Goal: Task Accomplishment & Management: Manage account settings

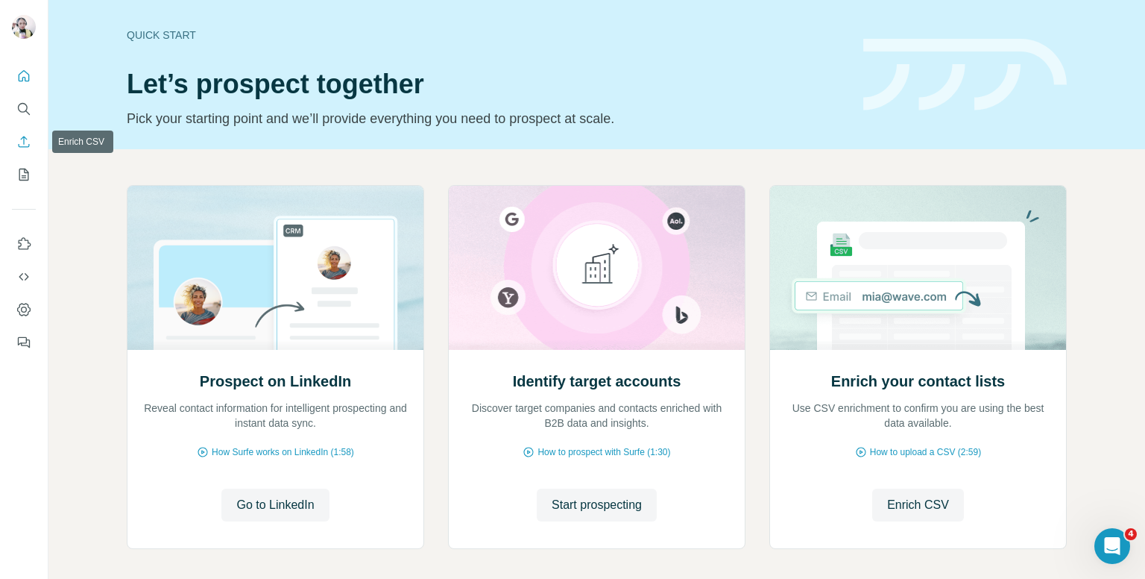
click at [21, 135] on icon "Enrich CSV" at bounding box center [23, 141] width 15 height 15
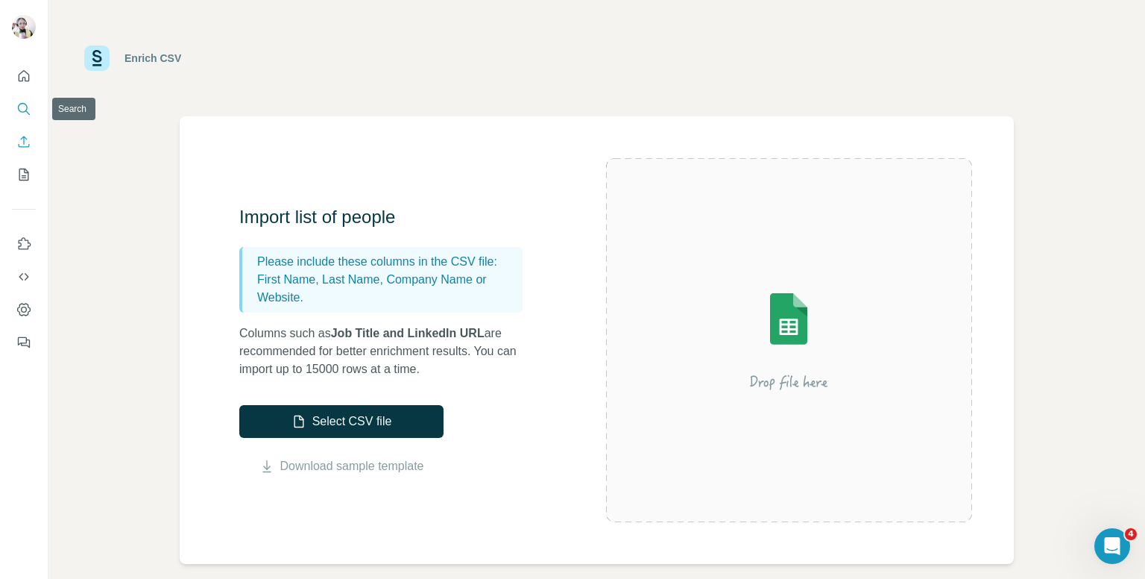
click at [28, 108] on icon "Search" at bounding box center [23, 108] width 15 height 15
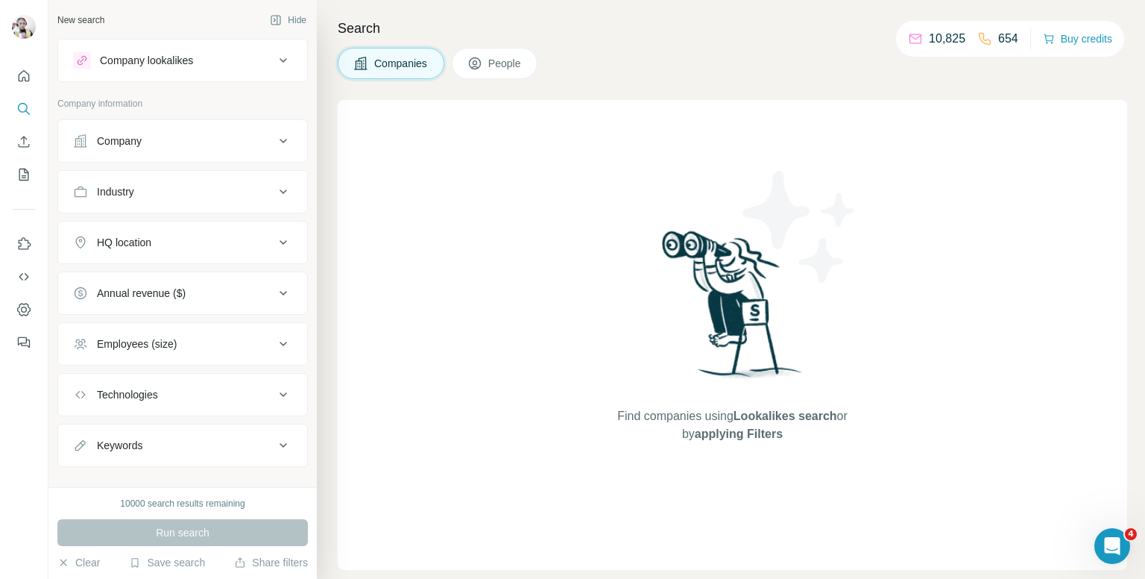
click at [157, 147] on div "Company" at bounding box center [173, 140] width 201 height 15
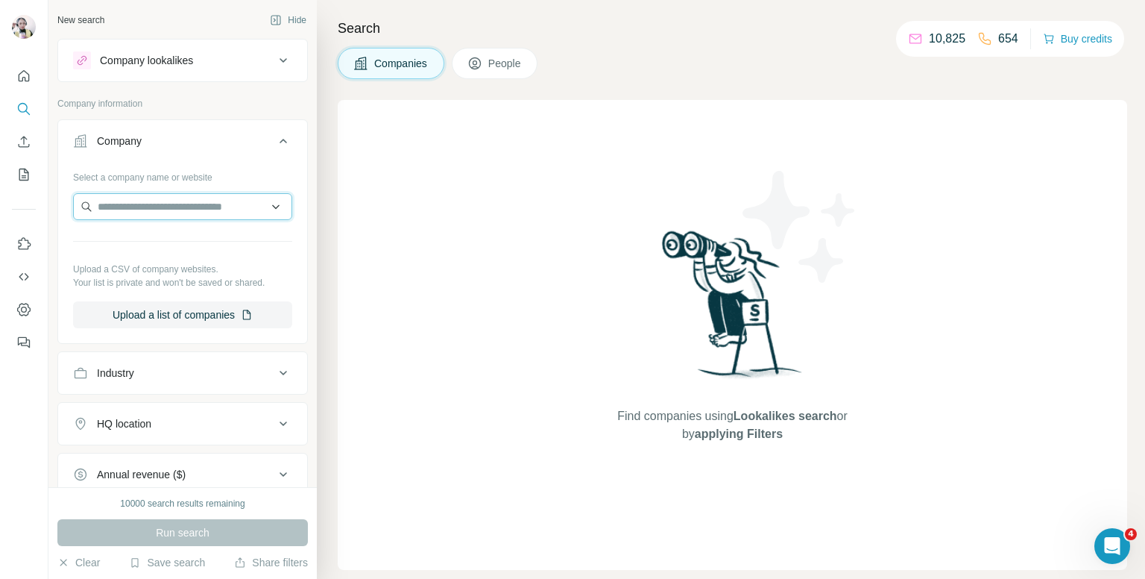
click at [179, 206] on input "text" at bounding box center [182, 206] width 219 height 27
click at [277, 142] on icon at bounding box center [283, 141] width 18 height 18
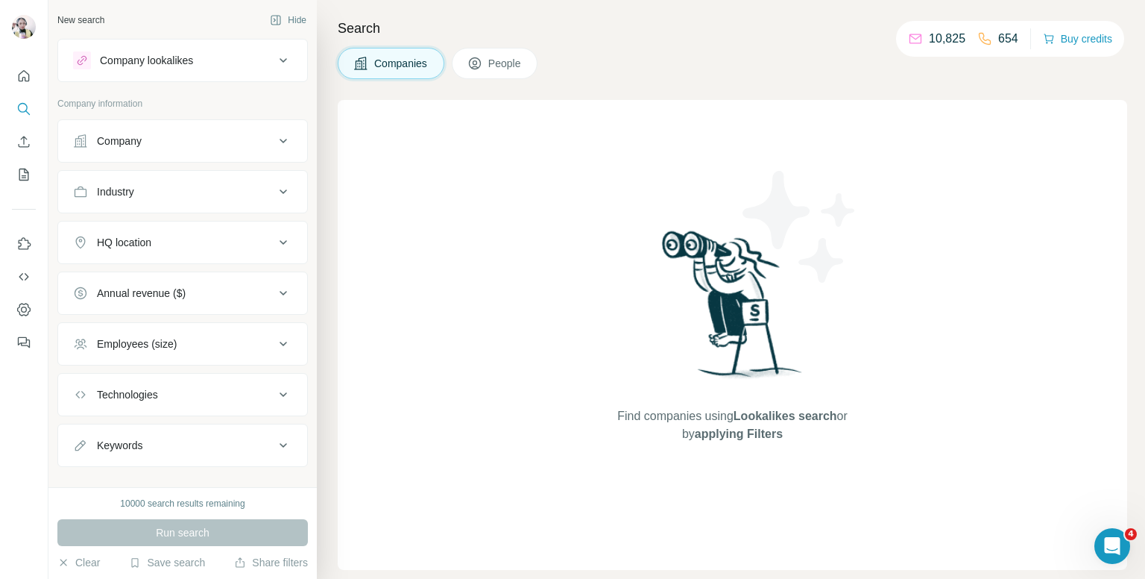
click at [186, 183] on button "Industry" at bounding box center [182, 192] width 249 height 36
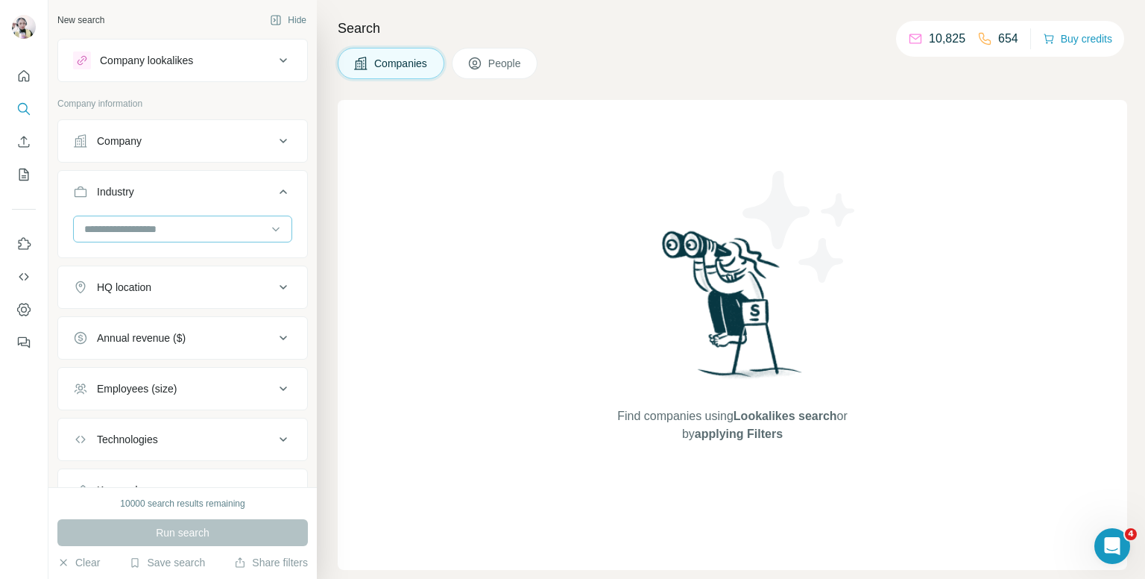
click at [134, 221] on input at bounding box center [175, 229] width 184 height 16
type input "******"
click at [104, 256] on p "Retail" at bounding box center [99, 261] width 27 height 15
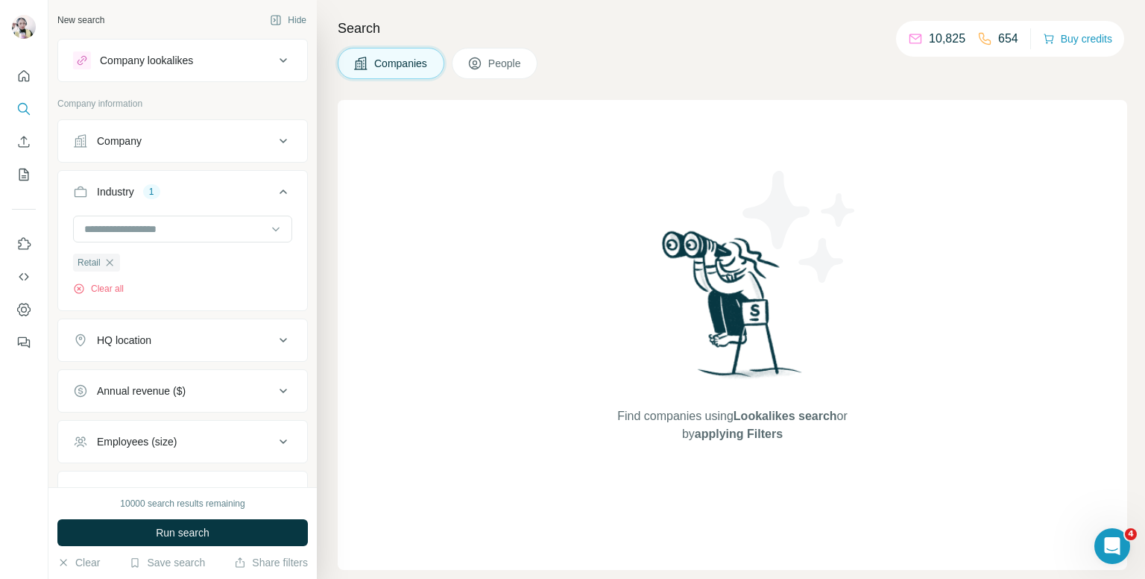
click at [163, 344] on div "HQ location" at bounding box center [173, 340] width 201 height 15
click at [163, 369] on input "text" at bounding box center [182, 377] width 219 height 27
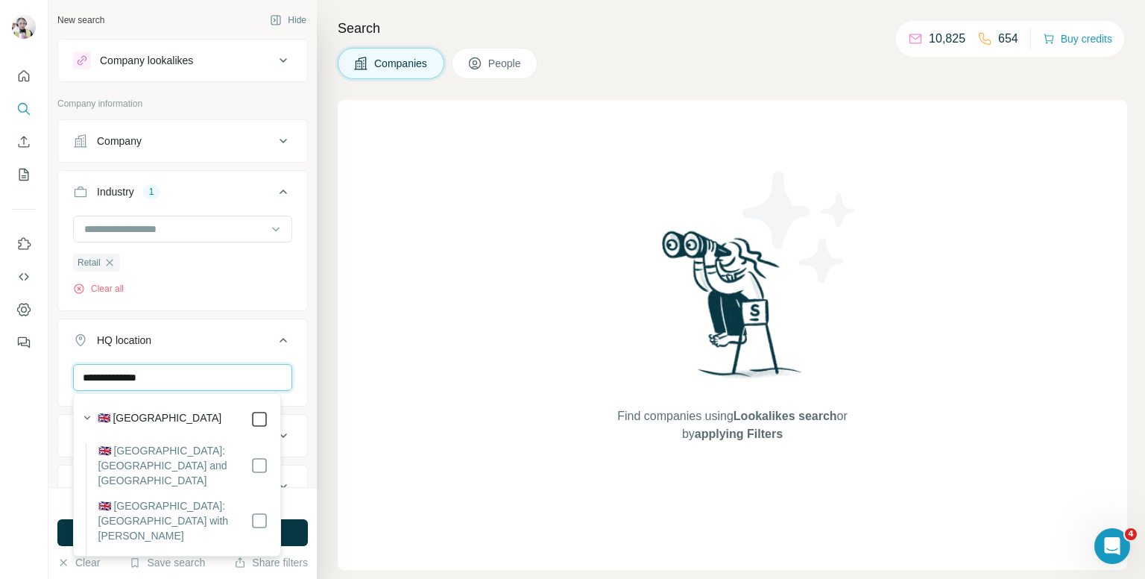
type input "**********"
click at [274, 338] on icon at bounding box center [283, 340] width 18 height 18
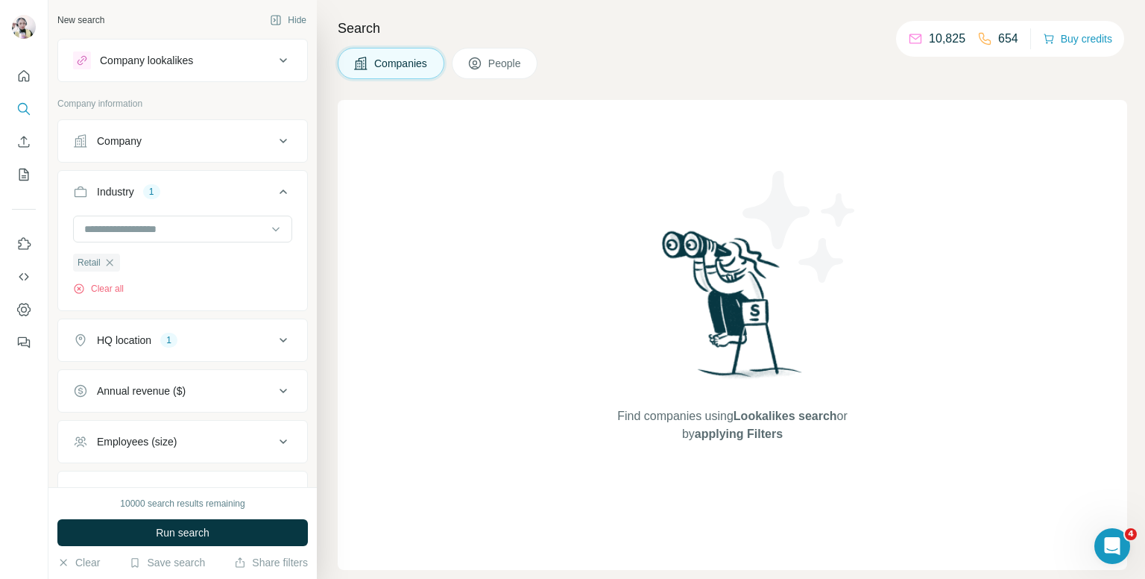
click at [191, 397] on button "Annual revenue ($)" at bounding box center [182, 391] width 249 height 36
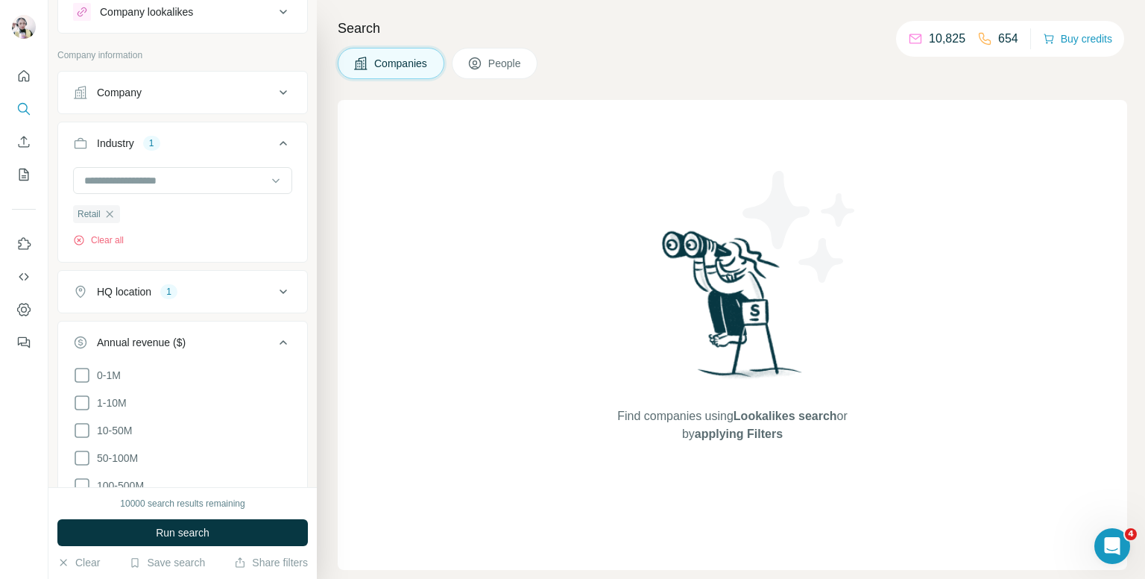
scroll to position [75, 0]
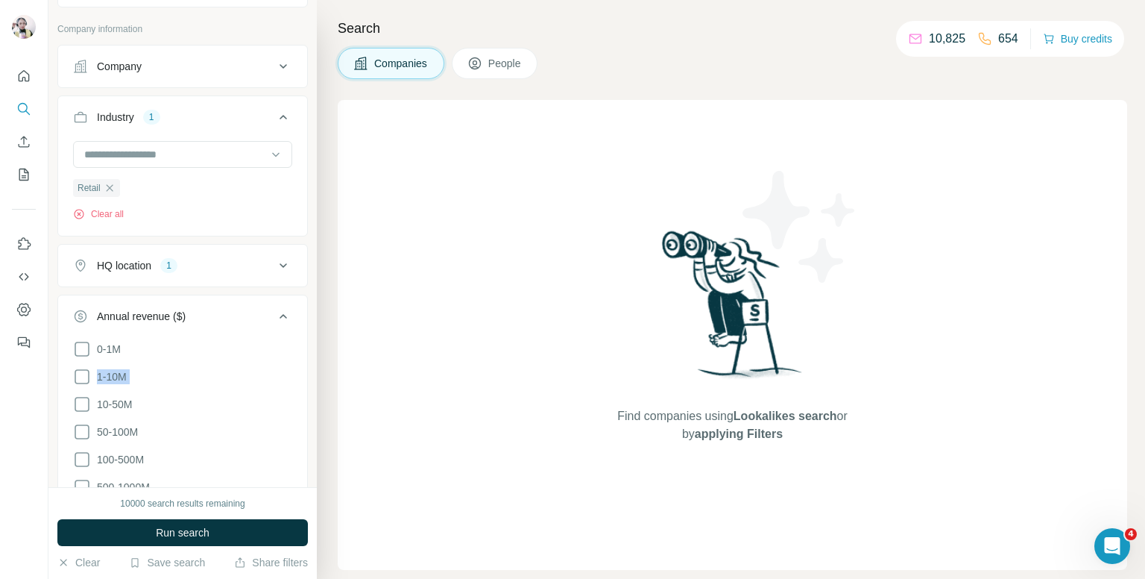
drag, startPoint x: 85, startPoint y: 371, endPoint x: 84, endPoint y: 415, distance: 44.0
click at [84, 413] on ul "0-1M 1-10M 10-50M 50-100M 100-500M 500-1000M >1000M" at bounding box center [182, 432] width 219 height 184
click at [80, 403] on icon at bounding box center [82, 404] width 18 height 18
click at [85, 380] on icon at bounding box center [82, 377] width 18 height 18
click at [274, 315] on icon at bounding box center [283, 316] width 18 height 18
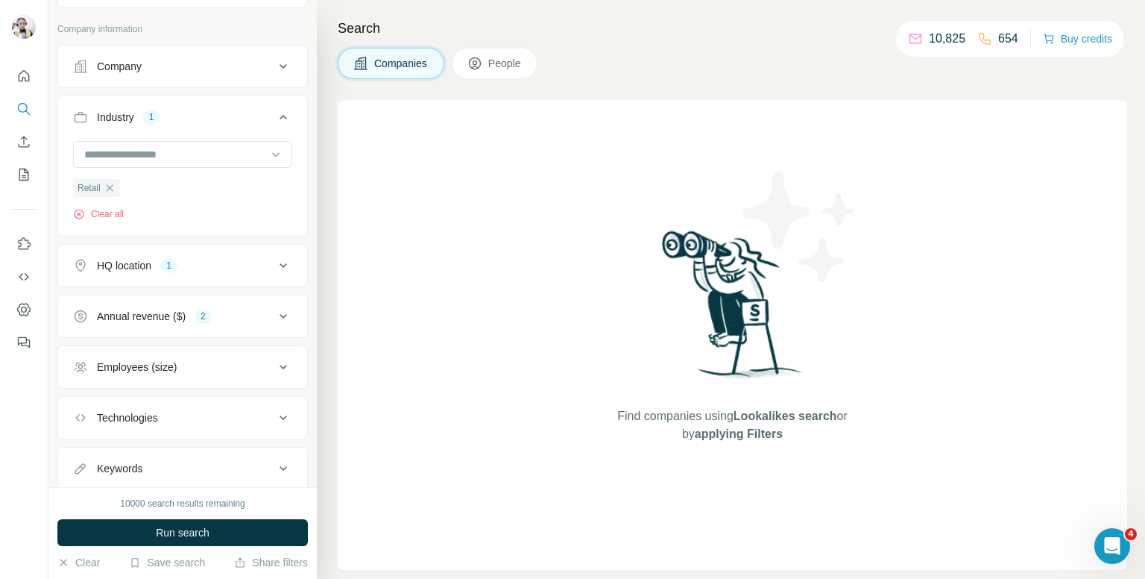
click at [192, 371] on div "Employees (size)" at bounding box center [173, 366] width 201 height 15
click at [274, 311] on icon at bounding box center [283, 316] width 18 height 18
click at [78, 371] on icon at bounding box center [82, 376] width 15 height 15
click at [81, 404] on icon at bounding box center [82, 404] width 6 height 4
click at [274, 312] on icon at bounding box center [283, 316] width 18 height 18
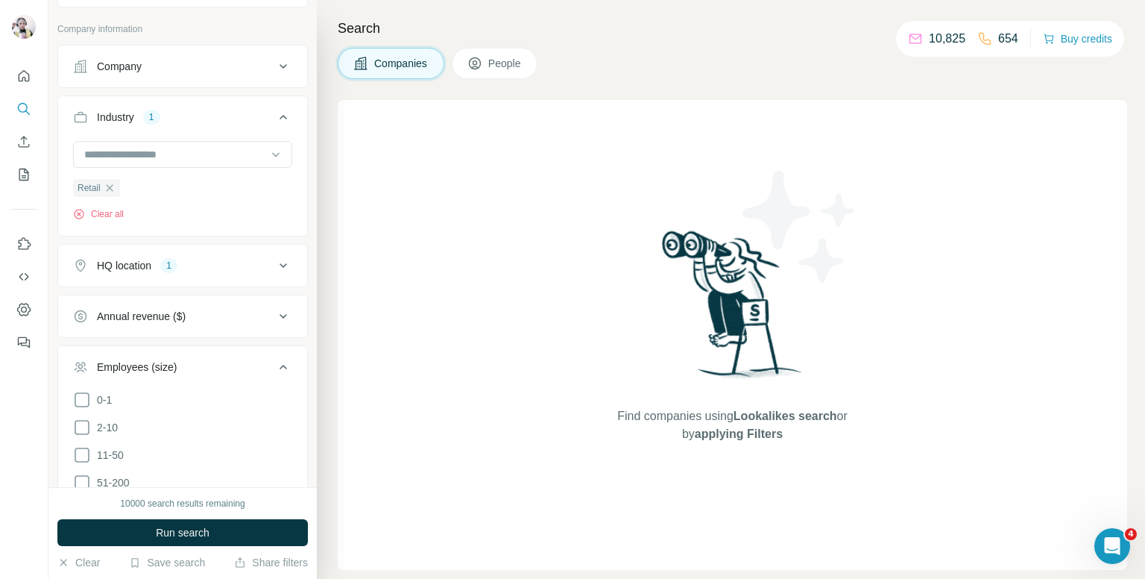
scroll to position [149, 0]
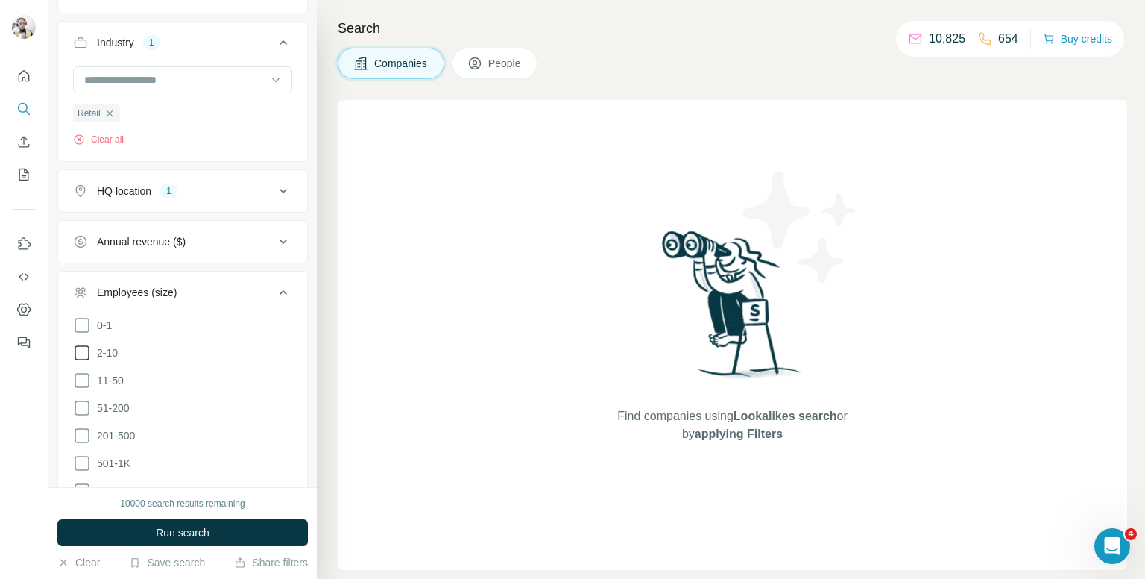
click at [82, 353] on icon at bounding box center [82, 353] width 18 height 18
click at [78, 373] on icon at bounding box center [82, 380] width 18 height 18
click at [280, 286] on icon at bounding box center [283, 292] width 18 height 18
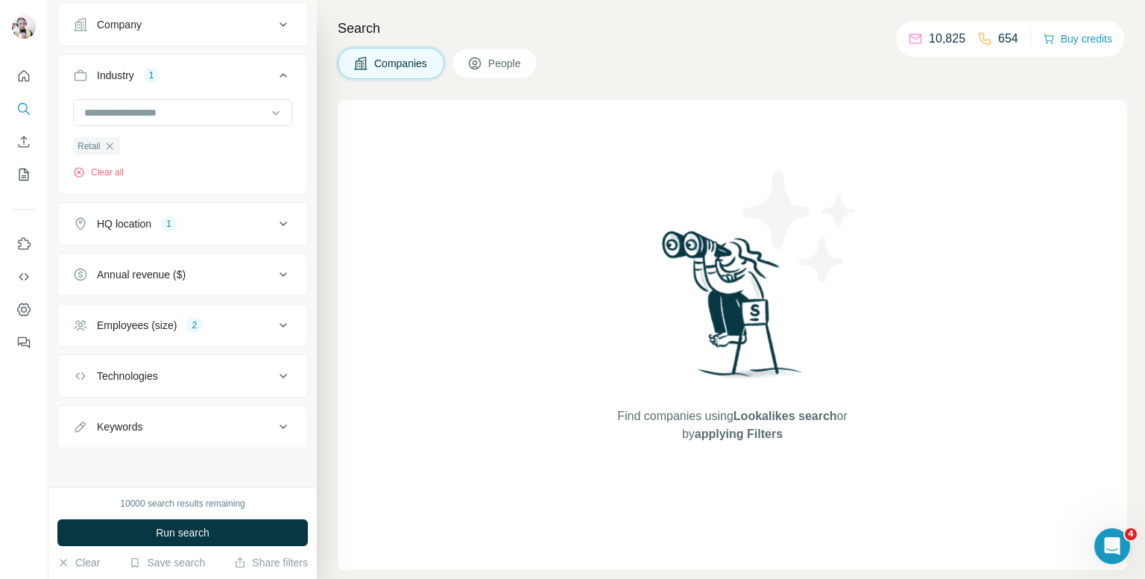
click at [167, 371] on div "Technologies" at bounding box center [173, 375] width 201 height 15
click at [164, 406] on input "text" at bounding box center [182, 413] width 219 height 27
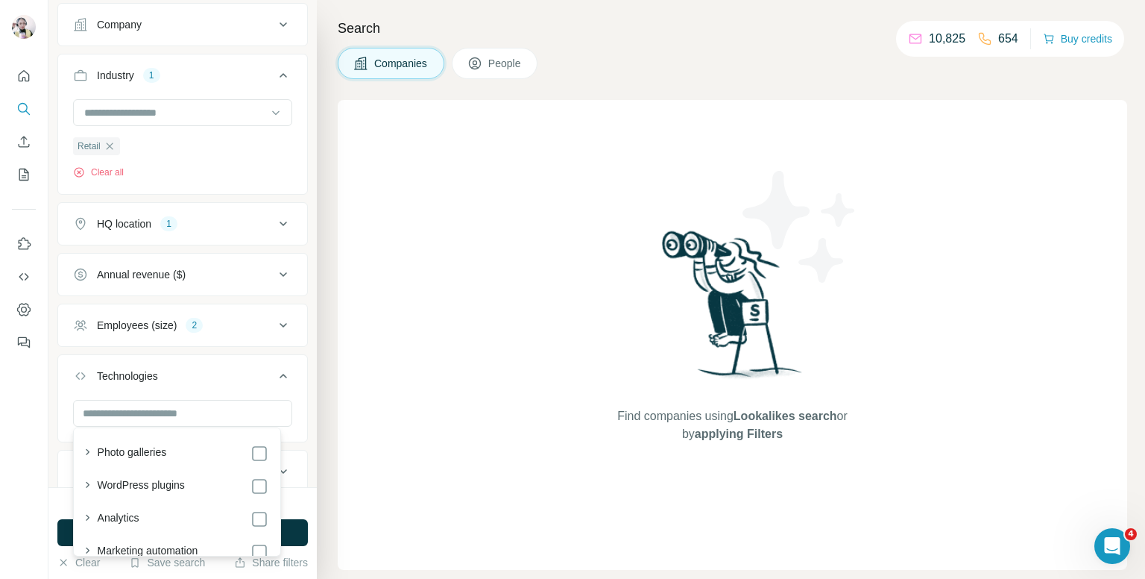
click at [280, 374] on icon at bounding box center [283, 376] width 7 height 4
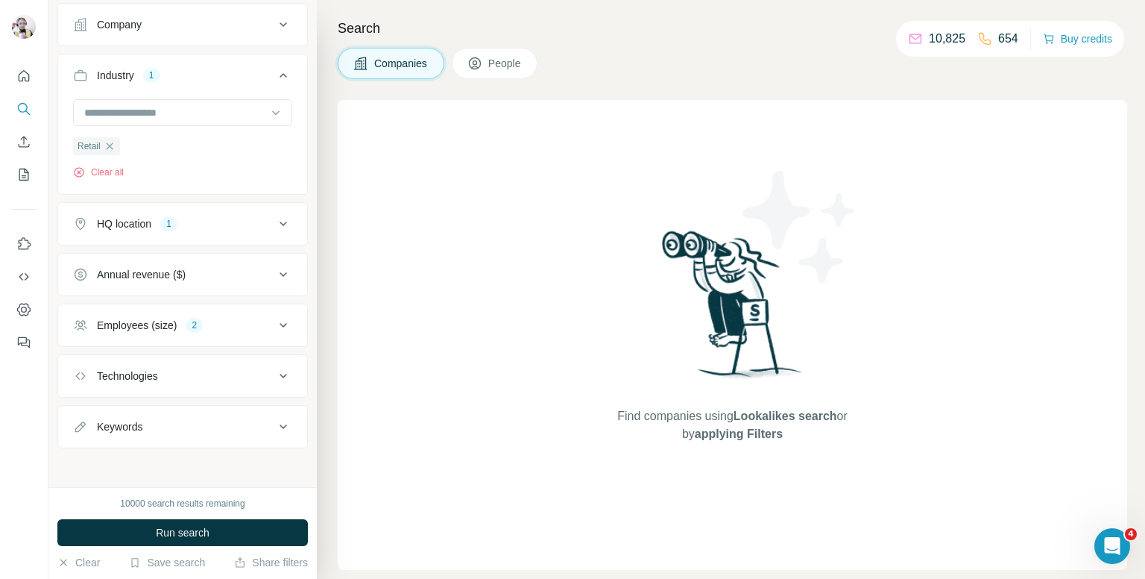
click at [194, 419] on div "Keywords" at bounding box center [173, 426] width 201 height 15
drag, startPoint x: 133, startPoint y: 463, endPoint x: 141, endPoint y: 460, distance: 8.7
click at [139, 460] on input "text" at bounding box center [167, 463] width 189 height 27
type input "*****"
click at [273, 465] on icon "button" at bounding box center [280, 463] width 15 height 15
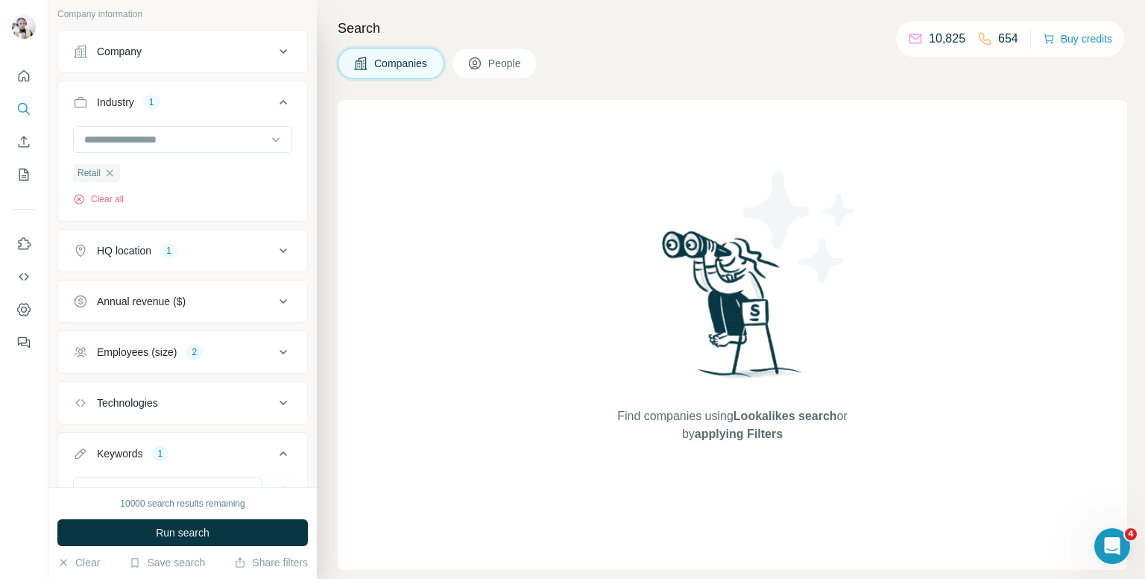
scroll to position [215, 0]
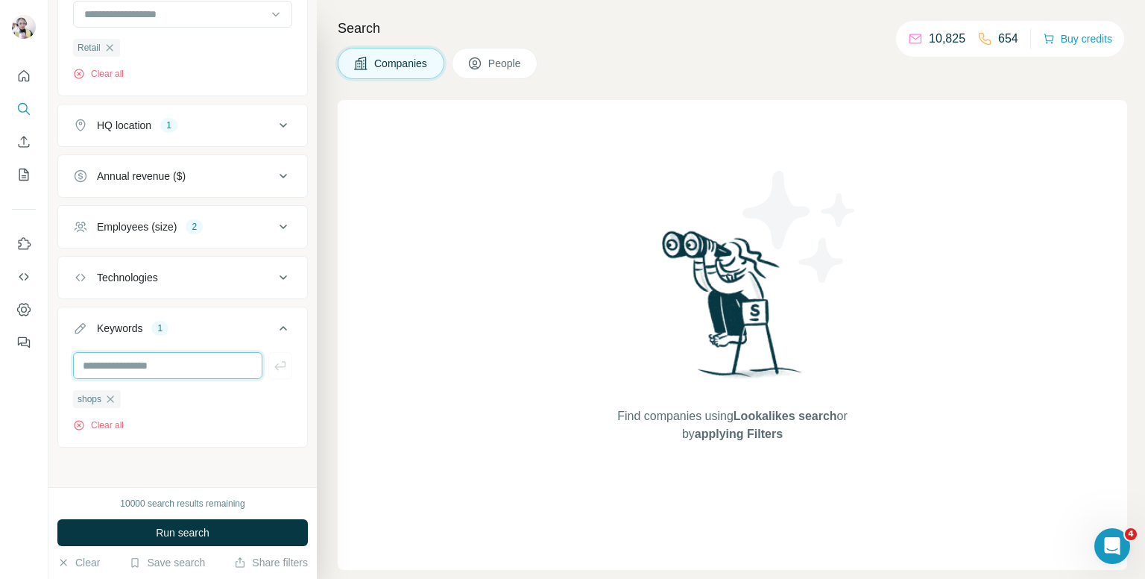
click at [203, 363] on input "text" at bounding box center [167, 365] width 189 height 27
type input "****"
click at [273, 359] on icon "button" at bounding box center [280, 365] width 15 height 15
click at [145, 364] on input "text" at bounding box center [167, 365] width 189 height 27
type input "***"
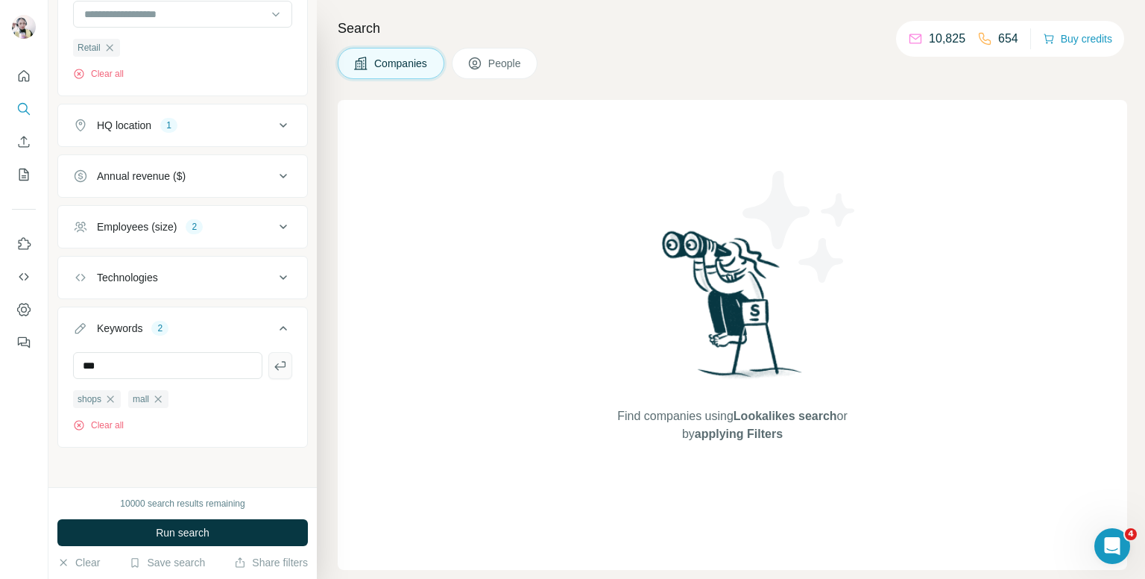
click at [277, 367] on button "button" at bounding box center [280, 365] width 24 height 27
click at [236, 529] on button "Run search" at bounding box center [182, 532] width 251 height 27
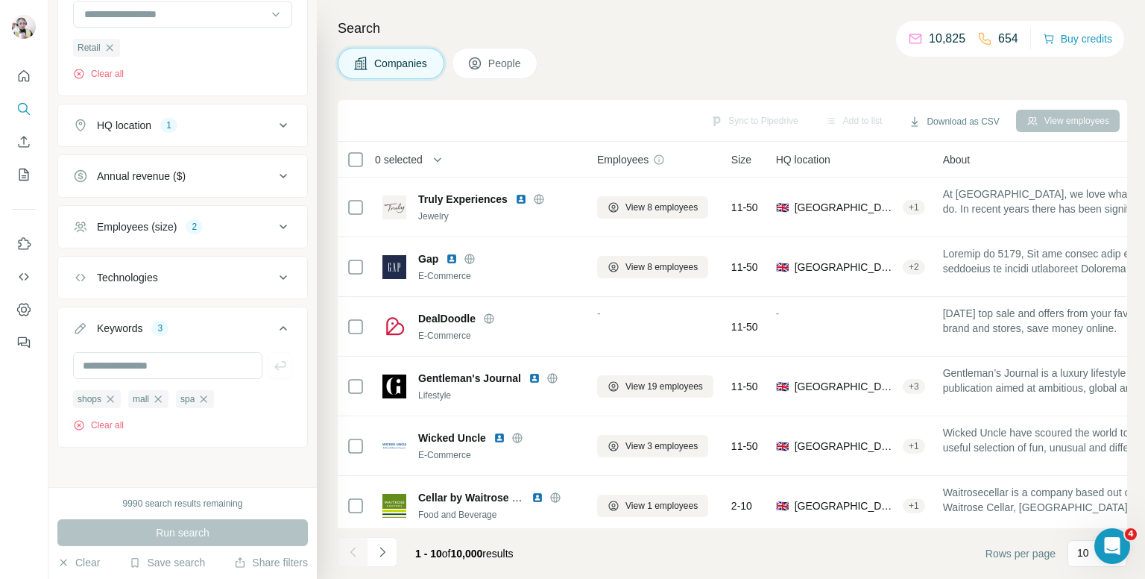
click at [492, 63] on span "People" at bounding box center [505, 63] width 34 height 15
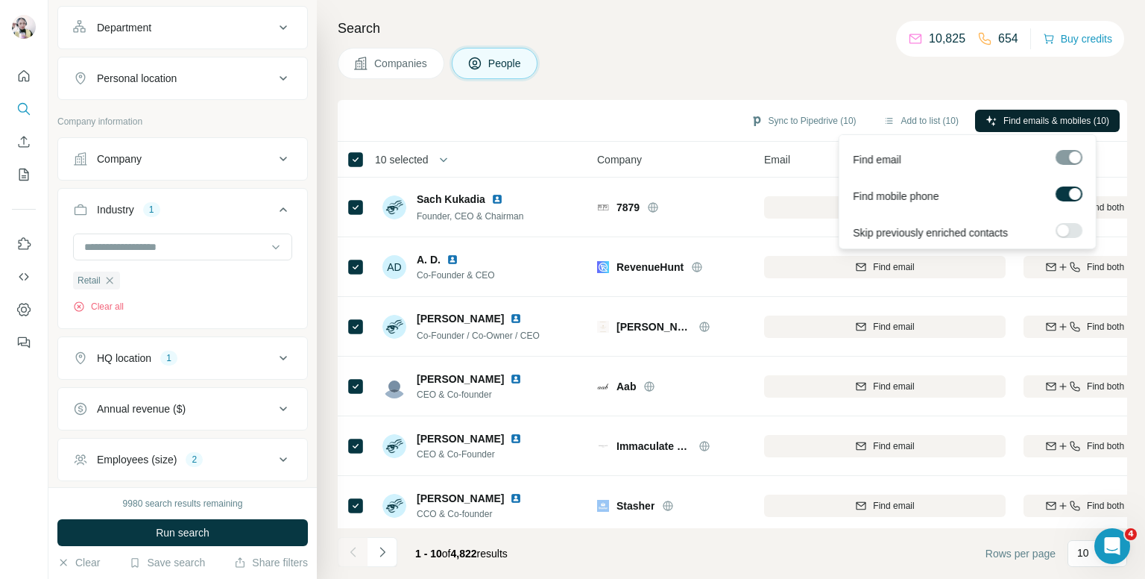
click at [1048, 114] on span "Find emails & mobiles (10)" at bounding box center [1057, 120] width 106 height 13
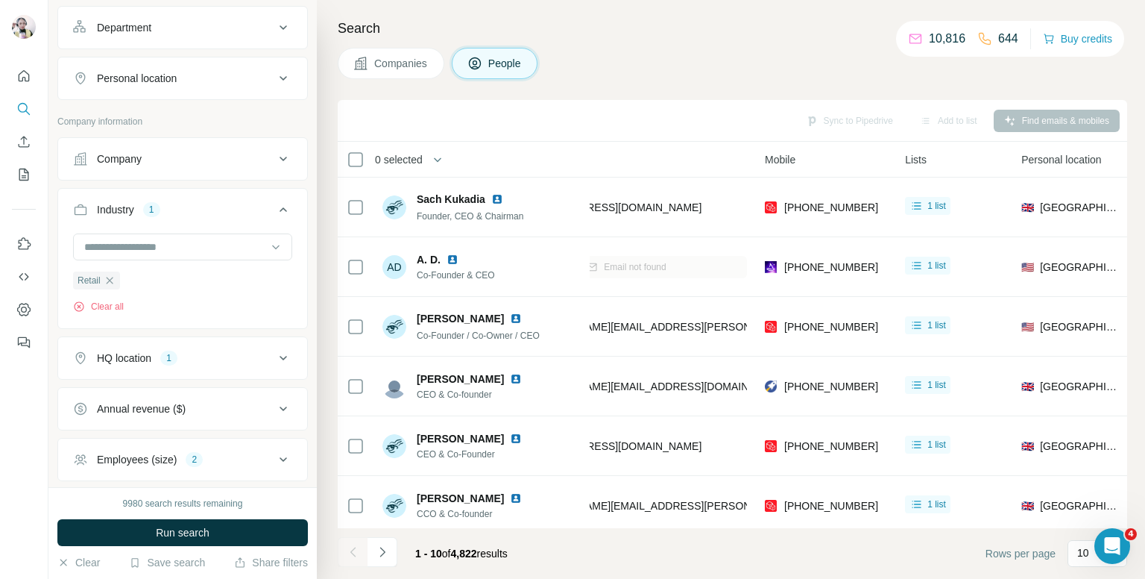
scroll to position [0, 246]
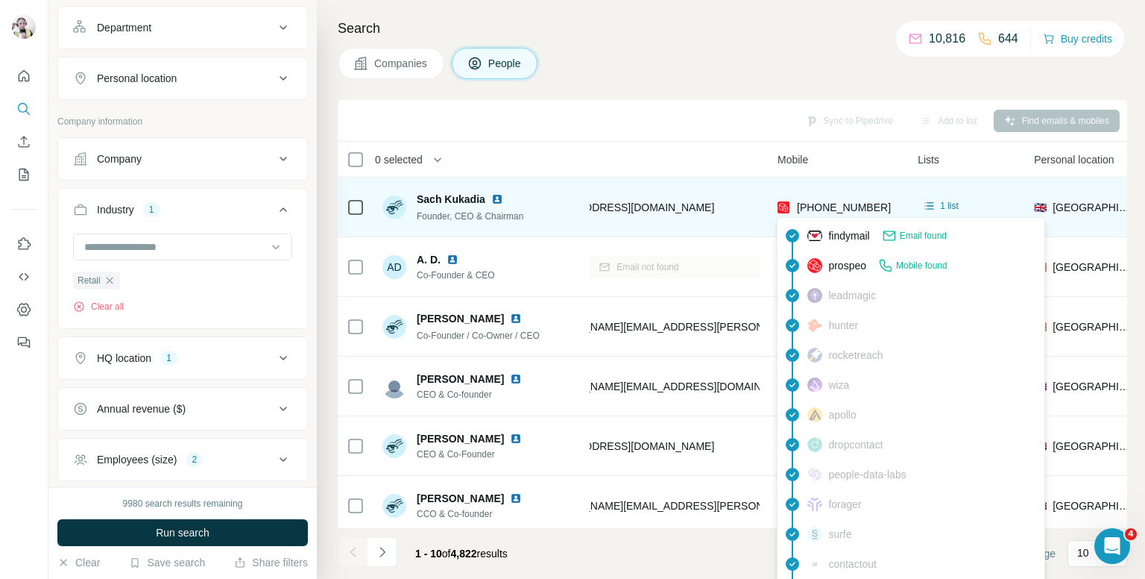
click at [823, 208] on span "[PHONE_NUMBER]" at bounding box center [844, 207] width 94 height 12
copy tr "[PHONE_NUMBER]"
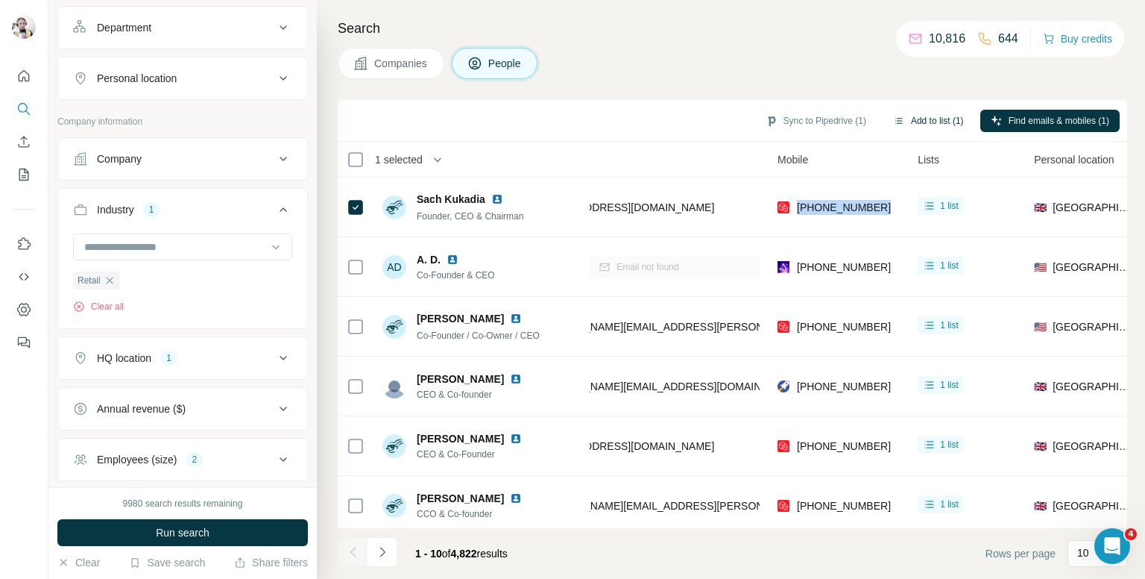
click at [915, 116] on button "Add to list (1)" at bounding box center [929, 121] width 92 height 22
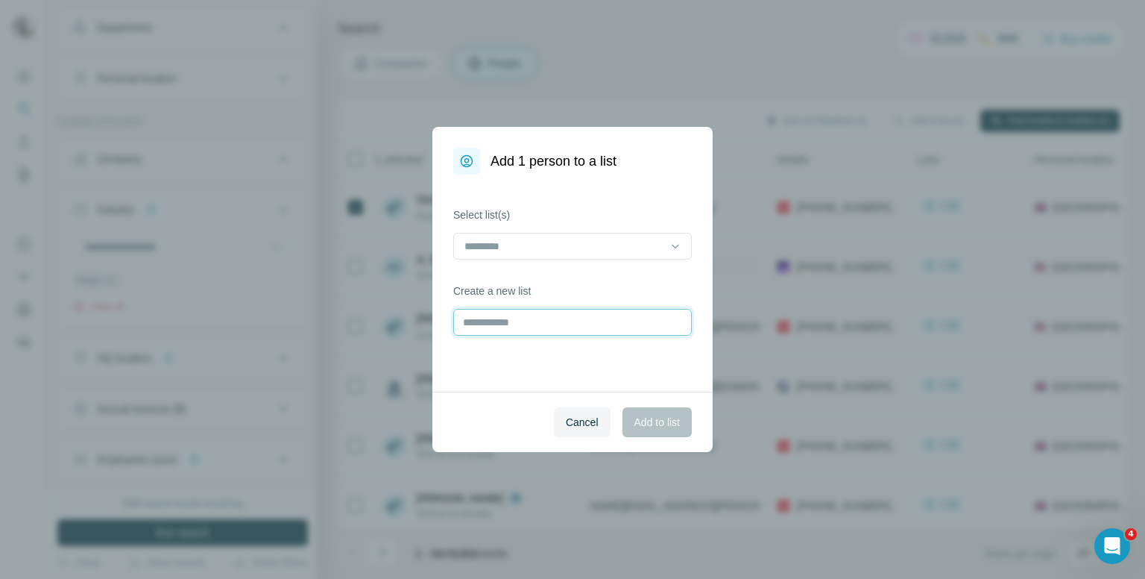
click at [498, 327] on input "text" at bounding box center [572, 322] width 239 height 27
type input "*"
type input "**********"
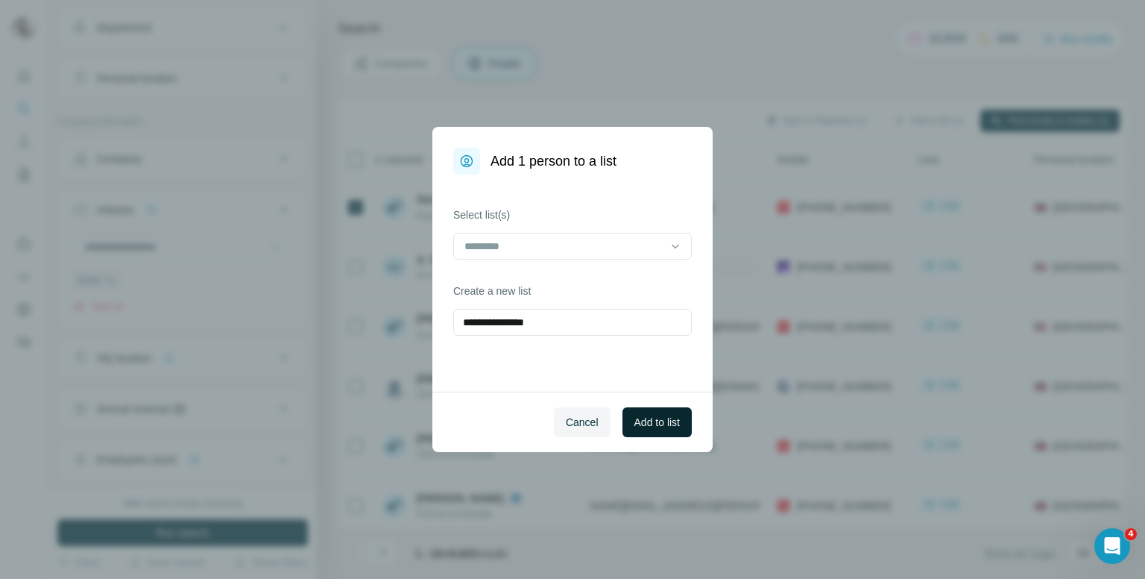
click at [651, 427] on span "Add to list" at bounding box center [657, 422] width 45 height 15
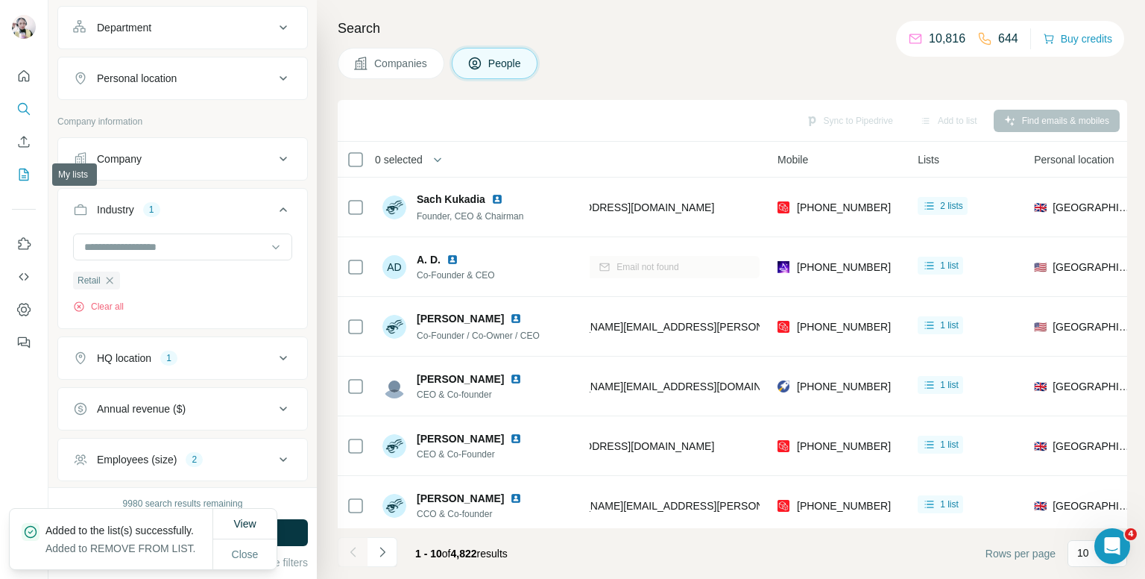
click at [18, 174] on icon "My lists" at bounding box center [23, 174] width 15 height 15
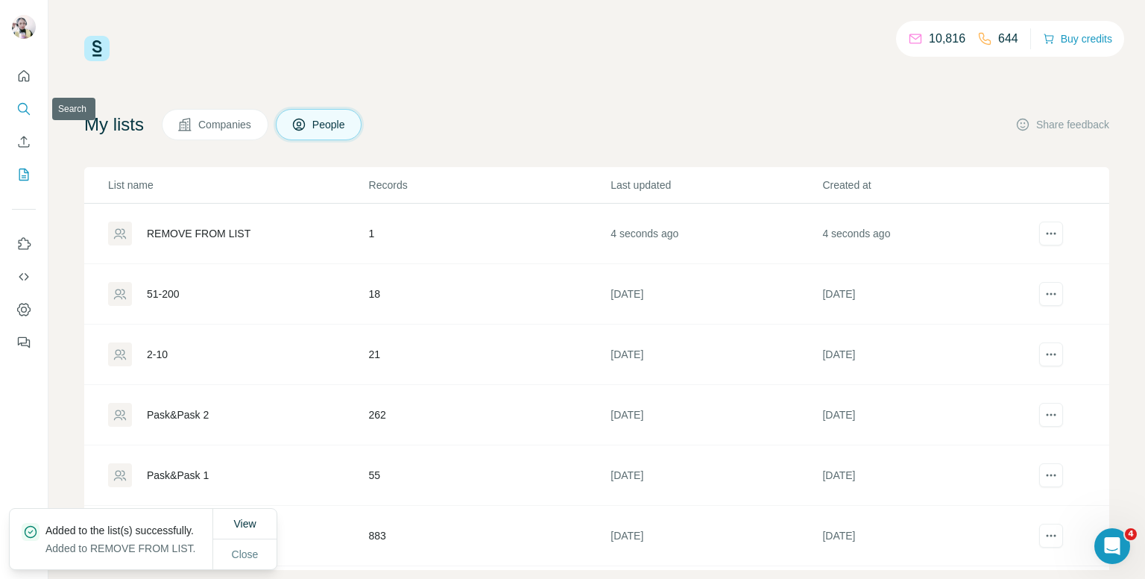
click at [21, 111] on icon "Search" at bounding box center [23, 108] width 15 height 15
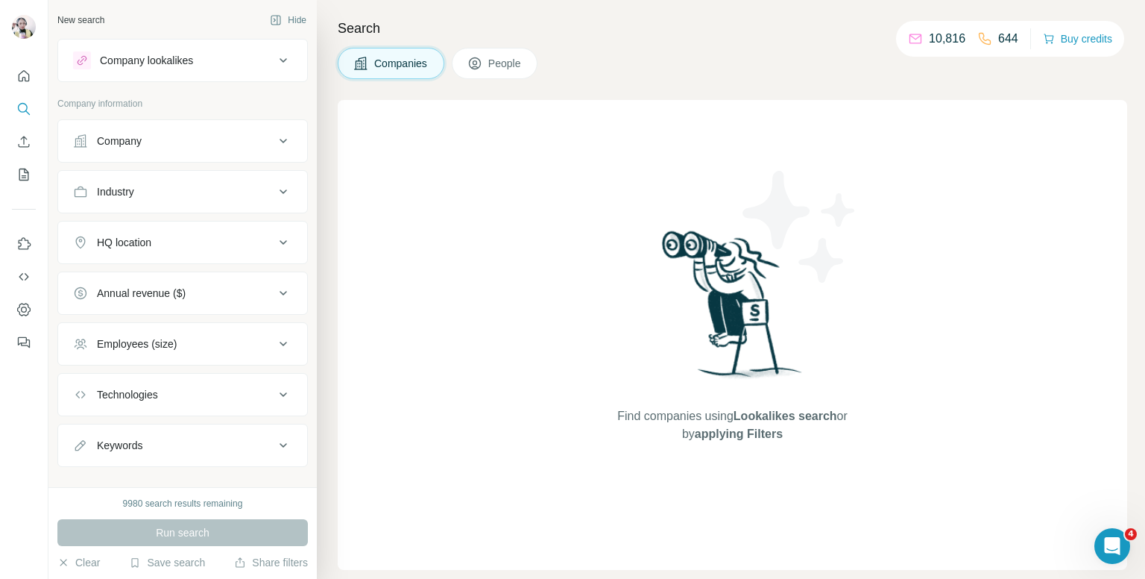
click at [186, 202] on button "Industry" at bounding box center [182, 192] width 249 height 36
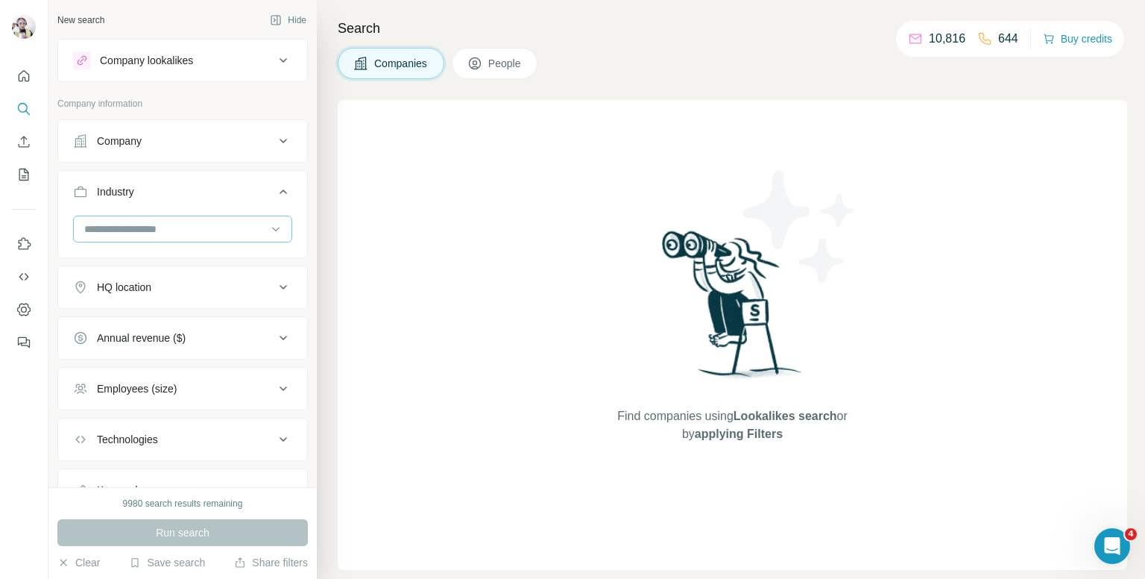
click at [154, 224] on input at bounding box center [175, 229] width 184 height 16
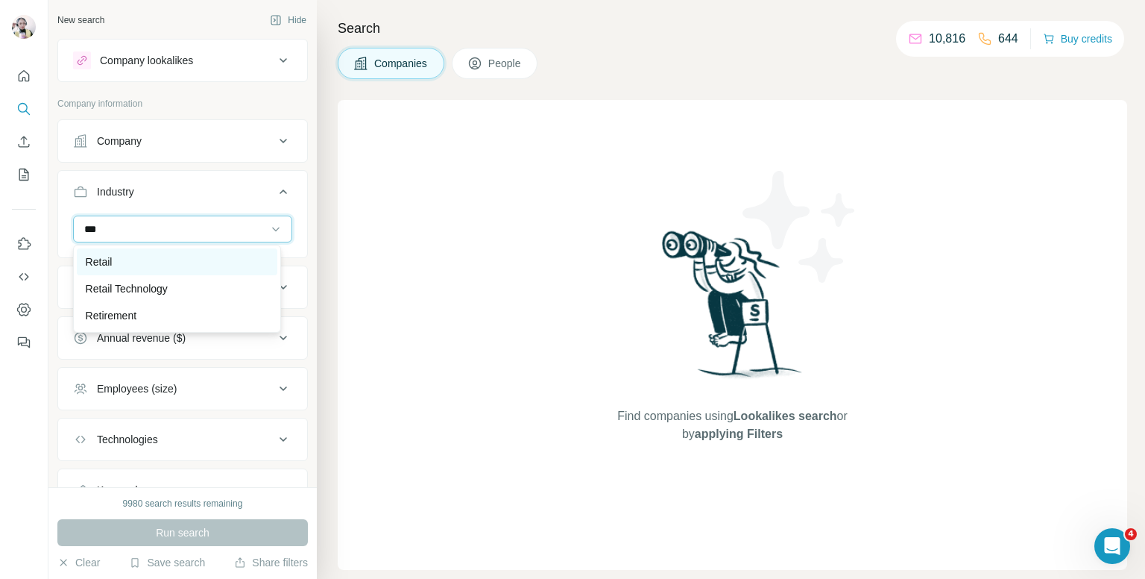
type input "***"
click at [135, 257] on div "Retail" at bounding box center [177, 261] width 183 height 15
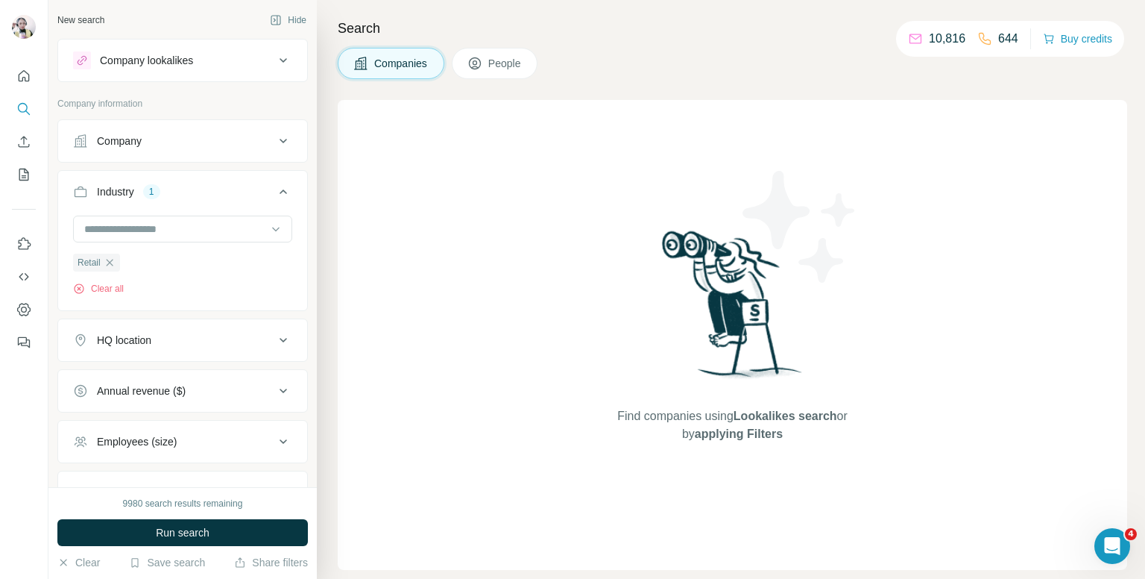
click at [145, 327] on button "HQ location" at bounding box center [182, 340] width 249 height 36
click at [167, 377] on input "text" at bounding box center [182, 377] width 219 height 27
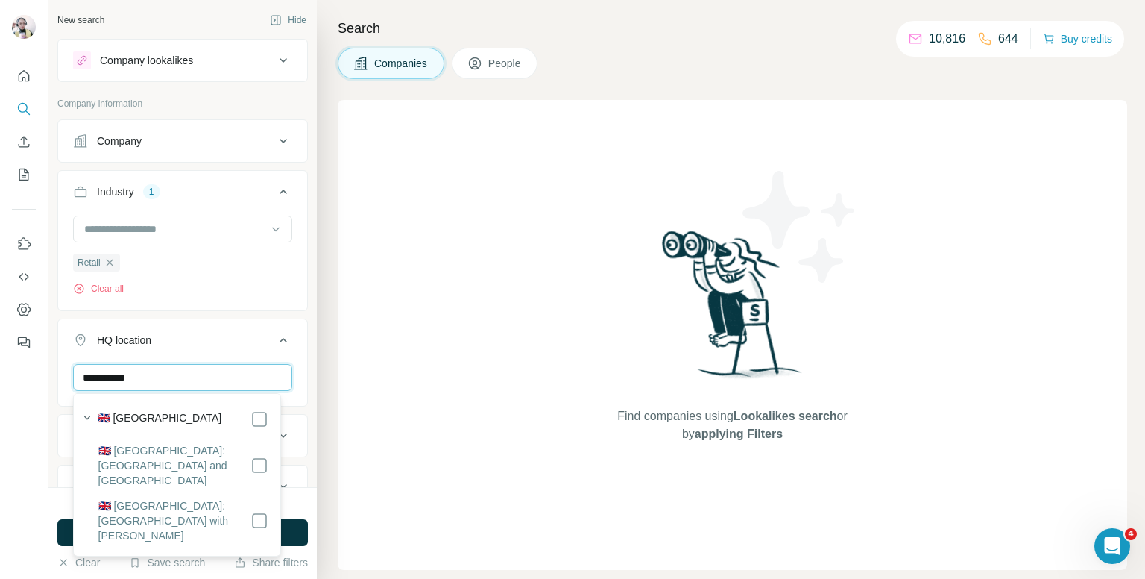
type input "**********"
click at [274, 337] on icon at bounding box center [283, 340] width 18 height 18
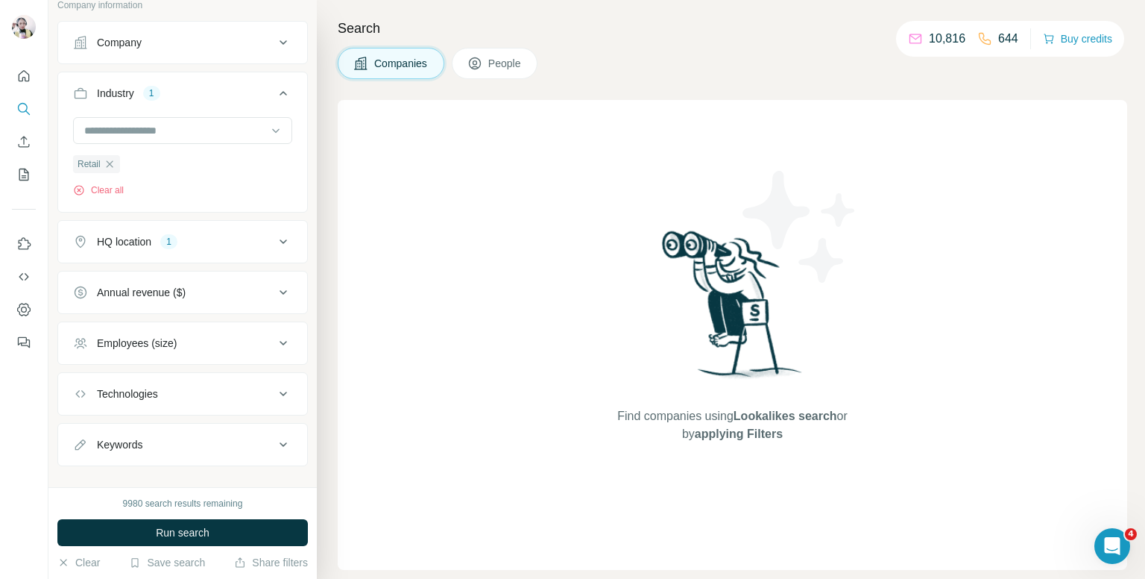
scroll to position [116, 0]
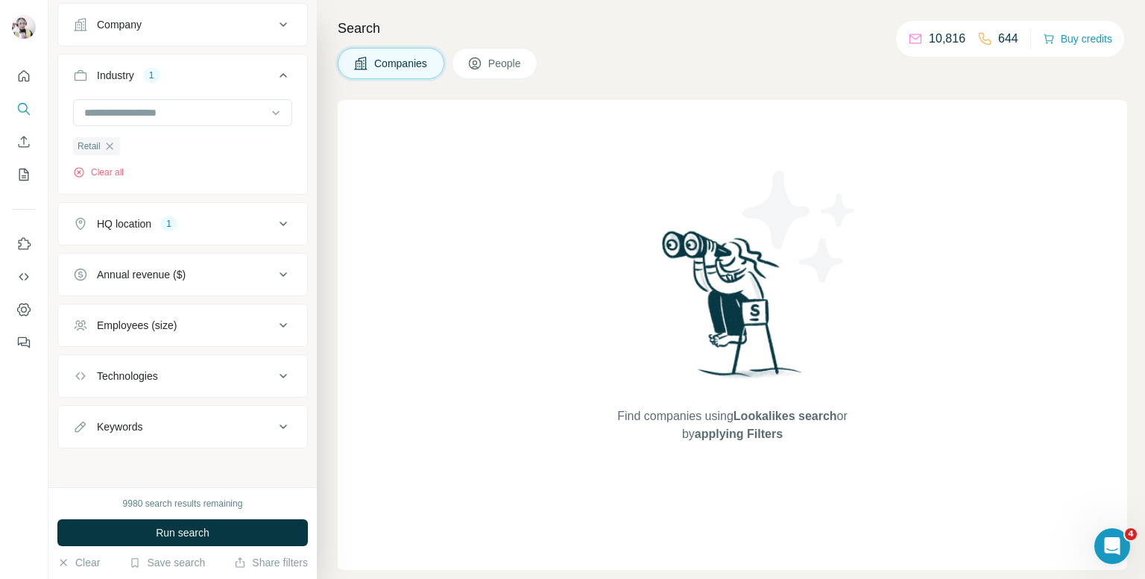
click at [128, 331] on button "Employees (size)" at bounding box center [182, 325] width 249 height 36
click at [81, 384] on icon at bounding box center [82, 386] width 18 height 18
click at [81, 409] on icon at bounding box center [82, 413] width 18 height 18
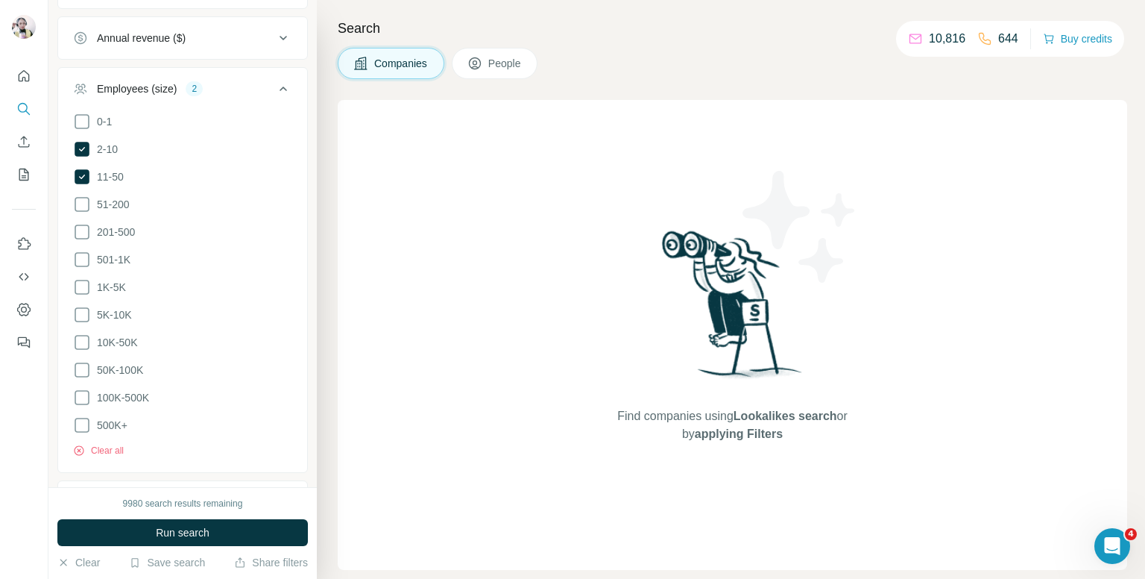
scroll to position [388, 0]
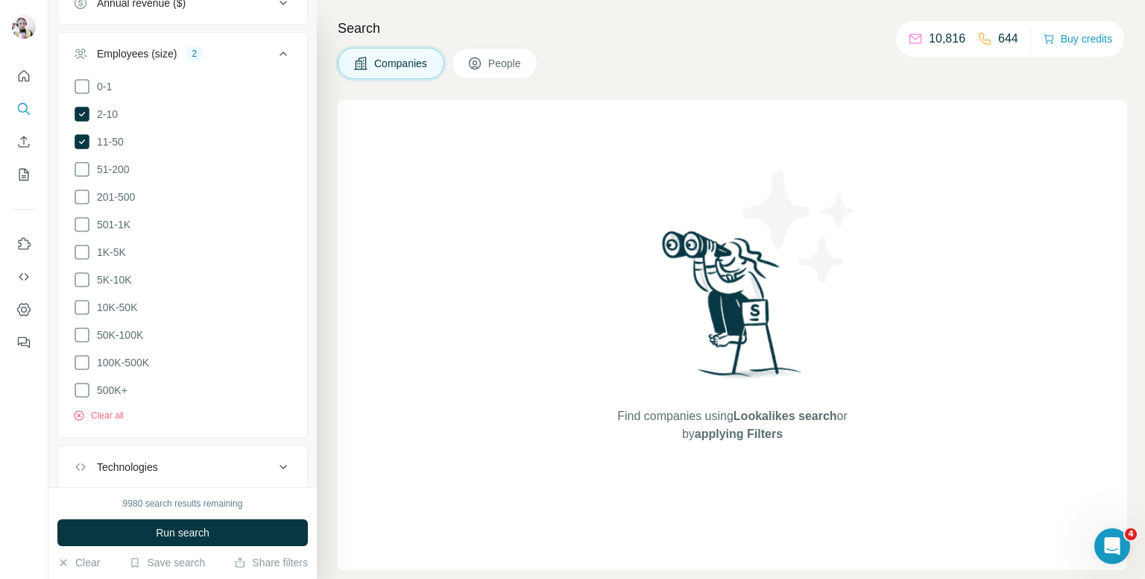
click at [277, 46] on icon at bounding box center [283, 54] width 18 height 18
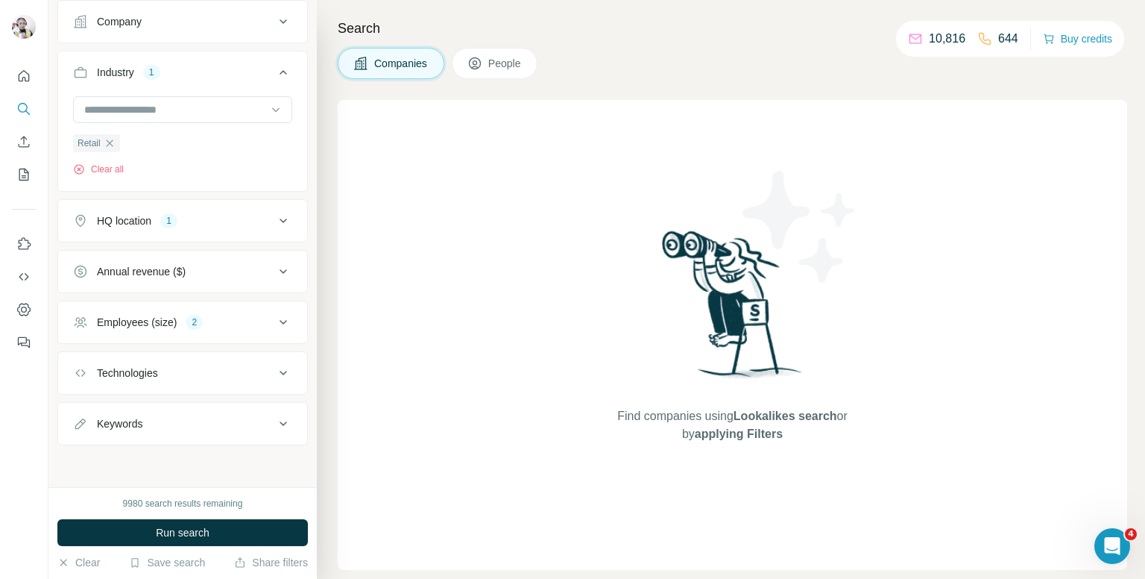
scroll to position [116, 0]
click at [197, 436] on button "Keywords" at bounding box center [182, 427] width 249 height 36
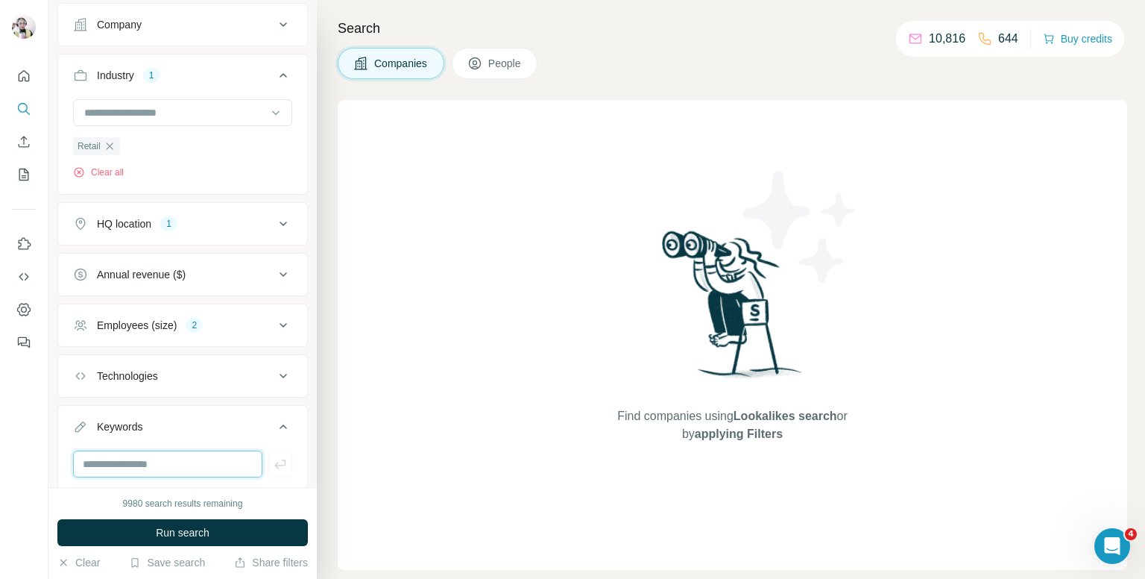
click at [157, 457] on input "text" at bounding box center [167, 463] width 189 height 27
type input "*****"
click at [275, 461] on icon "button" at bounding box center [280, 463] width 15 height 15
click at [158, 463] on input "text" at bounding box center [167, 463] width 189 height 27
type input "*****"
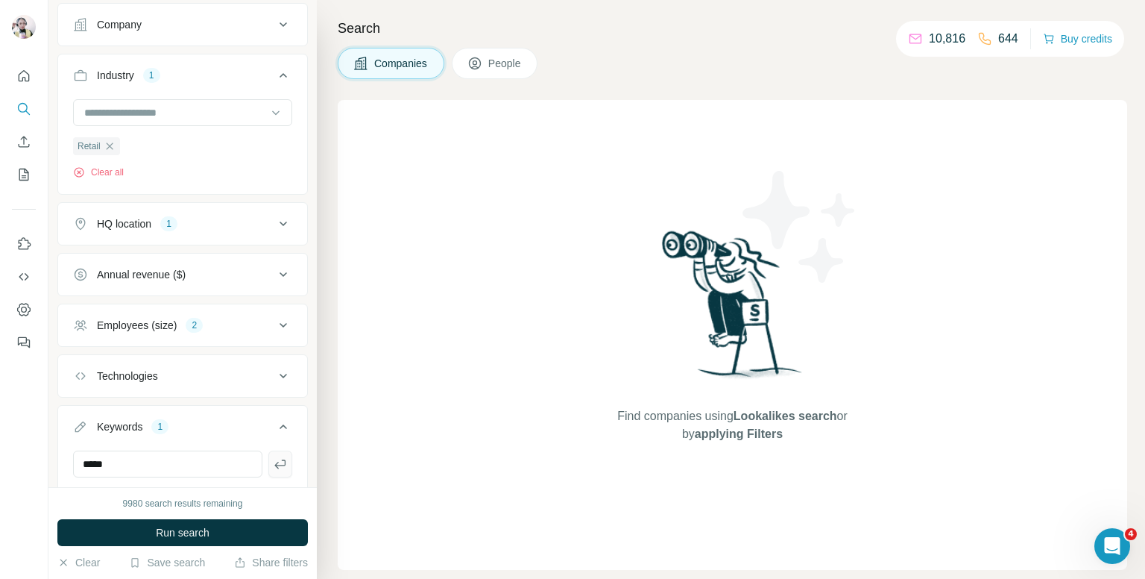
click at [273, 464] on icon "button" at bounding box center [280, 463] width 15 height 15
click at [149, 462] on input "text" at bounding box center [167, 463] width 189 height 27
type input "*"
type input "**********"
click at [273, 466] on icon "button" at bounding box center [280, 463] width 15 height 15
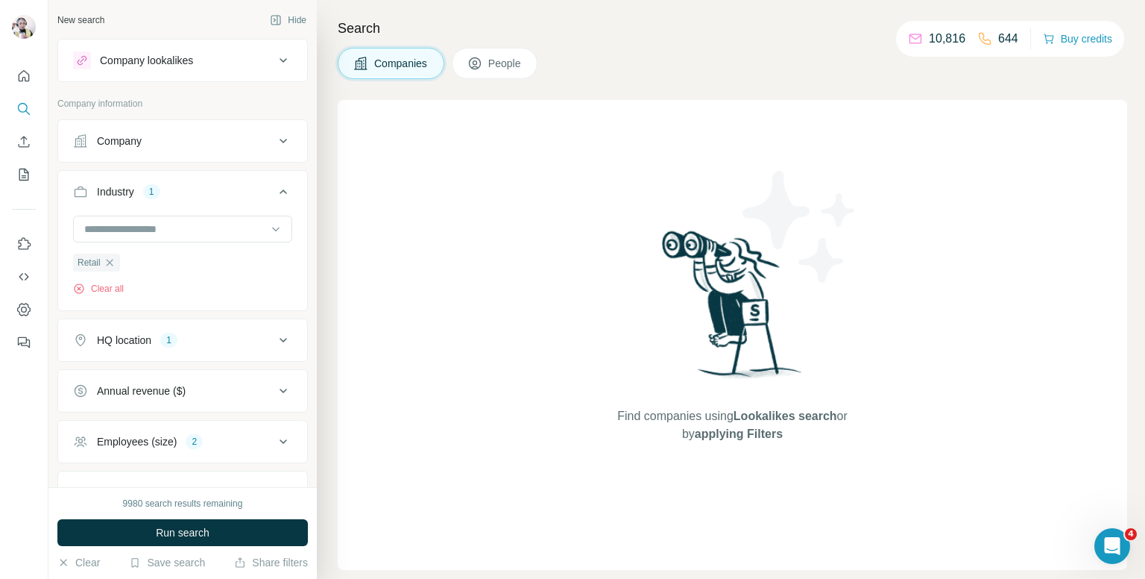
click at [500, 63] on span "People" at bounding box center [505, 63] width 34 height 15
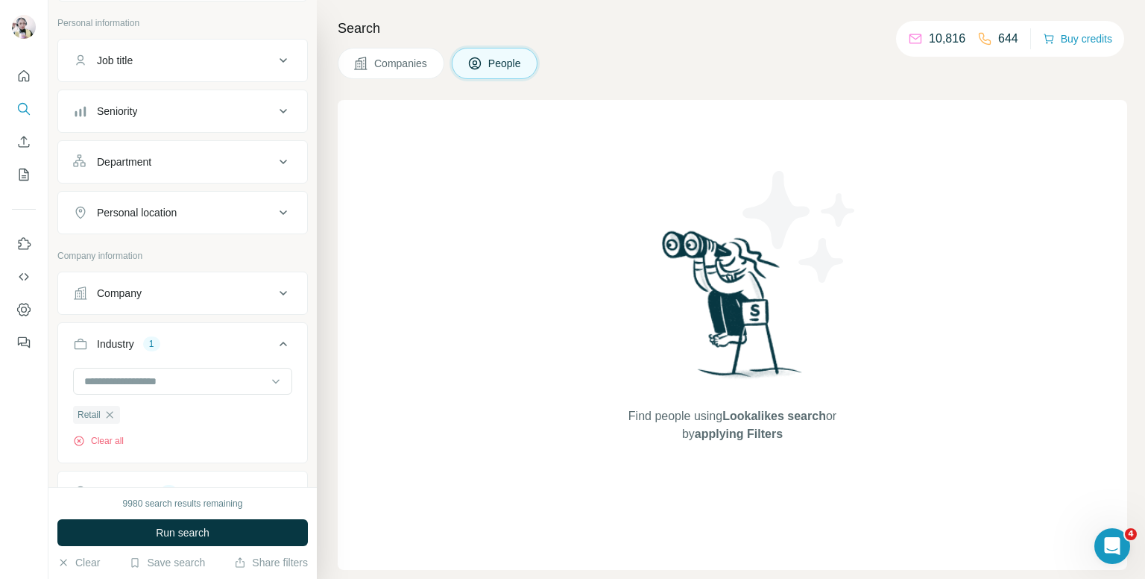
scroll to position [75, 0]
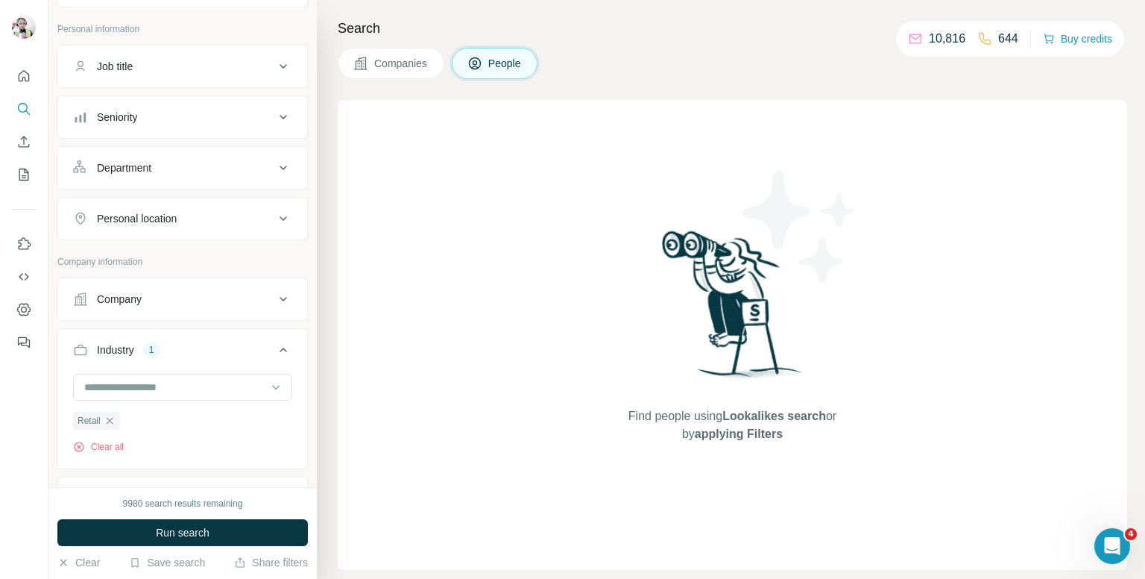
click at [198, 221] on div "Personal location" at bounding box center [173, 218] width 201 height 15
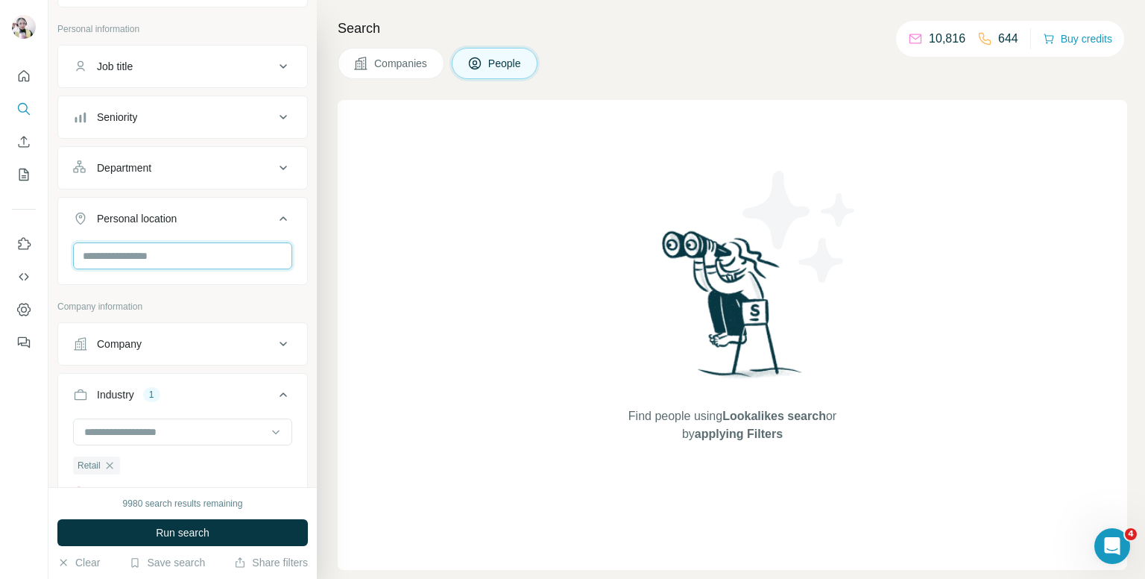
click at [168, 256] on input "text" at bounding box center [182, 255] width 219 height 27
type input "**********"
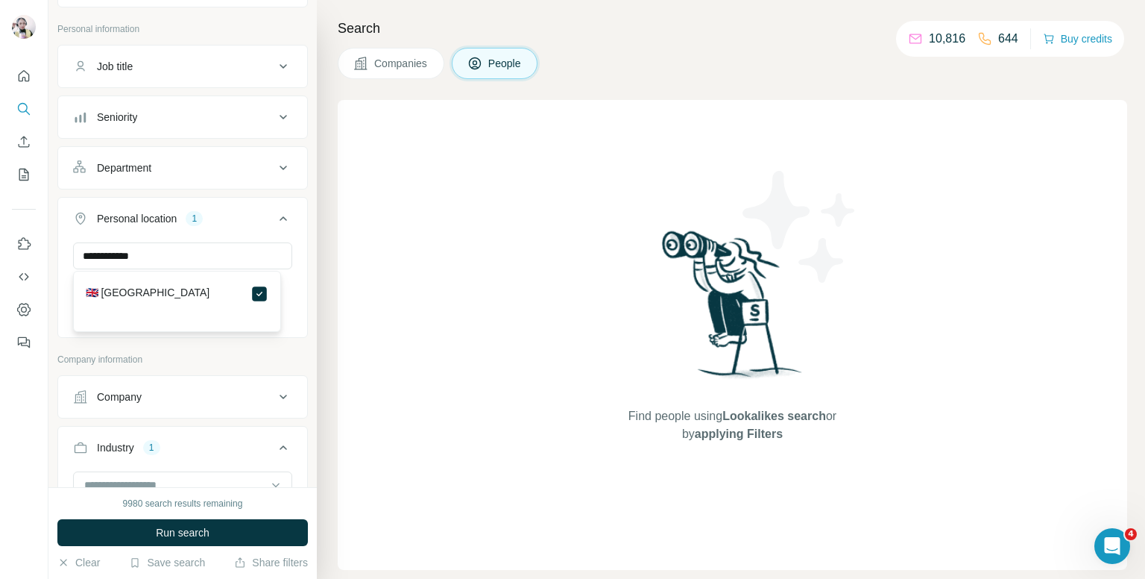
click at [274, 212] on icon at bounding box center [283, 219] width 18 height 18
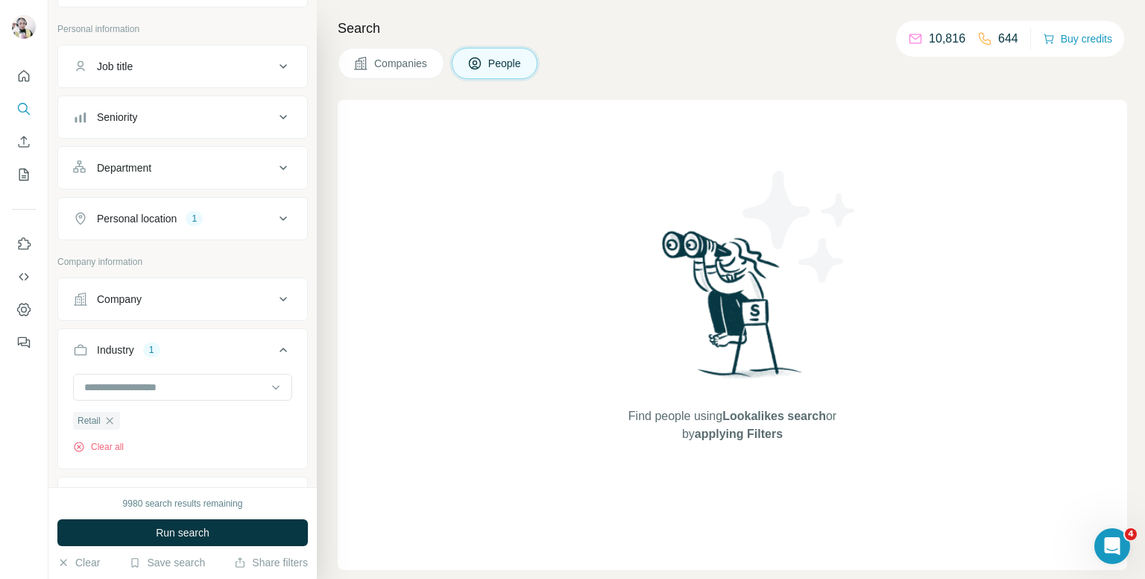
click at [213, 114] on div "Seniority" at bounding box center [173, 117] width 201 height 15
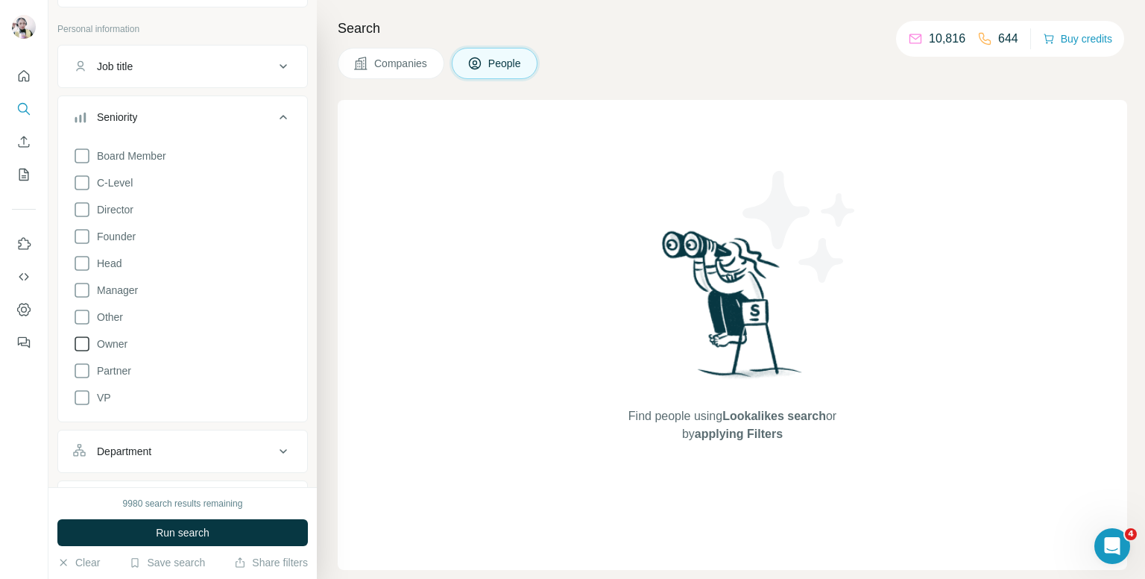
click at [77, 341] on icon at bounding box center [82, 344] width 18 height 18
click at [81, 233] on icon at bounding box center [82, 236] width 18 height 18
click at [86, 368] on icon at bounding box center [82, 371] width 18 height 18
click at [85, 207] on icon at bounding box center [82, 210] width 18 height 18
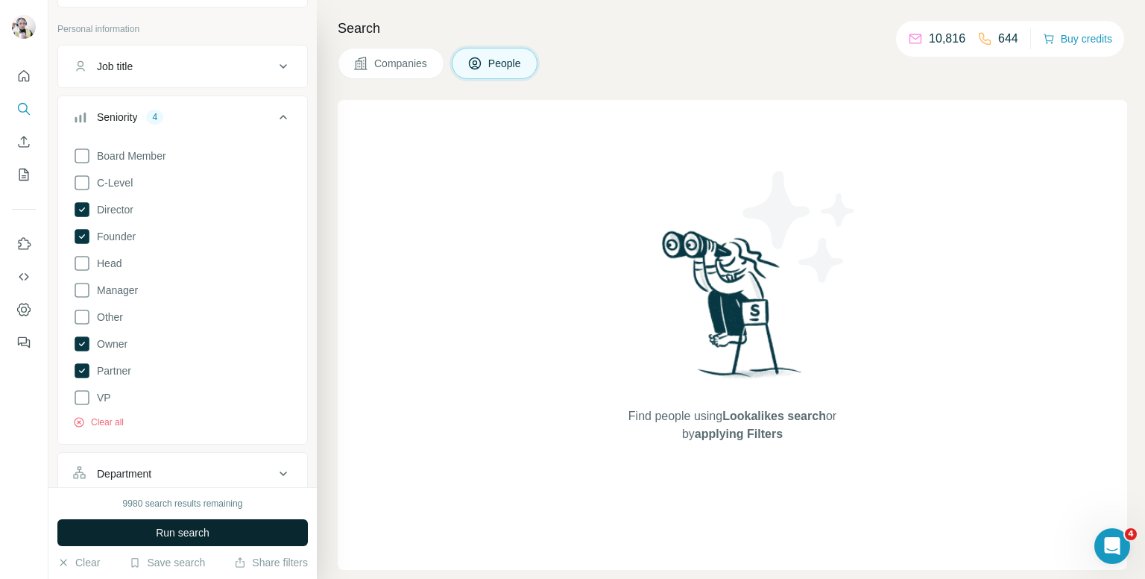
click at [218, 532] on button "Run search" at bounding box center [182, 532] width 251 height 27
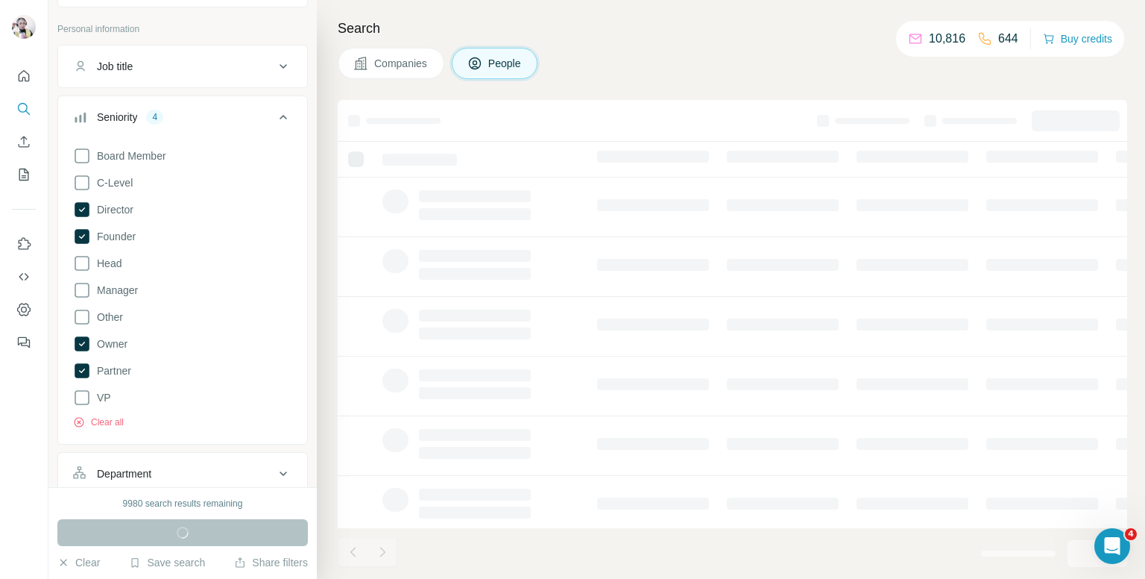
click at [274, 110] on icon at bounding box center [283, 117] width 18 height 18
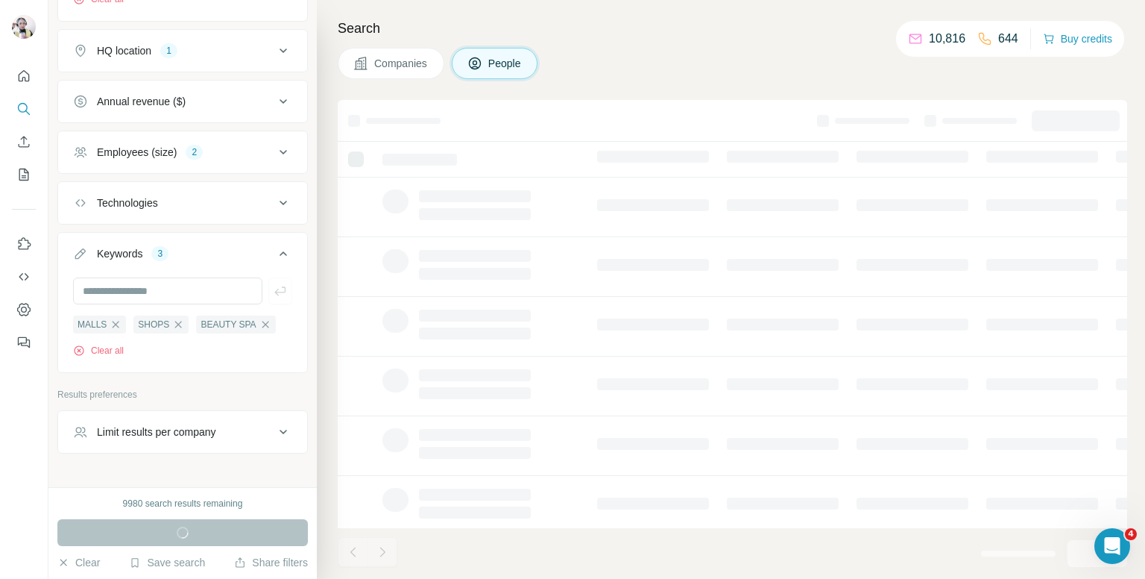
scroll to position [554, 0]
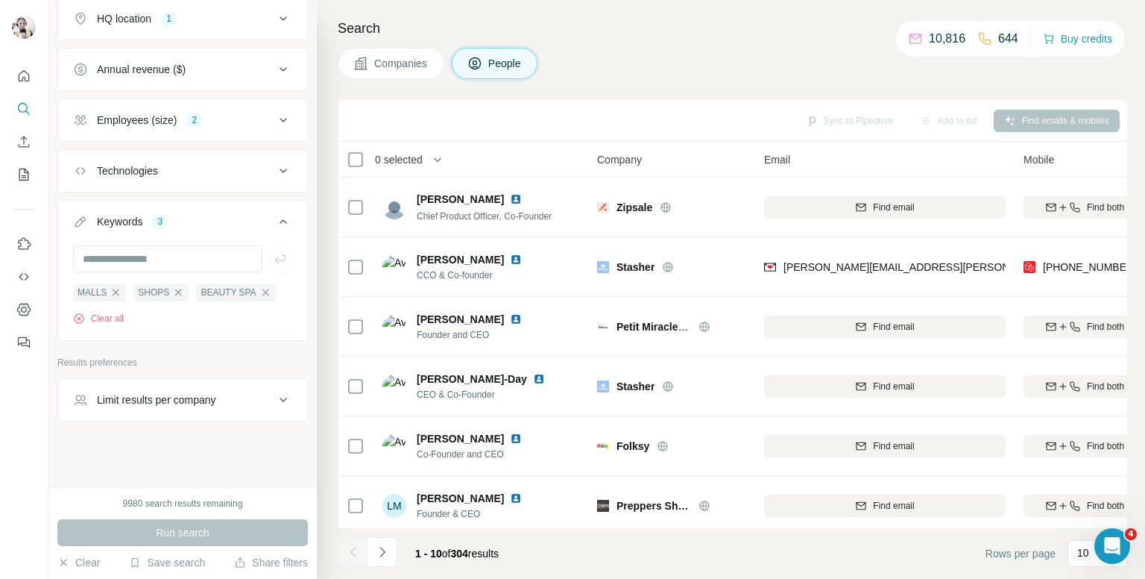
click at [198, 403] on div "Limit results per company" at bounding box center [156, 399] width 119 height 15
click at [145, 436] on input "number" at bounding box center [182, 437] width 219 height 27
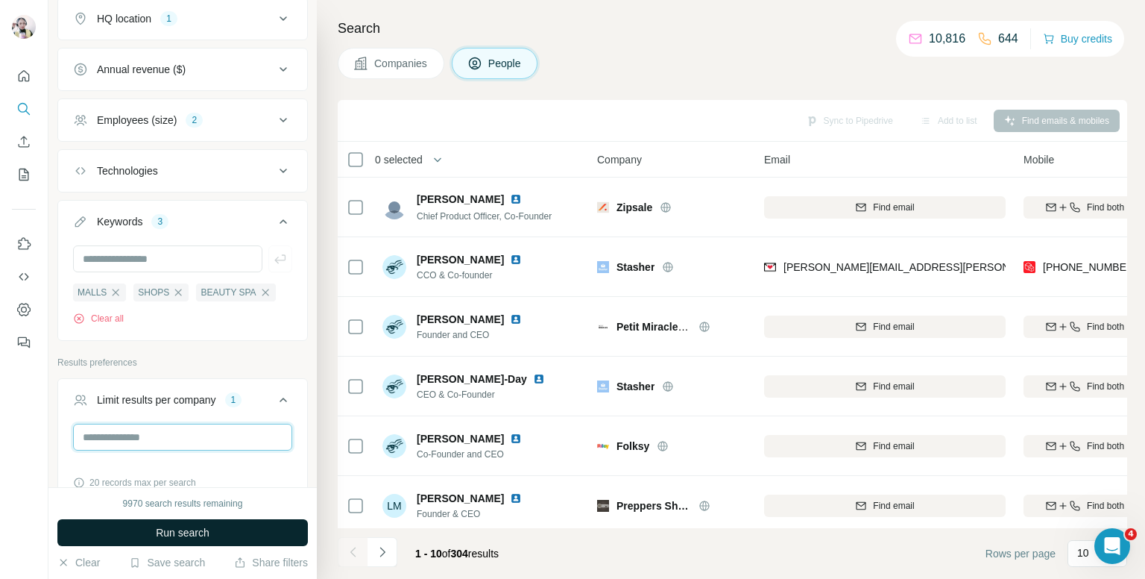
type input "*"
click at [256, 520] on button "Run search" at bounding box center [182, 532] width 251 height 27
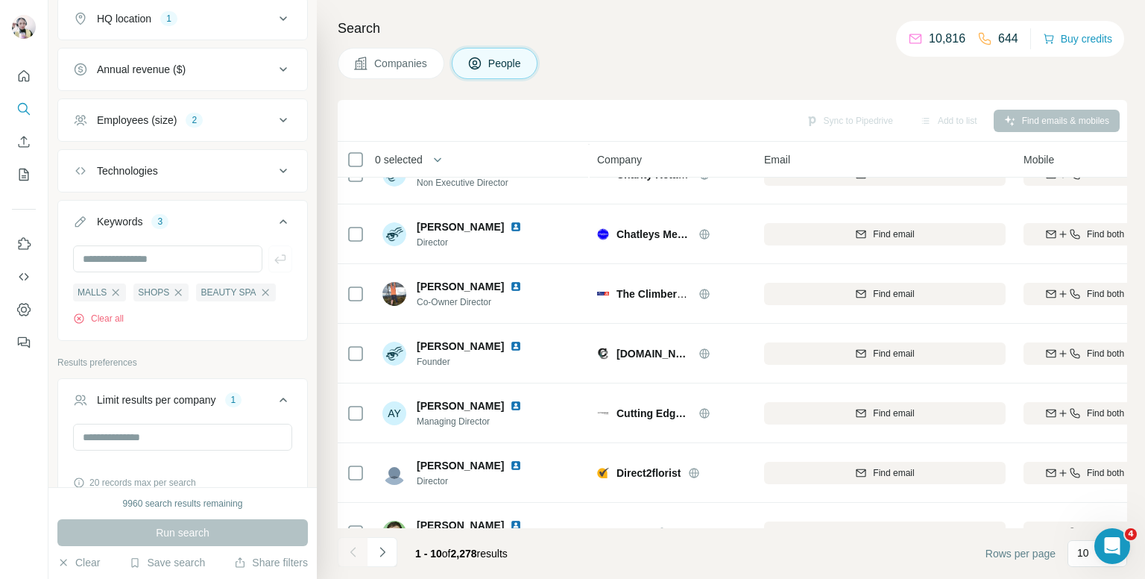
scroll to position [254, 0]
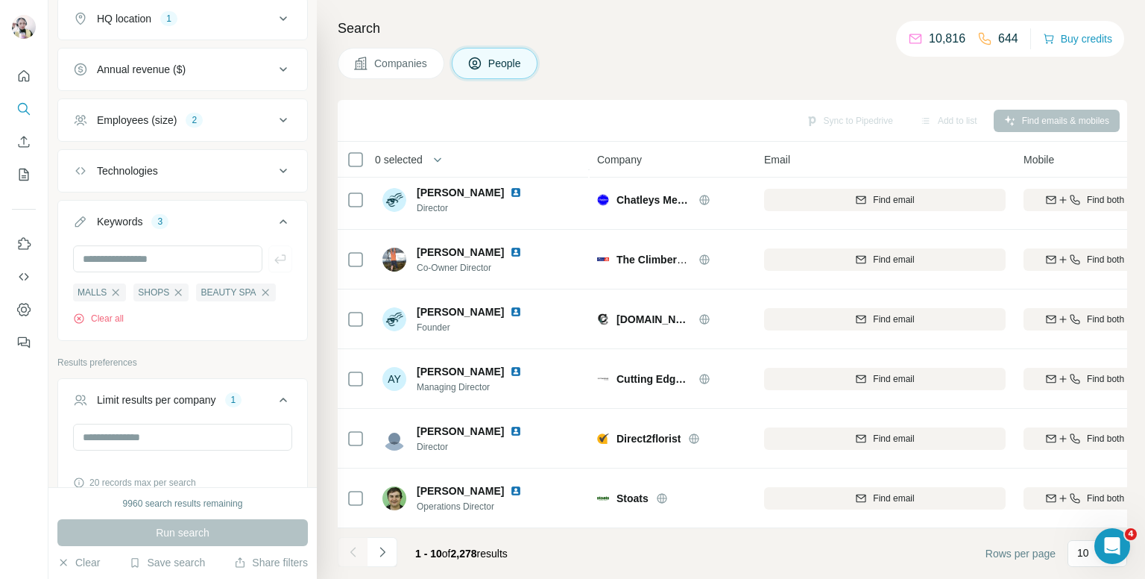
click at [280, 397] on icon at bounding box center [283, 399] width 7 height 4
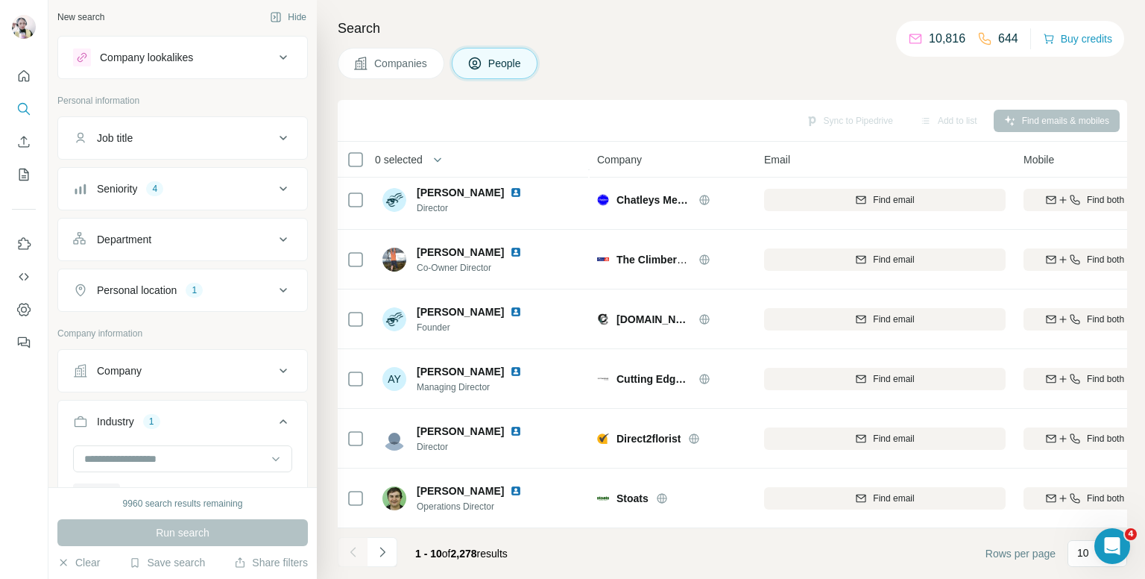
scroll to position [0, 0]
click at [289, 16] on button "Hide" at bounding box center [287, 20] width 57 height 22
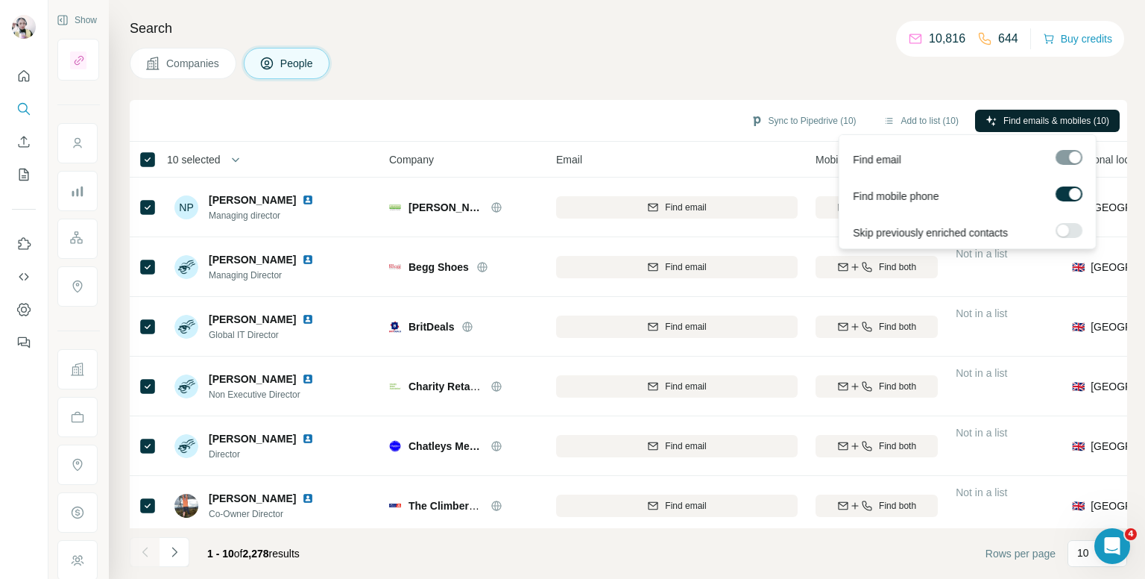
click at [1013, 117] on span "Find emails & mobiles (10)" at bounding box center [1057, 120] width 106 height 13
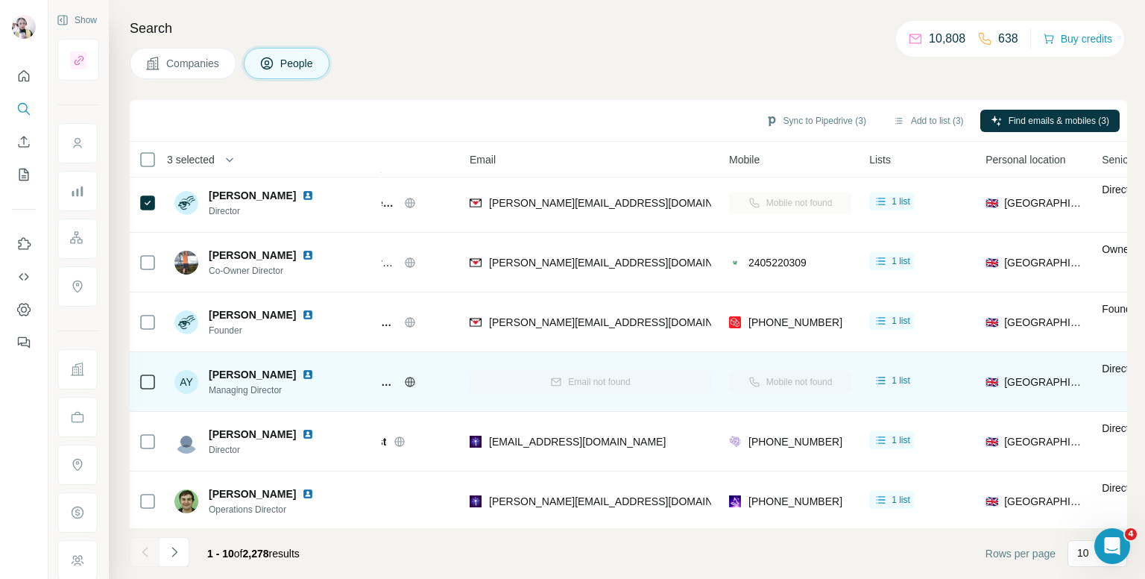
scroll to position [254, 86]
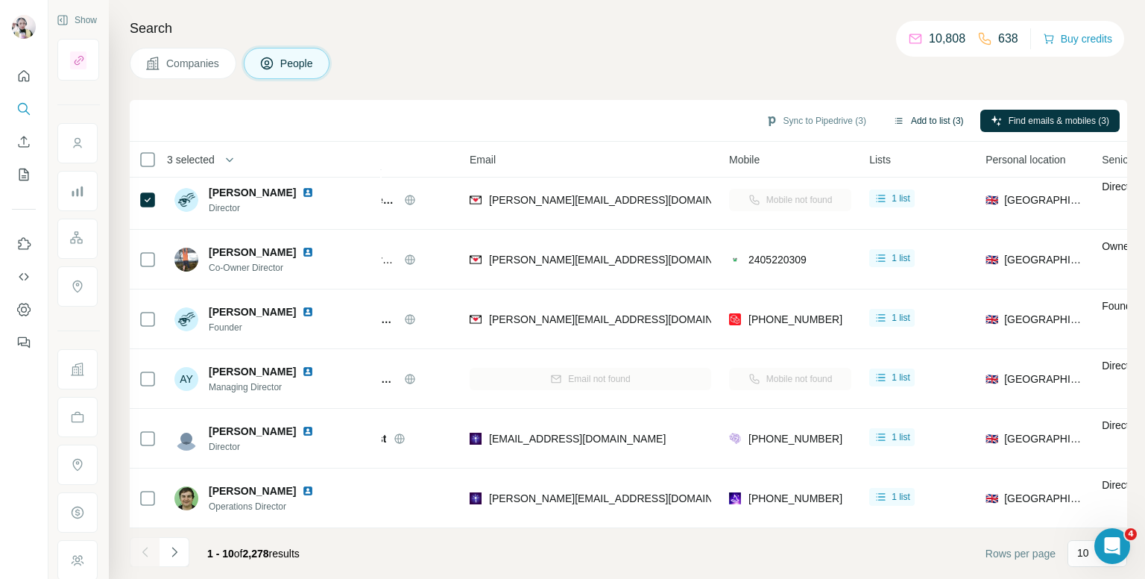
click at [917, 120] on button "Add to list (3)" at bounding box center [929, 121] width 92 height 22
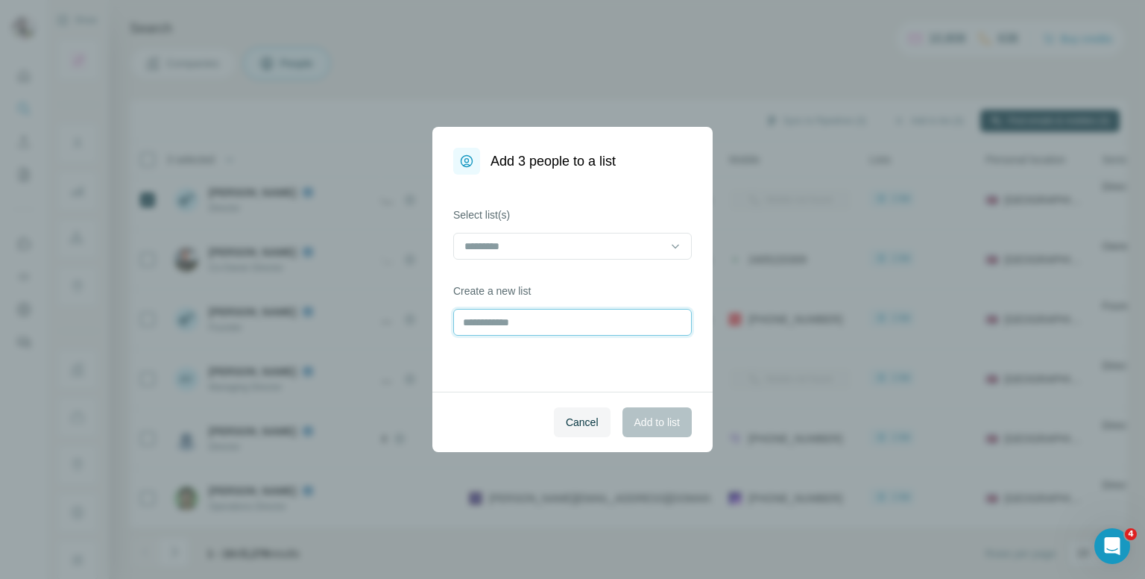
click at [504, 318] on input "text" at bounding box center [572, 322] width 239 height 27
type input "**********"
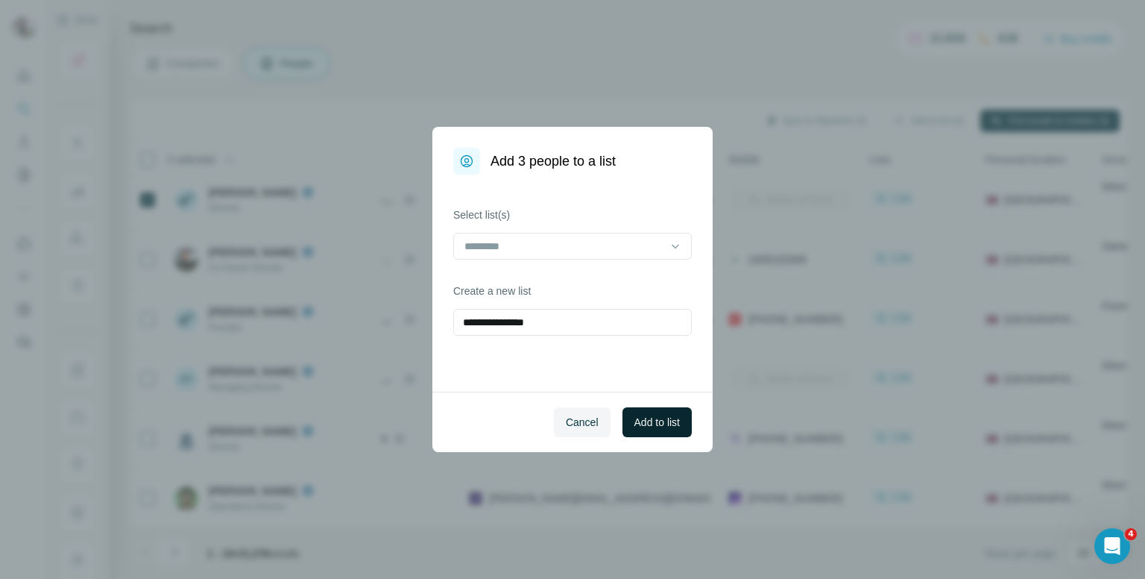
click at [635, 420] on span "Add to list" at bounding box center [657, 422] width 45 height 15
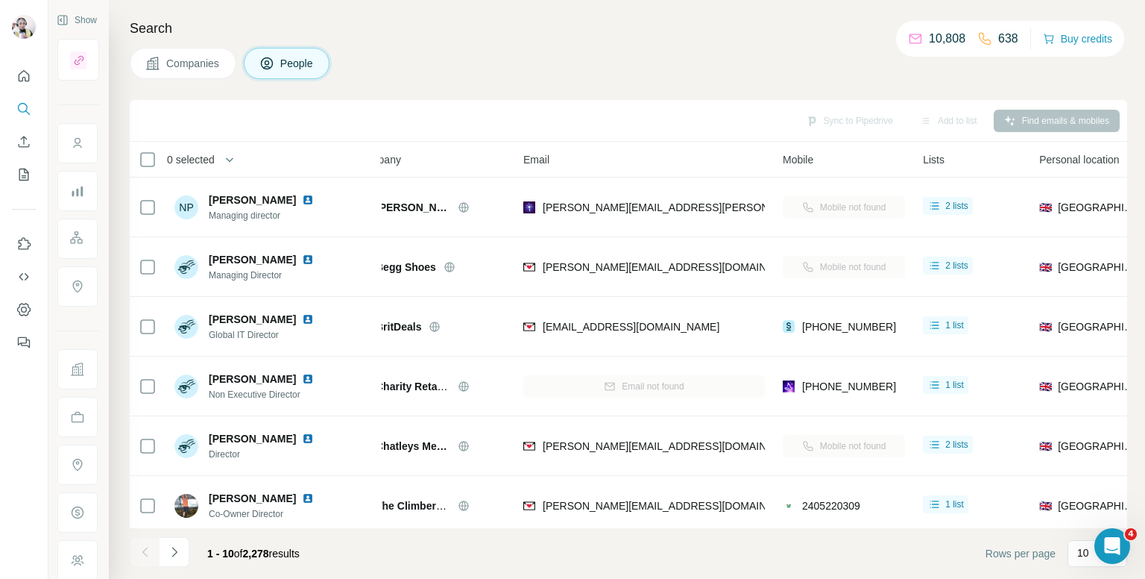
scroll to position [0, 0]
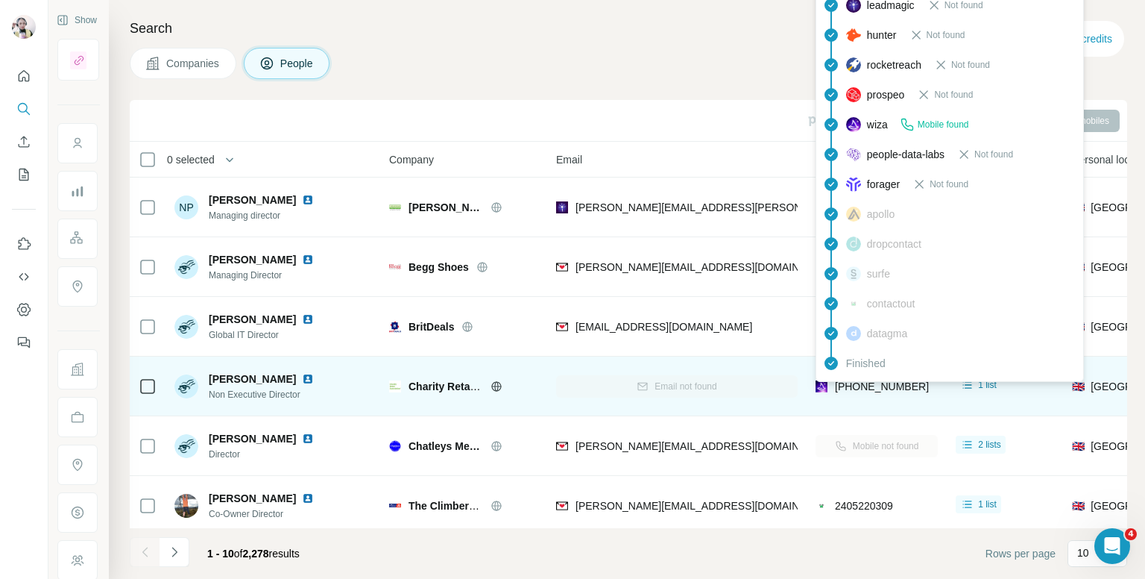
click at [866, 383] on span "[PHONE_NUMBER]" at bounding box center [882, 386] width 94 height 12
copy tr "[PHONE_NUMBER]"
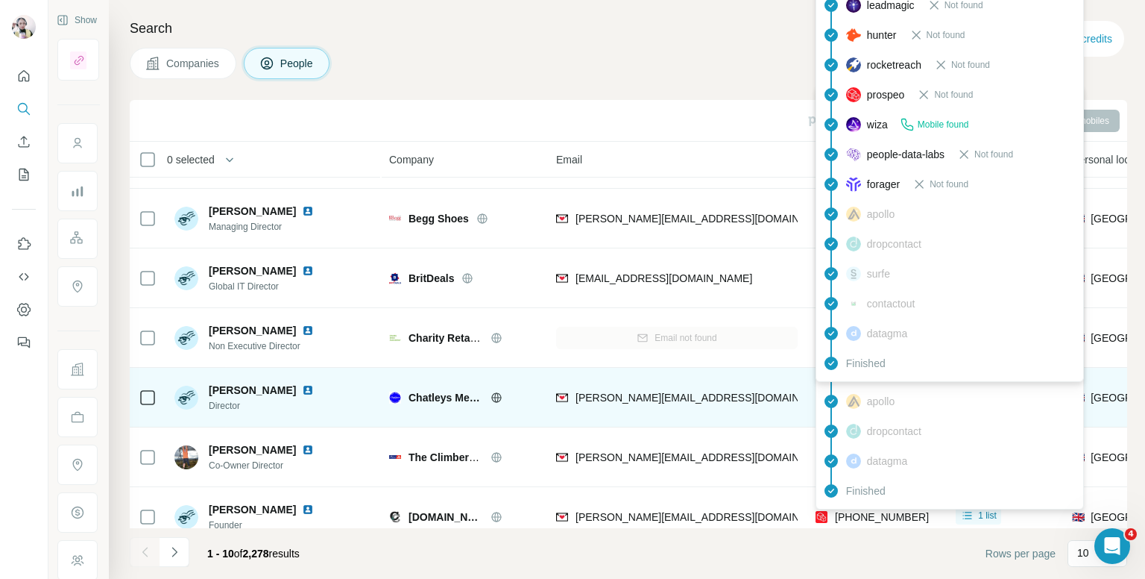
scroll to position [75, 0]
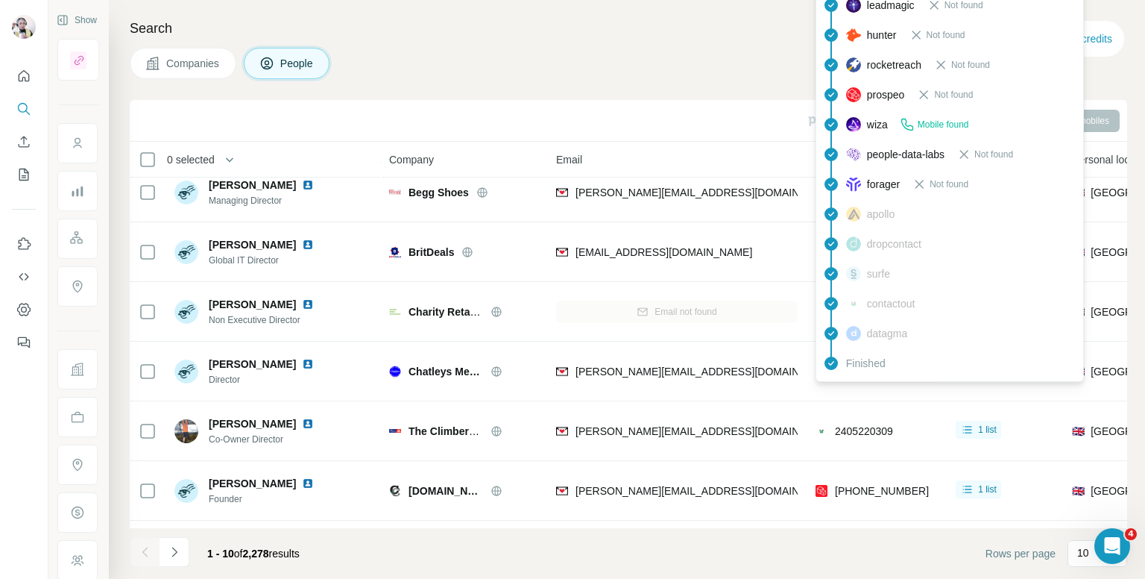
click at [688, 36] on h4 "Search" at bounding box center [629, 28] width 998 height 21
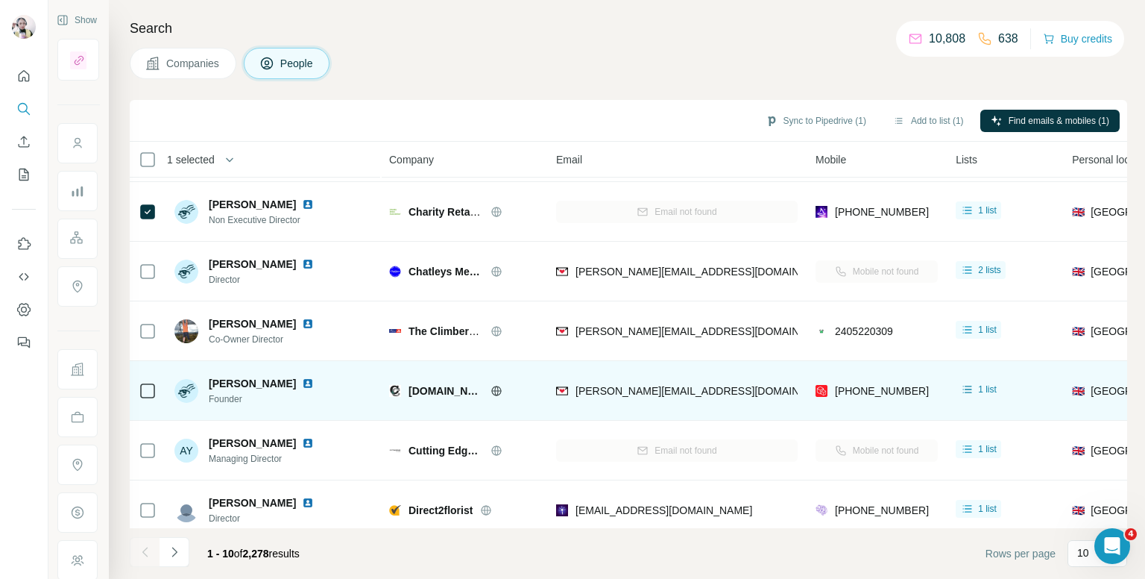
scroll to position [149, 0]
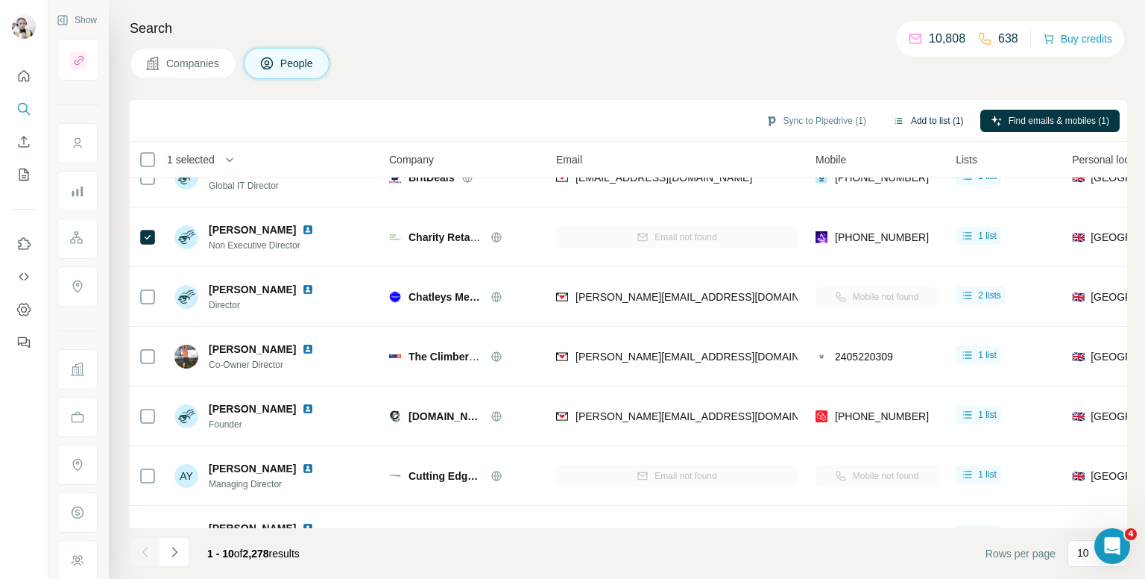
click at [921, 122] on button "Add to list (1)" at bounding box center [929, 121] width 92 height 22
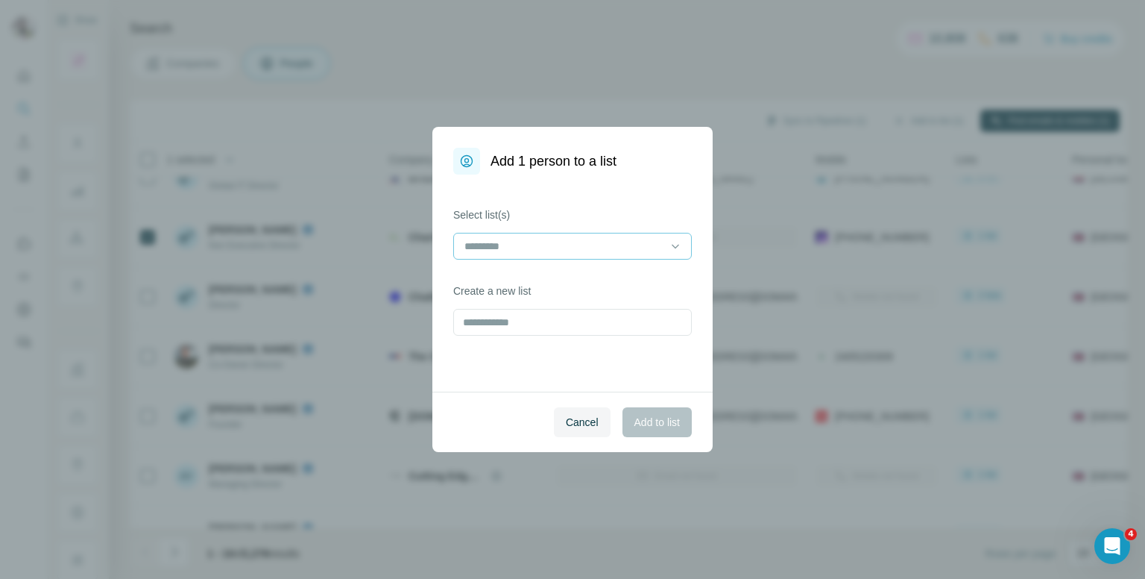
click at [564, 246] on input at bounding box center [563, 246] width 201 height 16
click at [687, 242] on div at bounding box center [572, 246] width 239 height 27
click at [679, 242] on icon at bounding box center [675, 246] width 15 height 15
click at [580, 207] on label "Select list(s)" at bounding box center [572, 214] width 239 height 15
click at [526, 320] on input "text" at bounding box center [572, 322] width 239 height 27
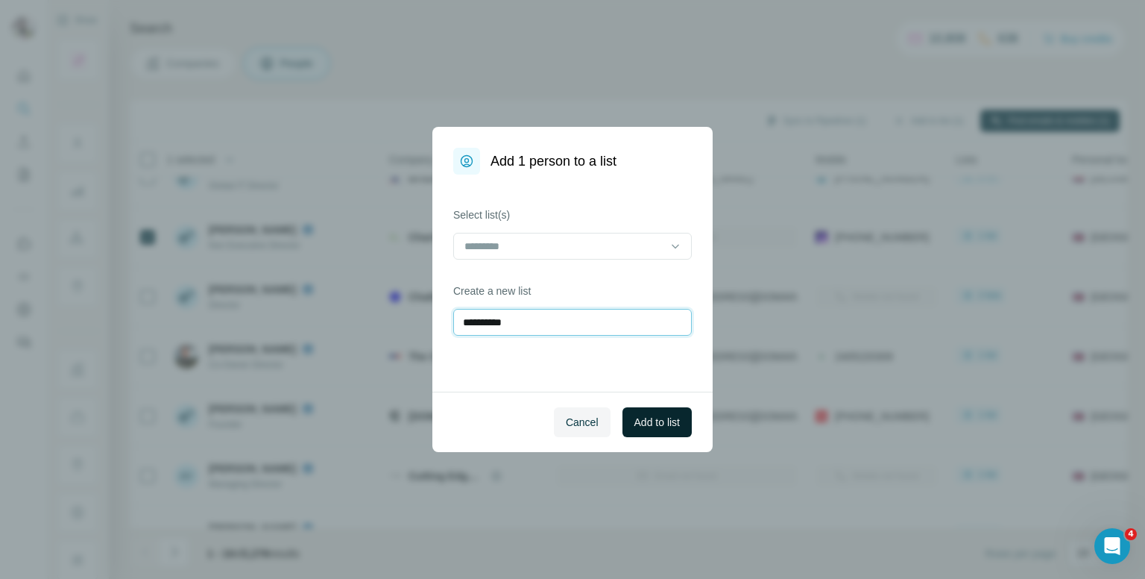
type input "*********"
click at [656, 418] on span "Add to list" at bounding box center [657, 422] width 45 height 15
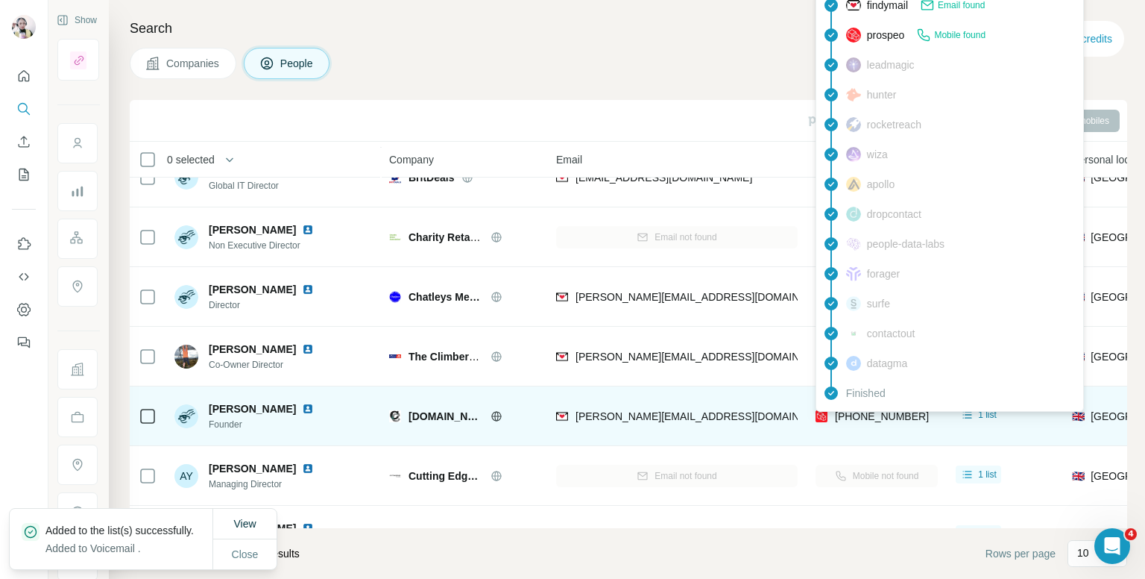
click at [862, 415] on span "[PHONE_NUMBER]" at bounding box center [882, 416] width 94 height 12
copy tr "[PHONE_NUMBER]"
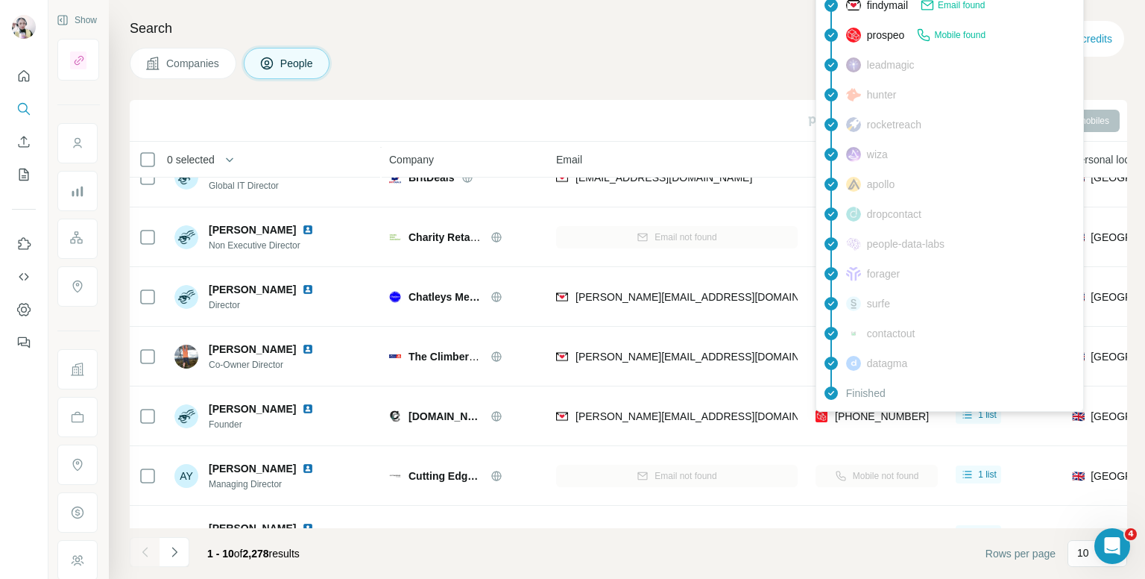
click at [690, 28] on h4 "Search" at bounding box center [629, 28] width 998 height 21
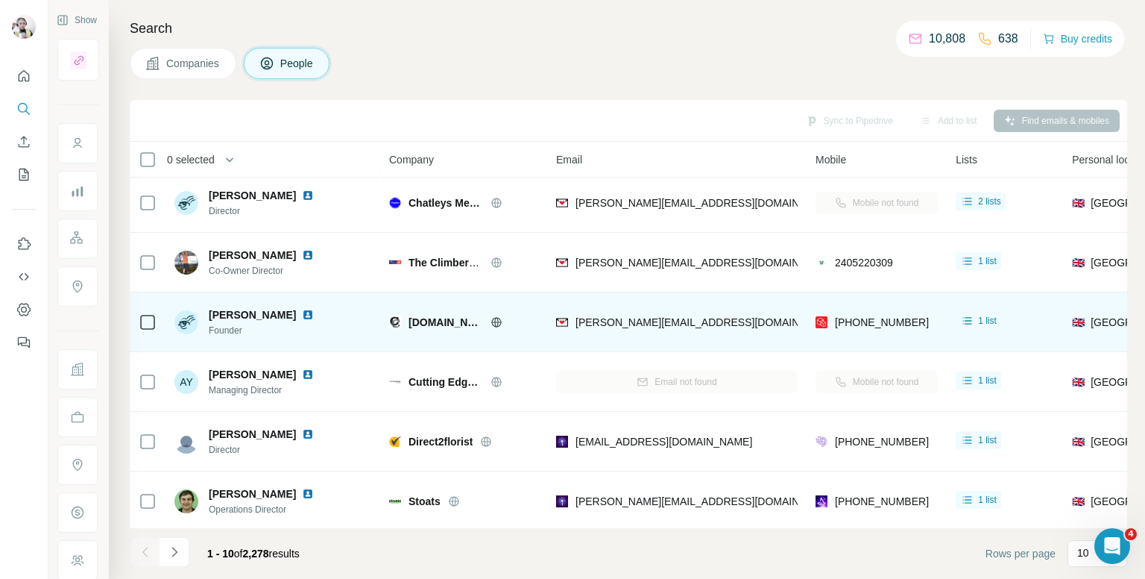
scroll to position [254, 0]
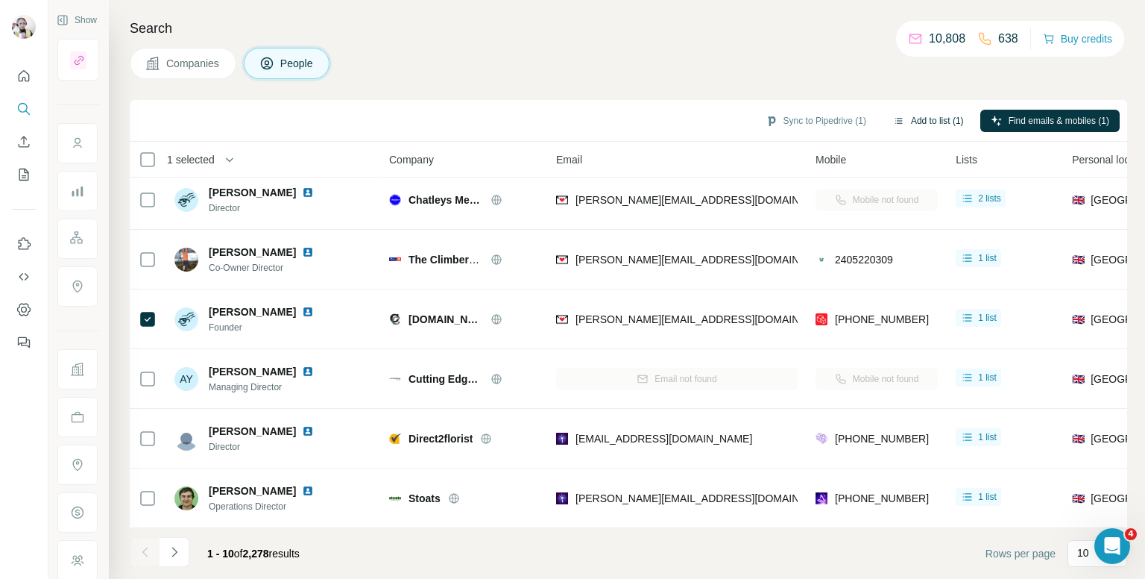
click at [934, 119] on button "Add to list (1)" at bounding box center [929, 121] width 92 height 22
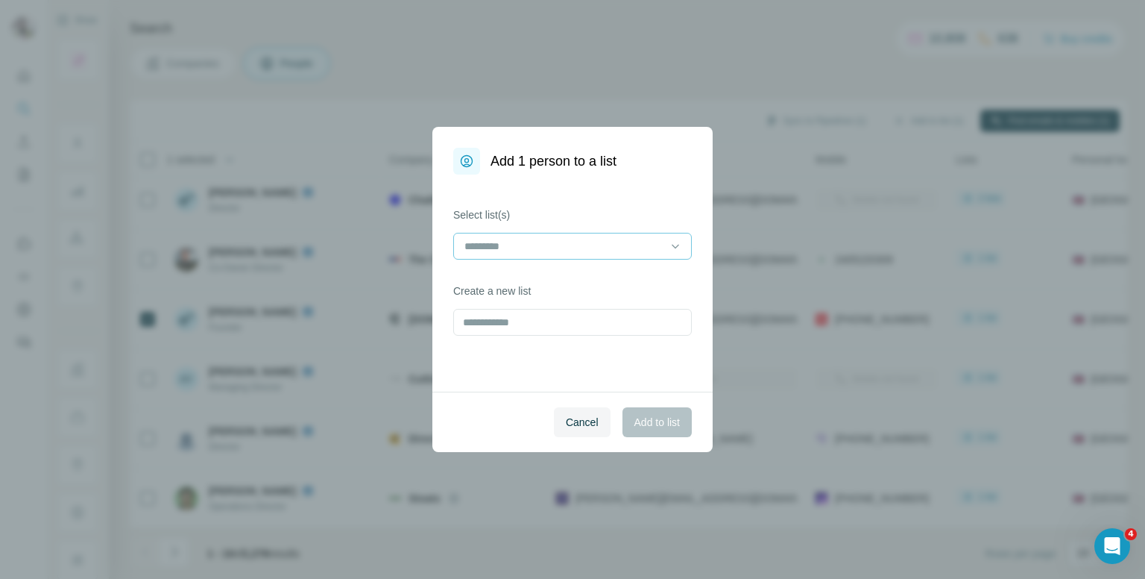
click at [531, 242] on input at bounding box center [563, 246] width 201 height 16
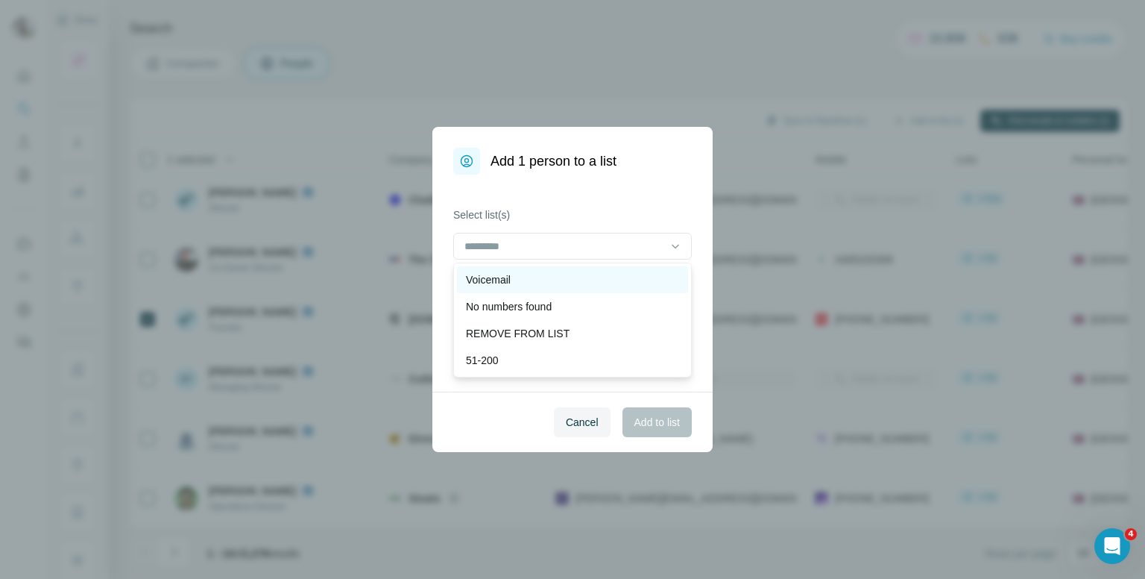
click at [504, 279] on p "Voicemail" at bounding box center [488, 279] width 45 height 15
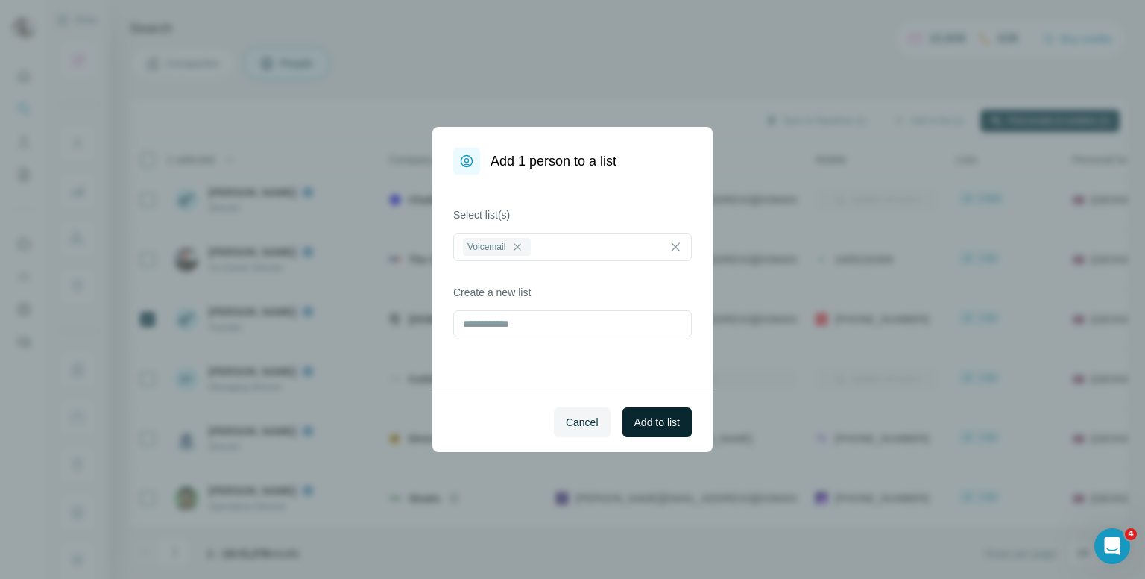
click at [652, 427] on span "Add to list" at bounding box center [657, 422] width 45 height 15
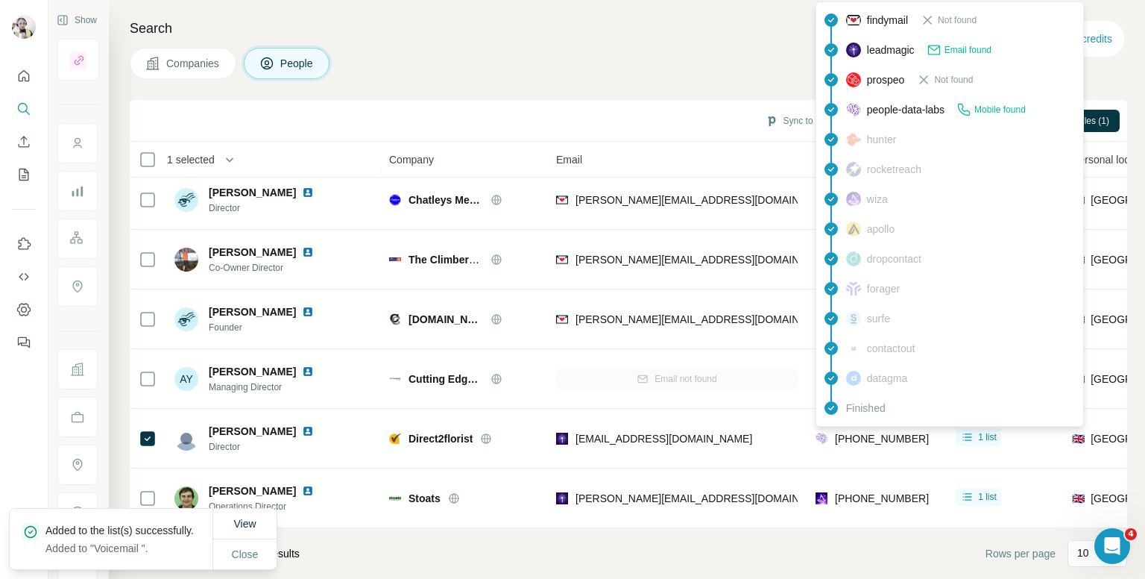
click at [871, 424] on div "findymail Not found leadmagic Email found prospeo Not found people-data-labs Mo…" at bounding box center [950, 213] width 268 height 425
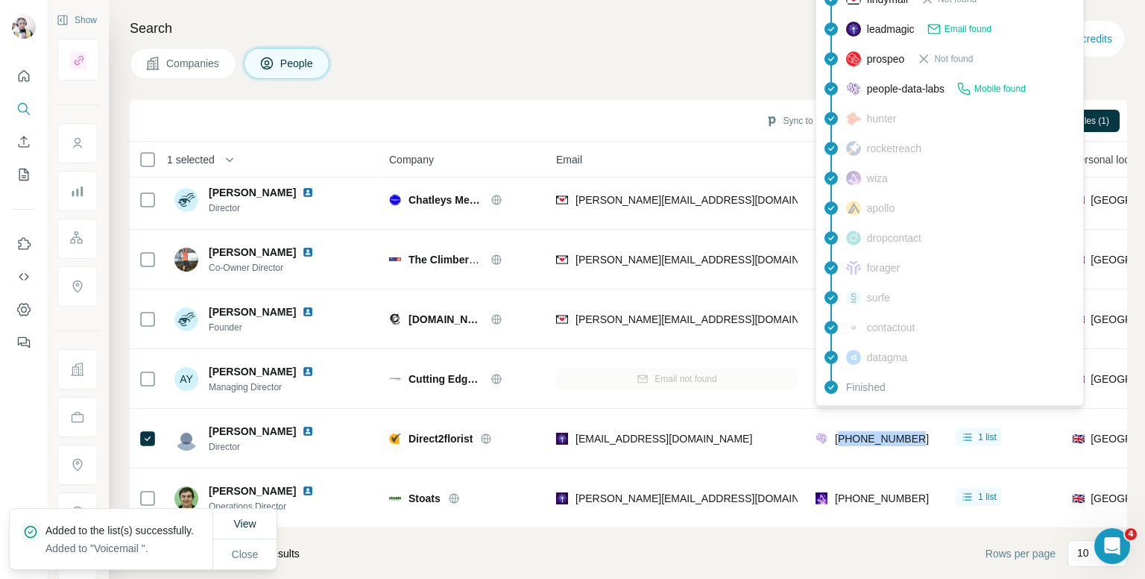
click at [871, 432] on span "[PHONE_NUMBER]" at bounding box center [882, 438] width 94 height 12
copy tr "[PHONE_NUMBER]"
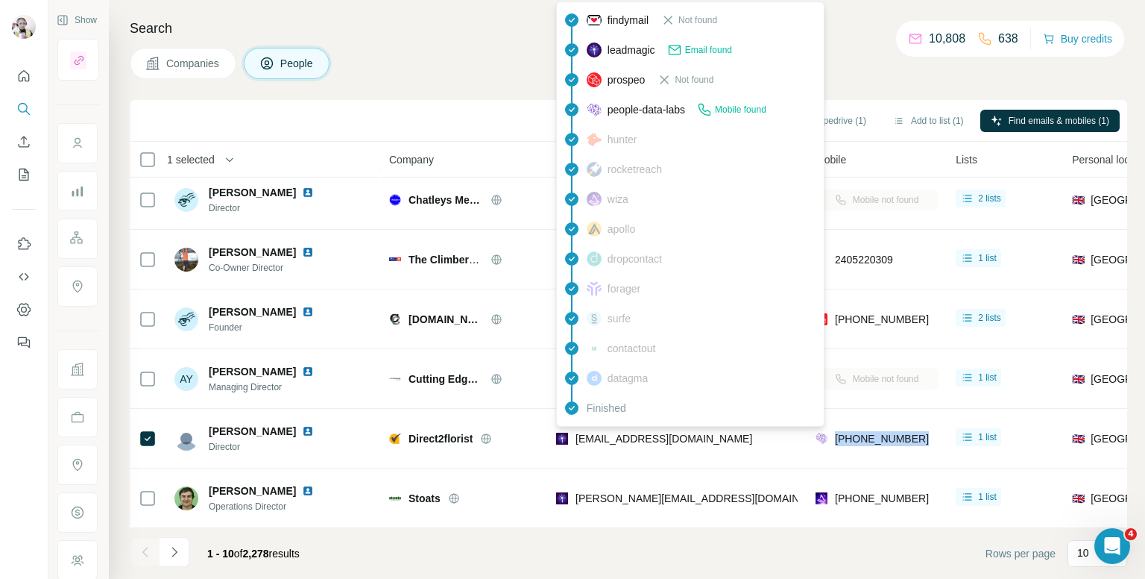
click at [670, 423] on div "findymail Not found leadmagic Email found prospeo Not found people-data-labs Mo…" at bounding box center [690, 213] width 268 height 425
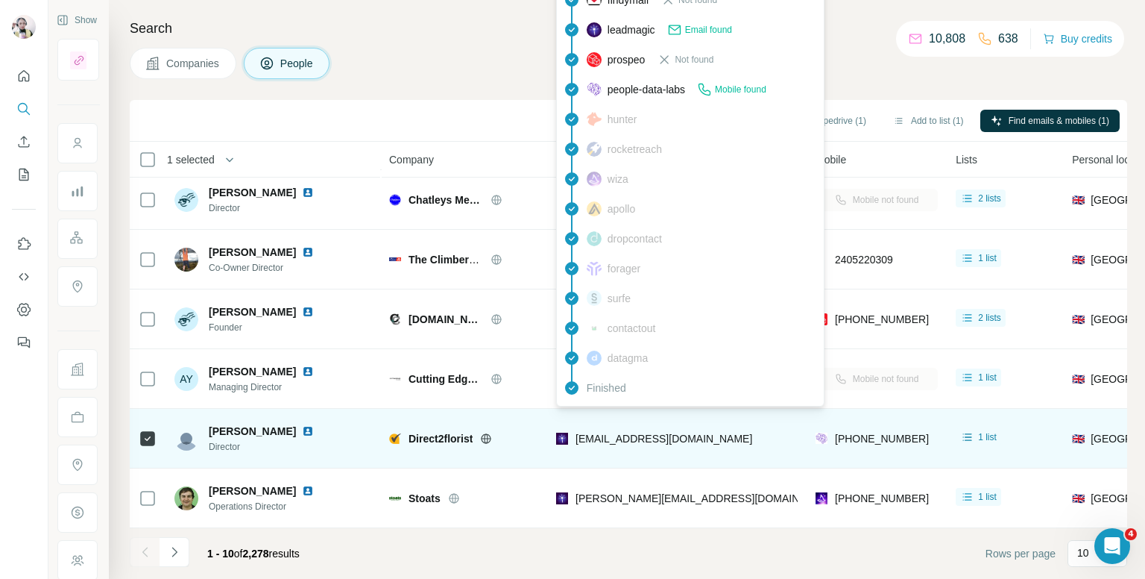
click at [663, 434] on span "[EMAIL_ADDRESS][DOMAIN_NAME]" at bounding box center [664, 438] width 177 height 12
copy span "[EMAIL_ADDRESS][DOMAIN_NAME]"
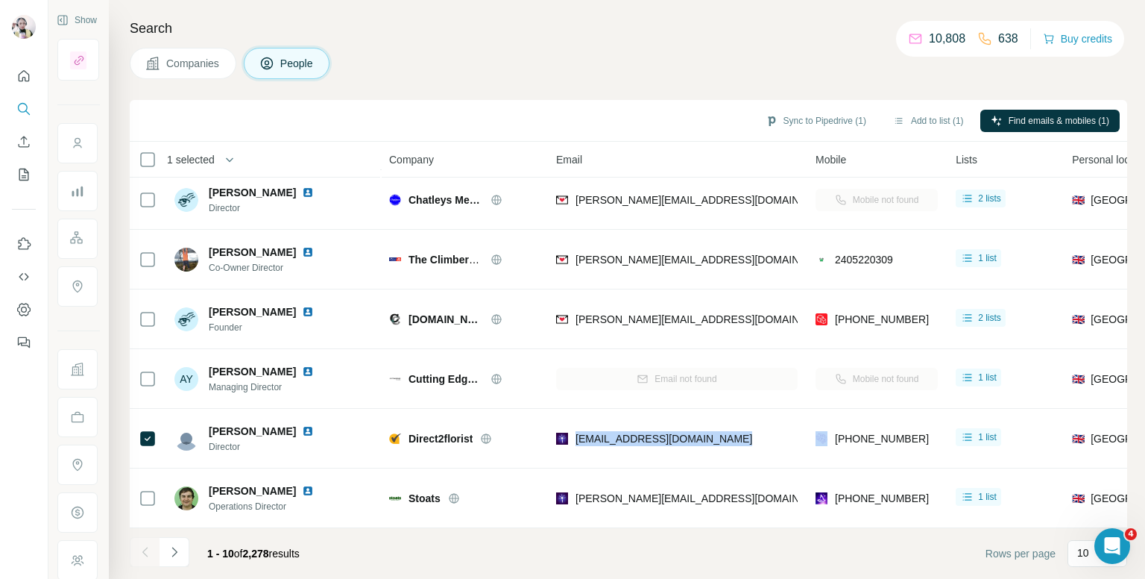
drag, startPoint x: 429, startPoint y: 46, endPoint x: 729, endPoint y: 60, distance: 300.1
click at [430, 45] on div "Search Companies People Sync to Pipedrive (1) Add to list (1) Find emails & mob…" at bounding box center [627, 289] width 1036 height 579
click at [933, 116] on button "Add to list (1)" at bounding box center [929, 121] width 92 height 22
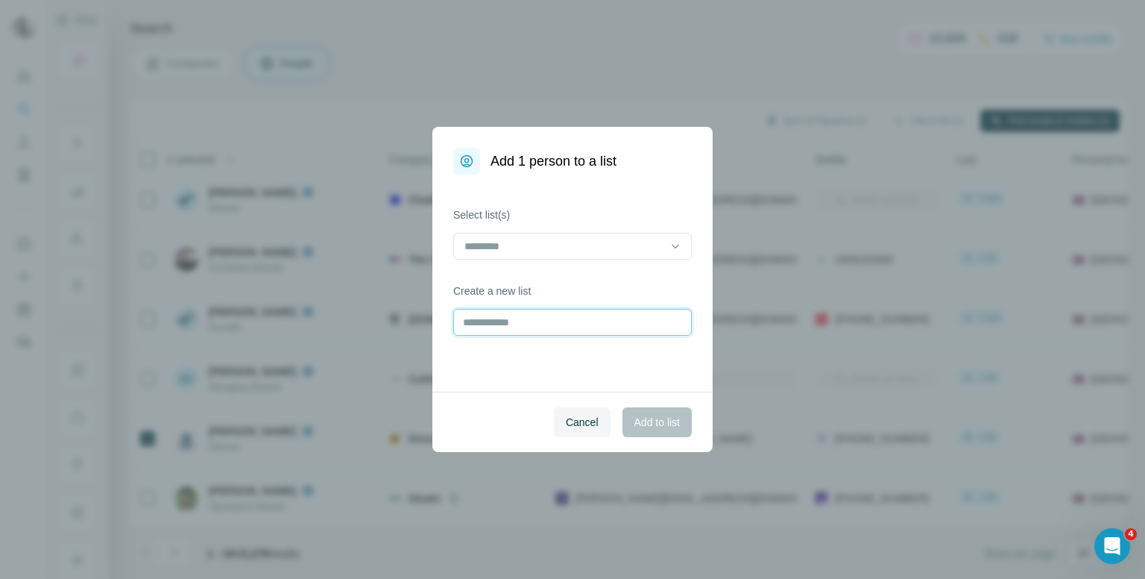
click at [509, 324] on input "text" at bounding box center [572, 322] width 239 height 27
type input "**********"
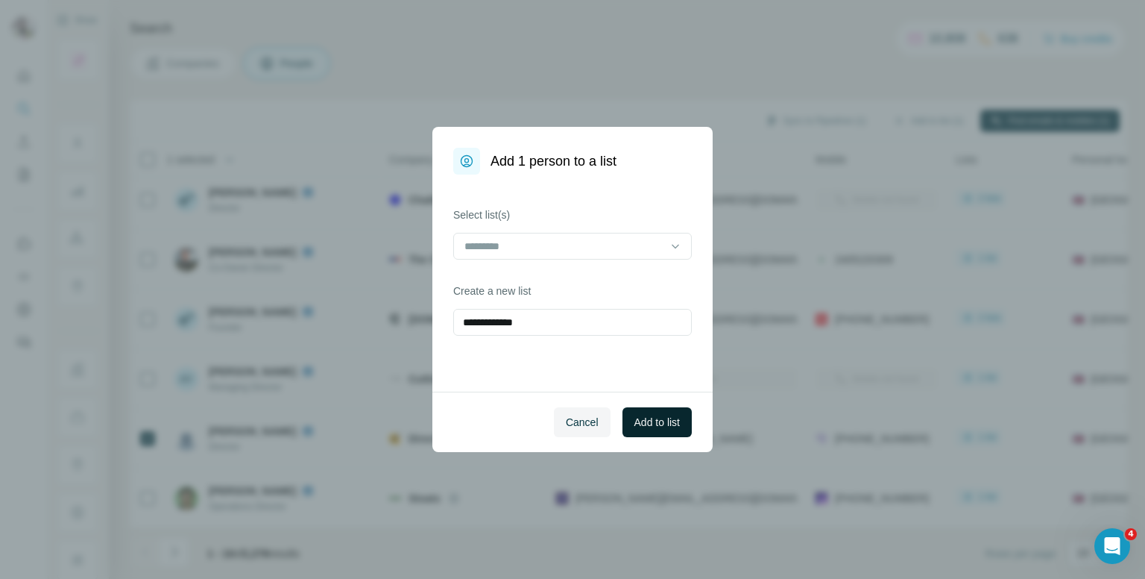
click at [655, 421] on span "Add to list" at bounding box center [657, 422] width 45 height 15
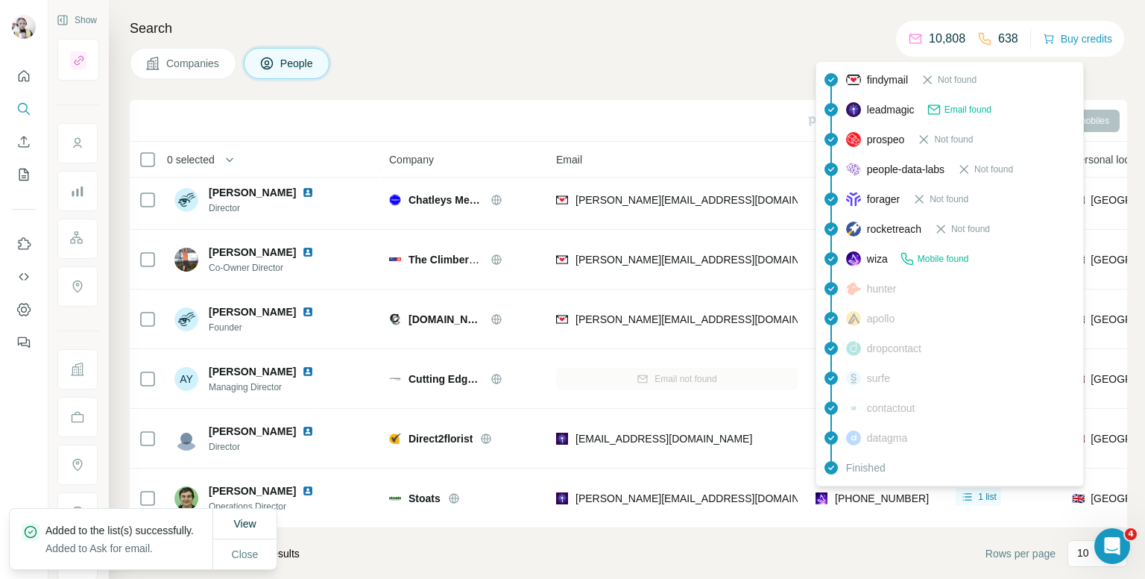
click at [873, 485] on div "findymail Not found leadmagic Email found prospeo Not found people-data-labs No…" at bounding box center [950, 273] width 268 height 425
click at [873, 492] on span "[PHONE_NUMBER]" at bounding box center [882, 498] width 94 height 12
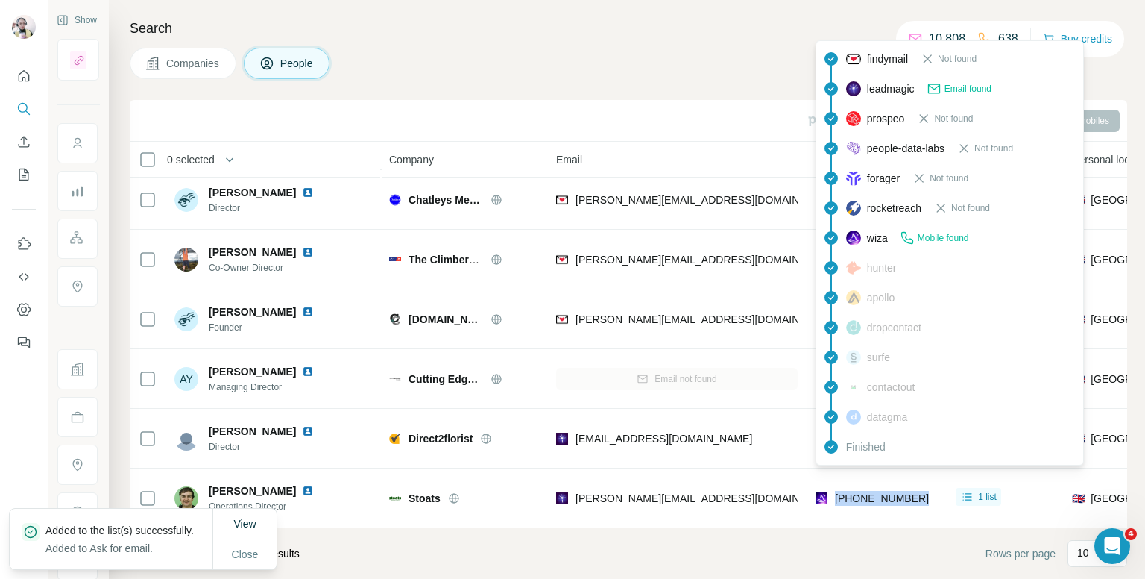
click at [873, 492] on span "[PHONE_NUMBER]" at bounding box center [882, 498] width 94 height 12
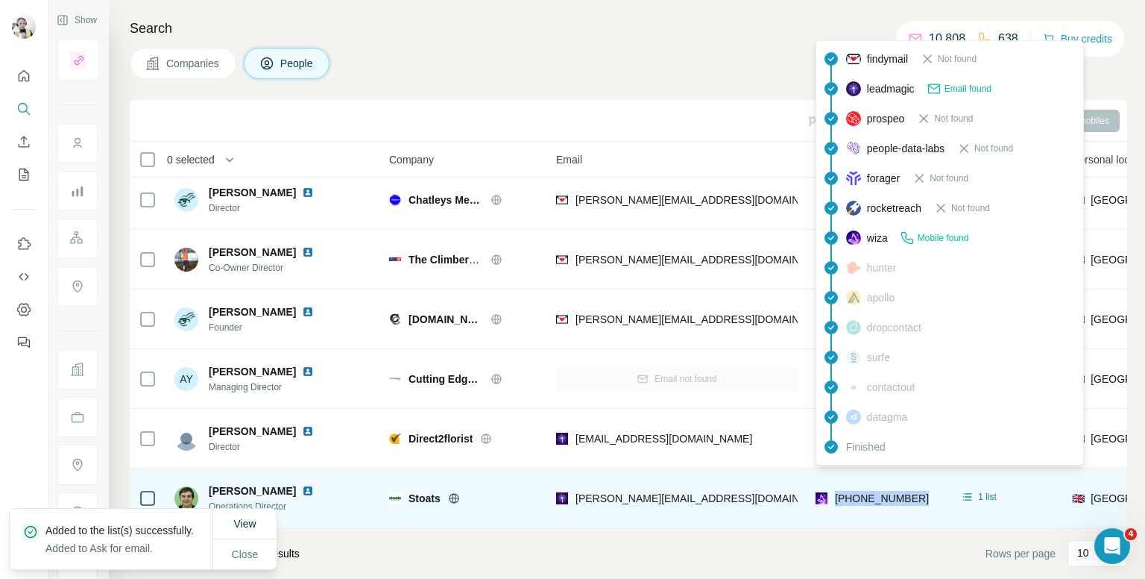
copy tr "[PHONE_NUMBER]"
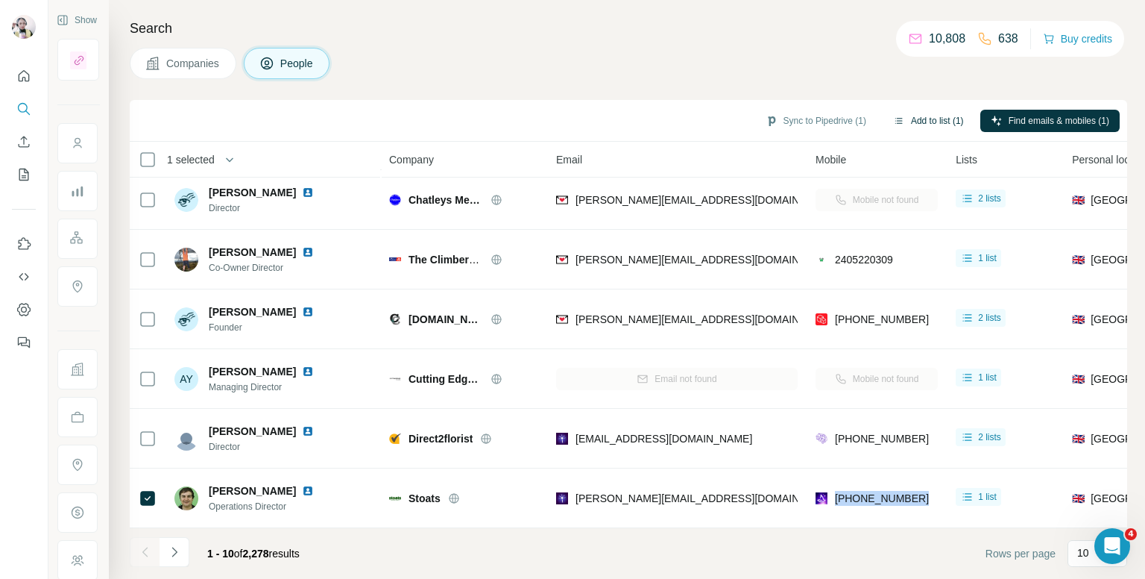
click at [922, 119] on button "Add to list (1)" at bounding box center [929, 121] width 92 height 22
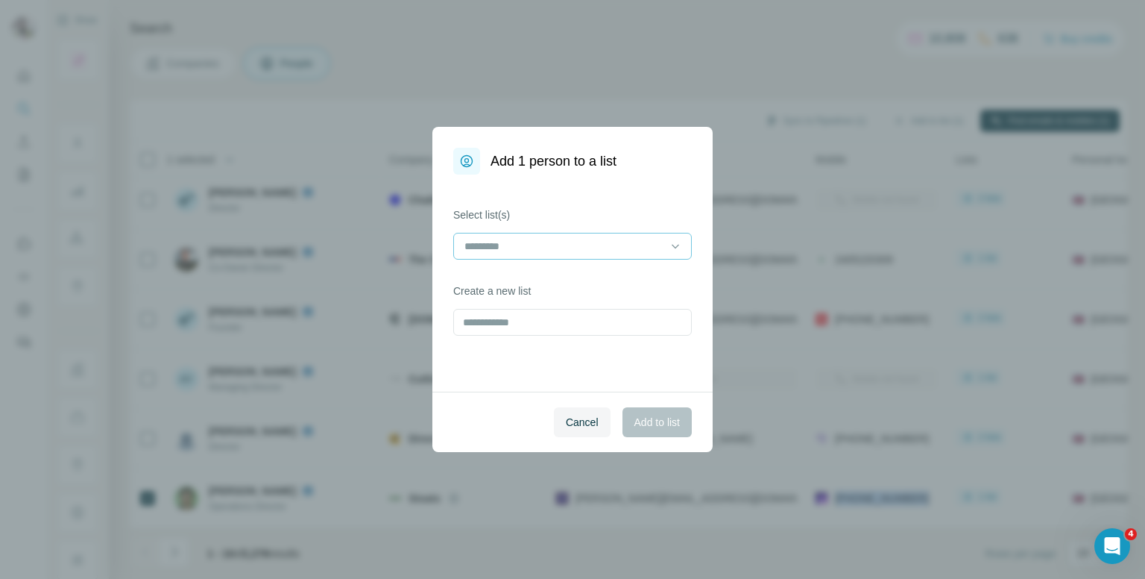
click at [608, 242] on input at bounding box center [563, 246] width 201 height 16
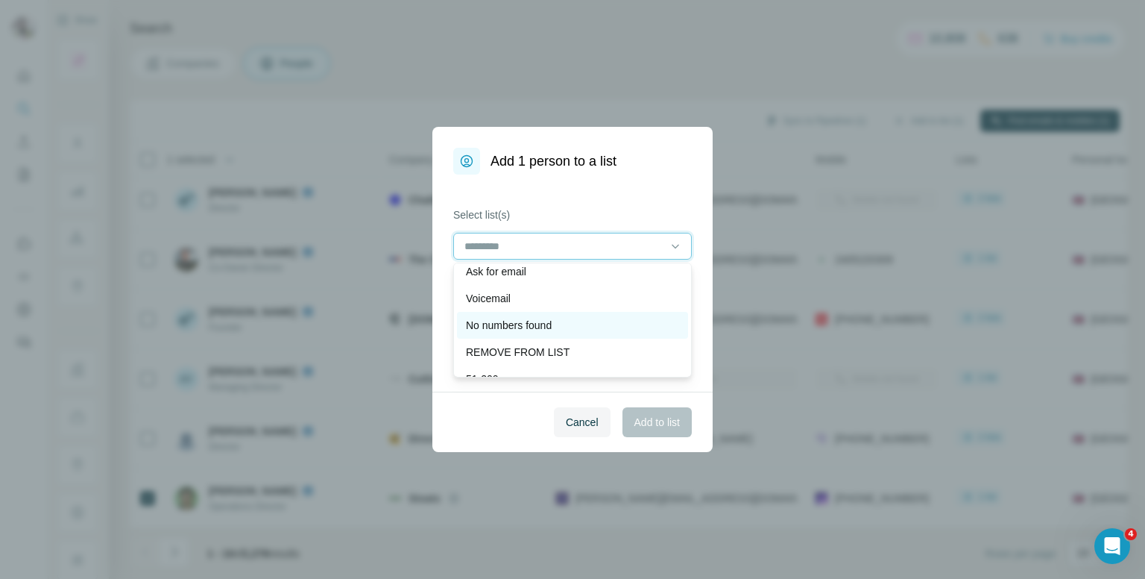
scroll to position [0, 0]
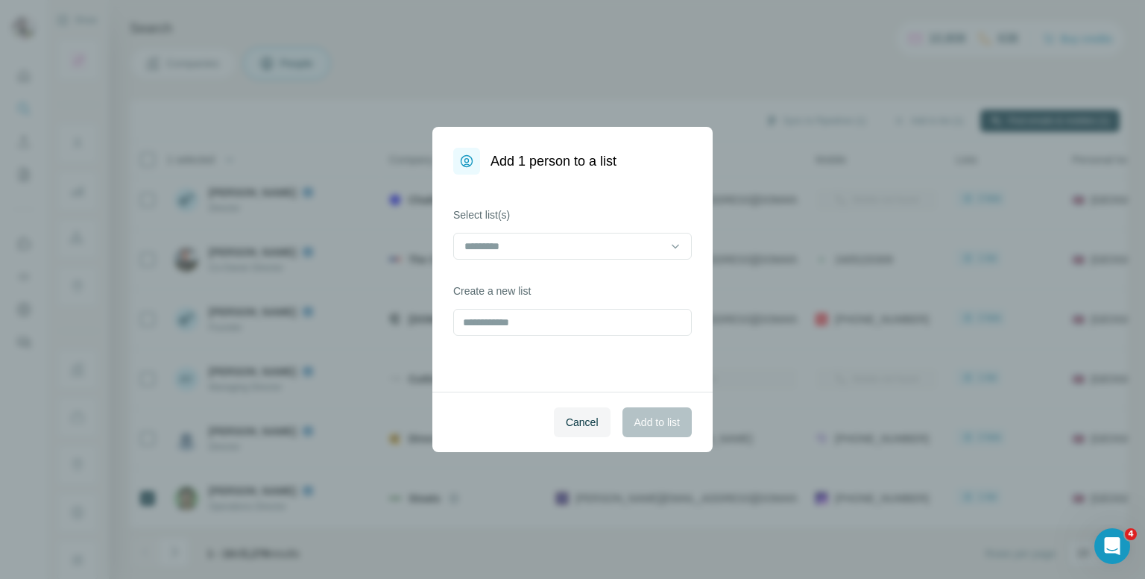
click at [453, 61] on div "Add 1 person to a list Select list(s) Create a new list Cancel Add to list" at bounding box center [572, 289] width 1145 height 579
click at [584, 428] on span "Cancel" at bounding box center [582, 422] width 33 height 15
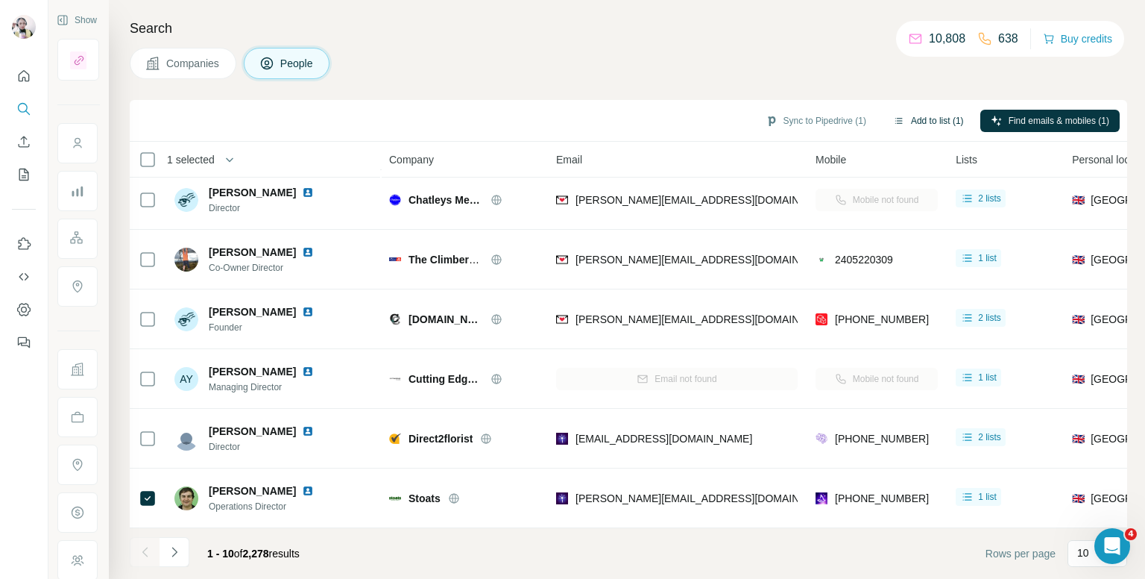
click at [925, 120] on button "Add to list (1)" at bounding box center [929, 121] width 92 height 22
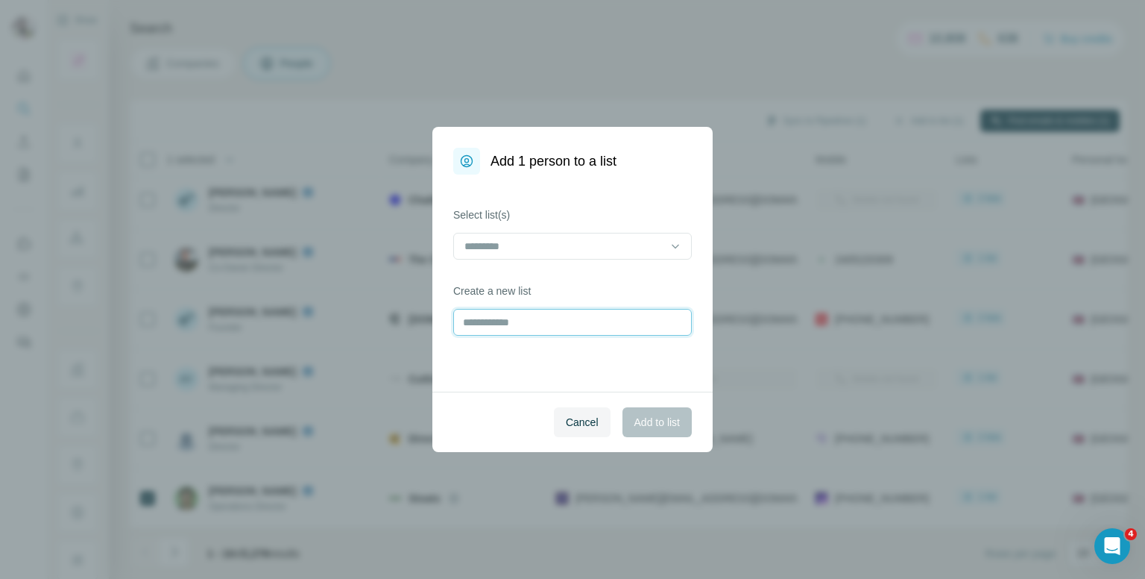
click at [525, 318] on input "text" at bounding box center [572, 322] width 239 height 27
type input "**********"
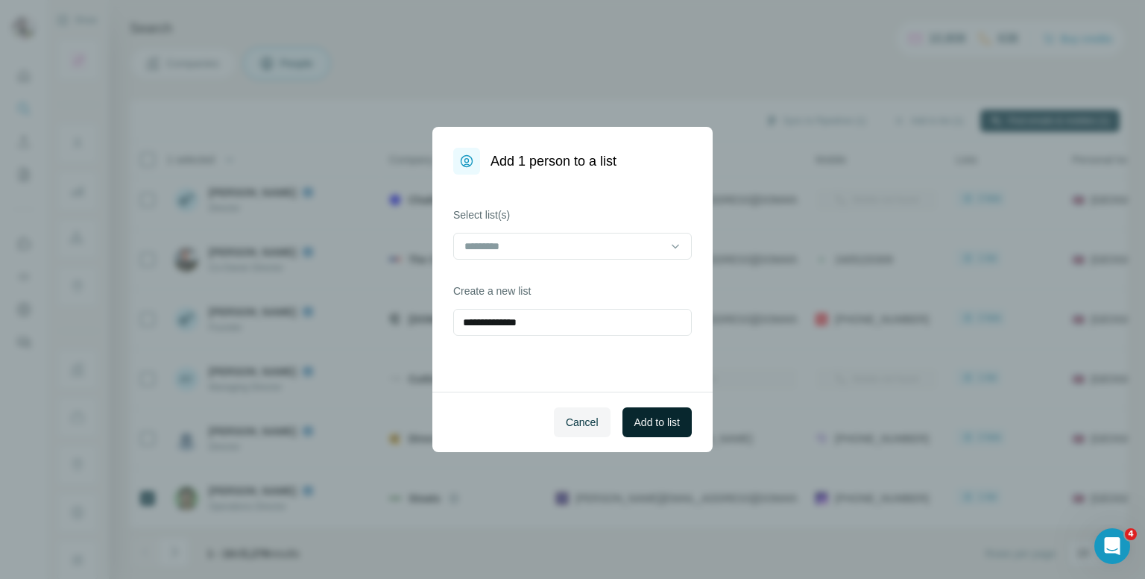
click at [662, 421] on span "Add to list" at bounding box center [657, 422] width 45 height 15
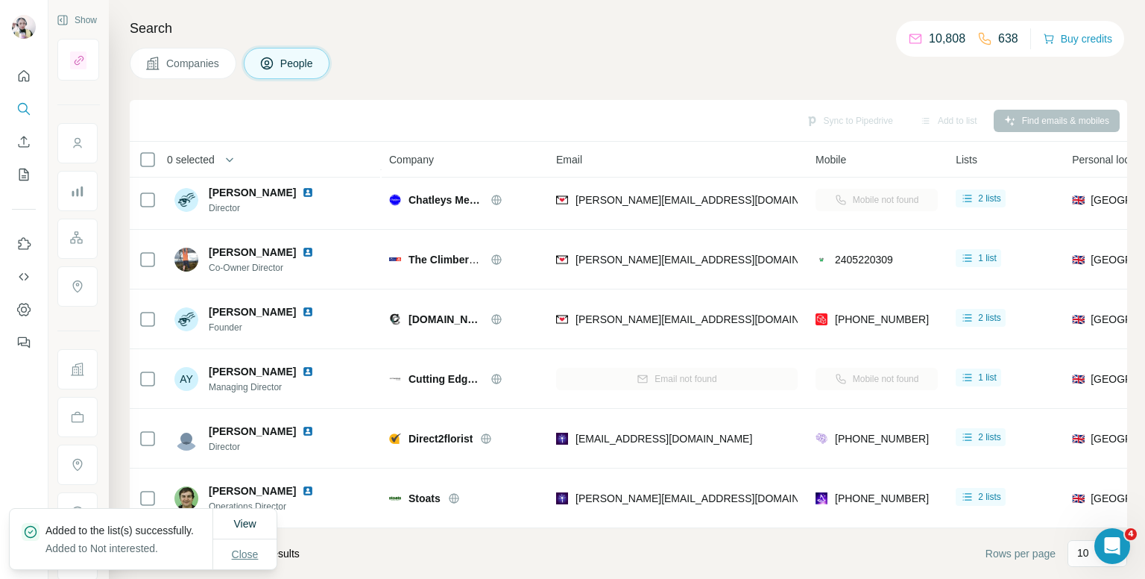
click at [245, 547] on span "Close" at bounding box center [245, 554] width 27 height 15
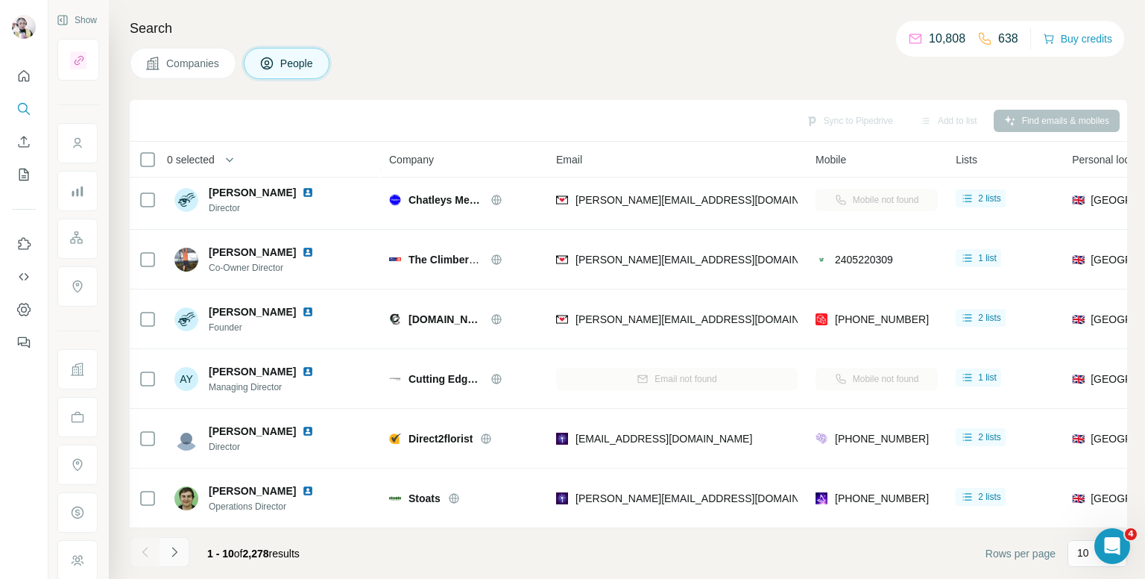
click at [174, 551] on icon "Navigate to next page" at bounding box center [174, 551] width 15 height 15
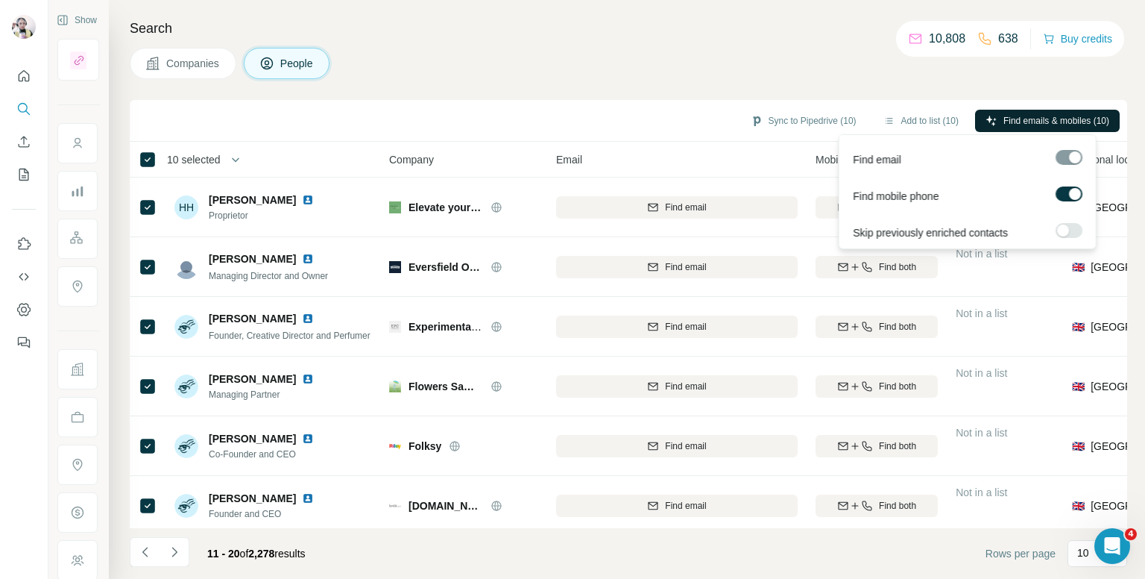
click at [1047, 118] on span "Find emails & mobiles (10)" at bounding box center [1057, 120] width 106 height 13
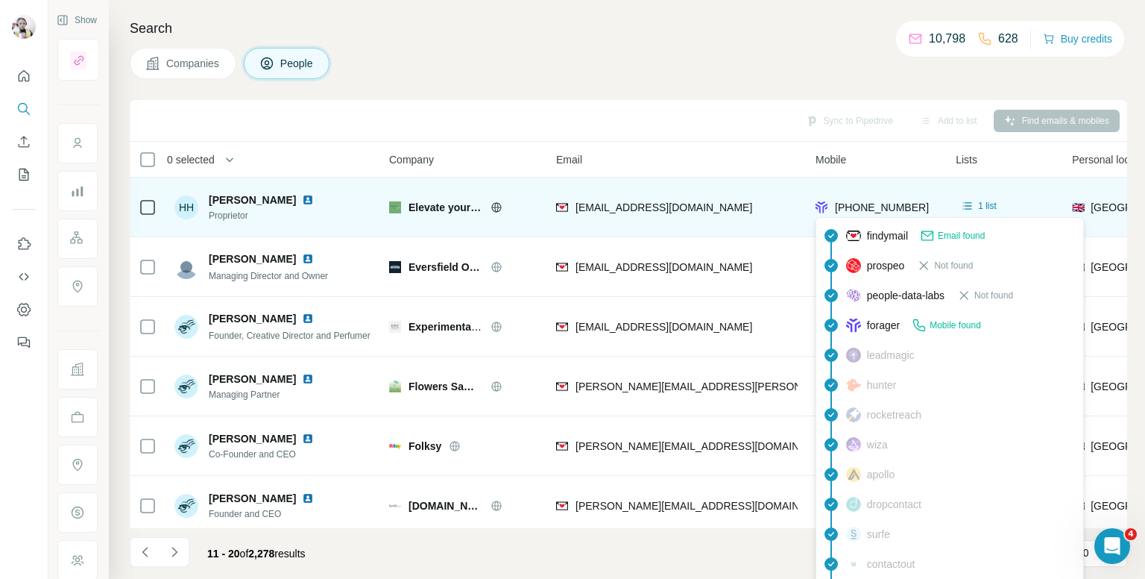
click at [872, 205] on span "[PHONE_NUMBER]" at bounding box center [882, 207] width 94 height 12
copy tr "[PHONE_NUMBER]"
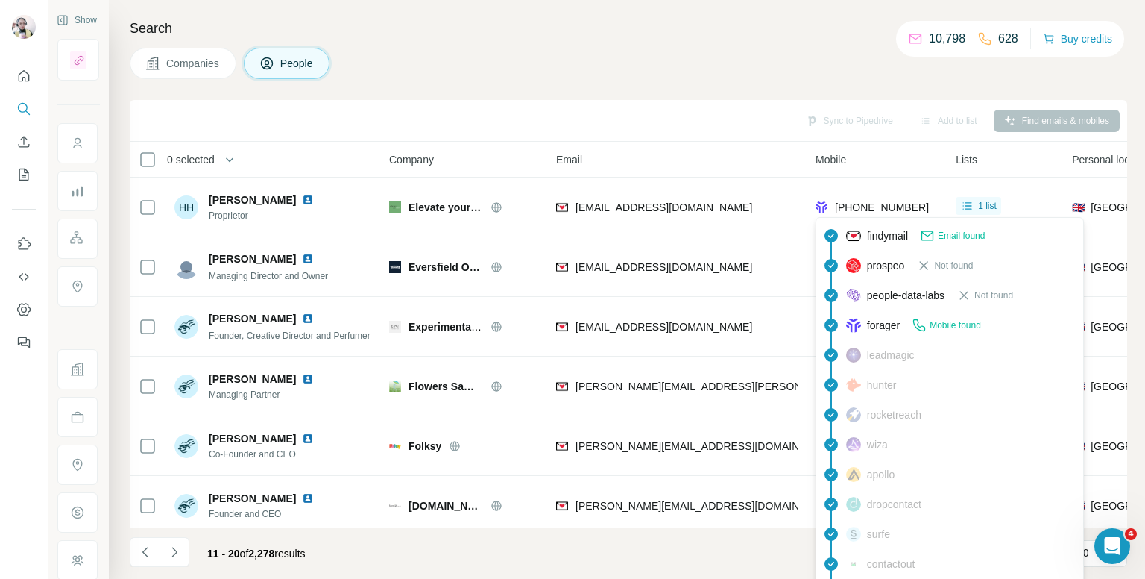
click at [489, 39] on div "Search Companies People Sync to Pipedrive Add to list Find emails & mobiles 0 s…" at bounding box center [627, 289] width 1036 height 579
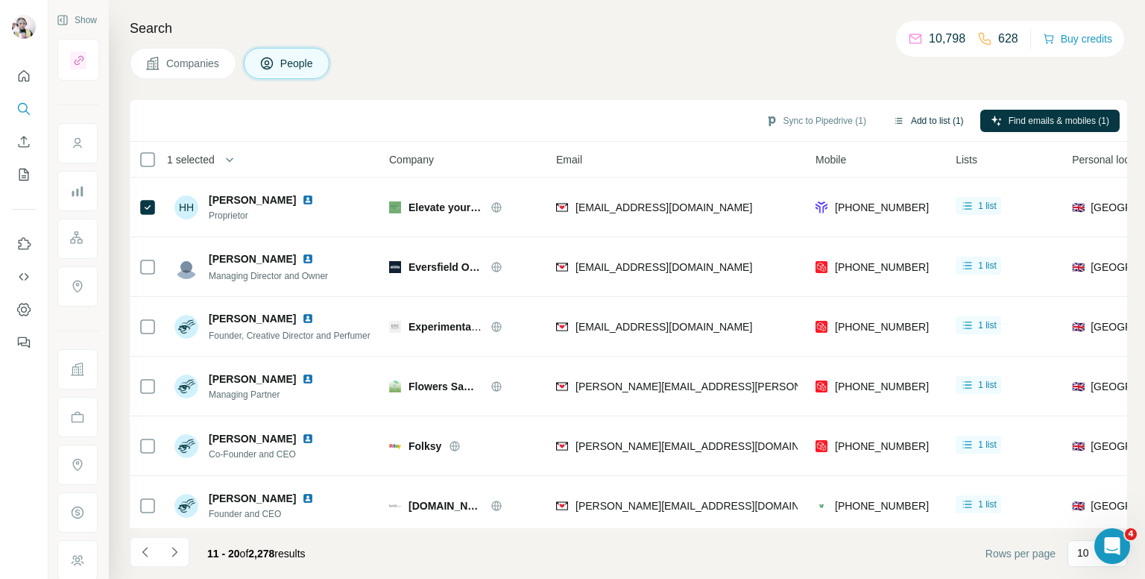
click at [930, 121] on button "Add to list (1)" at bounding box center [929, 121] width 92 height 22
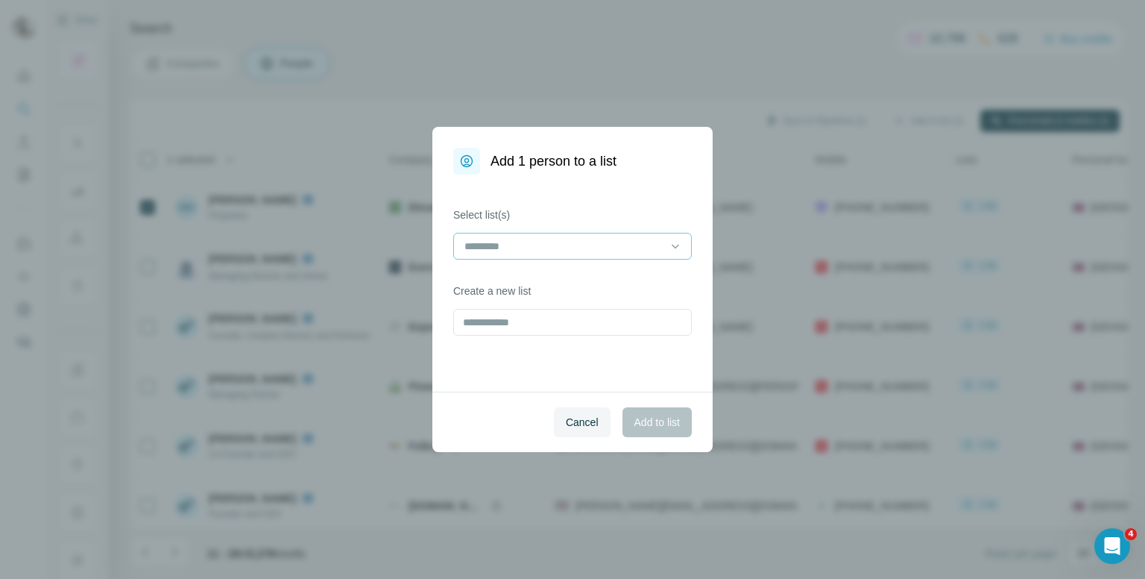
click at [595, 248] on input at bounding box center [563, 246] width 201 height 16
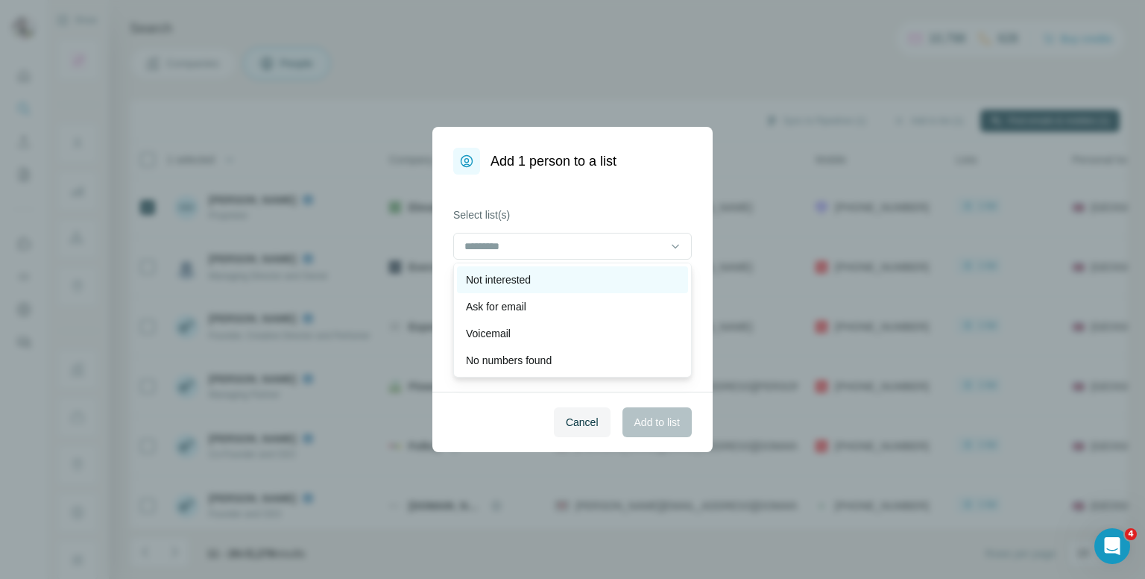
click at [494, 280] on p "Not interested" at bounding box center [498, 279] width 65 height 15
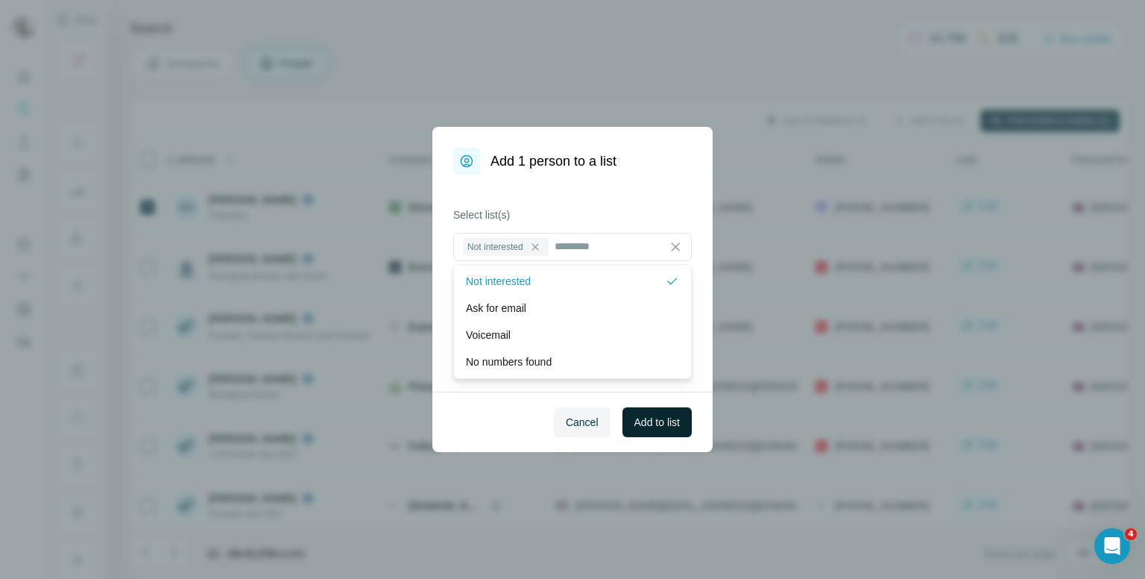
click at [643, 427] on span "Add to list" at bounding box center [657, 422] width 45 height 15
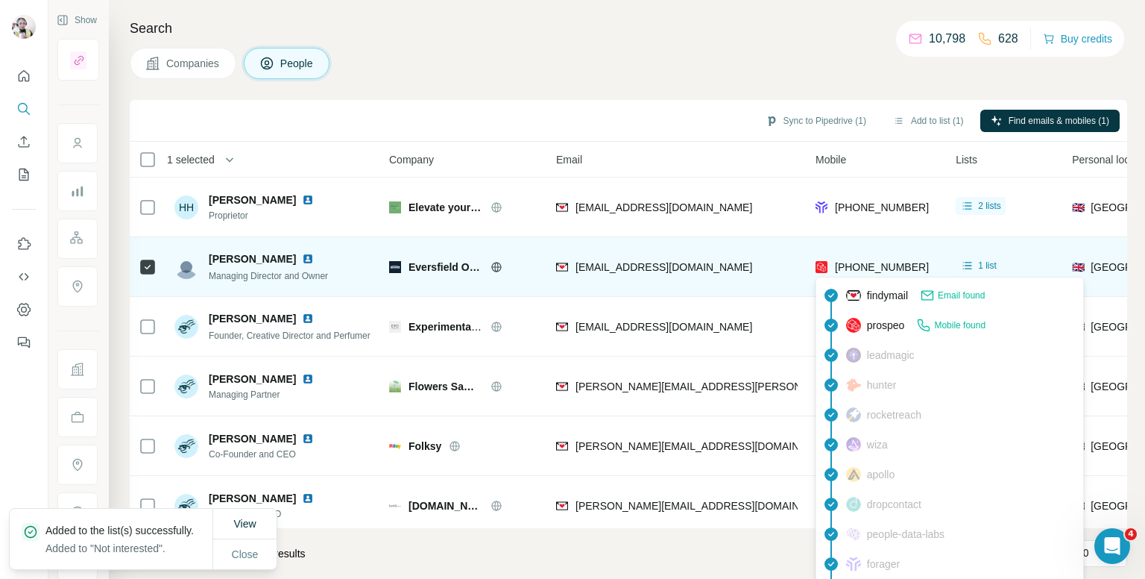
click at [848, 262] on span "[PHONE_NUMBER]" at bounding box center [882, 267] width 94 height 12
copy tr "[PHONE_NUMBER]"
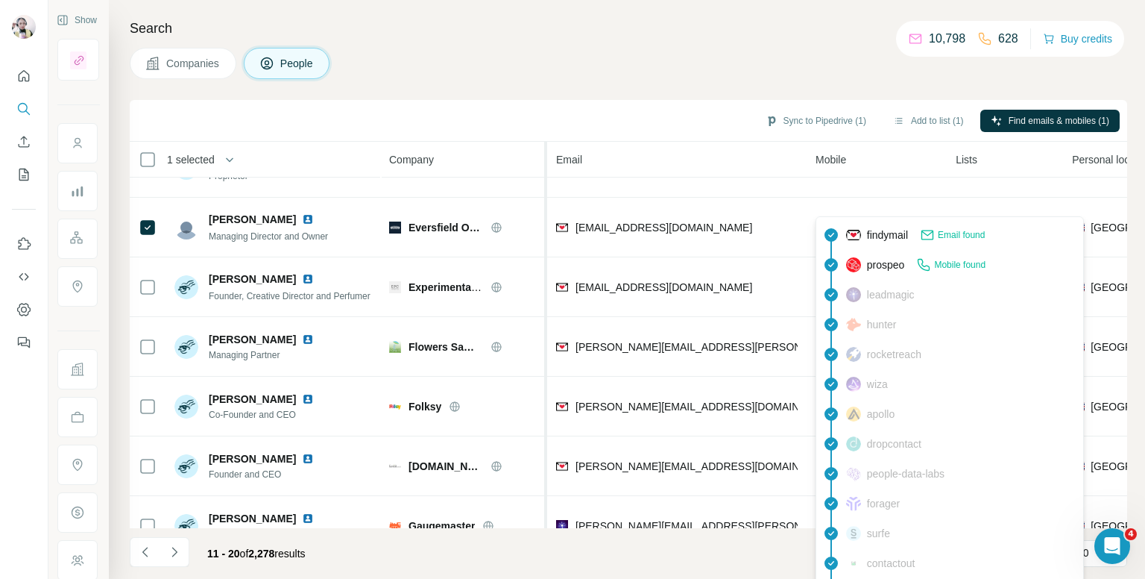
scroll to position [75, 0]
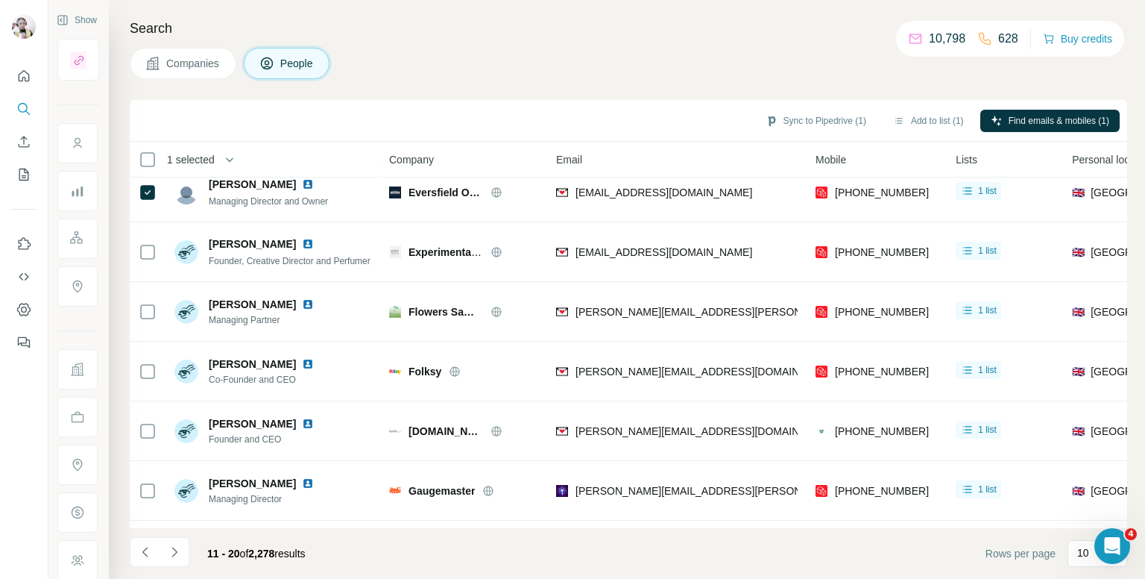
click at [568, 54] on div "Companies People" at bounding box center [629, 63] width 998 height 31
click at [930, 119] on button "Add to list (1)" at bounding box center [929, 121] width 92 height 22
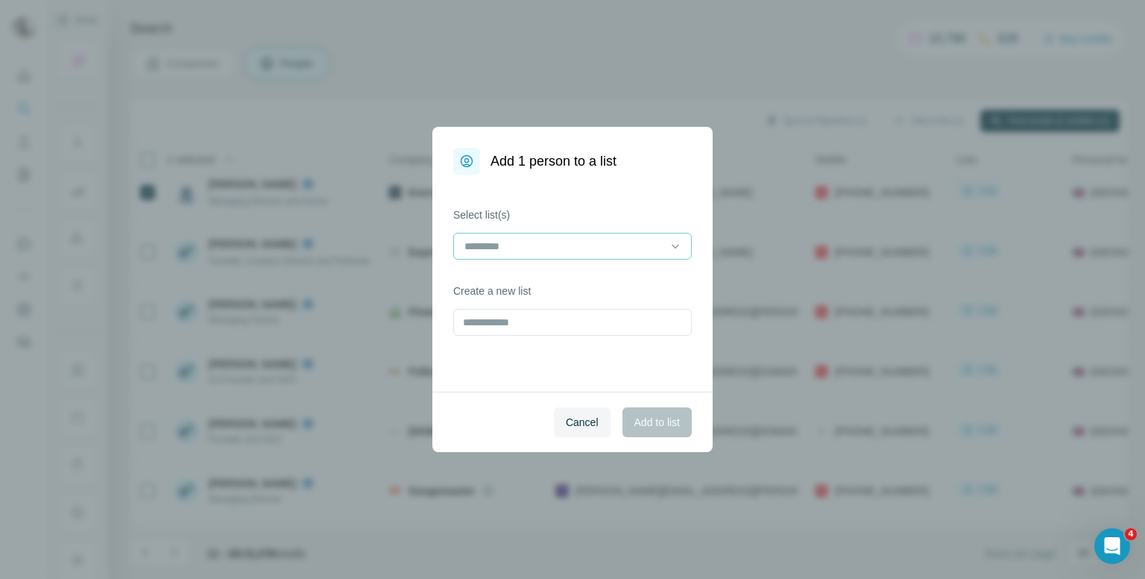
click at [592, 248] on input at bounding box center [563, 246] width 201 height 16
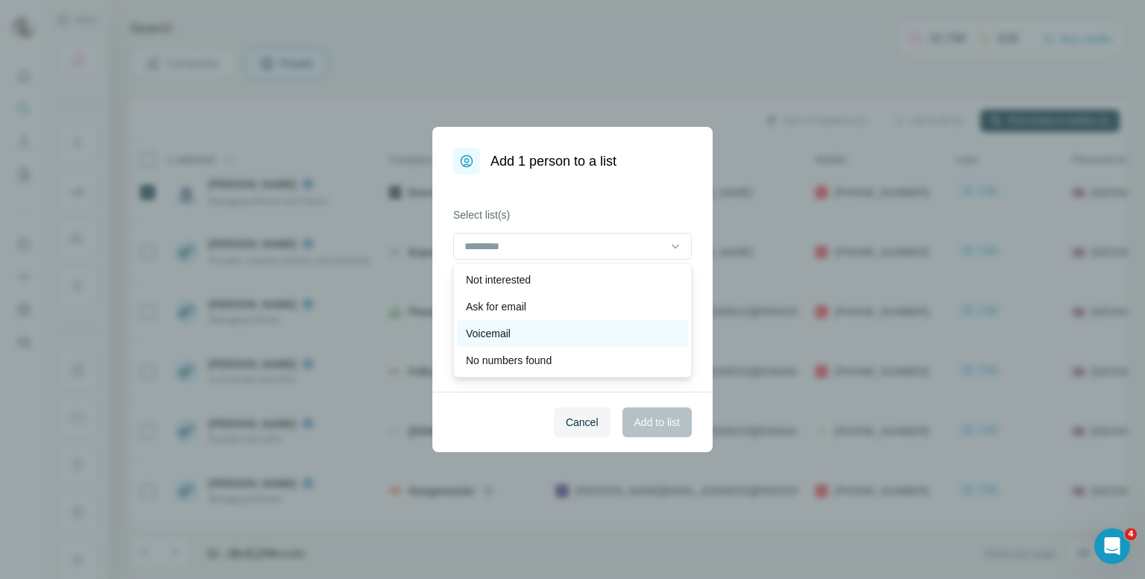
click at [525, 331] on div "Voicemail" at bounding box center [572, 333] width 213 height 15
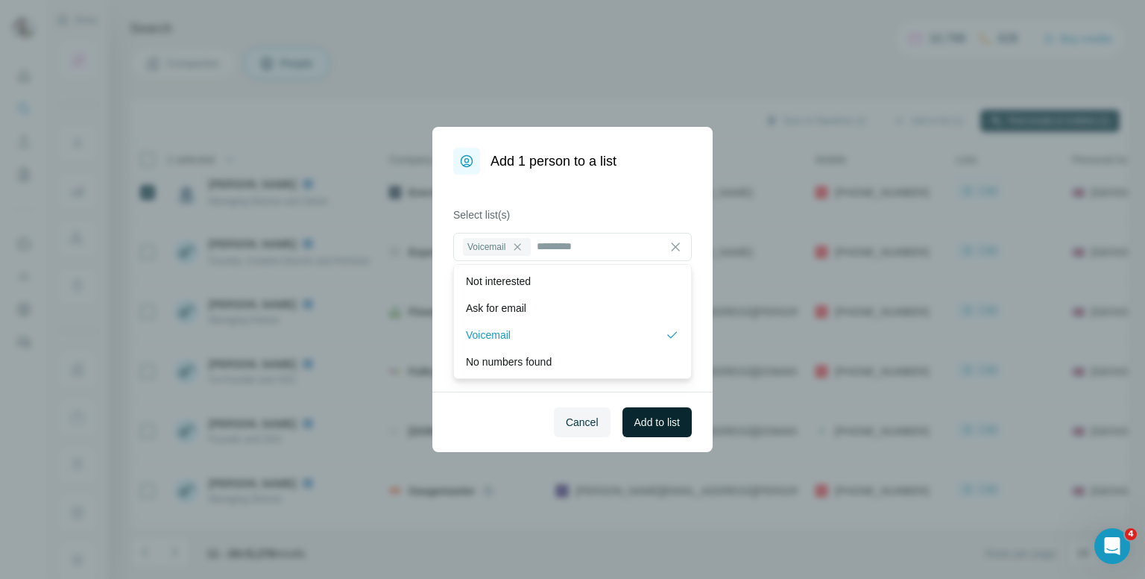
click at [639, 421] on span "Add to list" at bounding box center [657, 422] width 45 height 15
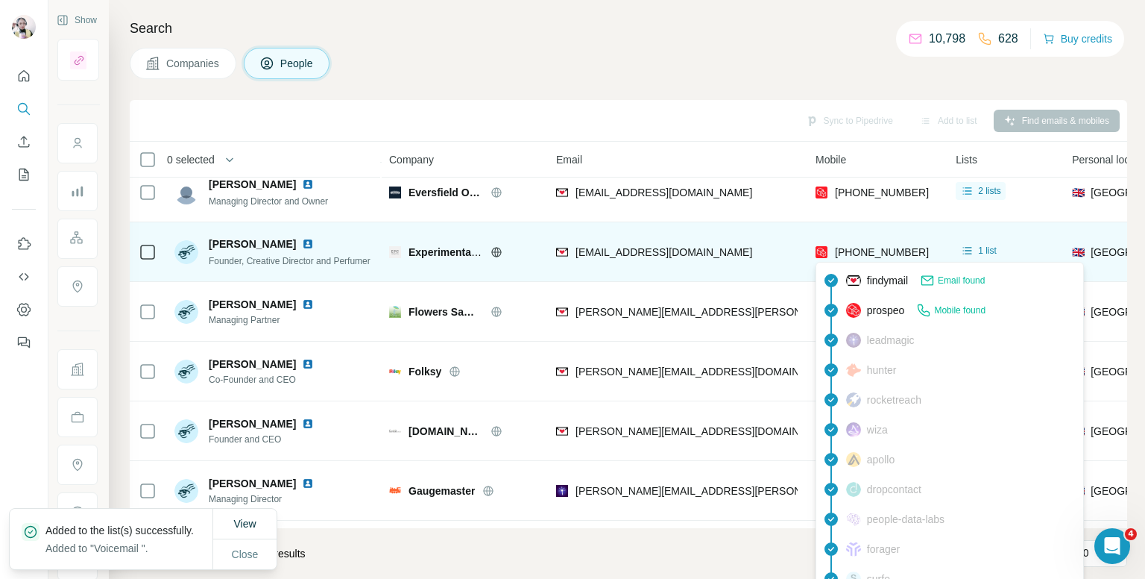
click at [877, 250] on span "[PHONE_NUMBER]" at bounding box center [882, 252] width 94 height 12
copy tr "[PHONE_NUMBER]"
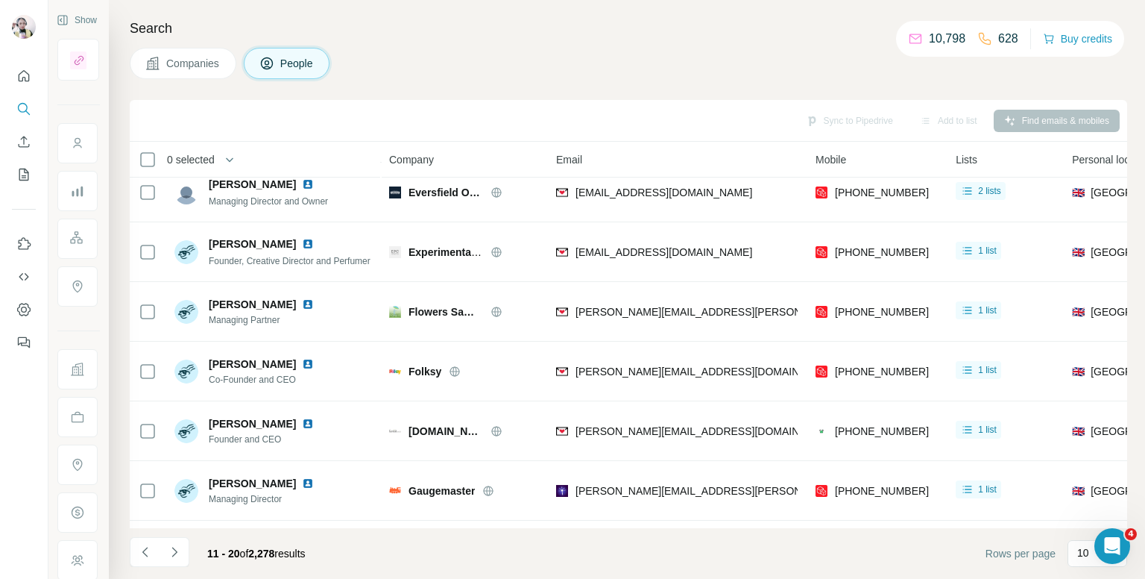
click at [610, 50] on div "Companies People" at bounding box center [629, 63] width 998 height 31
click at [927, 116] on button "Add to list (1)" at bounding box center [929, 121] width 92 height 22
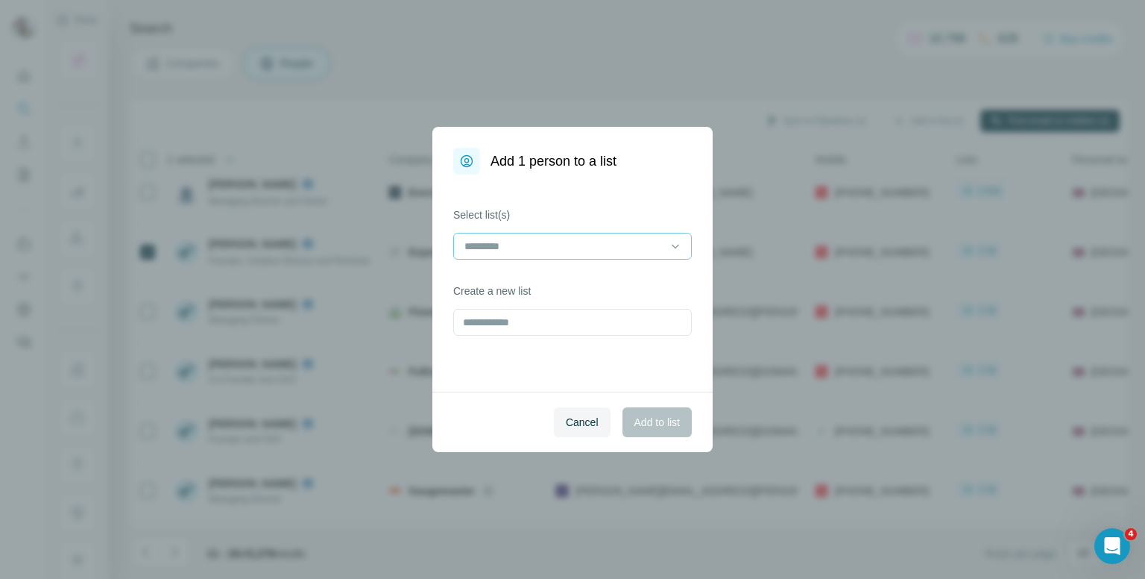
click at [577, 241] on input at bounding box center [563, 246] width 201 height 16
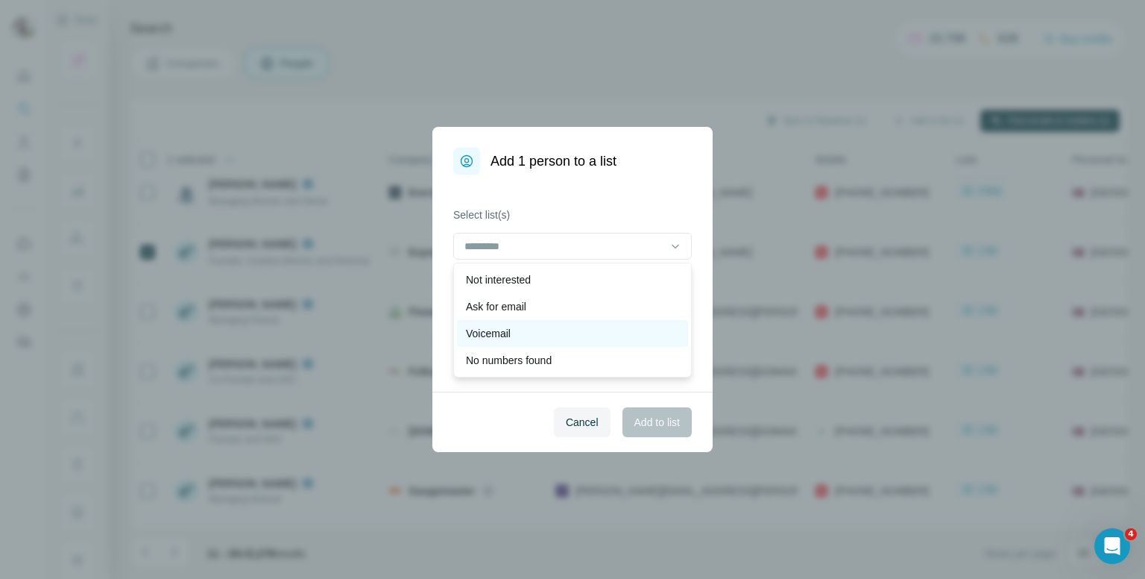
click at [495, 334] on p "Voicemail" at bounding box center [488, 333] width 45 height 15
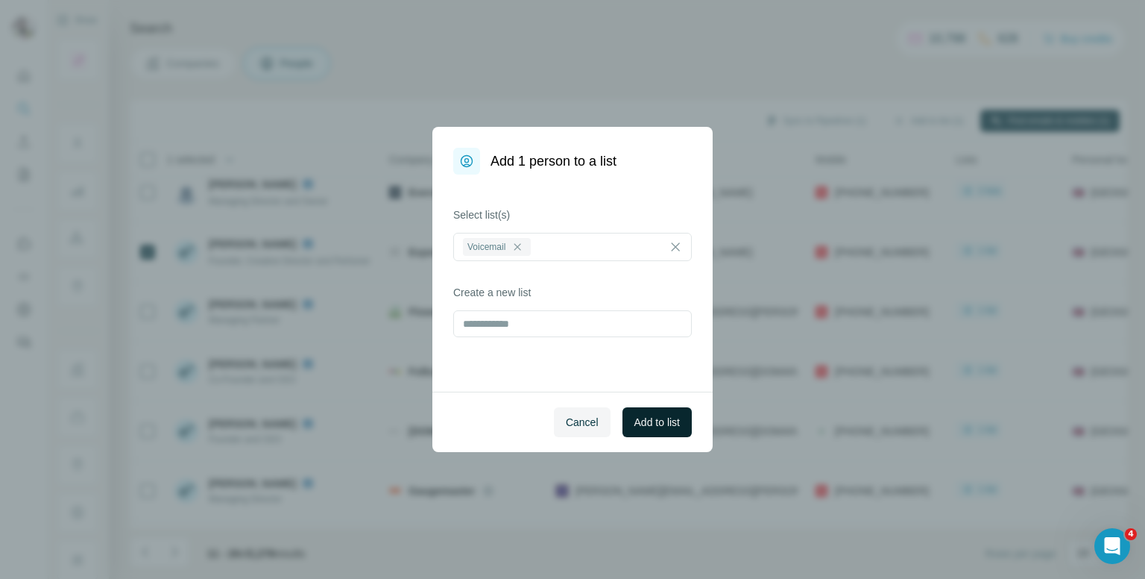
click at [673, 426] on span "Add to list" at bounding box center [657, 422] width 45 height 15
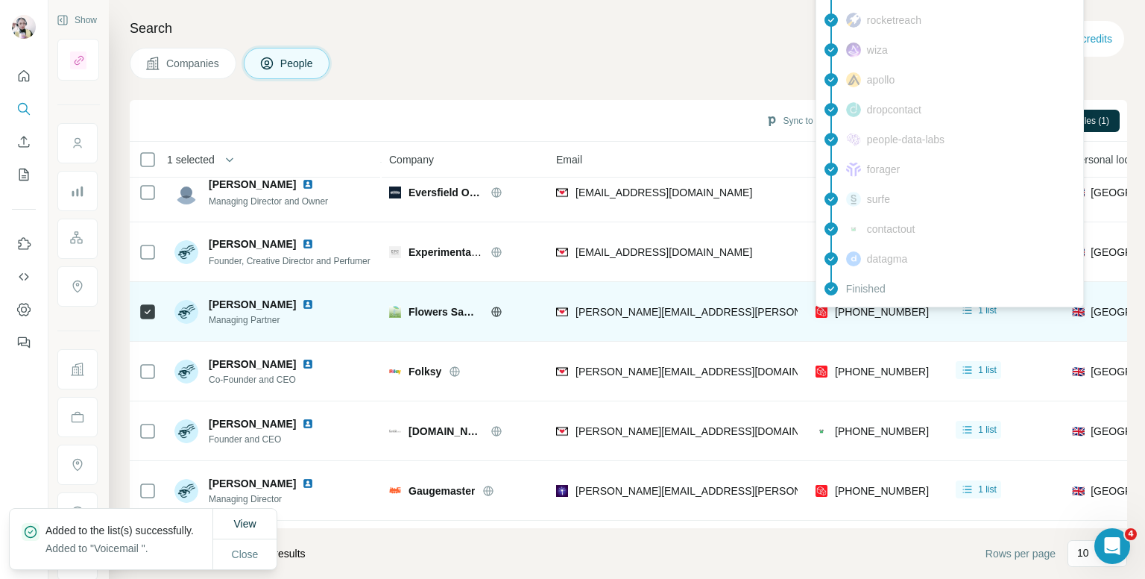
click at [857, 309] on span "[PHONE_NUMBER]" at bounding box center [882, 312] width 94 height 12
copy tr "[PHONE_NUMBER]"
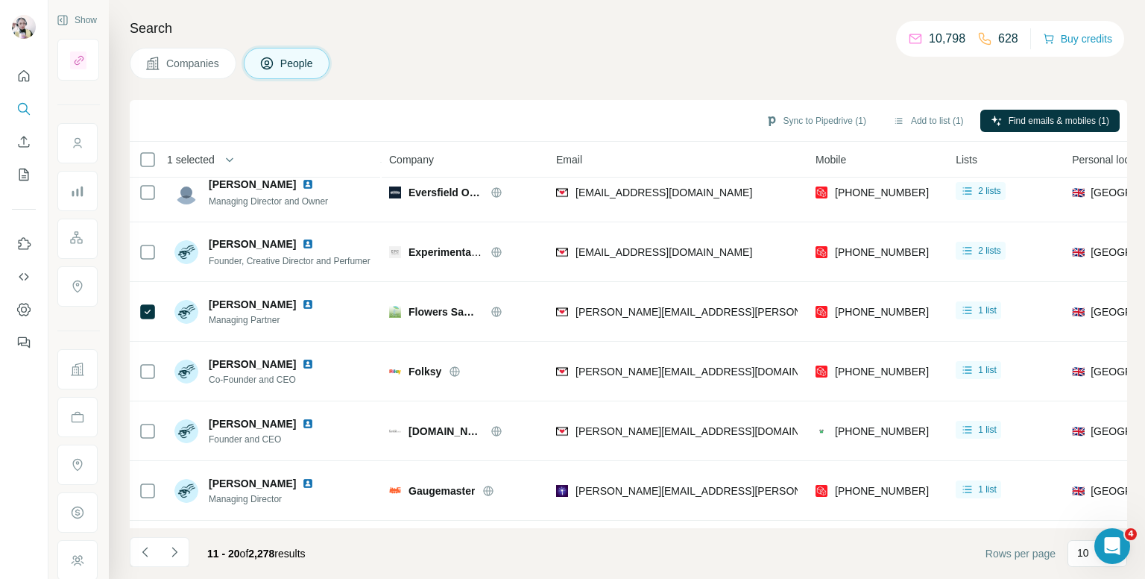
click at [490, 48] on div "Companies People" at bounding box center [629, 63] width 998 height 31
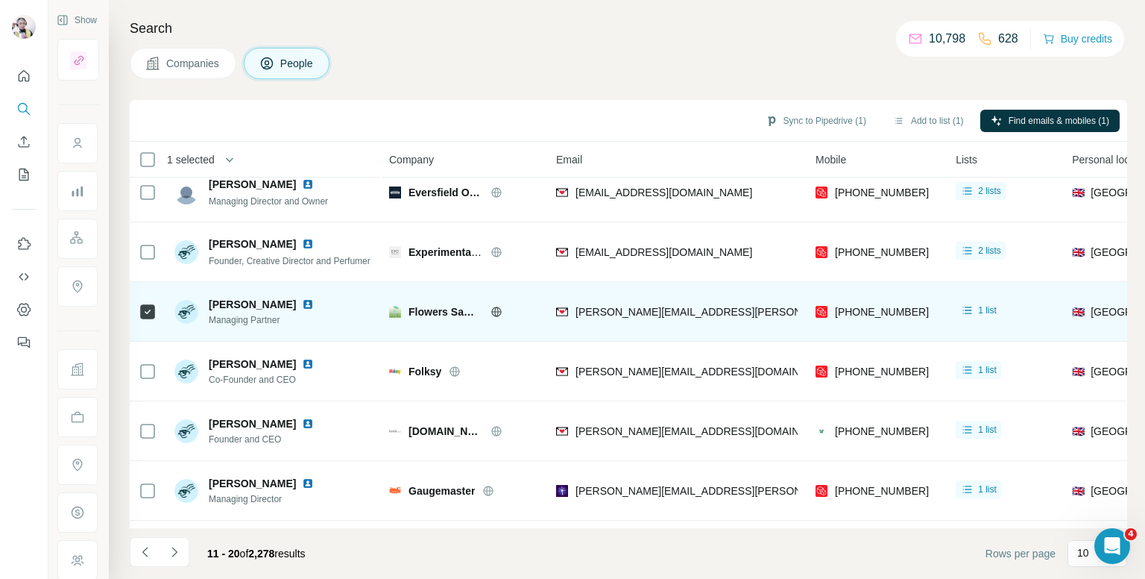
scroll to position [149, 0]
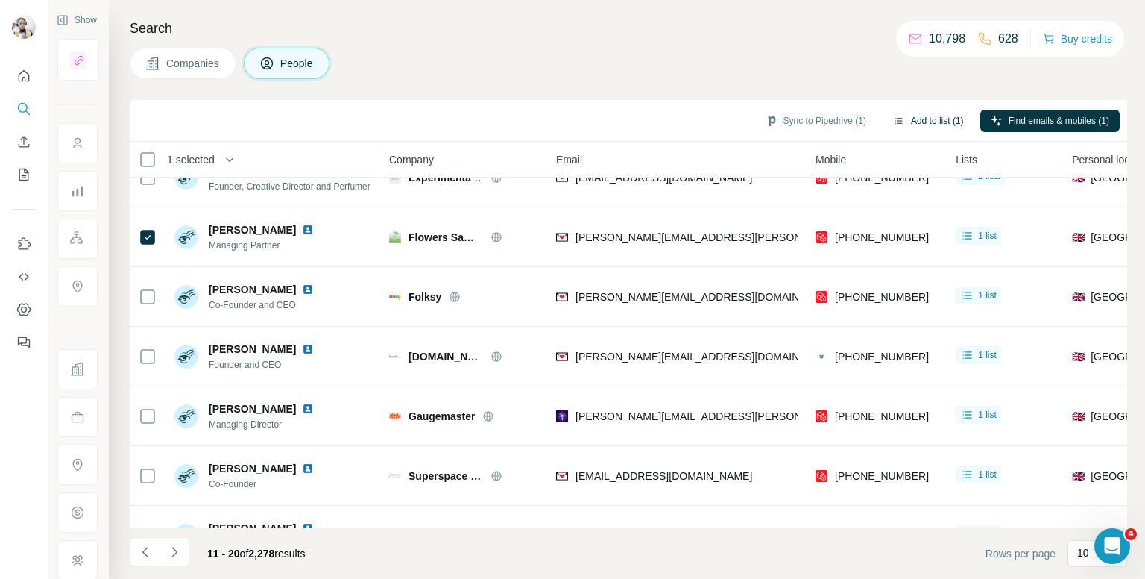
click at [921, 120] on button "Add to list (1)" at bounding box center [929, 121] width 92 height 22
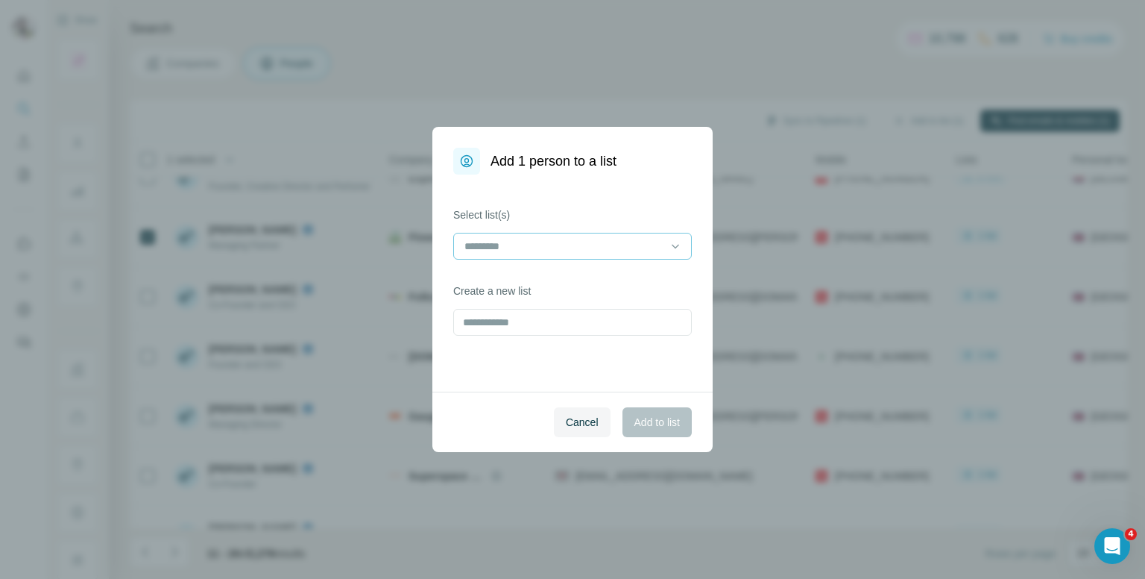
click at [533, 242] on input at bounding box center [563, 246] width 201 height 16
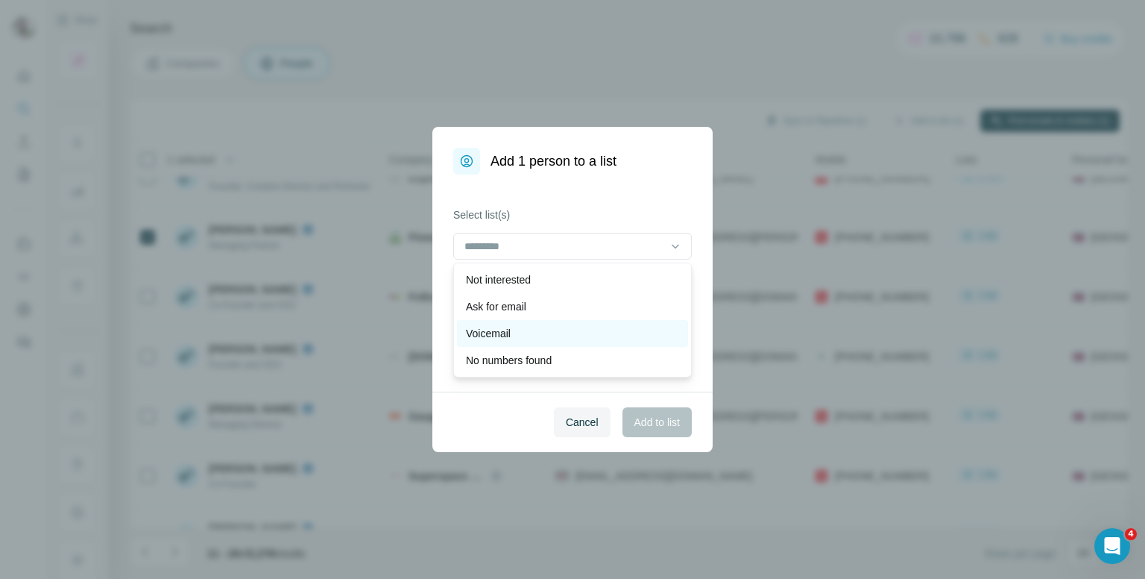
click at [513, 332] on div "Voicemail" at bounding box center [572, 333] width 213 height 15
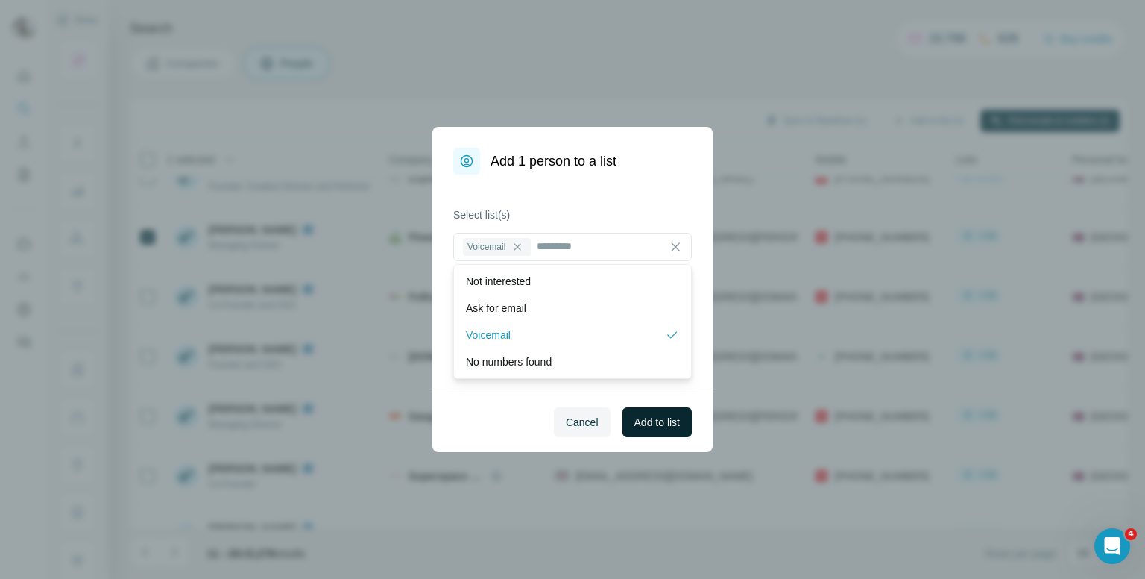
click at [651, 421] on span "Add to list" at bounding box center [657, 422] width 45 height 15
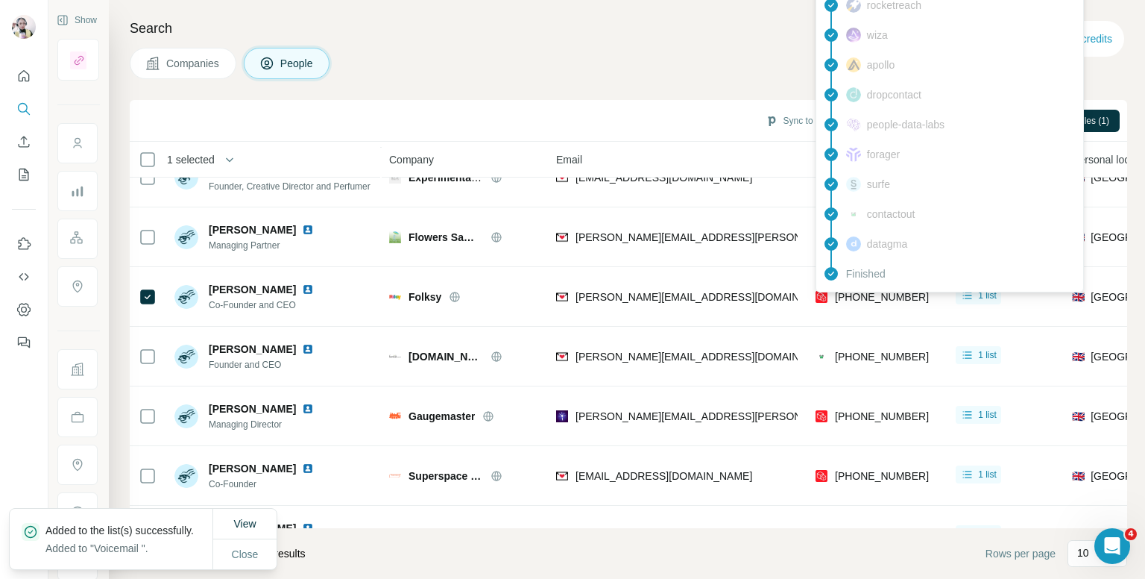
click at [883, 290] on div "findymail Email found prospeo Mobile found leadmagic hunter rocketreach [PERSON…" at bounding box center [950, 79] width 268 height 425
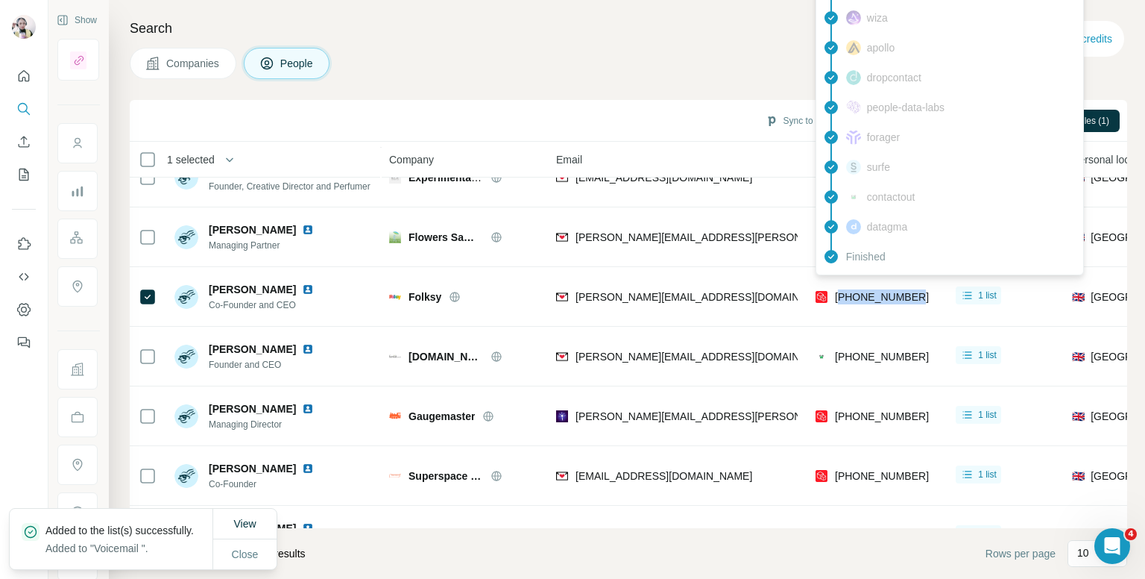
click at [883, 291] on span "[PHONE_NUMBER]" at bounding box center [882, 297] width 94 height 12
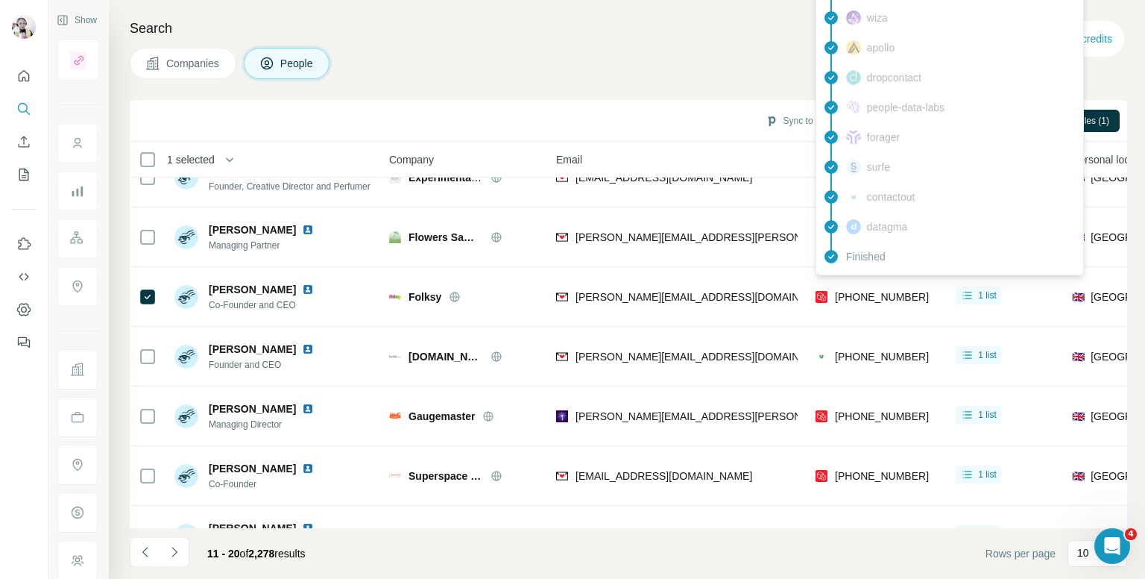
click at [523, 48] on div "Companies People" at bounding box center [629, 63] width 998 height 31
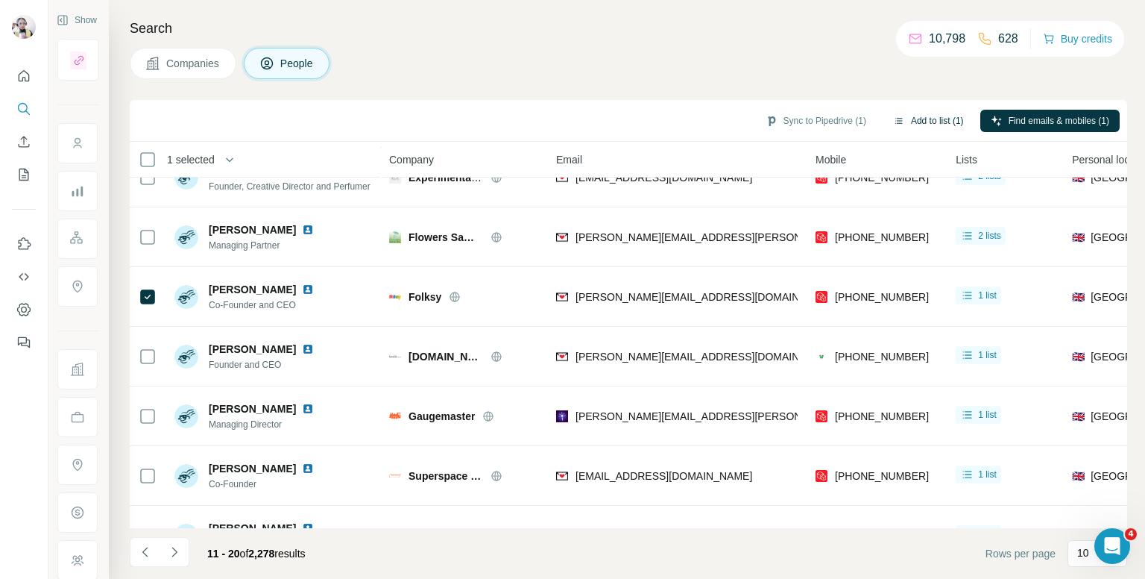
click at [939, 122] on button "Add to list (1)" at bounding box center [929, 121] width 92 height 22
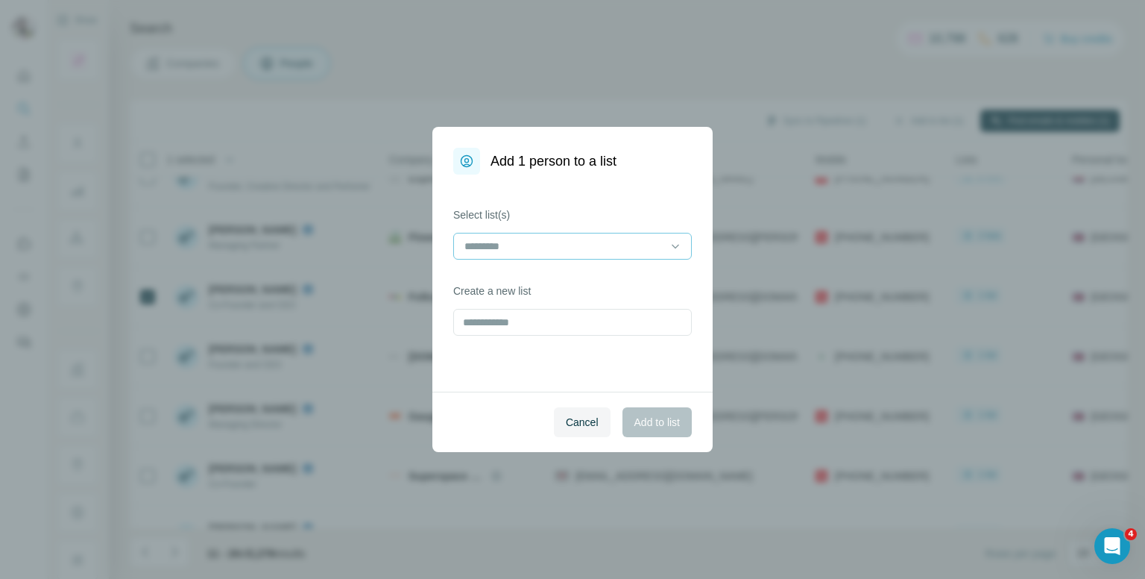
click at [579, 242] on input at bounding box center [563, 246] width 201 height 16
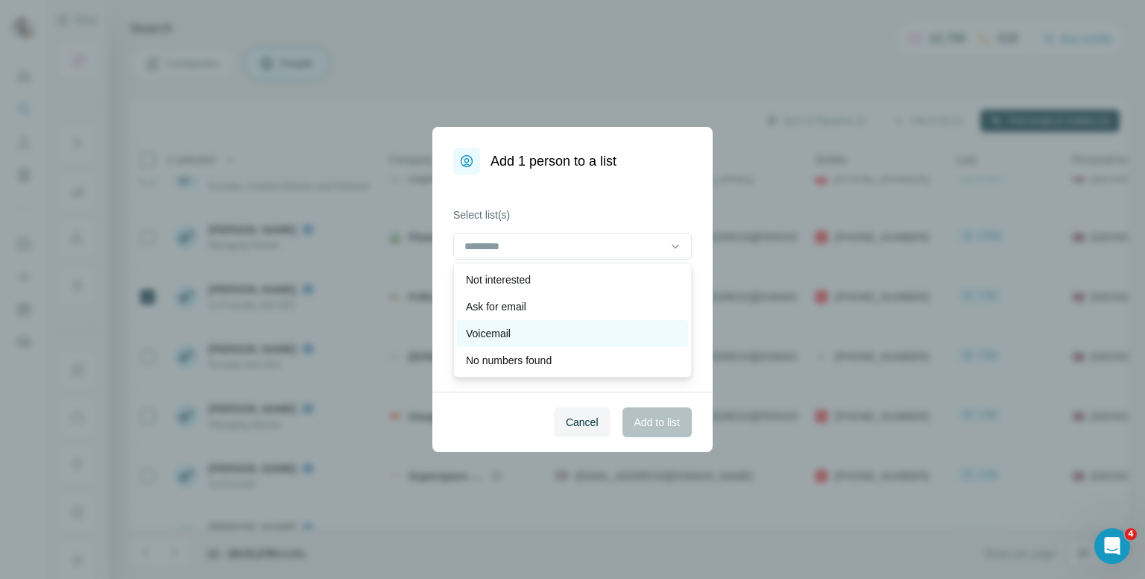
click at [503, 337] on p "Voicemail" at bounding box center [488, 333] width 45 height 15
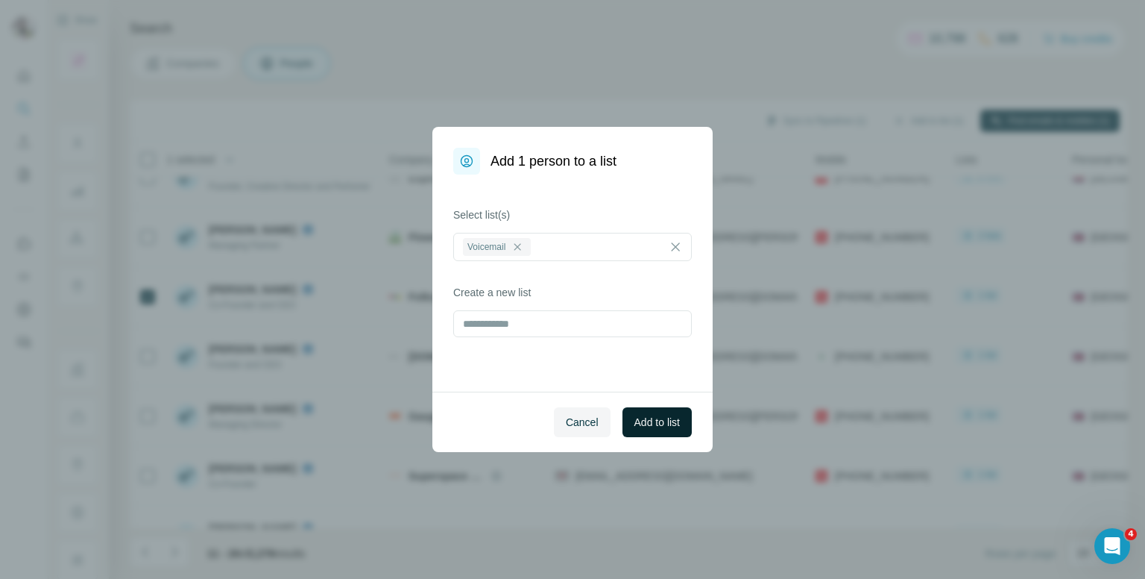
click at [647, 412] on button "Add to list" at bounding box center [657, 422] width 69 height 30
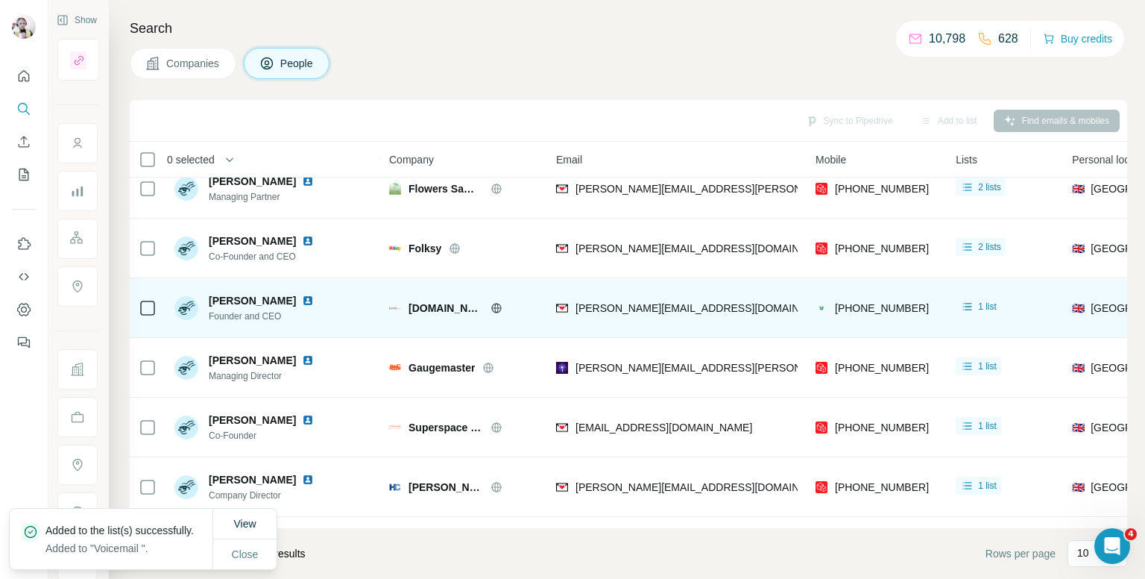
scroll to position [224, 0]
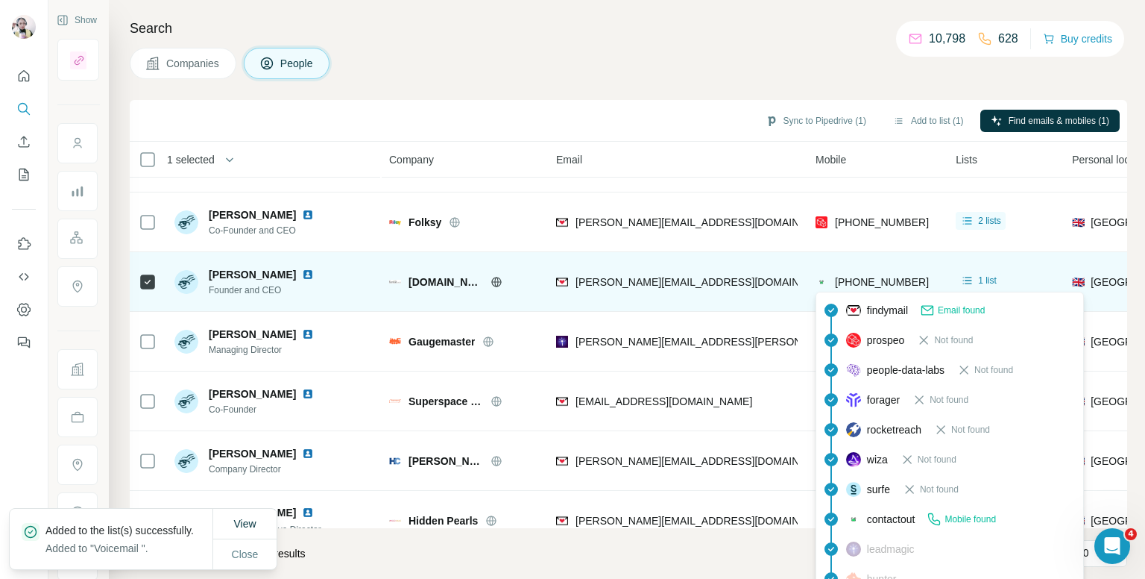
click at [872, 278] on span "[PHONE_NUMBER]" at bounding box center [882, 282] width 94 height 12
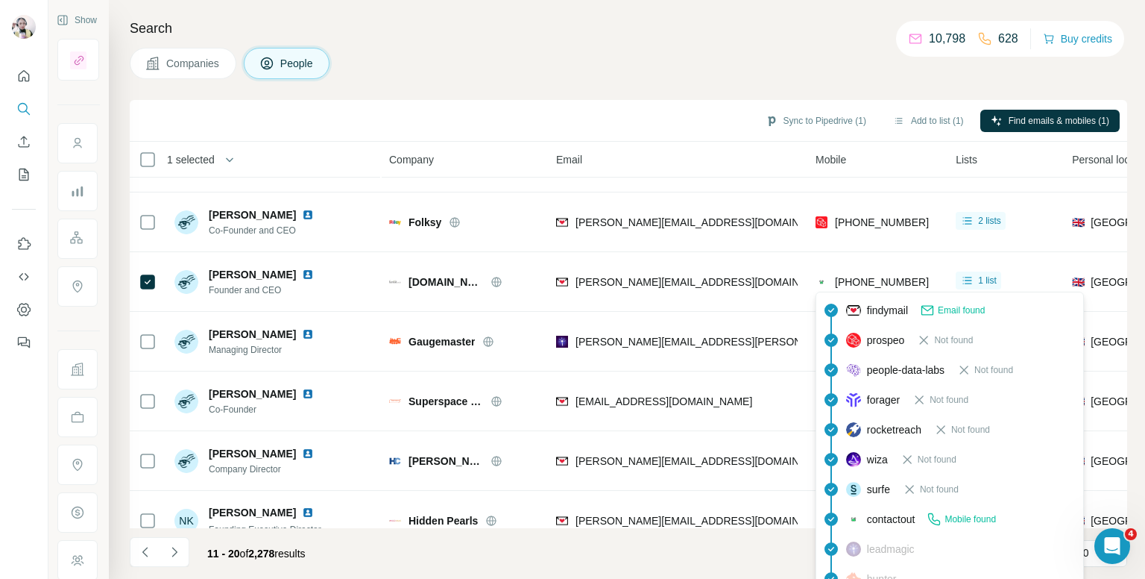
click at [614, 60] on div "Companies People" at bounding box center [629, 63] width 998 height 31
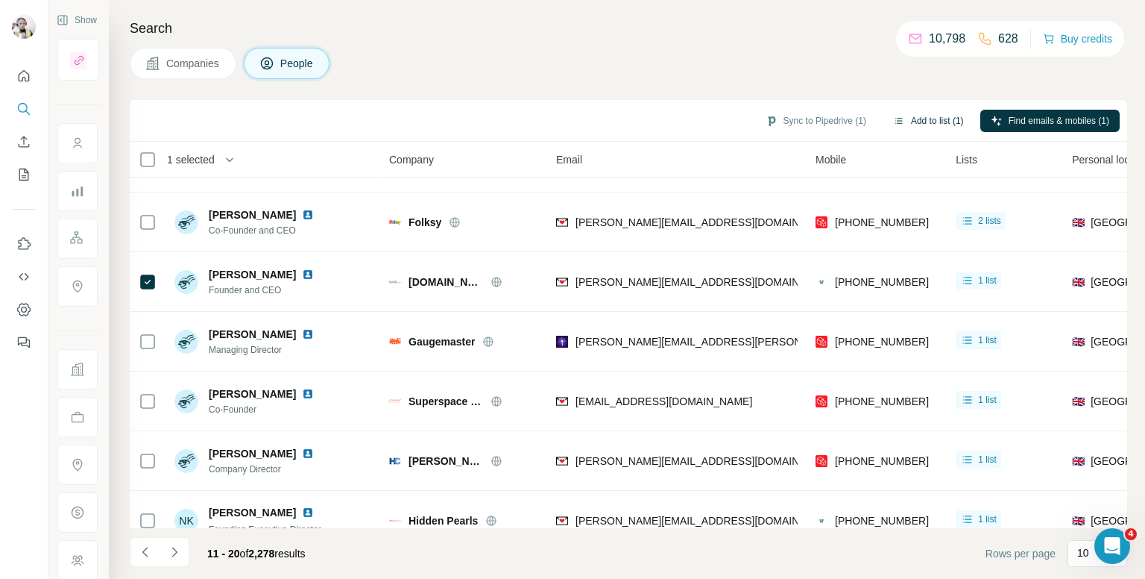
click at [924, 116] on button "Add to list (1)" at bounding box center [929, 121] width 92 height 22
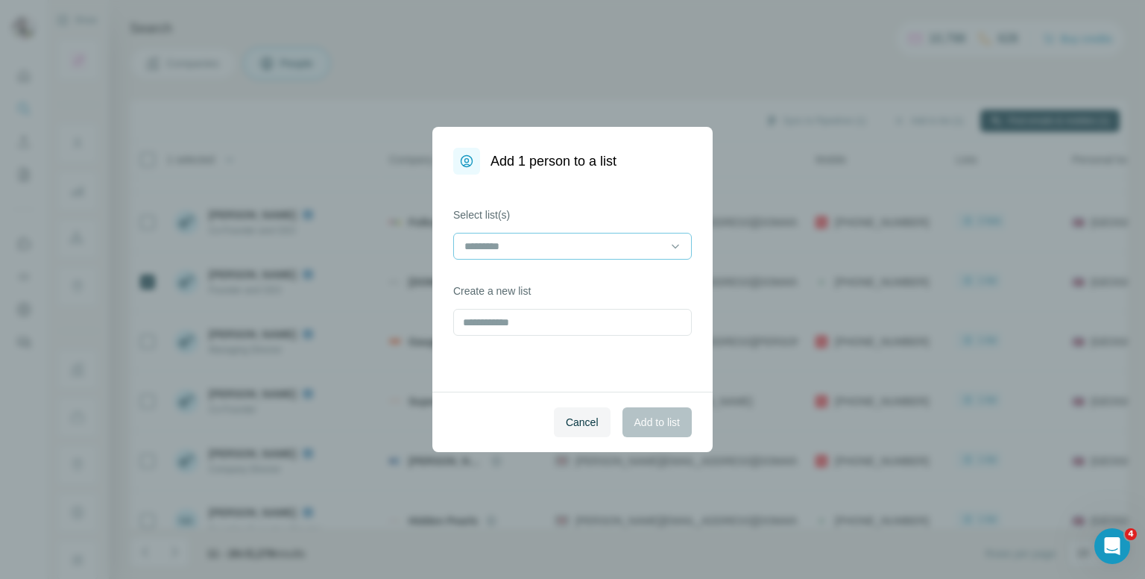
click at [519, 246] on input at bounding box center [563, 246] width 201 height 16
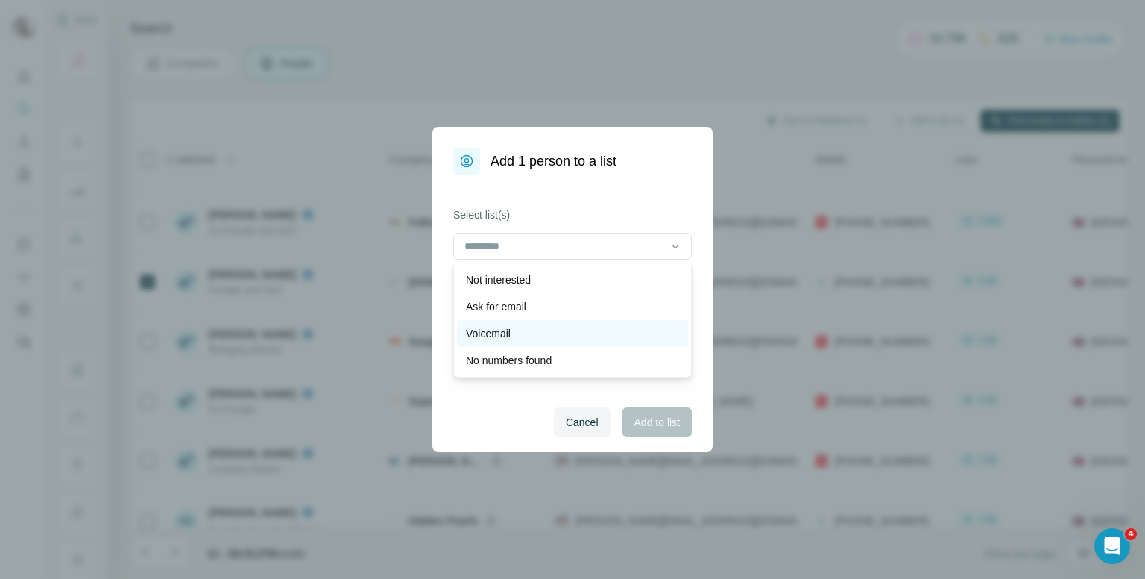
click at [491, 332] on p "Voicemail" at bounding box center [488, 333] width 45 height 15
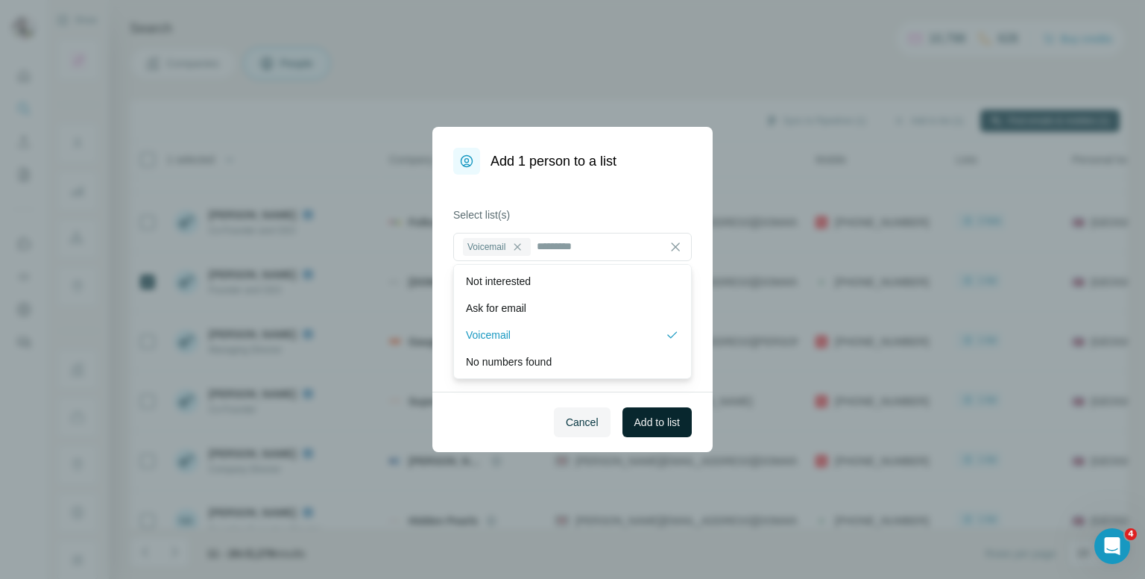
click at [650, 415] on span "Add to list" at bounding box center [657, 422] width 45 height 15
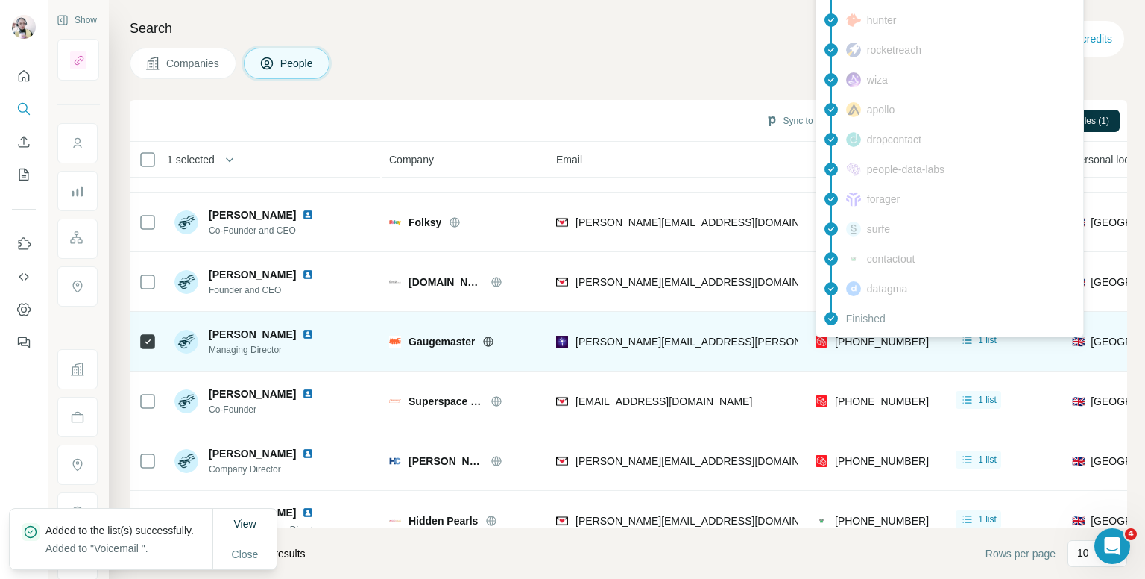
click at [863, 342] on span "[PHONE_NUMBER]" at bounding box center [882, 342] width 94 height 12
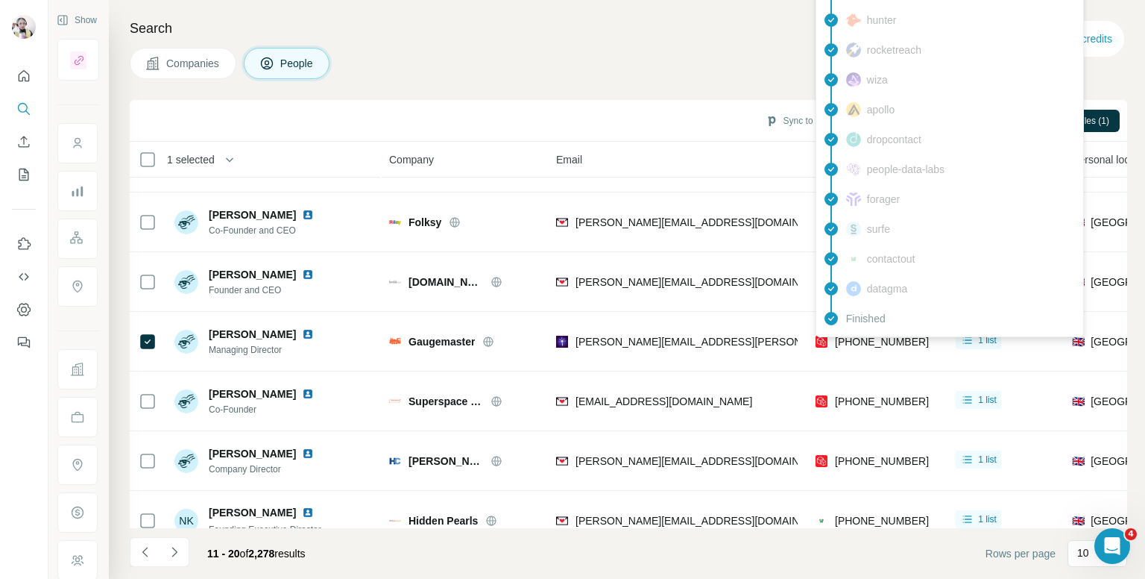
click at [541, 57] on div "Companies People" at bounding box center [629, 63] width 998 height 31
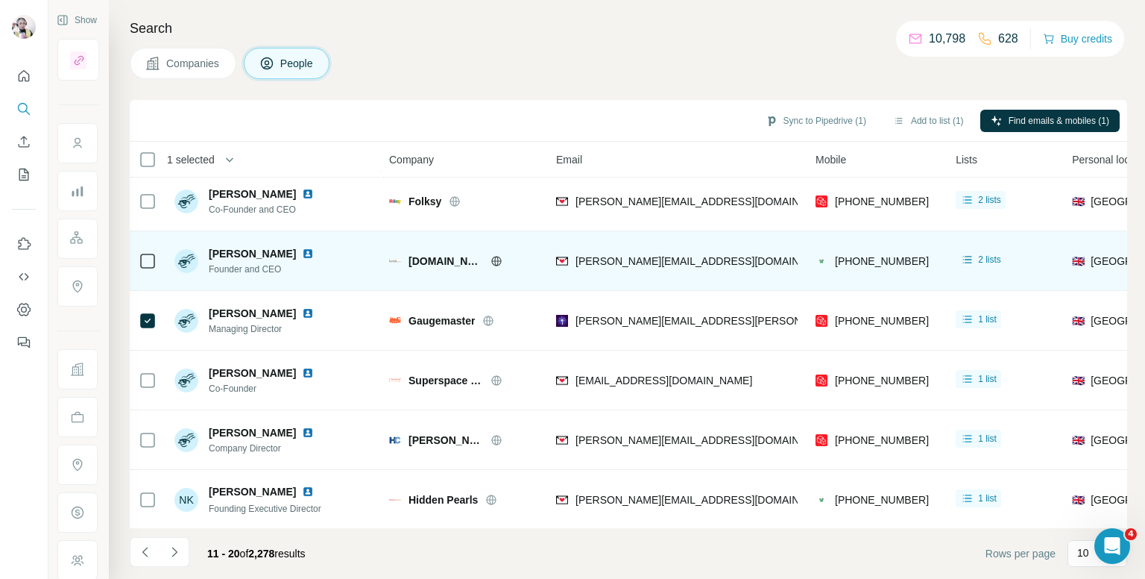
scroll to position [254, 0]
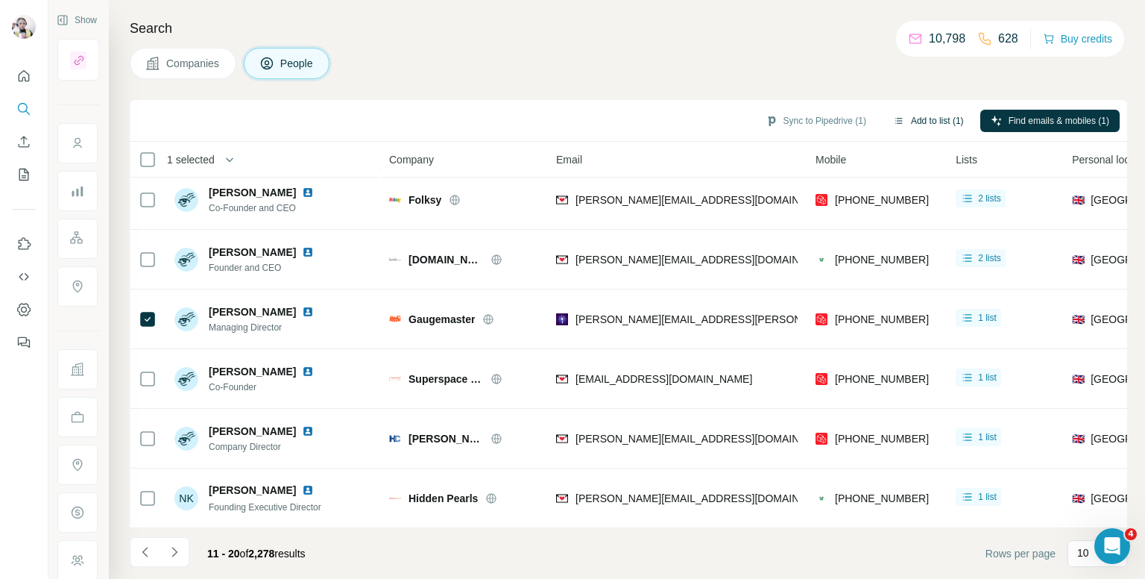
click at [919, 114] on button "Add to list (1)" at bounding box center [929, 121] width 92 height 22
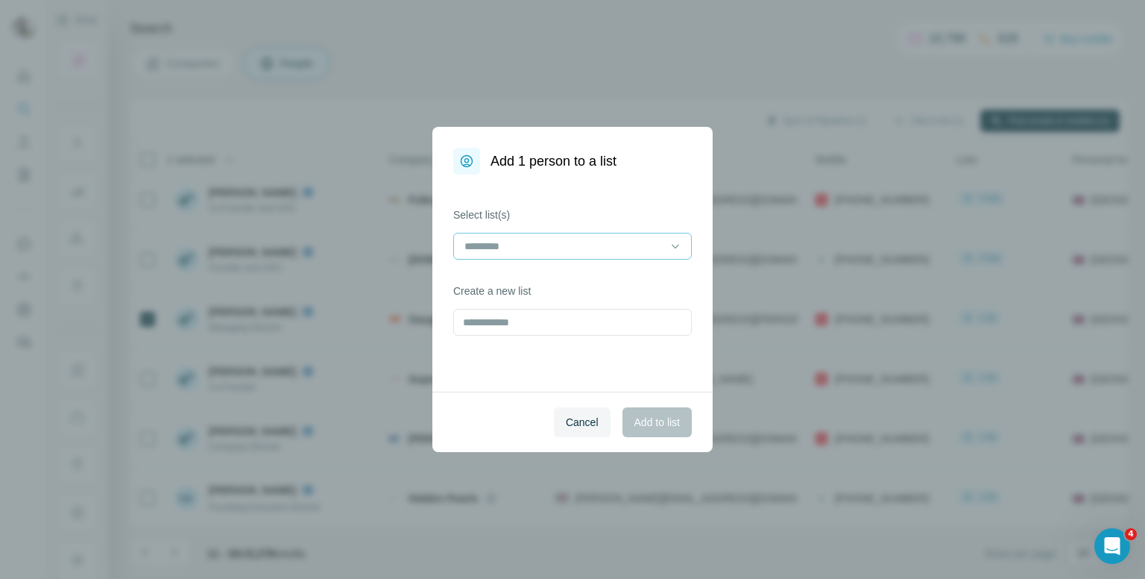
click at [557, 242] on input at bounding box center [563, 246] width 201 height 16
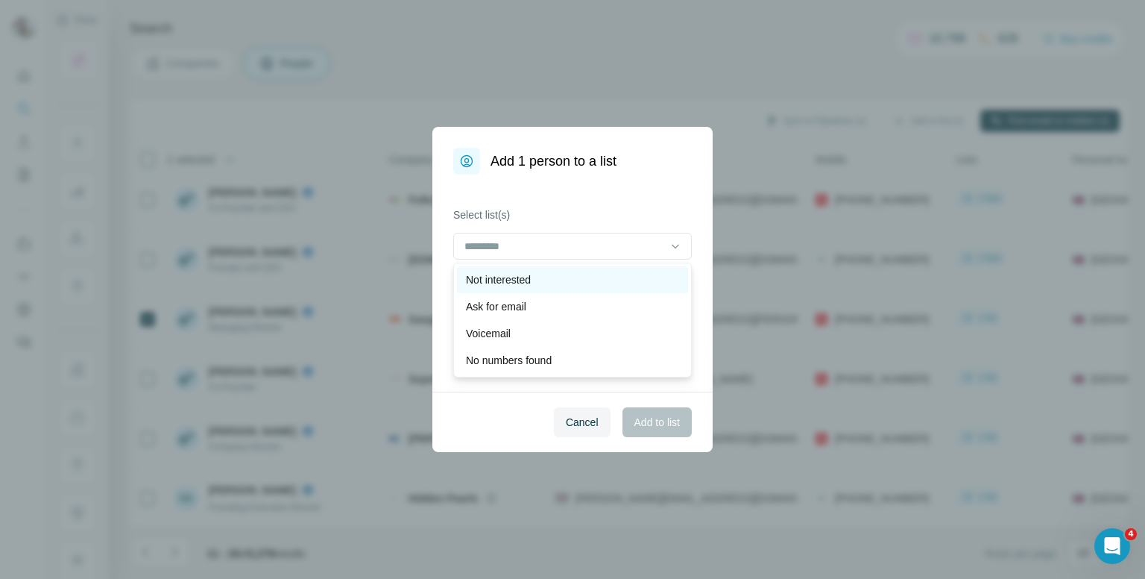
click at [513, 274] on p "Not interested" at bounding box center [498, 279] width 65 height 15
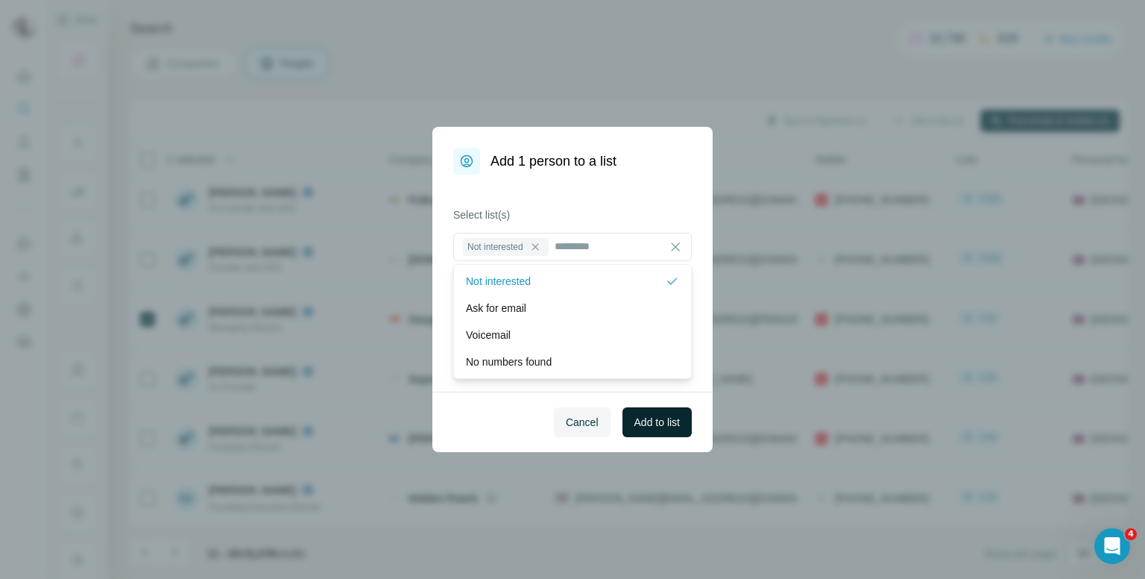
click at [665, 418] on span "Add to list" at bounding box center [657, 422] width 45 height 15
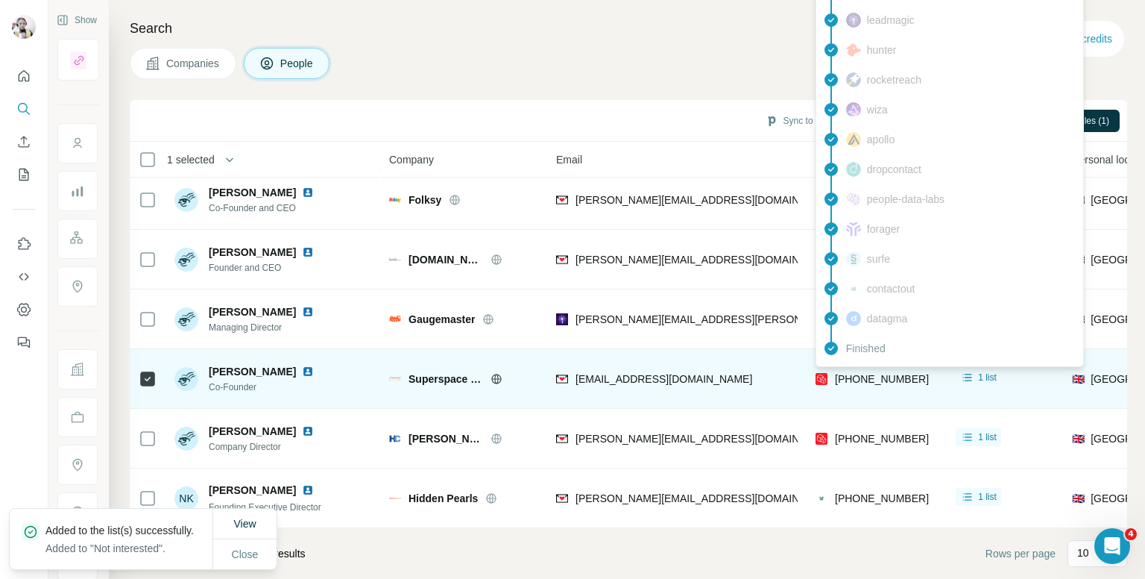
click at [872, 373] on span "[PHONE_NUMBER]" at bounding box center [882, 379] width 94 height 12
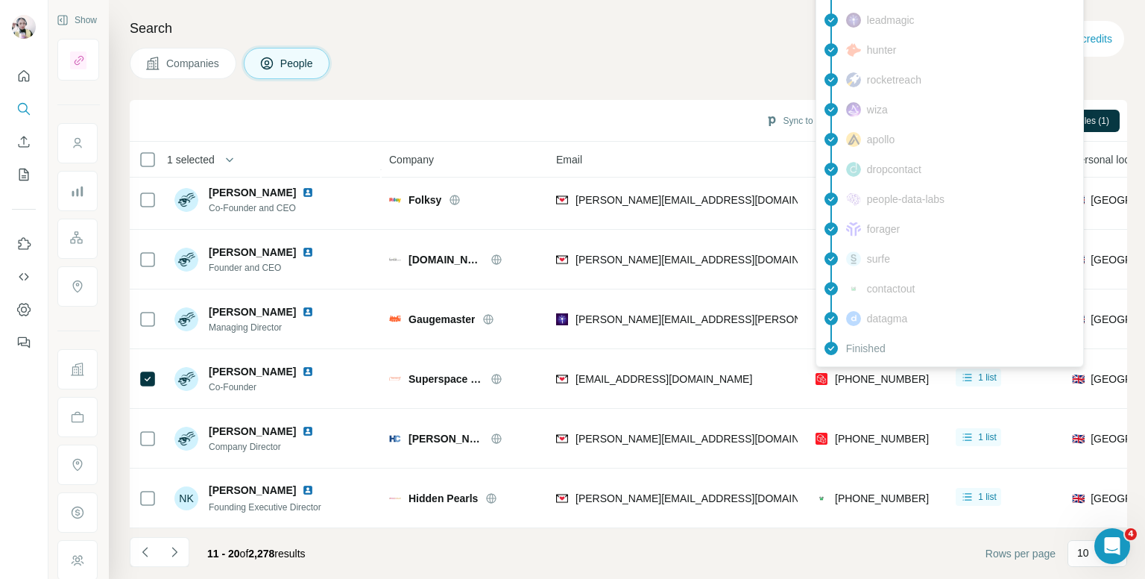
click at [671, 19] on h4 "Search" at bounding box center [629, 28] width 998 height 21
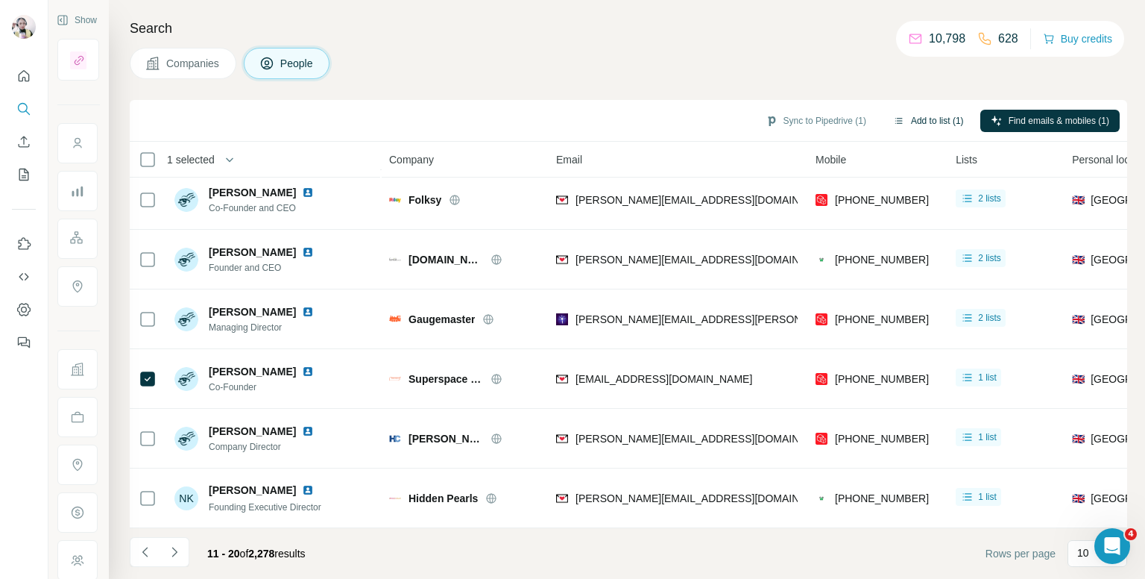
click at [929, 125] on button "Add to list (1)" at bounding box center [929, 121] width 92 height 22
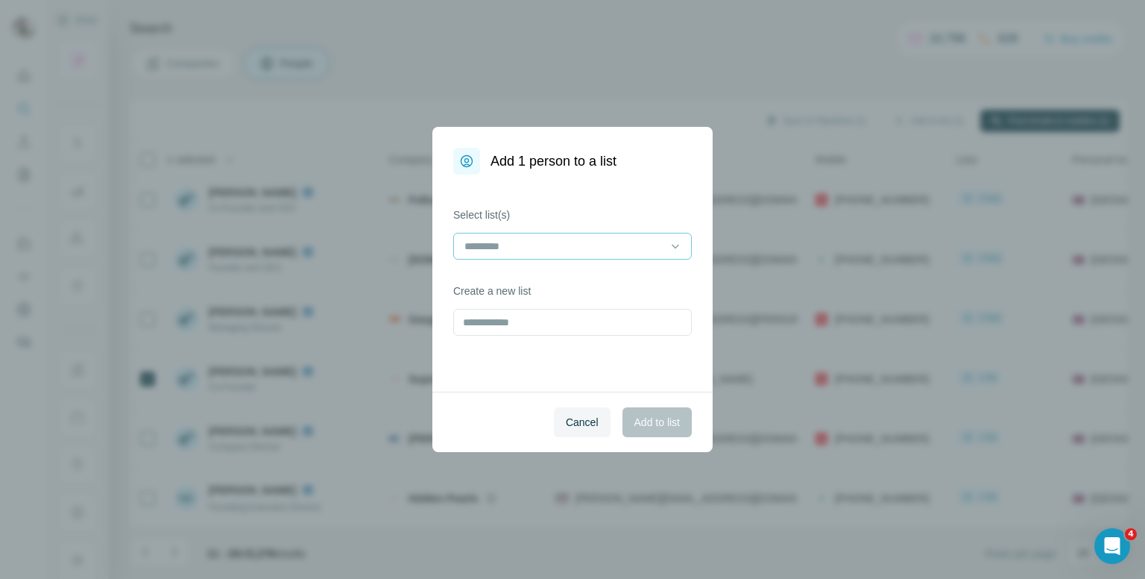
click at [500, 249] on input at bounding box center [563, 246] width 201 height 16
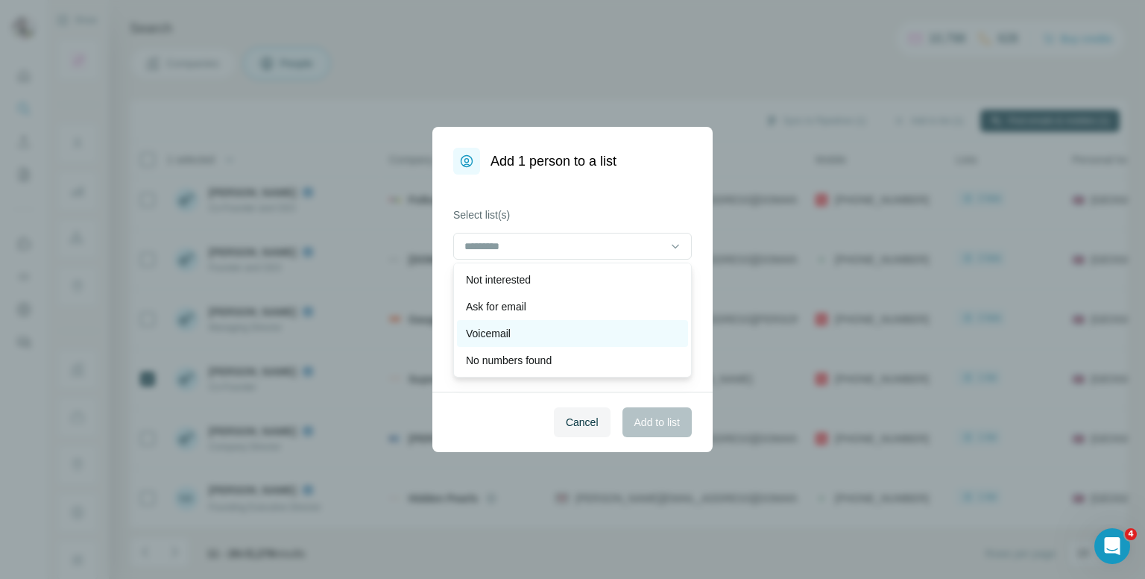
click at [501, 326] on p "Voicemail" at bounding box center [488, 333] width 45 height 15
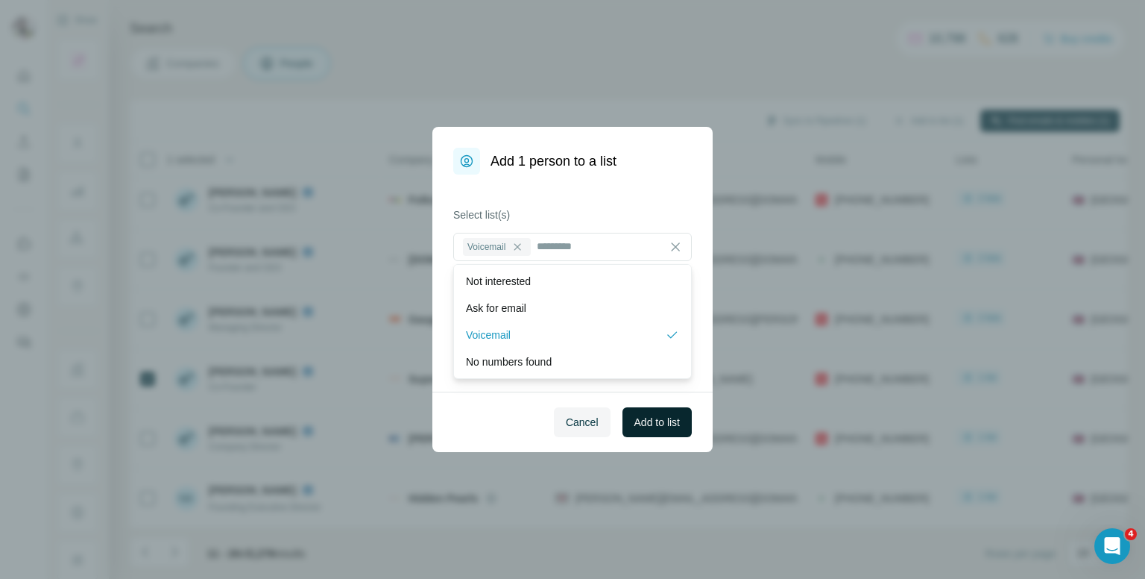
click at [661, 420] on span "Add to list" at bounding box center [657, 422] width 45 height 15
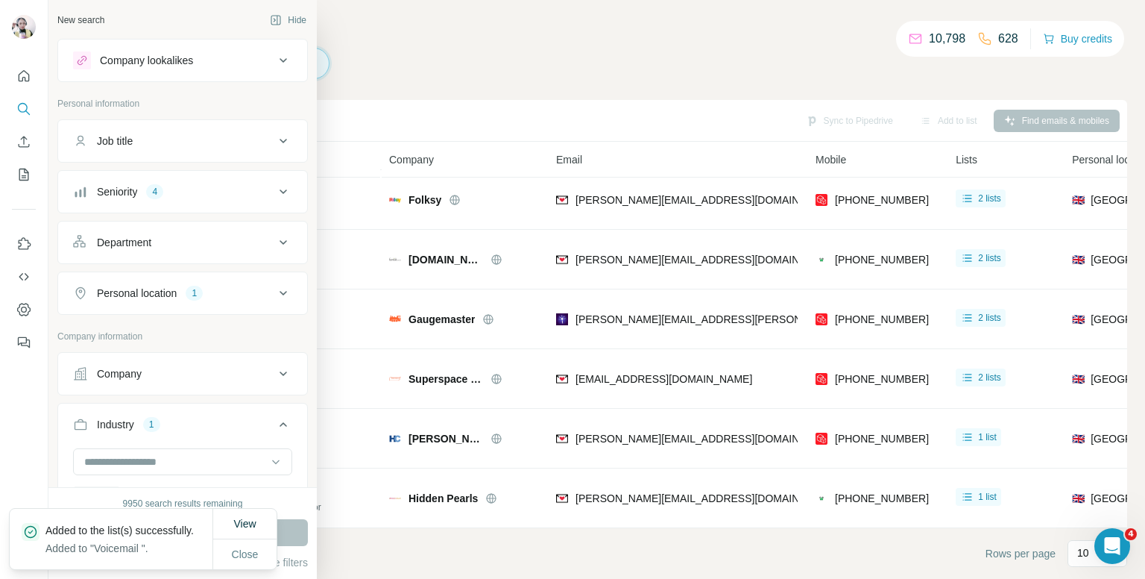
click at [143, 427] on div "Industry 1" at bounding box center [173, 424] width 201 height 15
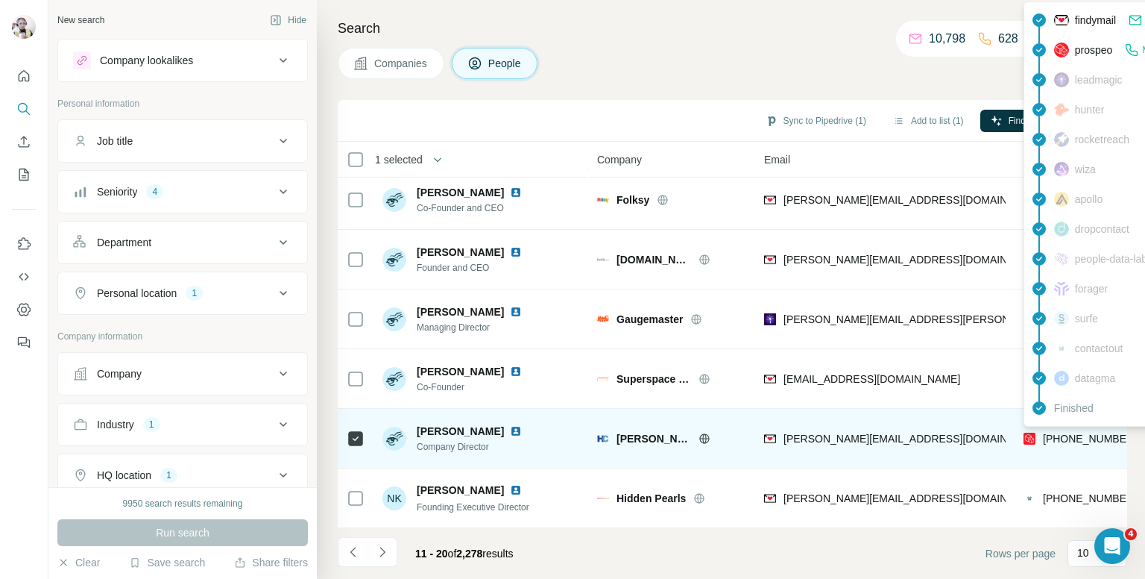
click at [1082, 432] on span "[PHONE_NUMBER]" at bounding box center [1090, 438] width 94 height 12
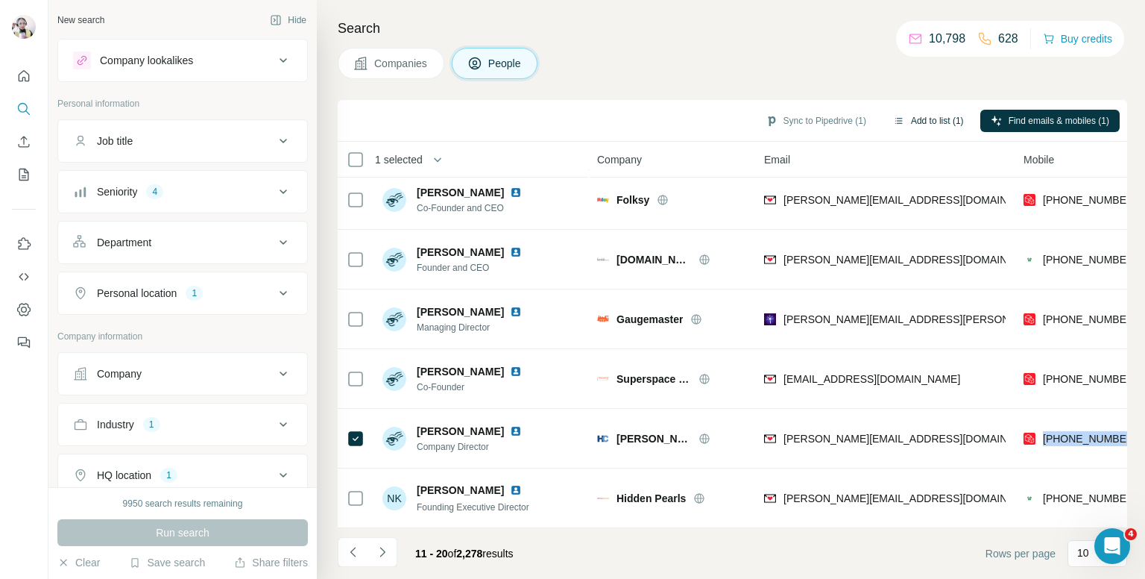
click at [939, 114] on button "Add to list (1)" at bounding box center [929, 121] width 92 height 22
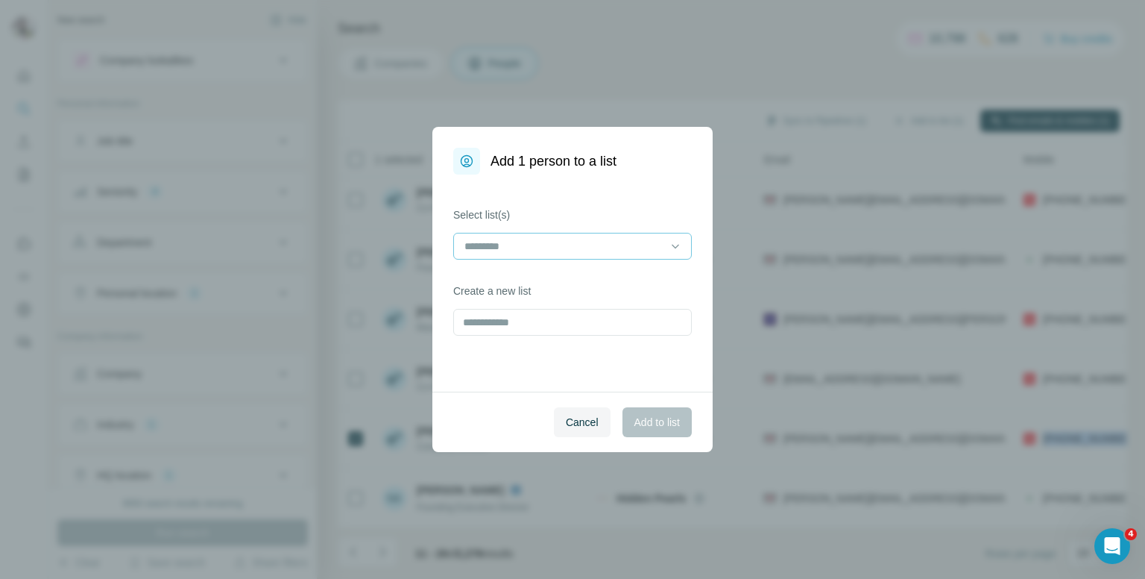
click at [582, 241] on input at bounding box center [563, 246] width 201 height 16
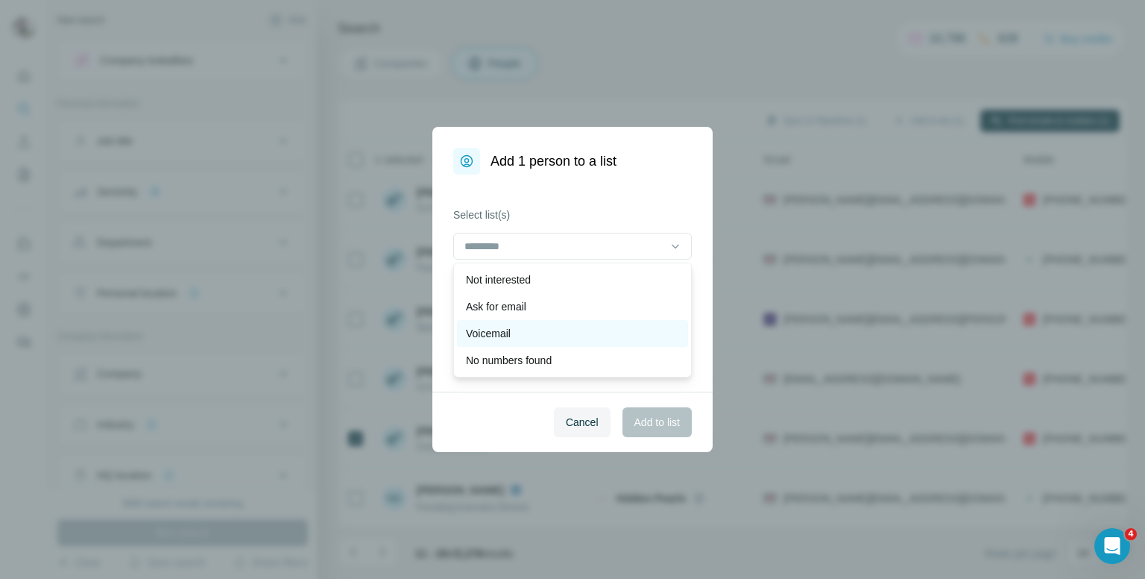
click at [479, 330] on p "Voicemail" at bounding box center [488, 333] width 45 height 15
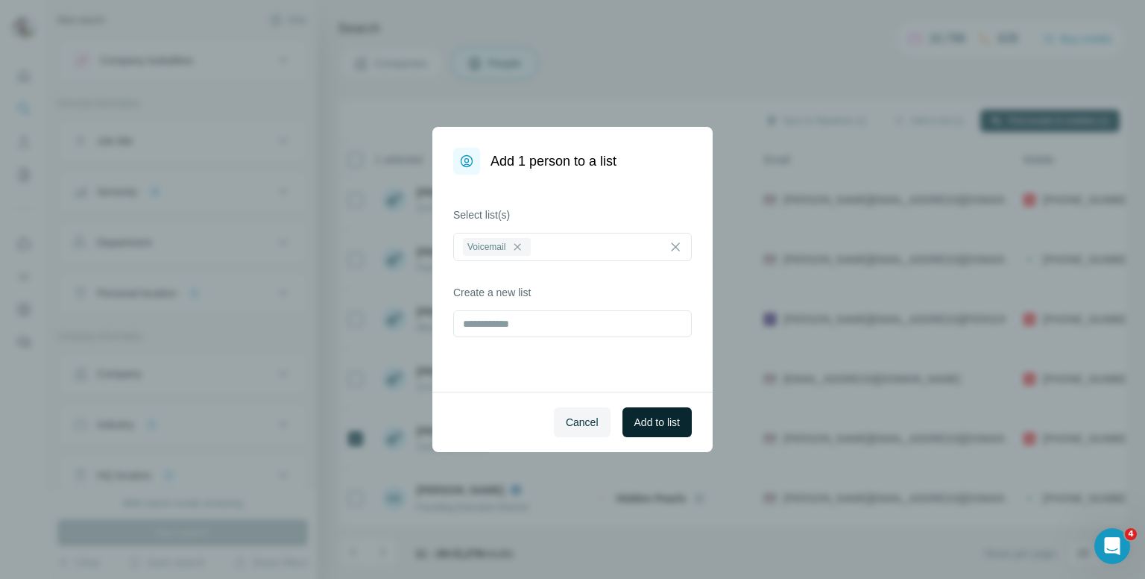
click at [640, 412] on button "Add to list" at bounding box center [657, 422] width 69 height 30
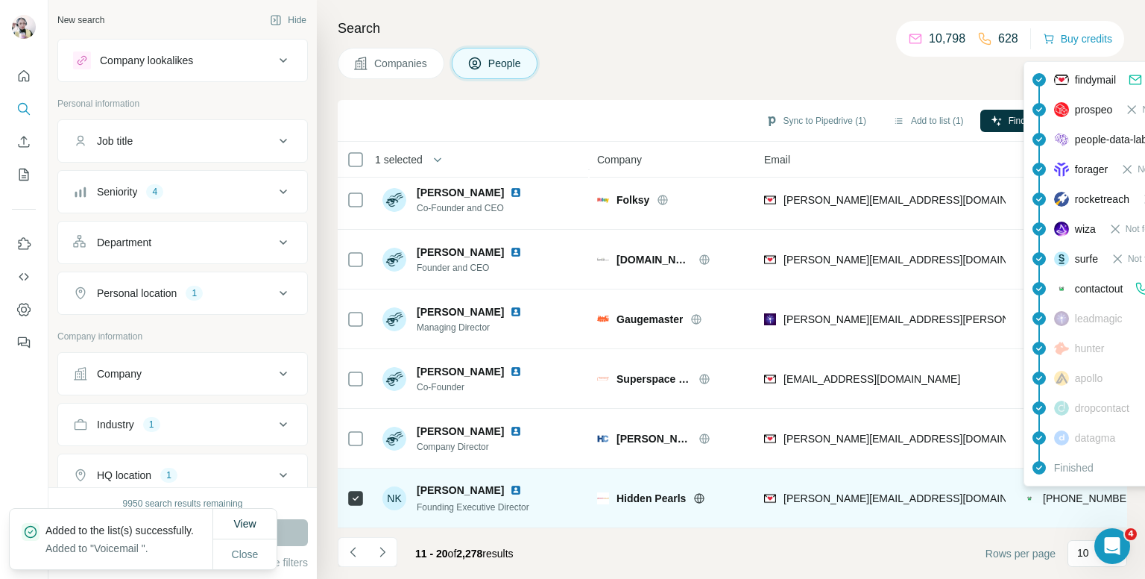
click at [1063, 492] on span "[PHONE_NUMBER]" at bounding box center [1090, 498] width 94 height 12
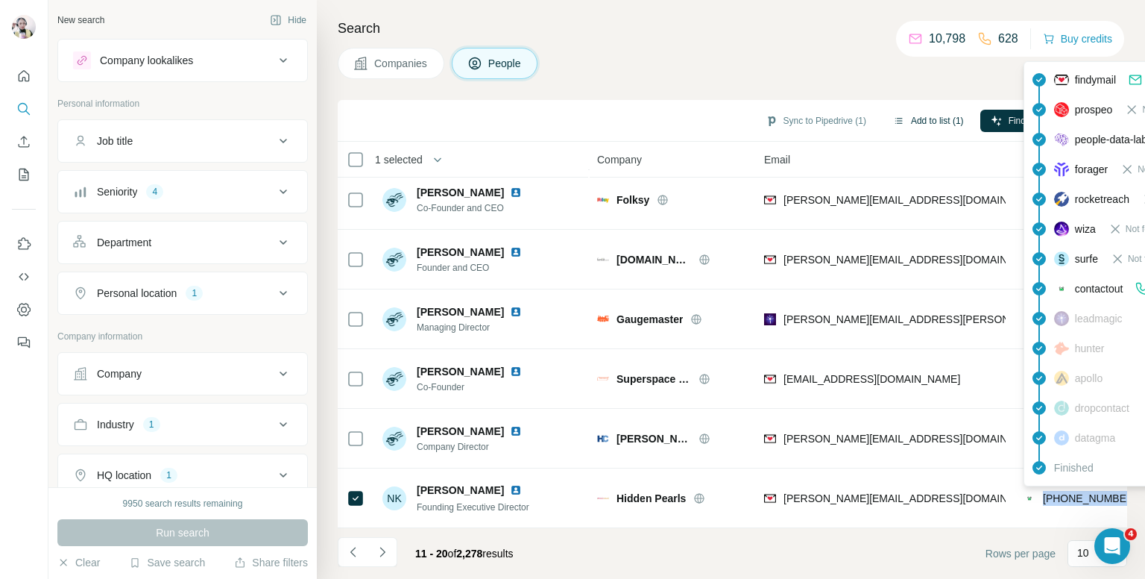
click at [928, 120] on button "Add to list (1)" at bounding box center [929, 121] width 92 height 22
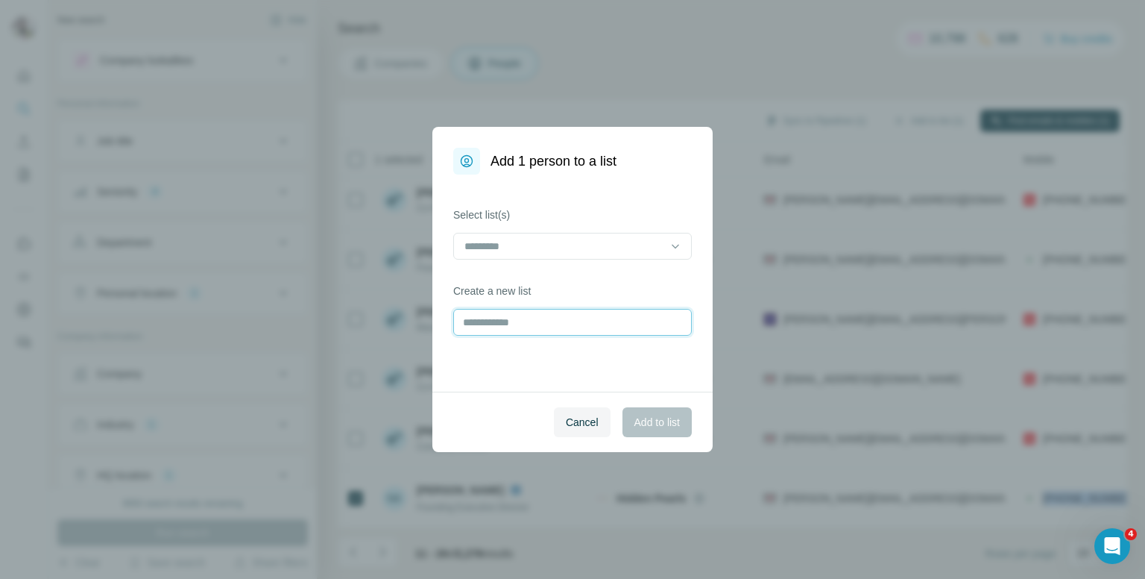
drag, startPoint x: 483, startPoint y: 328, endPoint x: 484, endPoint y: 314, distance: 14.2
click at [483, 321] on input "text" at bounding box center [572, 322] width 239 height 27
type input "**********"
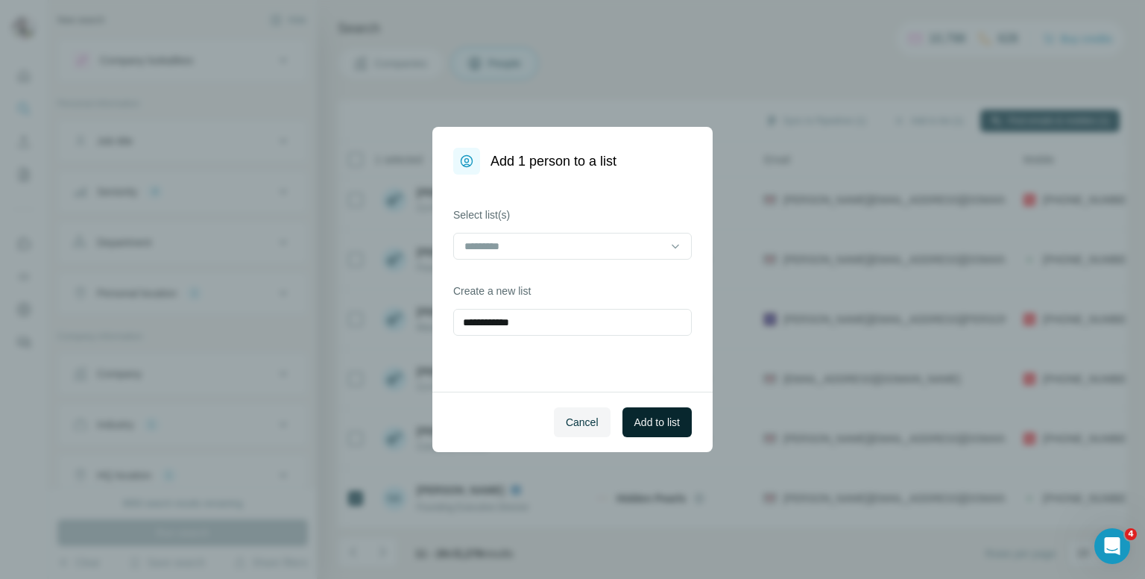
click at [675, 420] on span "Add to list" at bounding box center [657, 422] width 45 height 15
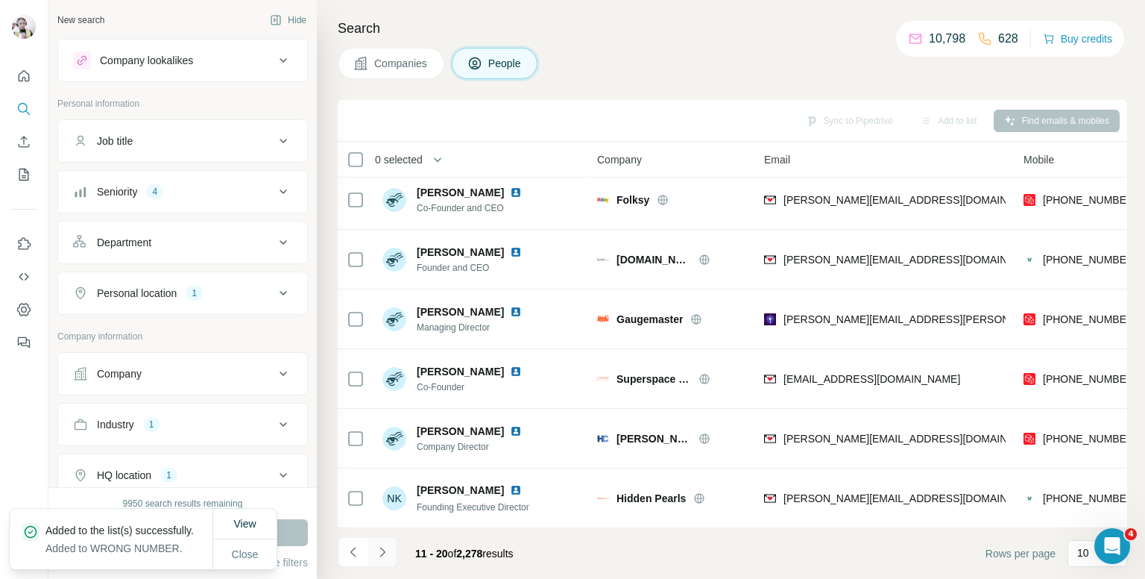
click at [380, 553] on icon "Navigate to next page" at bounding box center [382, 551] width 15 height 15
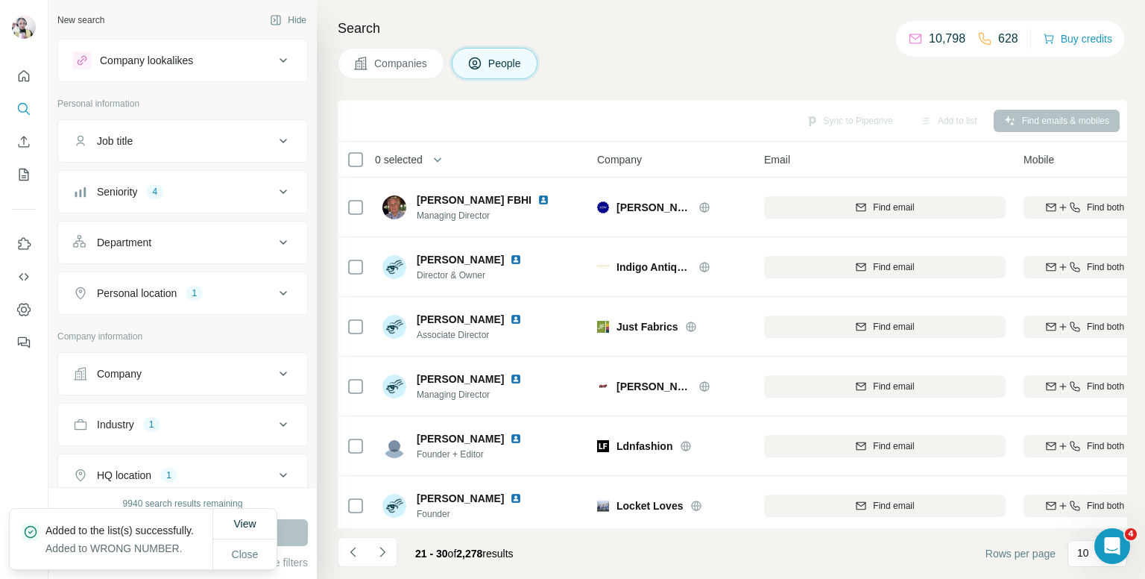
scroll to position [0, 0]
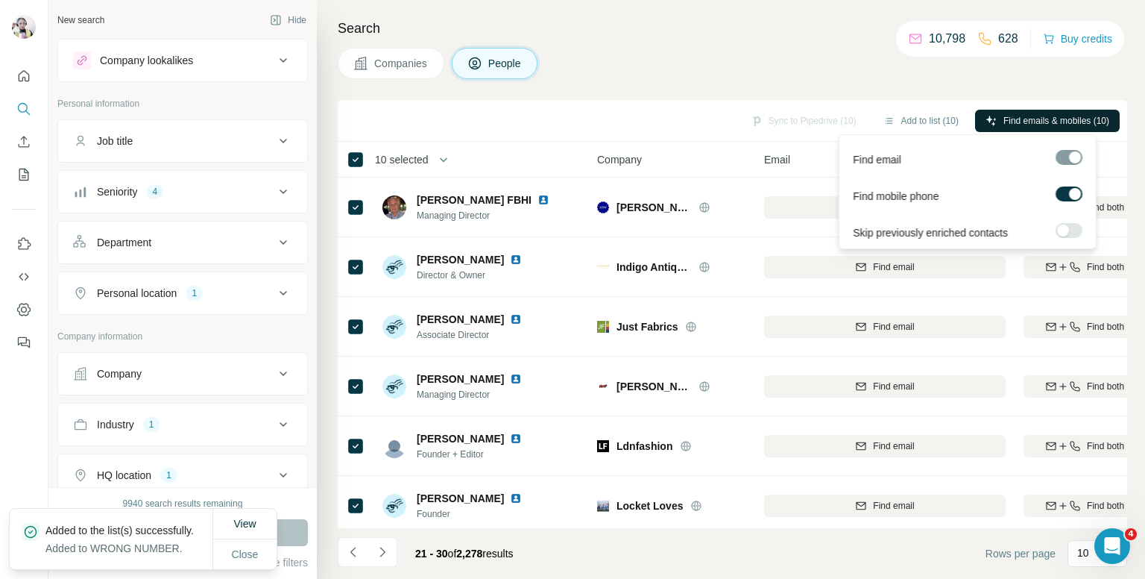
click at [1011, 115] on span "Find emails & mobiles (10)" at bounding box center [1057, 120] width 106 height 13
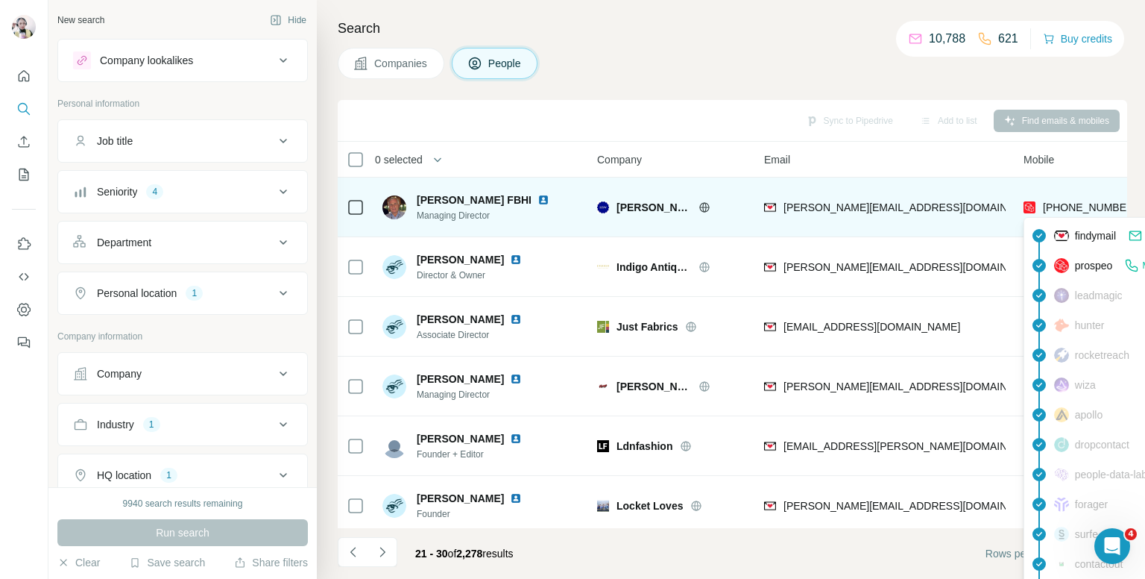
click at [1083, 203] on span "[PHONE_NUMBER]" at bounding box center [1090, 207] width 94 height 12
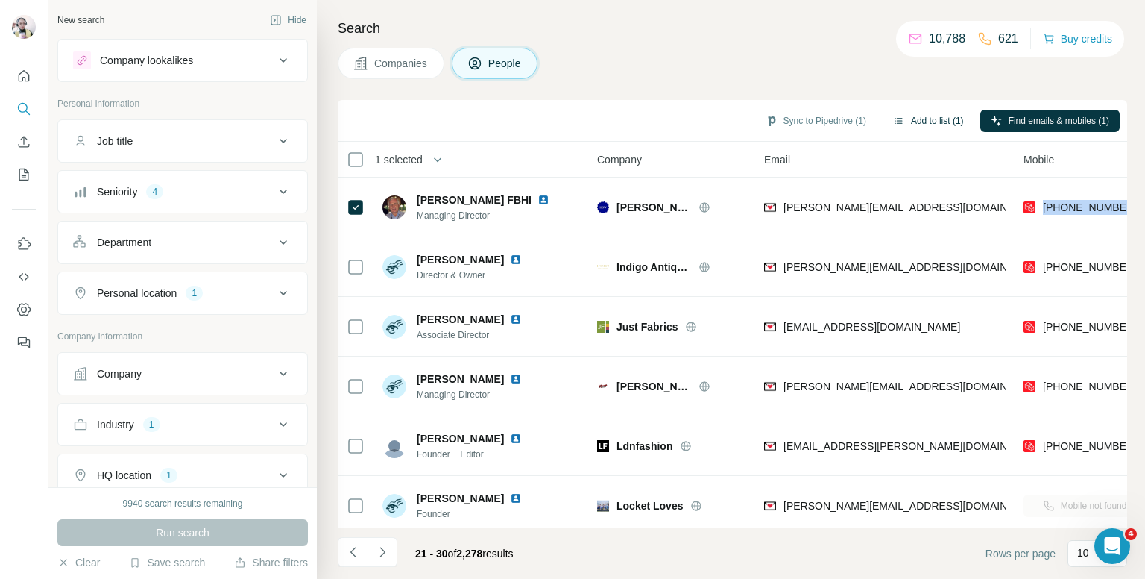
click at [918, 116] on button "Add to list (1)" at bounding box center [929, 121] width 92 height 22
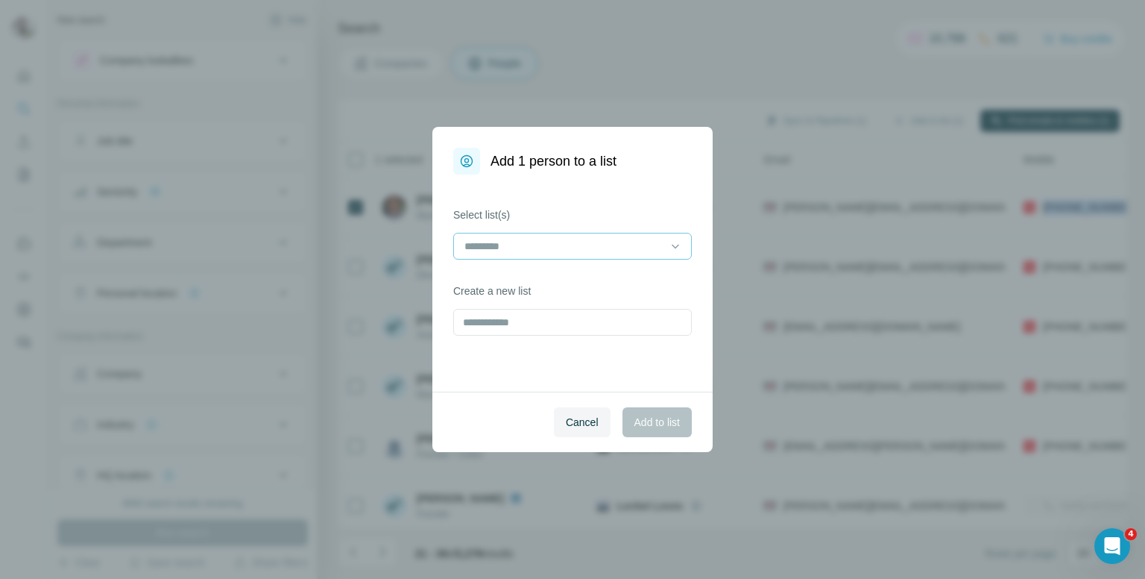
click at [498, 245] on input at bounding box center [563, 246] width 201 height 16
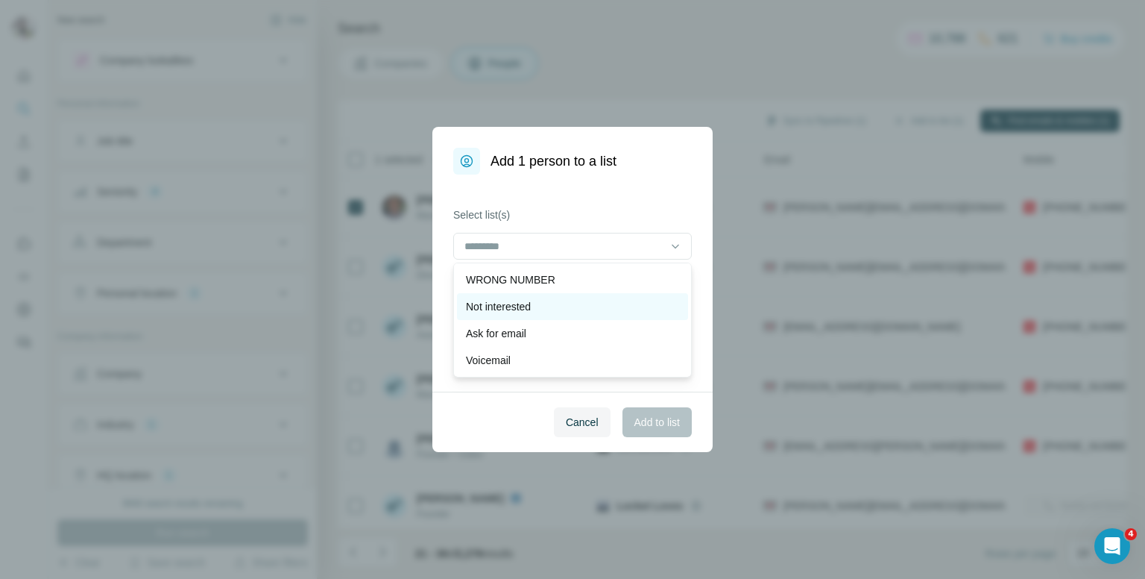
click at [516, 304] on p "Not interested" at bounding box center [498, 306] width 65 height 15
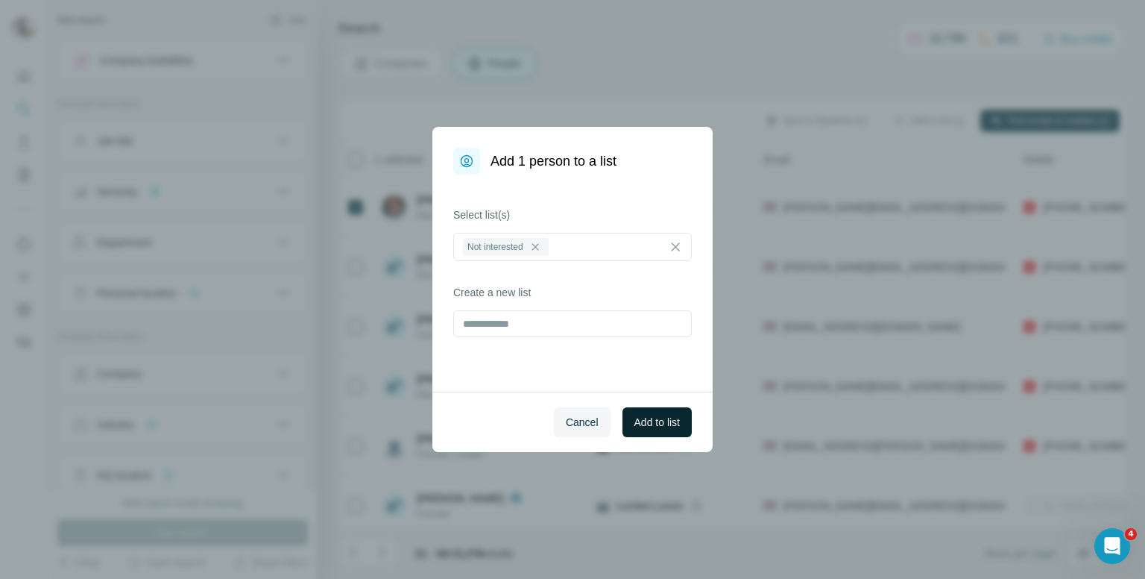
click at [659, 415] on span "Add to list" at bounding box center [657, 422] width 45 height 15
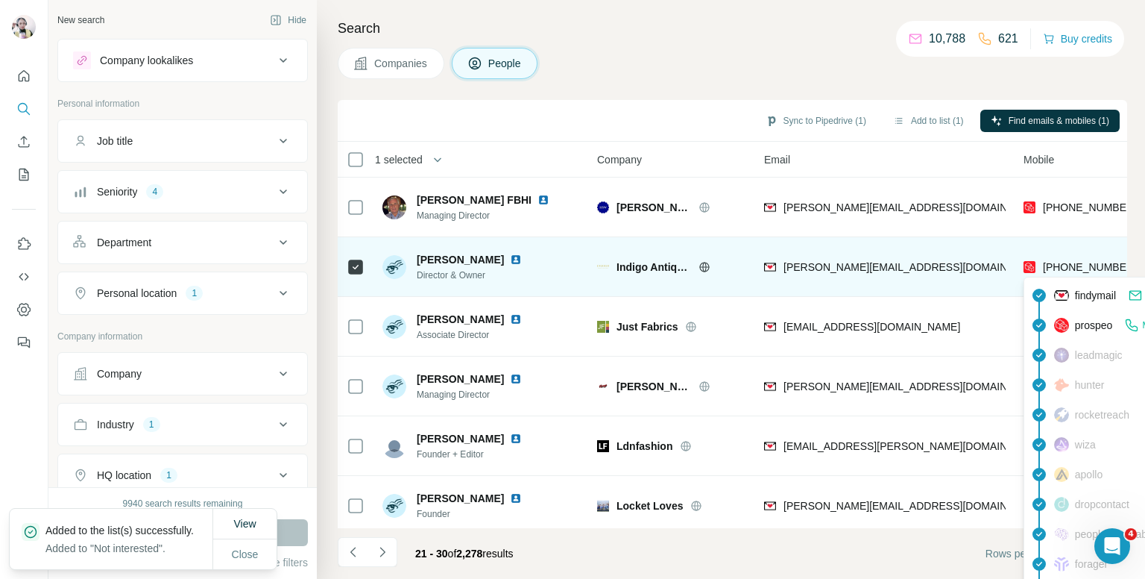
click at [1088, 265] on span "[PHONE_NUMBER]" at bounding box center [1090, 267] width 94 height 12
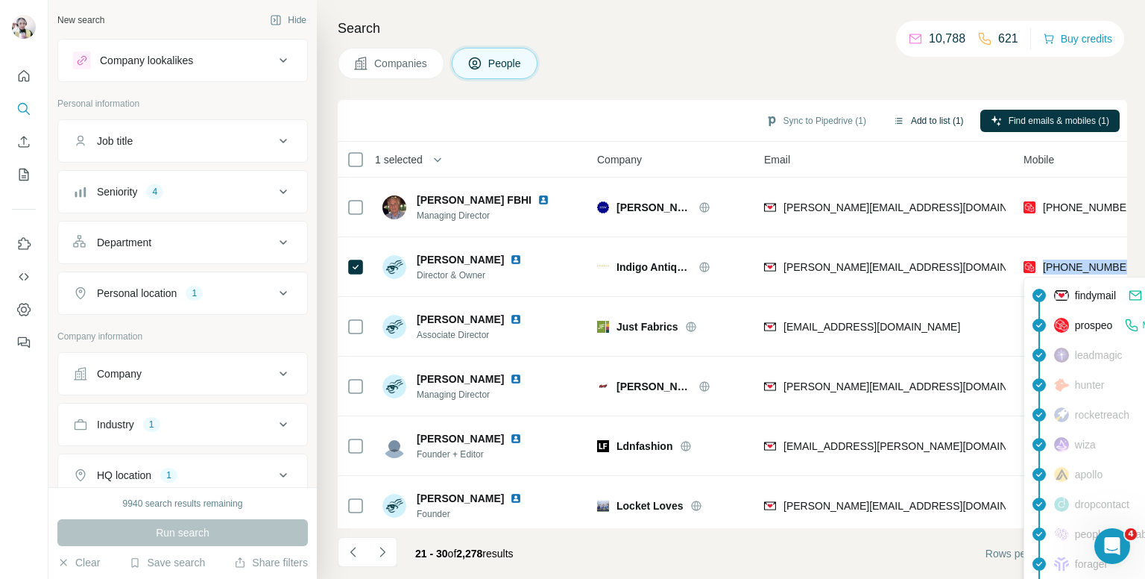
click at [932, 119] on button "Add to list (1)" at bounding box center [929, 121] width 92 height 22
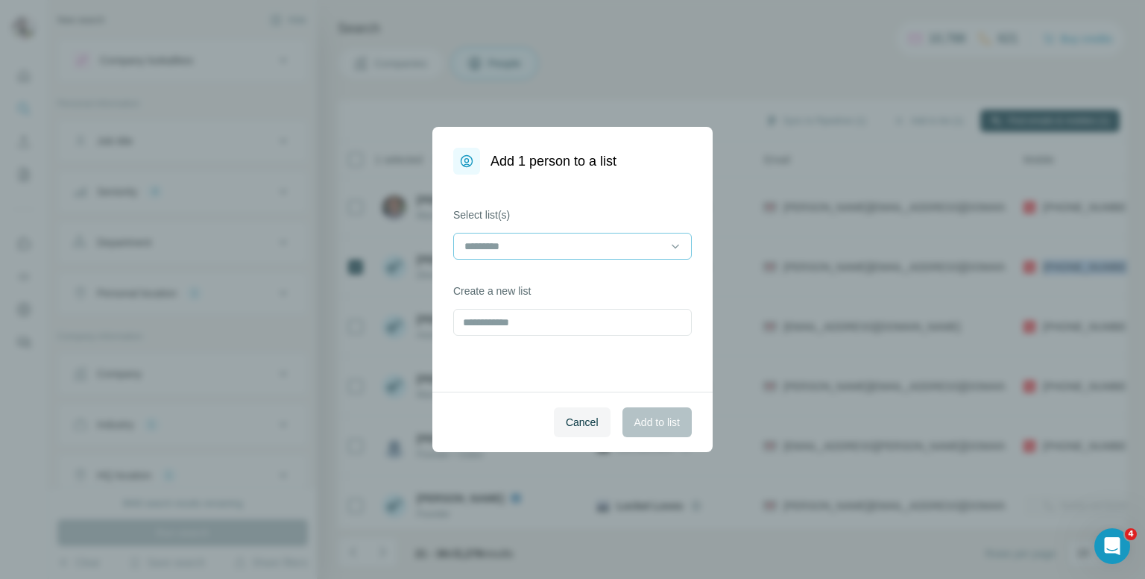
click at [522, 238] on input at bounding box center [563, 246] width 201 height 16
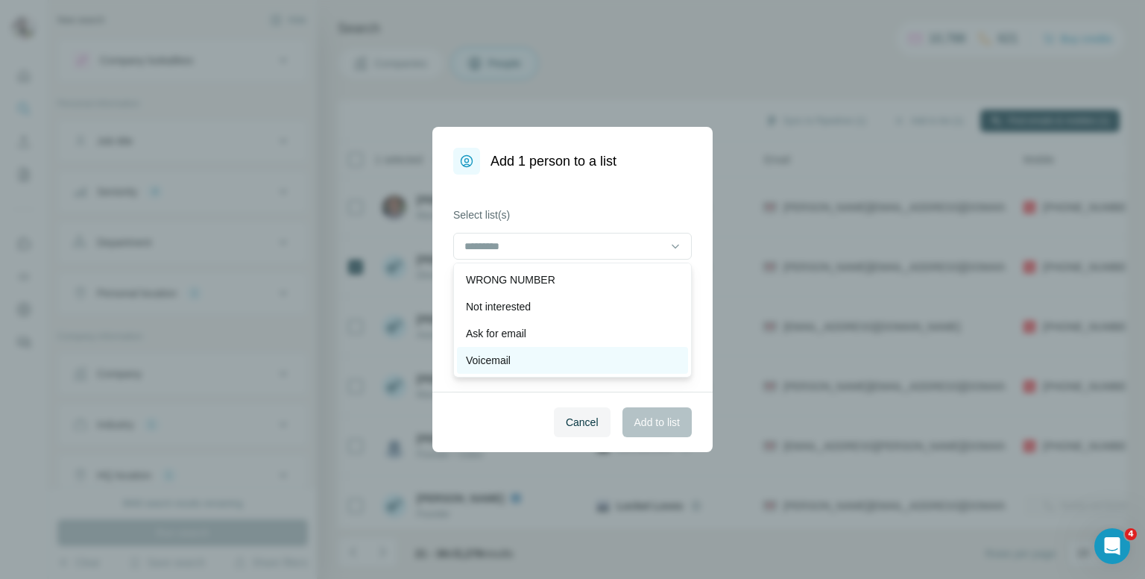
click at [510, 358] on p "Voicemail" at bounding box center [488, 360] width 45 height 15
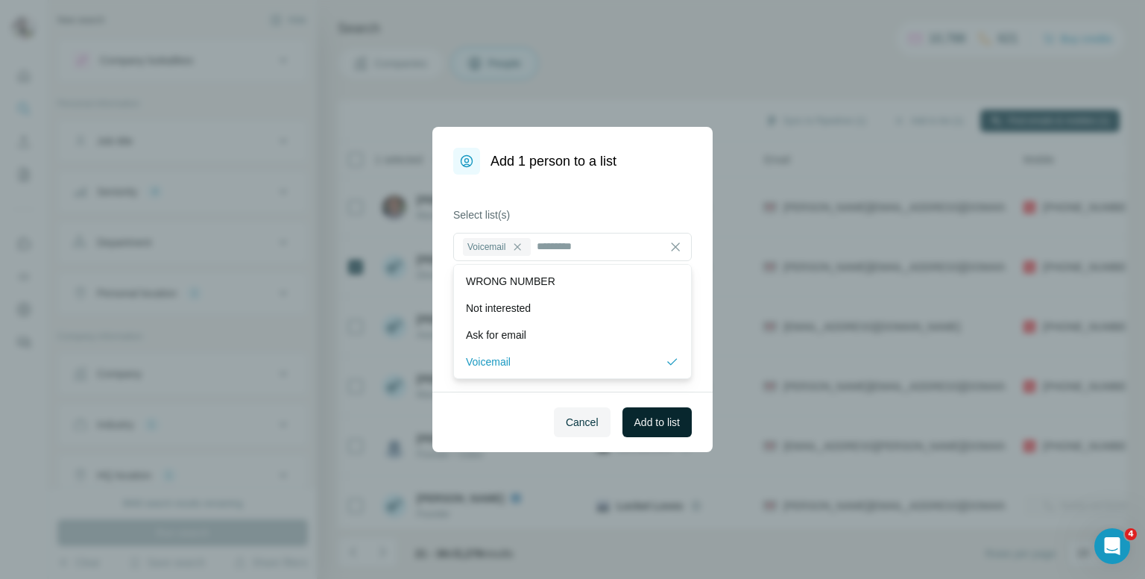
click at [646, 421] on span "Add to list" at bounding box center [657, 422] width 45 height 15
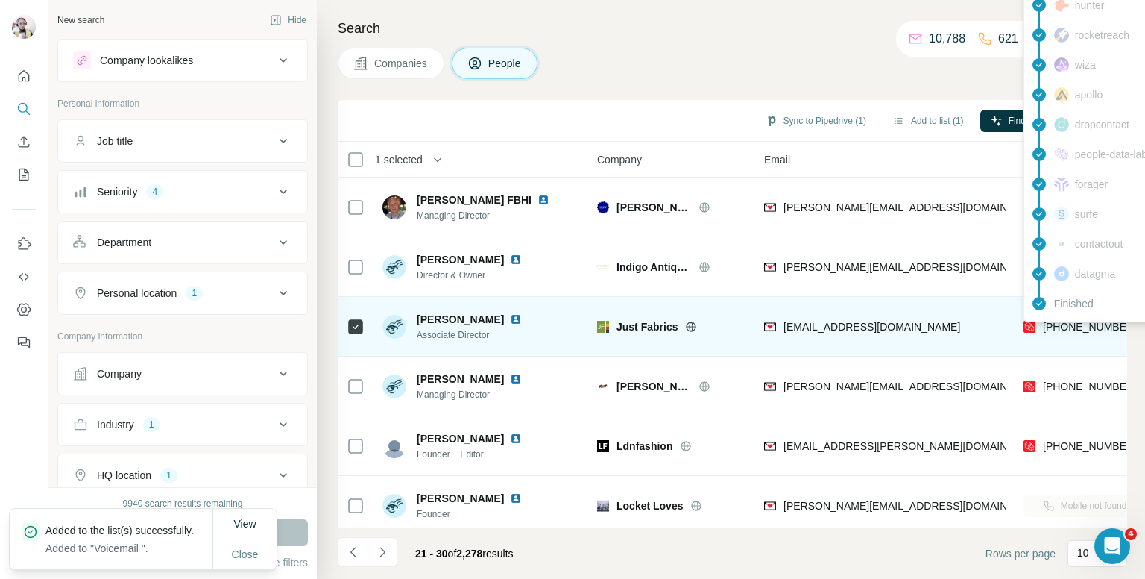
click at [1076, 325] on span "[PHONE_NUMBER]" at bounding box center [1090, 327] width 94 height 12
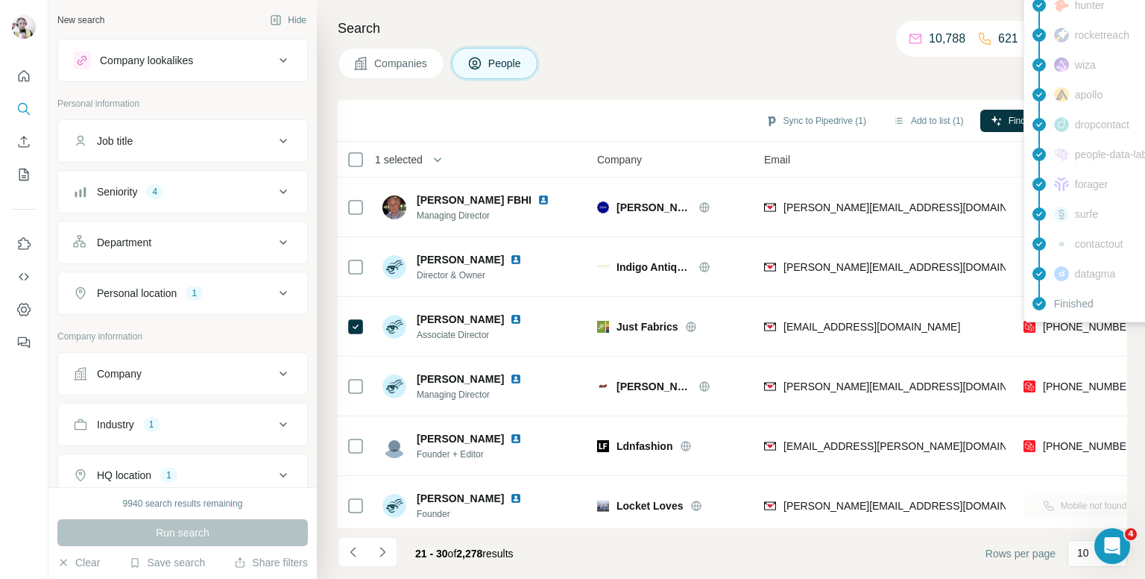
click at [919, 107] on div "Sync to Pipedrive (1) Add to list (1) Find emails & mobiles (1)" at bounding box center [732, 120] width 775 height 26
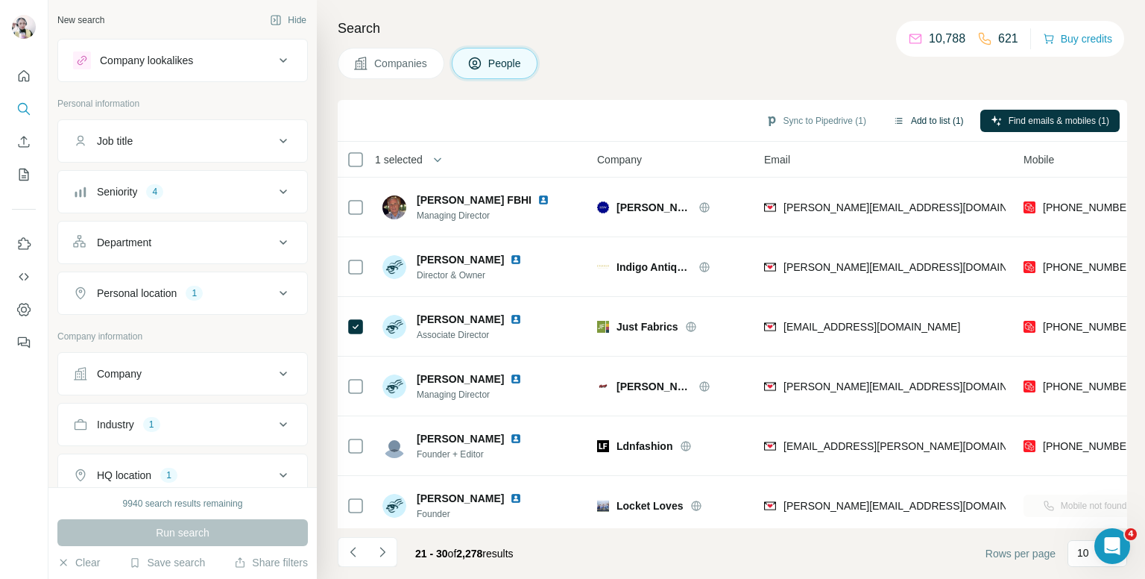
click at [917, 122] on button "Add to list (1)" at bounding box center [929, 121] width 92 height 22
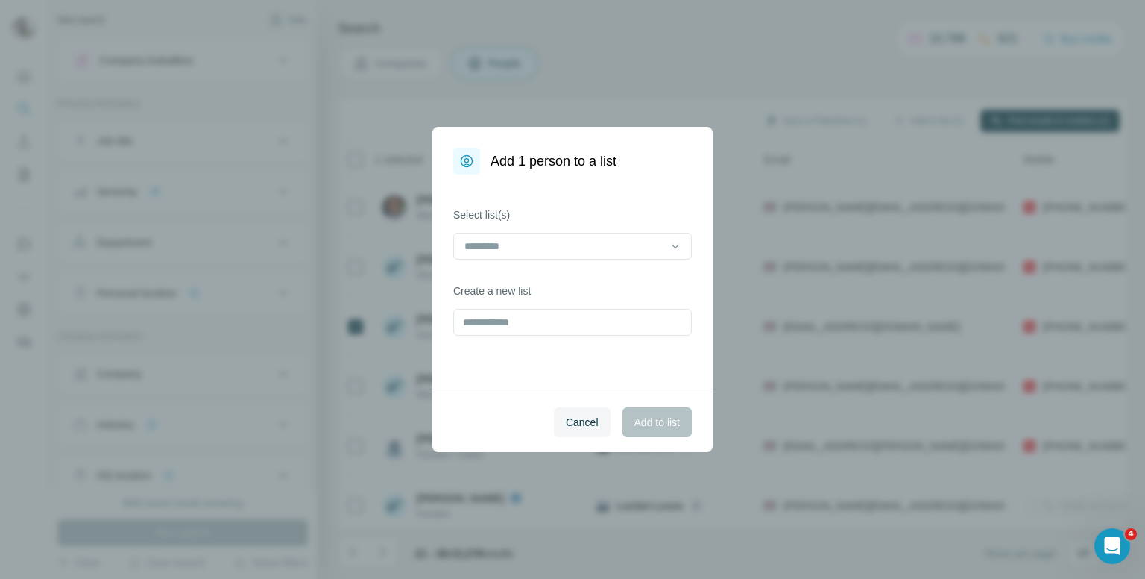
click at [504, 228] on div "Select list(s)" at bounding box center [572, 233] width 239 height 52
click at [504, 254] on div at bounding box center [563, 245] width 201 height 25
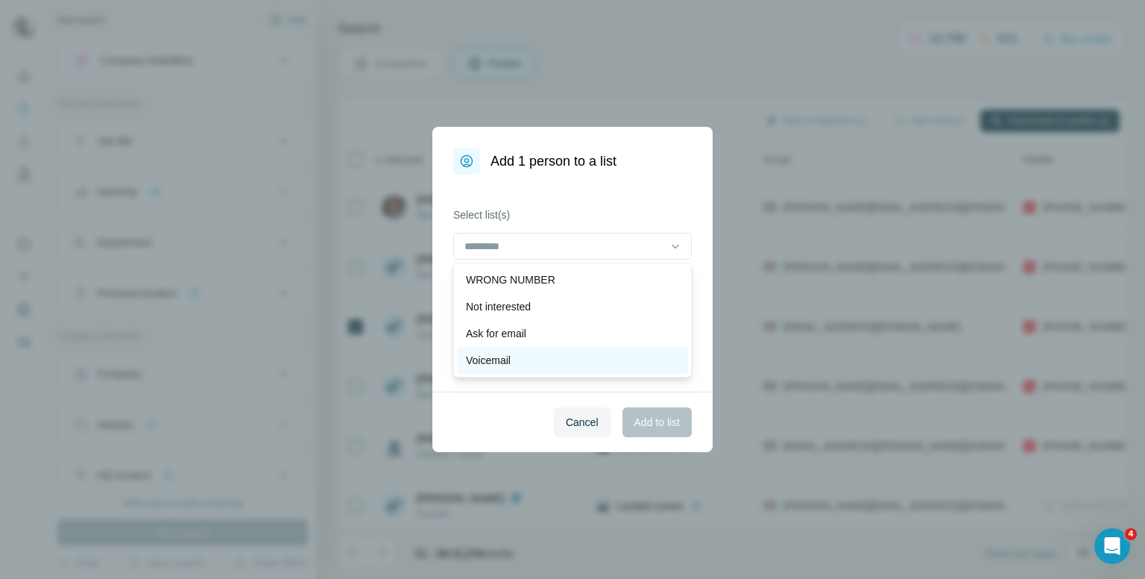
click at [502, 354] on p "Voicemail" at bounding box center [488, 360] width 45 height 15
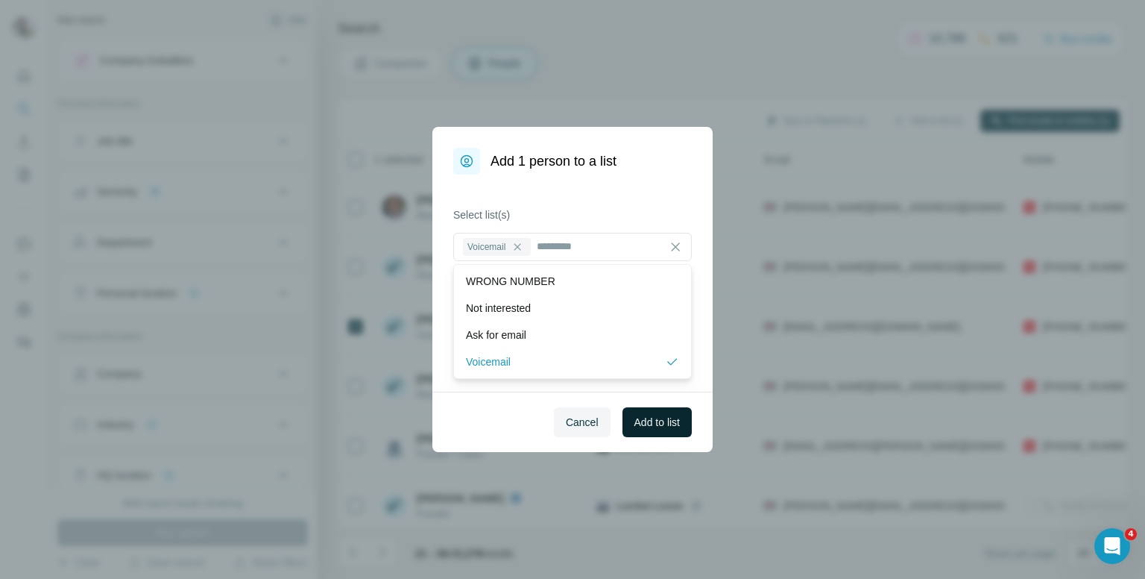
click at [665, 421] on span "Add to list" at bounding box center [657, 422] width 45 height 15
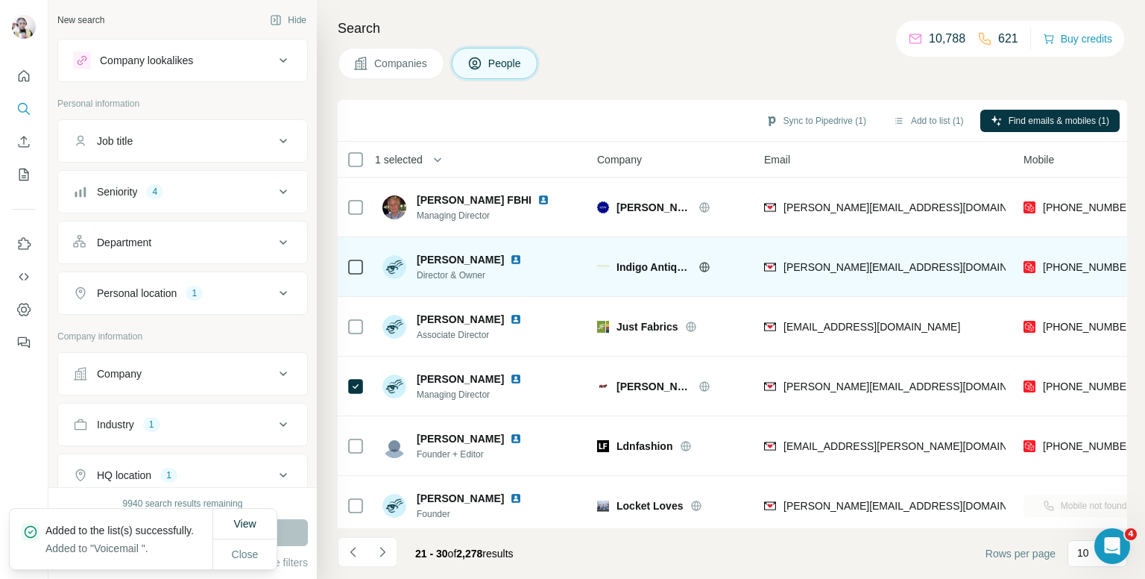
scroll to position [75, 0]
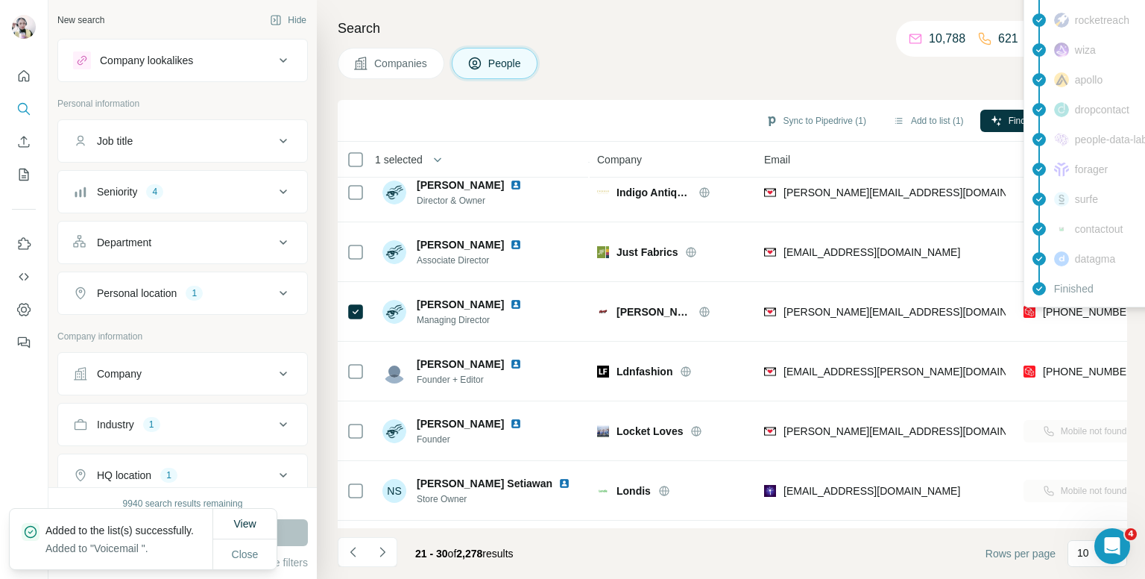
click at [1074, 304] on div "findymail Email found prospeo Mobile found leadmagic hunter rocketreach [PERSON…" at bounding box center [1158, 94] width 268 height 425
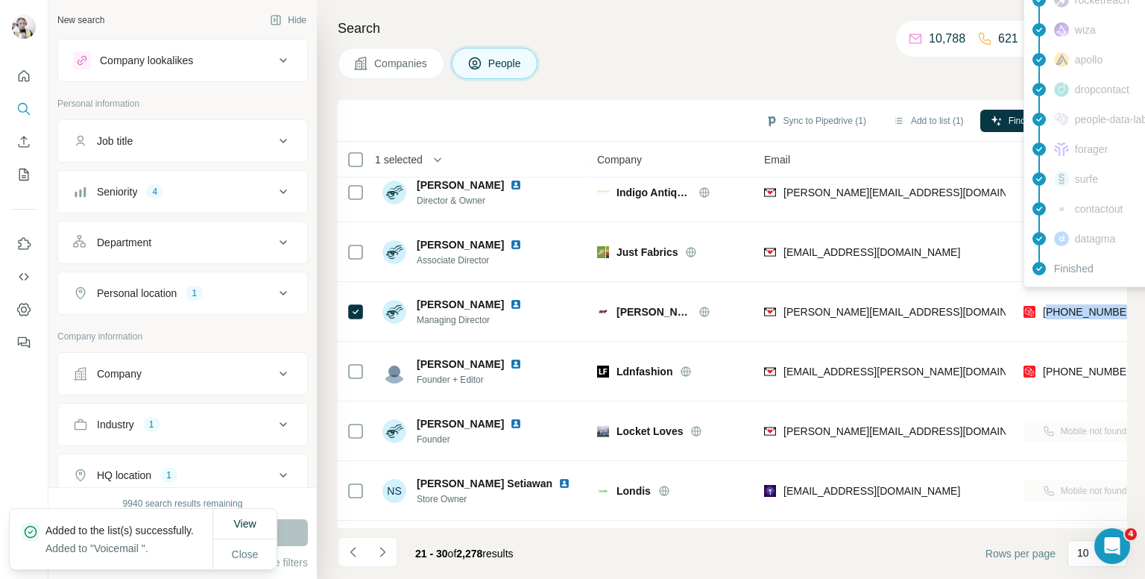
click at [1074, 306] on span "[PHONE_NUMBER]" at bounding box center [1090, 312] width 94 height 12
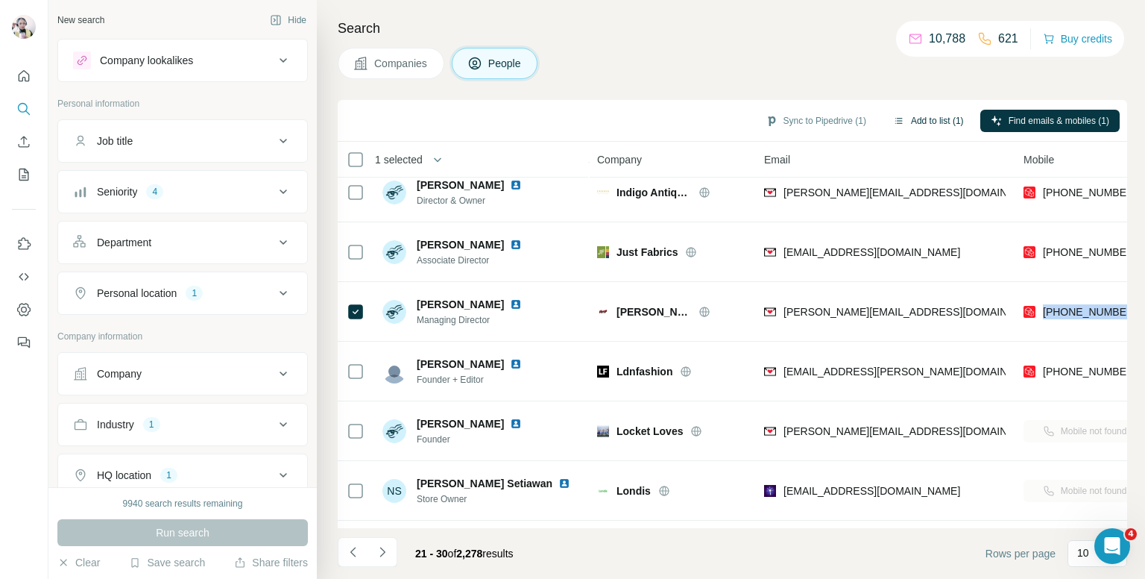
click at [913, 118] on button "Add to list (1)" at bounding box center [929, 121] width 92 height 22
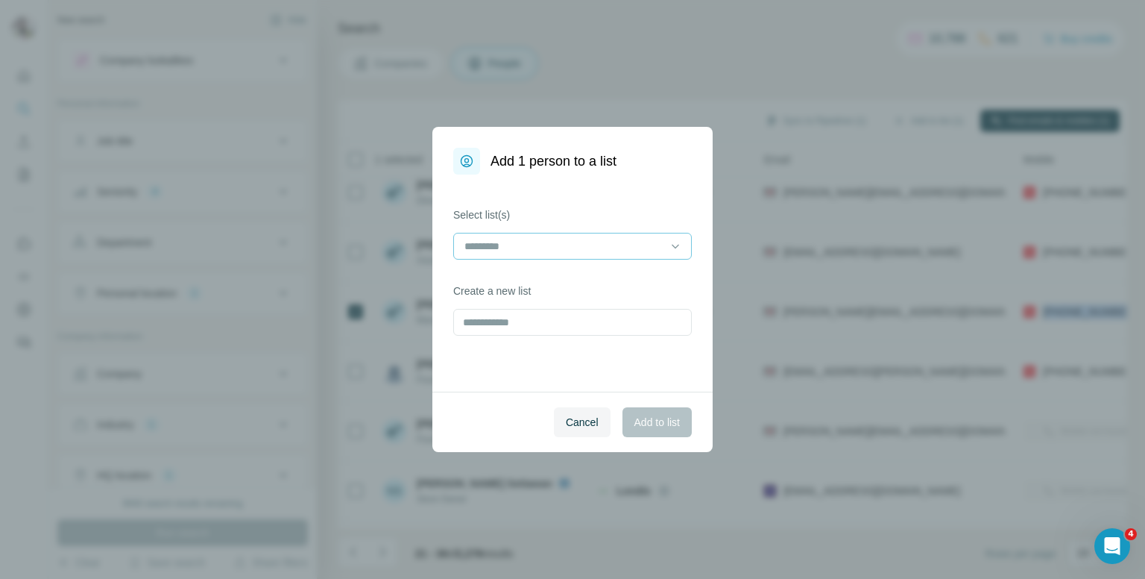
click at [477, 247] on input at bounding box center [563, 246] width 201 height 16
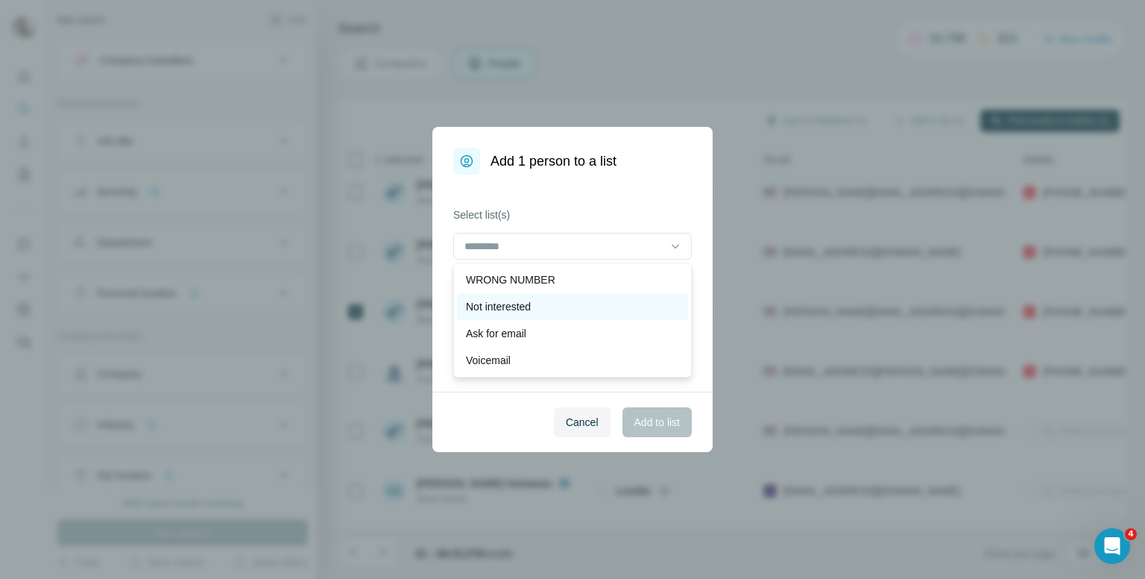
click at [494, 307] on p "Not interested" at bounding box center [498, 306] width 65 height 15
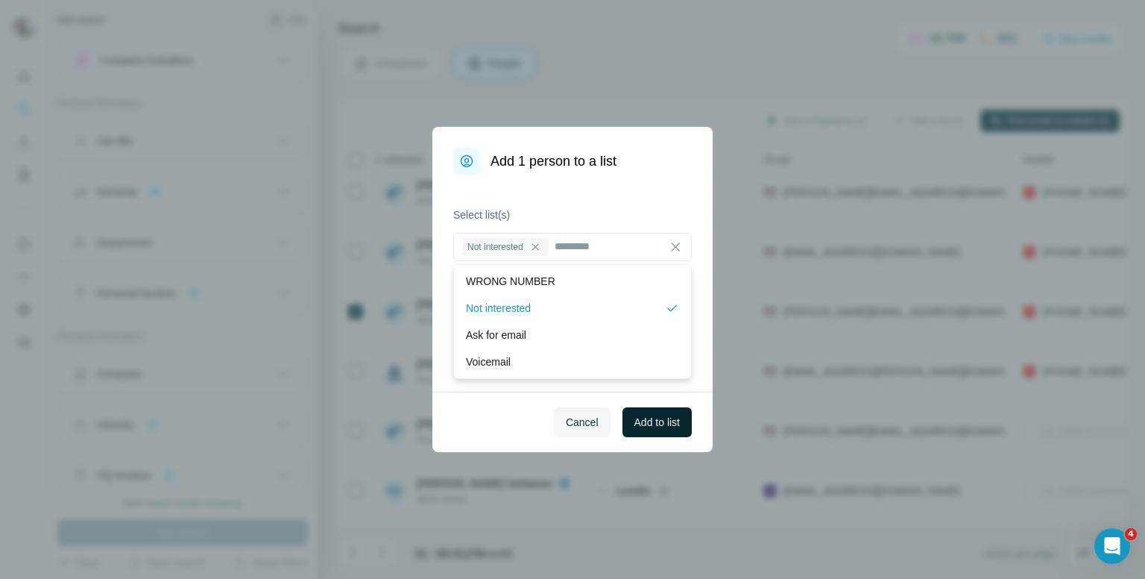
click at [653, 415] on span "Add to list" at bounding box center [657, 422] width 45 height 15
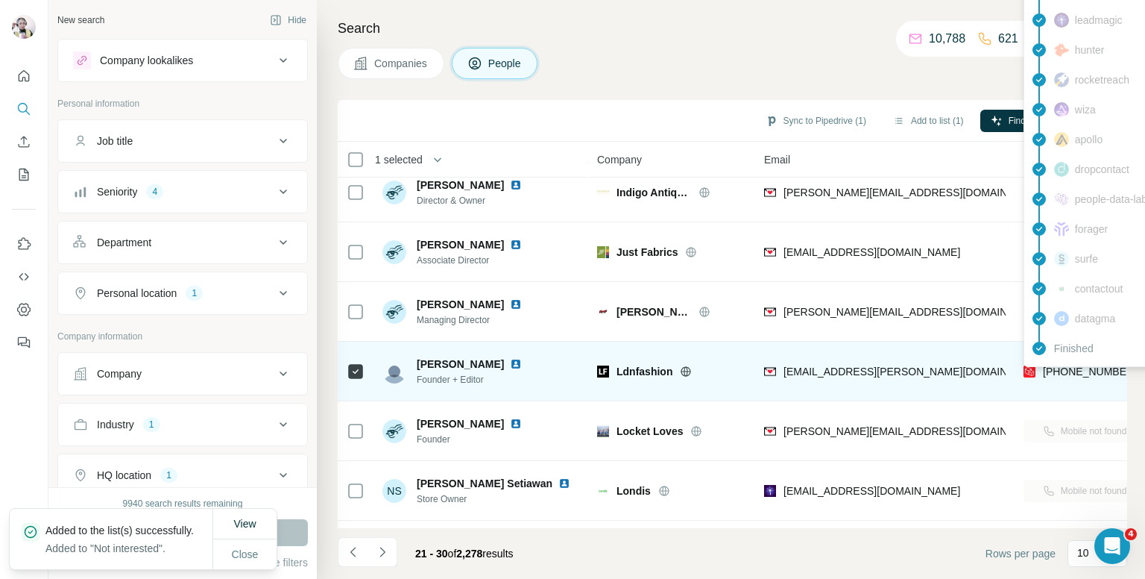
click at [1060, 367] on span "[PHONE_NUMBER]" at bounding box center [1090, 371] width 94 height 12
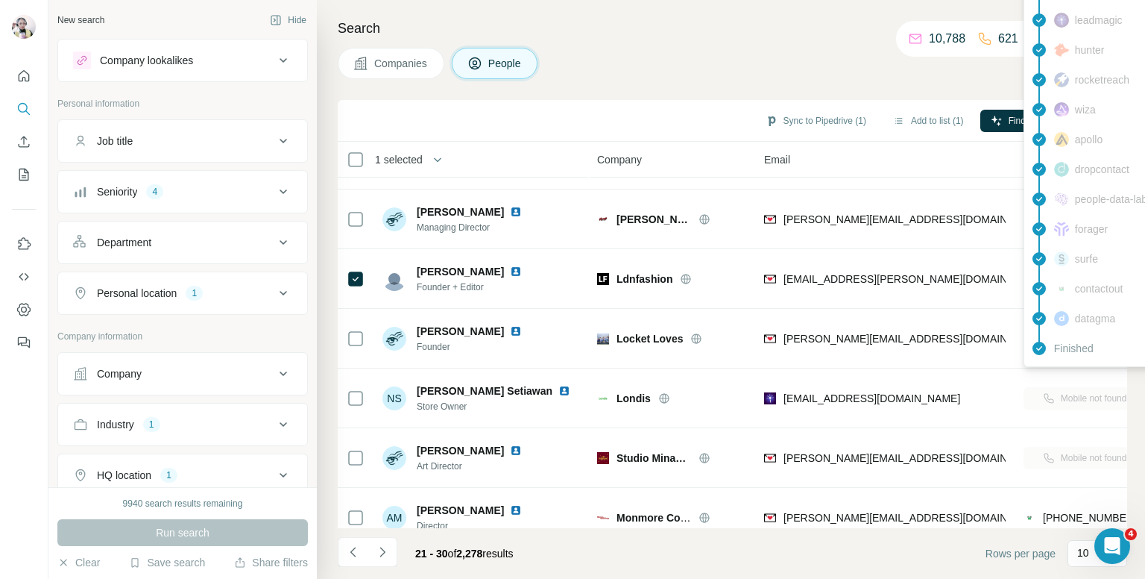
scroll to position [224, 0]
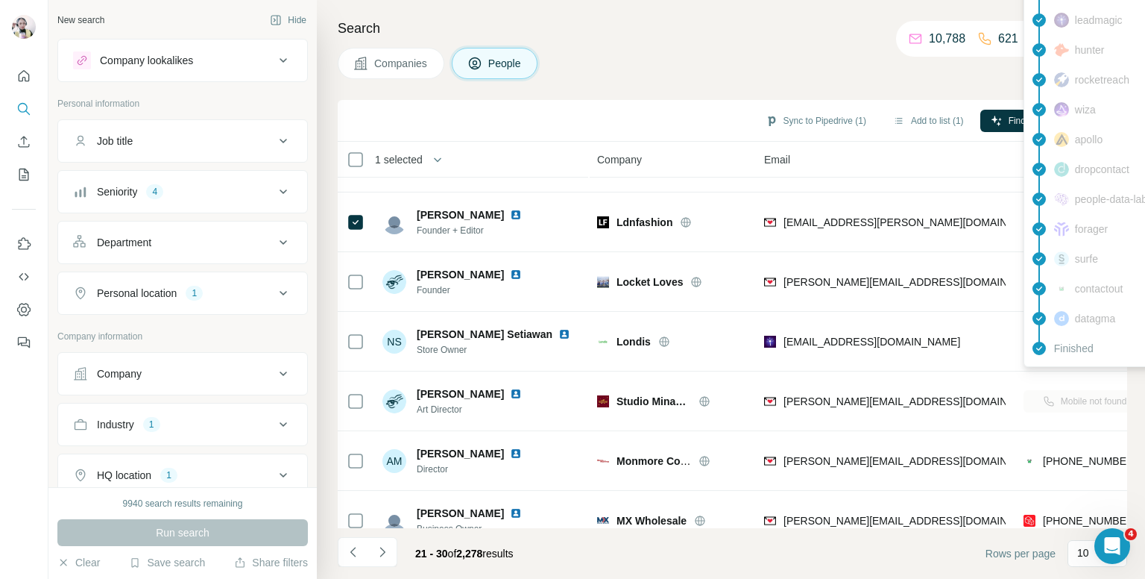
click at [711, 31] on h4 "Search" at bounding box center [733, 28] width 790 height 21
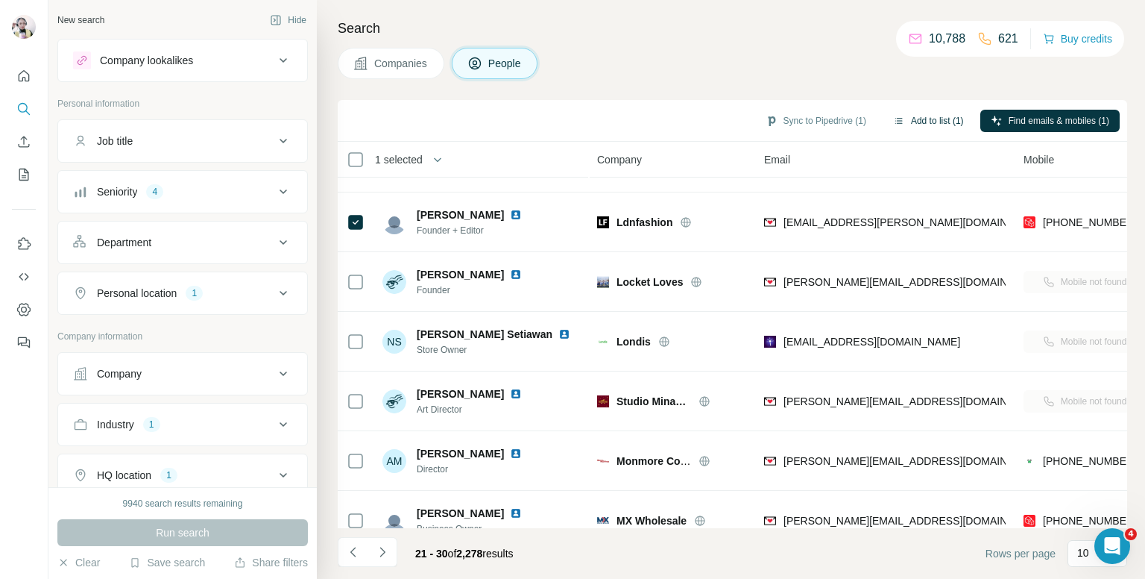
click at [921, 120] on button "Add to list (1)" at bounding box center [929, 121] width 92 height 22
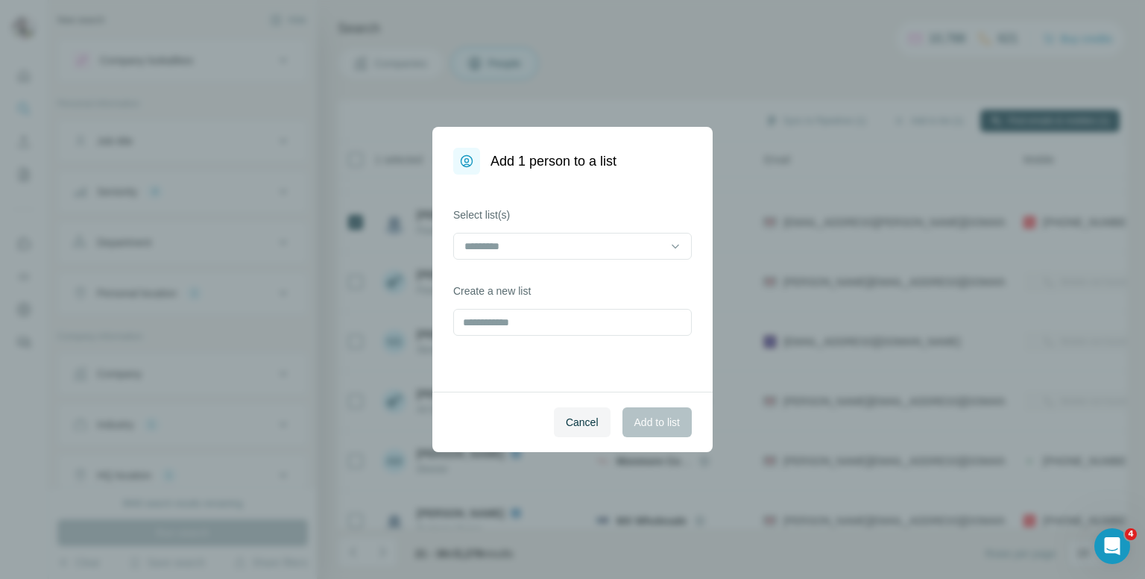
drag, startPoint x: 558, startPoint y: 253, endPoint x: 565, endPoint y: 262, distance: 11.8
click at [559, 252] on input at bounding box center [563, 246] width 201 height 16
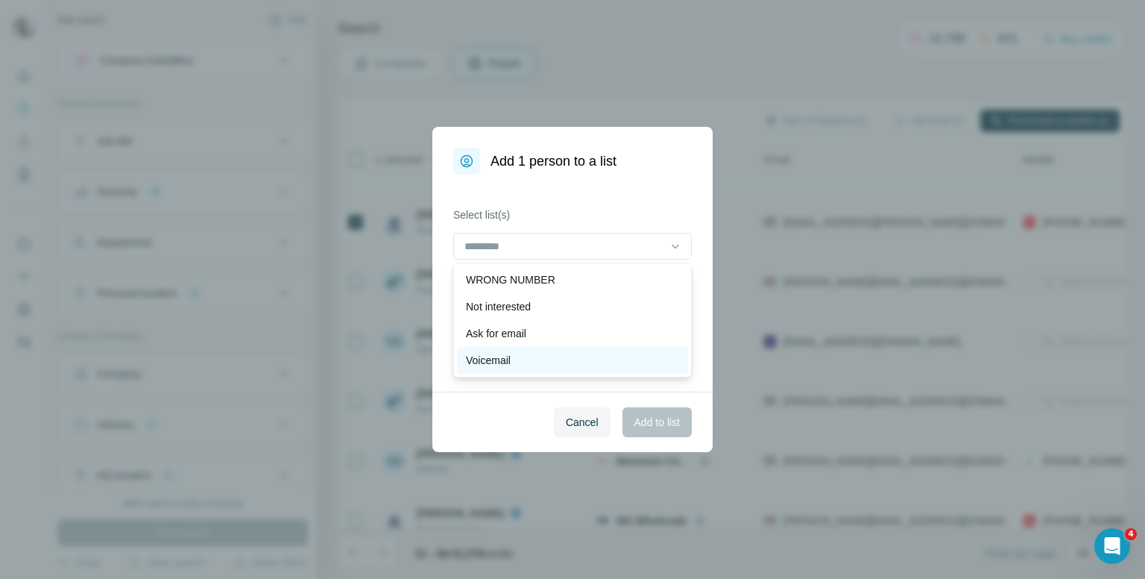
click at [507, 357] on p "Voicemail" at bounding box center [488, 360] width 45 height 15
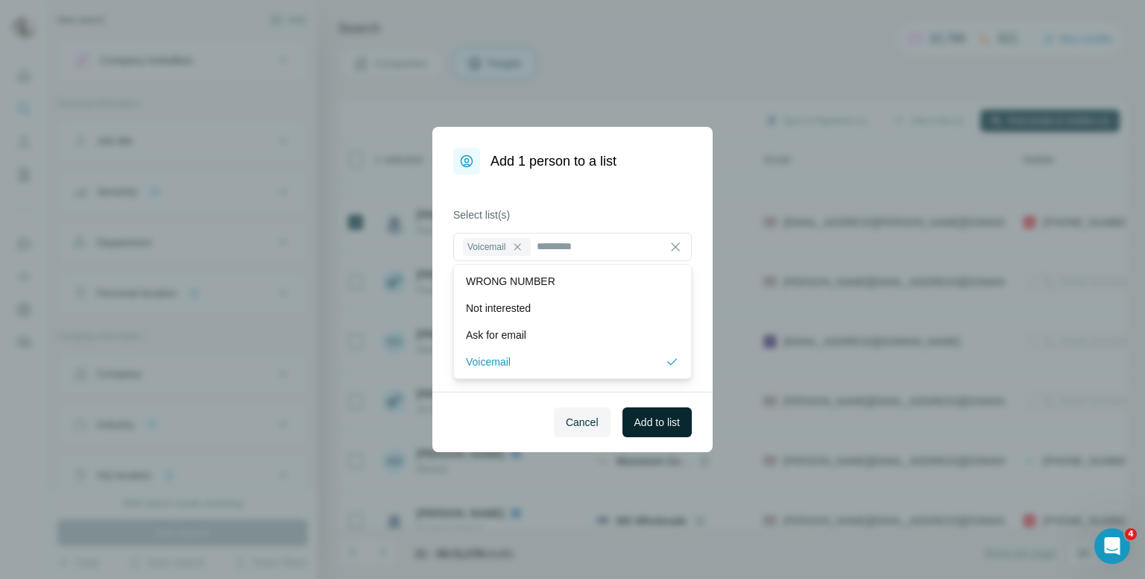
click at [662, 430] on button "Add to list" at bounding box center [657, 422] width 69 height 30
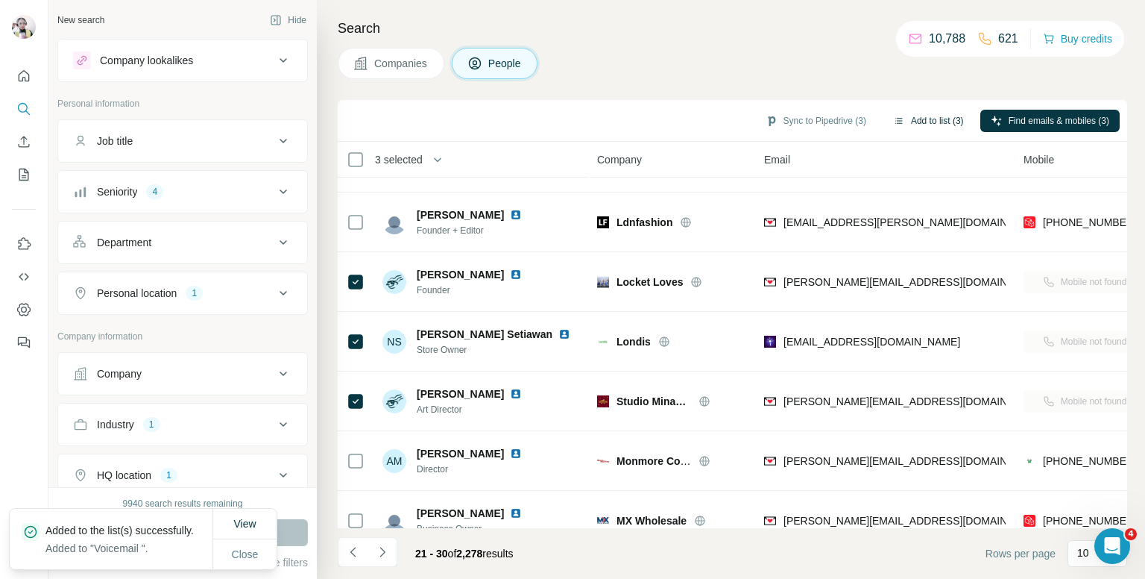
click at [910, 123] on button "Add to list (3)" at bounding box center [929, 121] width 92 height 22
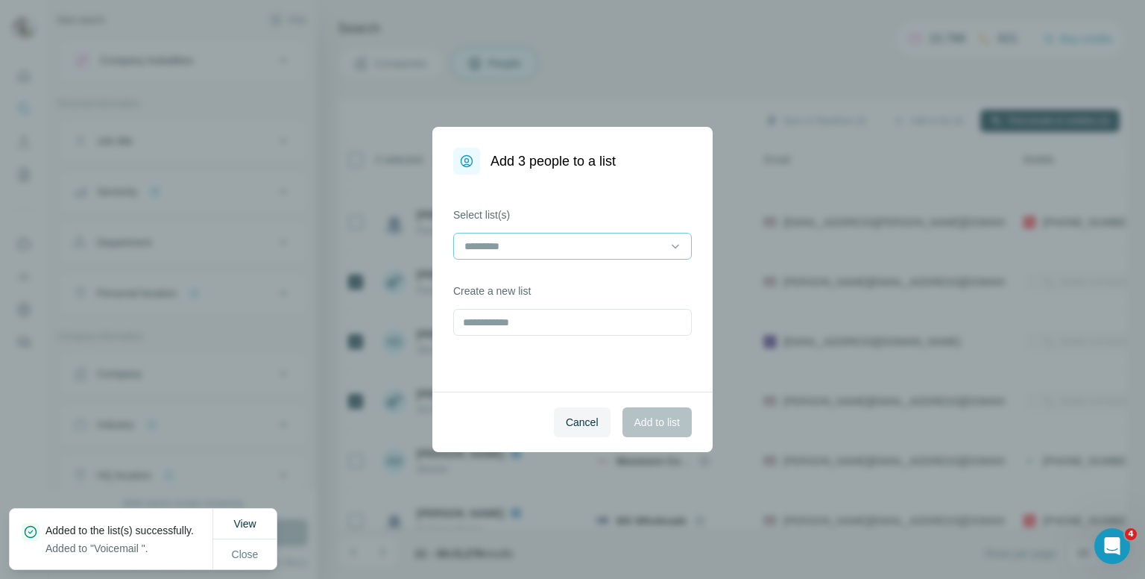
click at [596, 248] on input at bounding box center [563, 246] width 201 height 16
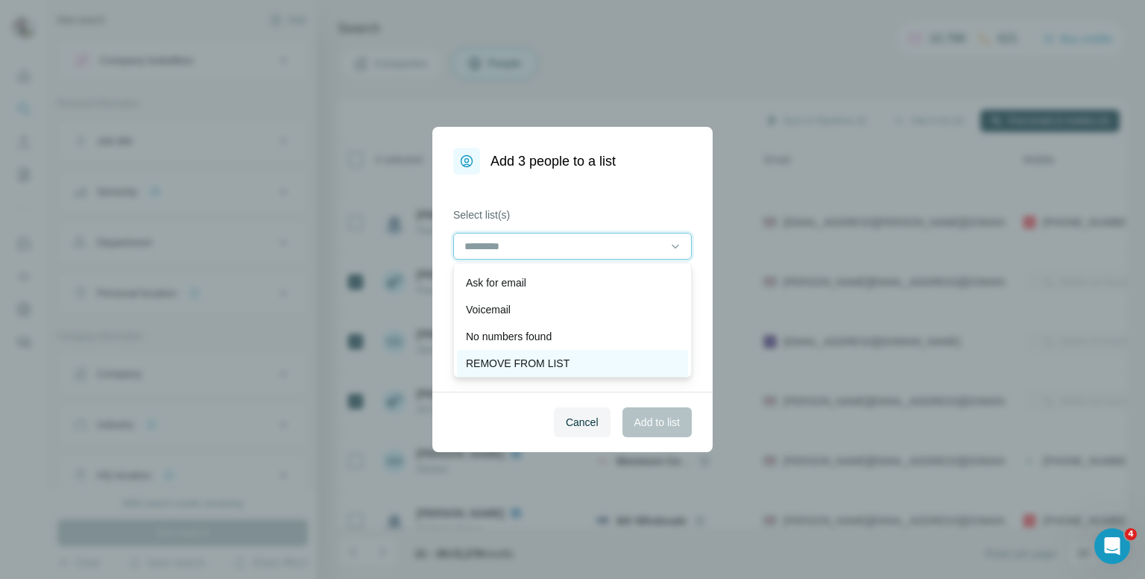
scroll to position [75, 0]
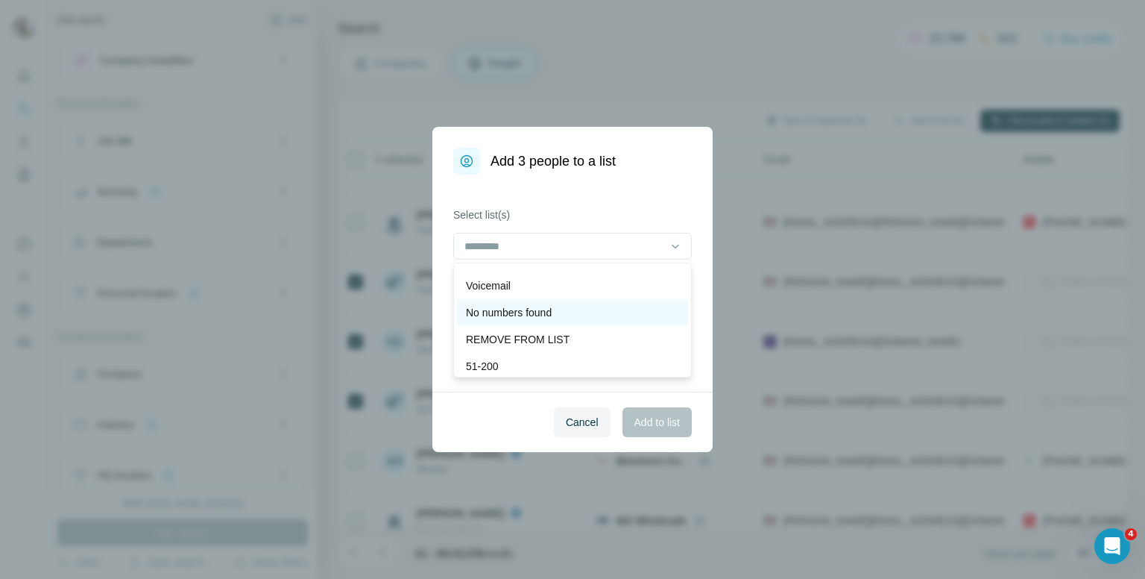
click at [509, 315] on p "No numbers found" at bounding box center [509, 312] width 86 height 15
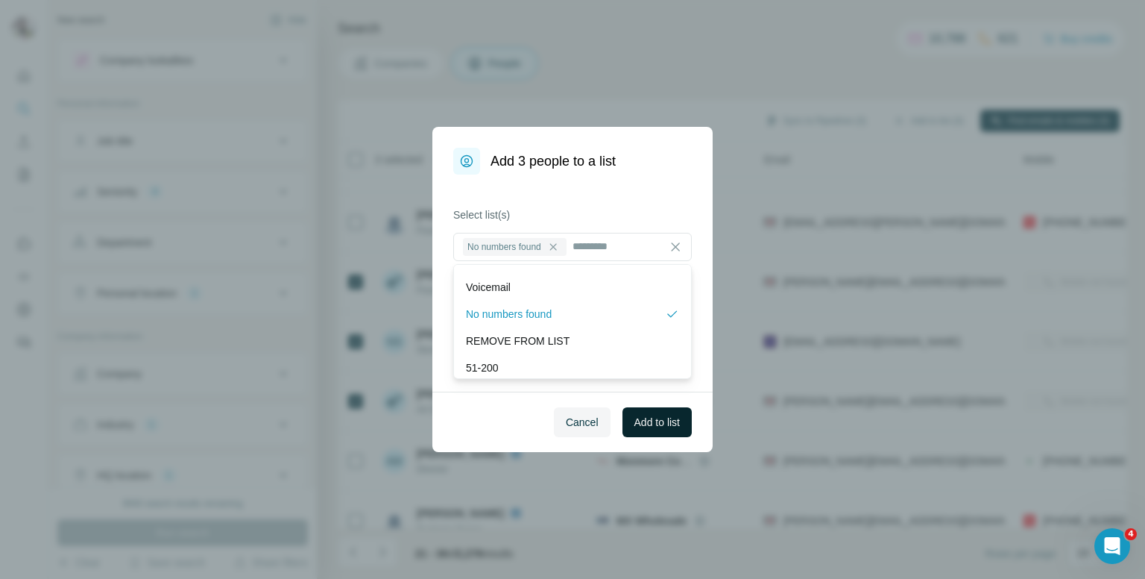
click at [642, 424] on span "Add to list" at bounding box center [657, 422] width 45 height 15
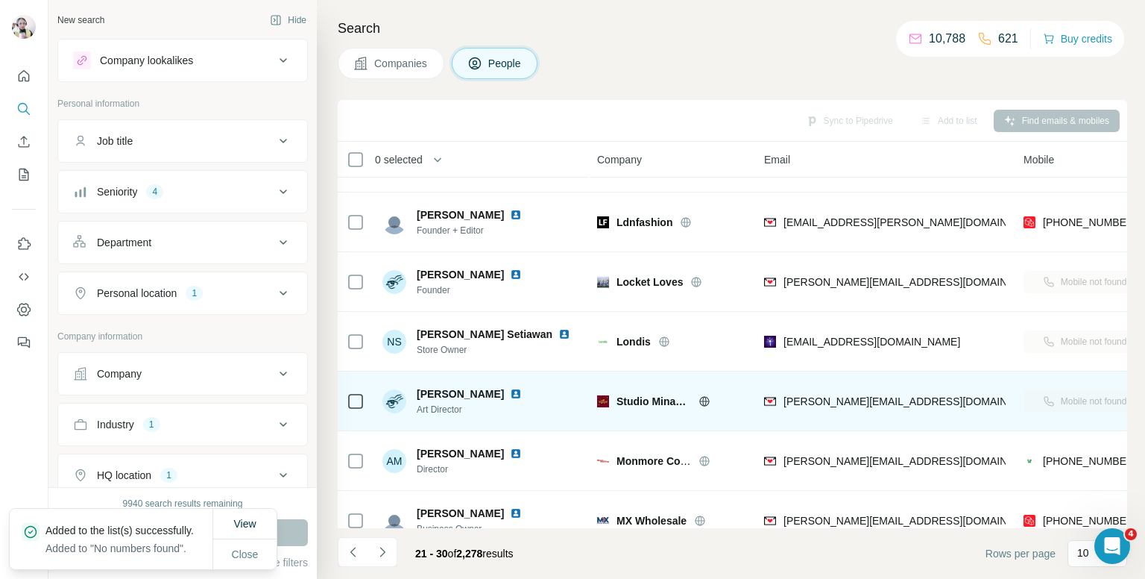
scroll to position [254, 0]
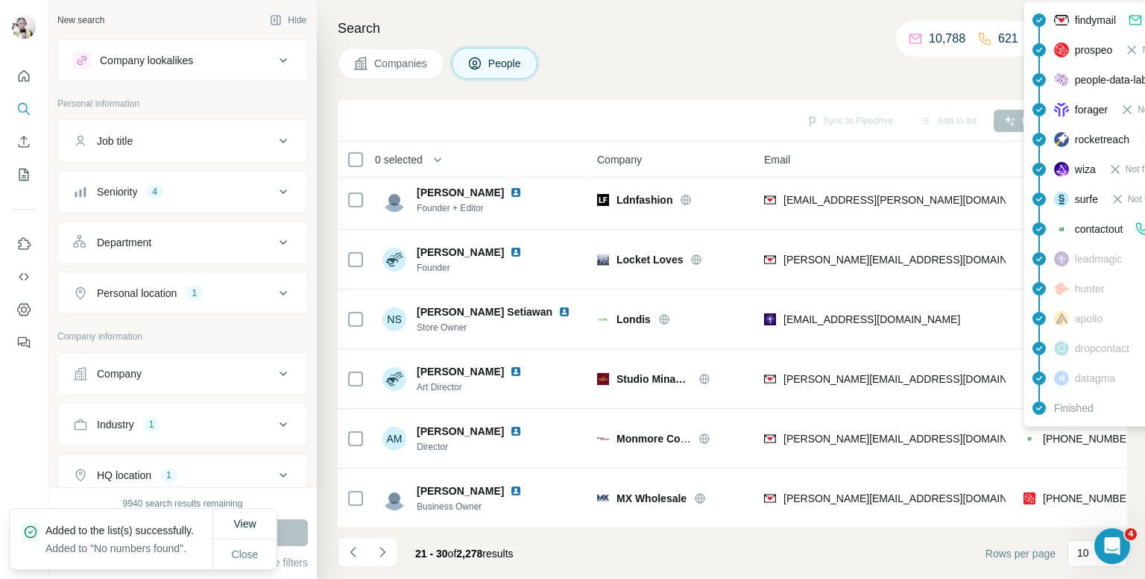
click at [1077, 424] on div "findymail Email found prospeo Not found people-data-labs Not found forager Not …" at bounding box center [1158, 213] width 268 height 425
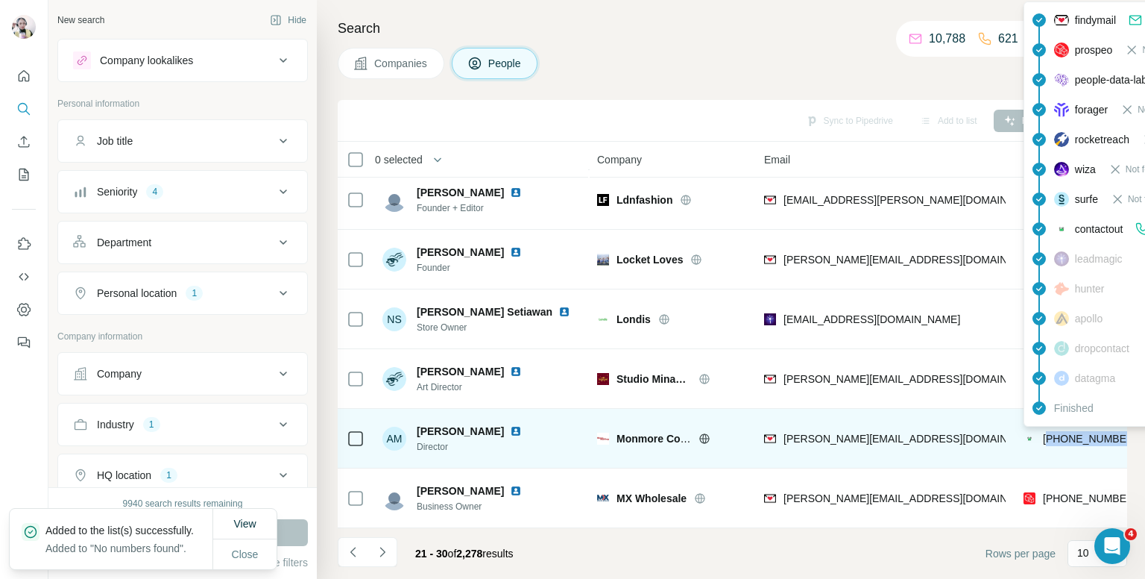
click at [1075, 432] on span "[PHONE_NUMBER]" at bounding box center [1090, 438] width 94 height 12
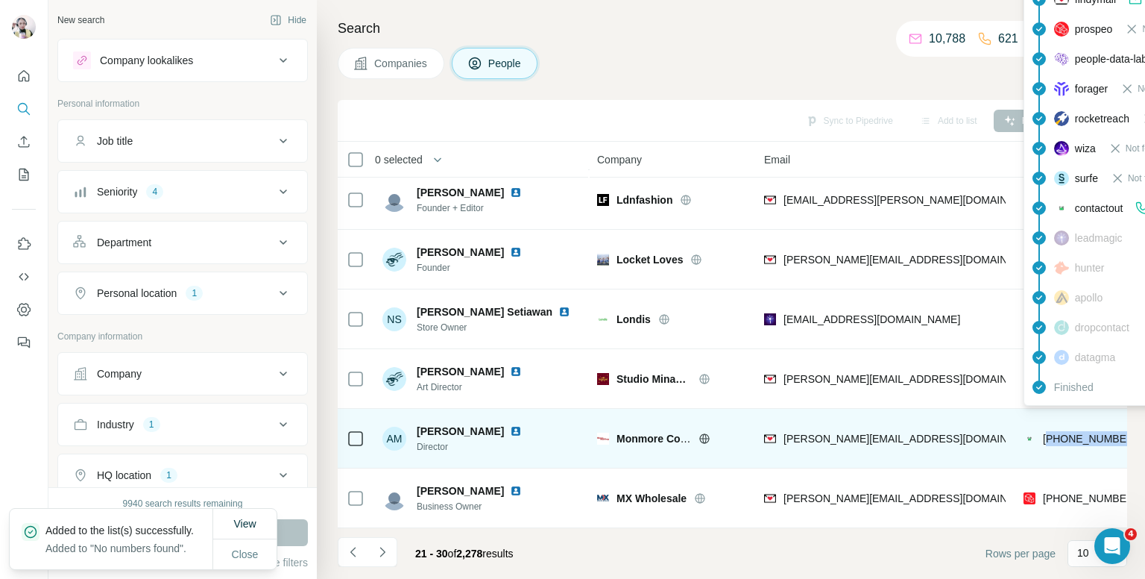
click at [1073, 432] on span "[PHONE_NUMBER]" at bounding box center [1090, 438] width 94 height 12
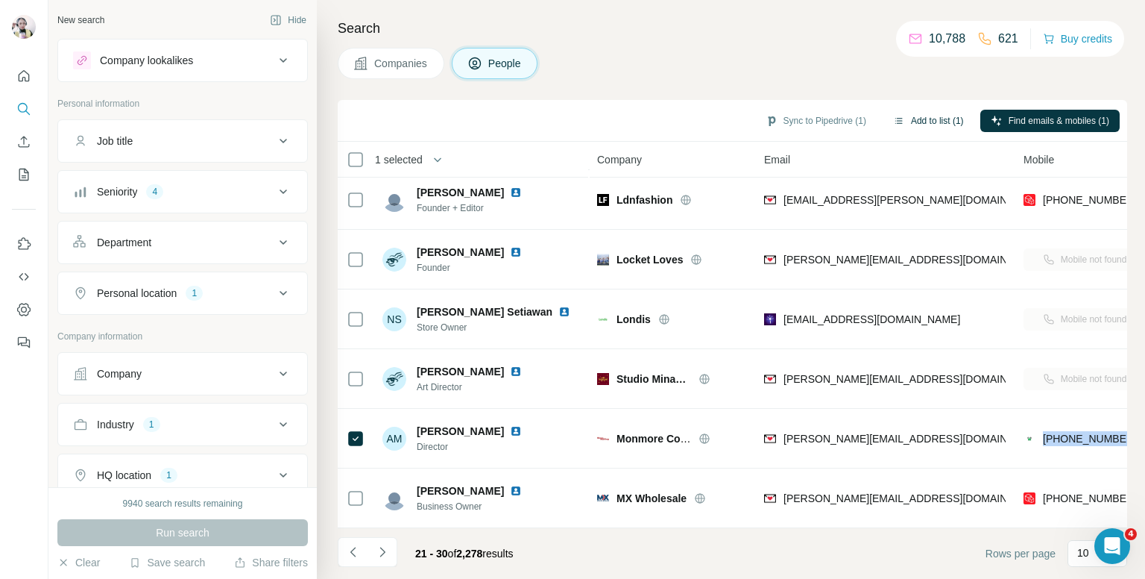
click at [911, 117] on button "Add to list (1)" at bounding box center [929, 121] width 92 height 22
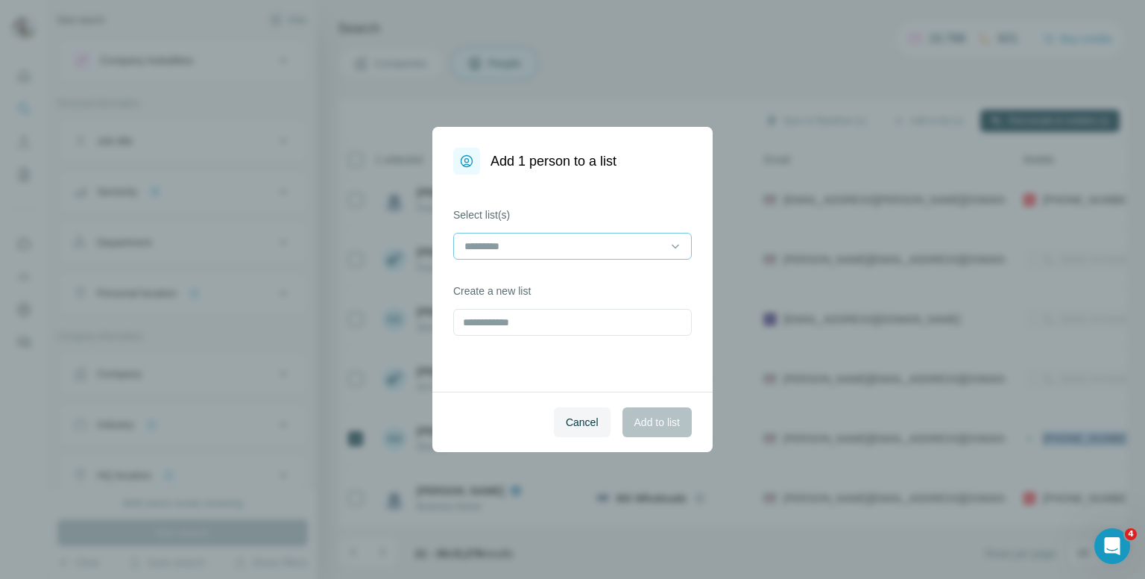
click at [513, 245] on input at bounding box center [563, 246] width 201 height 16
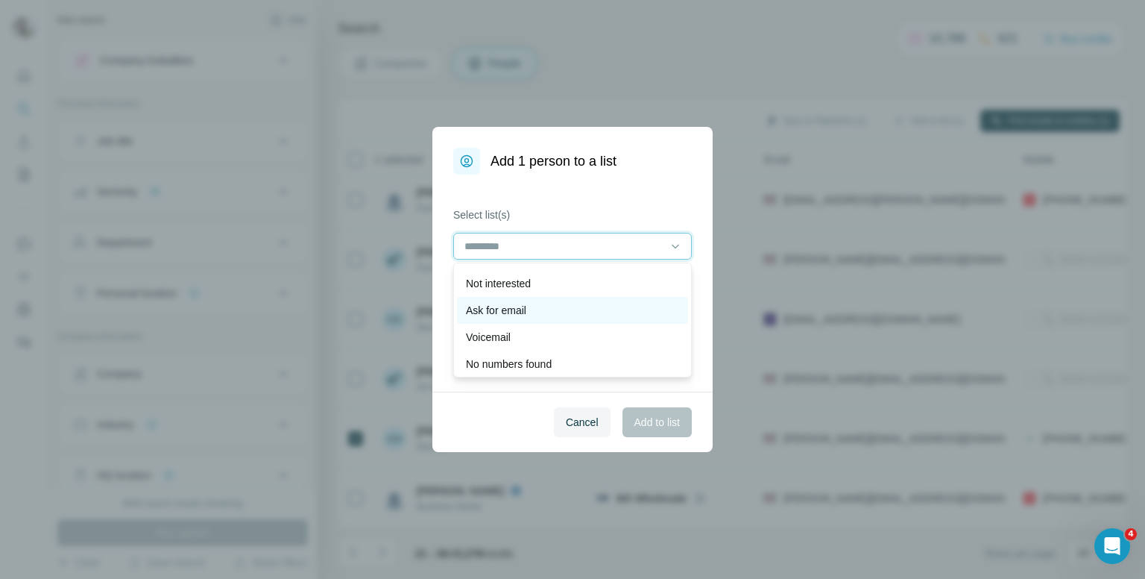
scroll to position [0, 0]
click at [503, 305] on p "Not interested" at bounding box center [498, 306] width 65 height 15
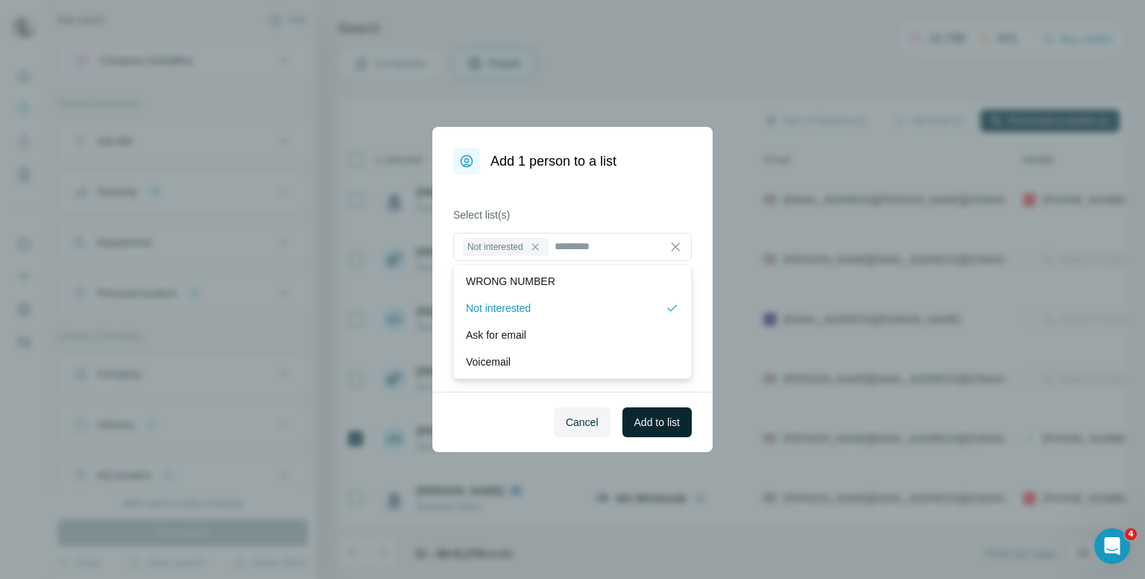
click at [664, 427] on span "Add to list" at bounding box center [657, 422] width 45 height 15
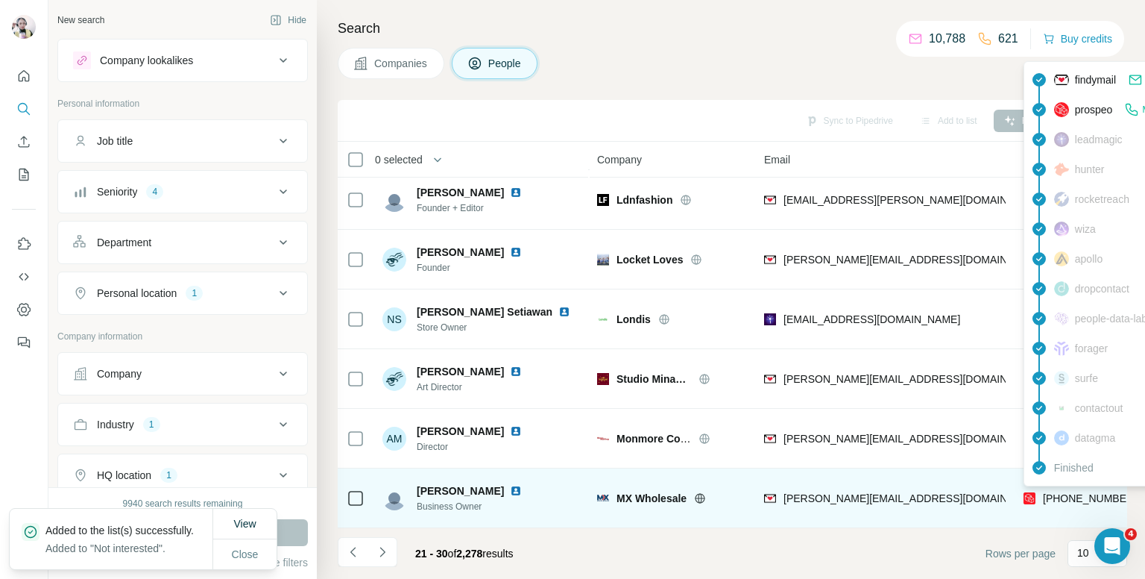
click at [1069, 492] on span "[PHONE_NUMBER]" at bounding box center [1090, 498] width 94 height 12
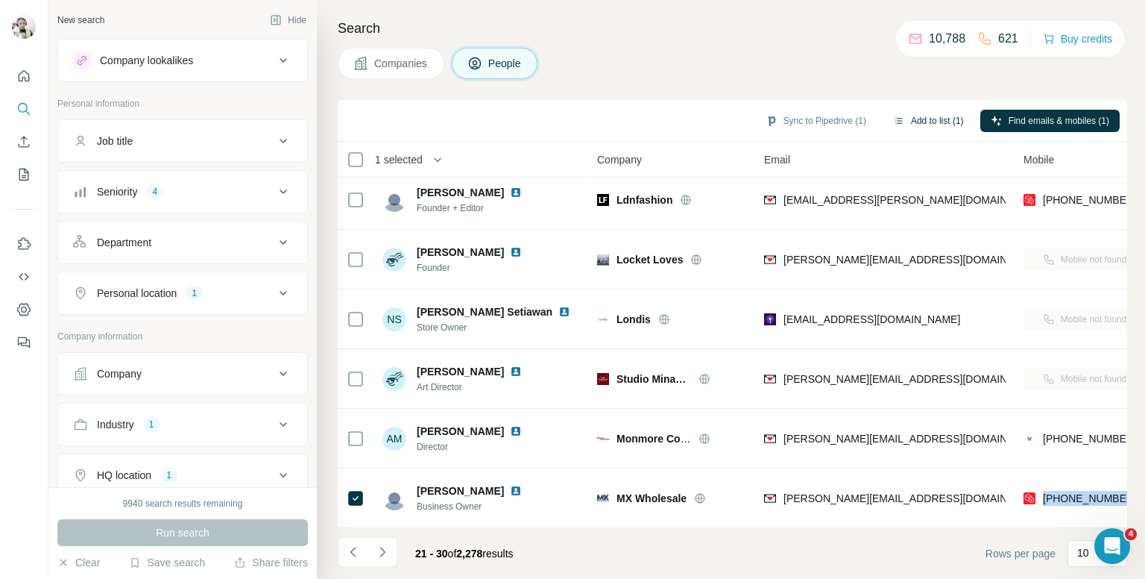
click at [926, 117] on button "Add to list (1)" at bounding box center [929, 121] width 92 height 22
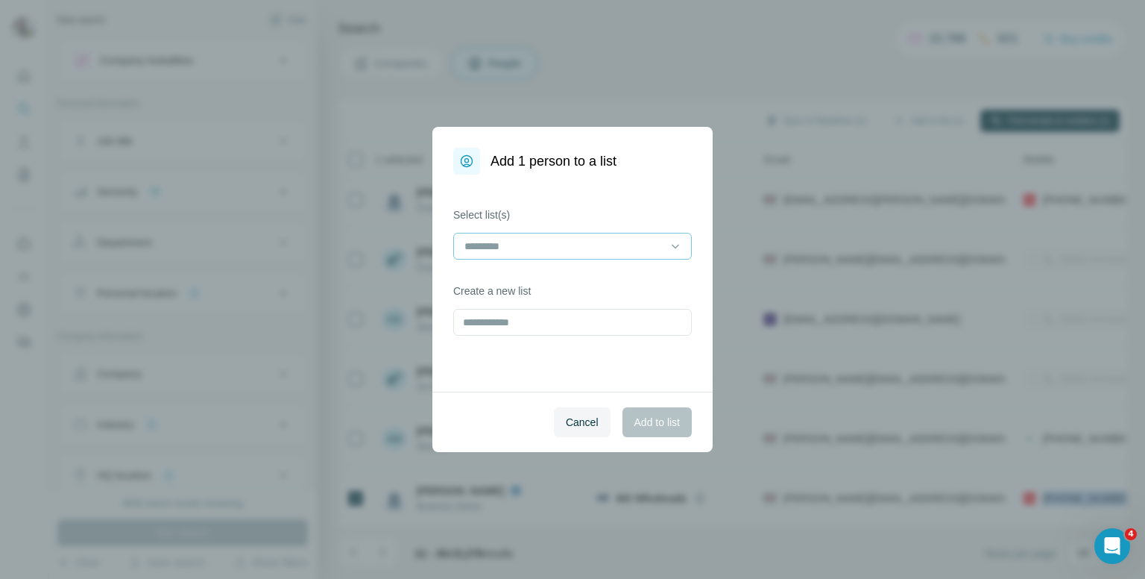
click at [499, 251] on input at bounding box center [563, 246] width 201 height 16
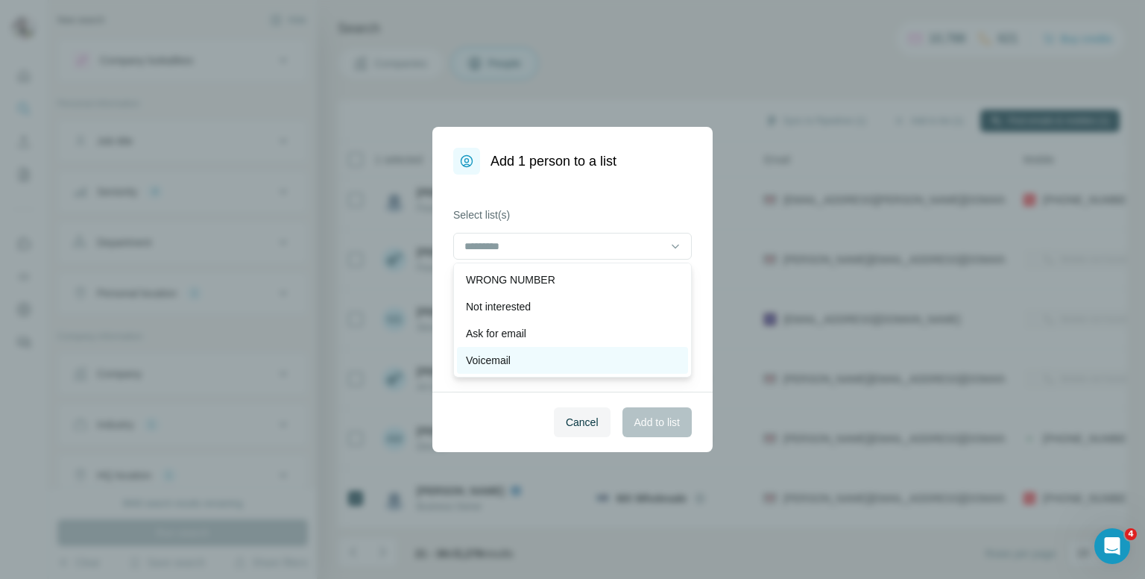
click at [517, 365] on div "Voicemail" at bounding box center [572, 360] width 213 height 15
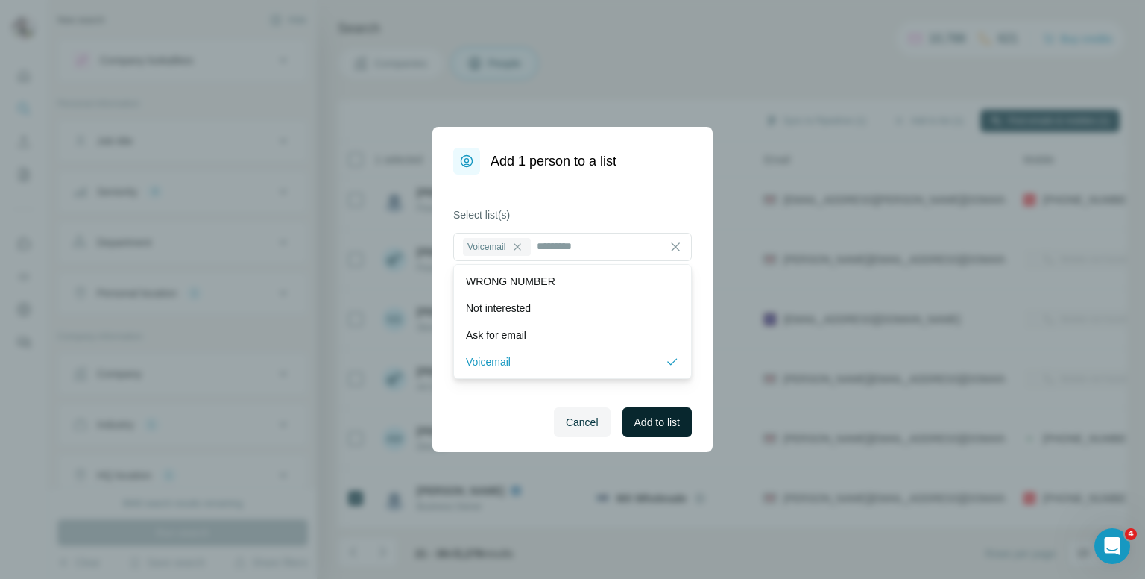
click at [656, 427] on span "Add to list" at bounding box center [657, 422] width 45 height 15
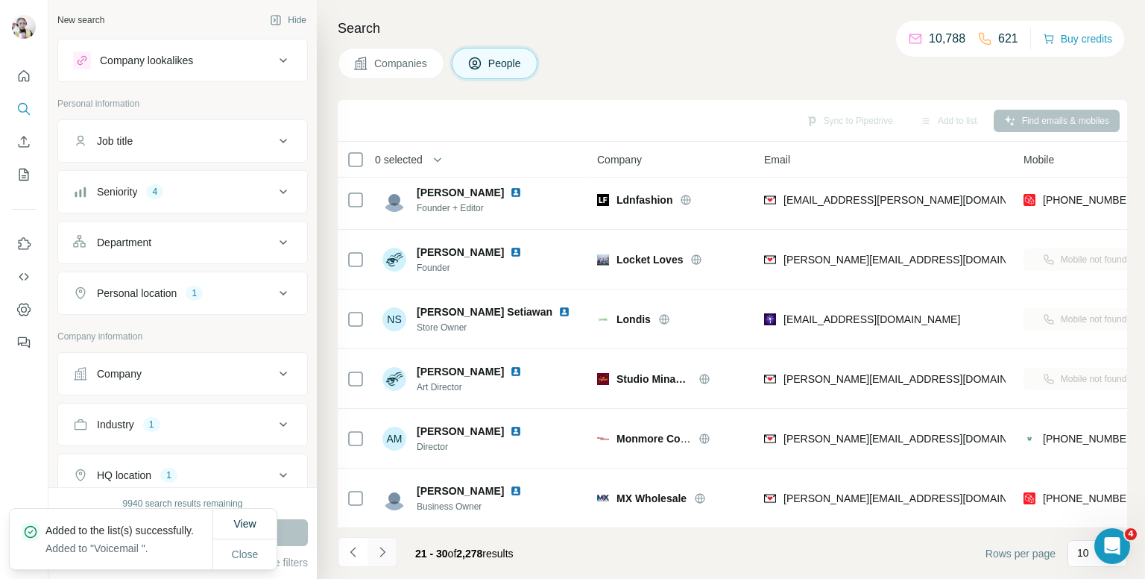
click at [382, 544] on button "Navigate to next page" at bounding box center [383, 552] width 30 height 30
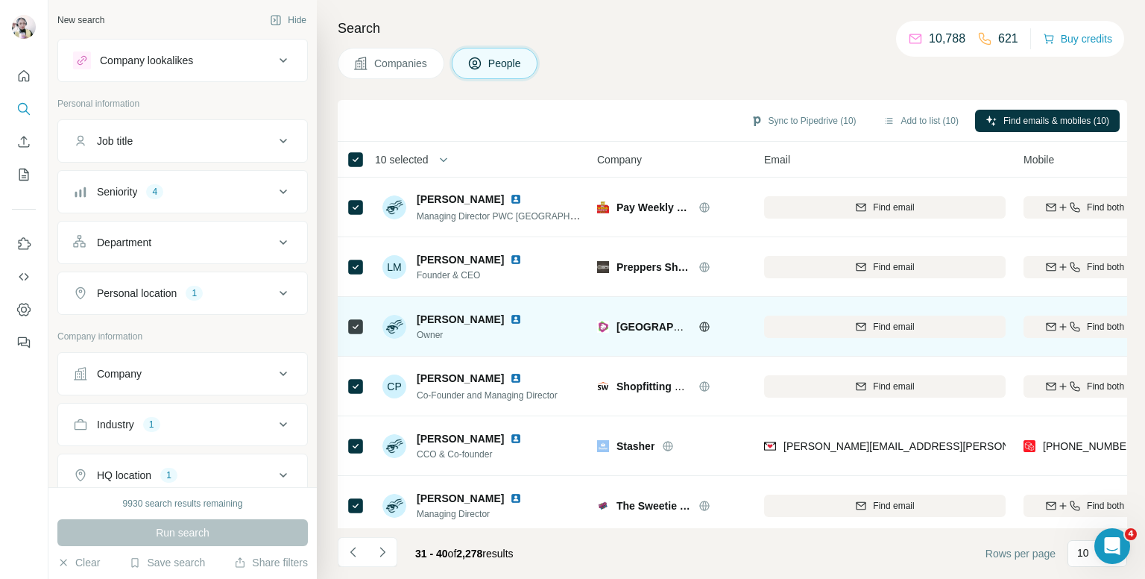
scroll to position [254, 0]
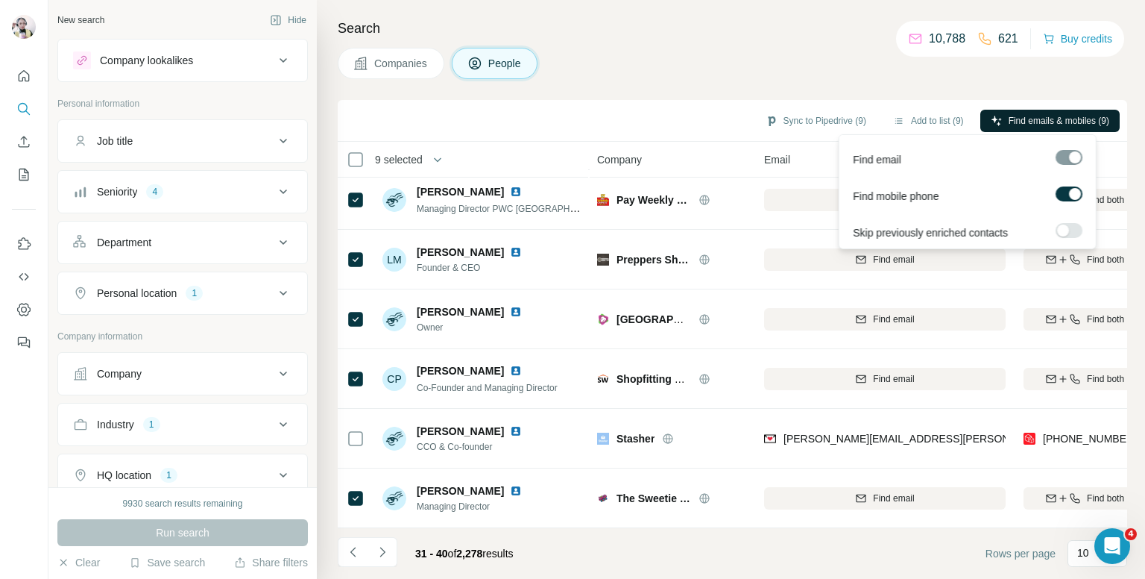
click at [1017, 120] on span "Find emails & mobiles (9)" at bounding box center [1059, 120] width 101 height 13
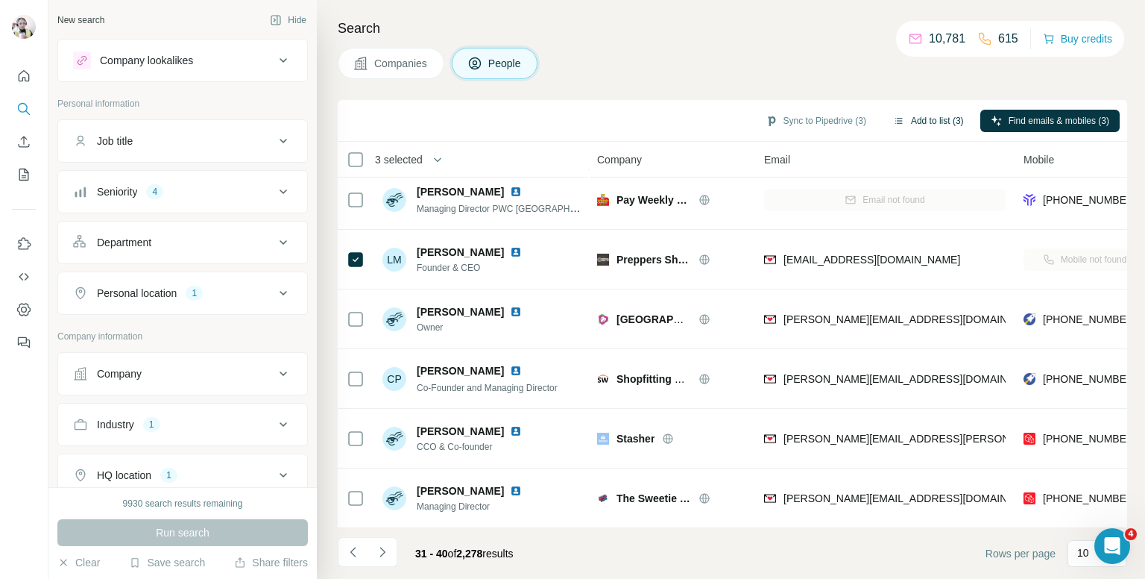
click at [926, 119] on button "Add to list (3)" at bounding box center [929, 121] width 92 height 22
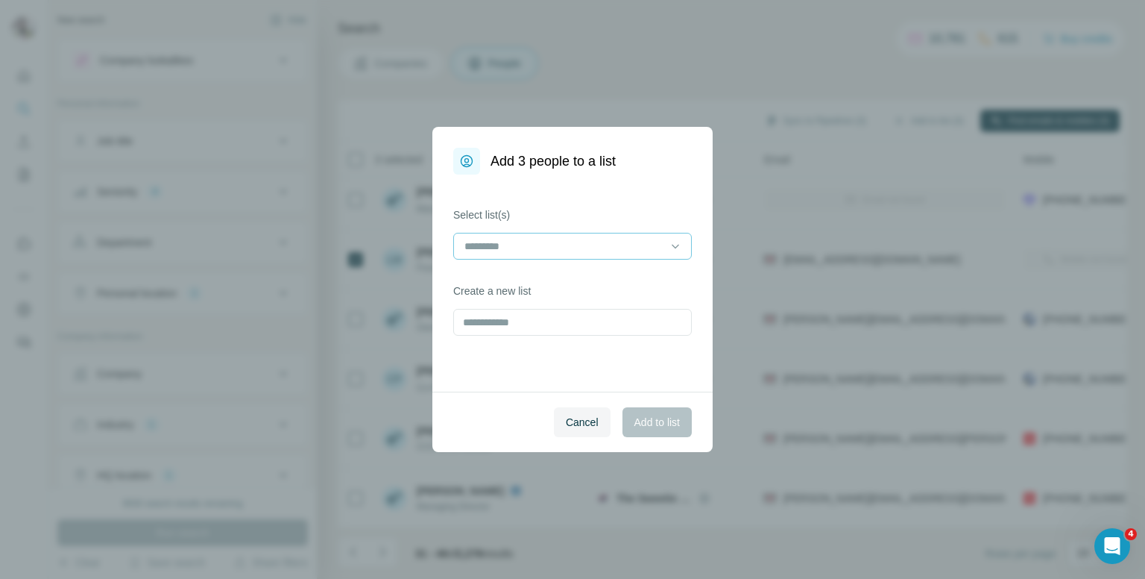
click at [629, 242] on input at bounding box center [563, 246] width 201 height 16
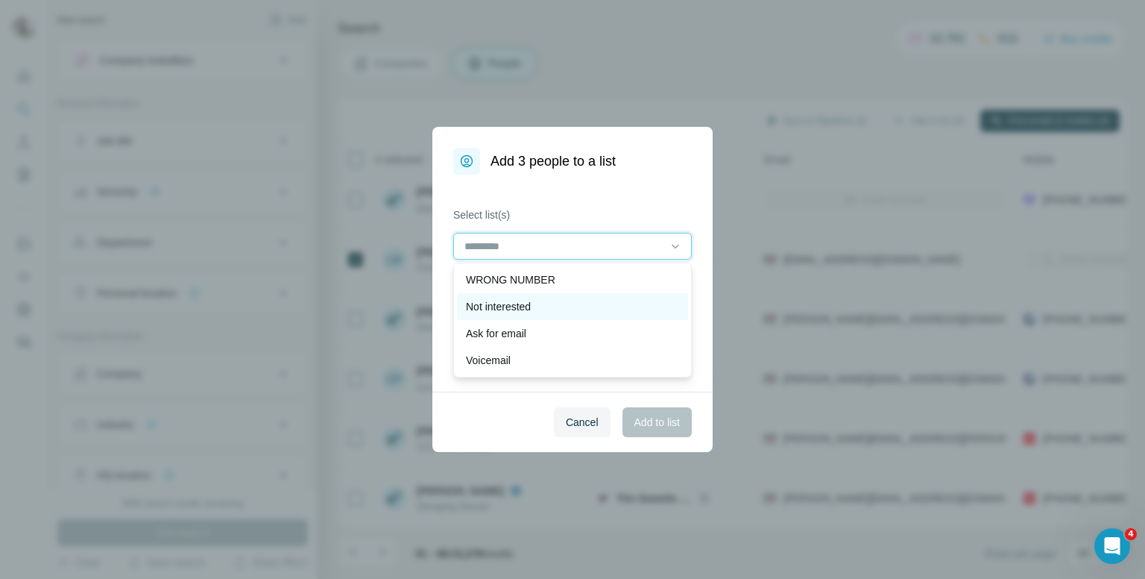
scroll to position [75, 0]
click at [513, 311] on p "No numbers found" at bounding box center [509, 312] width 86 height 15
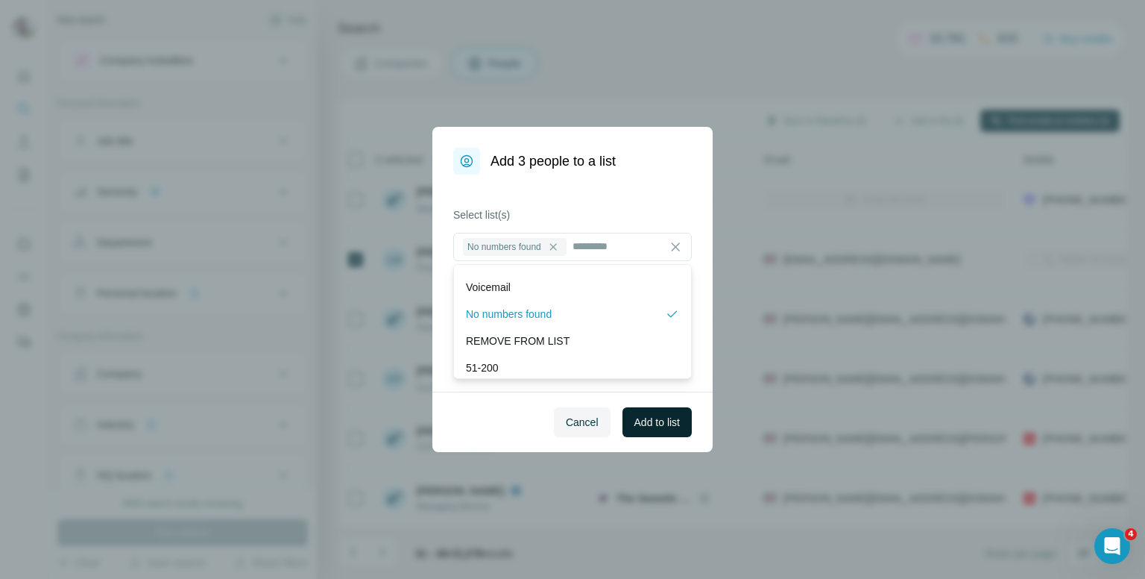
click at [655, 419] on span "Add to list" at bounding box center [657, 422] width 45 height 15
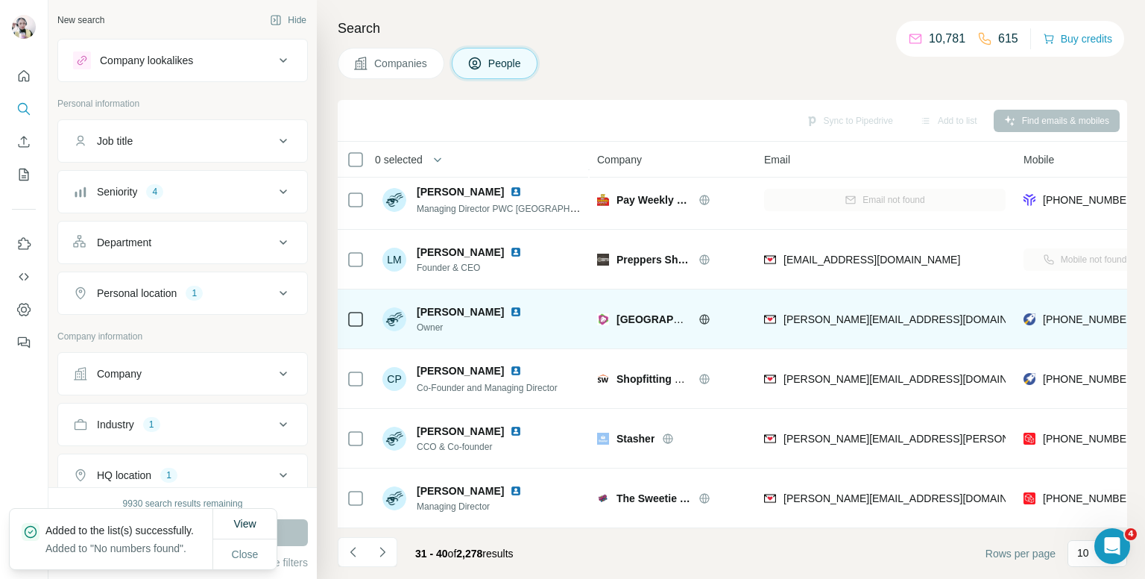
scroll to position [0, 0]
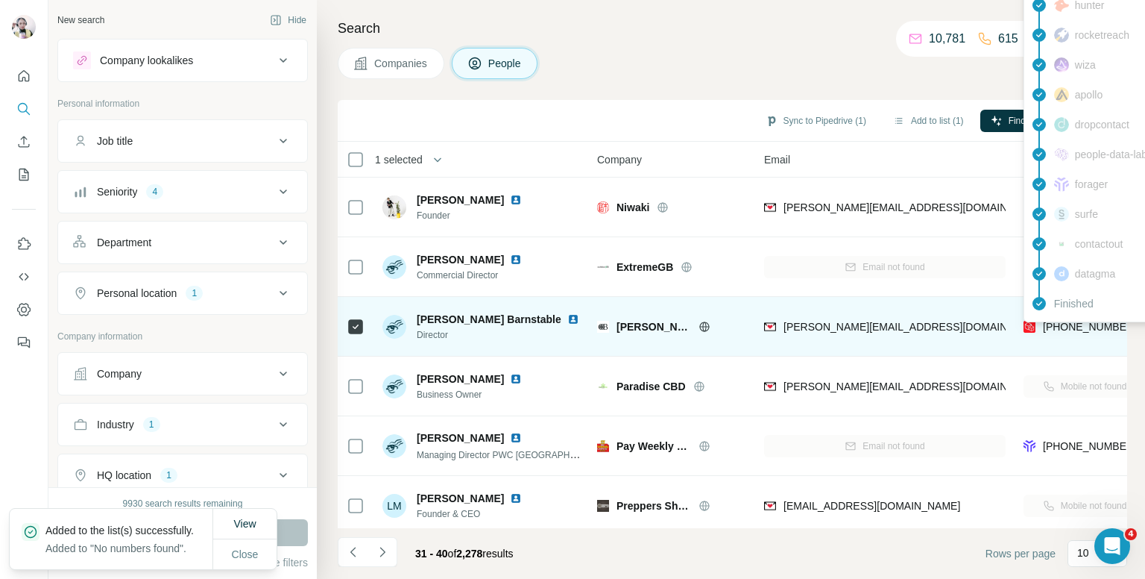
click at [1066, 332] on div "[PHONE_NUMBER]" at bounding box center [1090, 326] width 94 height 15
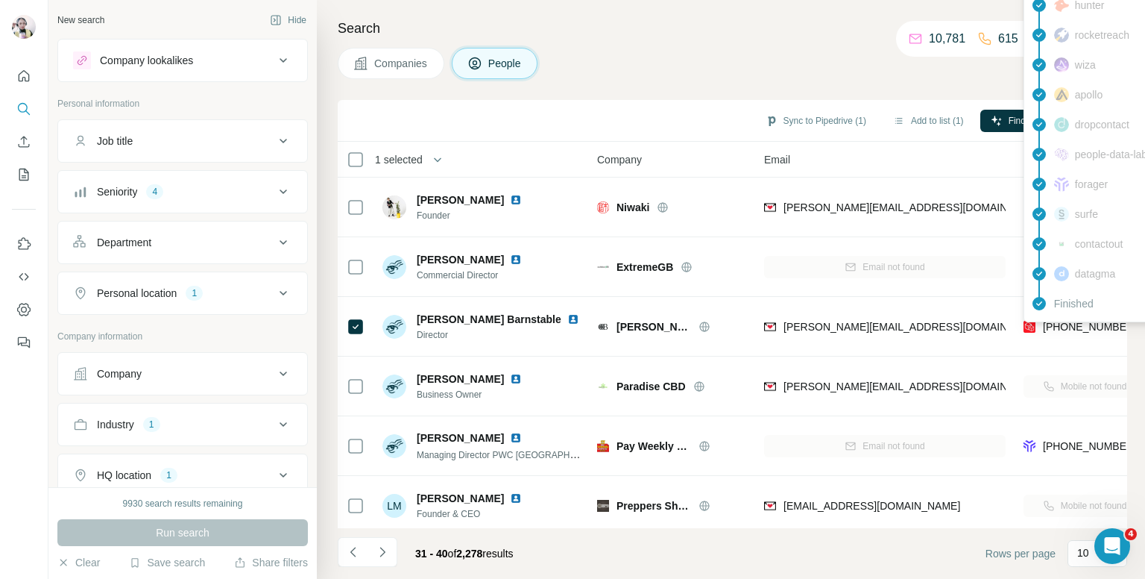
click at [705, 40] on div "Search Companies People Sync to Pipedrive (1) Add to list (1) Find emails & mob…" at bounding box center [731, 289] width 828 height 579
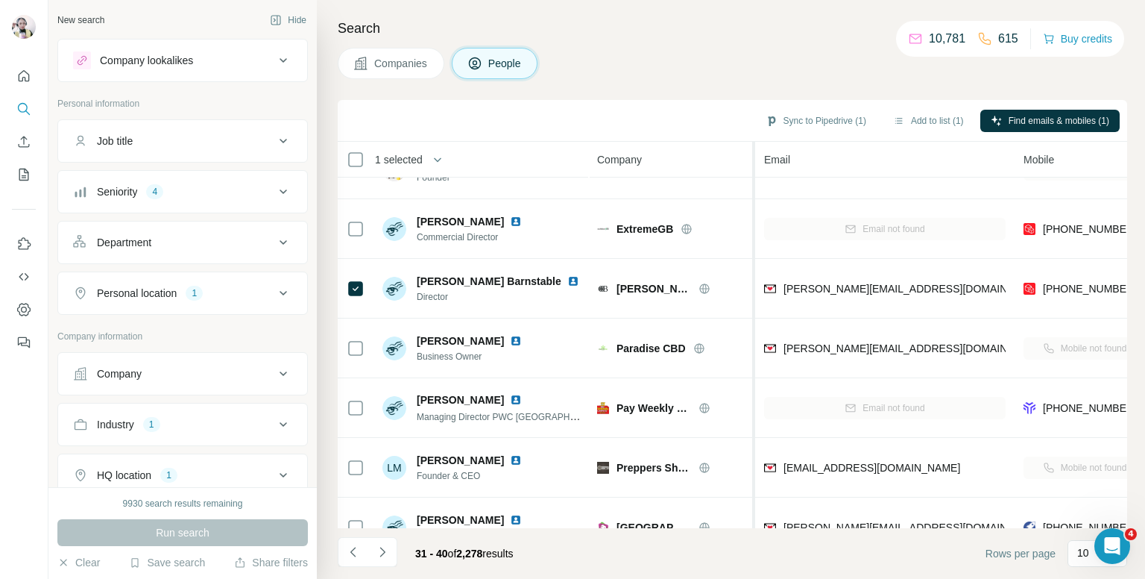
scroll to position [75, 0]
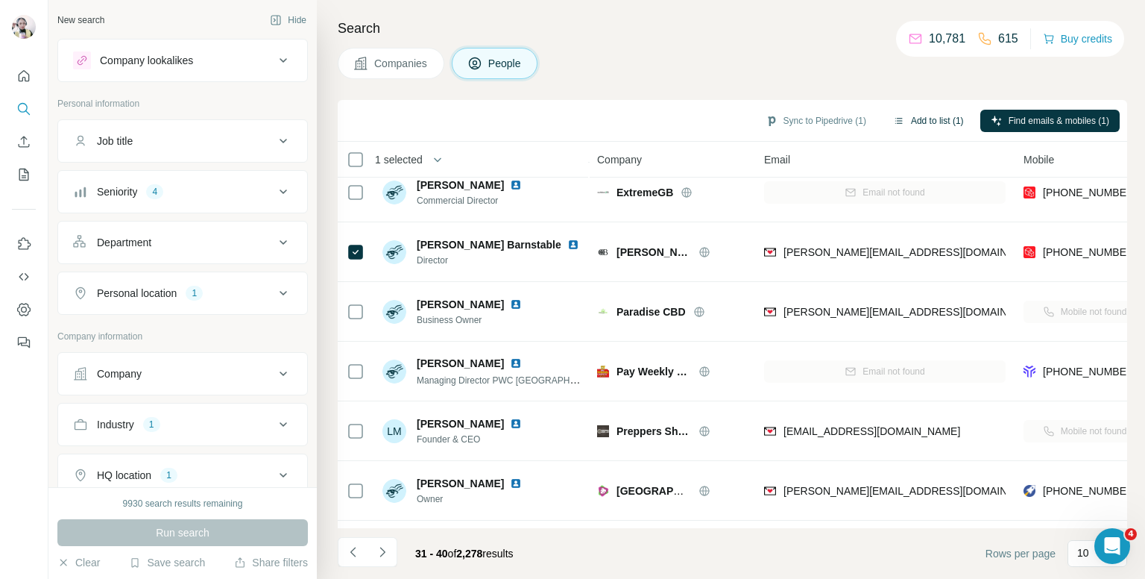
click at [922, 122] on button "Add to list (1)" at bounding box center [929, 121] width 92 height 22
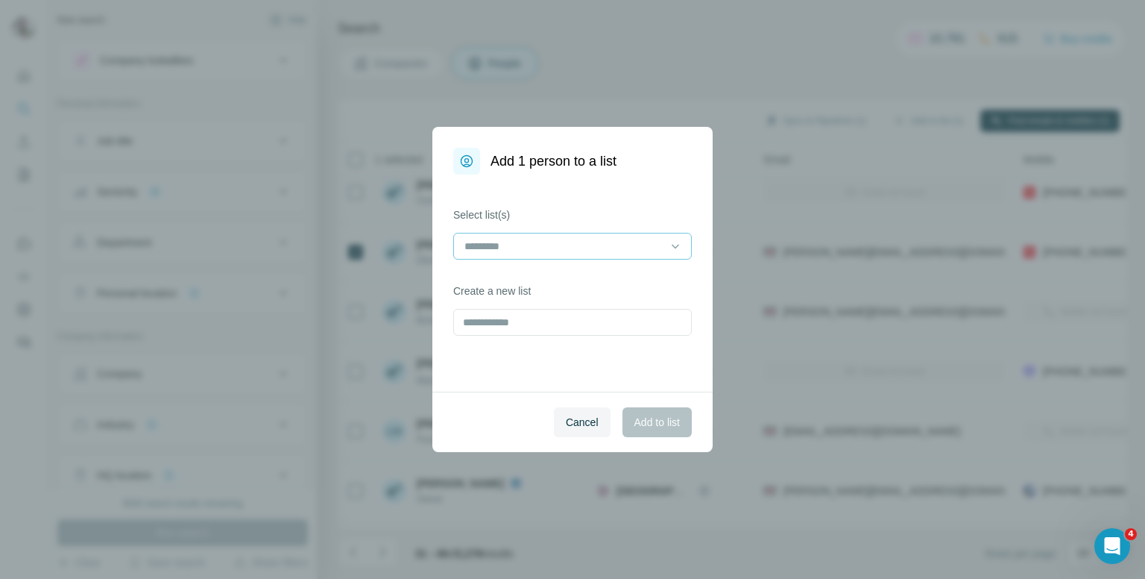
click at [611, 250] on input at bounding box center [563, 246] width 201 height 16
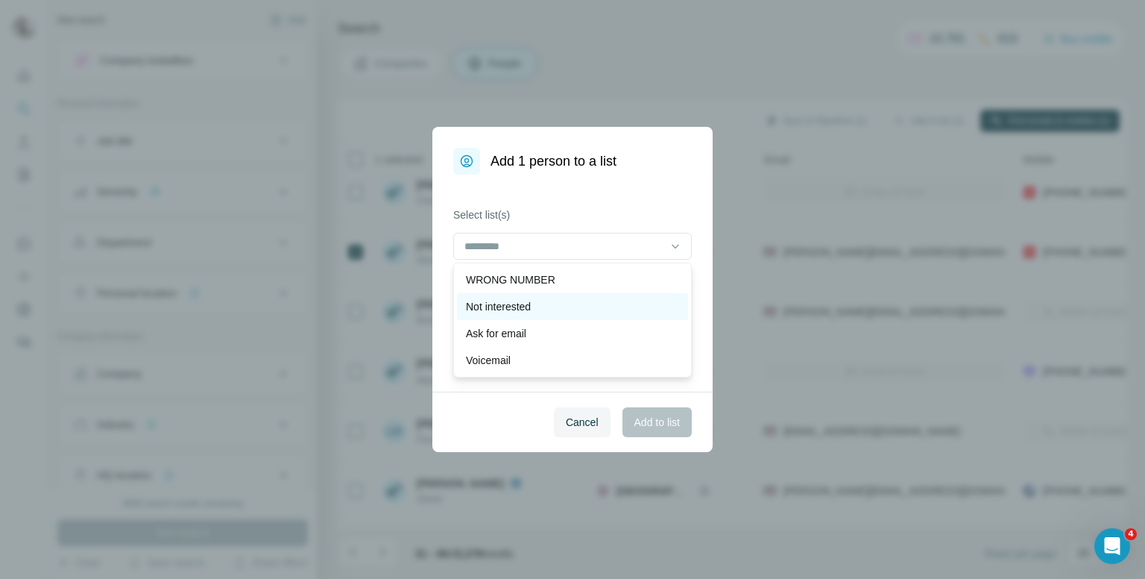
click at [482, 308] on p "Not interested" at bounding box center [498, 306] width 65 height 15
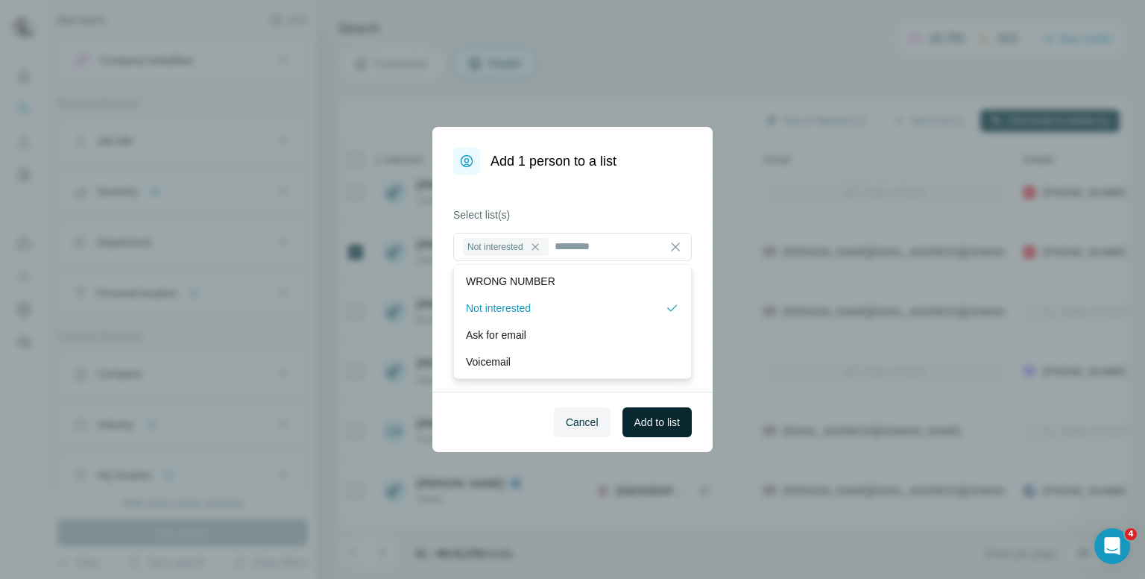
click at [653, 421] on span "Add to list" at bounding box center [657, 422] width 45 height 15
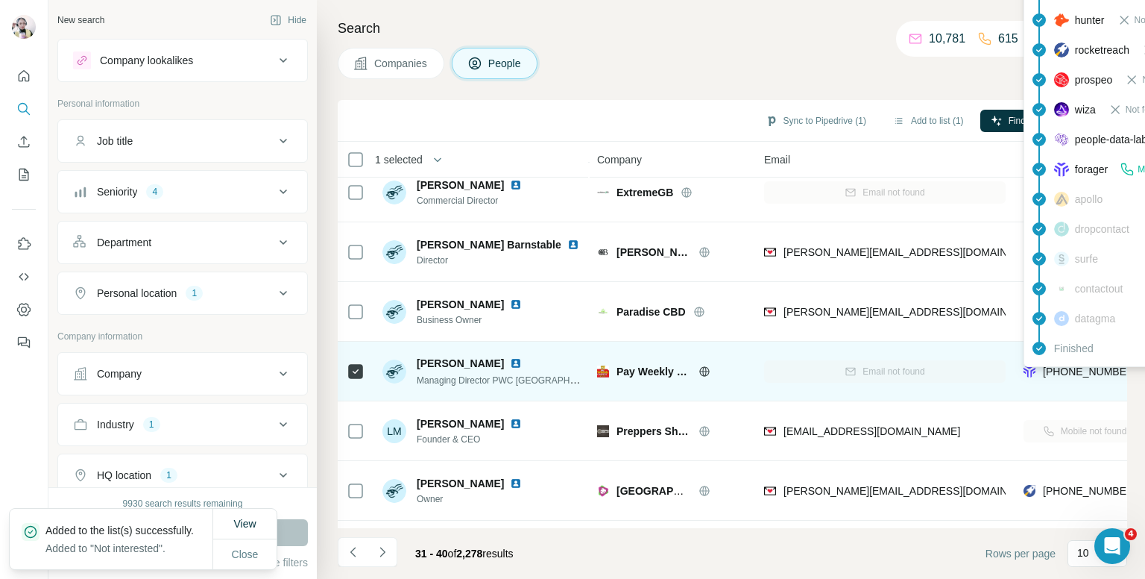
click at [1092, 366] on div "findymail Not found leadmagic Not found hunter Not found rocketreach Not found …" at bounding box center [1158, 154] width 268 height 425
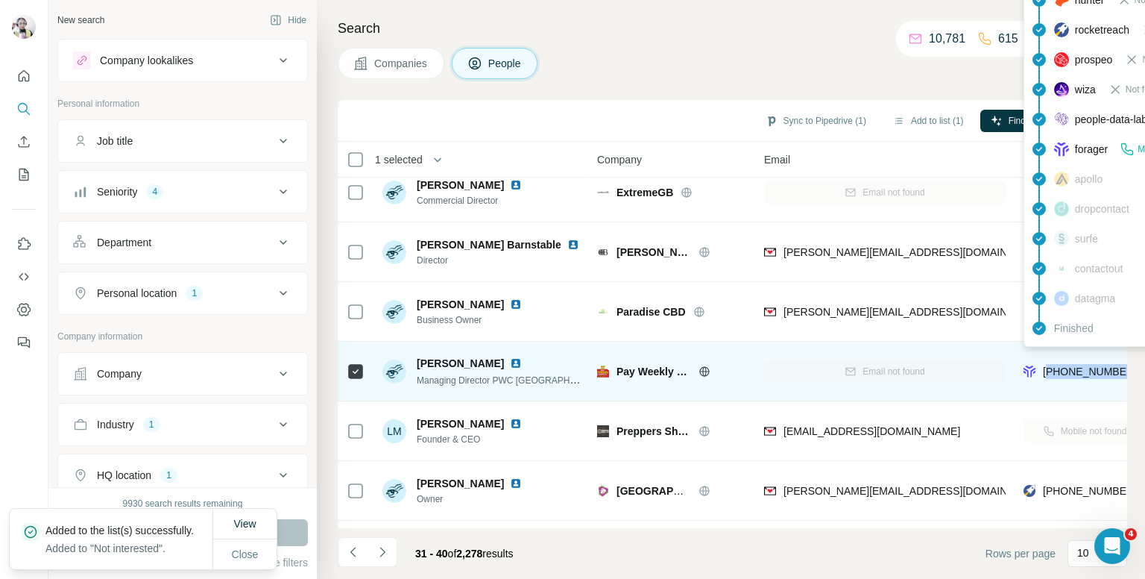
click at [1092, 366] on span "[PHONE_NUMBER]" at bounding box center [1090, 371] width 94 height 12
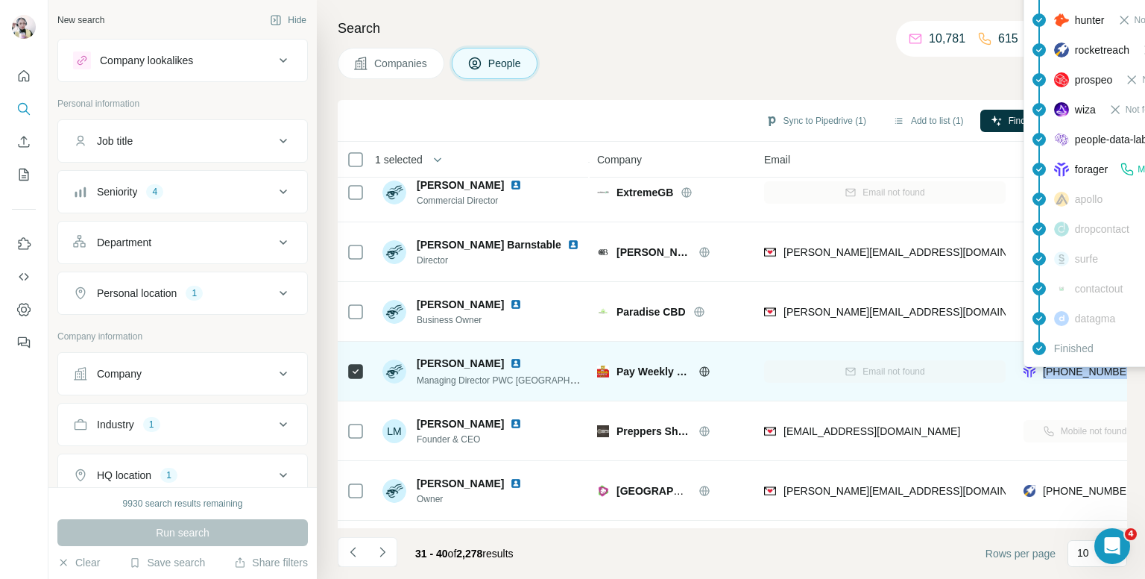
click at [1066, 369] on span "[PHONE_NUMBER]" at bounding box center [1090, 371] width 94 height 12
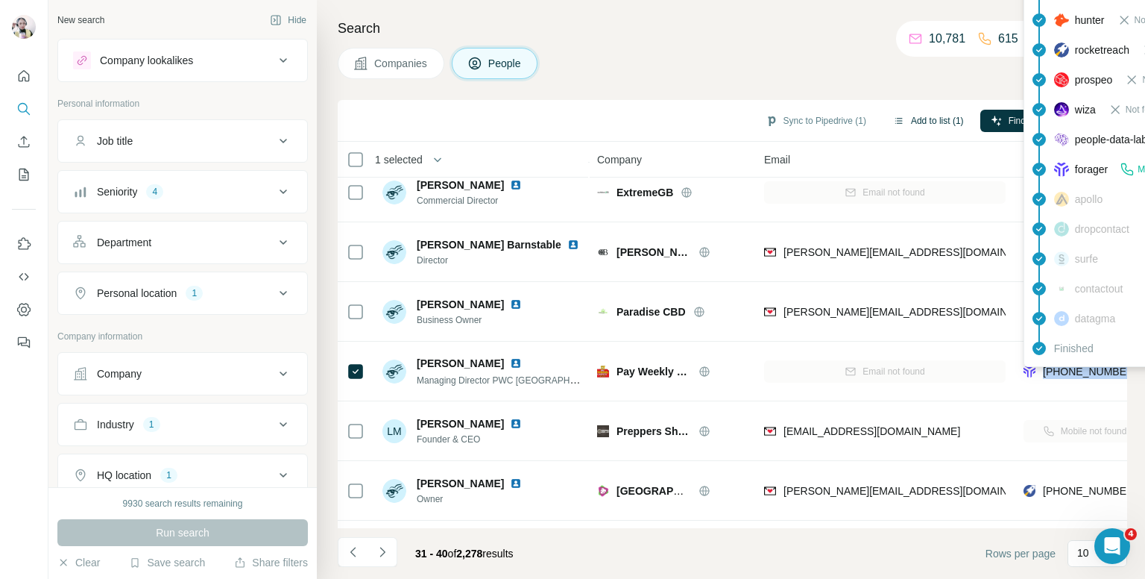
click at [923, 113] on button "Add to list (1)" at bounding box center [929, 121] width 92 height 22
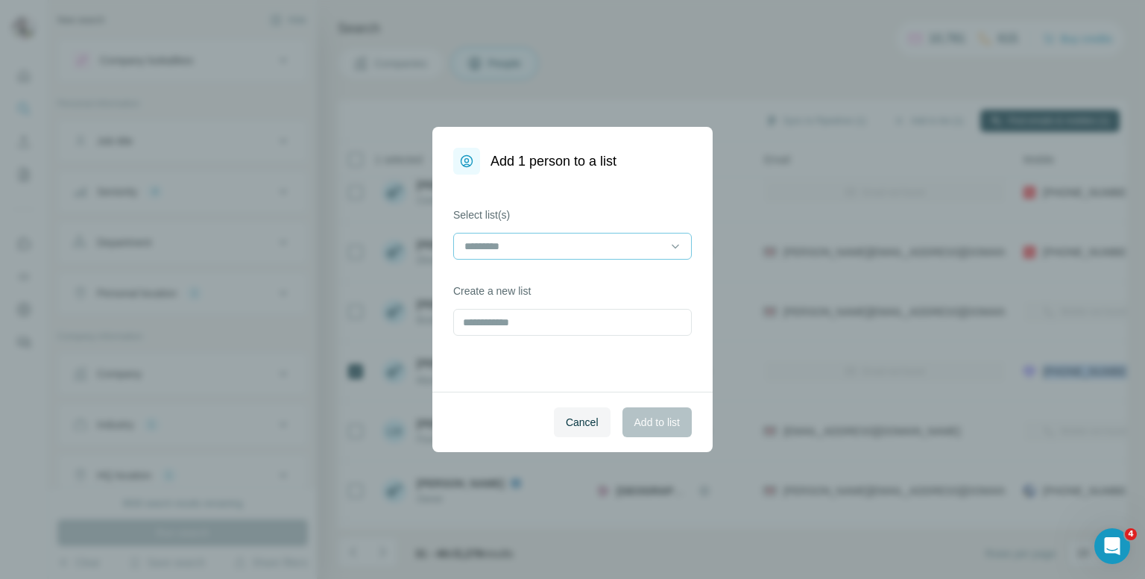
click at [629, 246] on input at bounding box center [563, 246] width 201 height 16
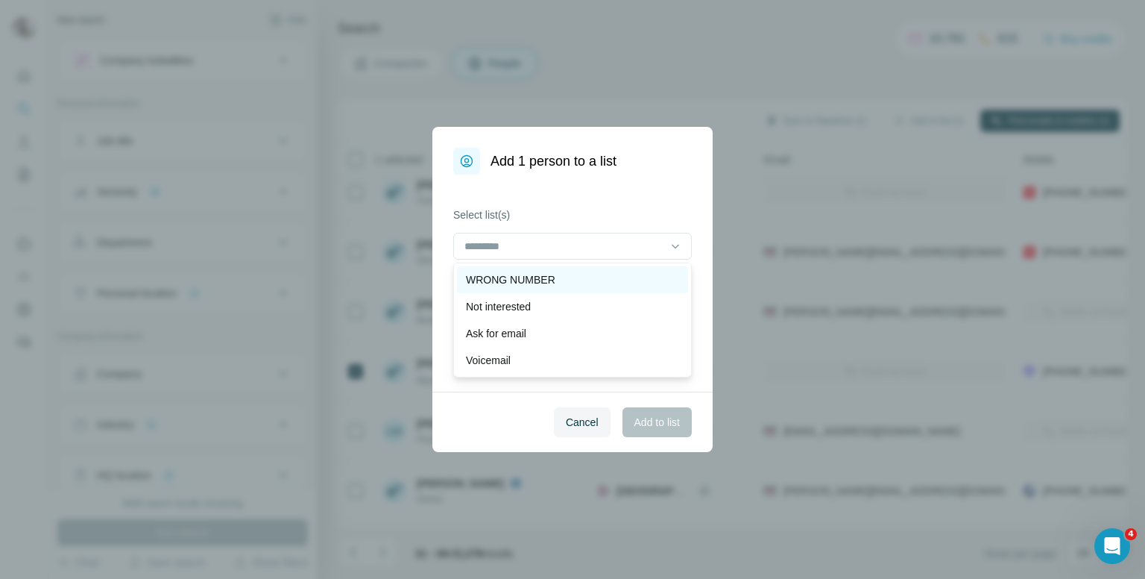
click at [585, 276] on div "WRONG NUMBER" at bounding box center [572, 279] width 213 height 15
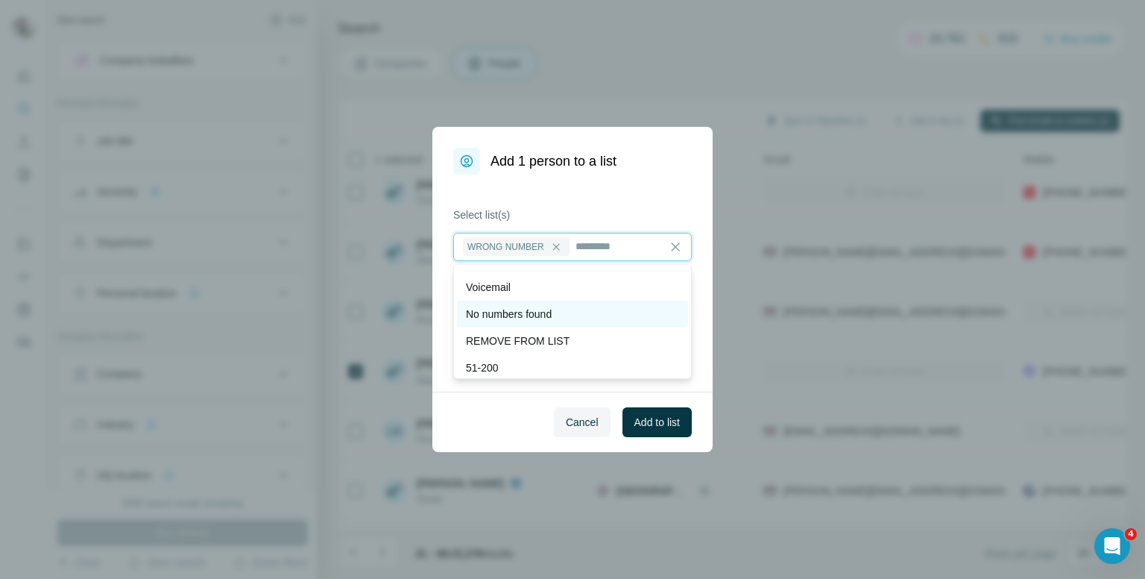
scroll to position [0, 0]
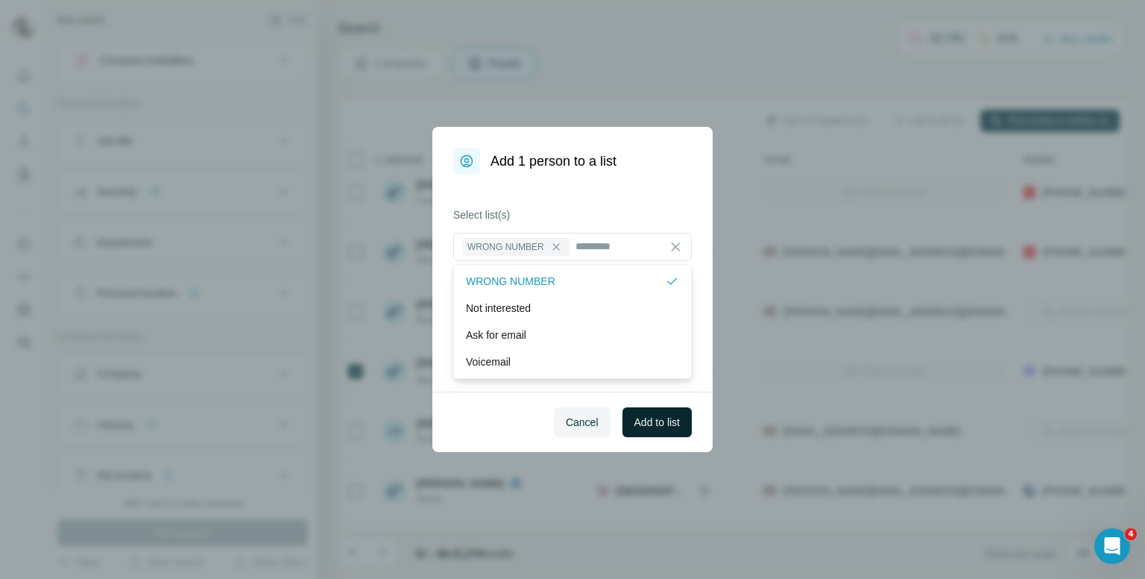
click at [667, 424] on span "Add to list" at bounding box center [657, 422] width 45 height 15
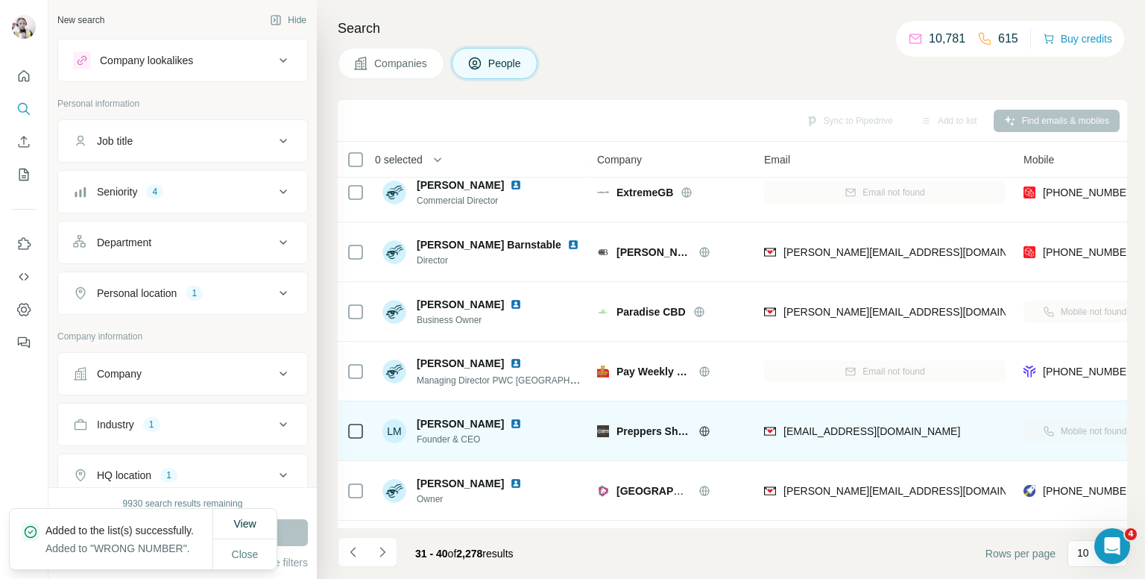
scroll to position [149, 0]
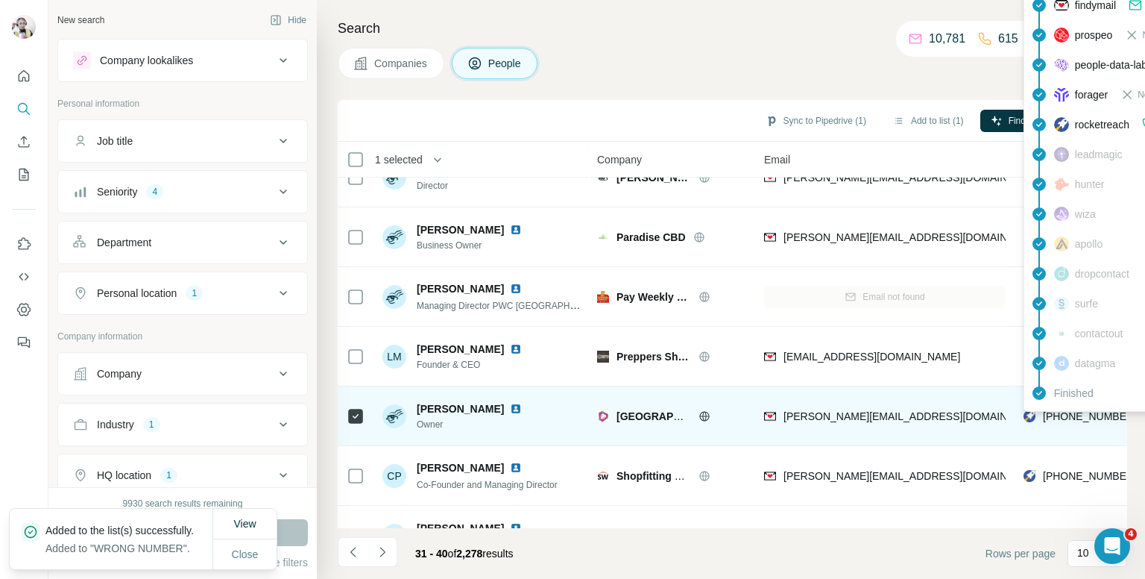
click at [1091, 415] on span "[PHONE_NUMBER]" at bounding box center [1090, 416] width 94 height 12
copy tr "[PHONE_NUMBER]"
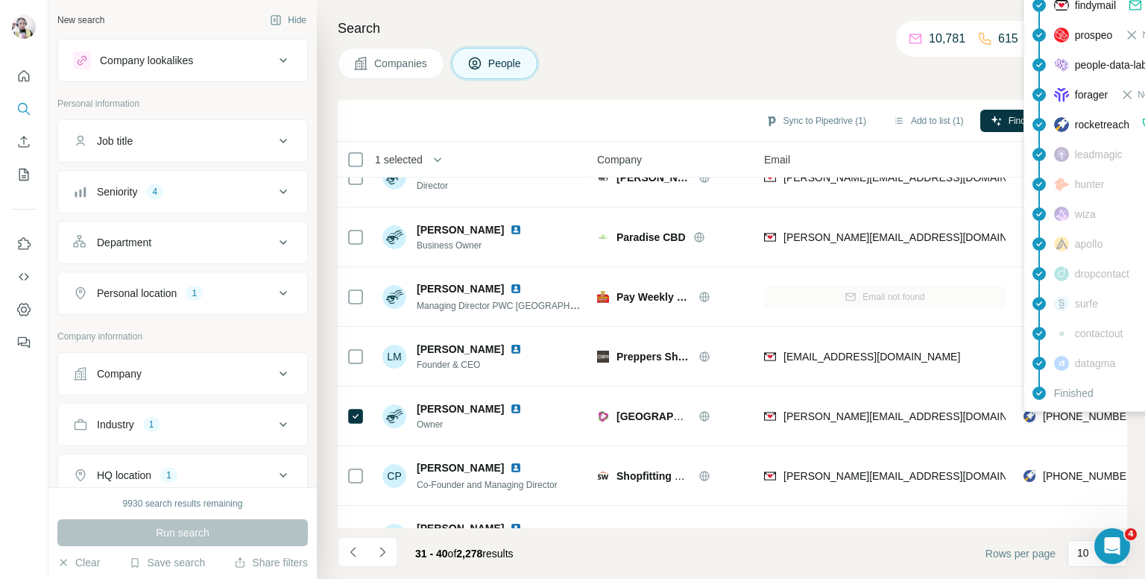
click at [787, 50] on div "Companies People" at bounding box center [733, 63] width 790 height 31
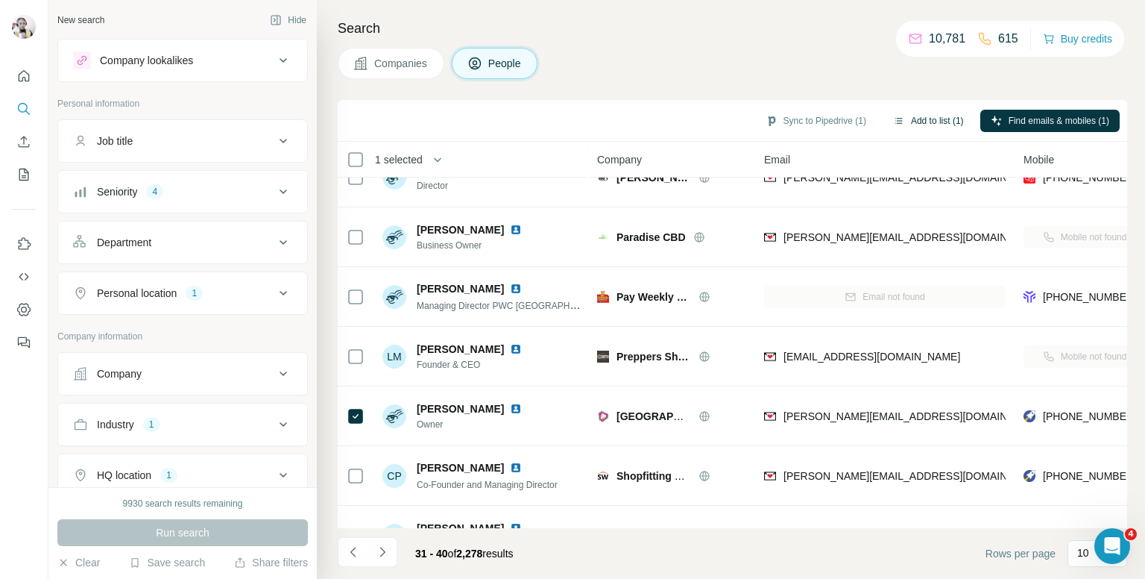
click at [919, 119] on button "Add to list (1)" at bounding box center [929, 121] width 92 height 22
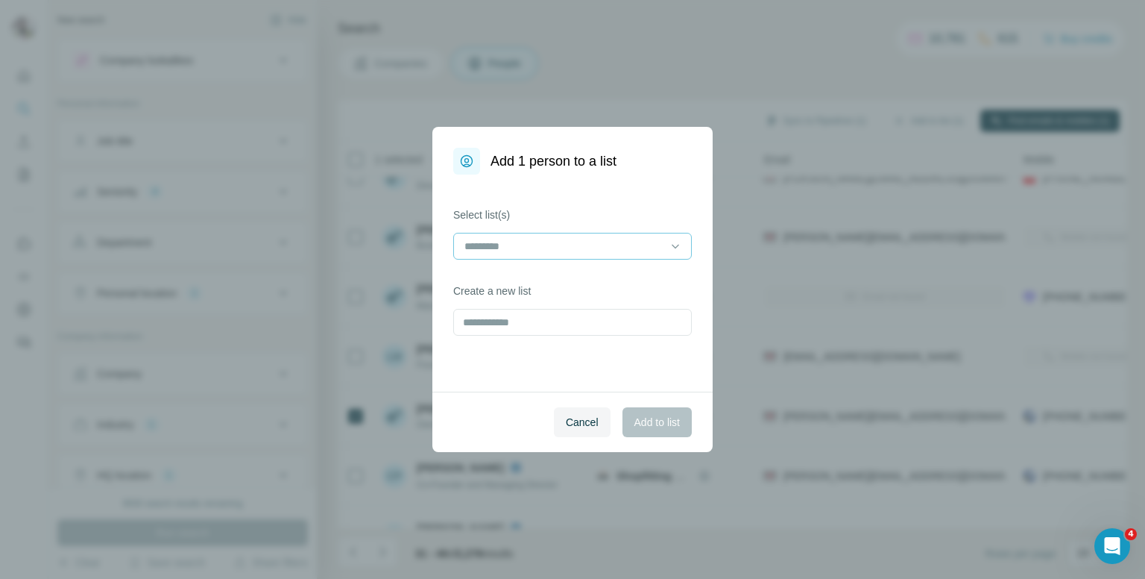
click at [492, 242] on input at bounding box center [563, 246] width 201 height 16
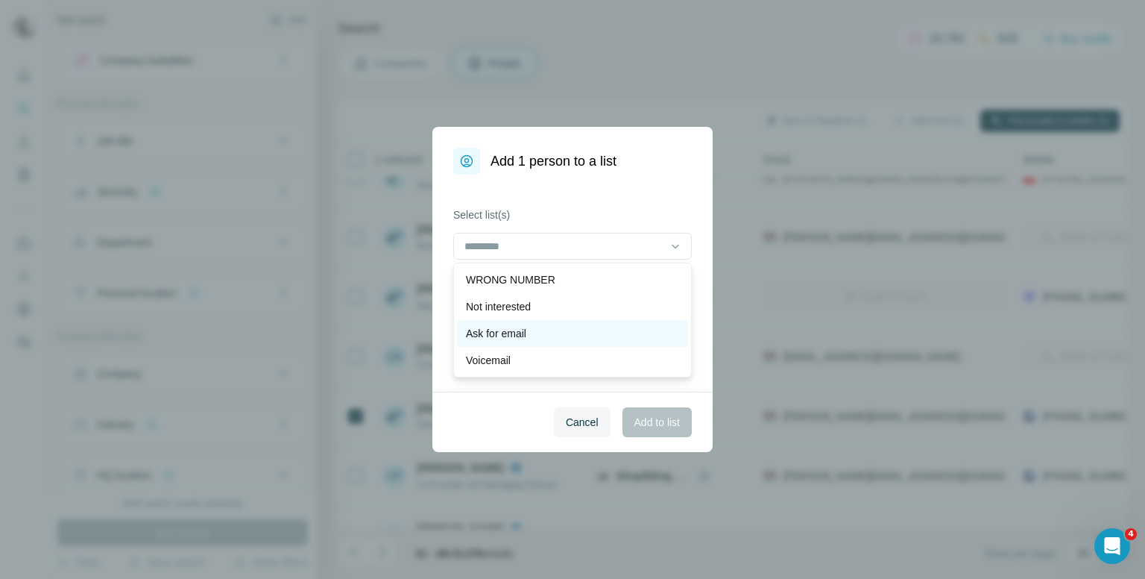
click at [541, 330] on div "Ask for email" at bounding box center [572, 333] width 213 height 15
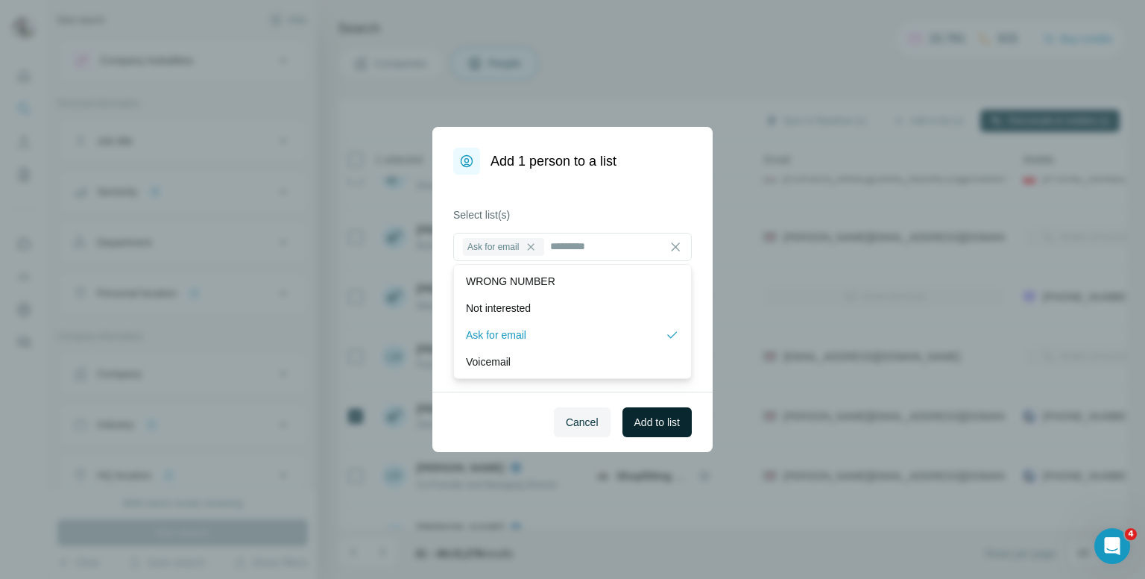
click at [623, 421] on button "Add to list" at bounding box center [657, 422] width 69 height 30
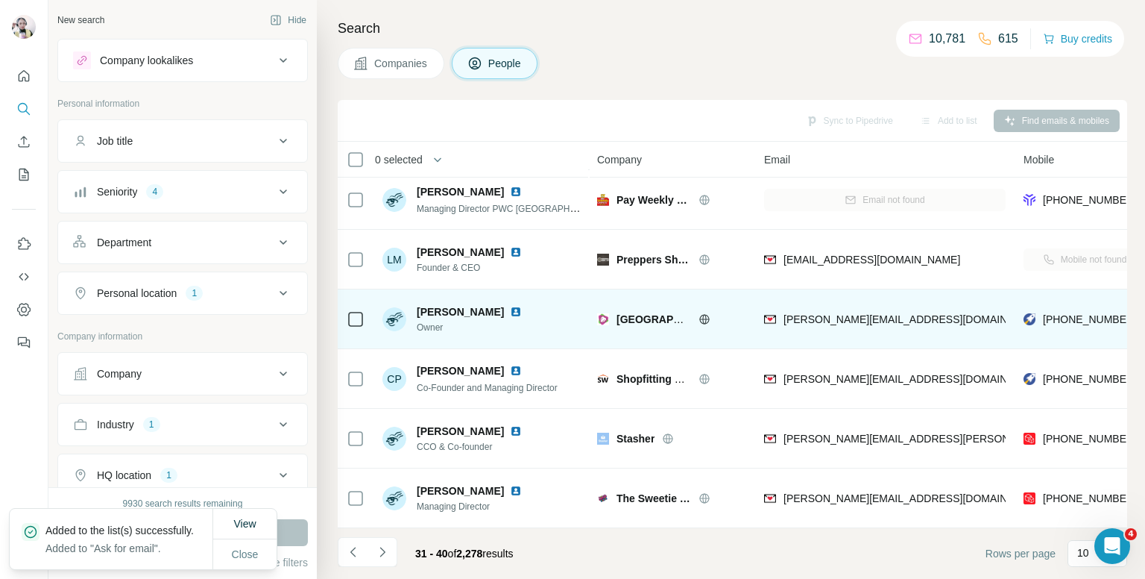
scroll to position [254, 0]
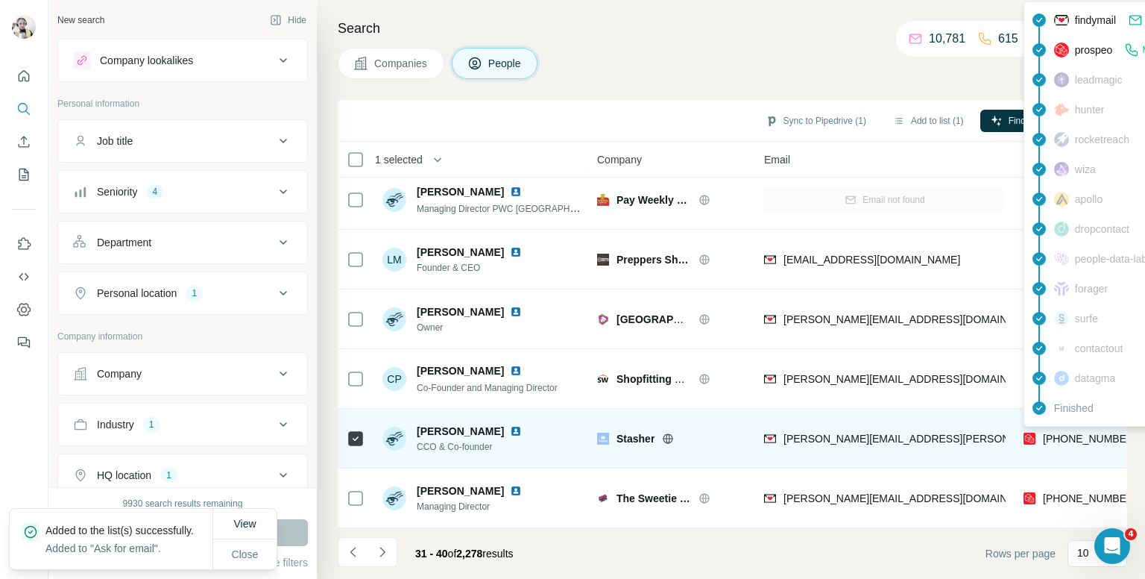
click at [1077, 432] on span "[PHONE_NUMBER]" at bounding box center [1090, 438] width 94 height 12
copy tr "[PHONE_NUMBER]"
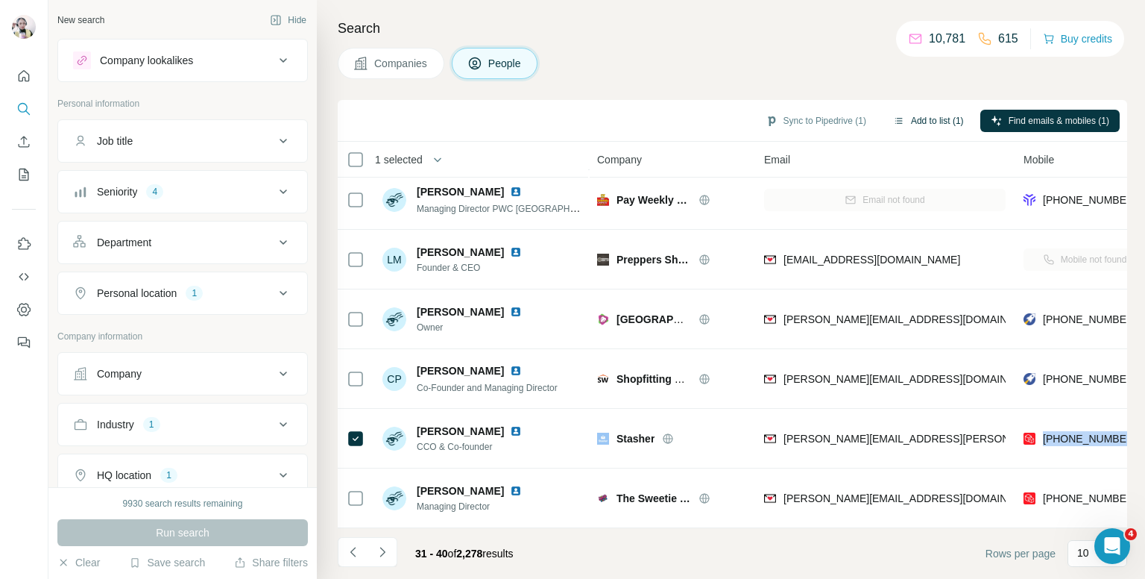
click at [922, 117] on button "Add to list (1)" at bounding box center [929, 121] width 92 height 22
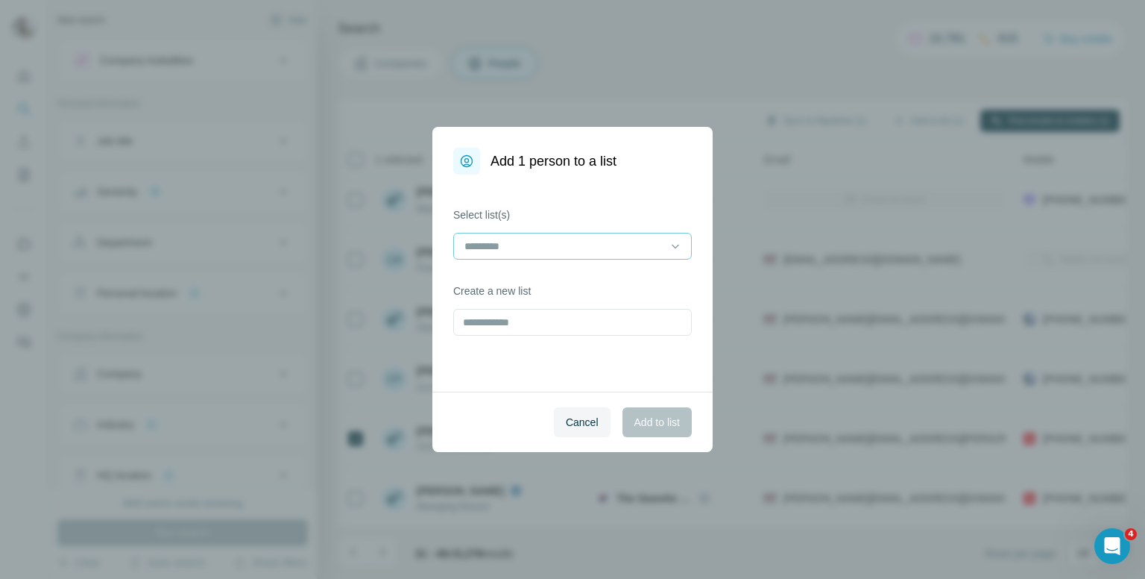
click at [510, 233] on div at bounding box center [563, 245] width 201 height 25
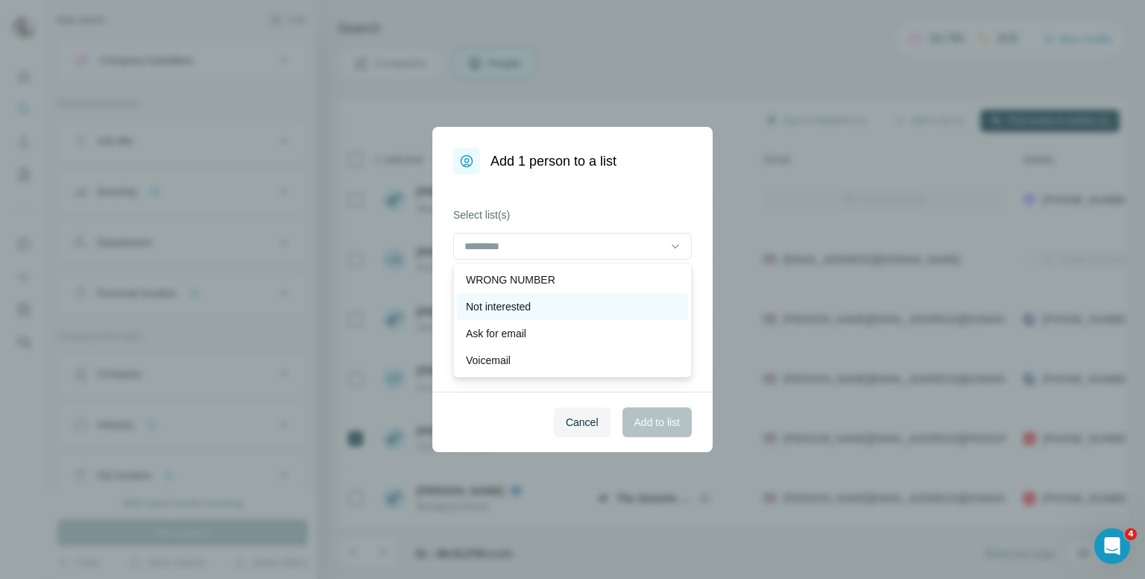
click at [521, 311] on p "Not interested" at bounding box center [498, 306] width 65 height 15
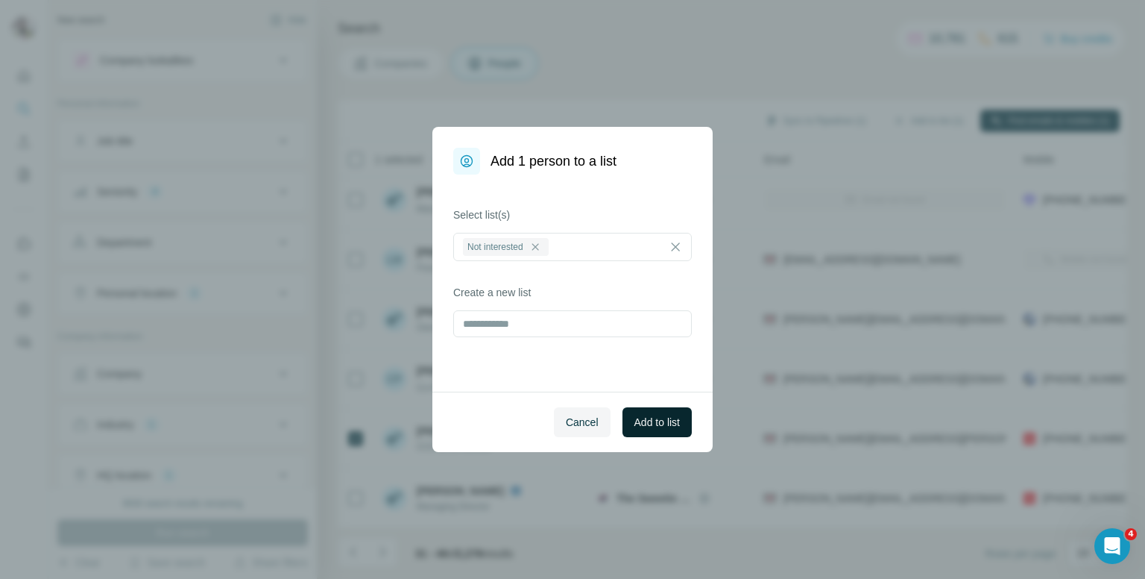
click at [635, 426] on span "Add to list" at bounding box center [657, 422] width 45 height 15
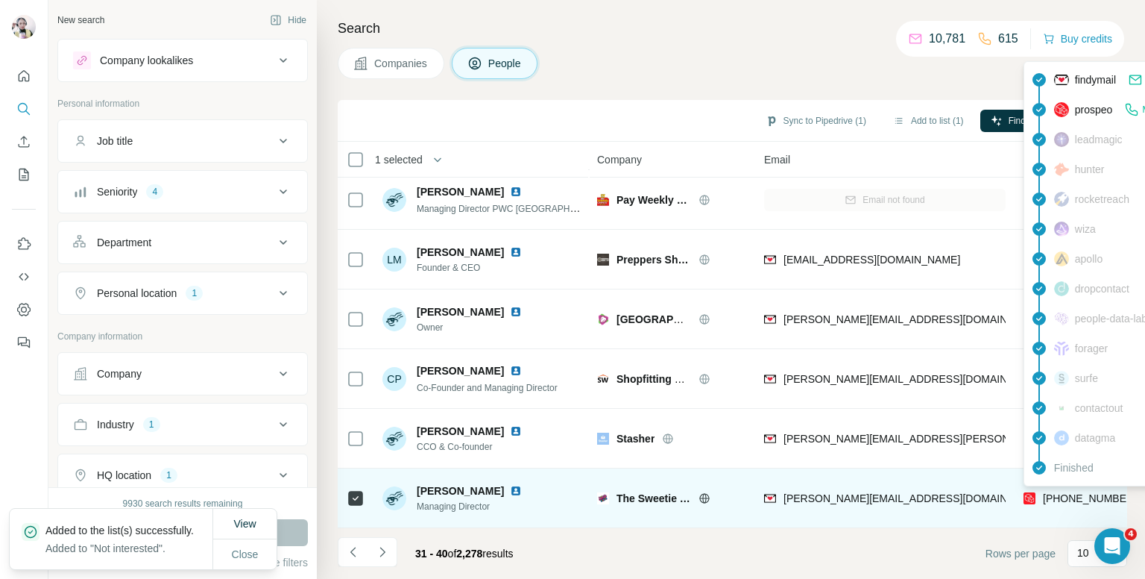
click at [1083, 485] on div "findymail Email found prospeo Mobile found leadmagic hunter rocketreach [PERSON…" at bounding box center [1158, 273] width 268 height 425
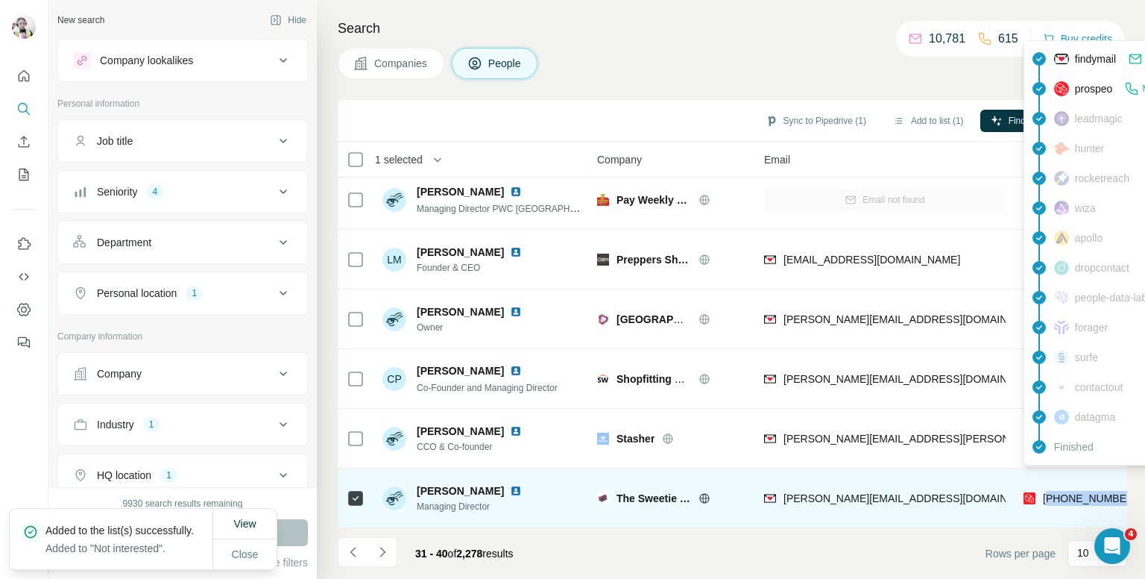
click at [1083, 492] on span "[PHONE_NUMBER]" at bounding box center [1090, 498] width 94 height 12
copy tr "[PHONE_NUMBER]"
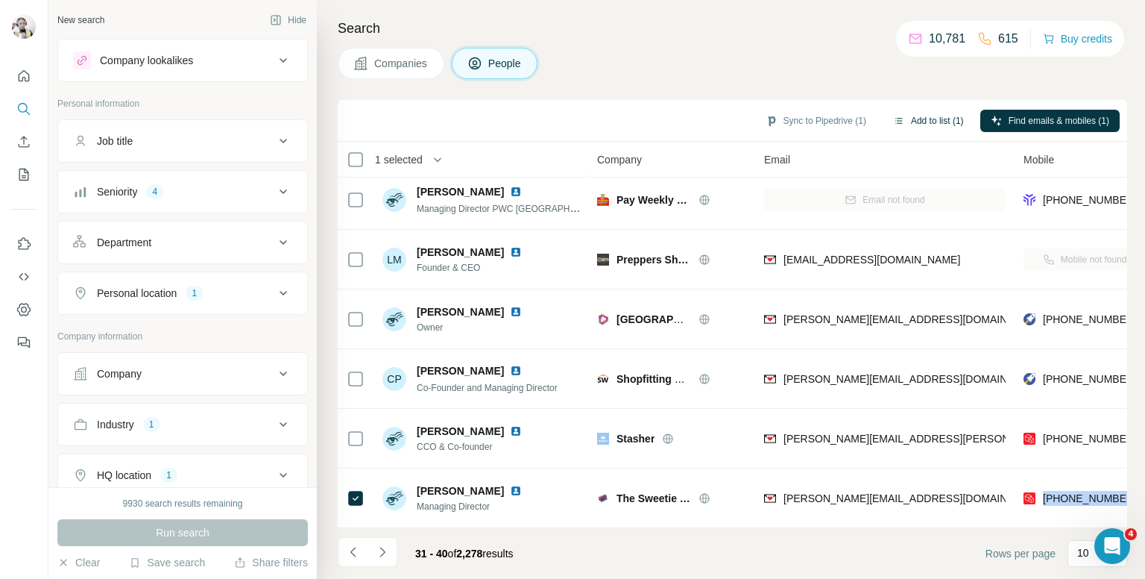
click at [934, 117] on button "Add to list (1)" at bounding box center [929, 121] width 92 height 22
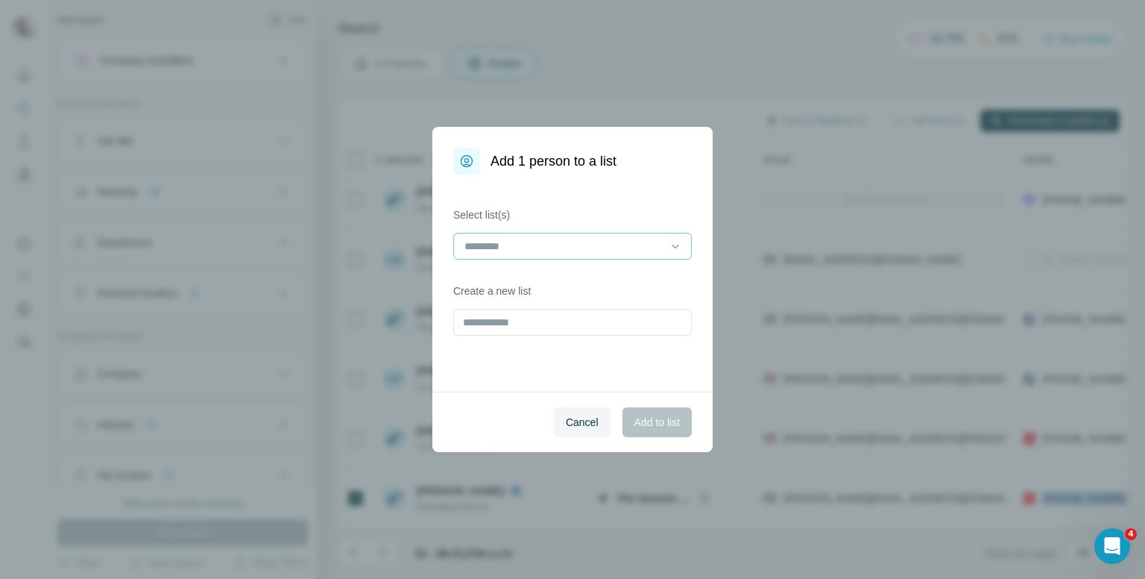
click at [540, 245] on input at bounding box center [563, 246] width 201 height 16
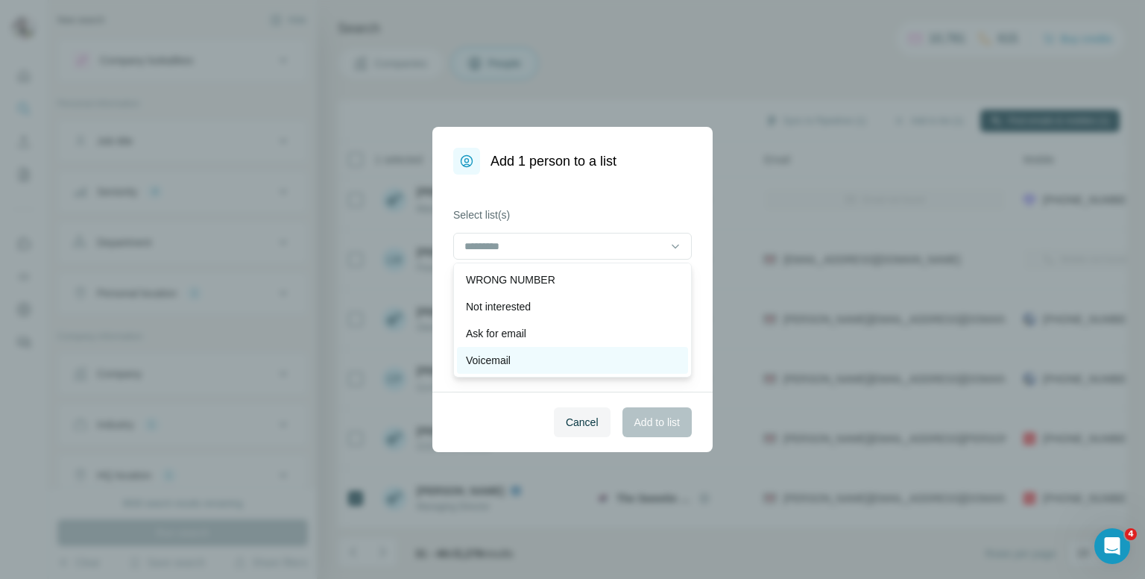
click at [504, 356] on p "Voicemail" at bounding box center [488, 360] width 45 height 15
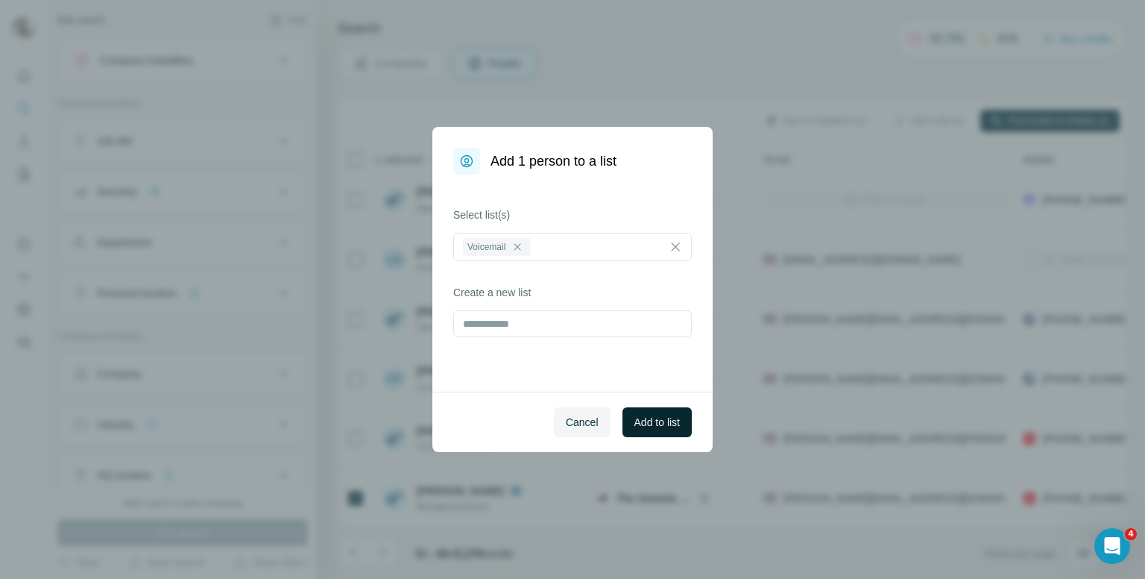
click at [654, 421] on span "Add to list" at bounding box center [657, 422] width 45 height 15
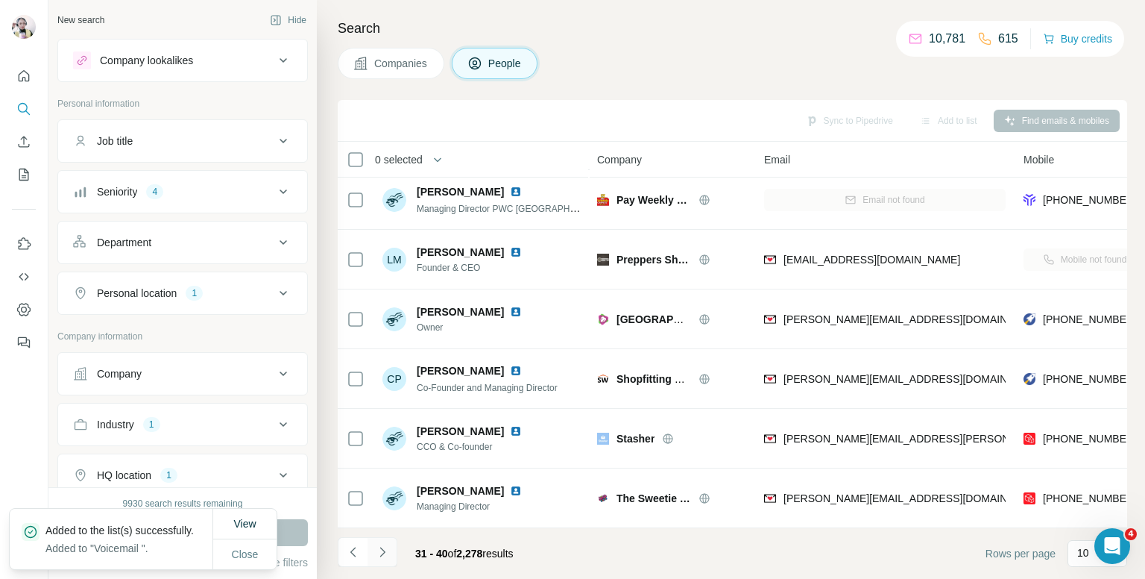
click at [380, 555] on icon "Navigate to next page" at bounding box center [382, 551] width 15 height 15
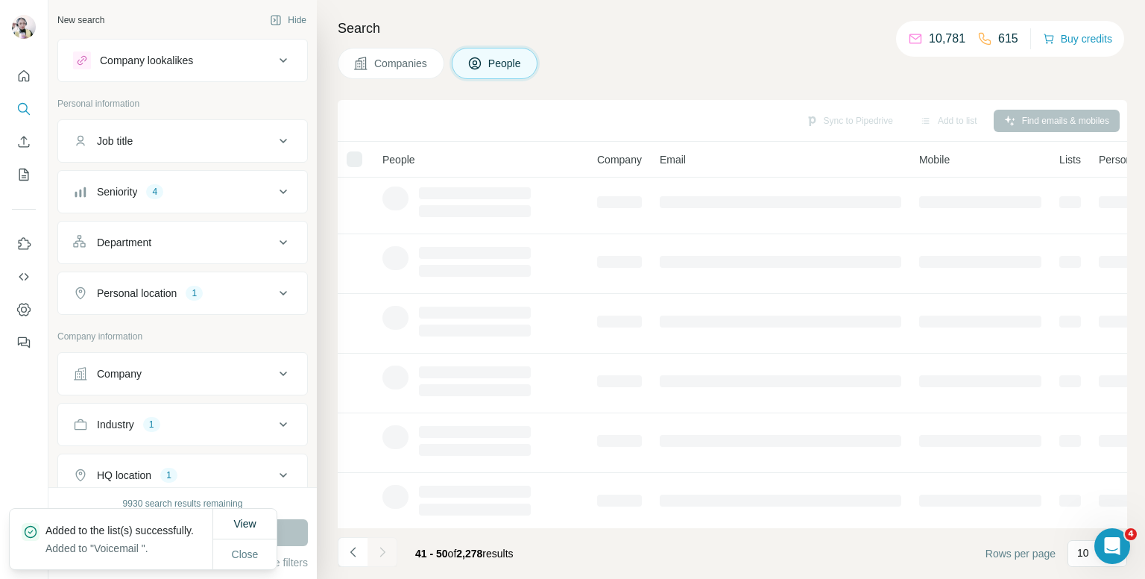
scroll to position [0, 0]
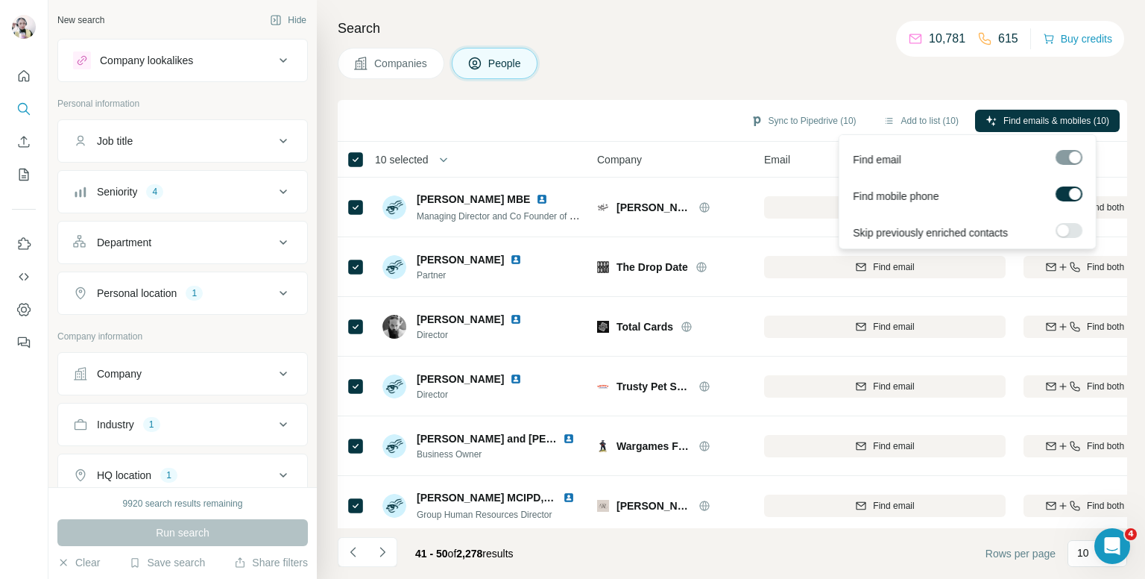
click at [1037, 117] on span "Find emails & mobiles (10)" at bounding box center [1057, 120] width 106 height 13
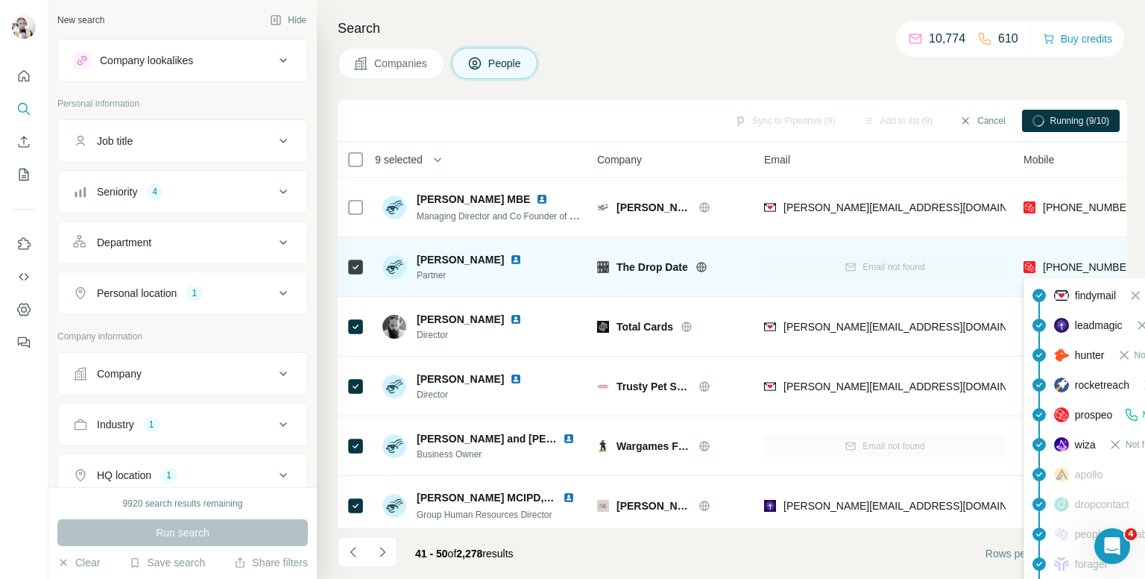
click at [1077, 268] on span "+447787512505" at bounding box center [1090, 267] width 94 height 12
copy tr "+447787512505"
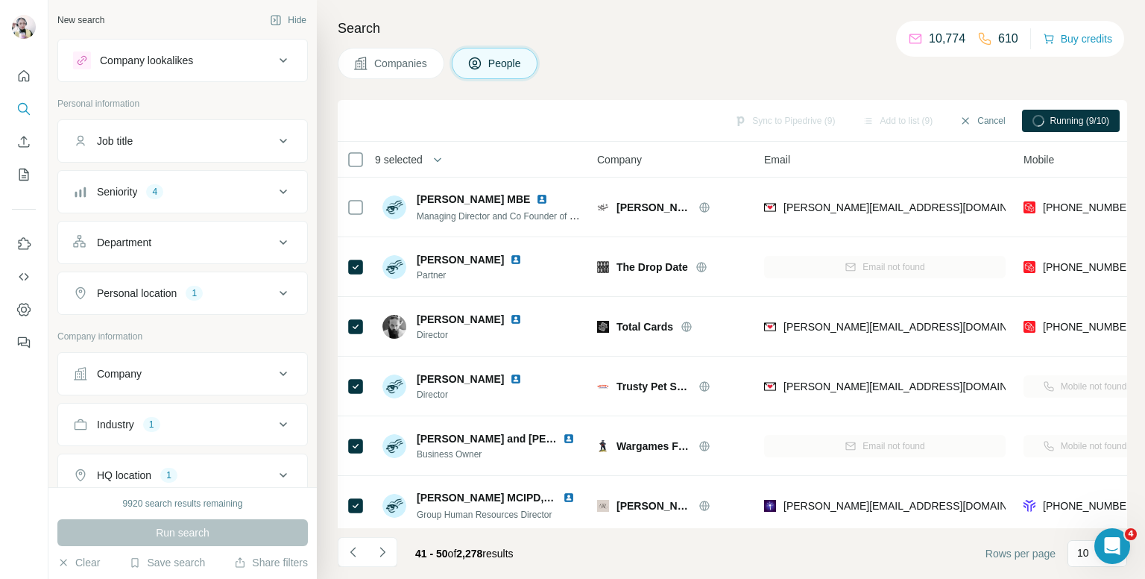
click at [762, 60] on div "Companies People" at bounding box center [733, 63] width 790 height 31
click at [893, 115] on icon "button" at bounding box center [899, 121] width 12 height 12
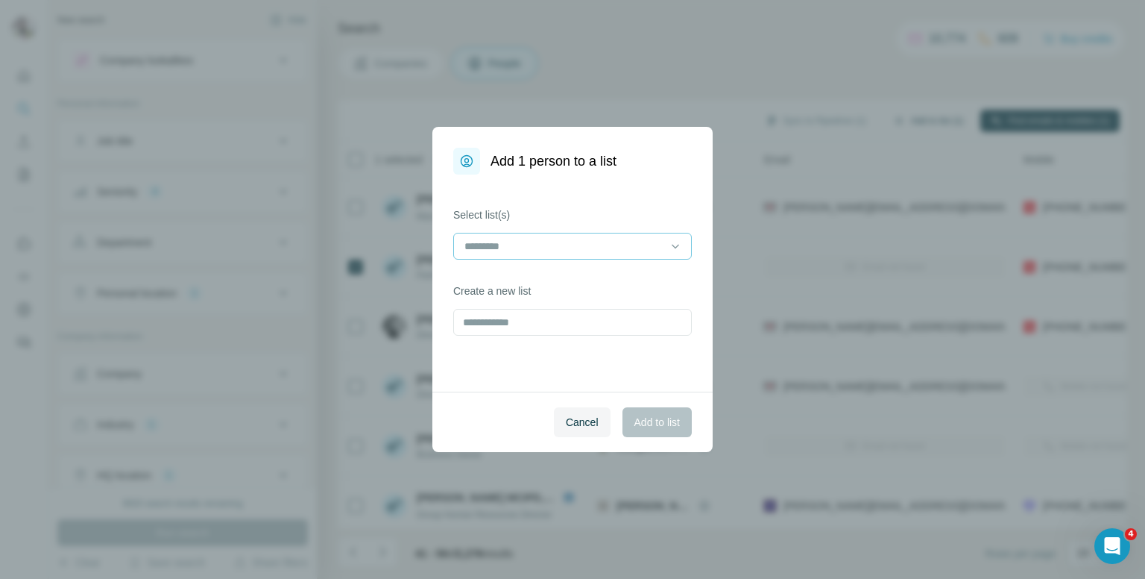
click at [606, 251] on input at bounding box center [563, 246] width 201 height 16
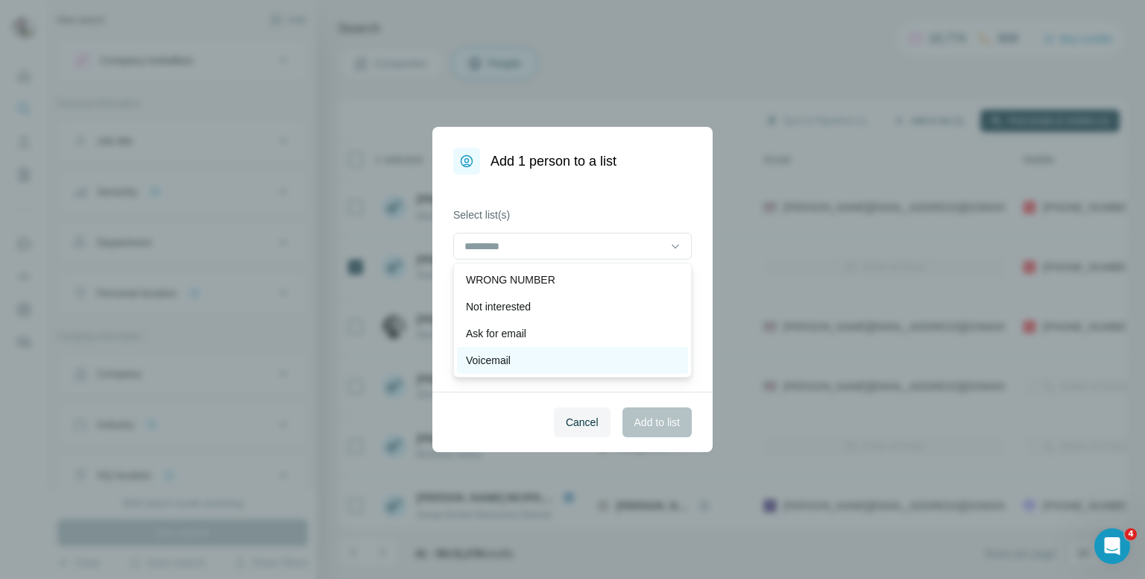
click at [517, 353] on div "Voicemail" at bounding box center [572, 360] width 213 height 15
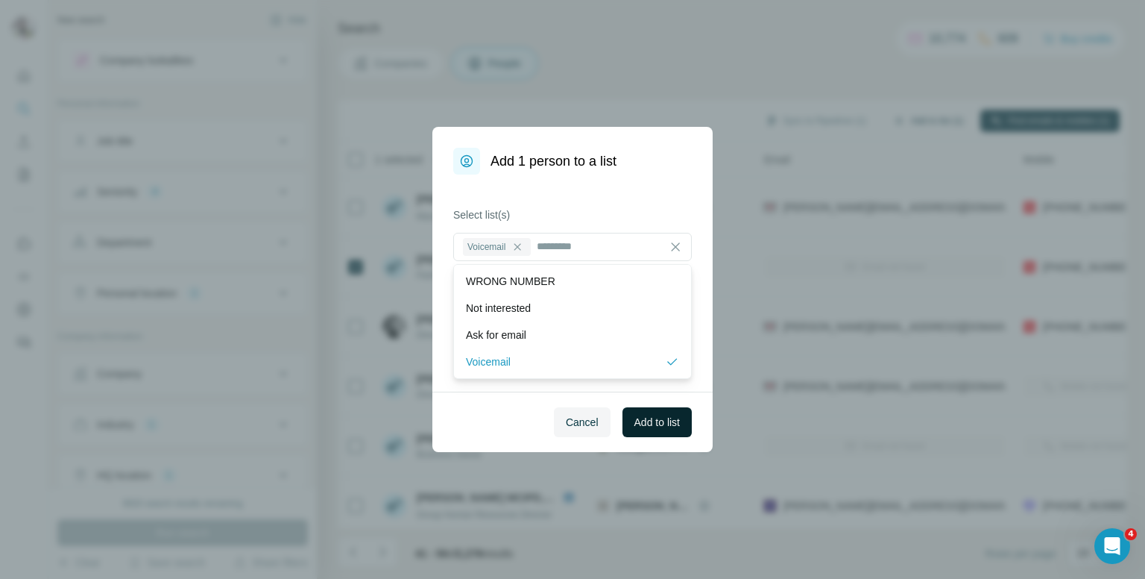
click at [670, 415] on span "Add to list" at bounding box center [657, 422] width 45 height 15
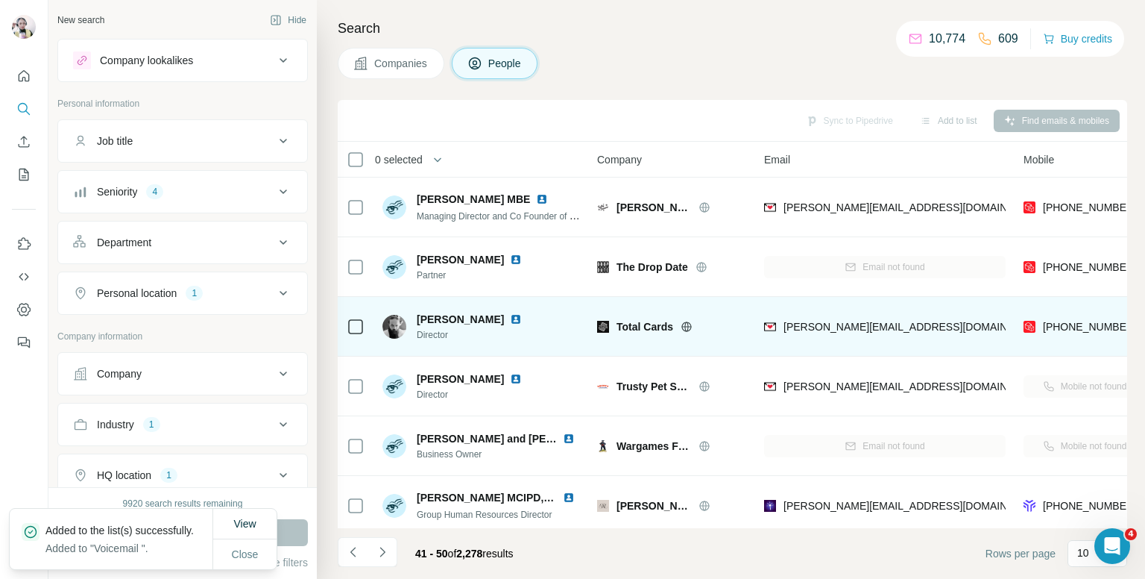
click at [1024, 312] on div "+447593525323" at bounding box center [1085, 326] width 122 height 41
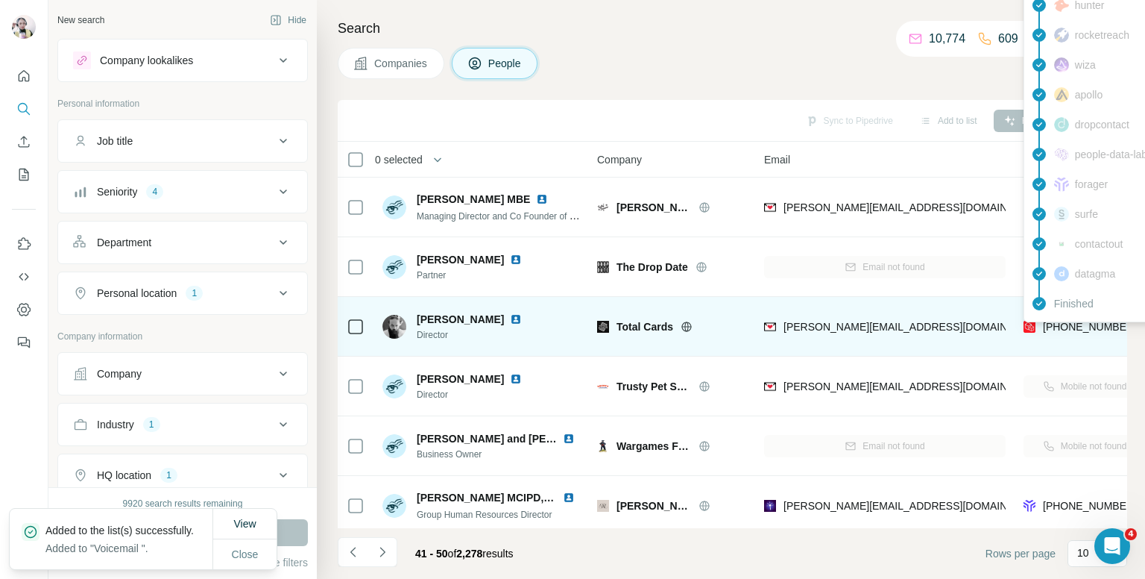
click at [1084, 326] on span "+447593525323" at bounding box center [1090, 327] width 94 height 12
copy tr "+447593525323"
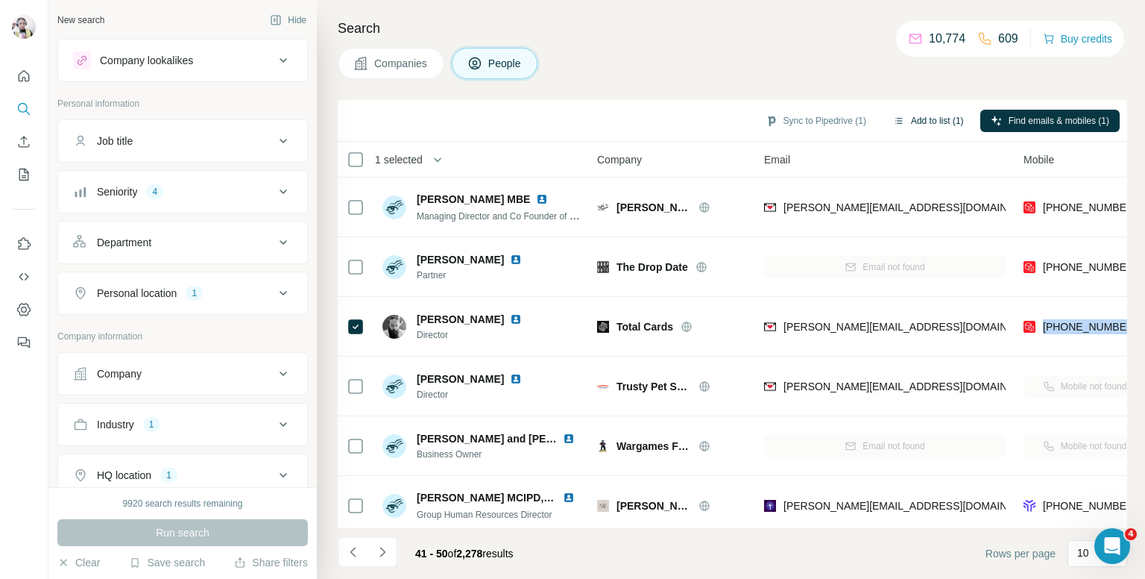
click at [923, 114] on button "Add to list (1)" at bounding box center [929, 121] width 92 height 22
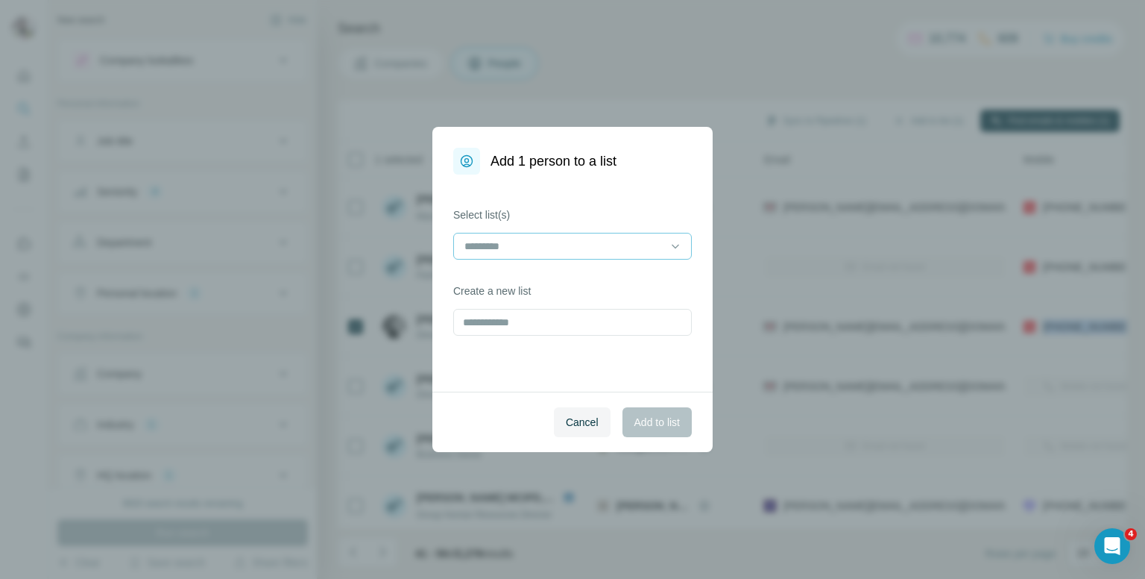
click at [591, 248] on input at bounding box center [563, 246] width 201 height 16
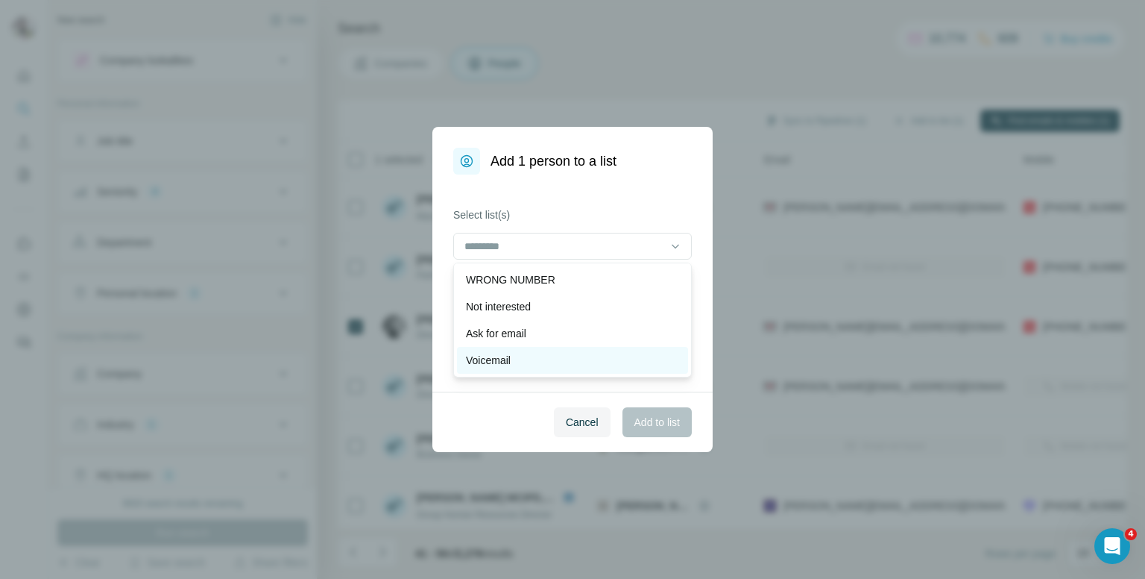
click at [538, 357] on div "Voicemail" at bounding box center [572, 360] width 213 height 15
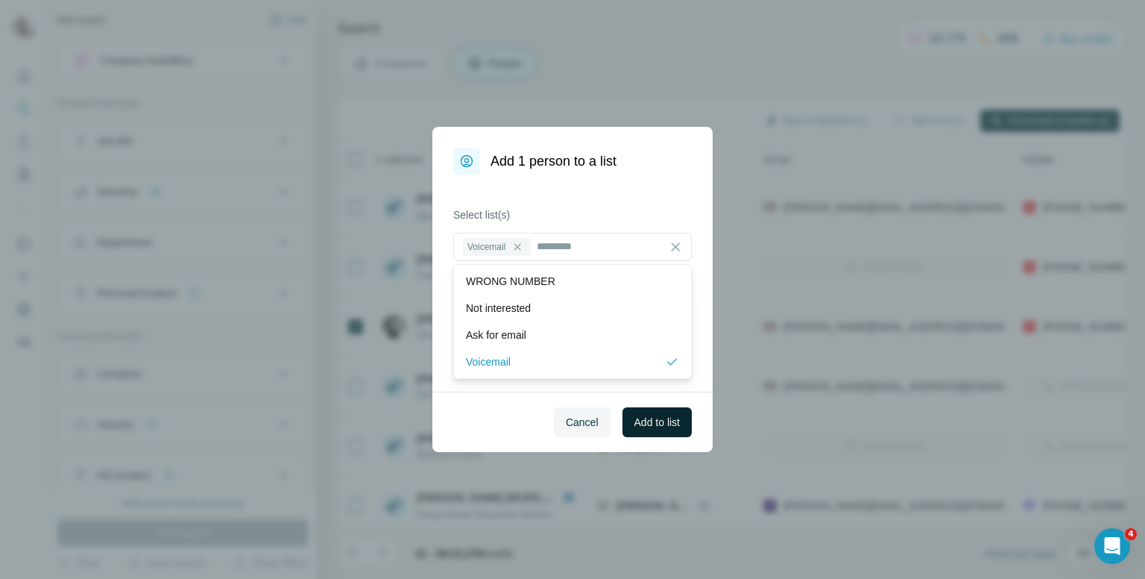
click at [635, 418] on span "Add to list" at bounding box center [657, 422] width 45 height 15
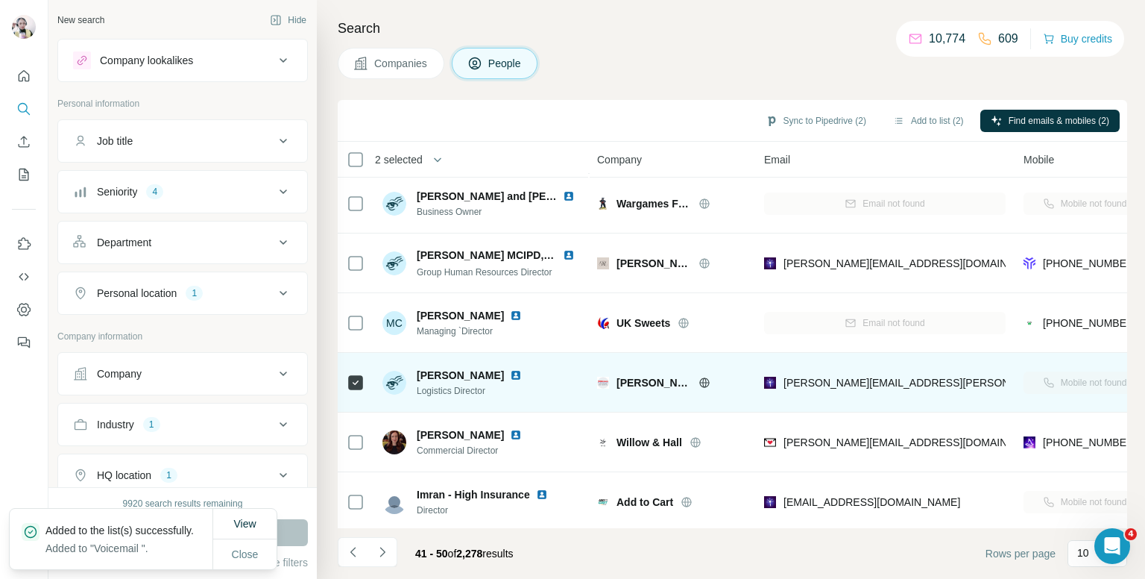
scroll to position [254, 0]
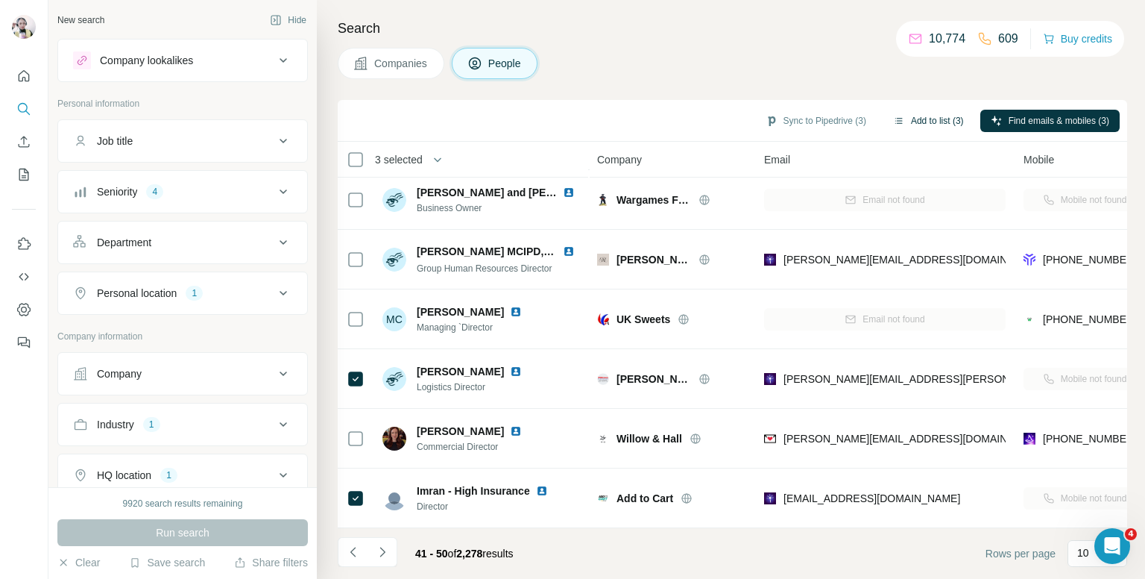
click at [921, 121] on button "Add to list (3)" at bounding box center [929, 121] width 92 height 22
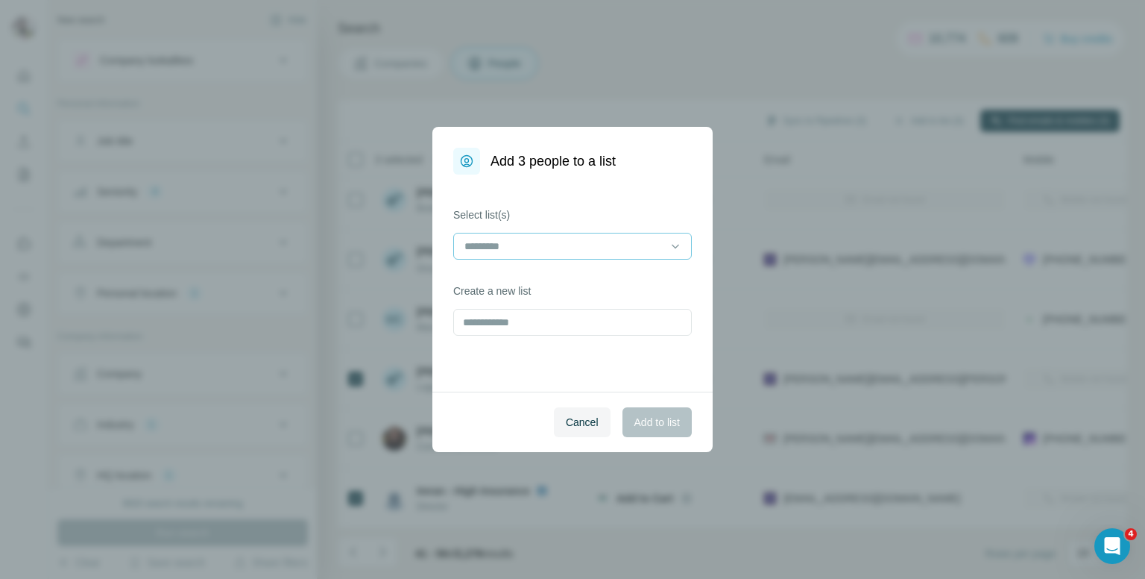
click at [555, 242] on input at bounding box center [563, 246] width 201 height 16
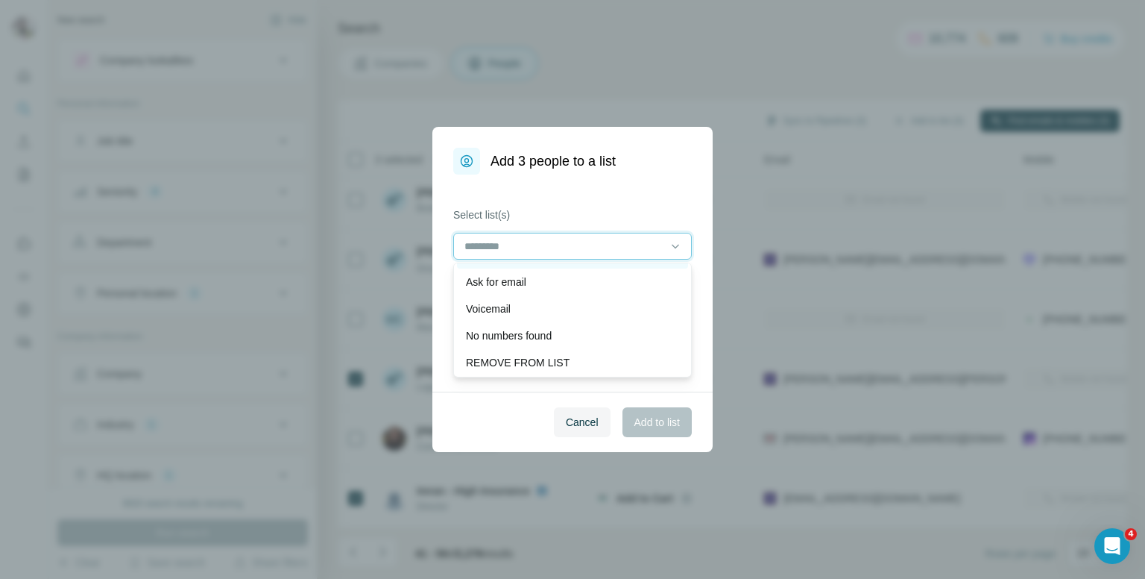
scroll to position [75, 0]
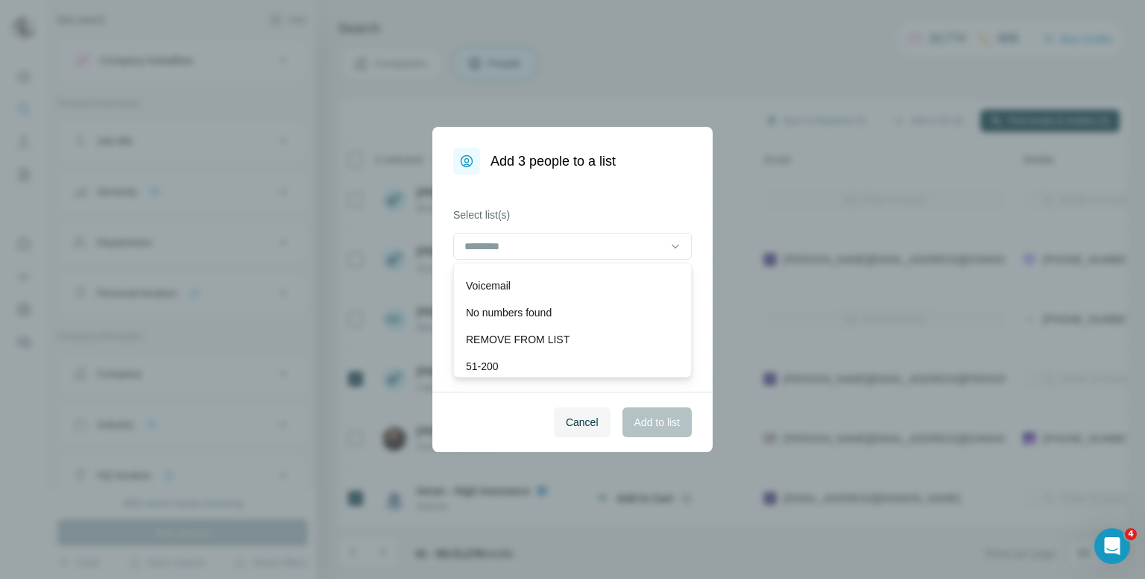
click at [530, 309] on p "No numbers found" at bounding box center [509, 312] width 86 height 15
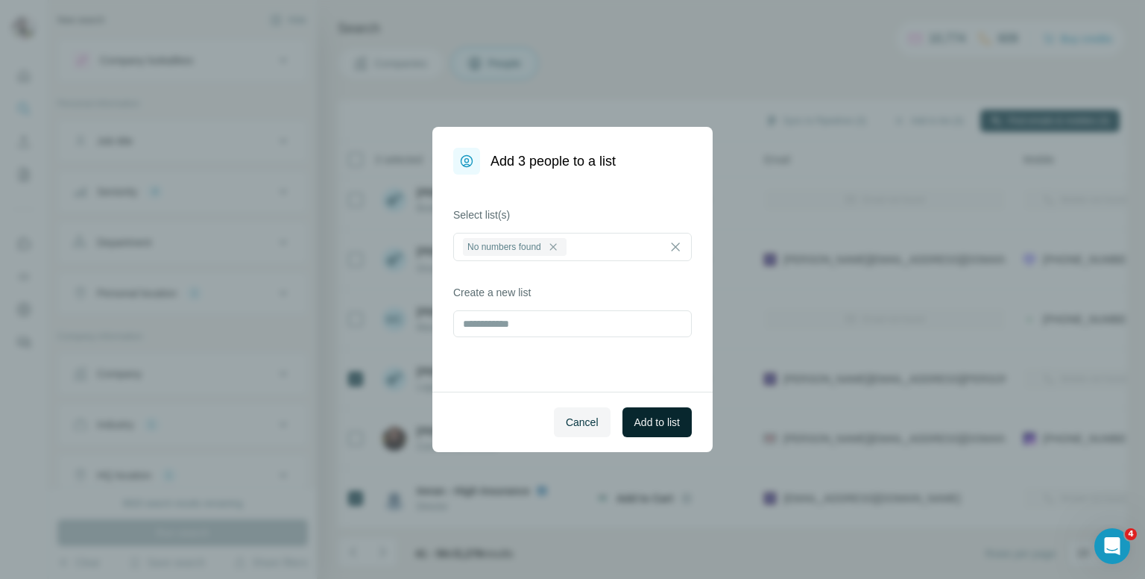
click at [654, 415] on span "Add to list" at bounding box center [657, 422] width 45 height 15
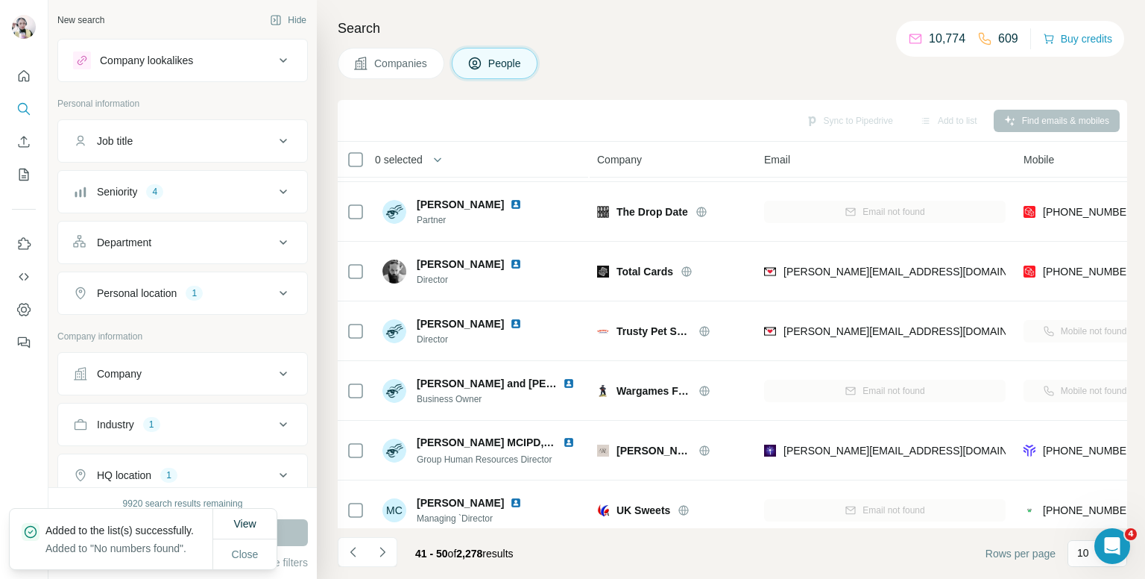
scroll to position [30, 0]
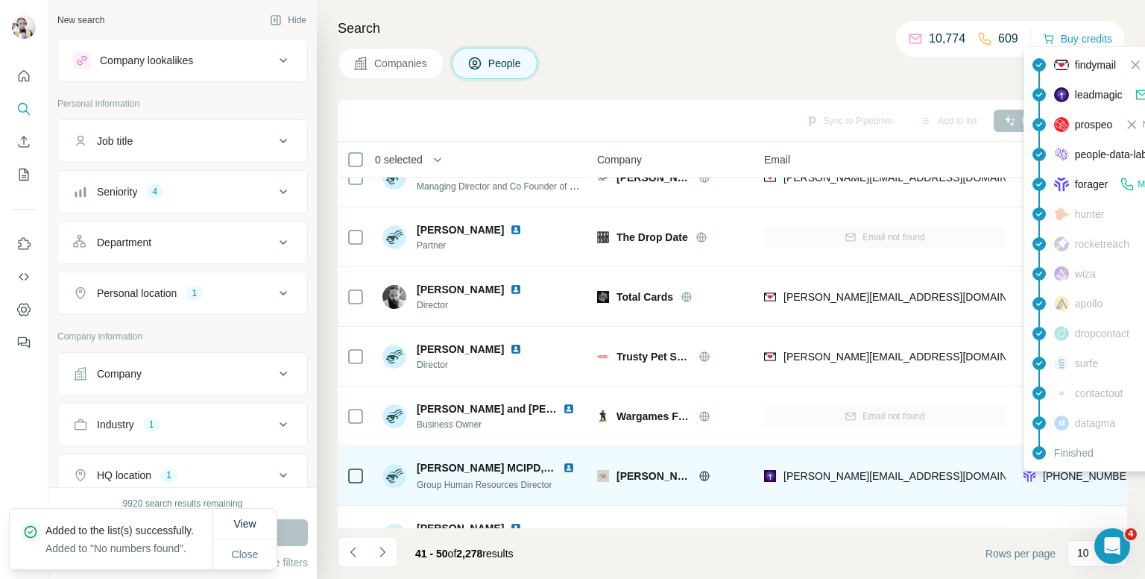
click at [1086, 473] on span "+447452857620" at bounding box center [1090, 476] width 94 height 12
copy tr "+447452857620"
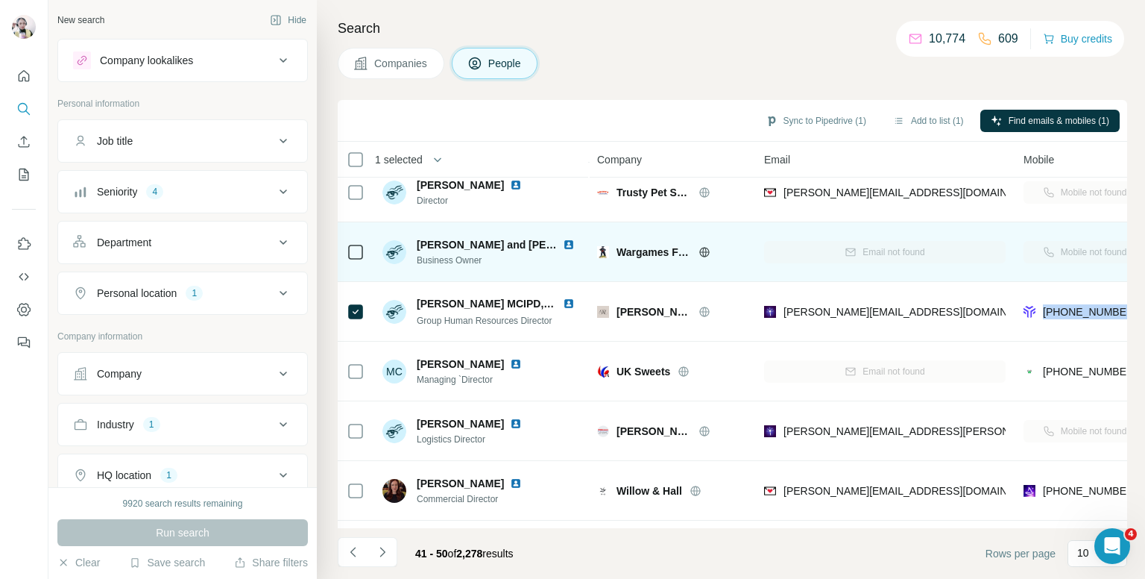
scroll to position [254, 0]
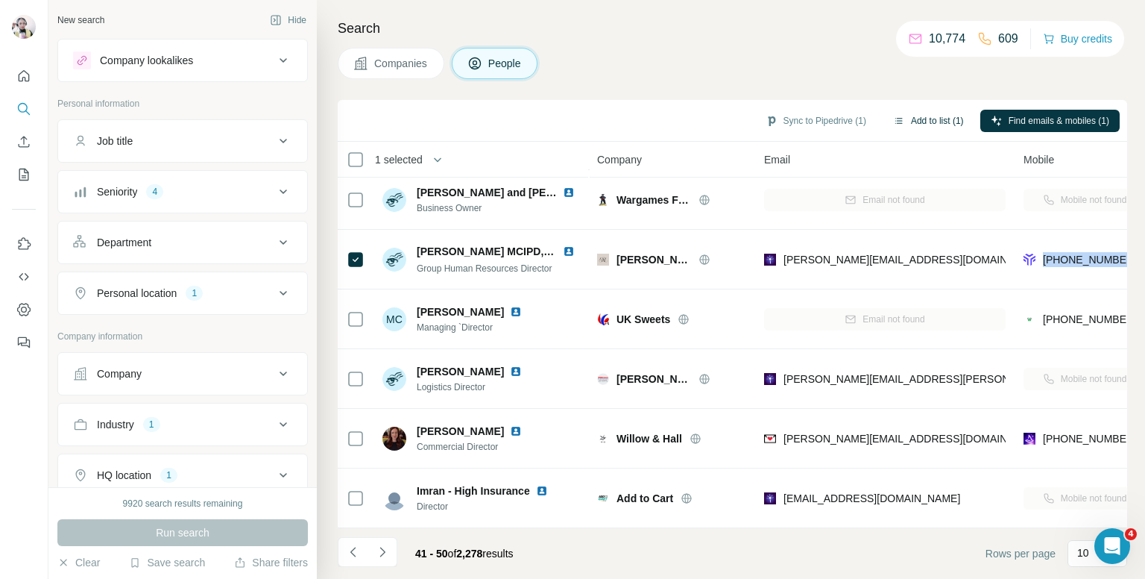
click at [932, 123] on button "Add to list (1)" at bounding box center [929, 121] width 92 height 22
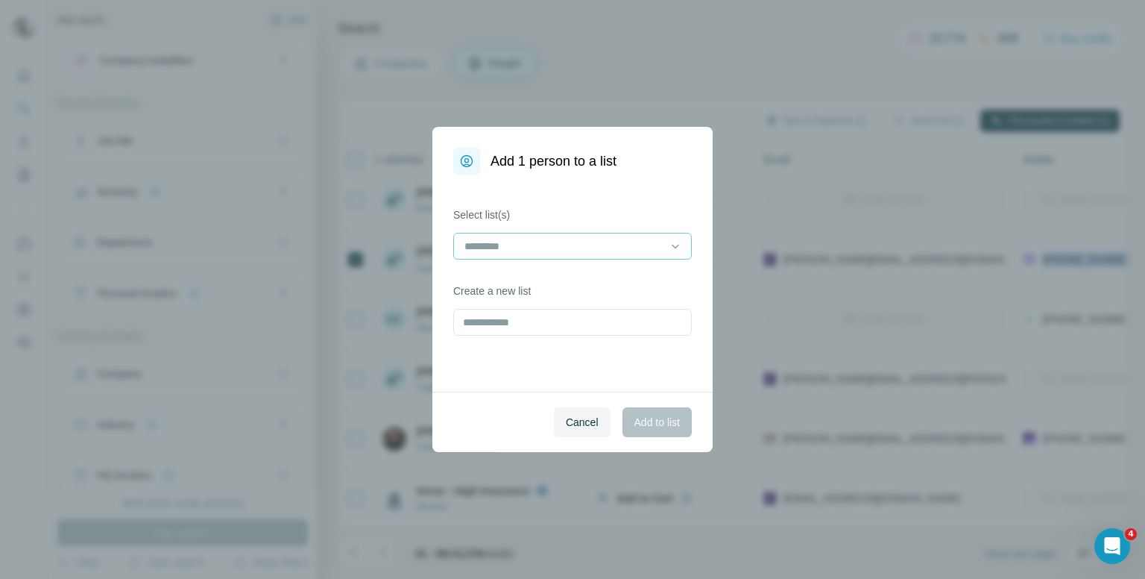
drag, startPoint x: 503, startPoint y: 230, endPoint x: 506, endPoint y: 239, distance: 9.4
click at [504, 233] on div "Select list(s)" at bounding box center [572, 233] width 239 height 52
click at [506, 240] on input at bounding box center [563, 246] width 201 height 16
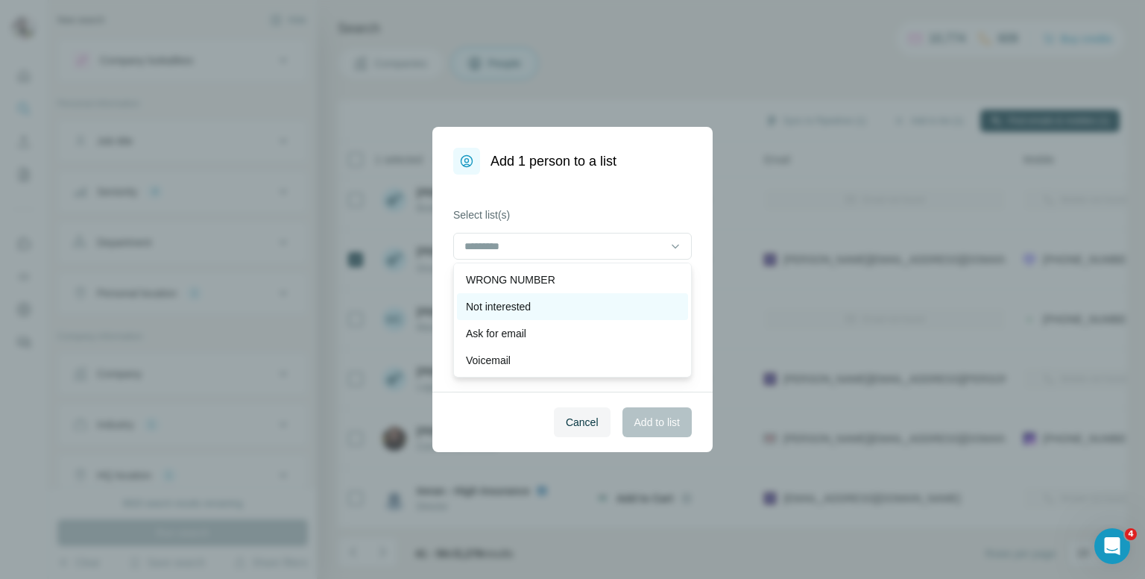
click at [510, 304] on p "Not interested" at bounding box center [498, 306] width 65 height 15
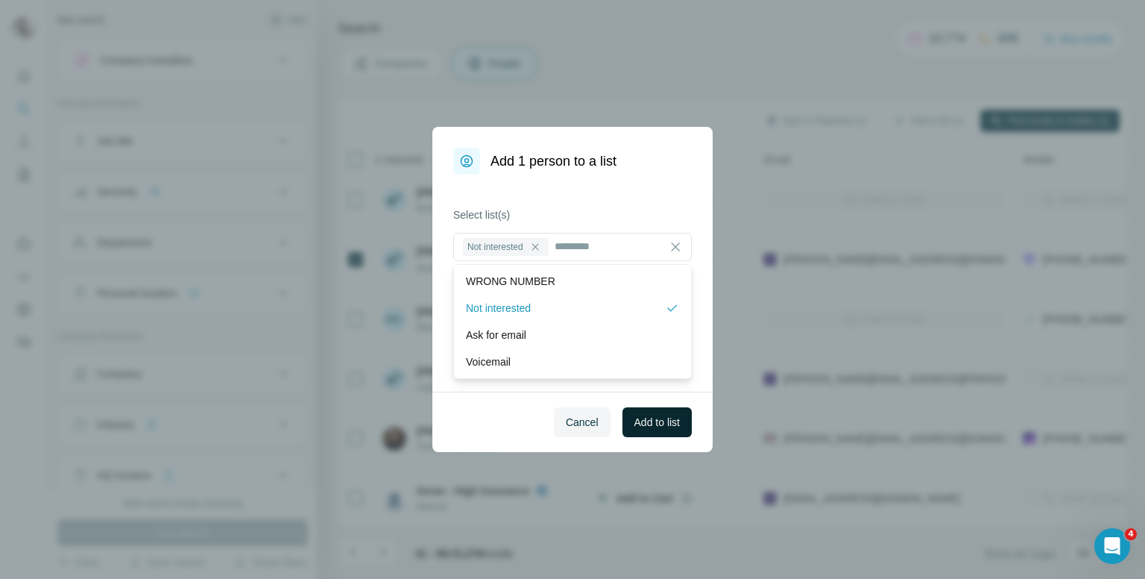
click at [641, 418] on span "Add to list" at bounding box center [657, 422] width 45 height 15
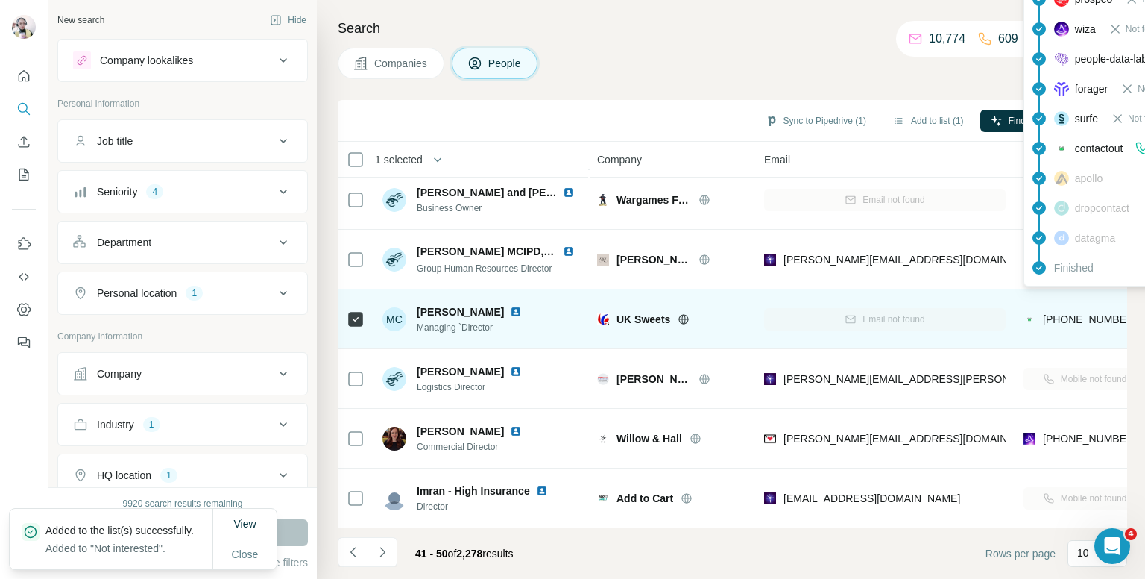
click at [1075, 314] on span "+441202737444" at bounding box center [1090, 319] width 94 height 12
copy tr "+441202737444"
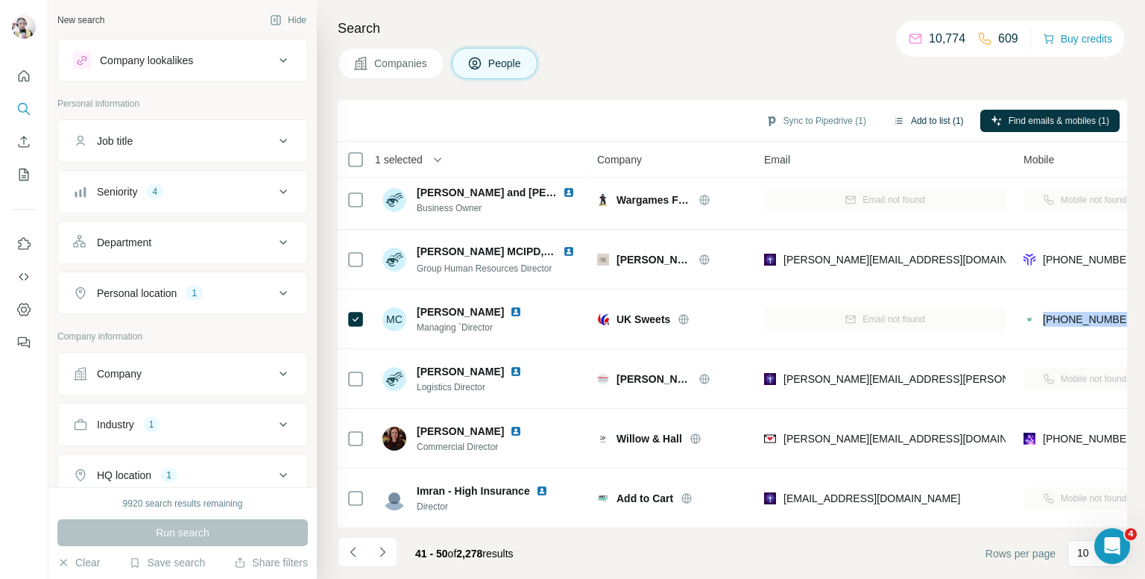
click at [931, 121] on button "Add to list (1)" at bounding box center [929, 121] width 92 height 22
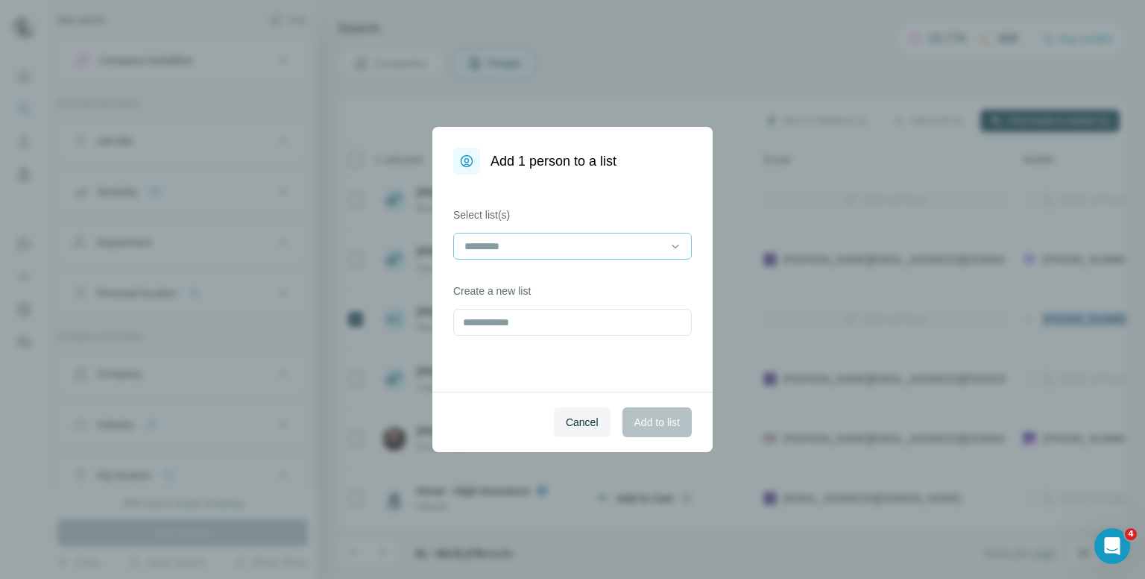
click at [609, 245] on input at bounding box center [563, 246] width 201 height 16
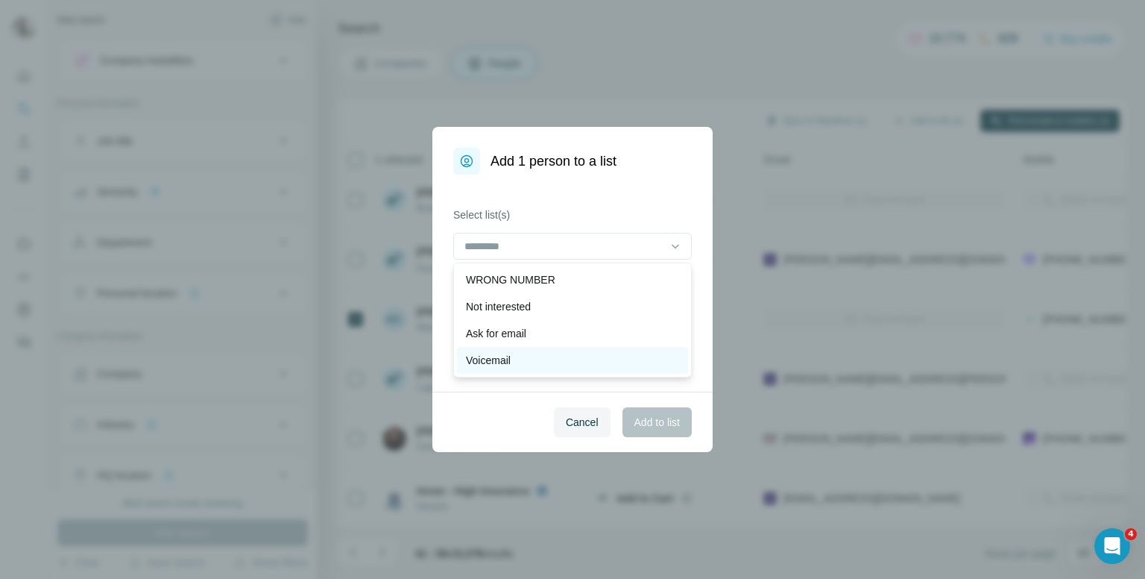
click at [543, 358] on div "Voicemail" at bounding box center [572, 360] width 213 height 15
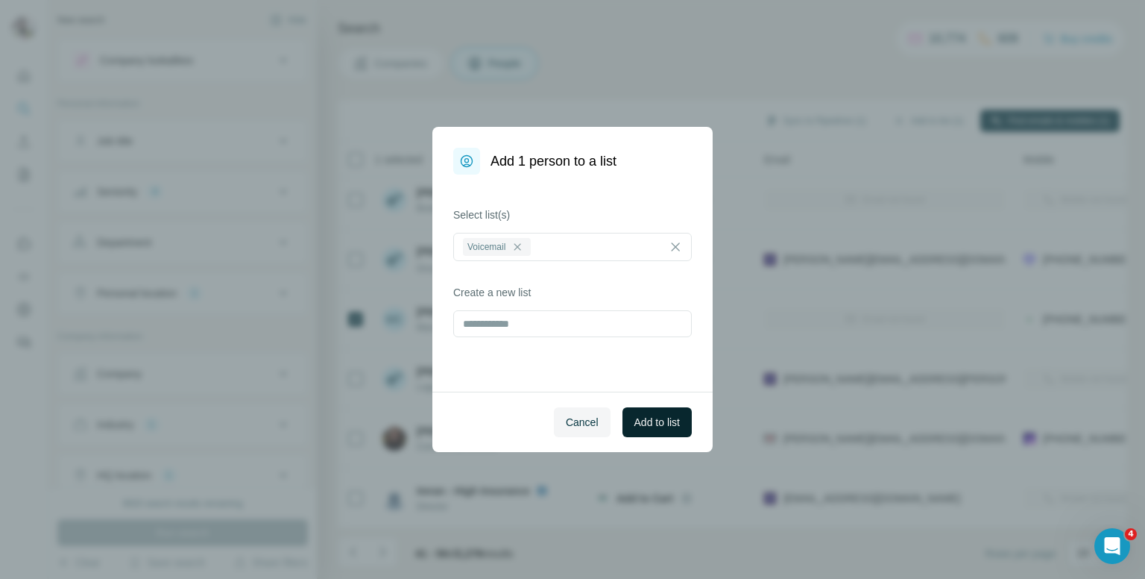
click at [670, 422] on span "Add to list" at bounding box center [657, 422] width 45 height 15
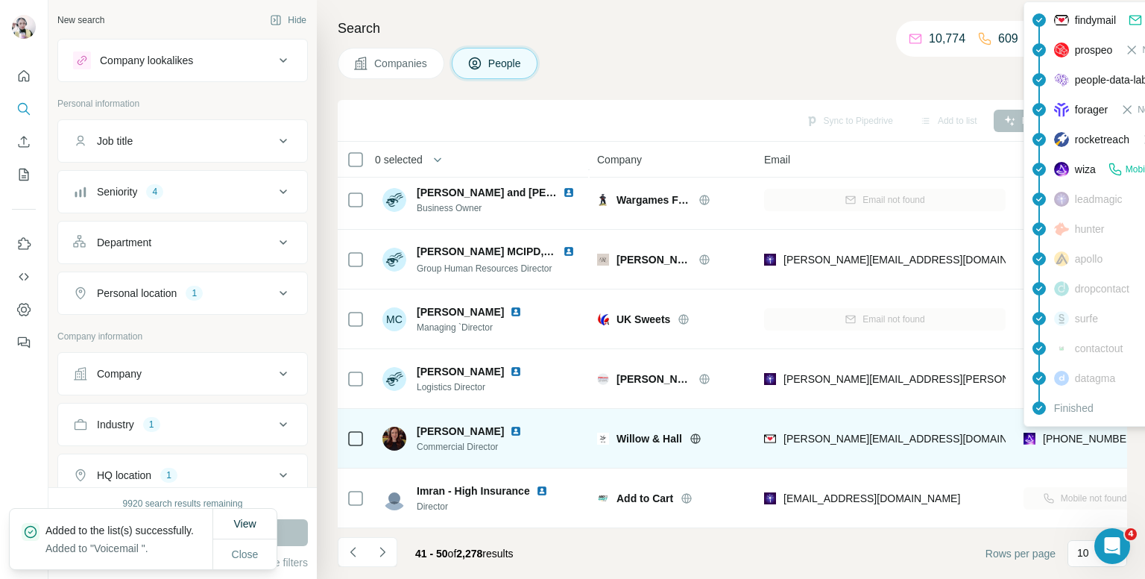
click at [1101, 432] on span "+447900581016" at bounding box center [1090, 438] width 94 height 12
copy tr "+447900581016"
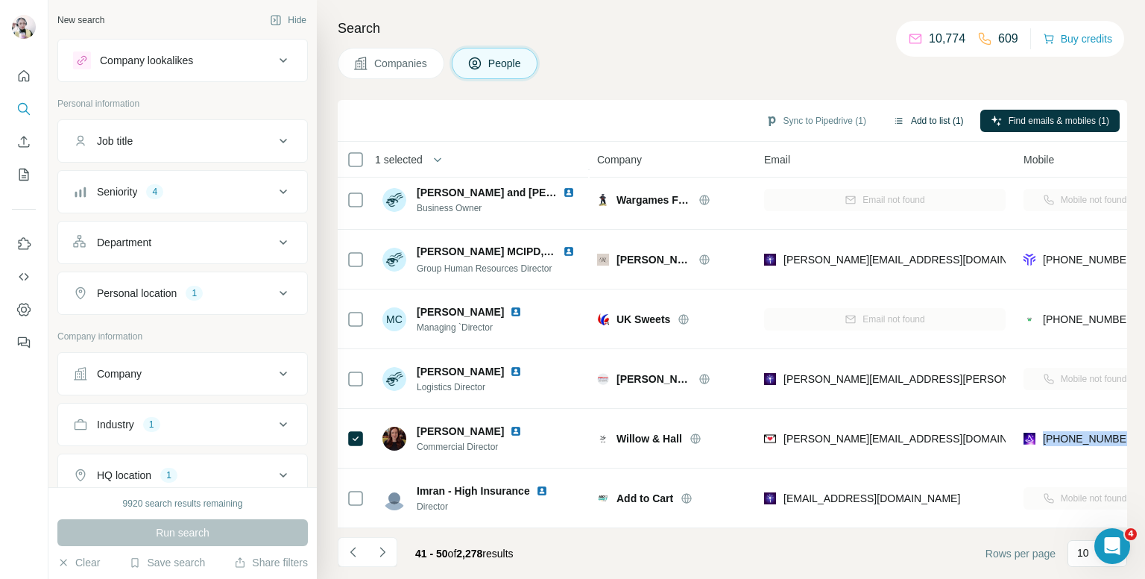
click at [915, 112] on button "Add to list (1)" at bounding box center [929, 121] width 92 height 22
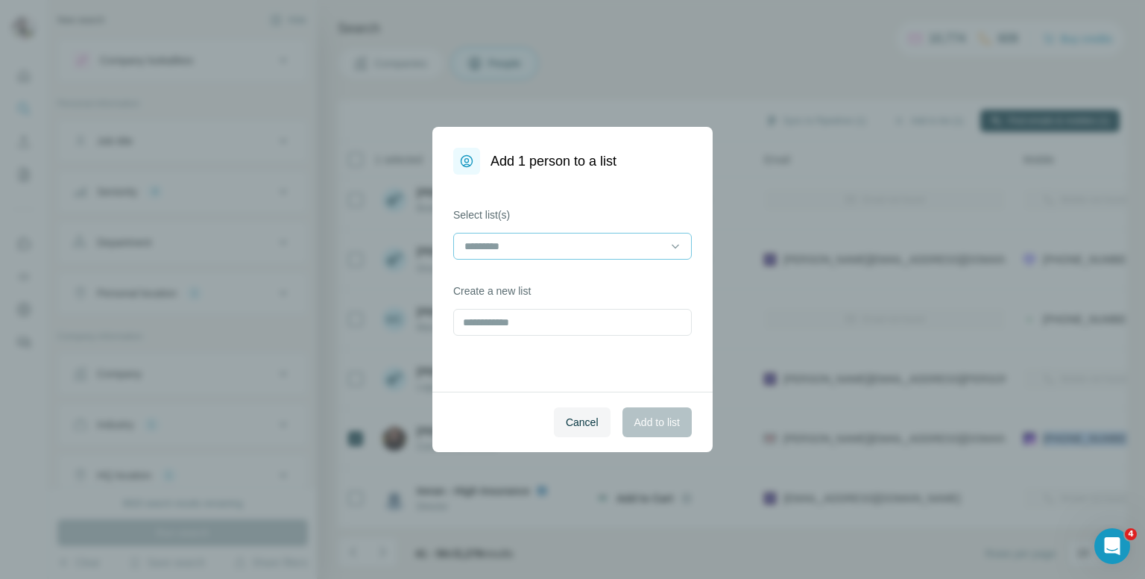
click at [483, 240] on input at bounding box center [563, 246] width 201 height 16
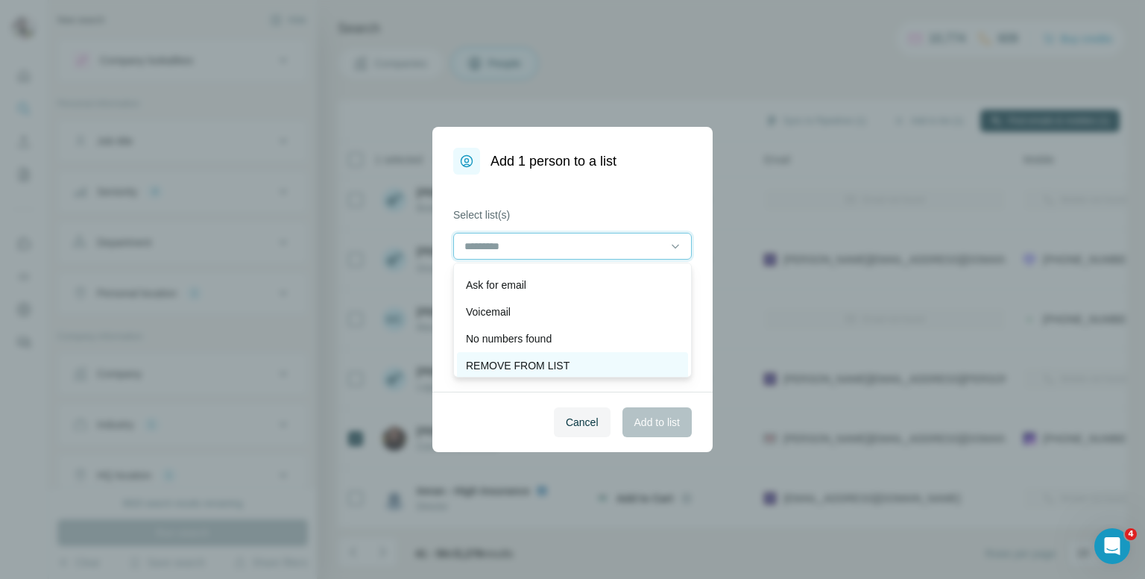
scroll to position [75, 0]
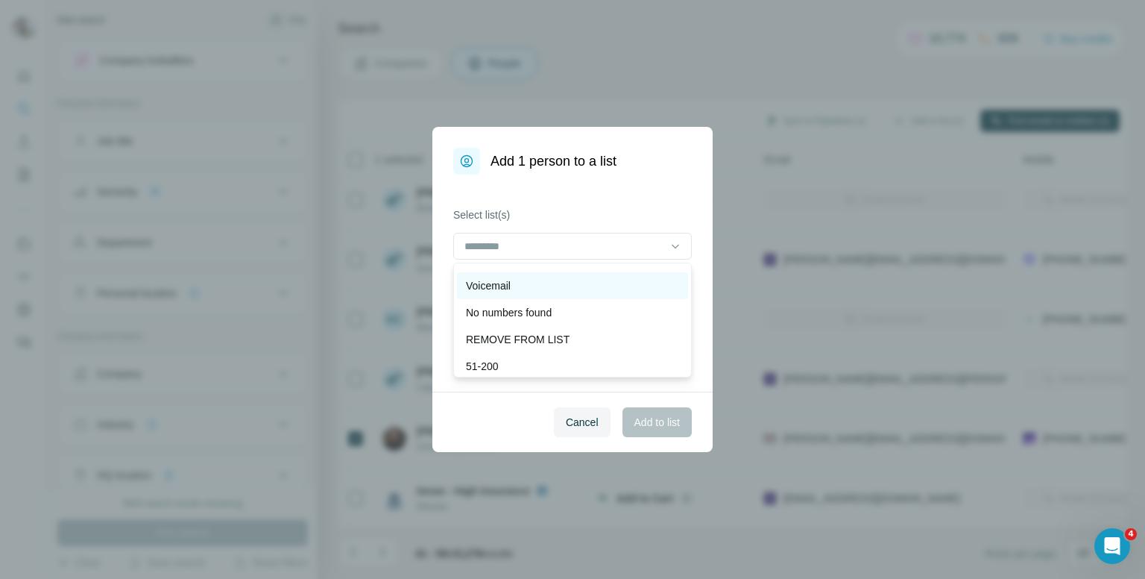
click at [572, 289] on div "Voicemail" at bounding box center [572, 285] width 213 height 15
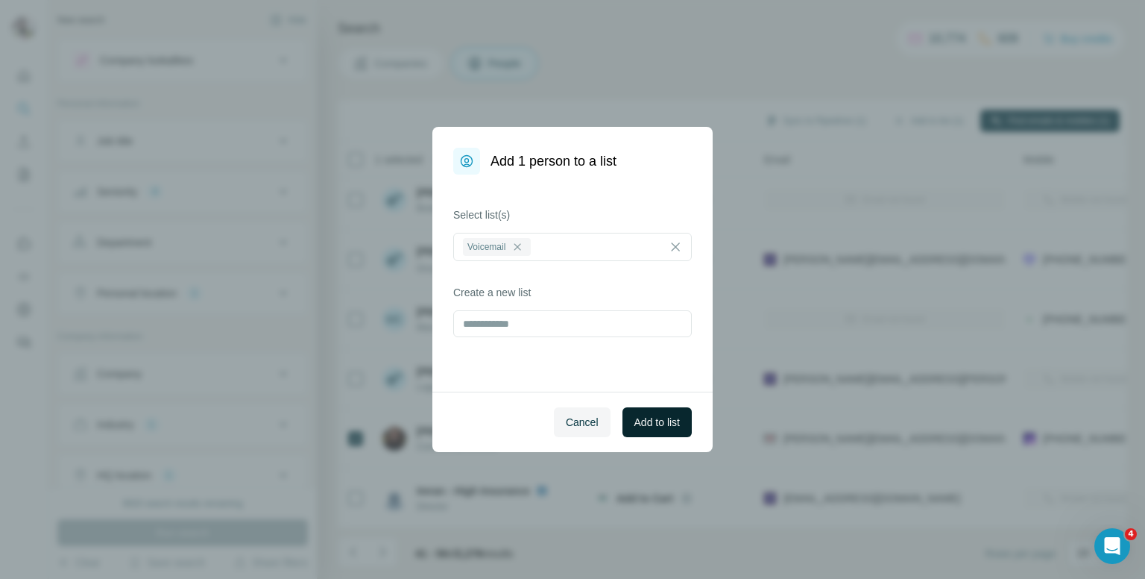
click at [649, 418] on span "Add to list" at bounding box center [657, 422] width 45 height 15
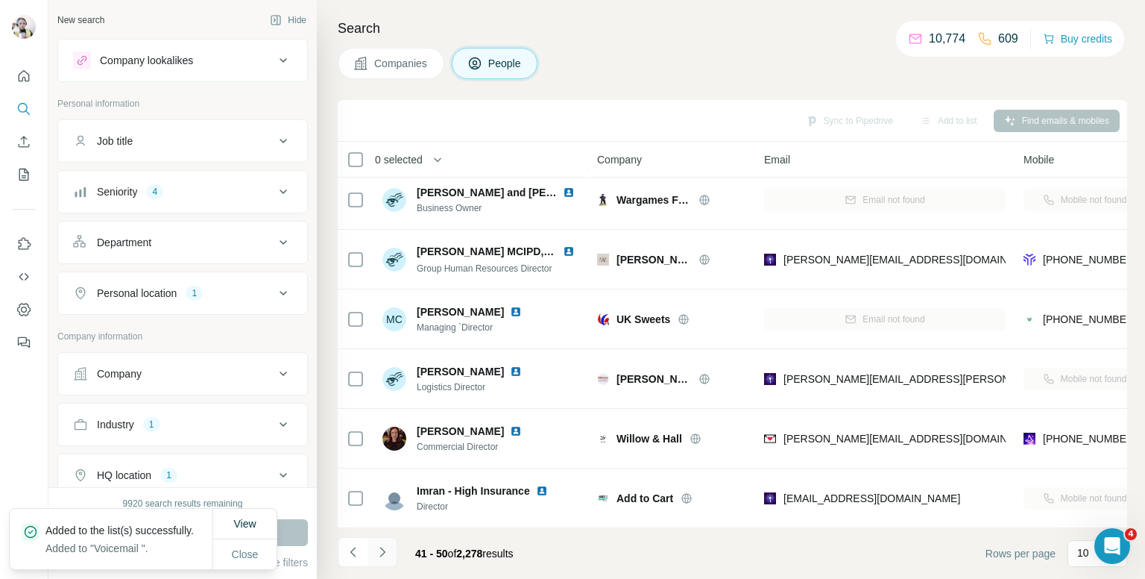
click at [381, 553] on icon "Navigate to next page" at bounding box center [382, 551] width 15 height 15
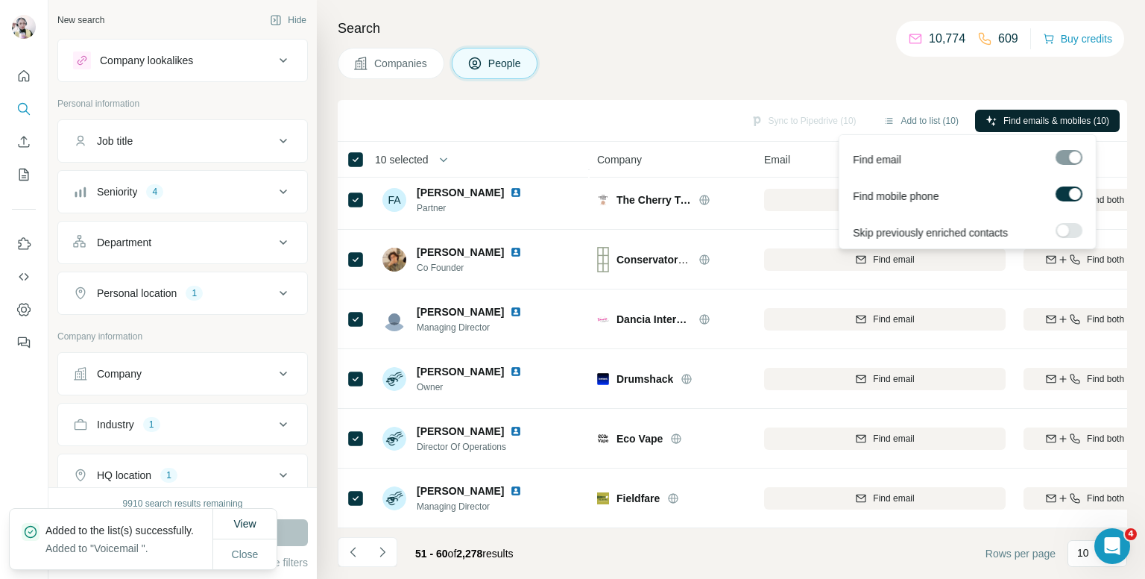
click at [1014, 118] on span "Find emails & mobiles (10)" at bounding box center [1057, 120] width 106 height 13
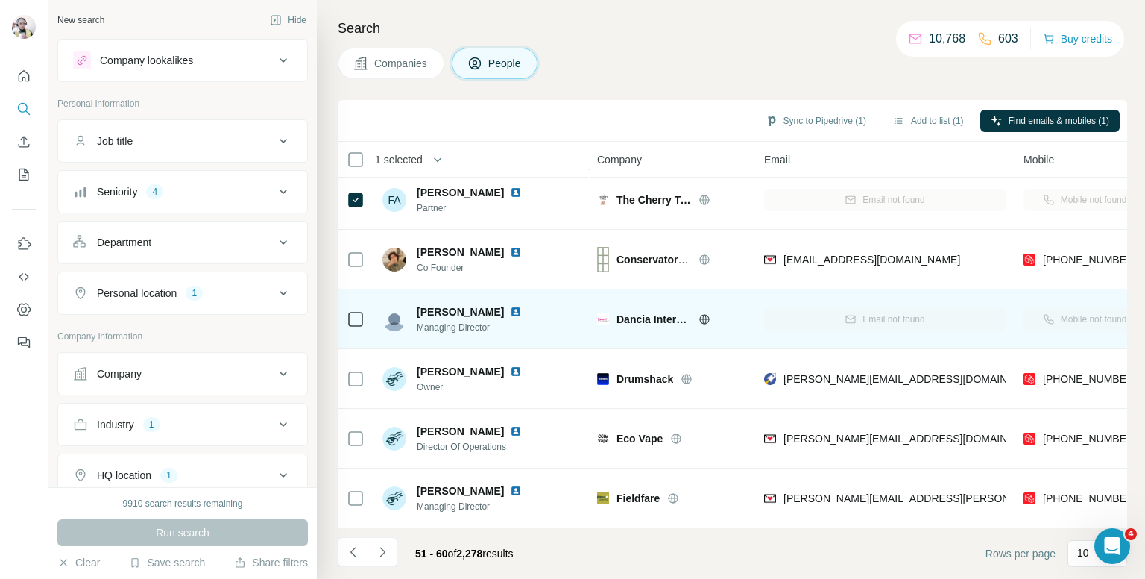
click at [367, 312] on td at bounding box center [356, 319] width 36 height 60
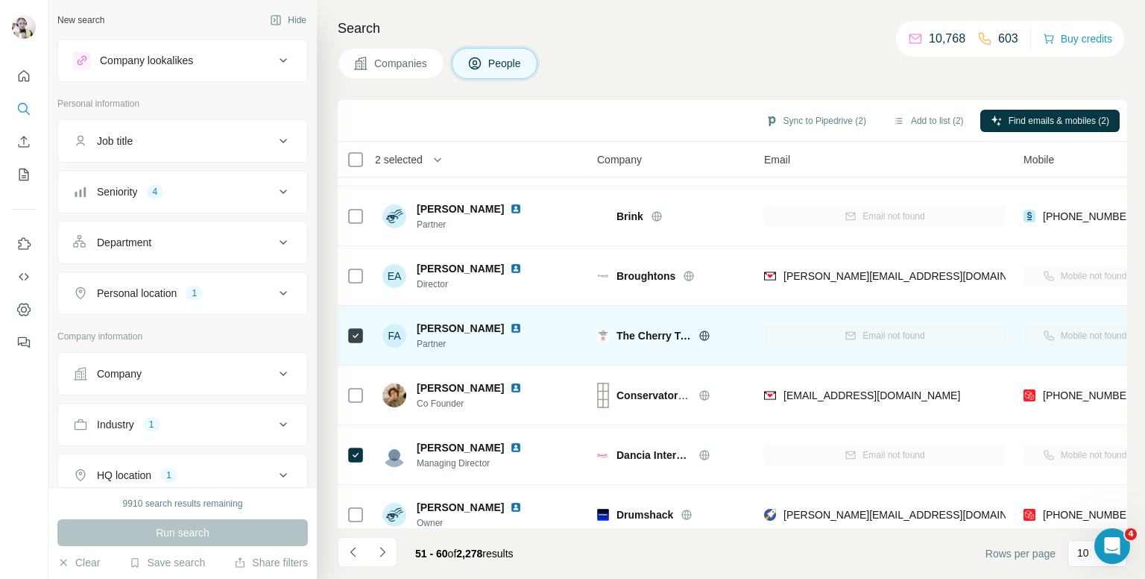
scroll to position [0, 0]
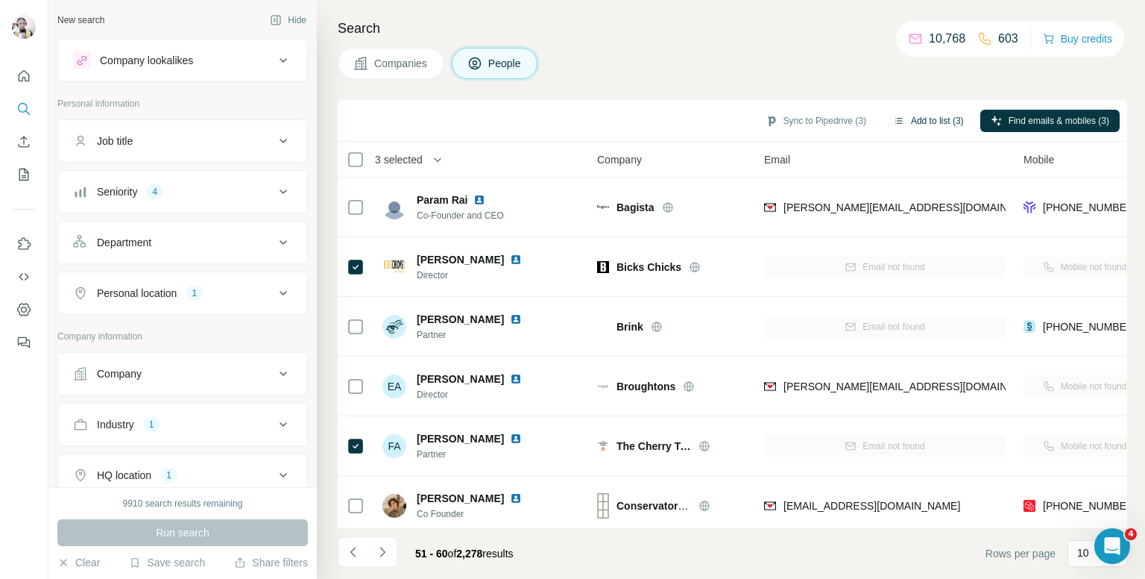
click at [912, 117] on button "Add to list (3)" at bounding box center [929, 121] width 92 height 22
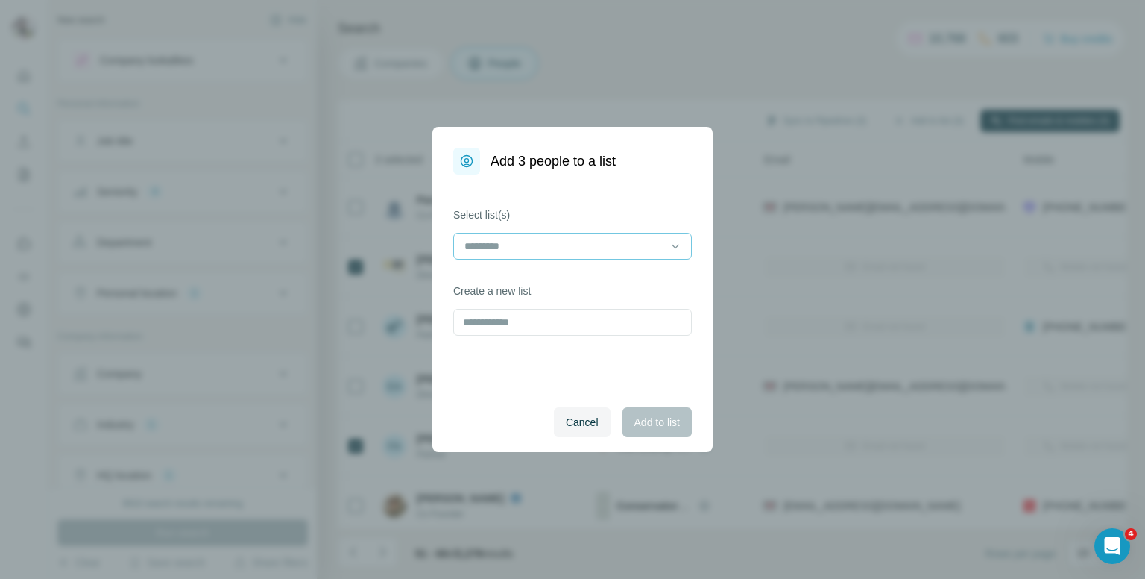
drag, startPoint x: 488, startPoint y: 227, endPoint x: 481, endPoint y: 240, distance: 14.7
click at [488, 228] on div "Select list(s)" at bounding box center [572, 233] width 239 height 52
click at [481, 240] on input at bounding box center [563, 246] width 201 height 16
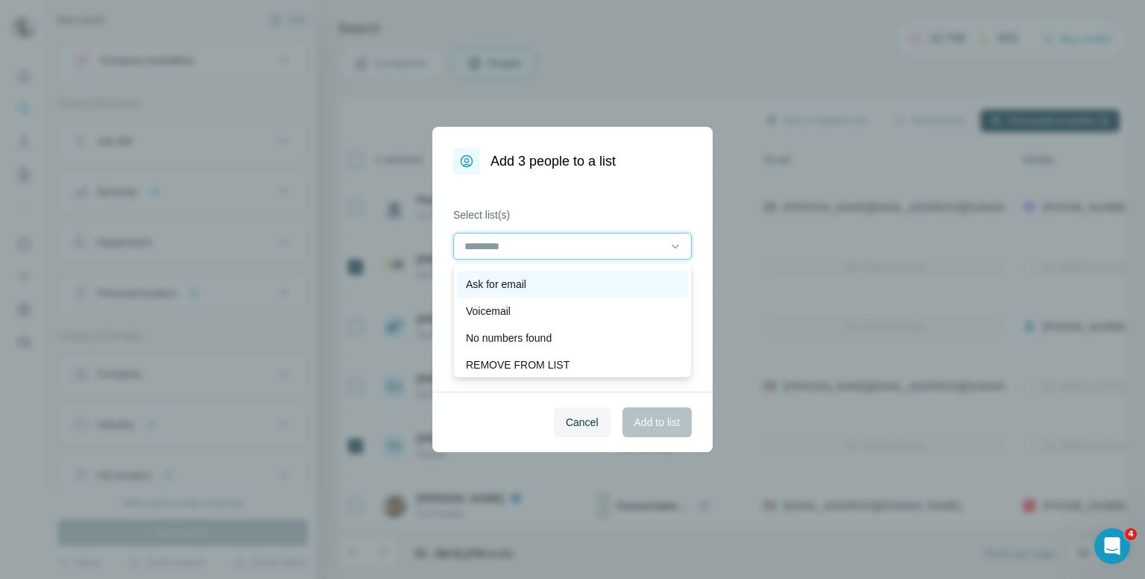
scroll to position [75, 0]
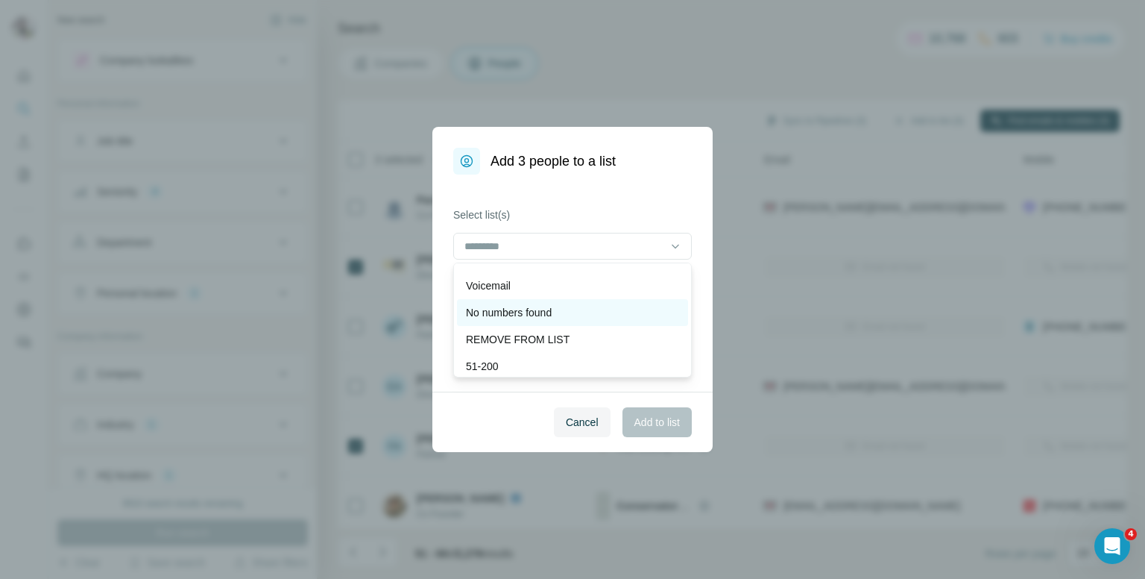
click at [537, 309] on p "No numbers found" at bounding box center [509, 312] width 86 height 15
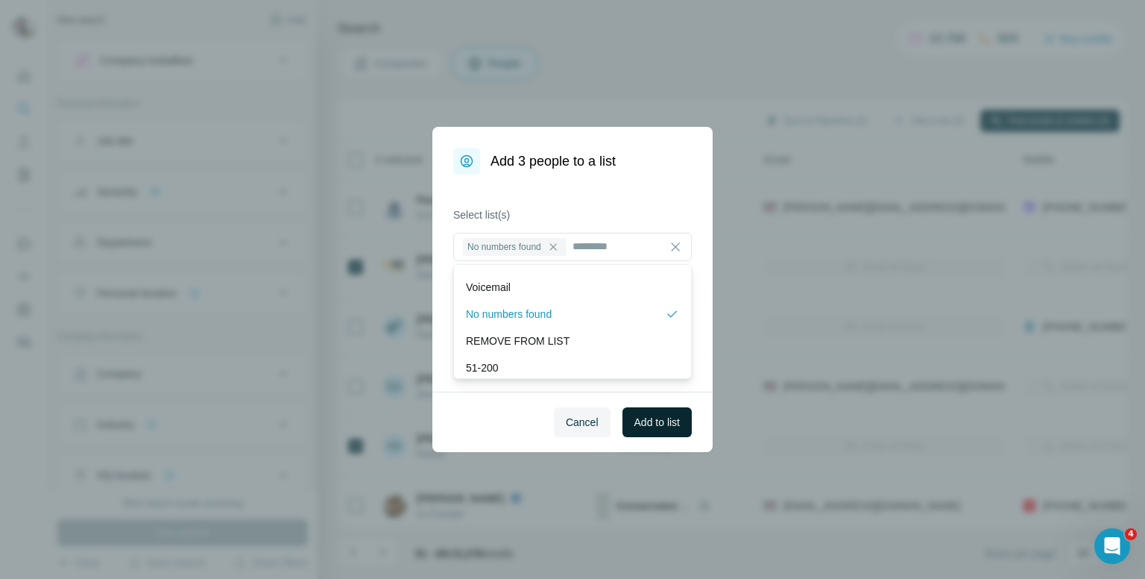
click at [643, 424] on span "Add to list" at bounding box center [657, 422] width 45 height 15
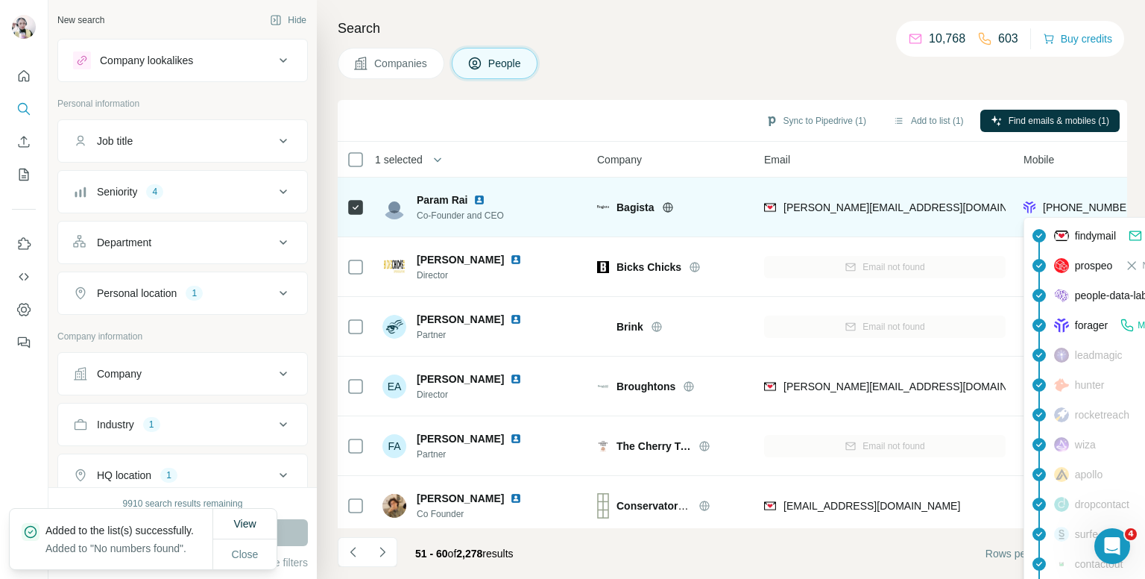
click at [1062, 204] on span "+447468369855" at bounding box center [1090, 207] width 94 height 12
copy tr "+447468369855"
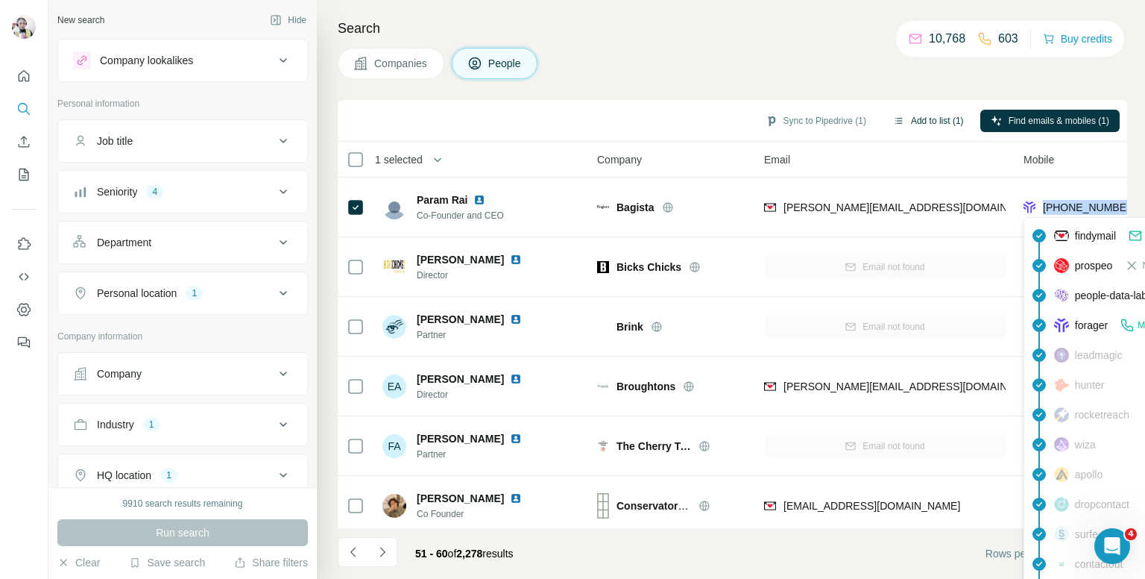
click at [938, 125] on button "Add to list (1)" at bounding box center [929, 121] width 92 height 22
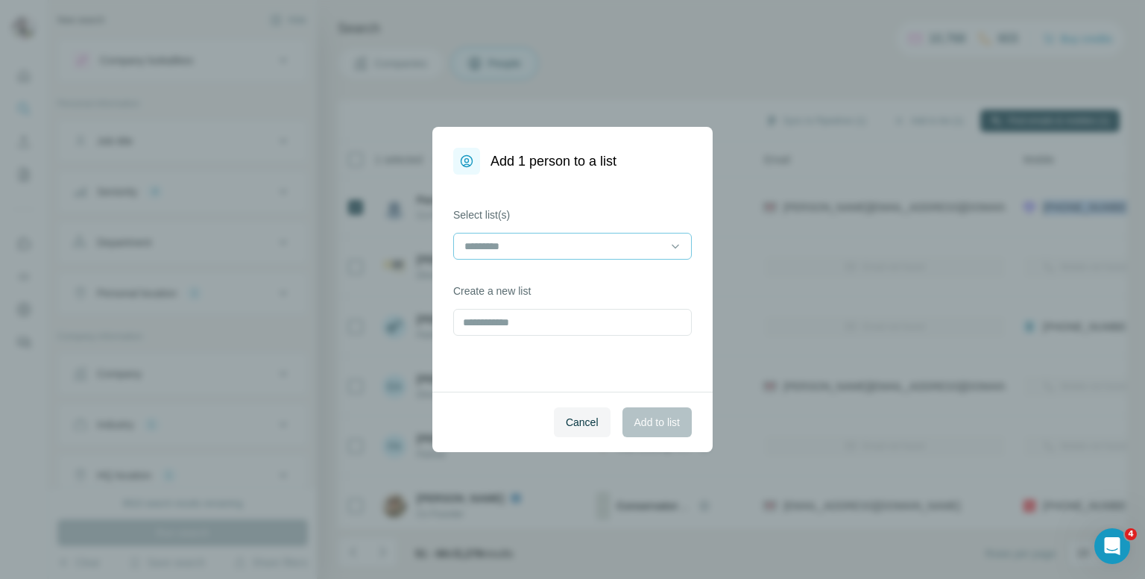
click at [575, 248] on input at bounding box center [563, 246] width 201 height 16
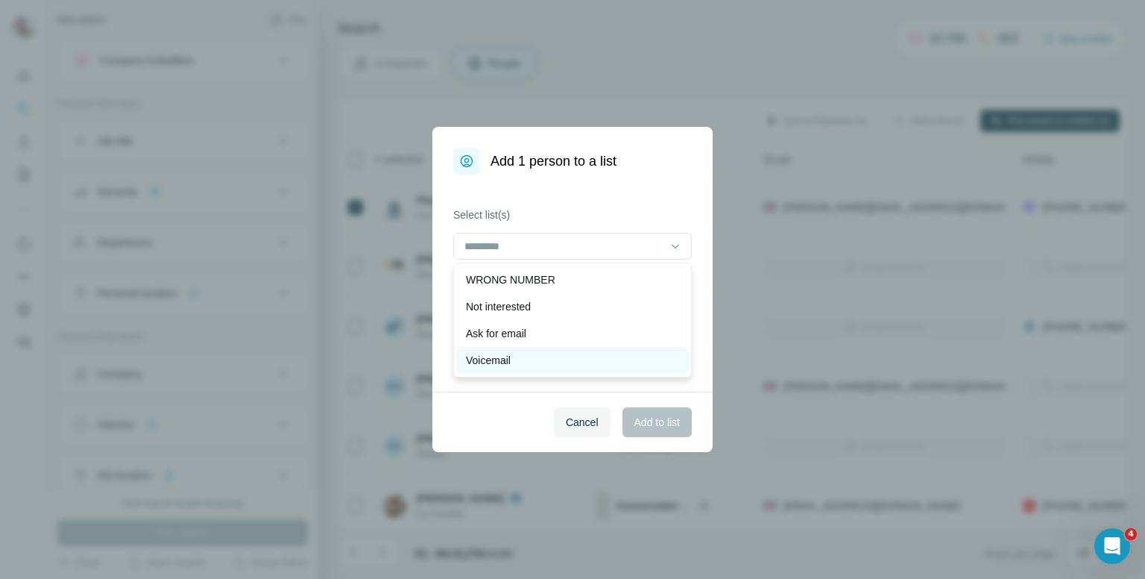
click at [500, 359] on p "Voicemail" at bounding box center [488, 360] width 45 height 15
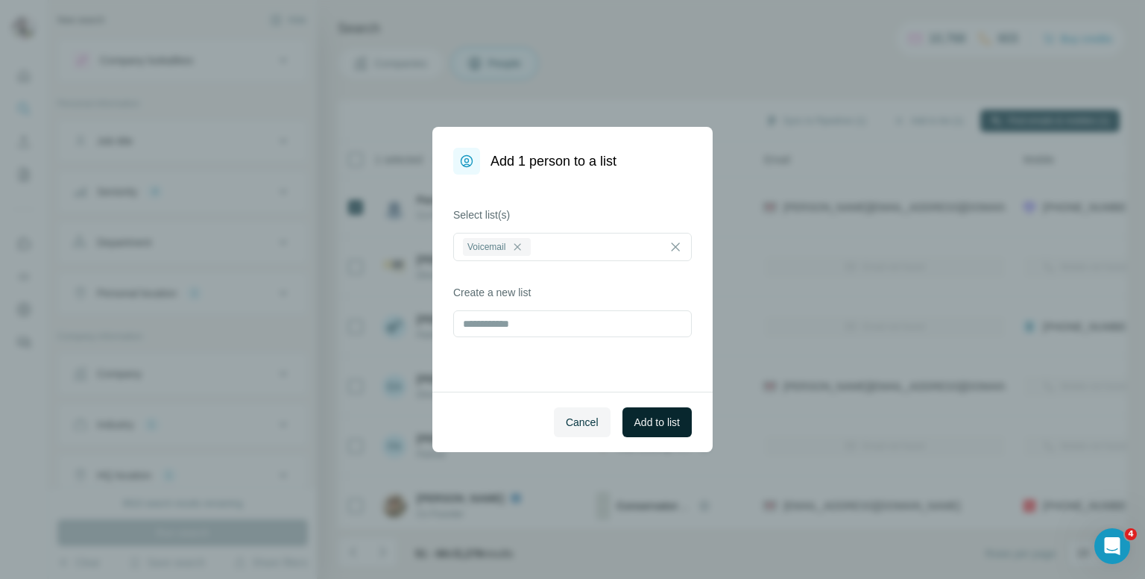
click at [649, 421] on span "Add to list" at bounding box center [657, 422] width 45 height 15
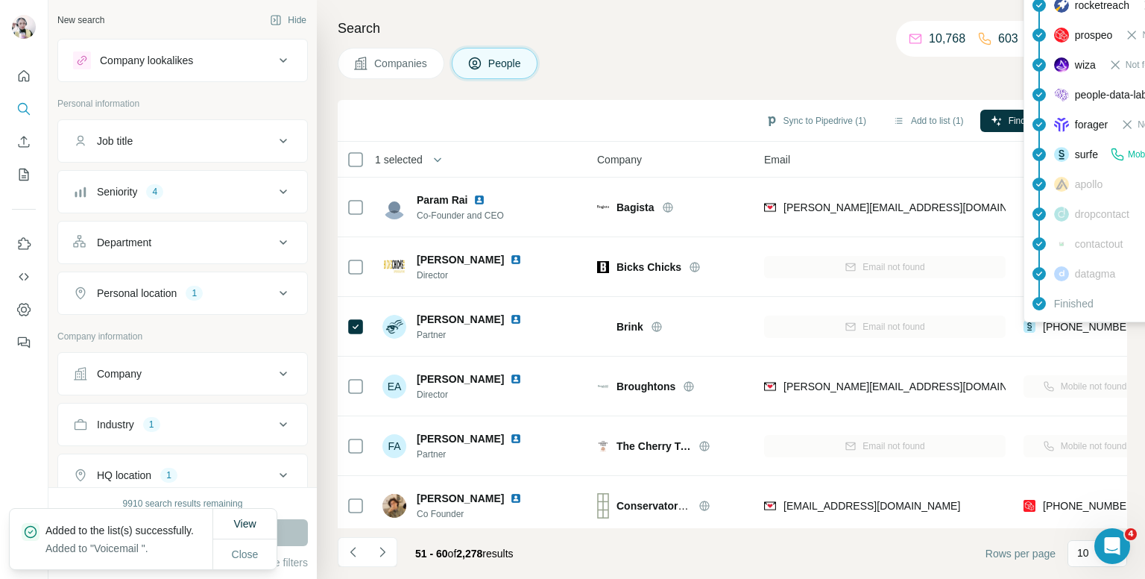
click at [1081, 318] on div "Finished" at bounding box center [1157, 304] width 261 height 30
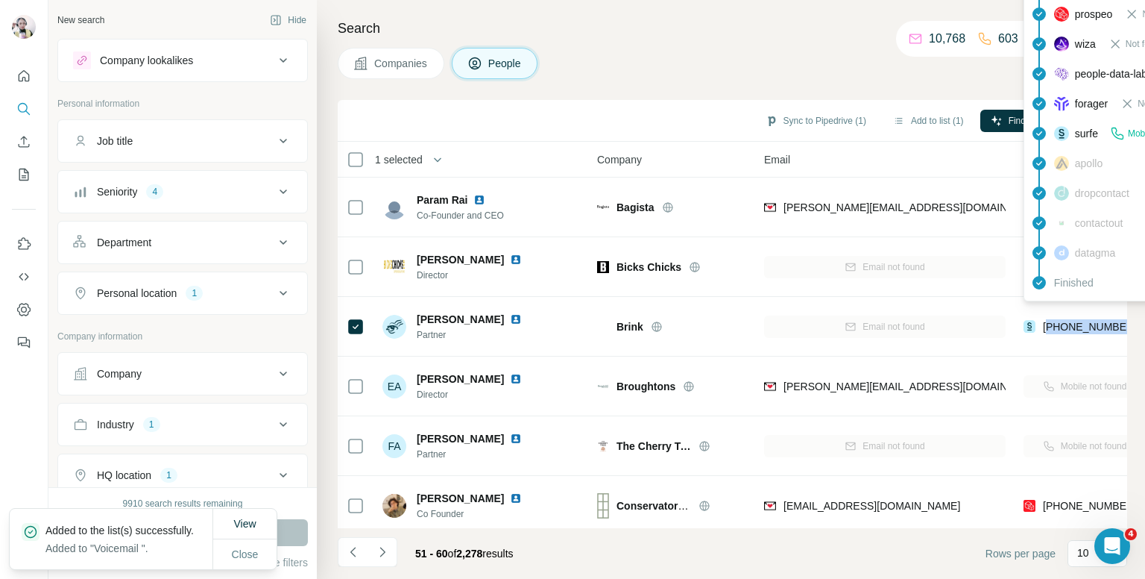
click at [1081, 319] on div "+447850570250" at bounding box center [1090, 326] width 94 height 15
copy tr "+447850570250"
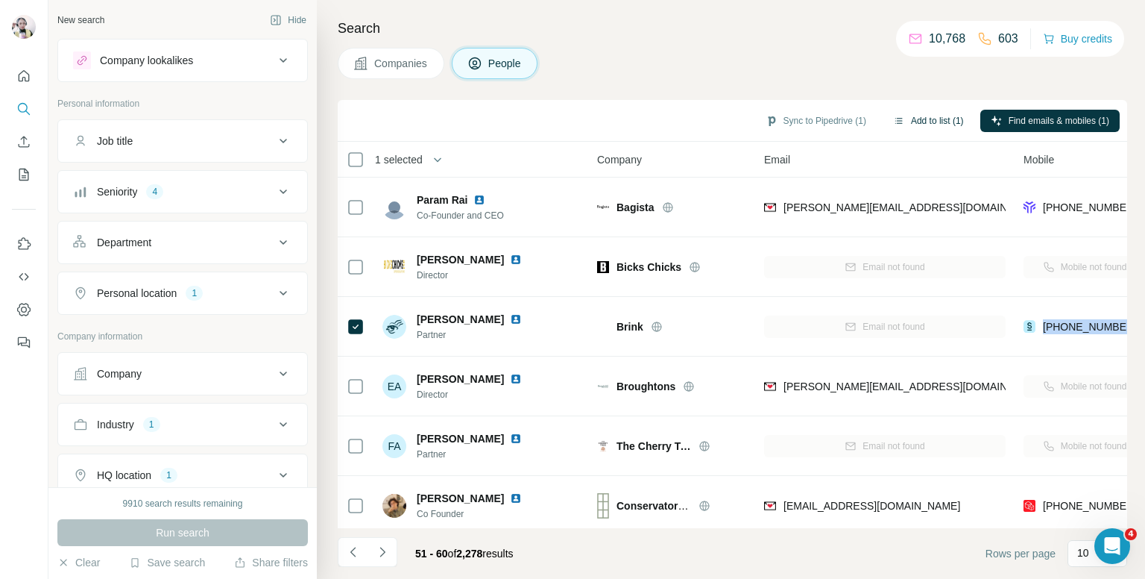
click at [919, 120] on button "Add to list (1)" at bounding box center [929, 121] width 92 height 22
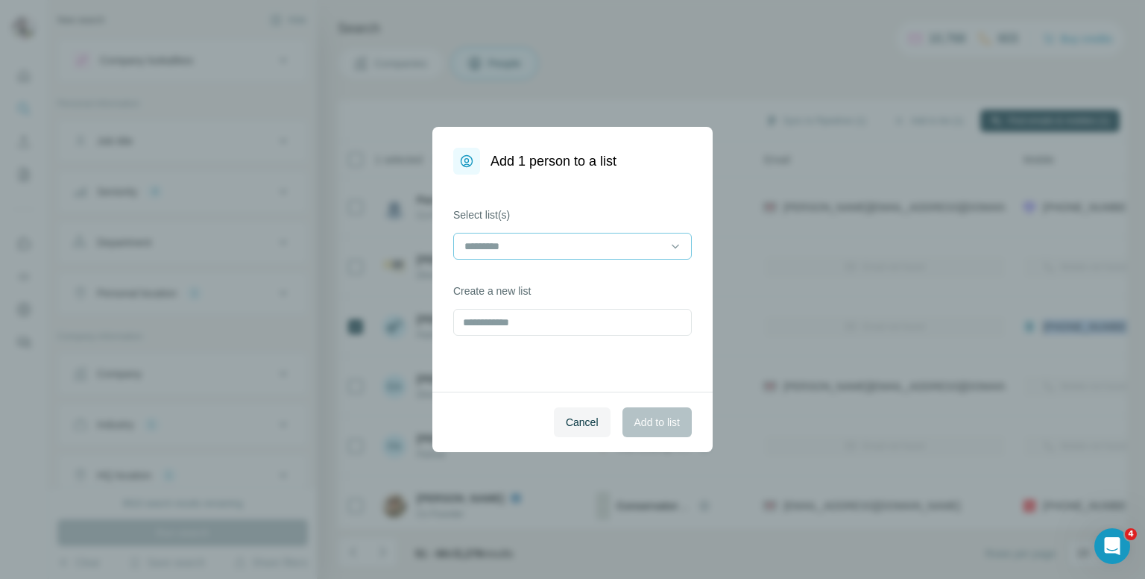
click at [576, 245] on input at bounding box center [563, 246] width 201 height 16
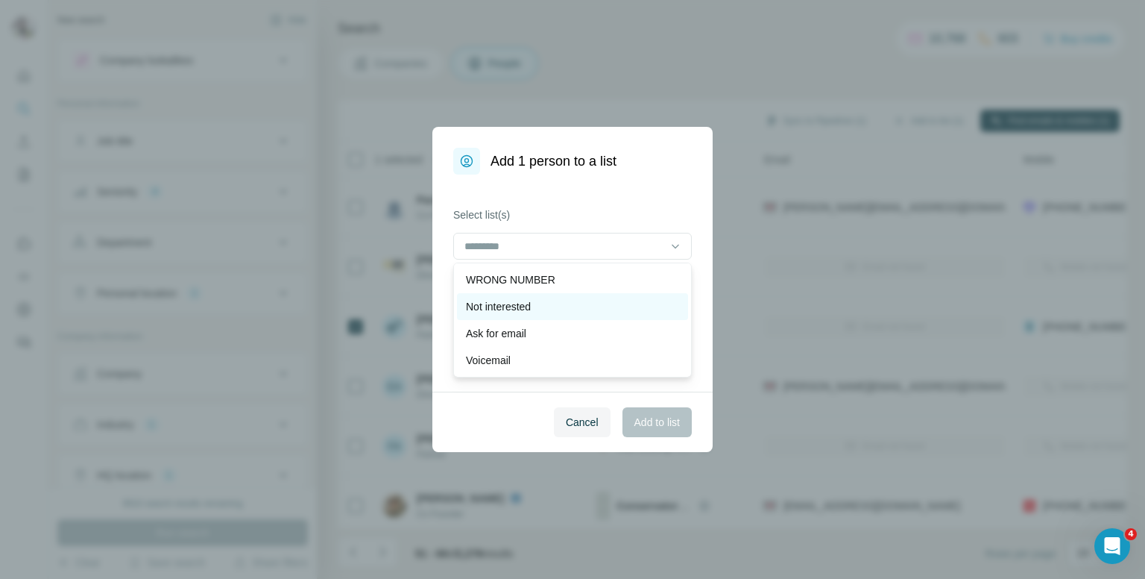
click at [488, 315] on div "Not interested" at bounding box center [572, 306] width 231 height 27
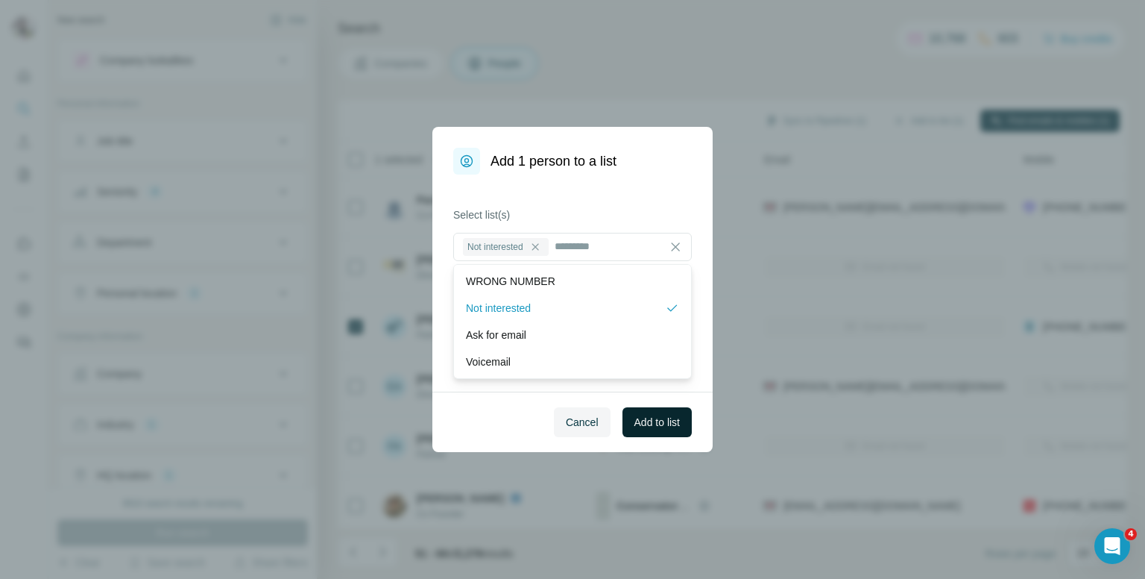
click at [657, 427] on span "Add to list" at bounding box center [657, 422] width 45 height 15
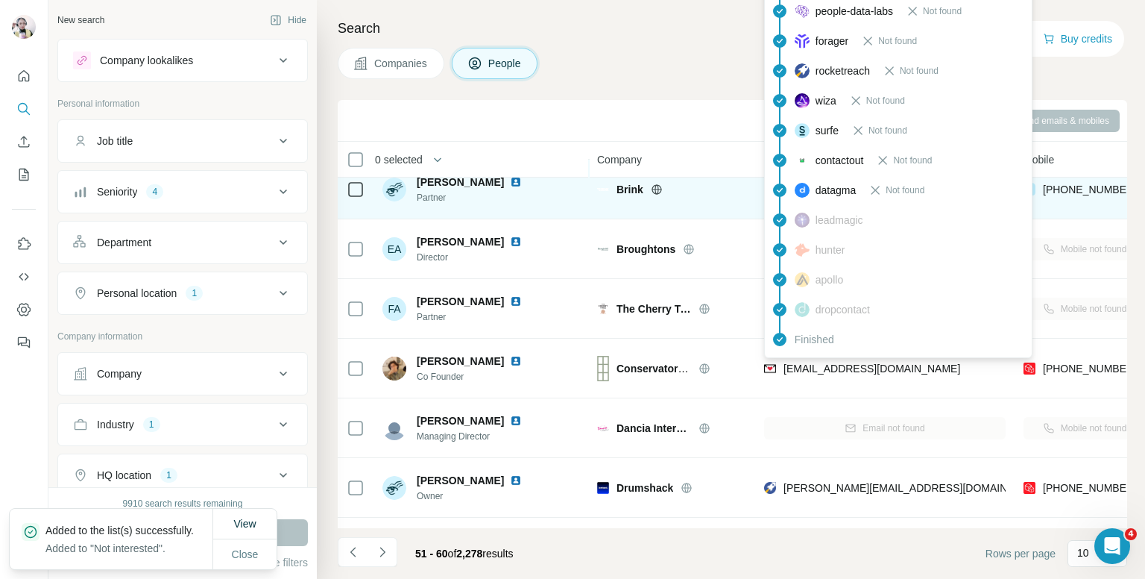
scroll to position [149, 0]
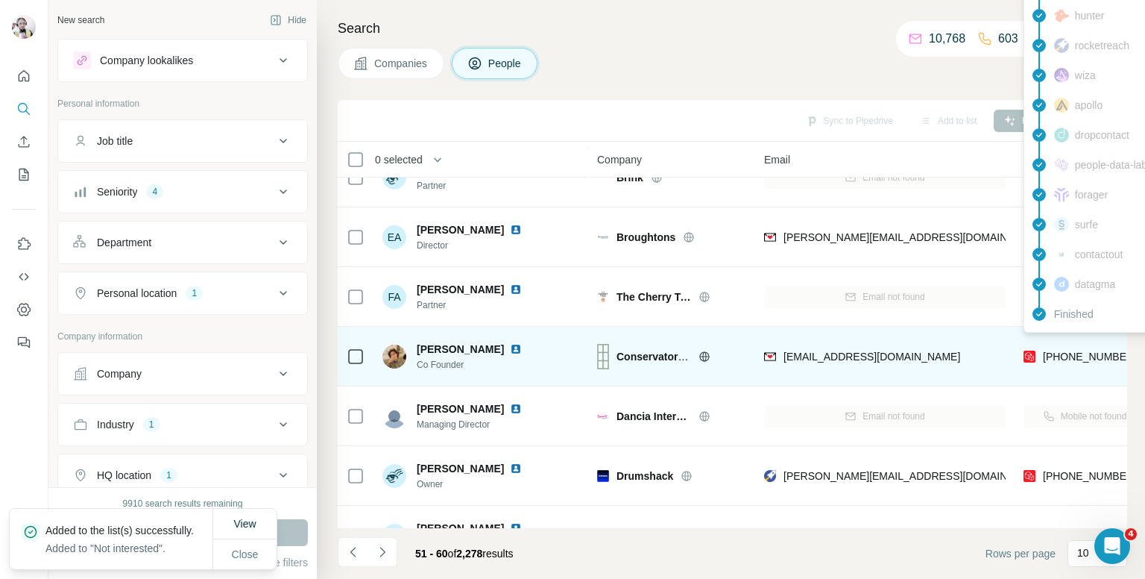
click at [1063, 353] on span "+447785522762" at bounding box center [1090, 356] width 94 height 12
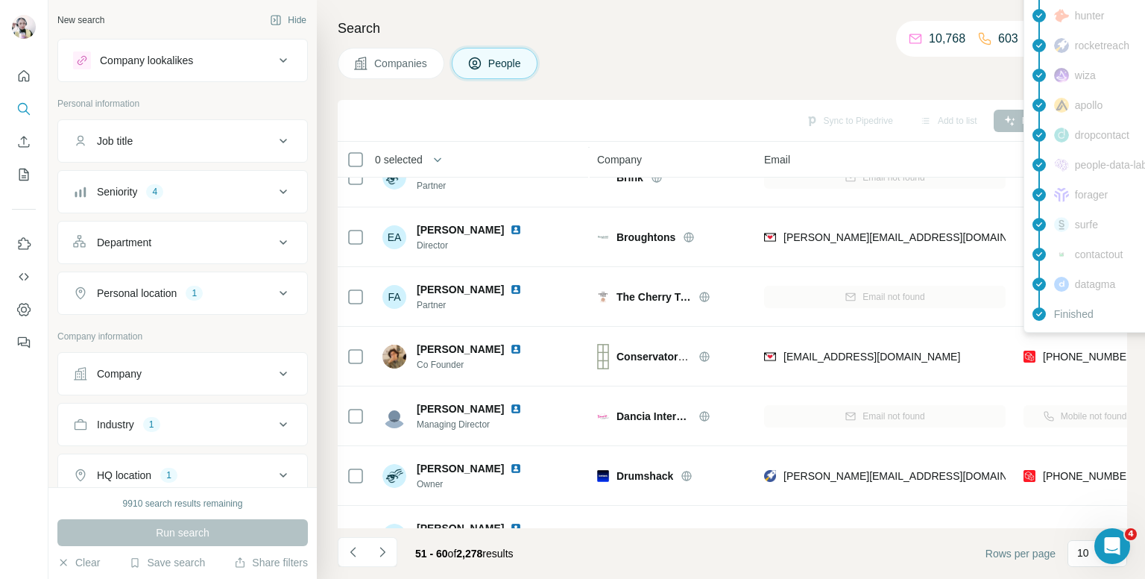
click at [924, 81] on div "Search Companies People Sync to Pipedrive Add to list Find emails & mobiles 0 s…" at bounding box center [731, 289] width 828 height 579
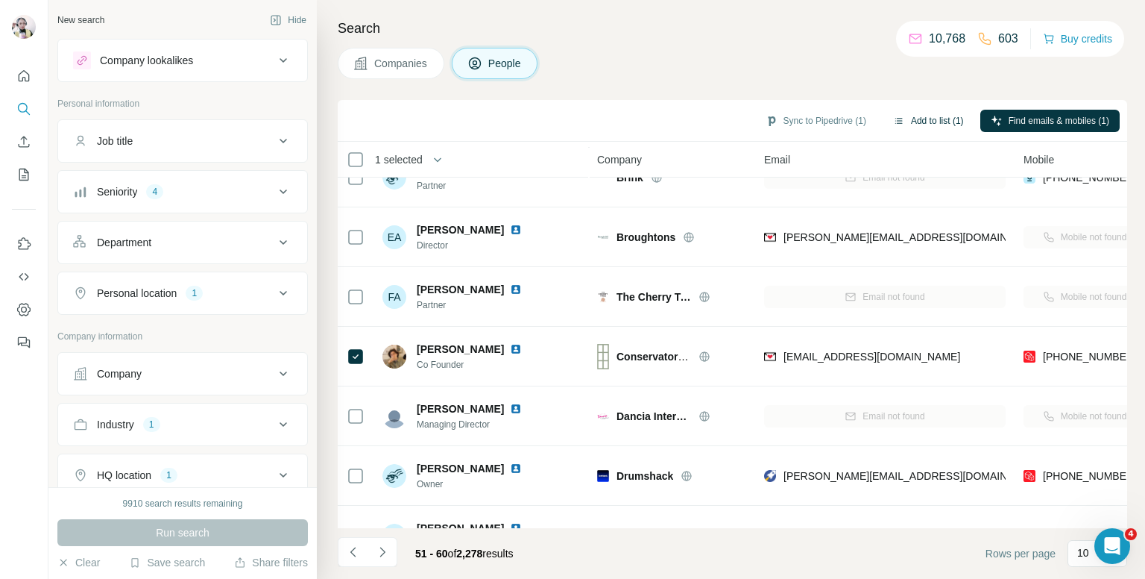
click at [932, 119] on button "Add to list (1)" at bounding box center [929, 121] width 92 height 22
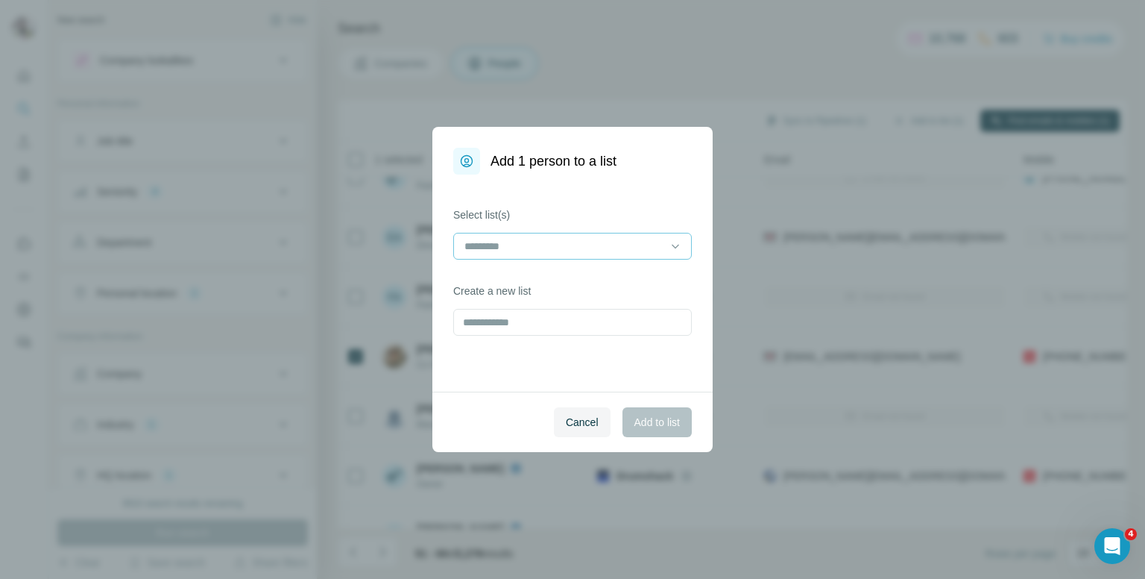
click at [568, 245] on input at bounding box center [563, 246] width 201 height 16
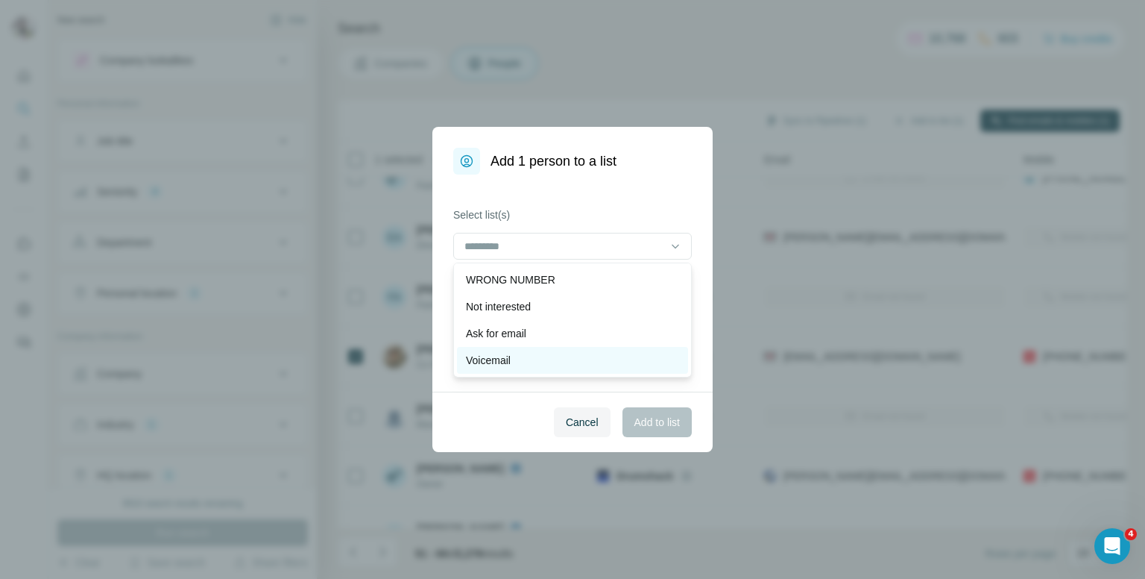
click at [506, 362] on p "Voicemail" at bounding box center [488, 360] width 45 height 15
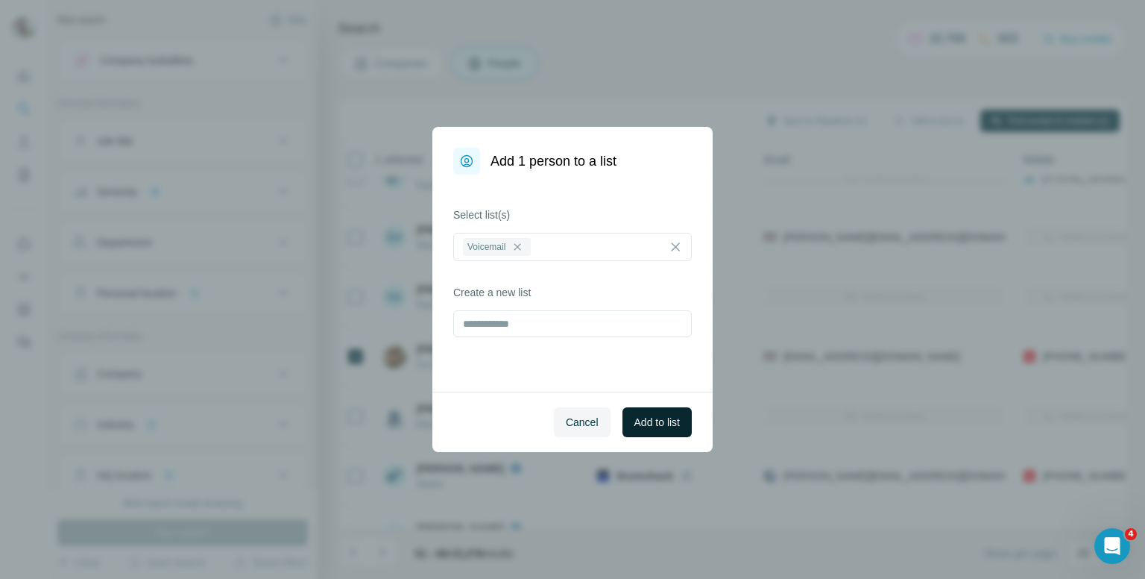
click at [658, 426] on span "Add to list" at bounding box center [657, 422] width 45 height 15
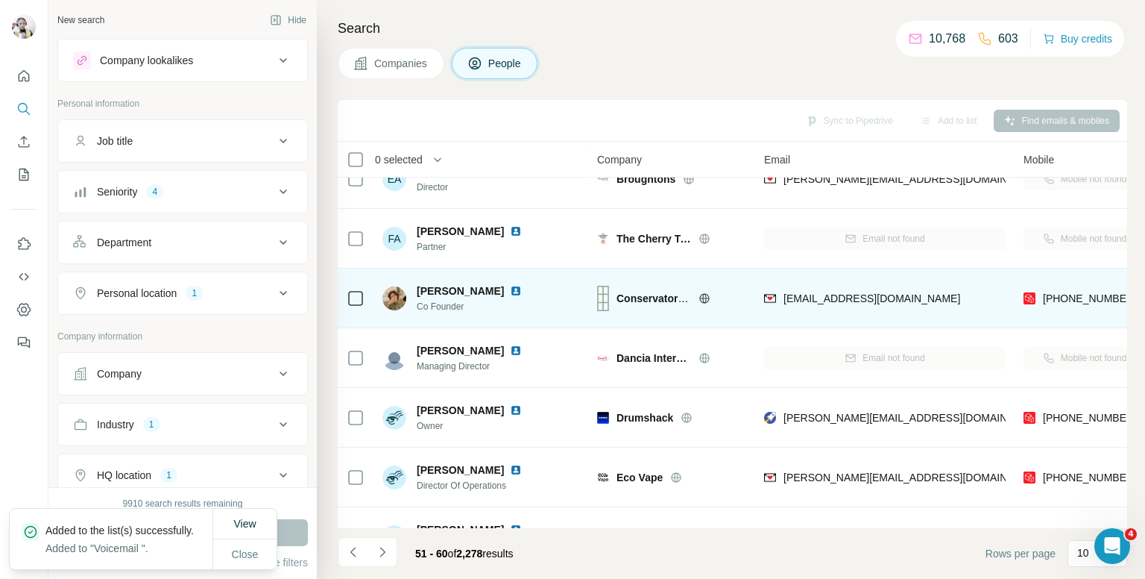
scroll to position [224, 0]
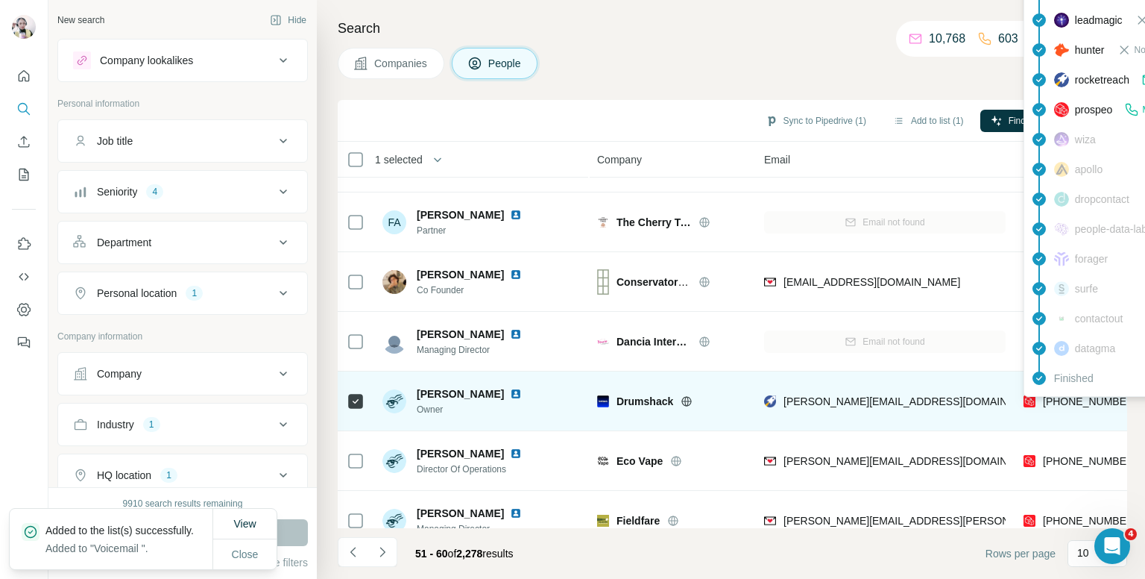
click at [1078, 400] on span "+447973163979" at bounding box center [1090, 401] width 94 height 12
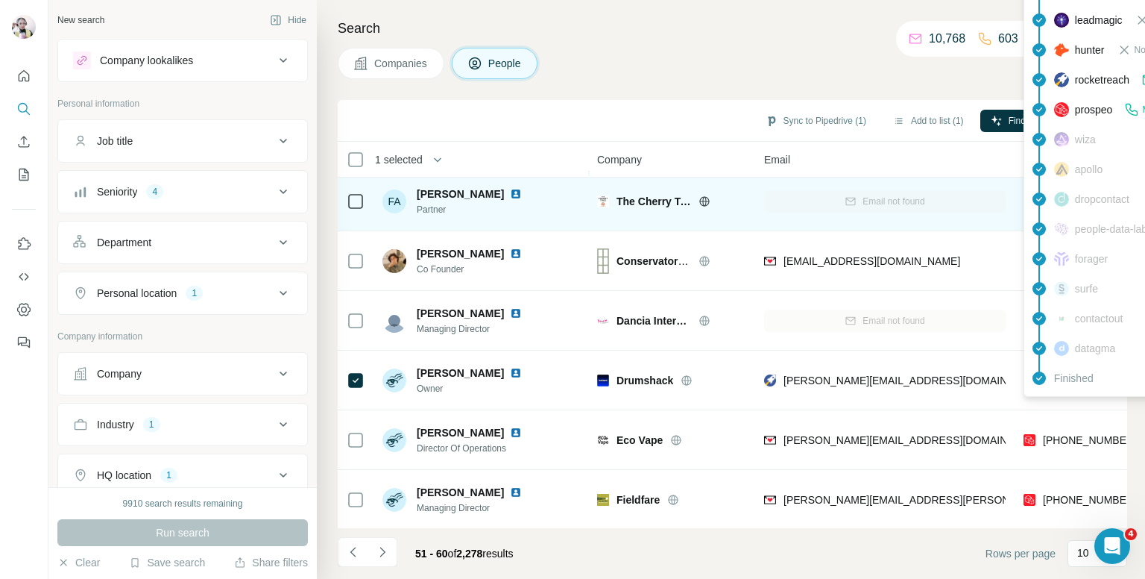
scroll to position [254, 0]
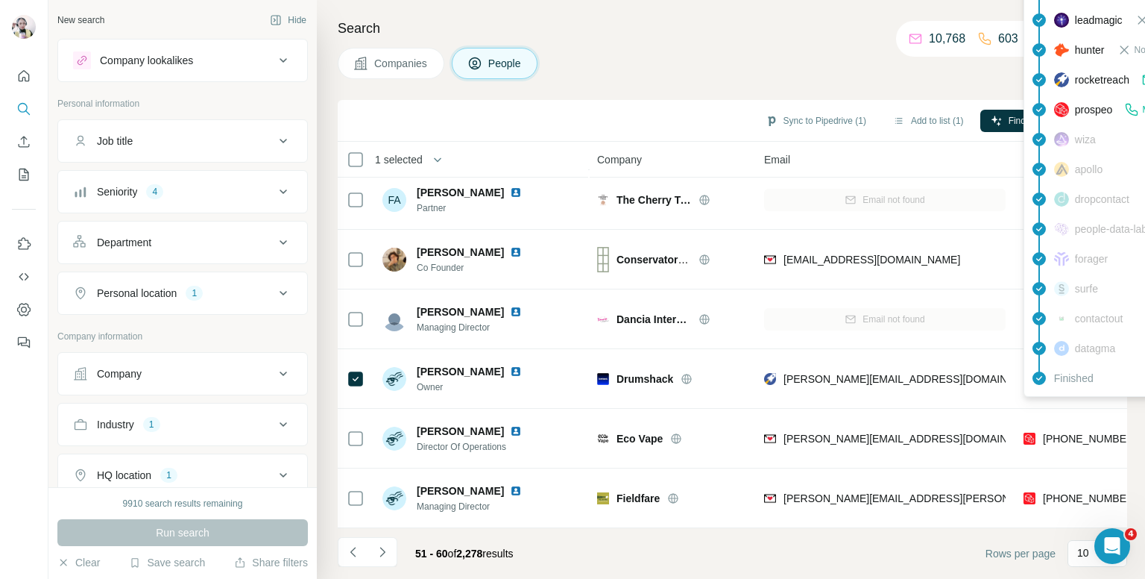
click at [682, 8] on div "Search Companies People Sync to Pipedrive (1) Add to list (1) Find emails & mob…" at bounding box center [731, 289] width 828 height 579
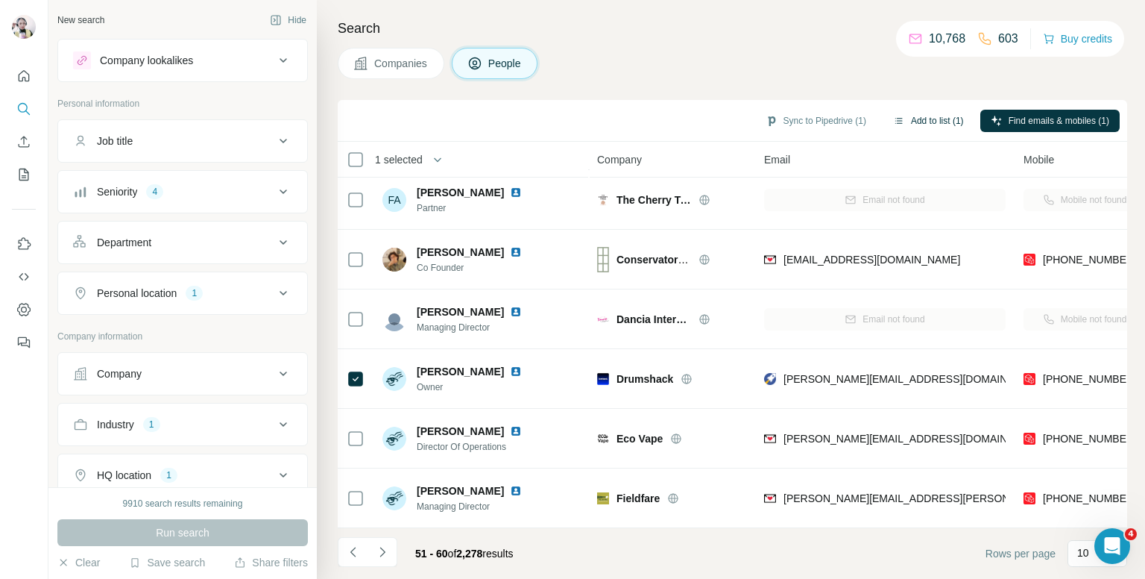
click at [939, 113] on button "Add to list (1)" at bounding box center [929, 121] width 92 height 22
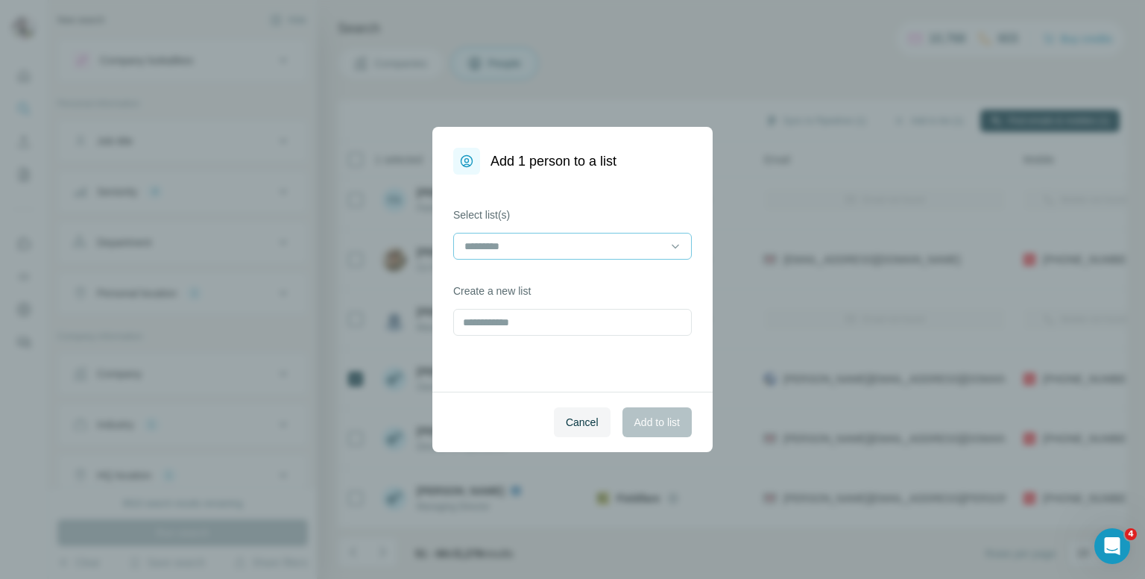
click at [526, 240] on input at bounding box center [563, 246] width 201 height 16
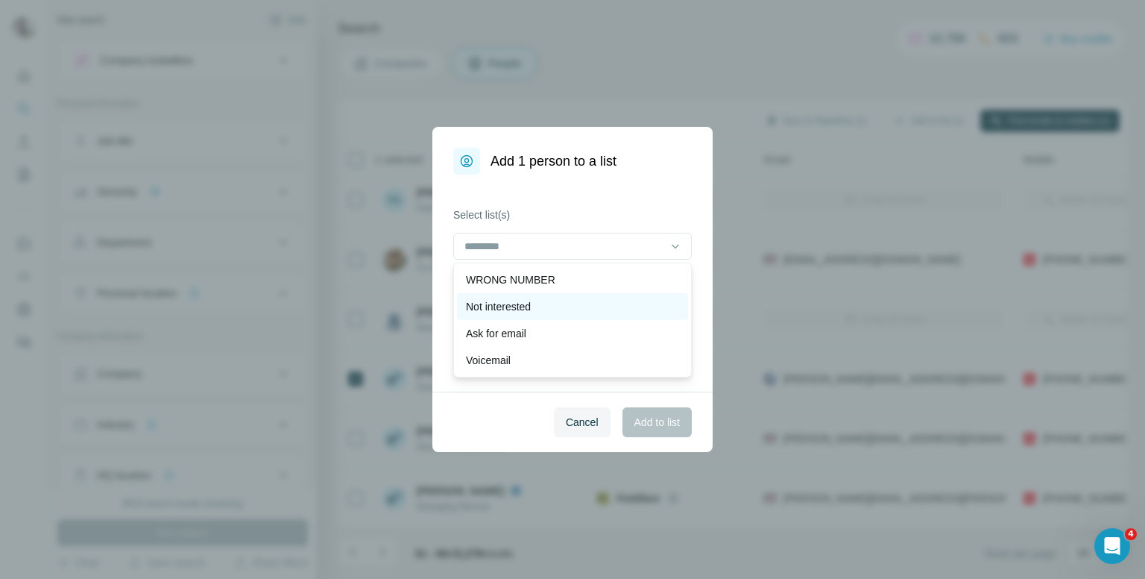
click at [506, 305] on p "Not interested" at bounding box center [498, 306] width 65 height 15
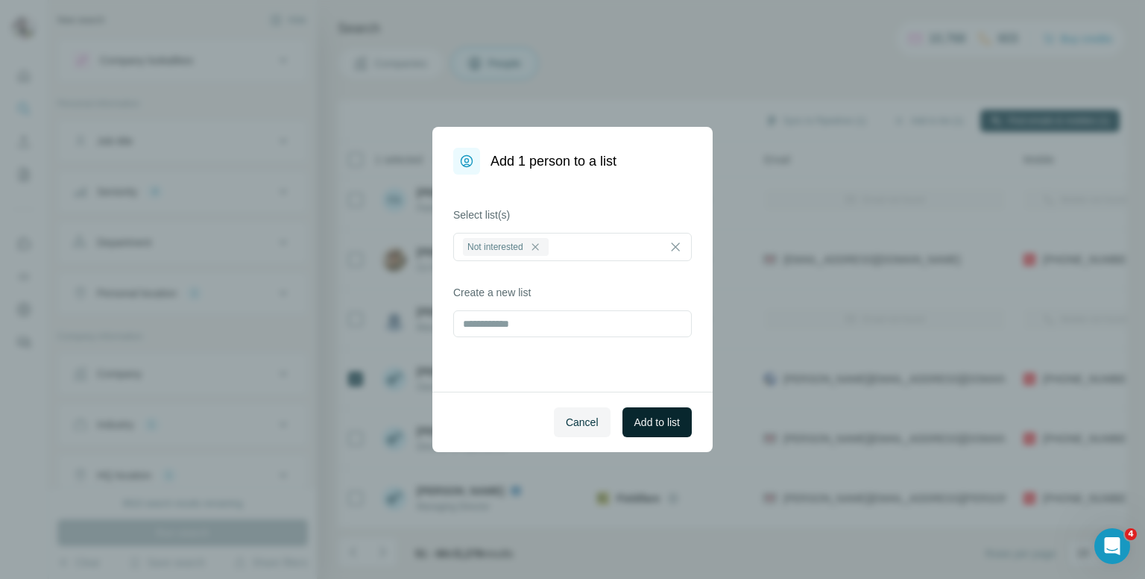
click at [654, 423] on span "Add to list" at bounding box center [657, 422] width 45 height 15
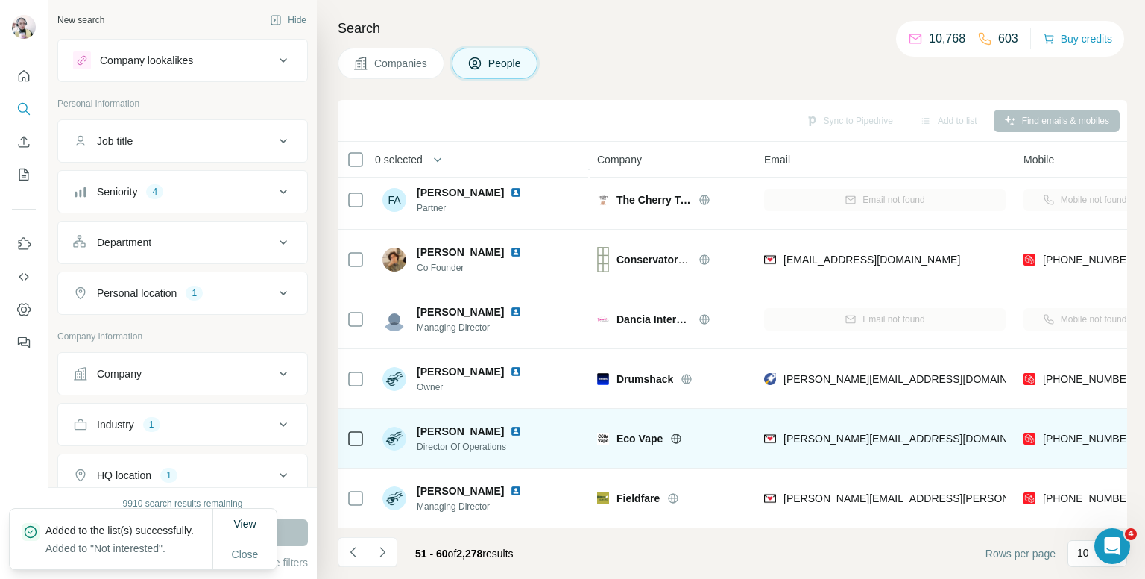
click at [347, 430] on icon at bounding box center [356, 438] width 18 height 18
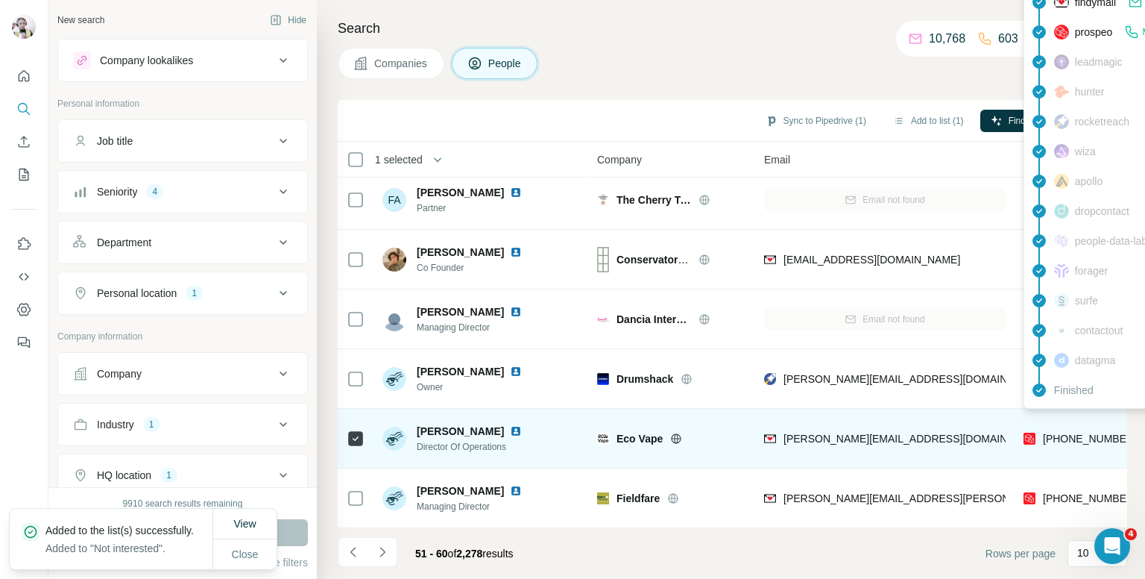
click at [1086, 433] on span "+447759562533" at bounding box center [1090, 438] width 94 height 12
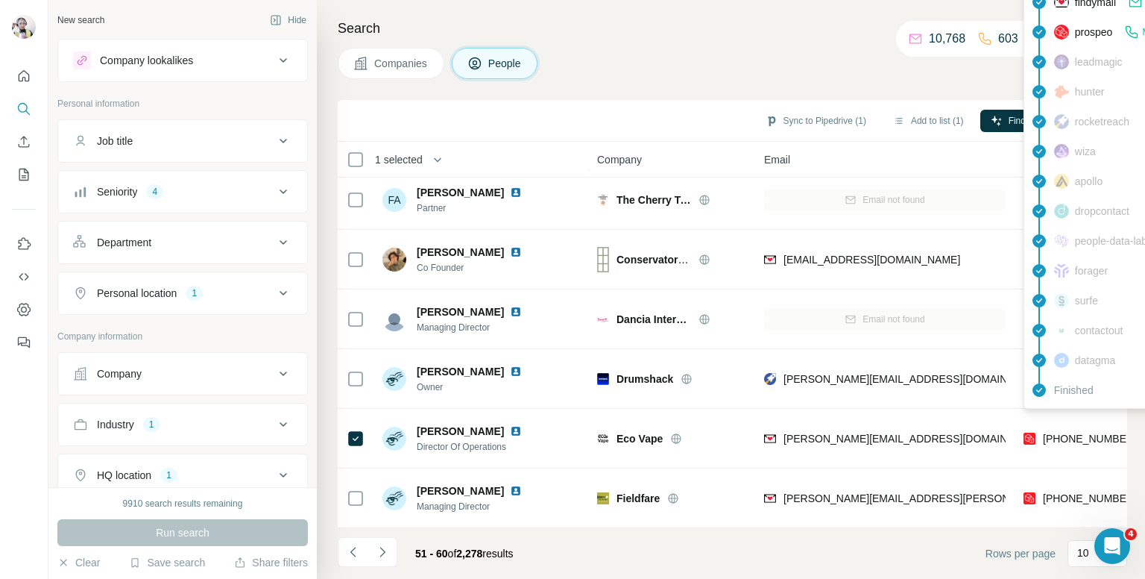
click at [820, 68] on div "Companies People" at bounding box center [733, 63] width 790 height 31
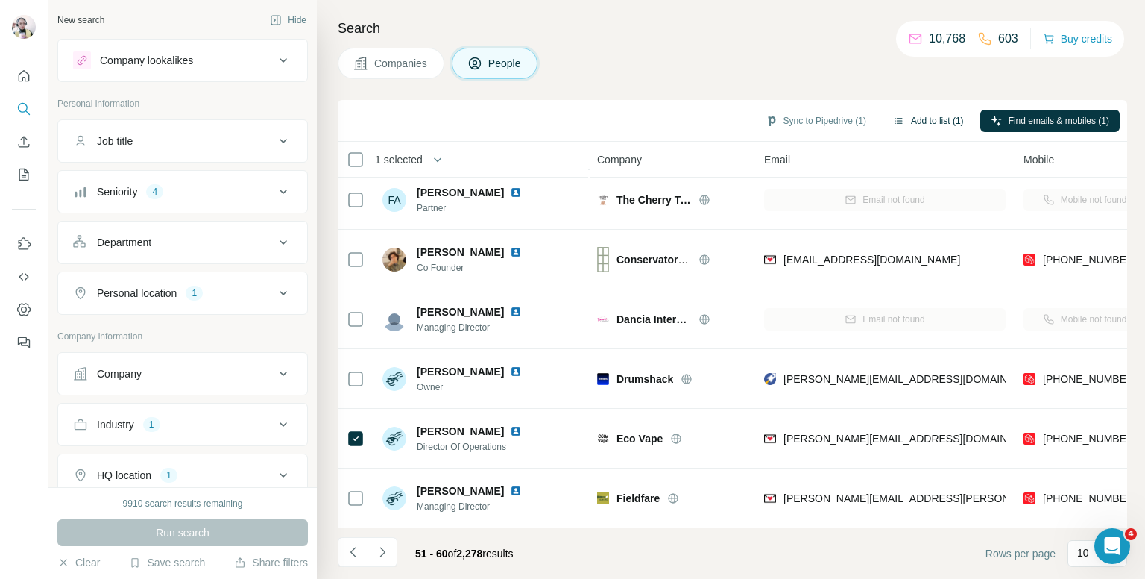
click at [936, 118] on button "Add to list (1)" at bounding box center [929, 121] width 92 height 22
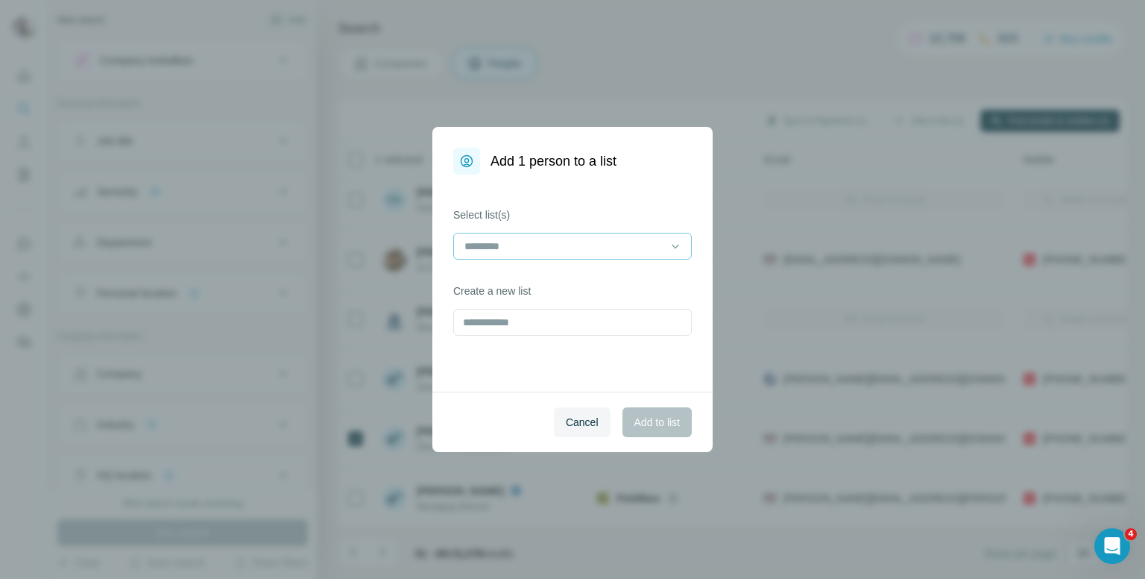
click at [609, 258] on div at bounding box center [563, 245] width 201 height 25
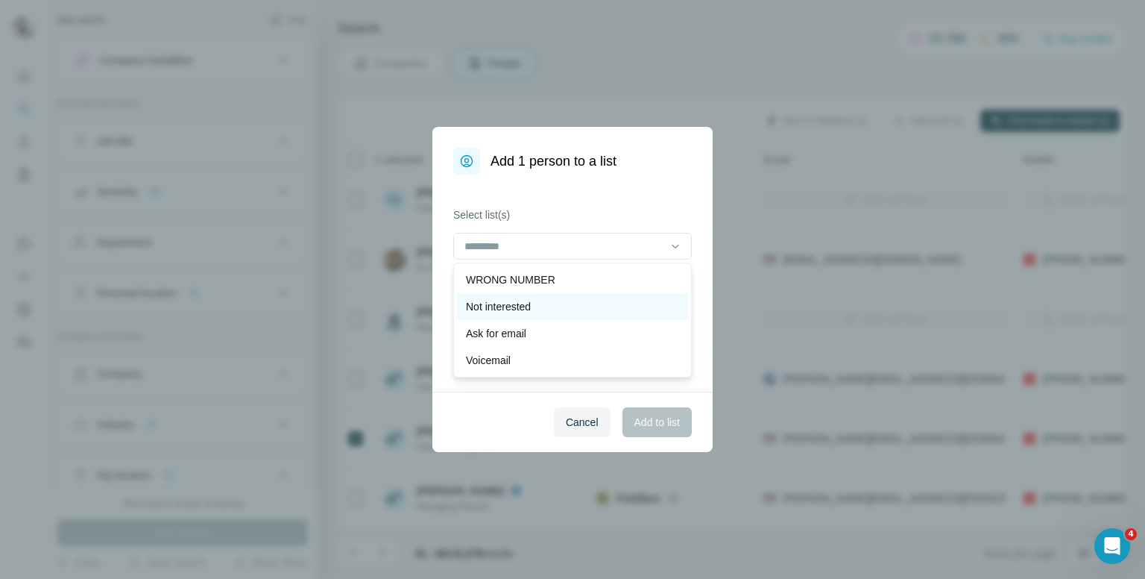
click at [531, 305] on p "Not interested" at bounding box center [498, 306] width 65 height 15
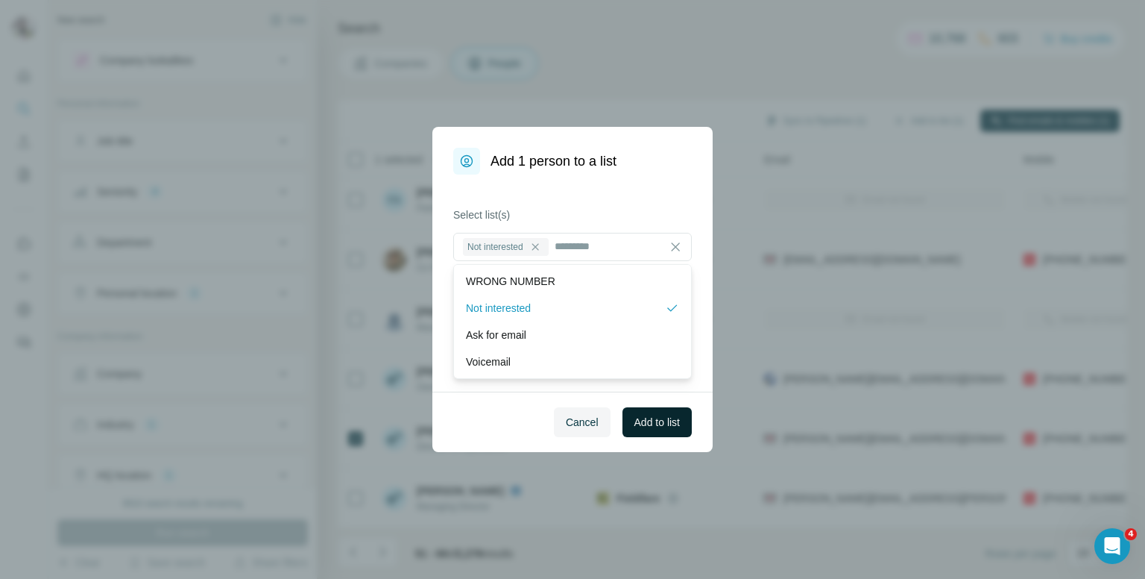
click at [652, 421] on span "Add to list" at bounding box center [657, 422] width 45 height 15
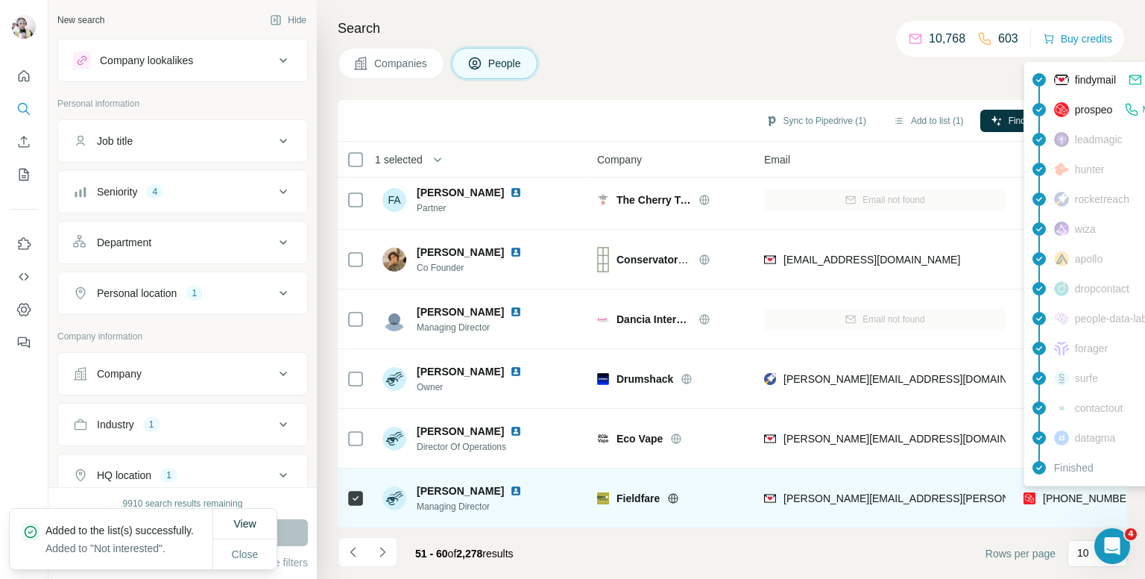
click at [1083, 493] on span "+44160641122" at bounding box center [1090, 498] width 94 height 12
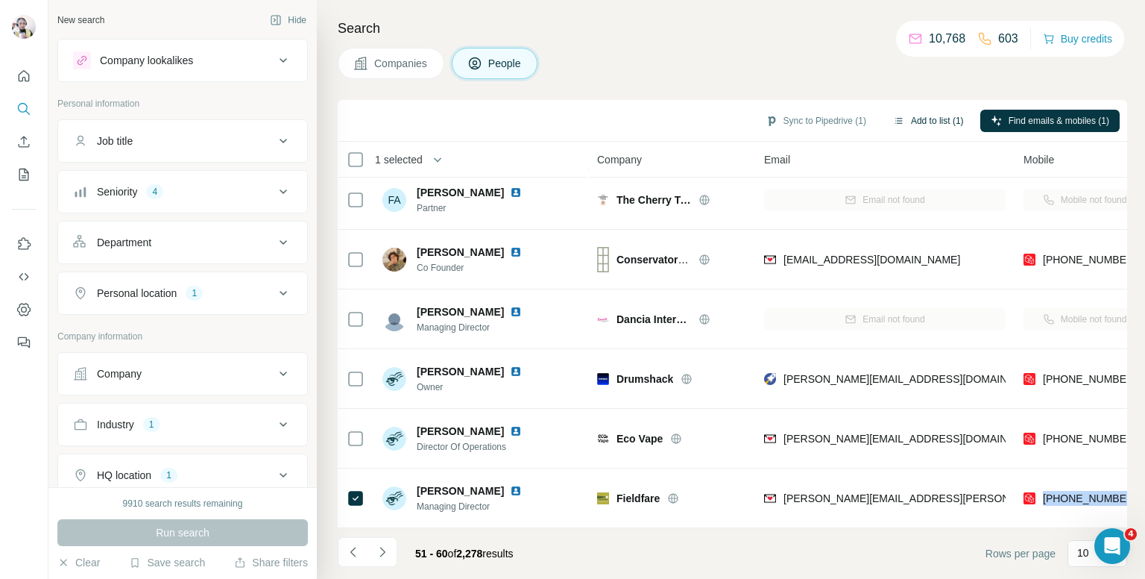
click at [914, 120] on button "Add to list (1)" at bounding box center [929, 121] width 92 height 22
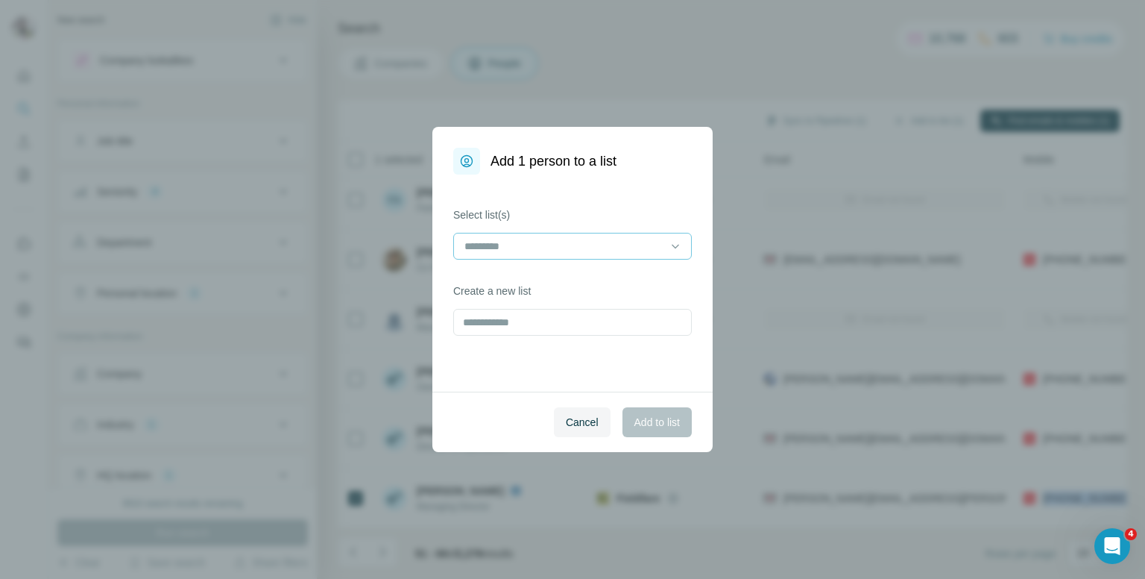
click at [522, 242] on input at bounding box center [563, 246] width 201 height 16
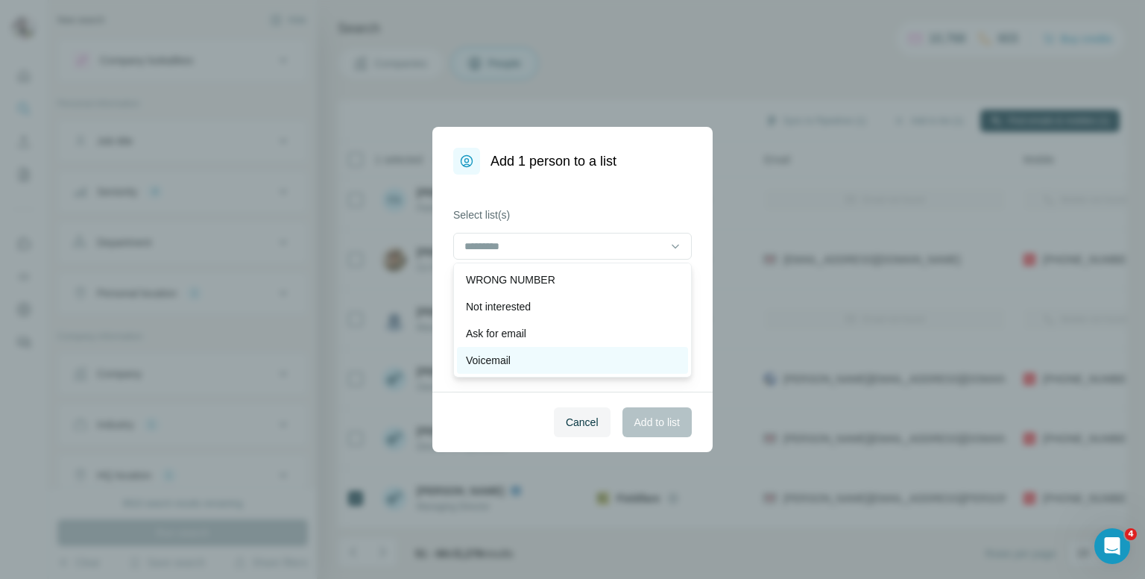
click at [520, 362] on div "Voicemail" at bounding box center [572, 360] width 213 height 15
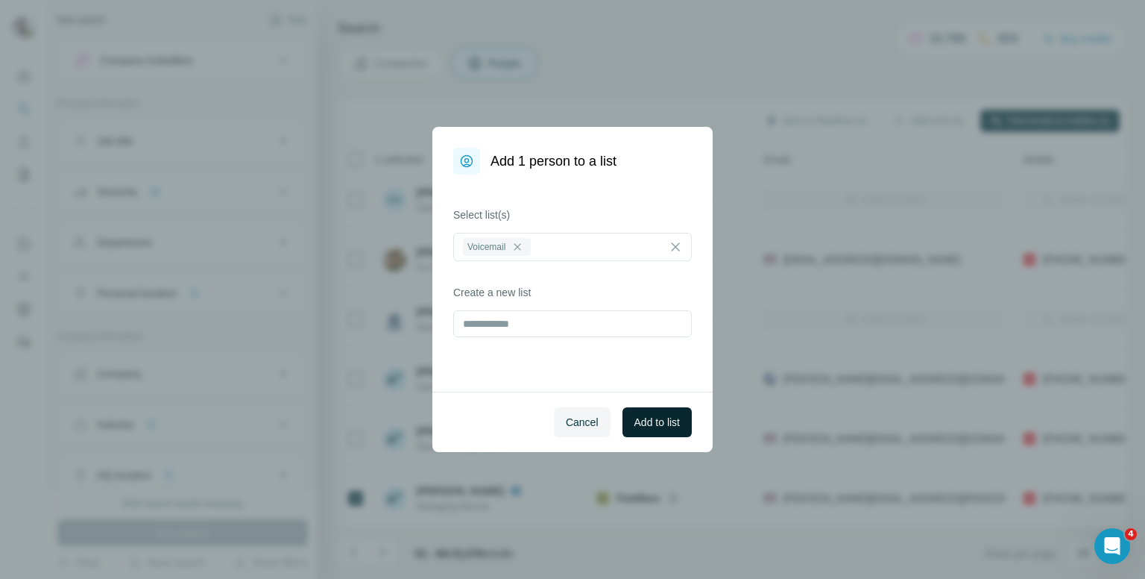
click at [642, 424] on span "Add to list" at bounding box center [657, 422] width 45 height 15
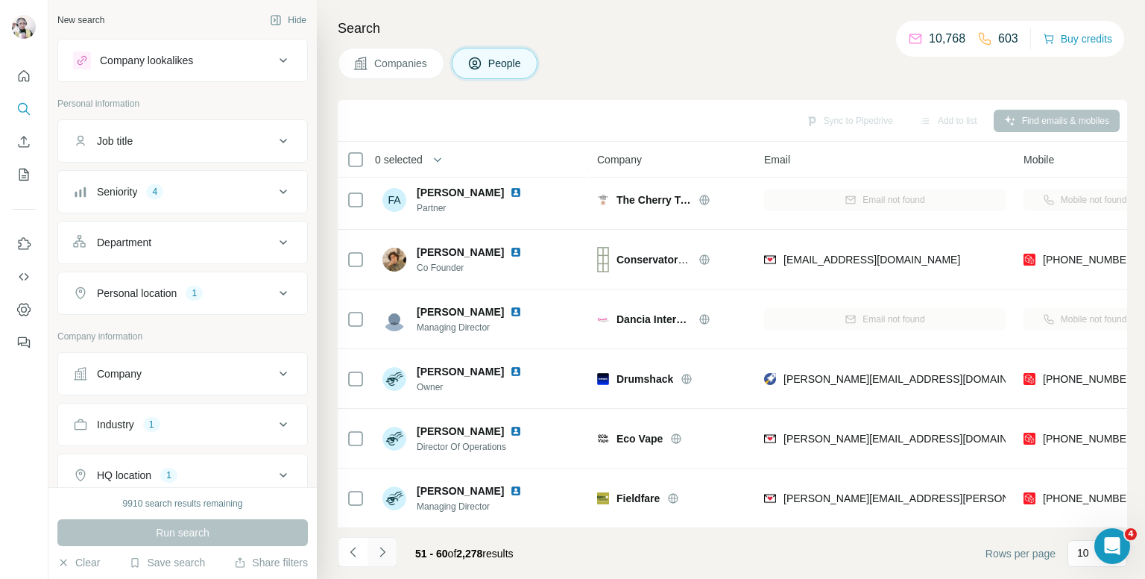
click at [379, 555] on icon "Navigate to next page" at bounding box center [382, 551] width 15 height 15
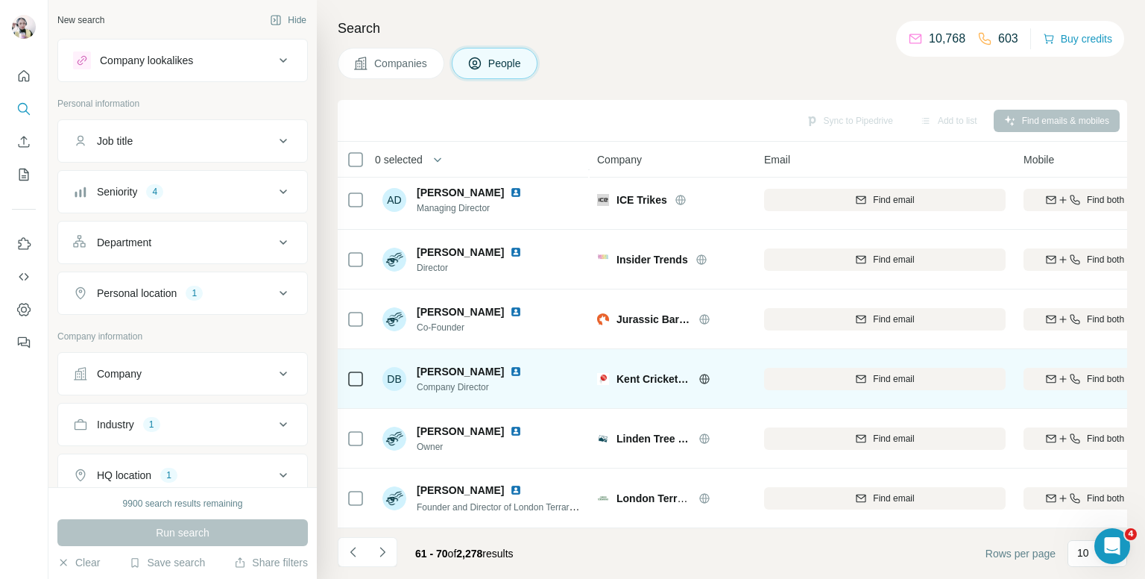
scroll to position [0, 0]
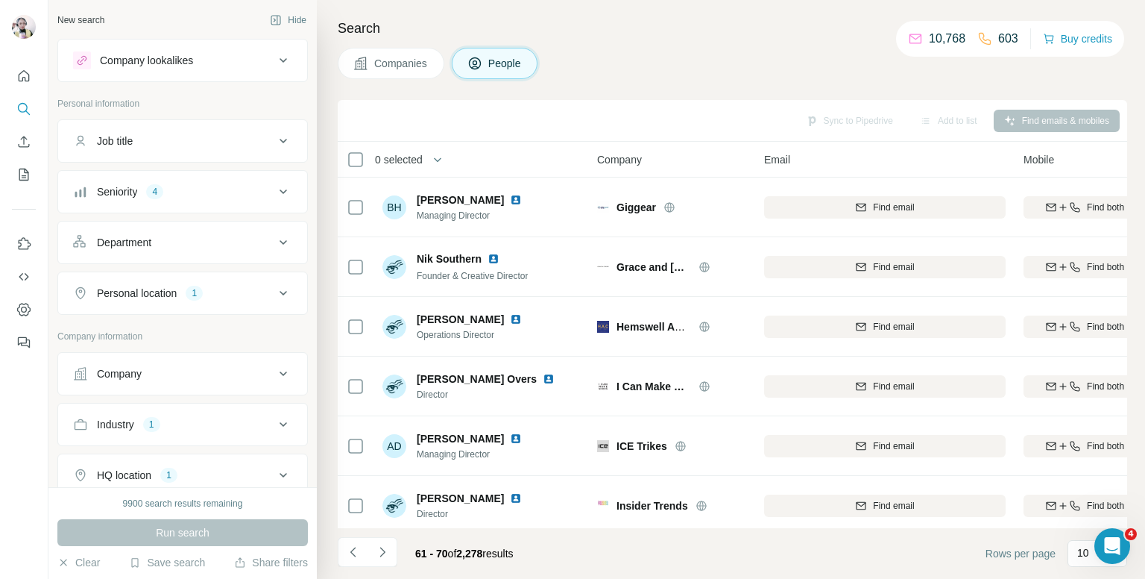
click at [345, 157] on th "0 selected" at bounding box center [457, 160] width 239 height 36
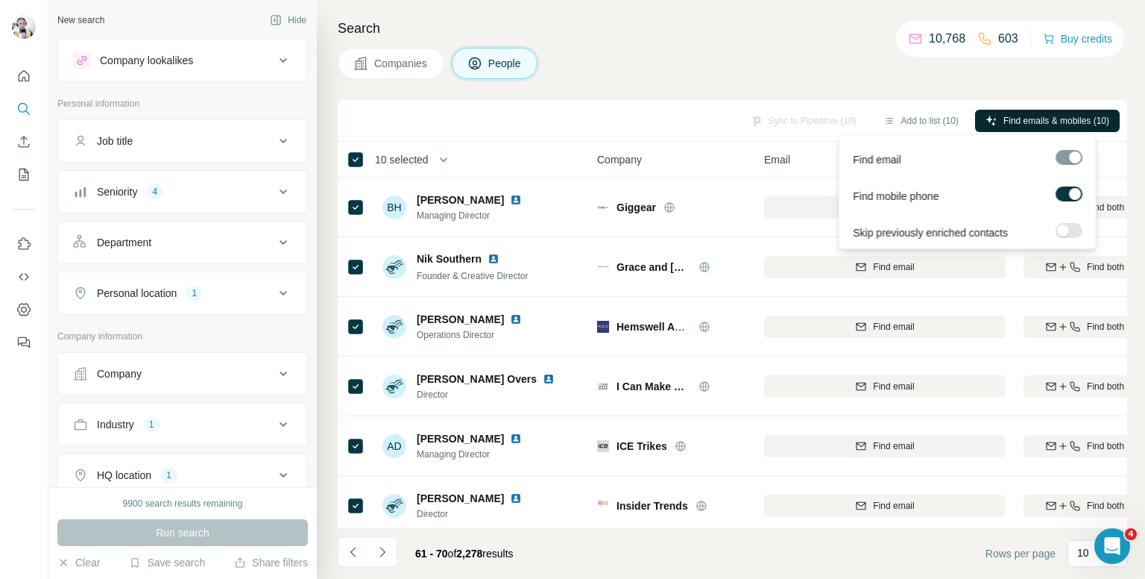
click at [1022, 114] on span "Find emails & mobiles (10)" at bounding box center [1057, 120] width 106 height 13
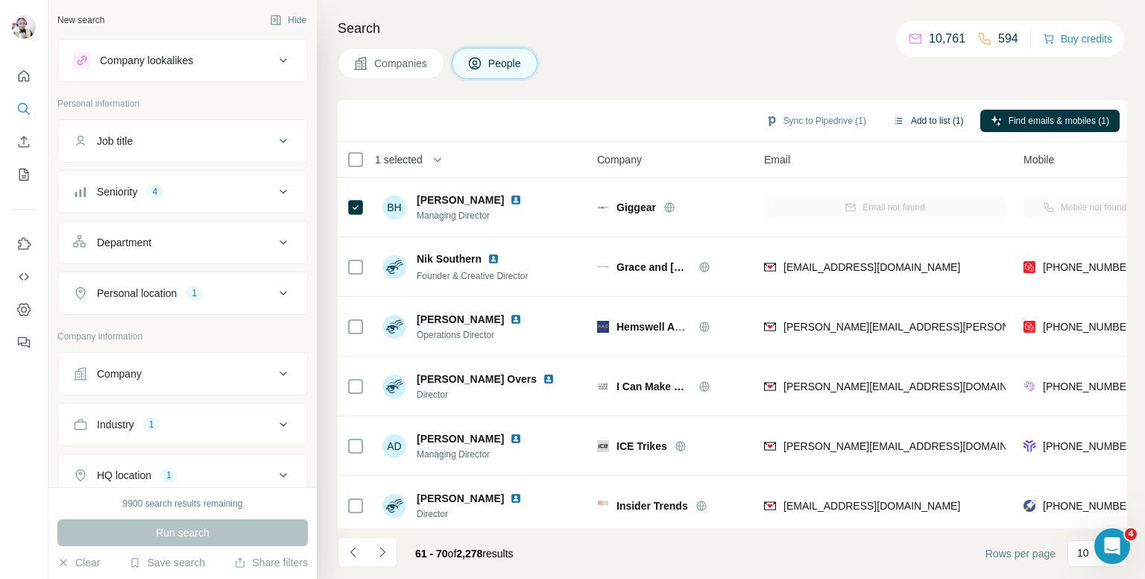
click at [907, 123] on button "Add to list (1)" at bounding box center [929, 121] width 92 height 22
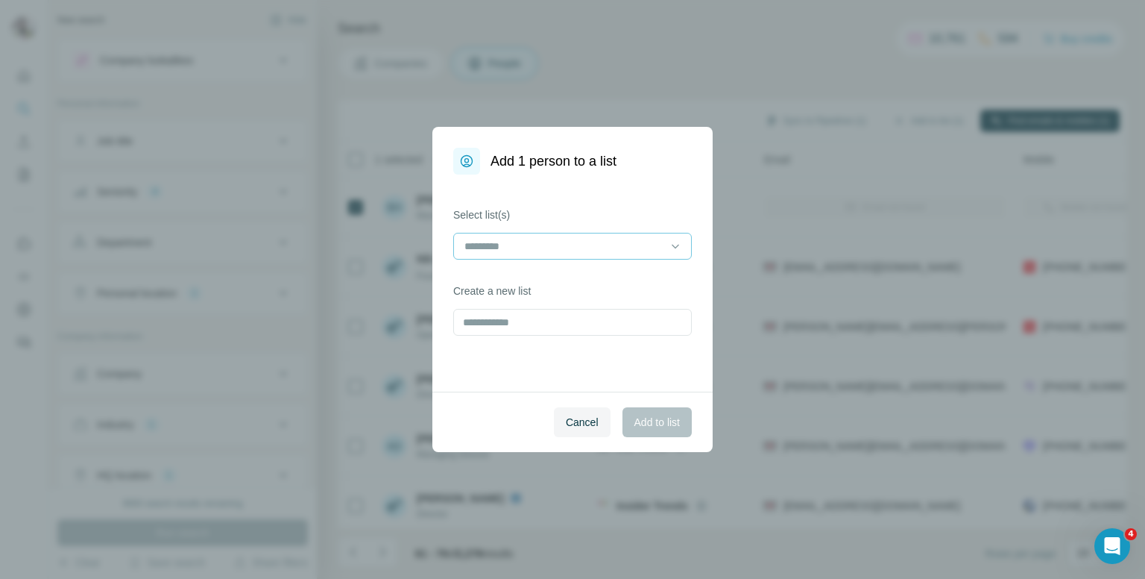
click at [606, 242] on input at bounding box center [563, 246] width 201 height 16
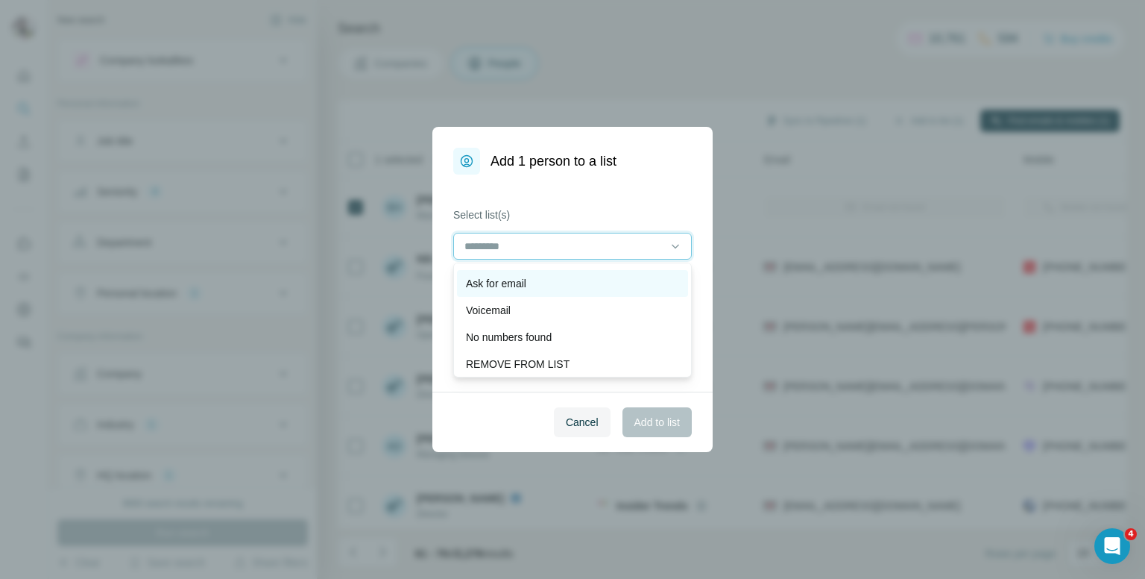
scroll to position [75, 0]
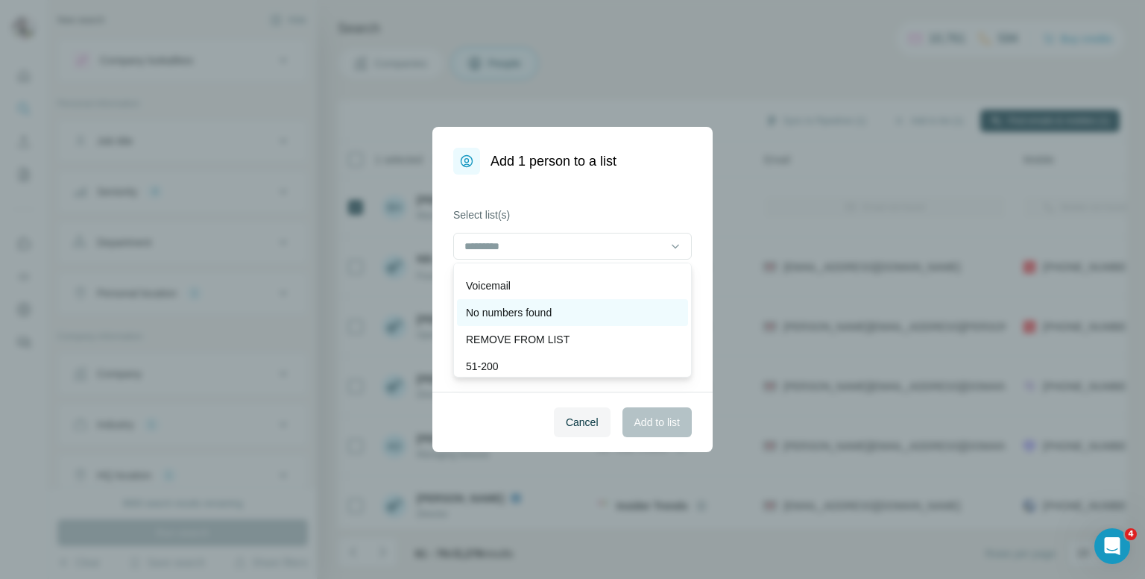
click at [514, 313] on p "No numbers found" at bounding box center [509, 312] width 86 height 15
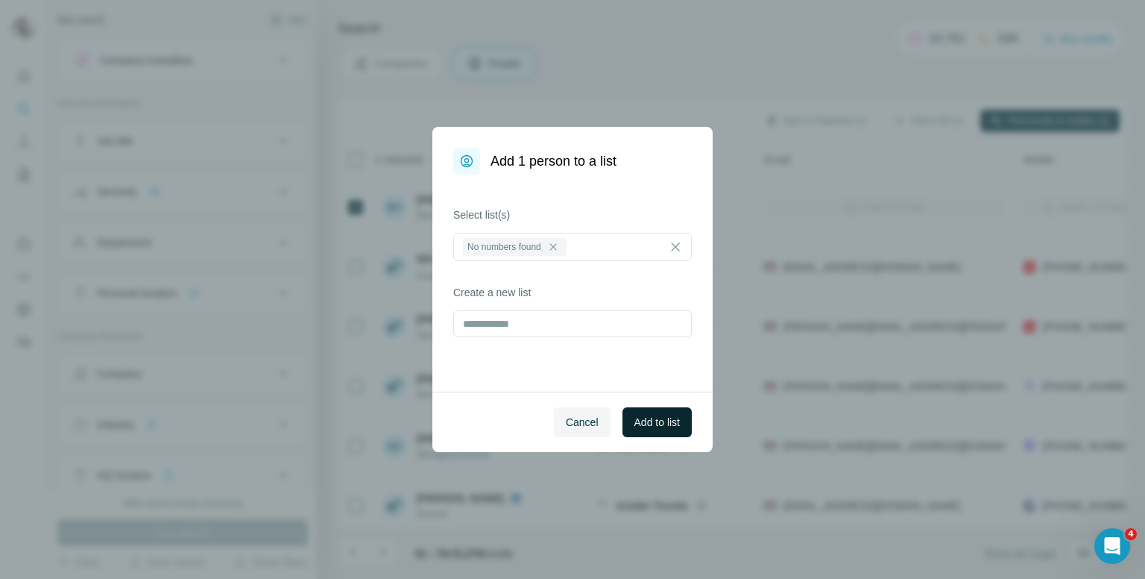
click at [638, 427] on span "Add to list" at bounding box center [657, 422] width 45 height 15
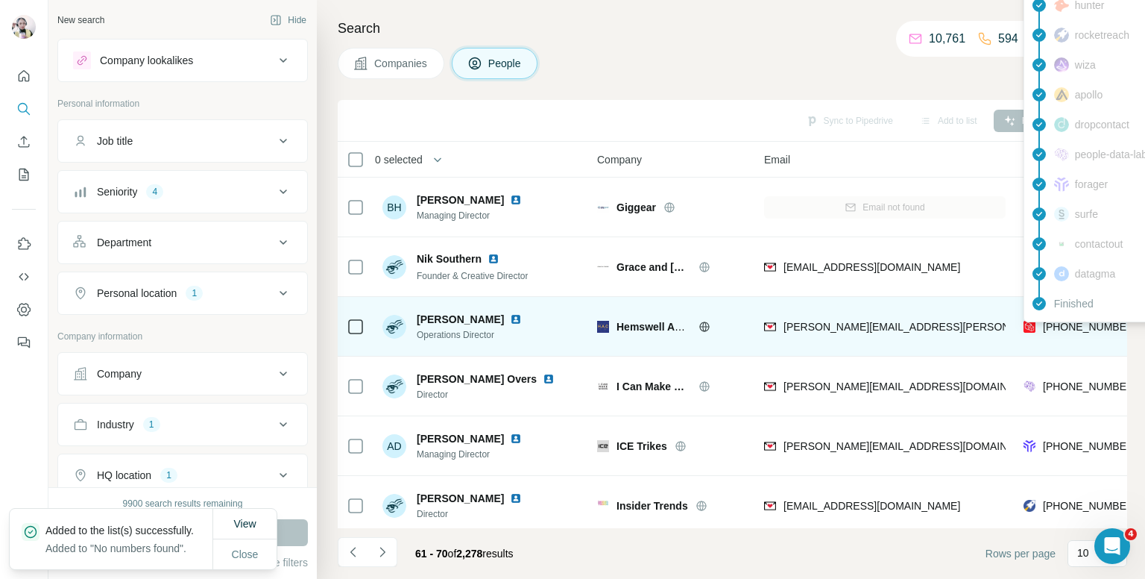
click at [1087, 318] on div "Finished" at bounding box center [1157, 304] width 261 height 30
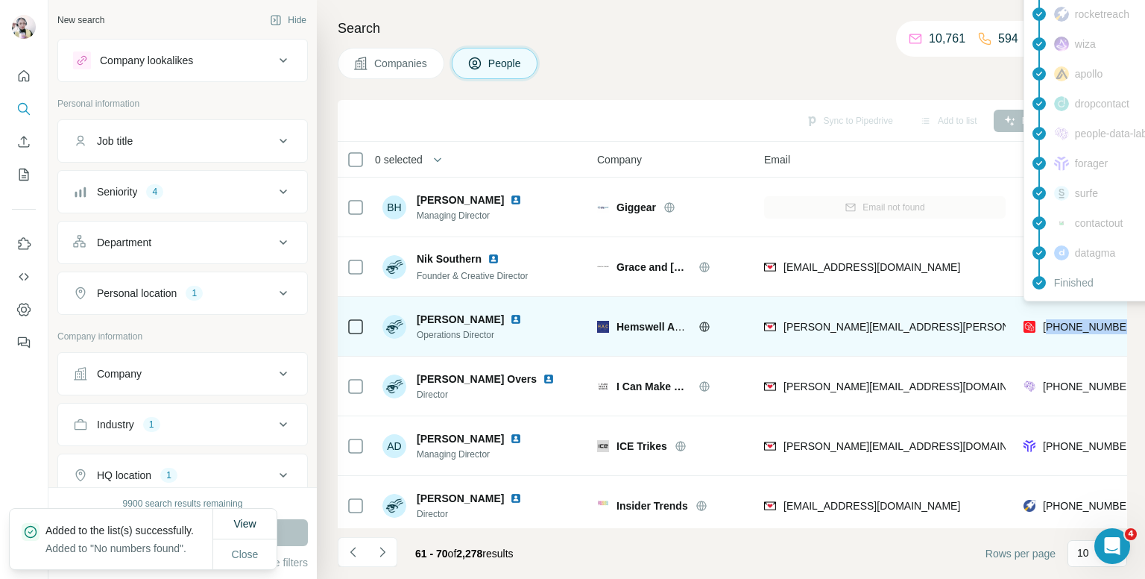
click at [1087, 319] on div "+447487220636" at bounding box center [1090, 326] width 94 height 15
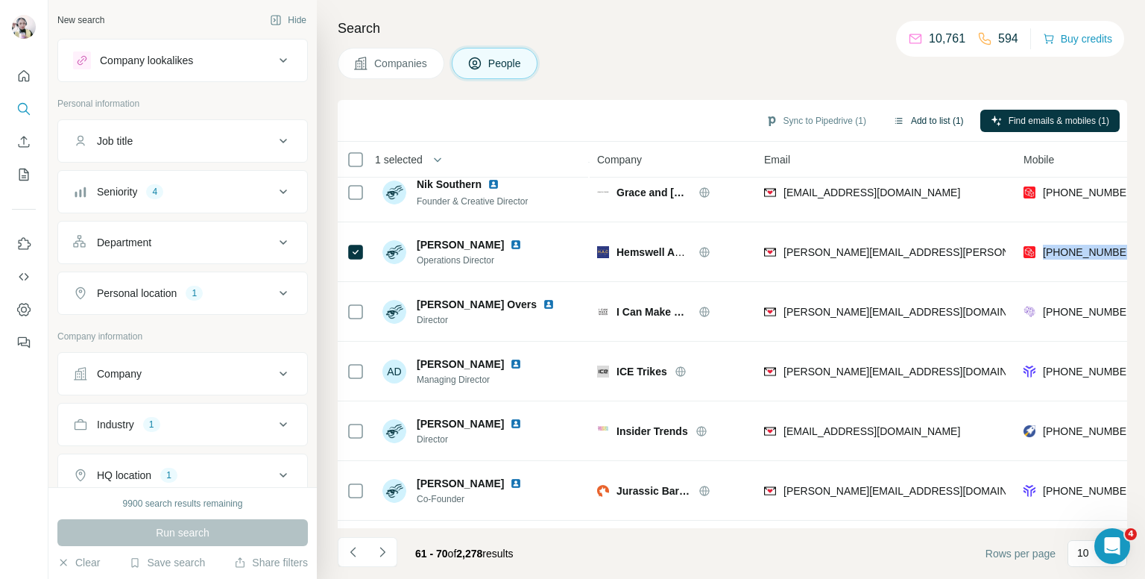
click at [906, 113] on button "Add to list (1)" at bounding box center [929, 121] width 92 height 22
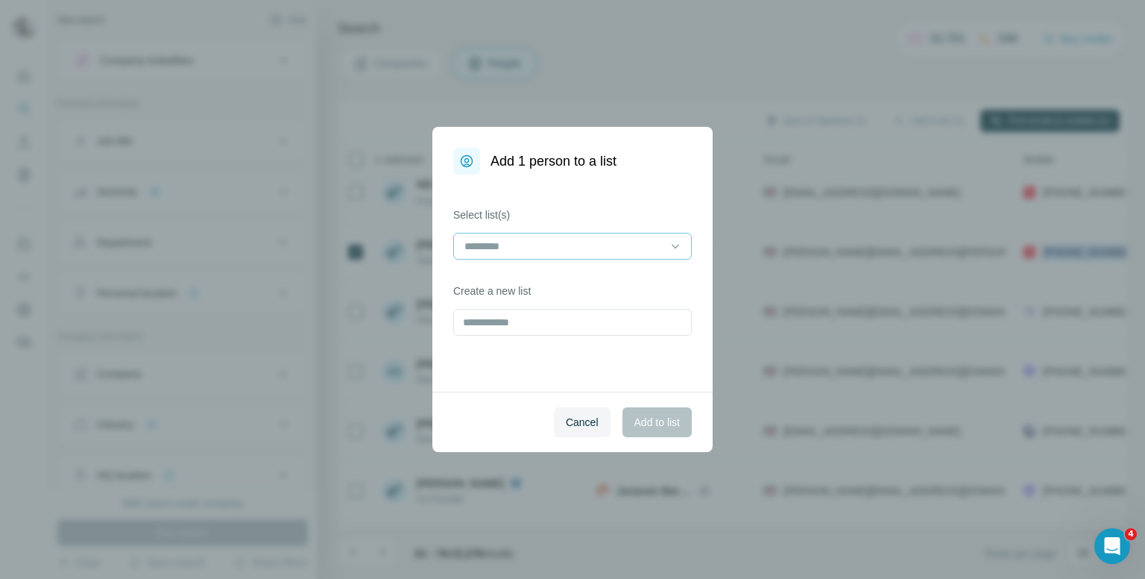
click at [570, 248] on input at bounding box center [563, 246] width 201 height 16
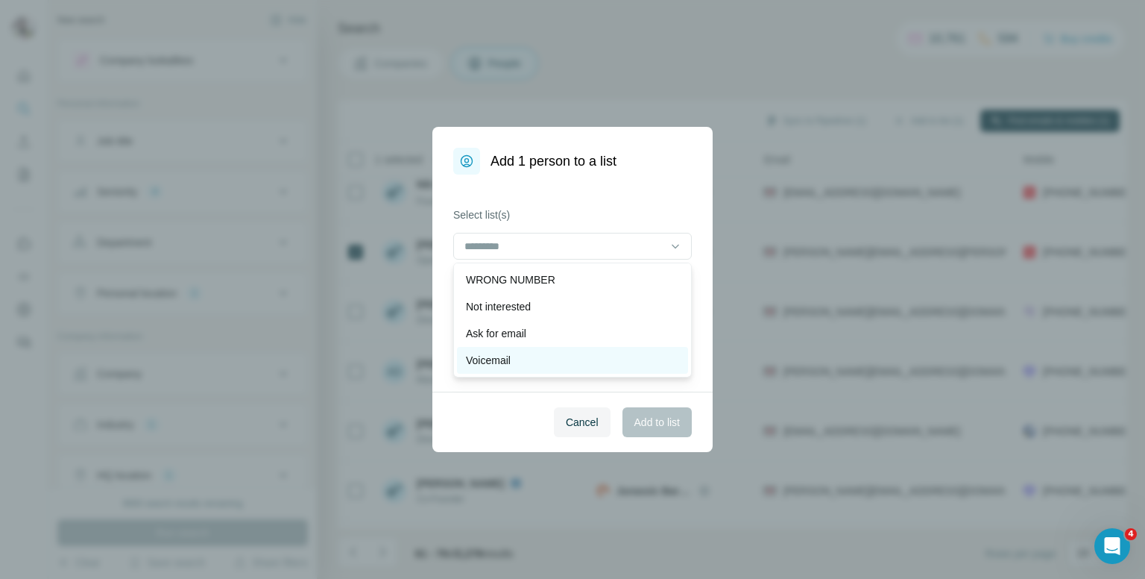
click at [474, 354] on p "Voicemail" at bounding box center [488, 360] width 45 height 15
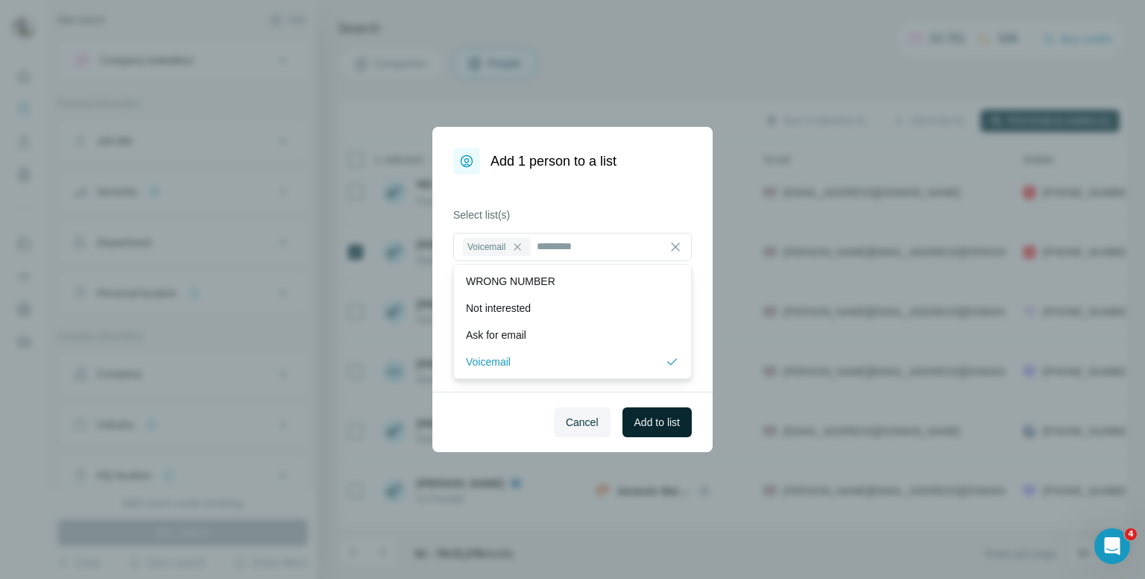
click at [646, 427] on span "Add to list" at bounding box center [657, 422] width 45 height 15
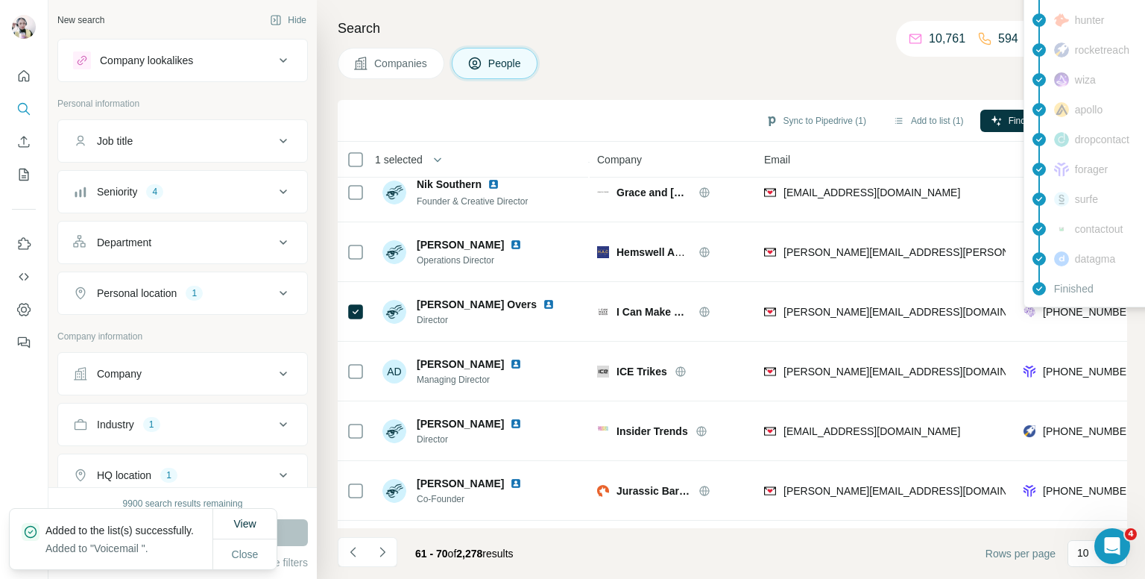
click at [1062, 303] on div "findymail Email found prospeo Not found people-data-labs Mobile found leadmagic…" at bounding box center [1158, 94] width 268 height 425
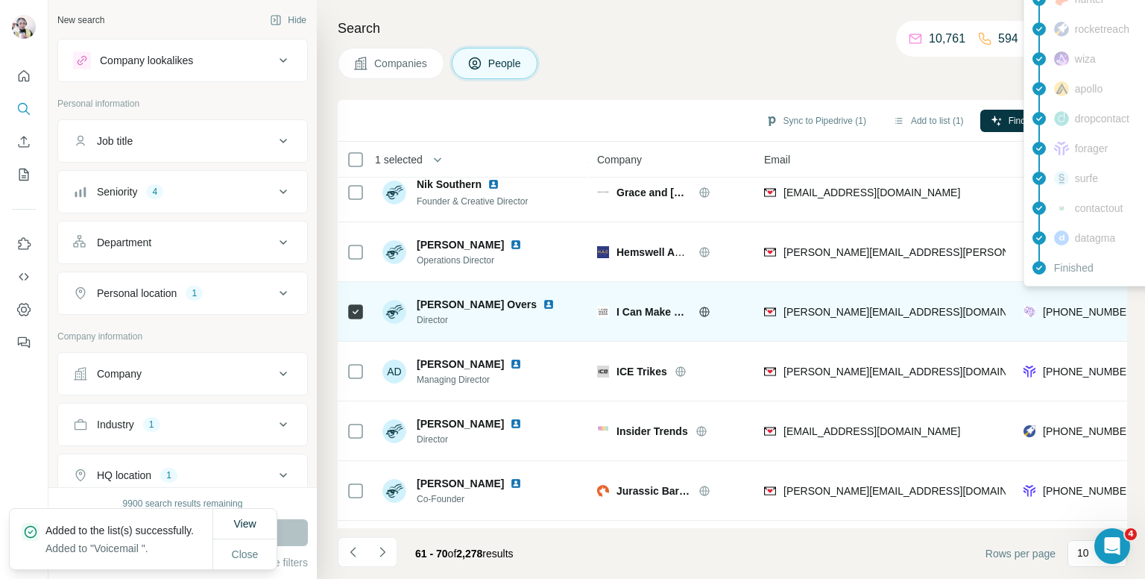
click at [1062, 311] on span "+447954252287" at bounding box center [1090, 312] width 94 height 12
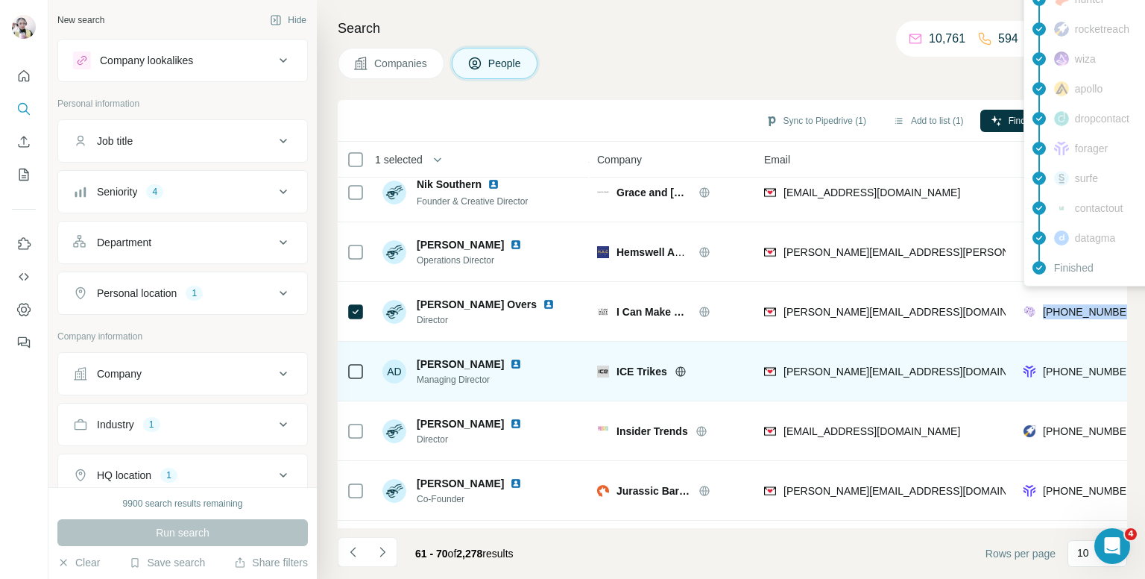
scroll to position [149, 0]
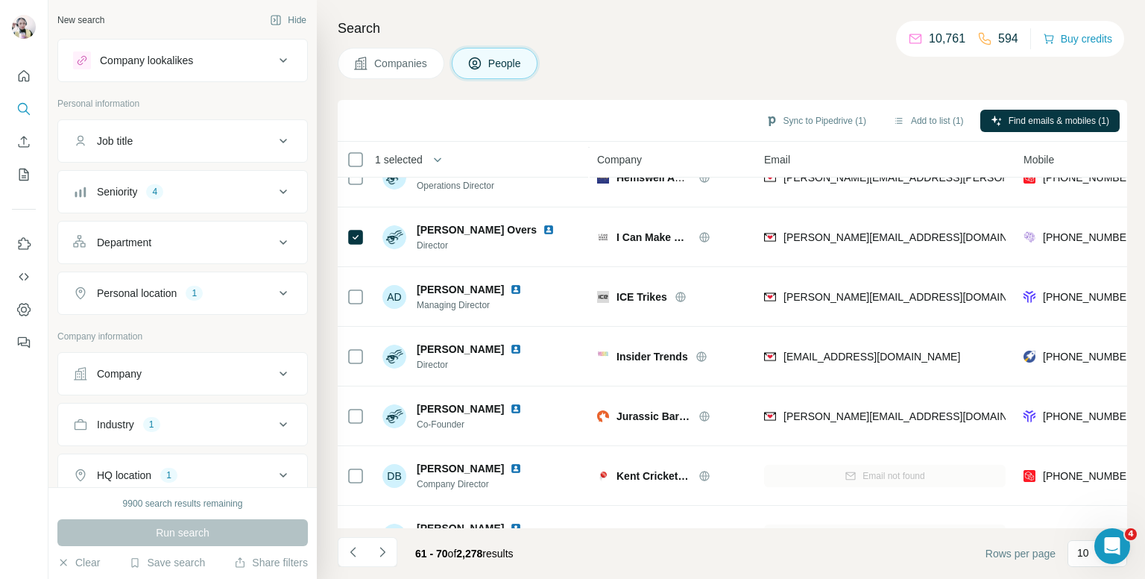
click at [713, 68] on div "Companies People" at bounding box center [733, 63] width 790 height 31
click at [941, 120] on button "Add to list (1)" at bounding box center [929, 121] width 92 height 22
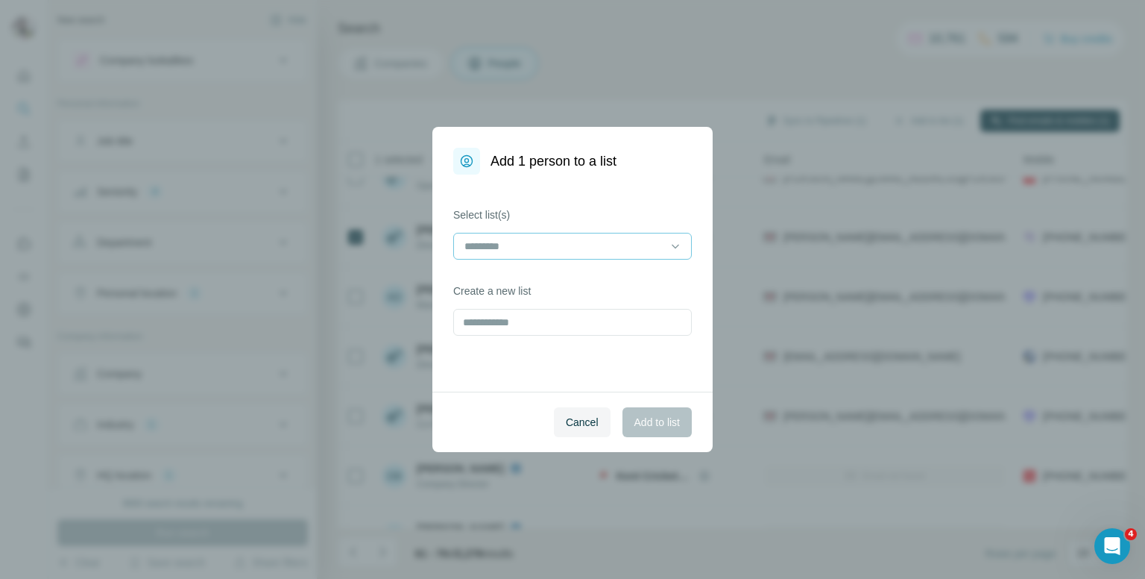
click at [625, 239] on input at bounding box center [563, 246] width 201 height 16
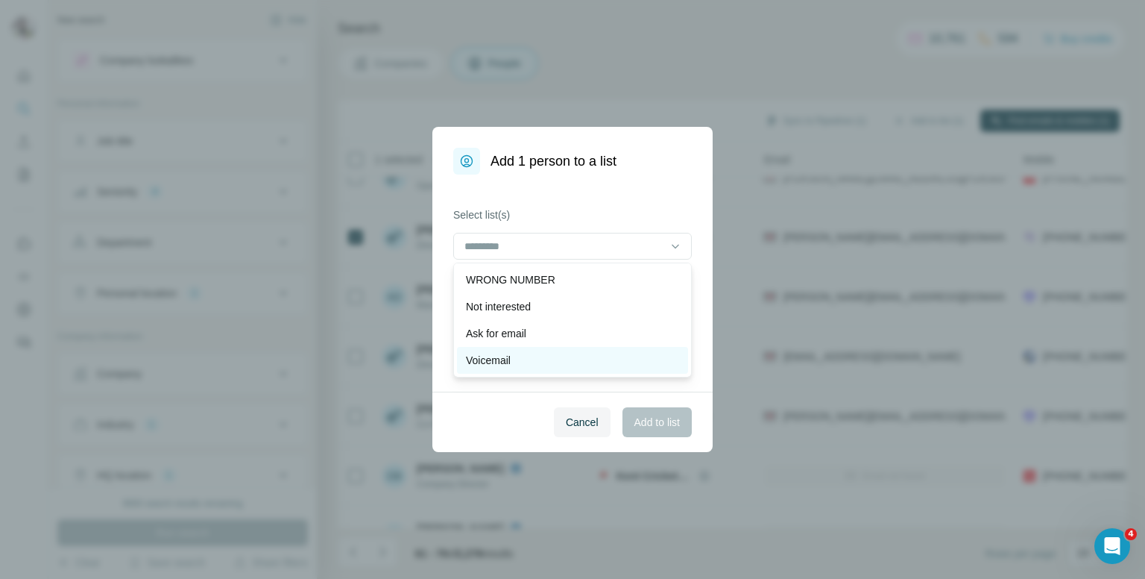
click at [506, 359] on p "Voicemail" at bounding box center [488, 360] width 45 height 15
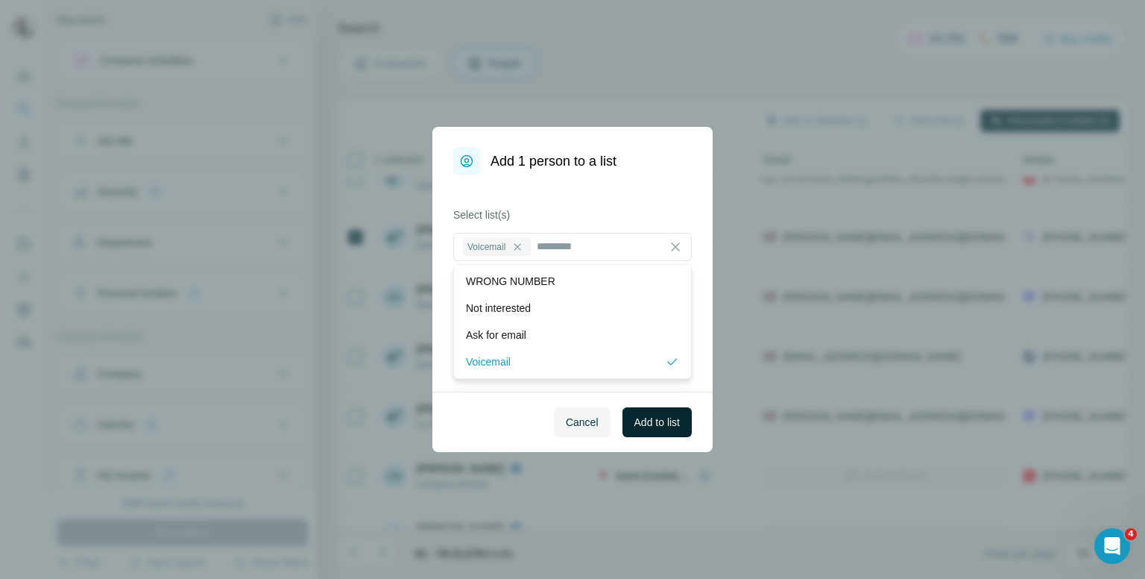
click at [655, 425] on span "Add to list" at bounding box center [657, 422] width 45 height 15
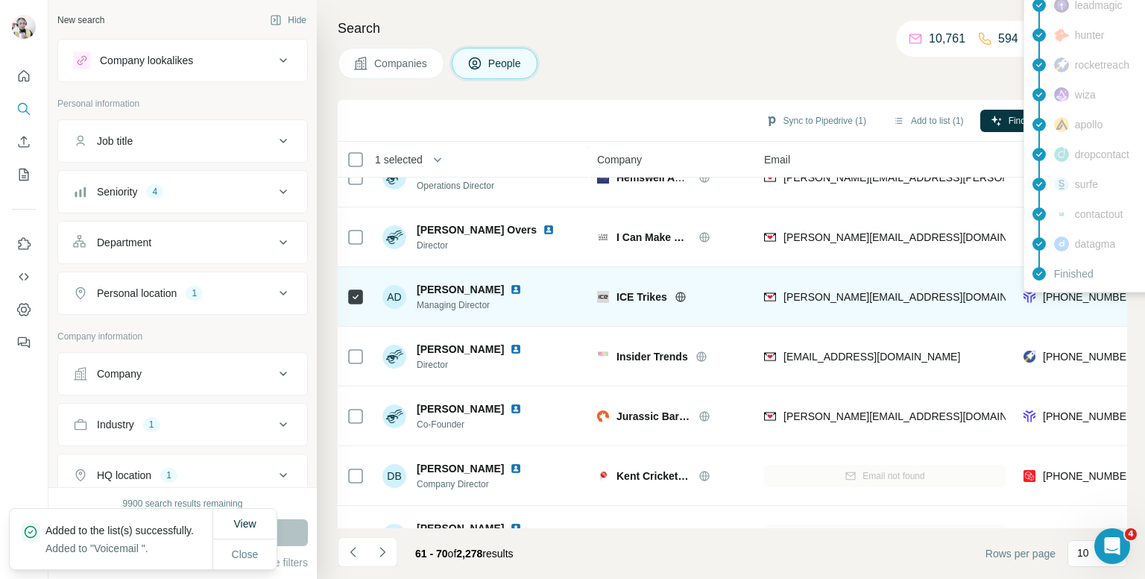
click at [1071, 299] on span "+447513371057" at bounding box center [1090, 297] width 94 height 12
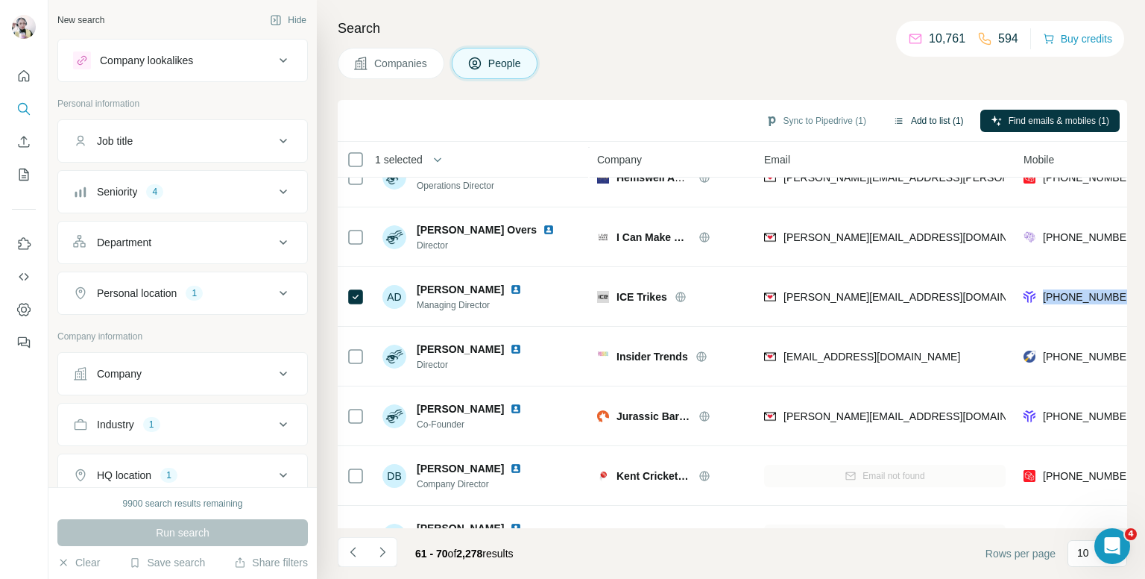
click at [928, 122] on button "Add to list (1)" at bounding box center [929, 121] width 92 height 22
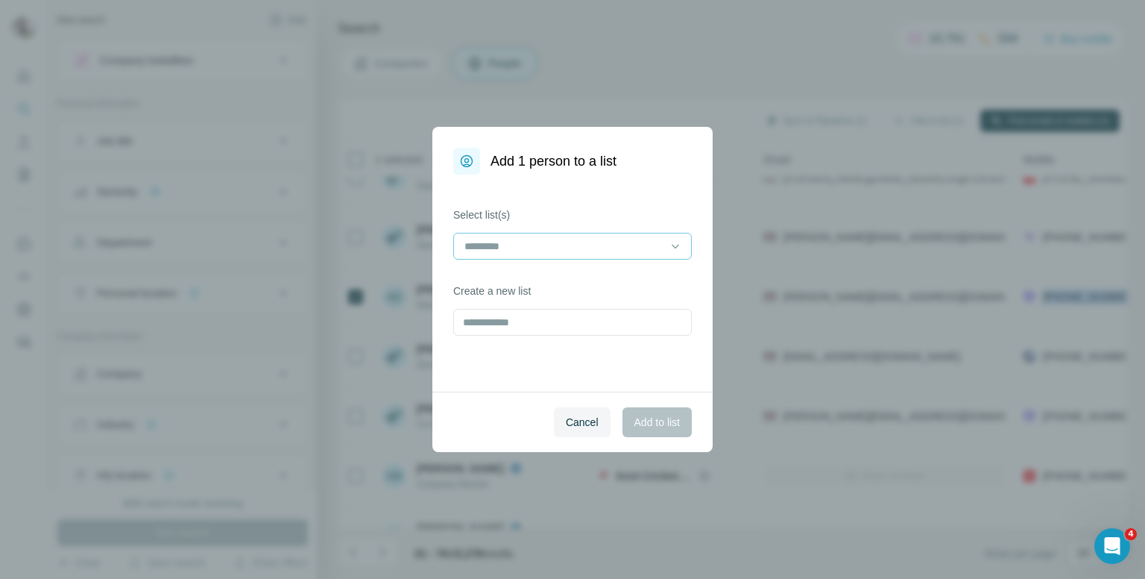
click at [558, 247] on input at bounding box center [563, 246] width 201 height 16
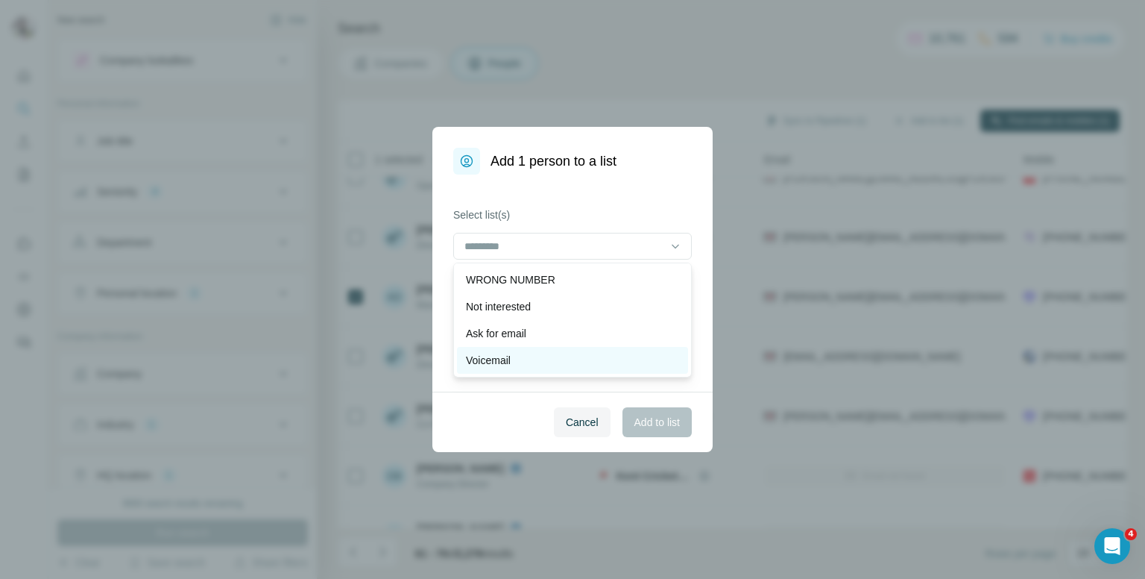
click at [506, 359] on p "Voicemail" at bounding box center [488, 360] width 45 height 15
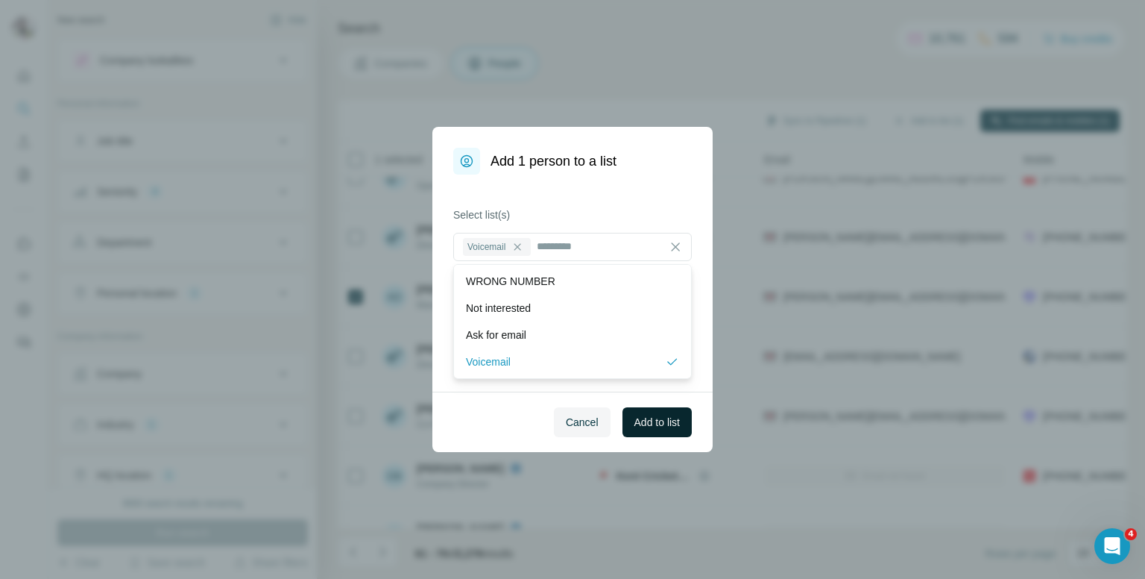
drag, startPoint x: 658, startPoint y: 421, endPoint x: 660, endPoint y: 410, distance: 11.4
click at [658, 415] on span "Add to list" at bounding box center [657, 422] width 45 height 15
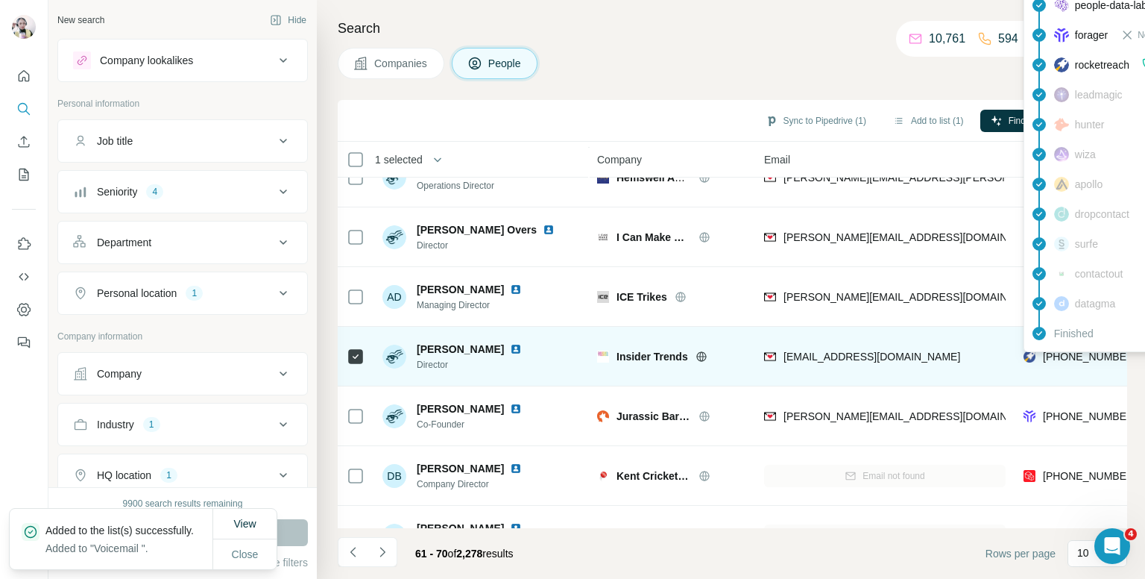
click at [1068, 365] on div "+447886893518" at bounding box center [1080, 358] width 113 height 18
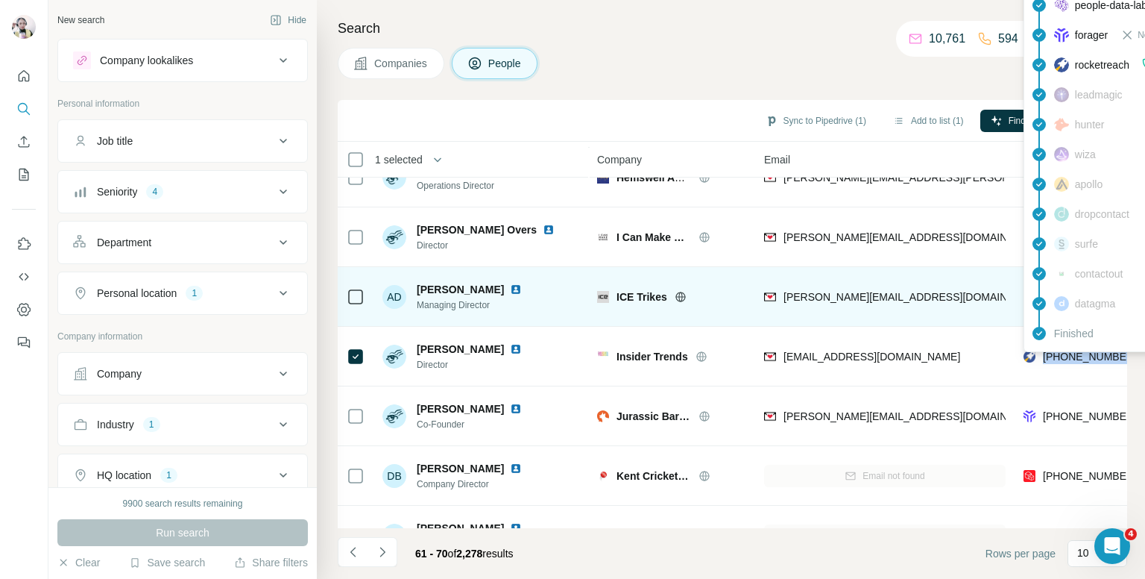
scroll to position [224, 0]
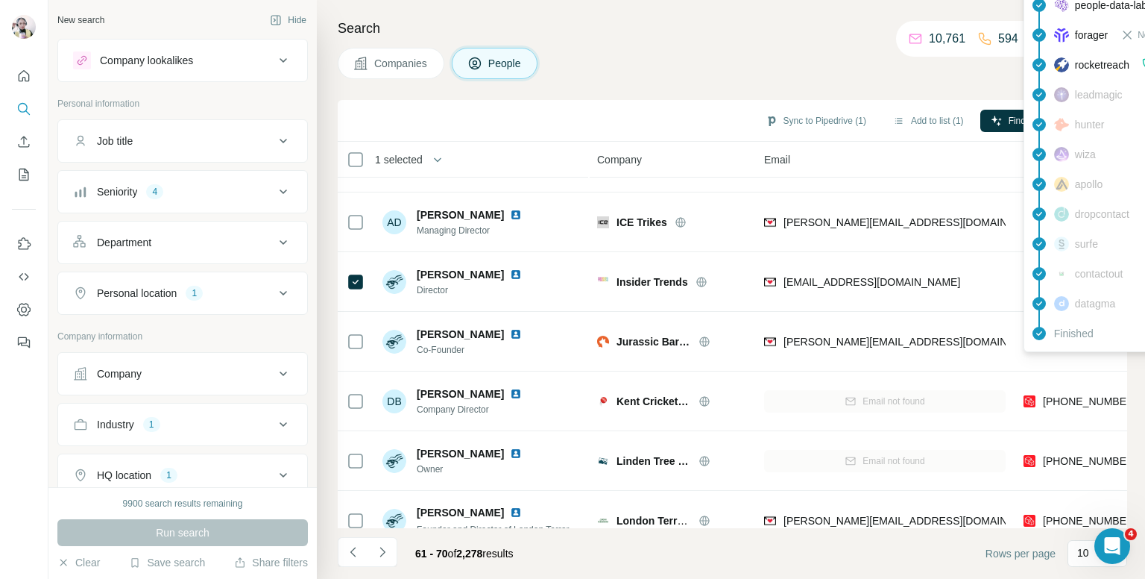
click at [655, 59] on div "Companies People" at bounding box center [733, 63] width 790 height 31
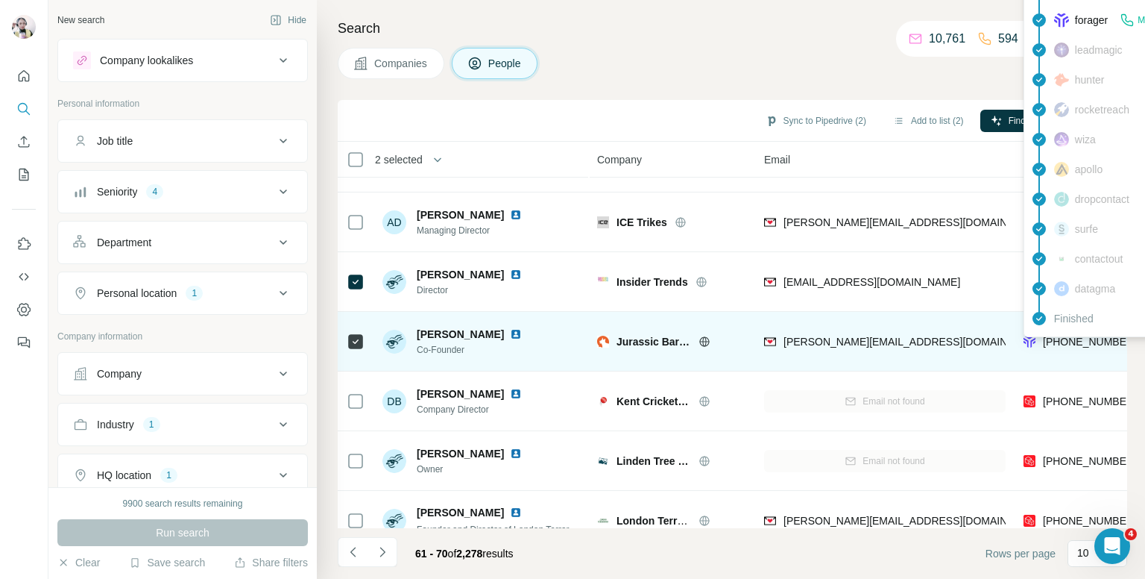
click at [1095, 342] on span "+447710208213" at bounding box center [1090, 342] width 94 height 12
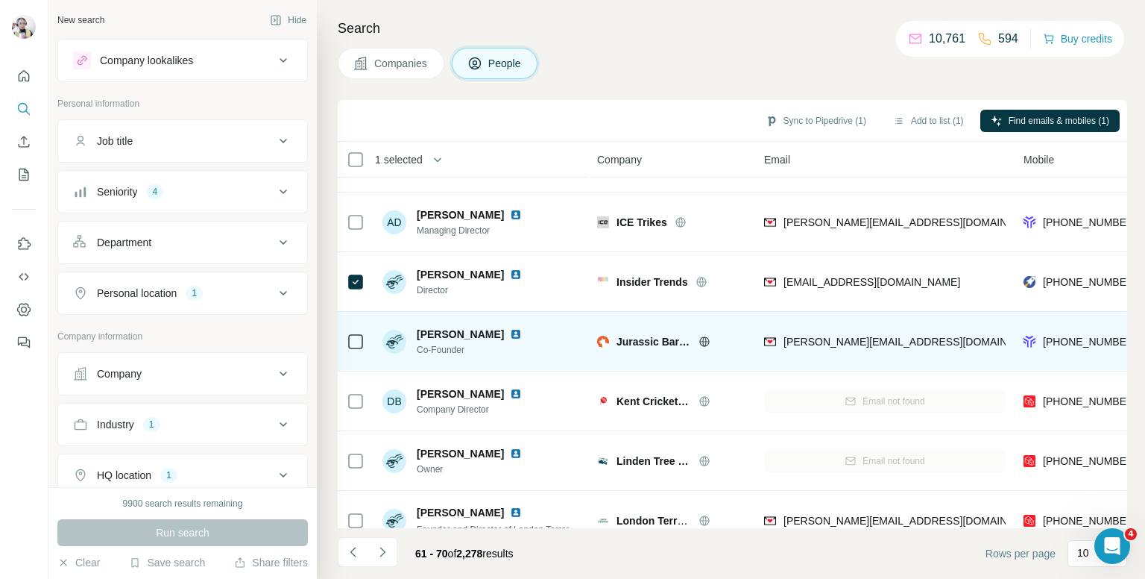
click at [448, 333] on span "lionel partridge" at bounding box center [460, 334] width 87 height 15
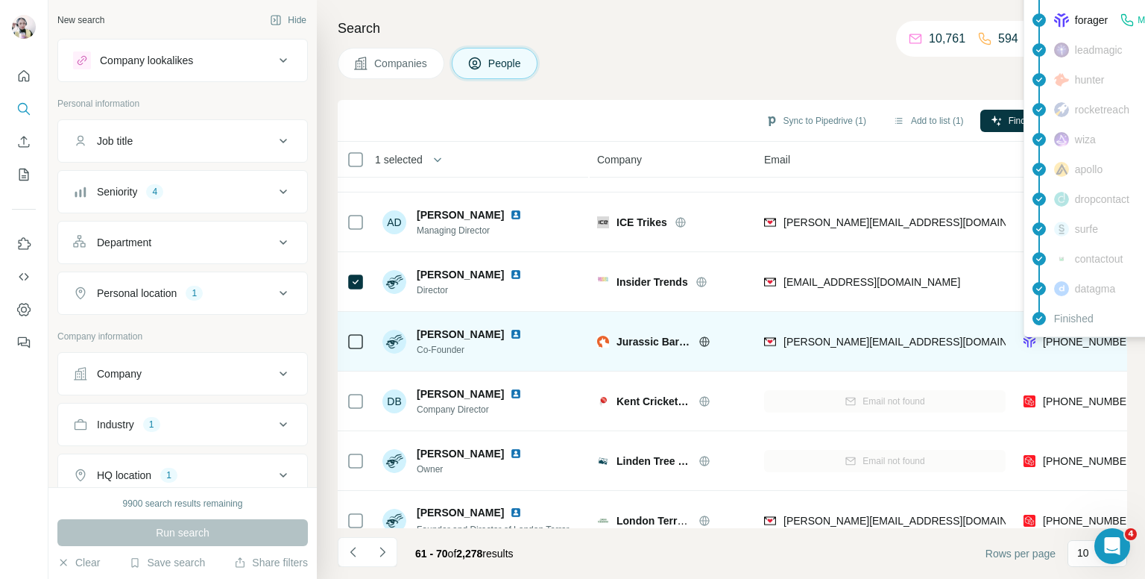
click at [1079, 342] on span "+447710208213" at bounding box center [1090, 342] width 94 height 12
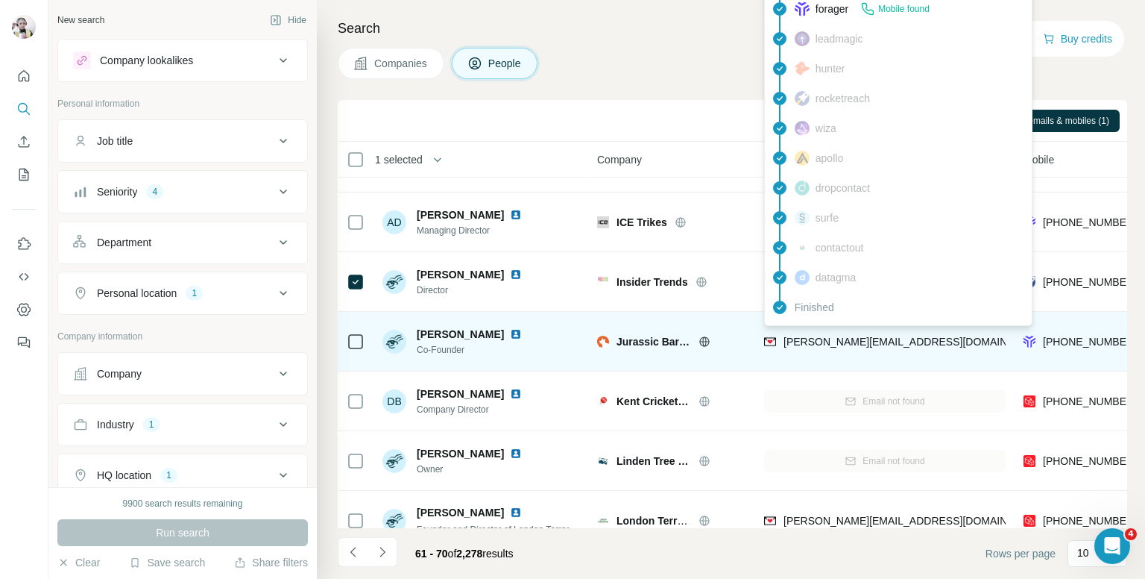
click at [834, 342] on span "lionel@jurassicbark-online.co.uk" at bounding box center [915, 342] width 262 height 12
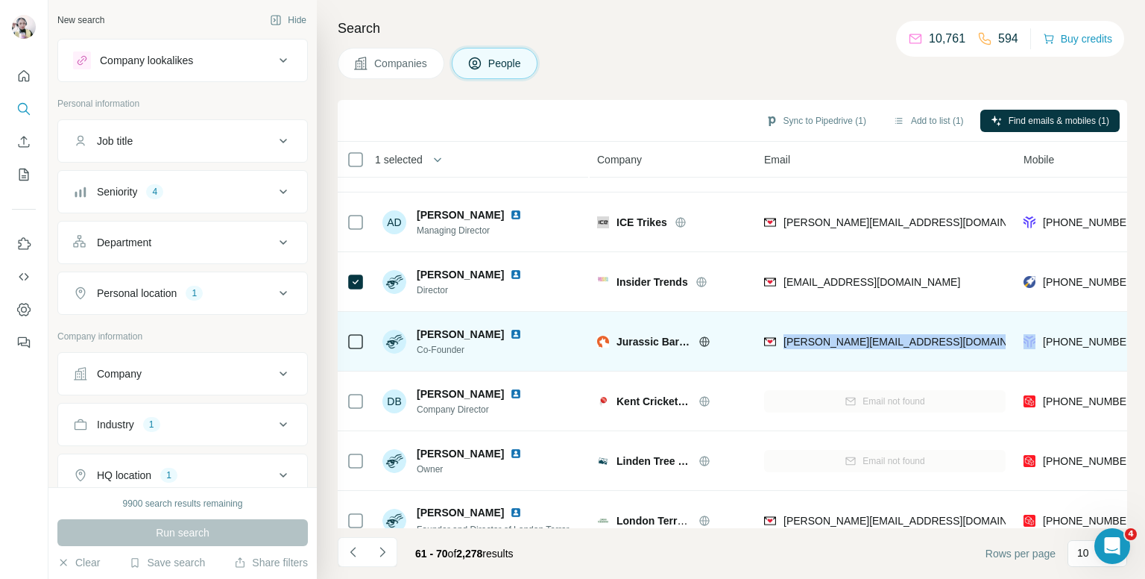
click at [510, 335] on img at bounding box center [516, 334] width 12 height 12
click at [703, 339] on icon at bounding box center [704, 341] width 4 height 10
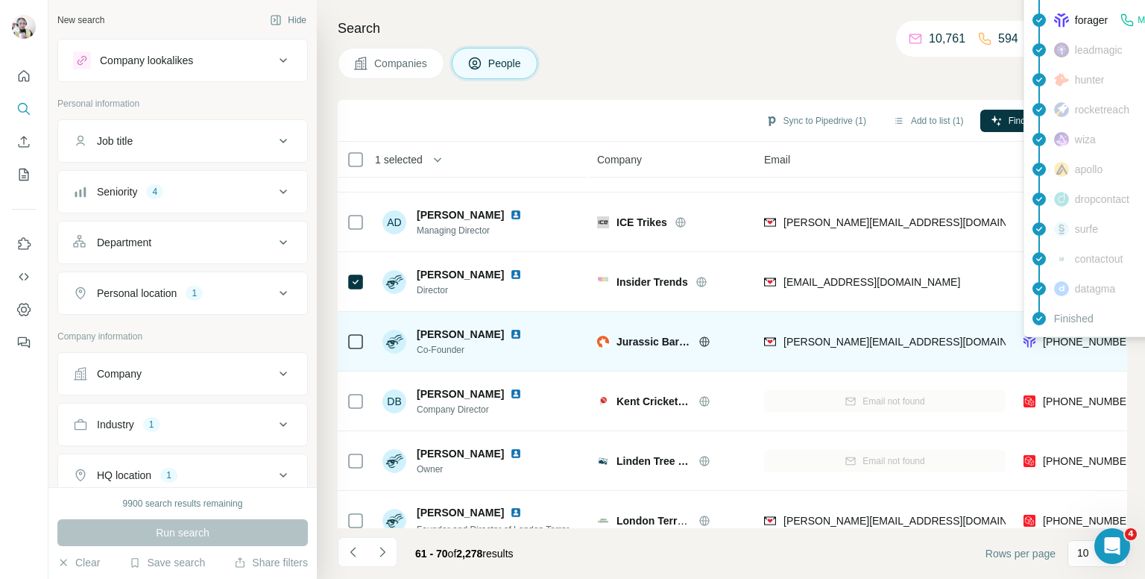
click at [1066, 341] on span "+447710208213" at bounding box center [1090, 342] width 94 height 12
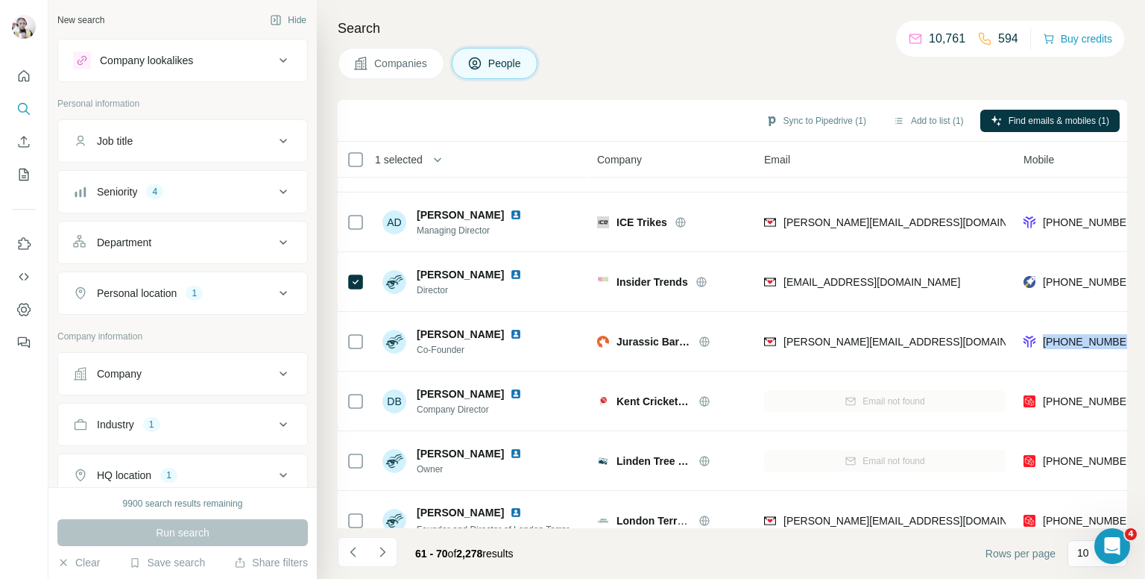
scroll to position [224, 68]
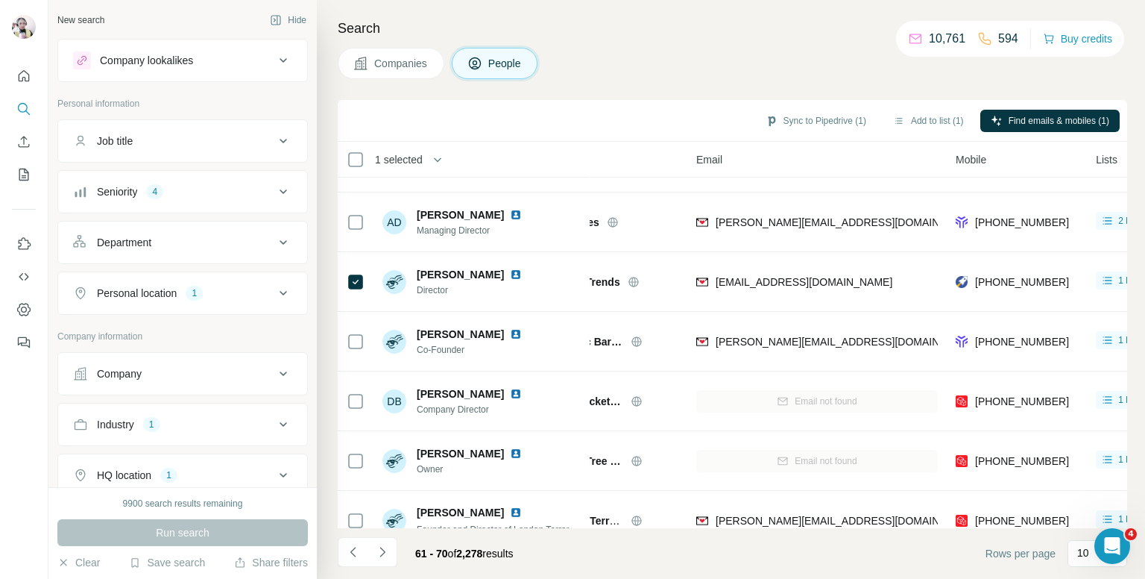
click at [626, 77] on div "Companies People" at bounding box center [733, 63] width 790 height 31
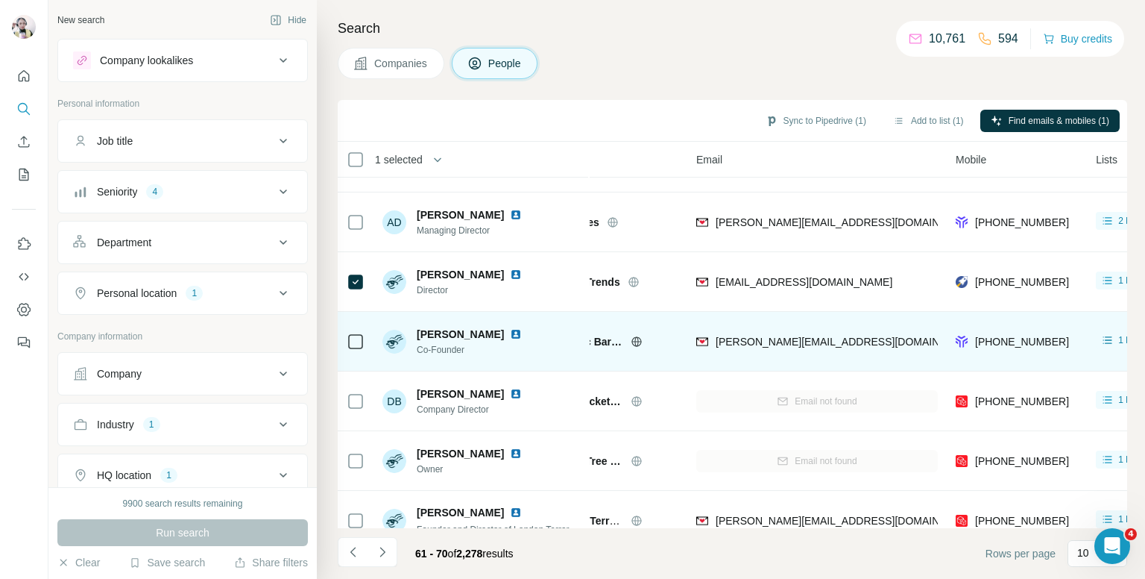
click at [442, 335] on span "lionel partridge" at bounding box center [460, 334] width 87 height 15
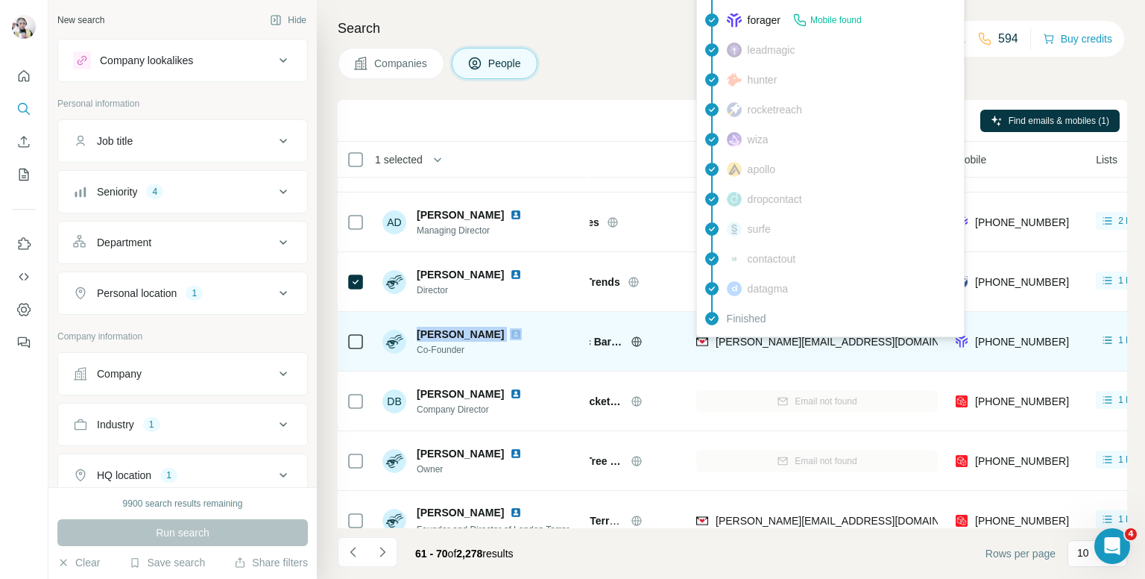
click at [784, 340] on span "lionel@jurassicbark-online.co.uk" at bounding box center [847, 342] width 262 height 12
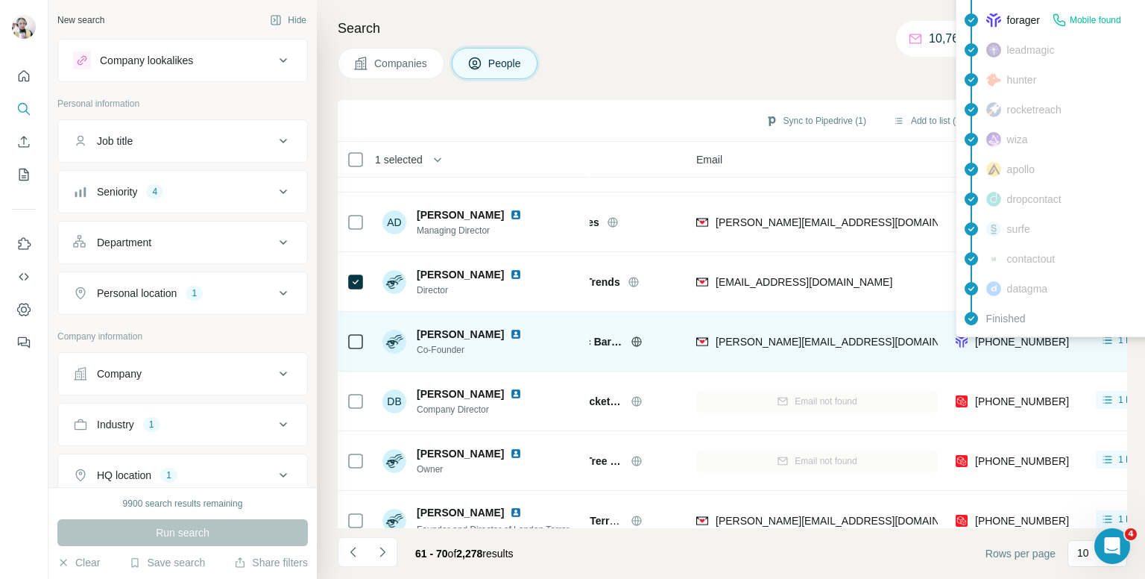
click at [1020, 341] on span "+447710208213" at bounding box center [1022, 342] width 94 height 12
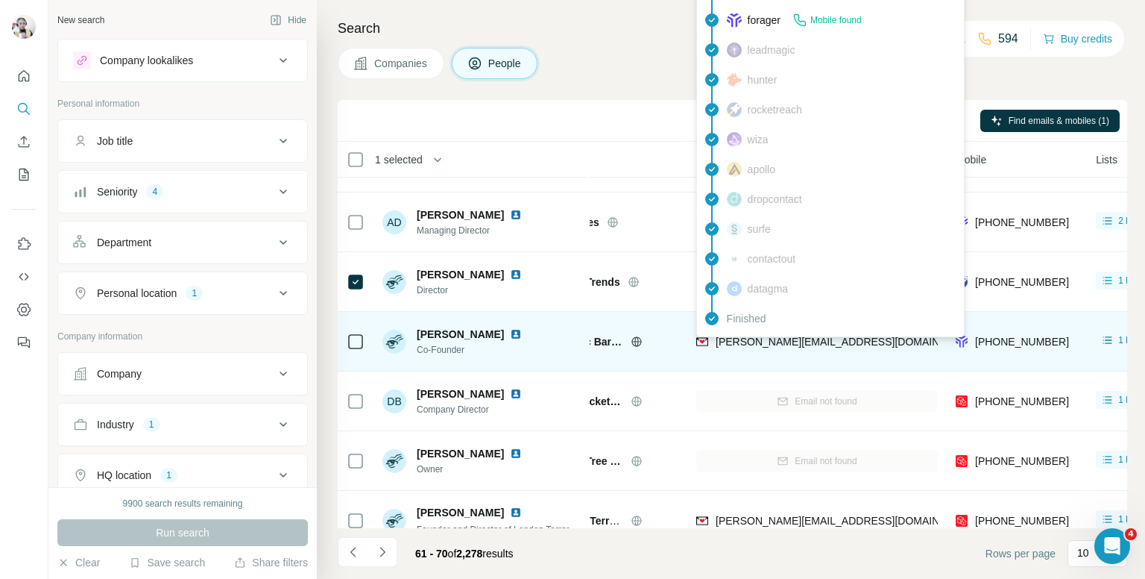
click at [778, 341] on span "lionel@jurassicbark-online.co.uk" at bounding box center [847, 342] width 262 height 12
click at [822, 339] on span "lionel@jurassicbark-online.co.uk" at bounding box center [847, 342] width 262 height 12
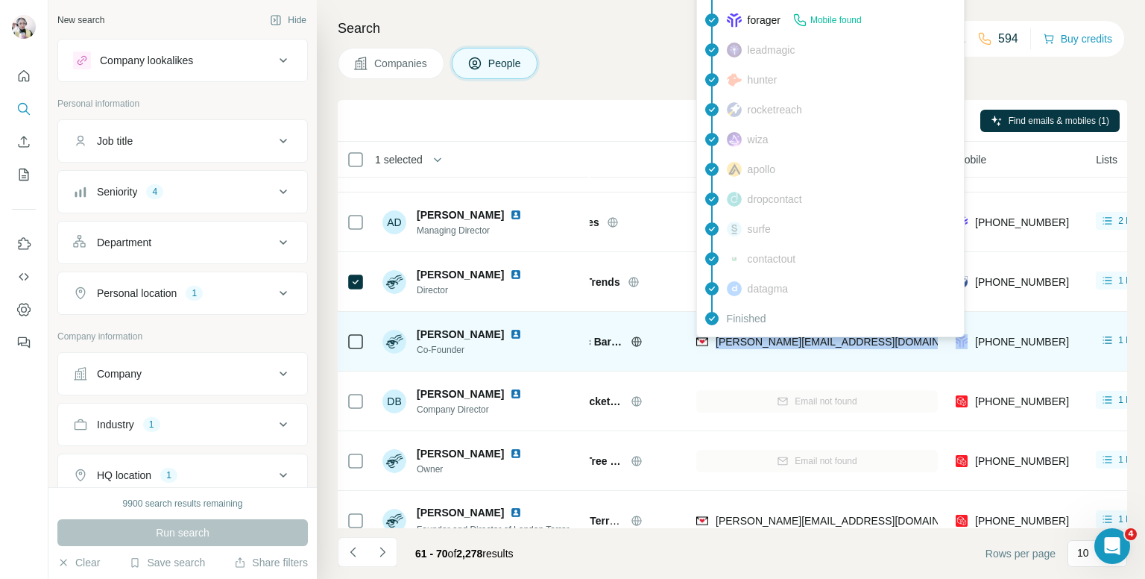
click at [822, 339] on span "lionel@jurassicbark-online.co.uk" at bounding box center [847, 342] width 262 height 12
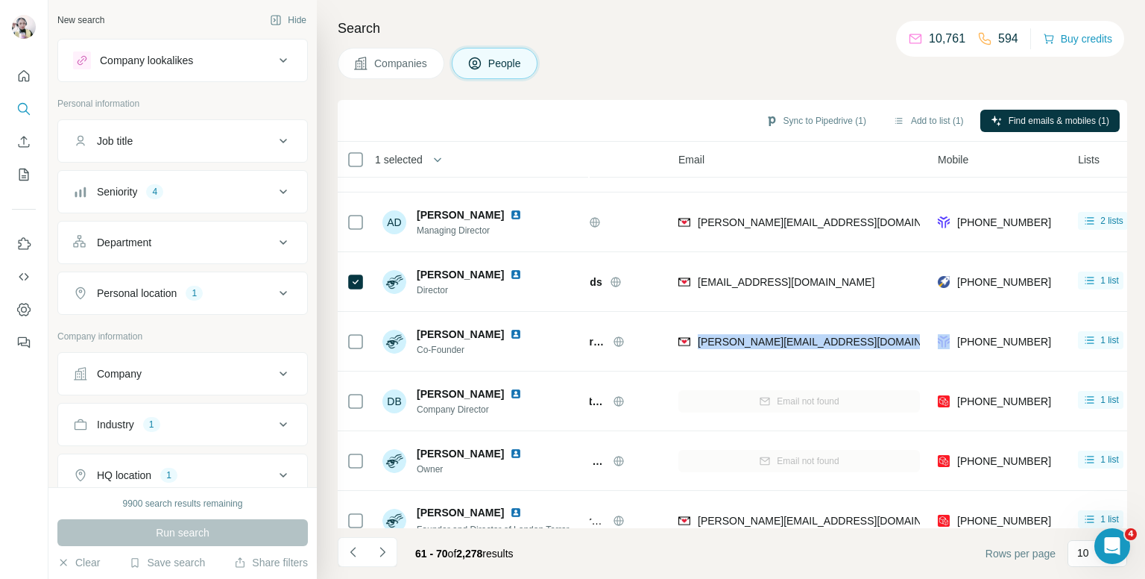
scroll to position [224, 0]
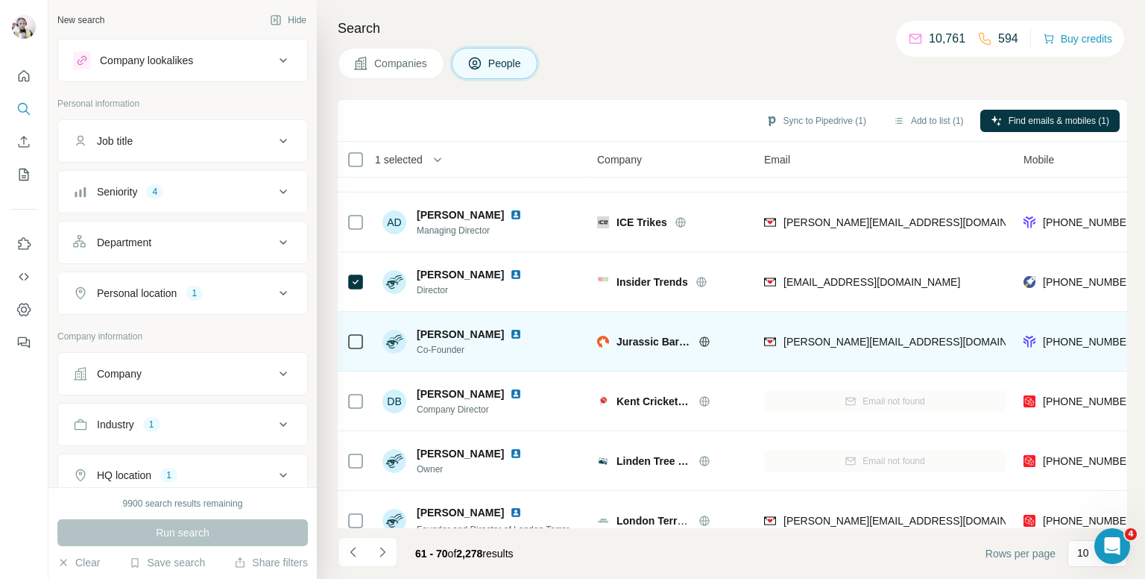
click at [625, 344] on span "Jurassic Bark Online" at bounding box center [654, 341] width 75 height 15
click at [655, 340] on span "Jurassic Bark Online" at bounding box center [654, 341] width 75 height 15
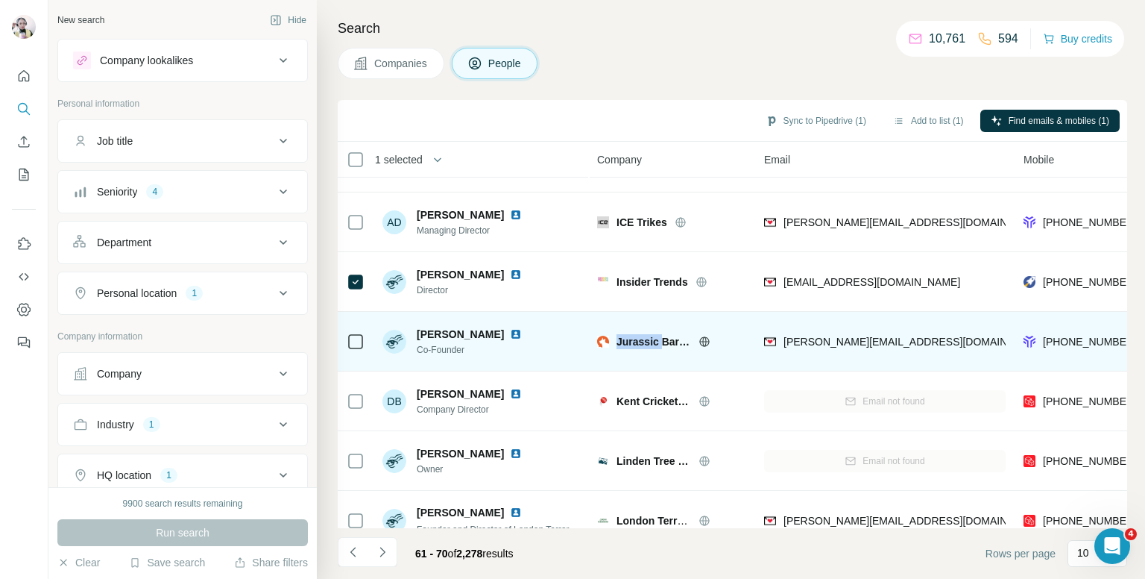
click at [655, 340] on span "Jurassic Bark Online" at bounding box center [654, 341] width 75 height 15
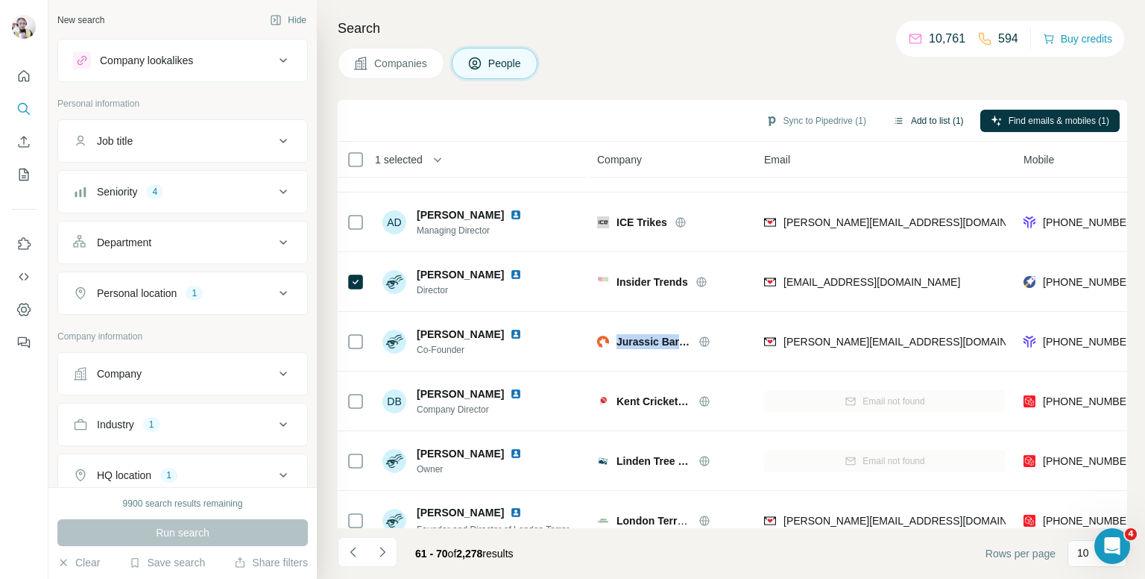
click at [925, 120] on button "Add to list (1)" at bounding box center [929, 121] width 92 height 22
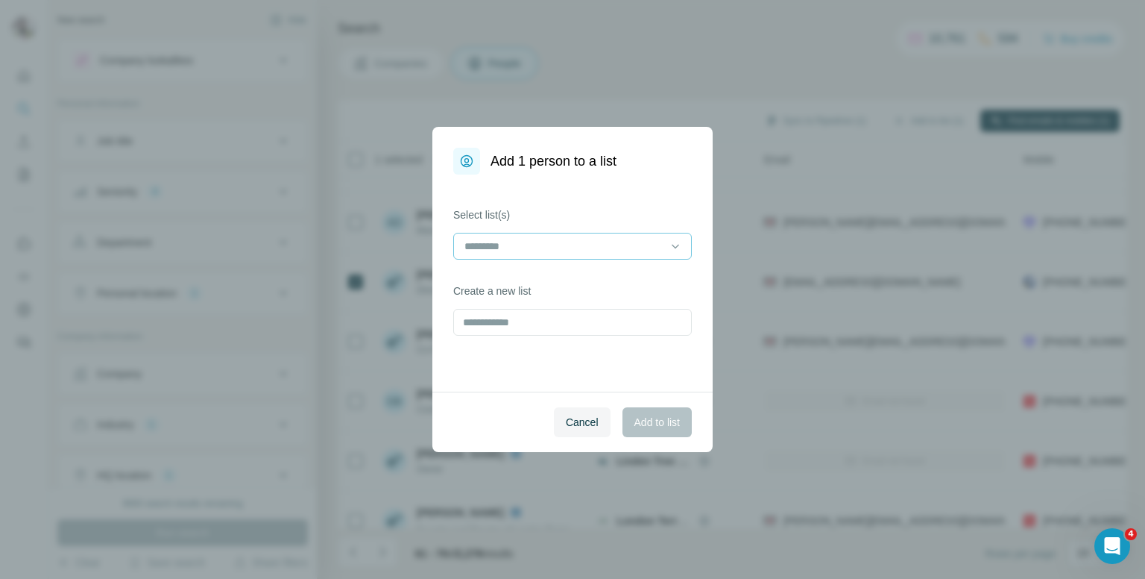
click at [574, 251] on input at bounding box center [563, 246] width 201 height 16
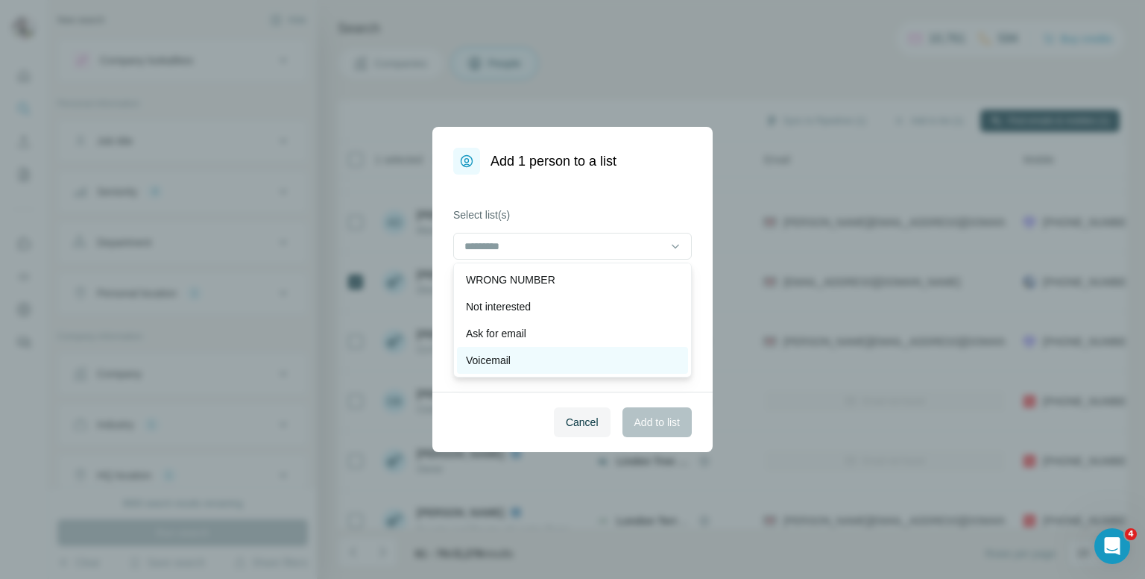
click at [513, 366] on div "Voicemail" at bounding box center [572, 360] width 213 height 15
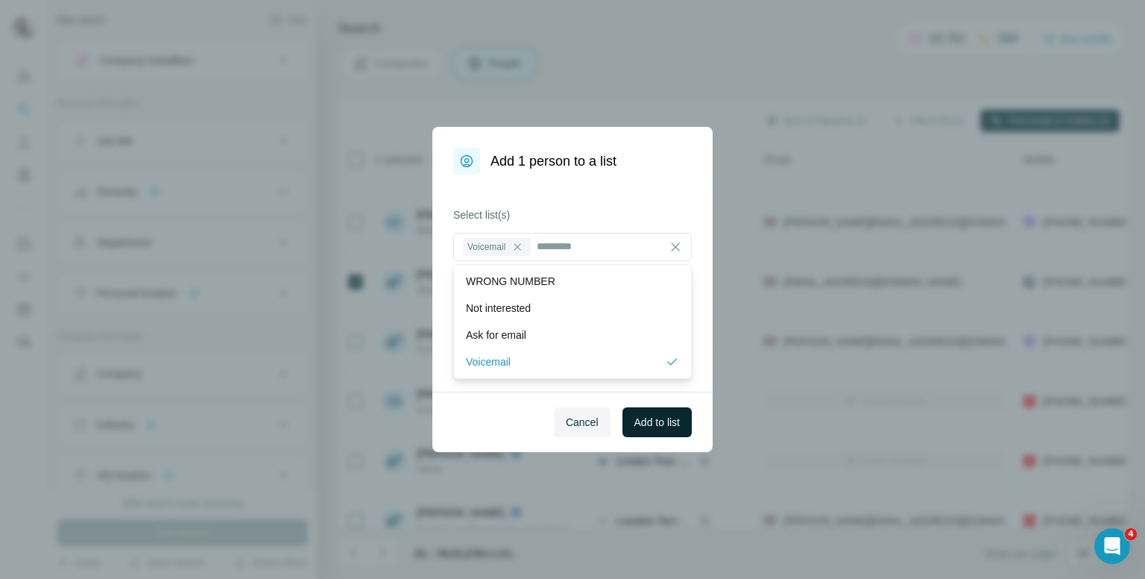
click at [640, 418] on span "Add to list" at bounding box center [657, 422] width 45 height 15
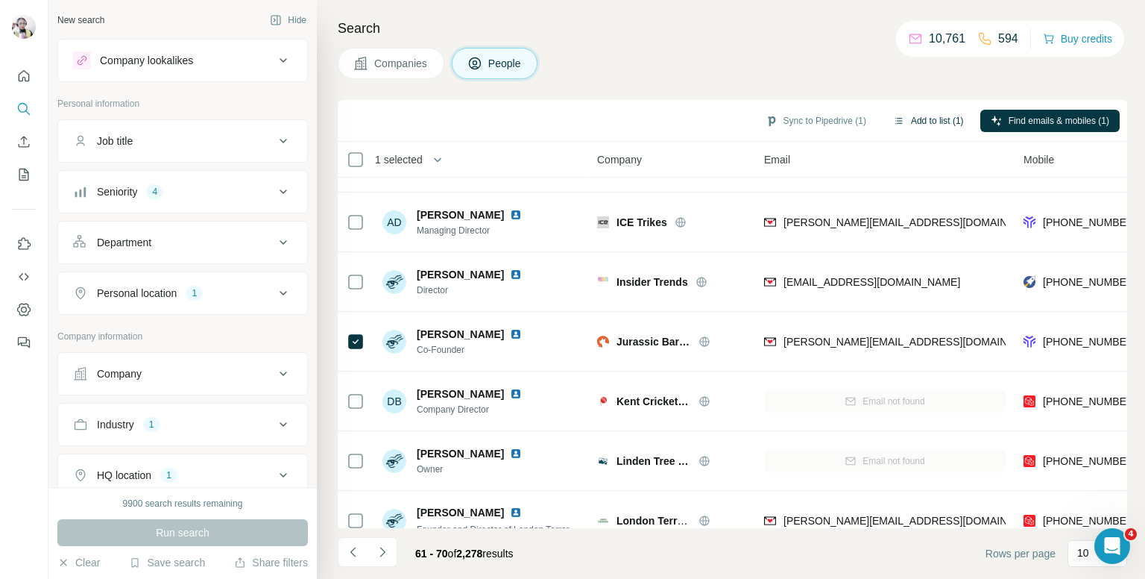
click at [931, 124] on button "Add to list (1)" at bounding box center [929, 121] width 92 height 22
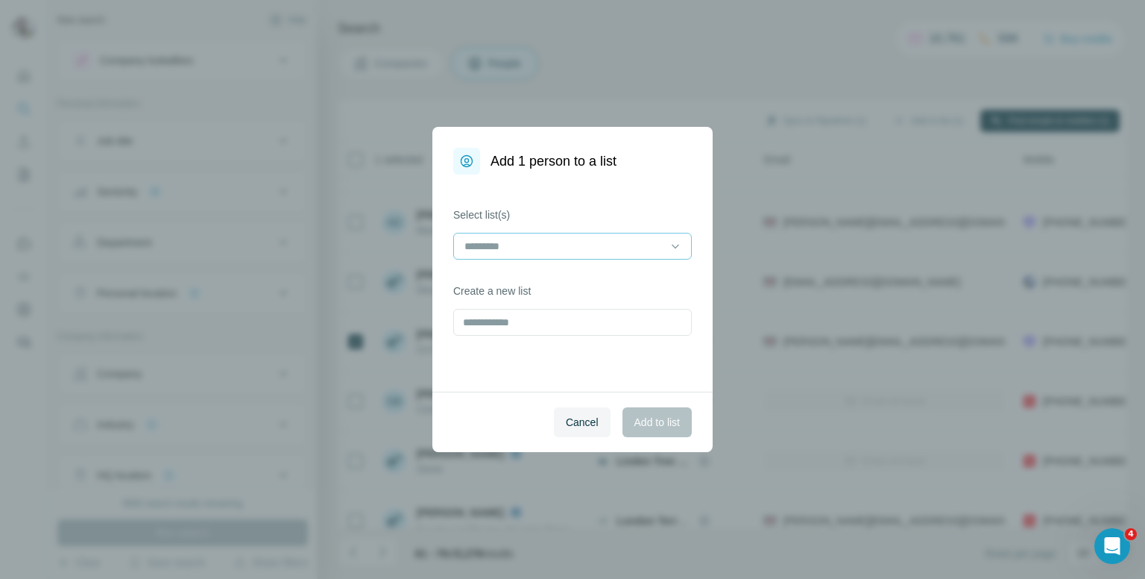
click at [550, 247] on input at bounding box center [563, 246] width 201 height 16
type input "*"
click at [567, 189] on div "Select list(s) Create a new list" at bounding box center [572, 282] width 280 height 217
click at [498, 325] on input "text" at bounding box center [572, 322] width 239 height 27
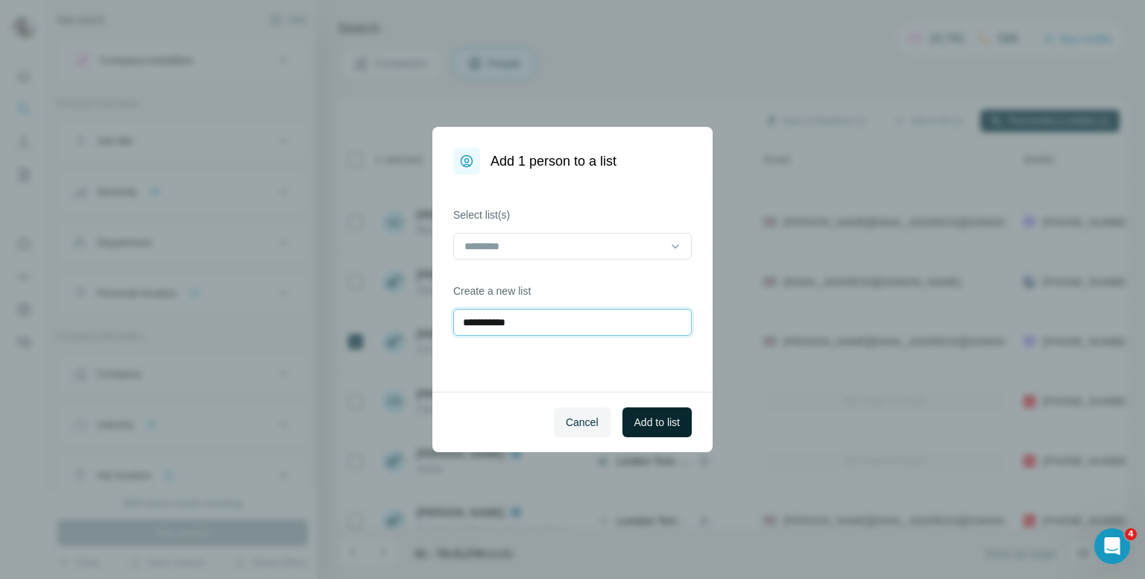
type input "**********"
click at [637, 418] on span "Add to list" at bounding box center [657, 422] width 45 height 15
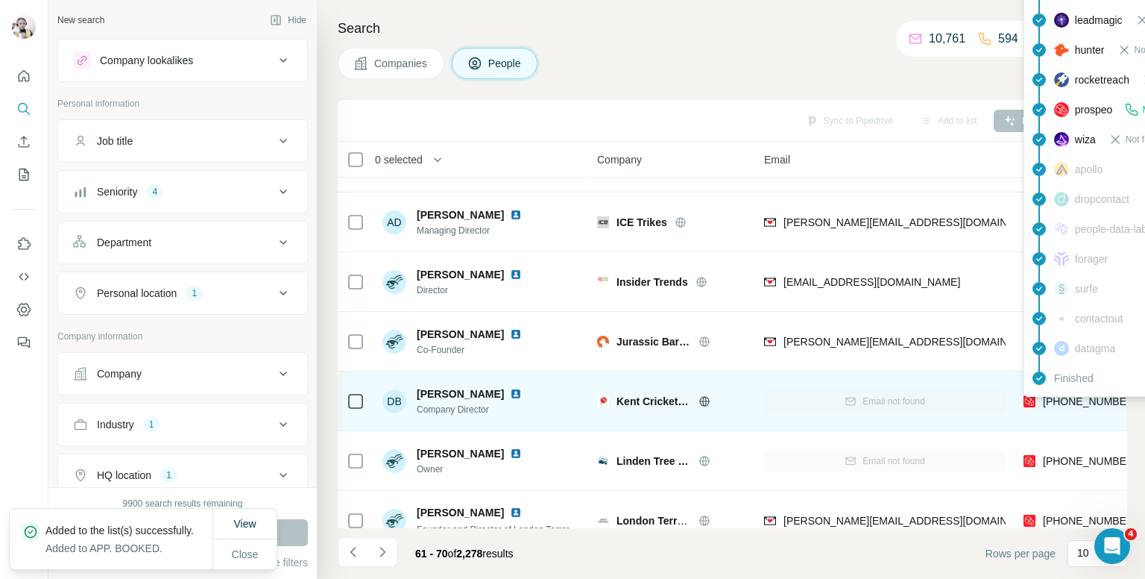
click at [1086, 400] on span "+447850757013" at bounding box center [1090, 401] width 94 height 12
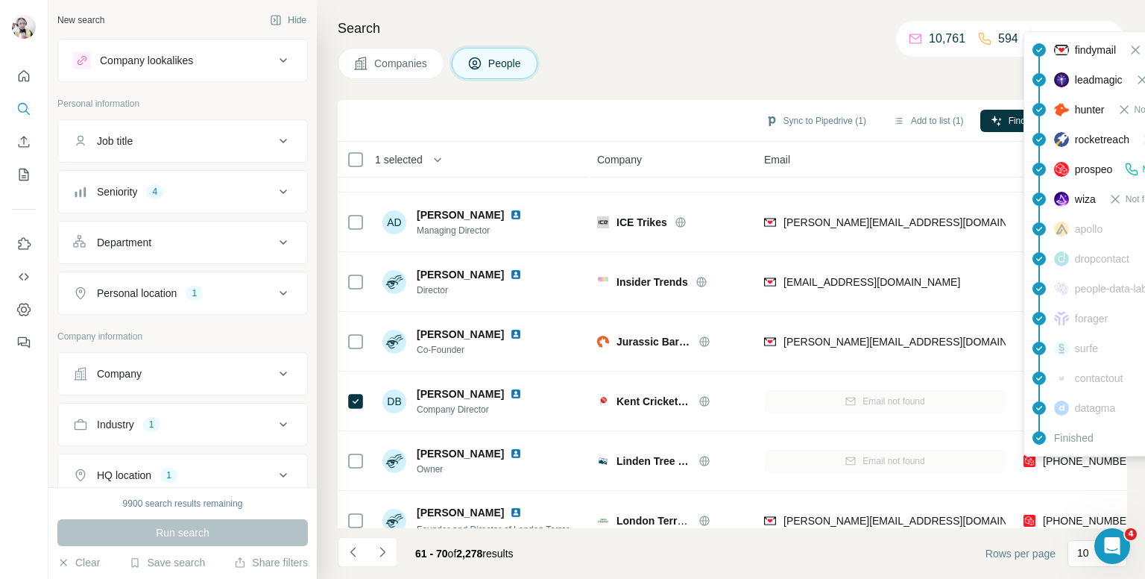
click at [1080, 453] on div "findymail Not found leadmagic Not found hunter Not found rocketreach Not found …" at bounding box center [1158, 243] width 268 height 425
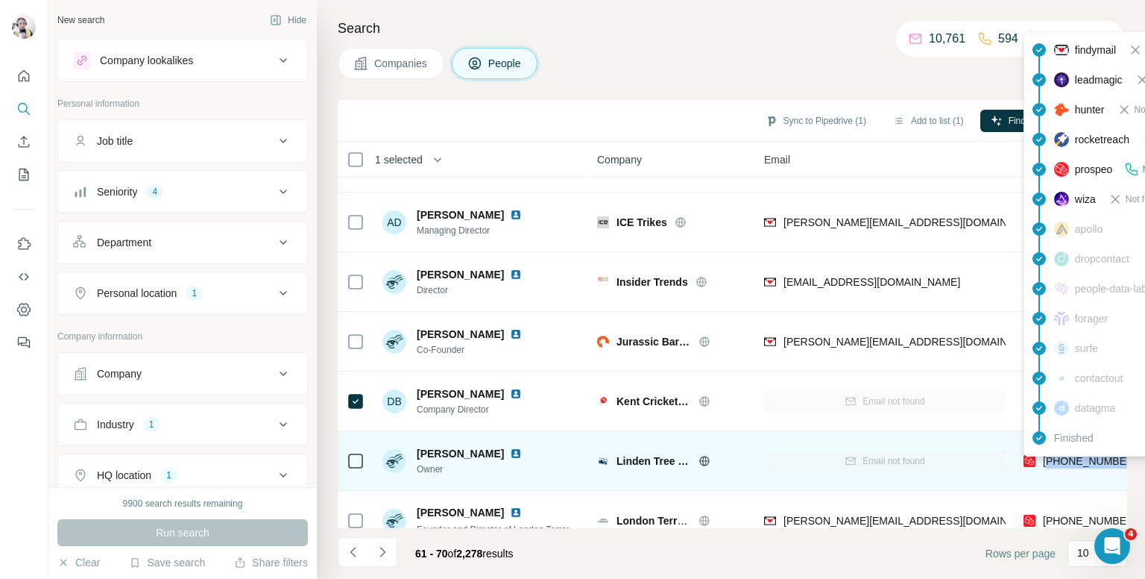
click at [1080, 455] on span "+447966767835" at bounding box center [1090, 461] width 94 height 12
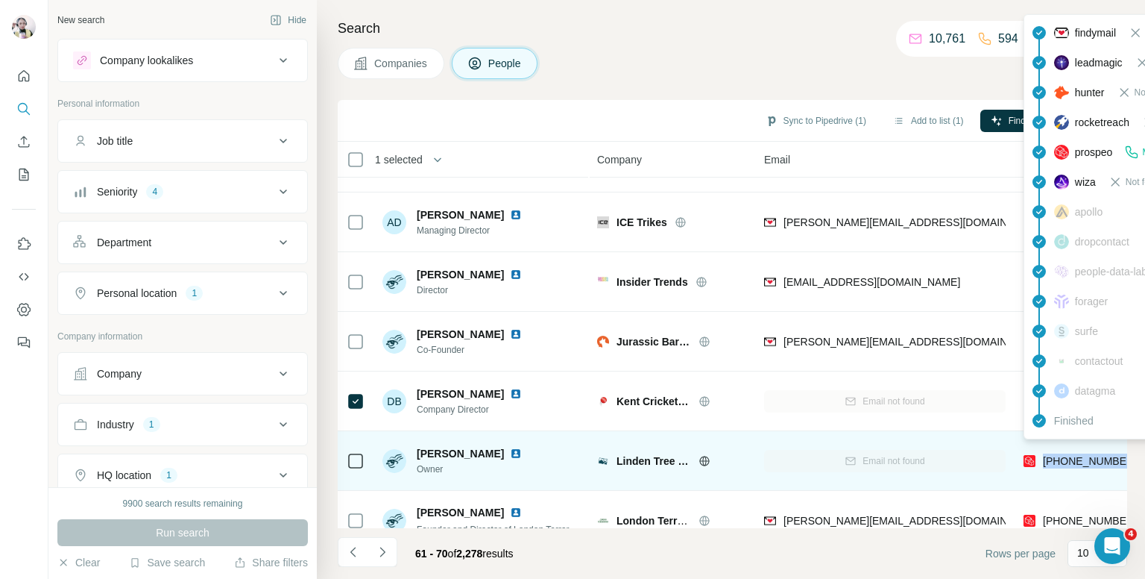
click at [1080, 455] on span "+447966767835" at bounding box center [1090, 461] width 94 height 12
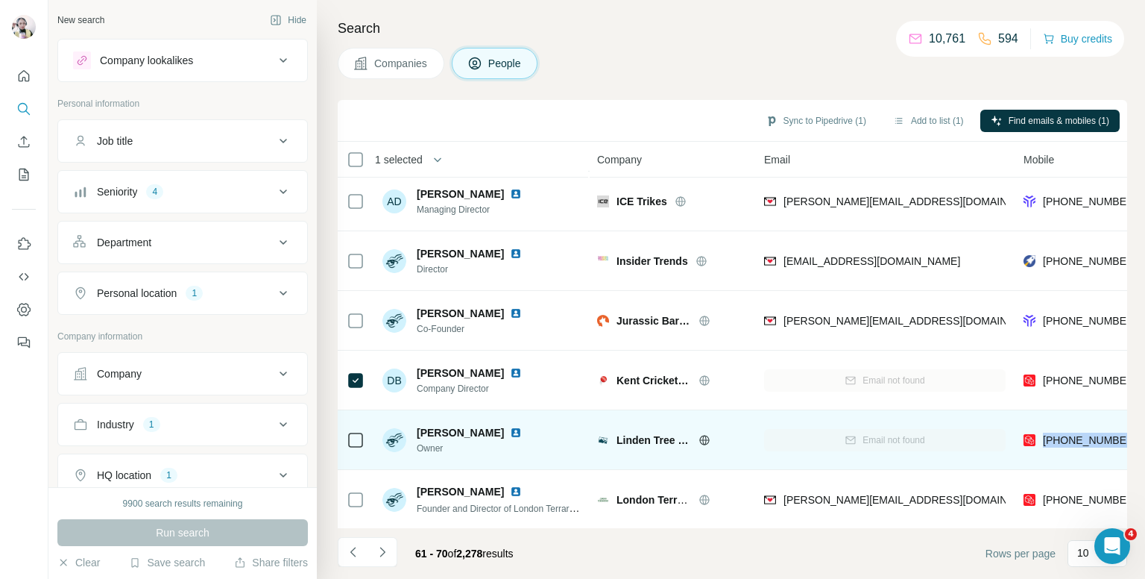
scroll to position [254, 0]
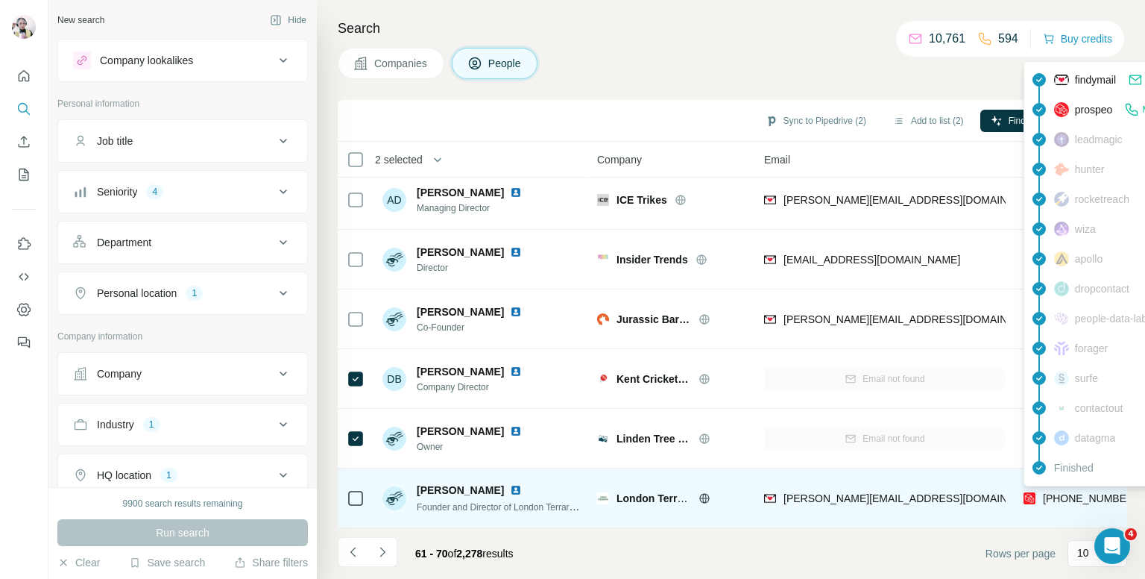
click at [1077, 494] on span "+447961441803" at bounding box center [1090, 498] width 94 height 12
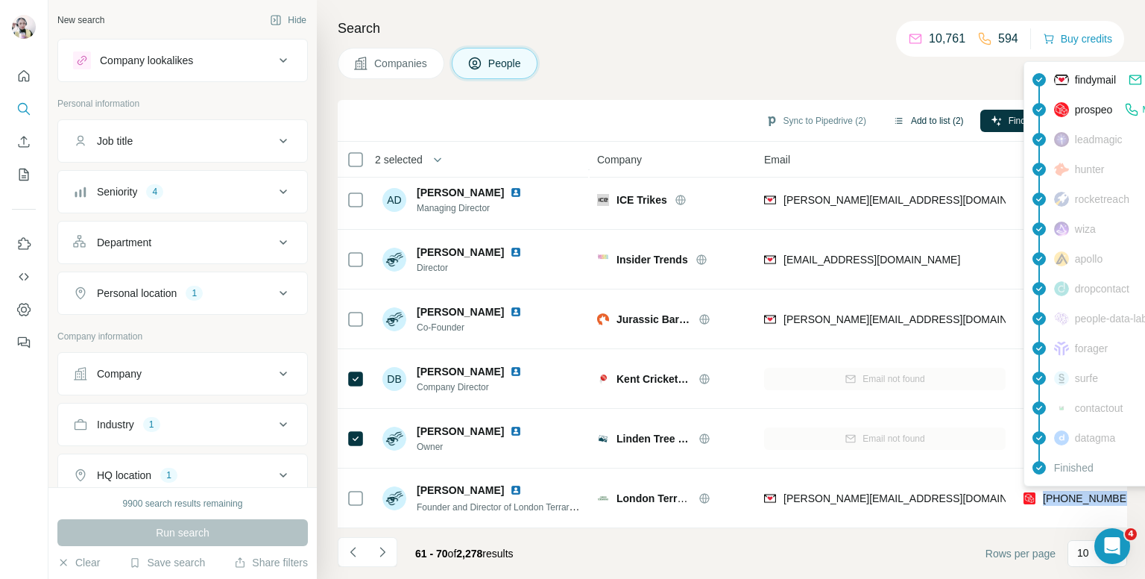
click at [925, 120] on button "Add to list (2)" at bounding box center [929, 121] width 92 height 22
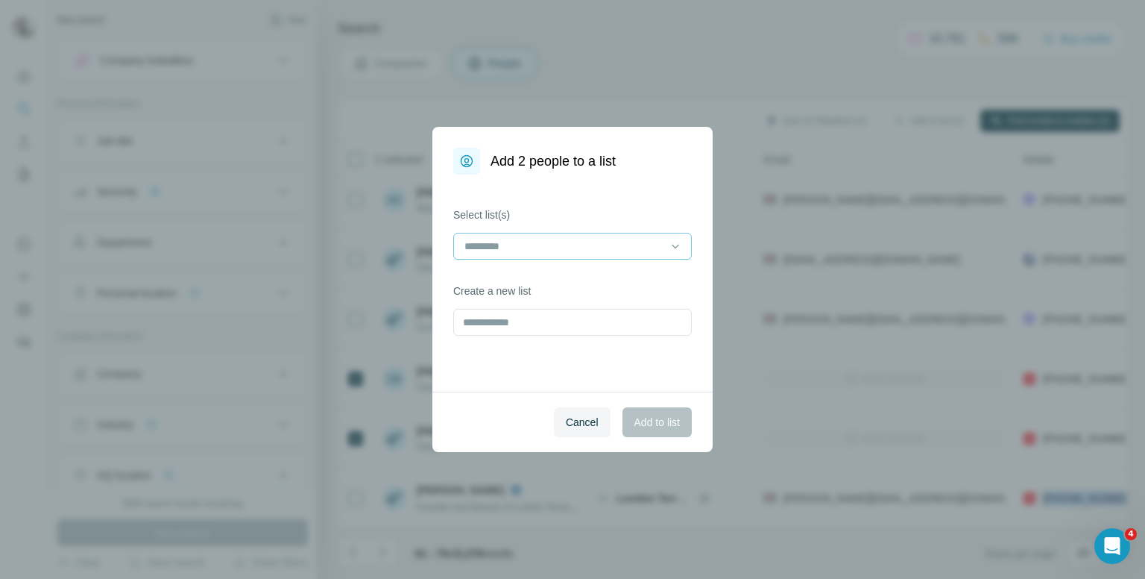
click at [497, 245] on input at bounding box center [563, 246] width 201 height 16
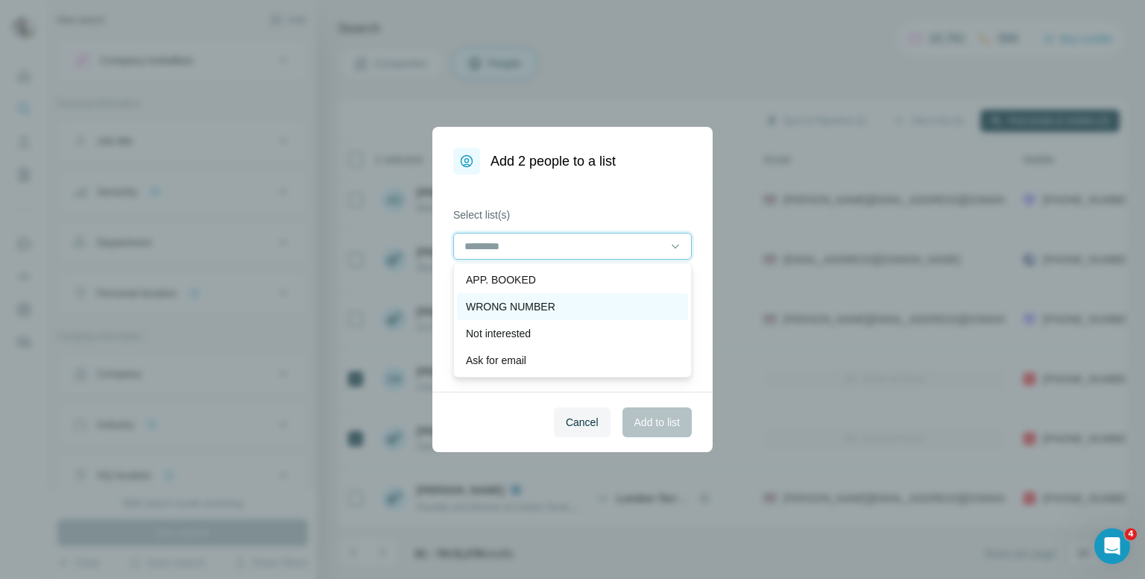
scroll to position [75, 0]
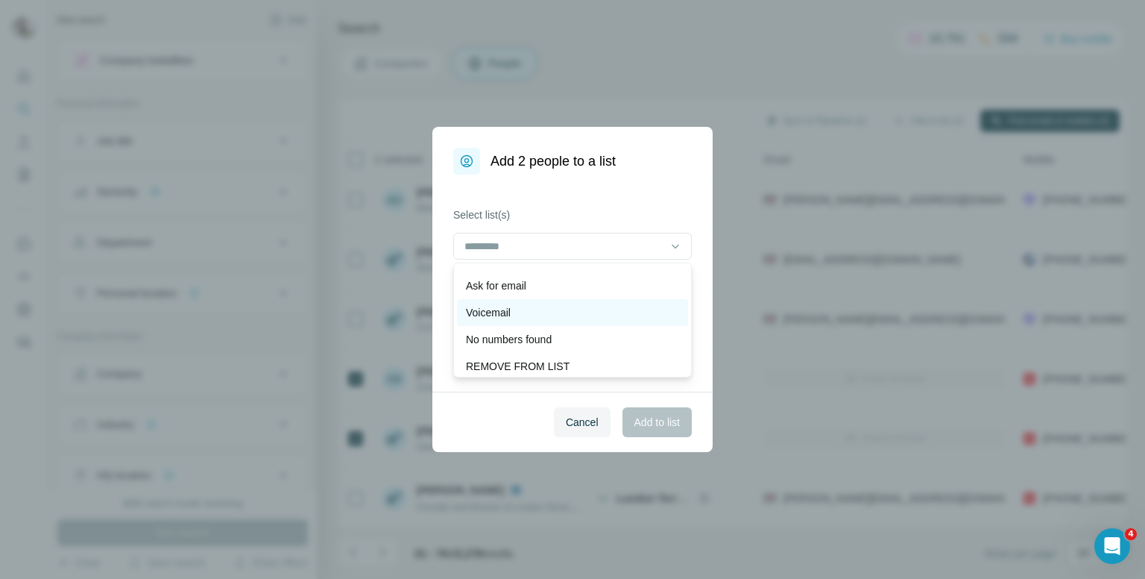
click at [523, 312] on div "Voicemail" at bounding box center [572, 312] width 213 height 15
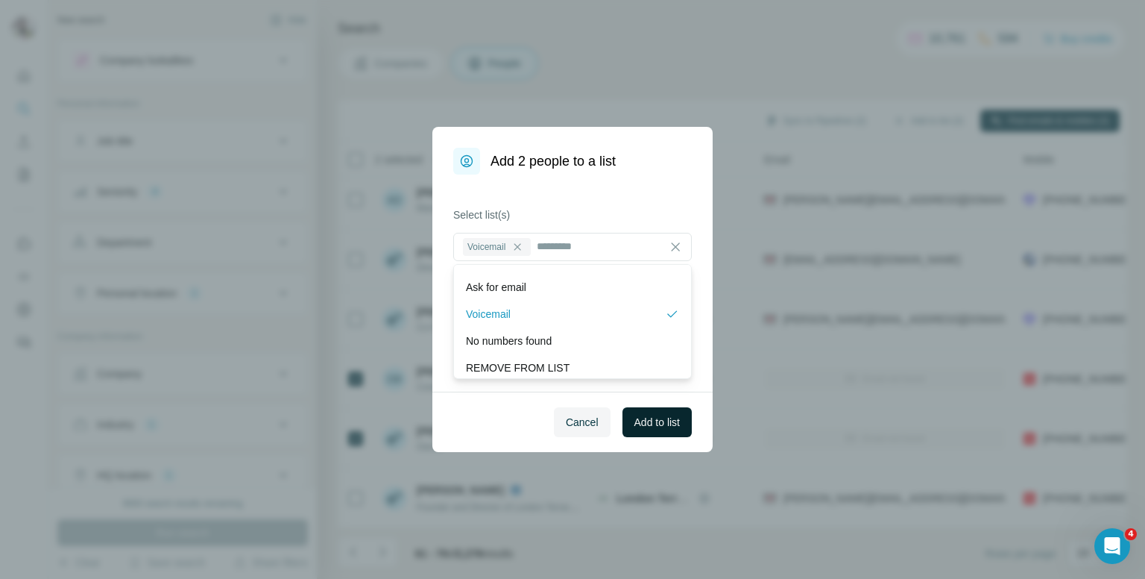
click at [648, 424] on span "Add to list" at bounding box center [657, 422] width 45 height 15
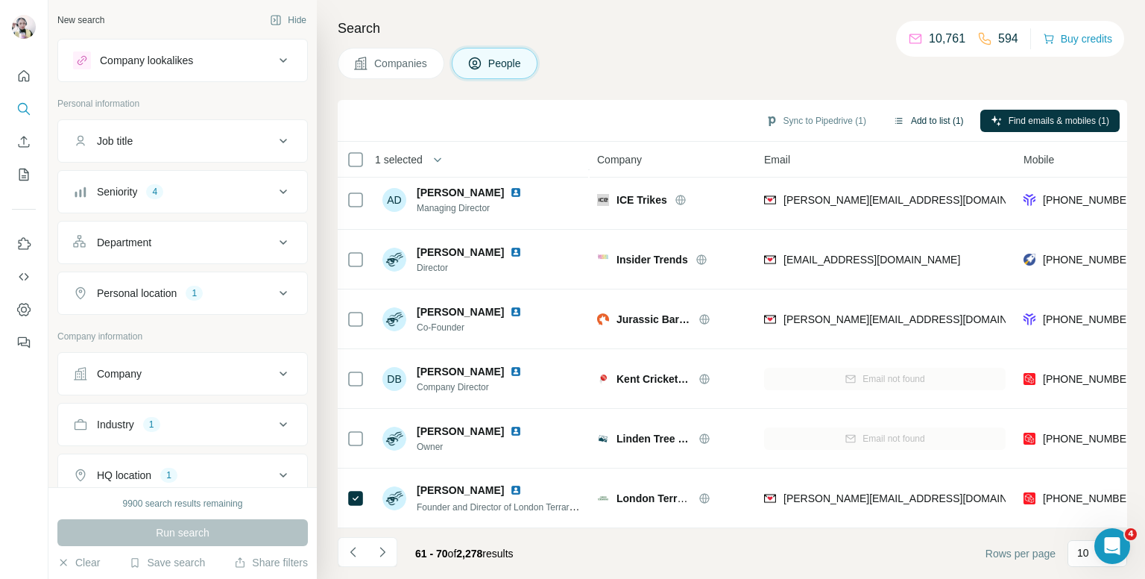
click at [915, 126] on button "Add to list (1)" at bounding box center [929, 121] width 92 height 22
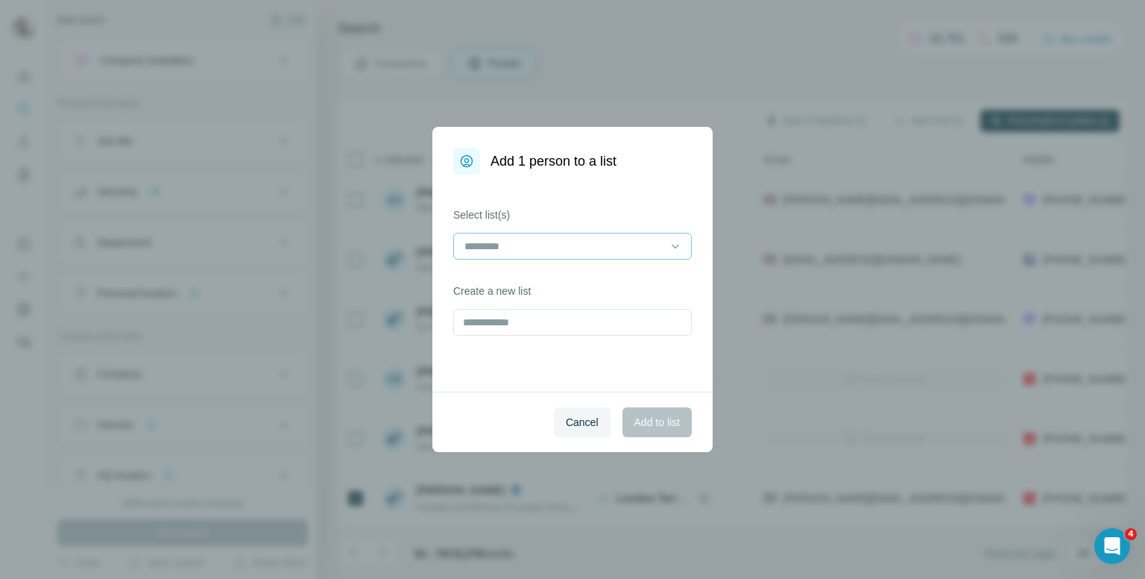
click at [515, 243] on input at bounding box center [563, 246] width 201 height 16
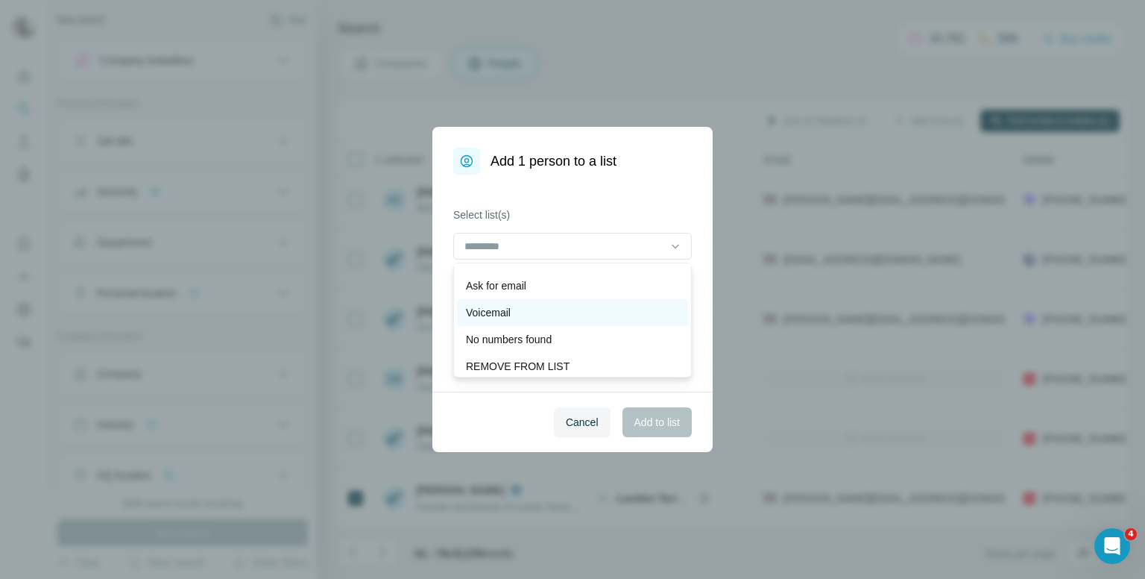
click at [477, 299] on div "Voicemail" at bounding box center [572, 312] width 231 height 27
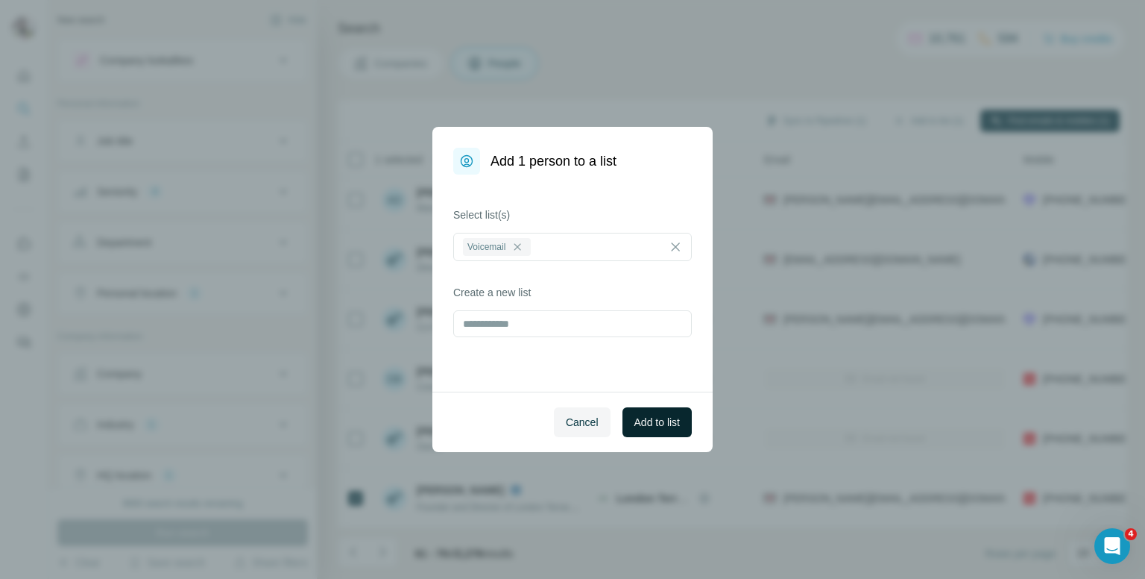
click at [646, 418] on span "Add to list" at bounding box center [657, 422] width 45 height 15
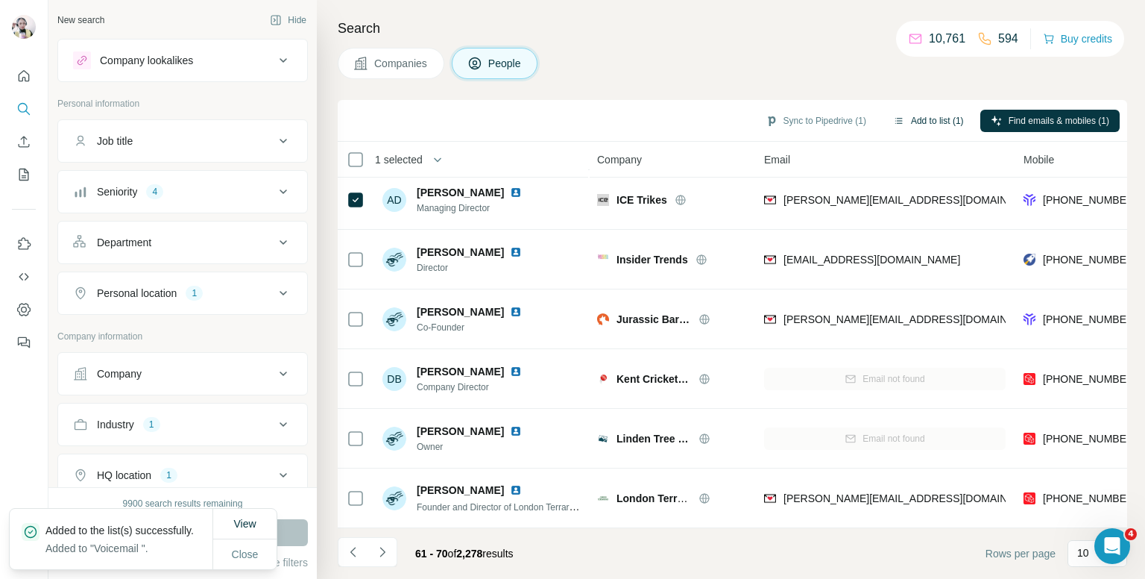
click at [907, 117] on button "Add to list (1)" at bounding box center [929, 121] width 92 height 22
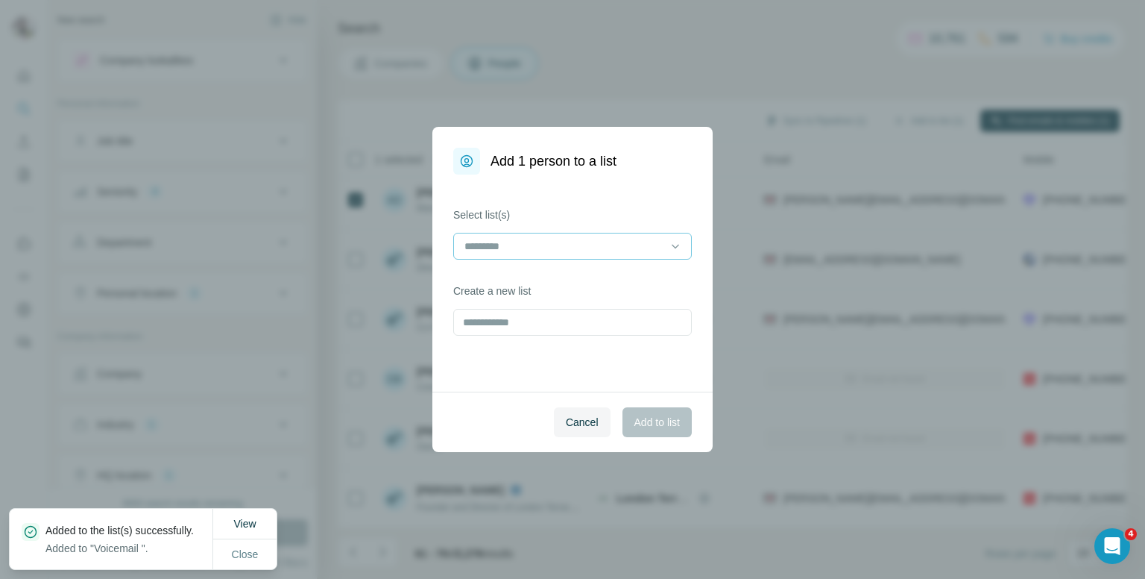
click at [621, 244] on input at bounding box center [563, 246] width 201 height 16
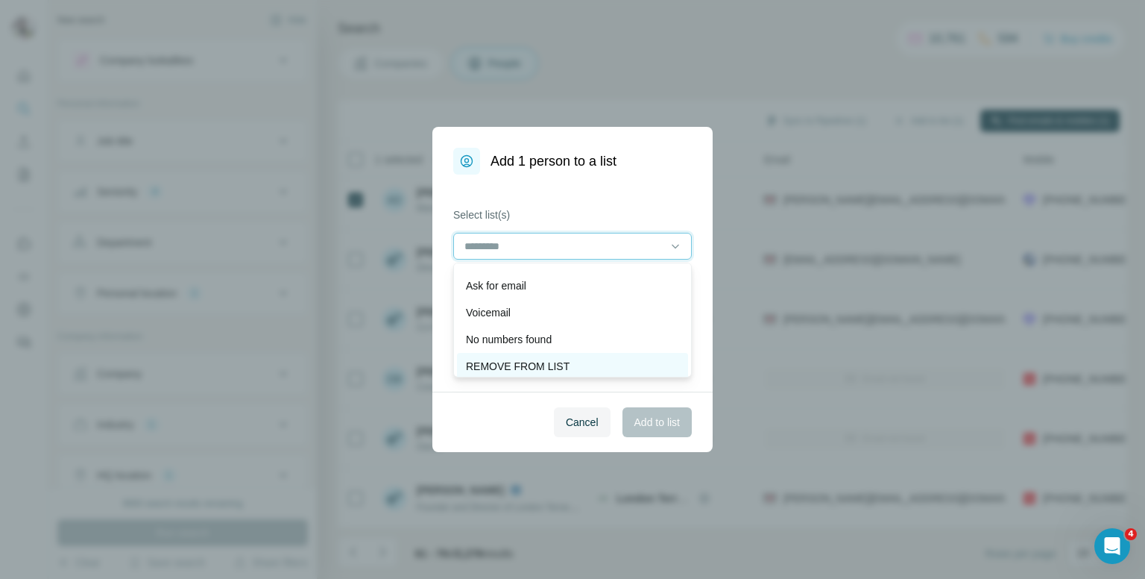
scroll to position [149, 0]
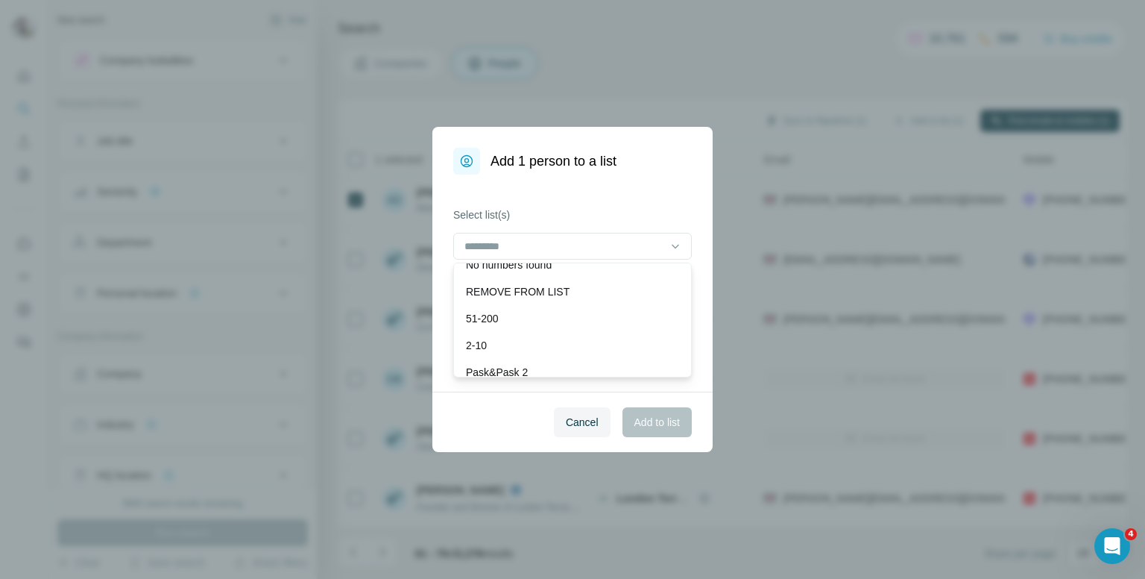
click at [769, 45] on div "Add 1 person to a list Select list(s) Create a new list Cancel Add to list" at bounding box center [572, 289] width 1145 height 579
click at [568, 429] on span "Cancel" at bounding box center [582, 422] width 33 height 15
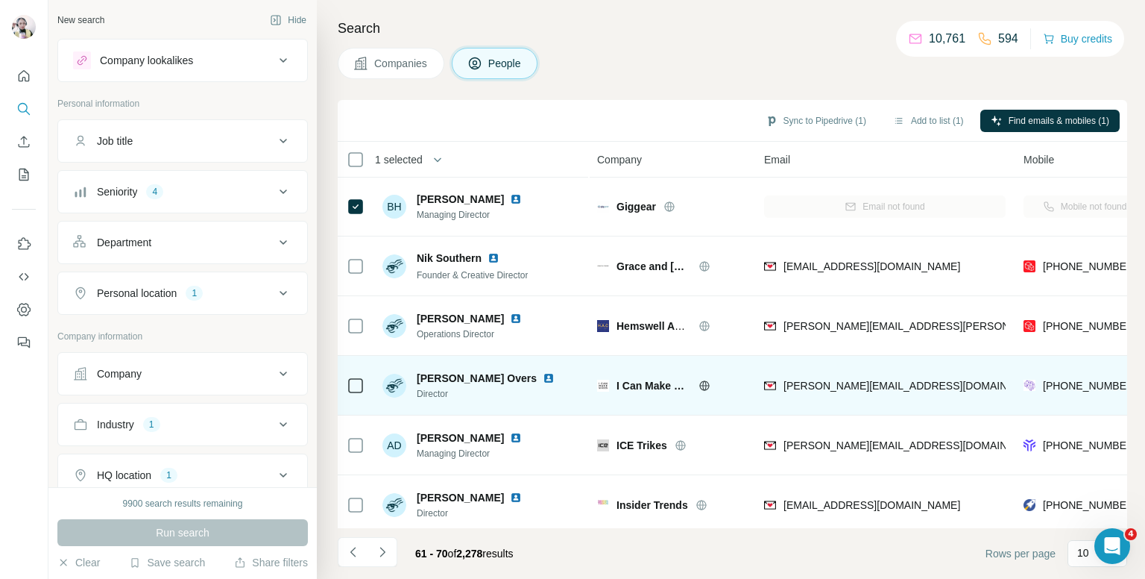
scroll to position [0, 0]
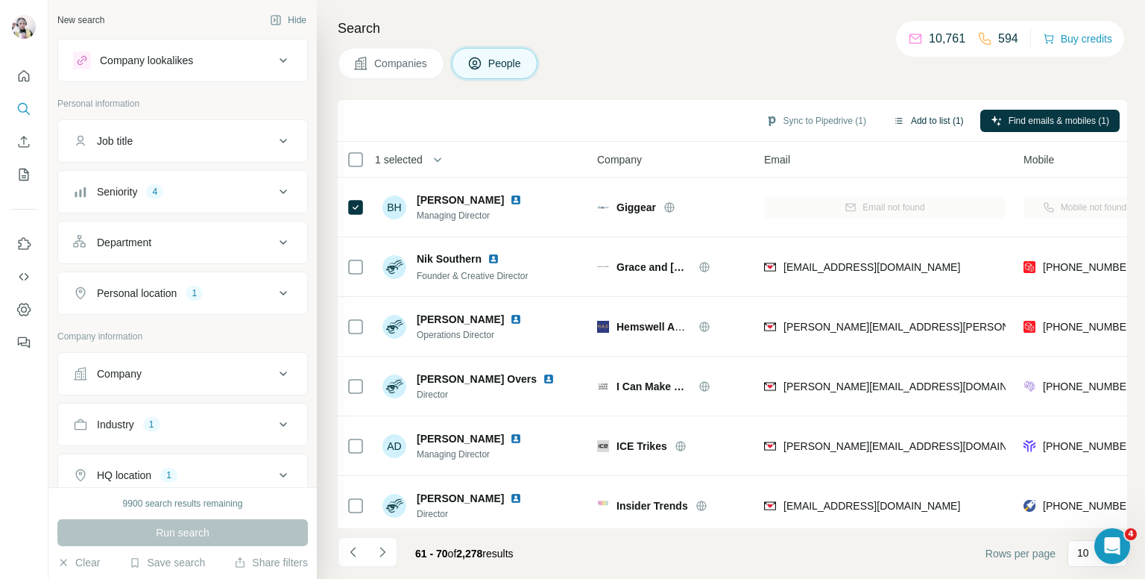
click at [917, 114] on button "Add to list (1)" at bounding box center [929, 121] width 92 height 22
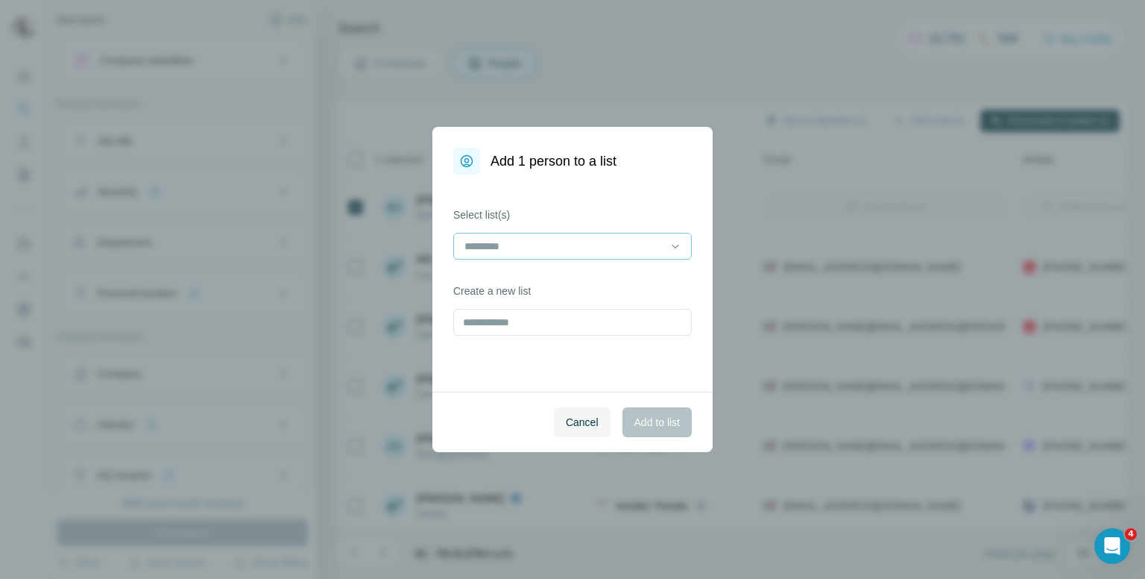
click at [532, 255] on div at bounding box center [563, 245] width 201 height 25
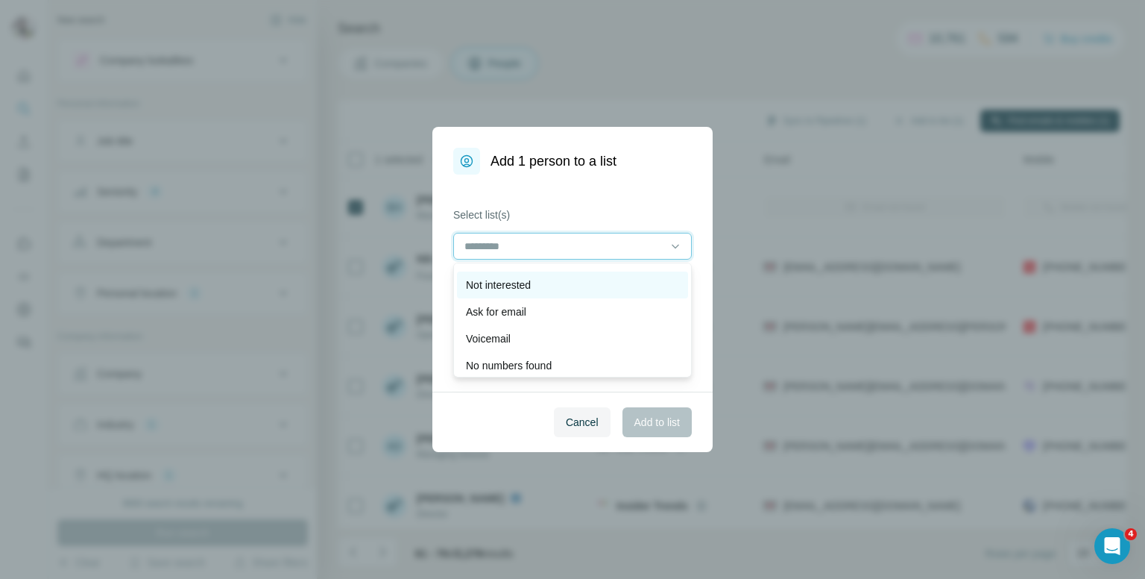
scroll to position [75, 0]
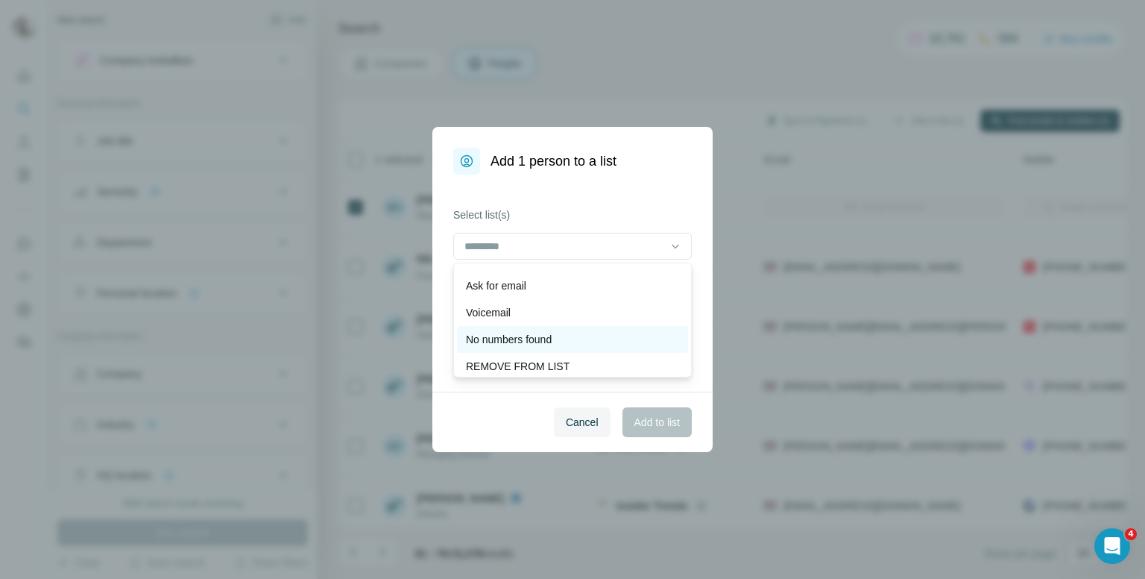
click at [543, 339] on p "No numbers found" at bounding box center [509, 339] width 86 height 15
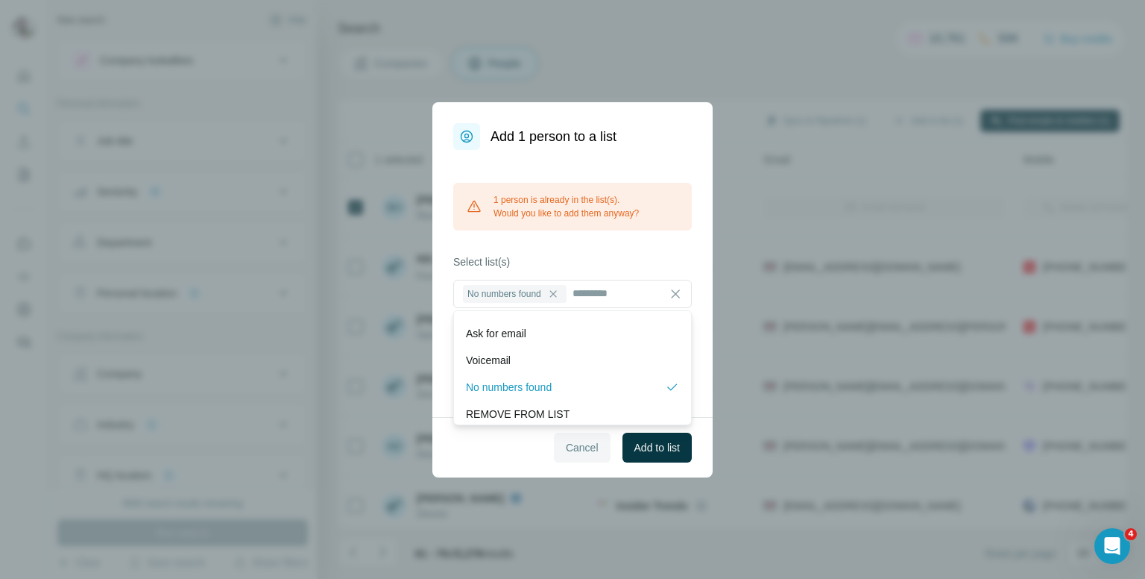
click at [586, 449] on span "Cancel" at bounding box center [582, 447] width 33 height 15
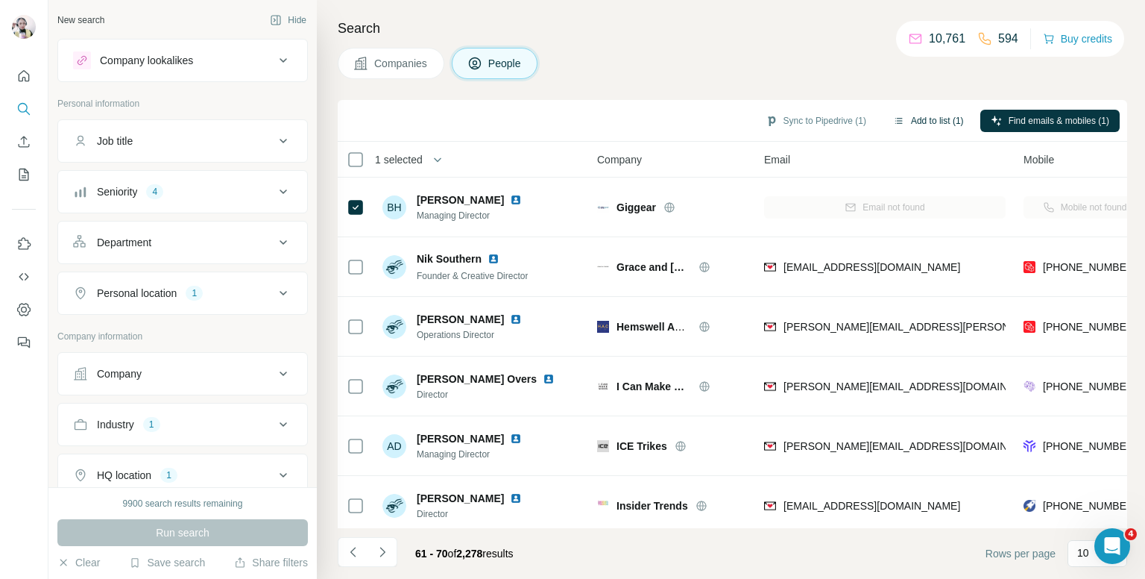
click at [906, 117] on button "Add to list (1)" at bounding box center [929, 121] width 92 height 22
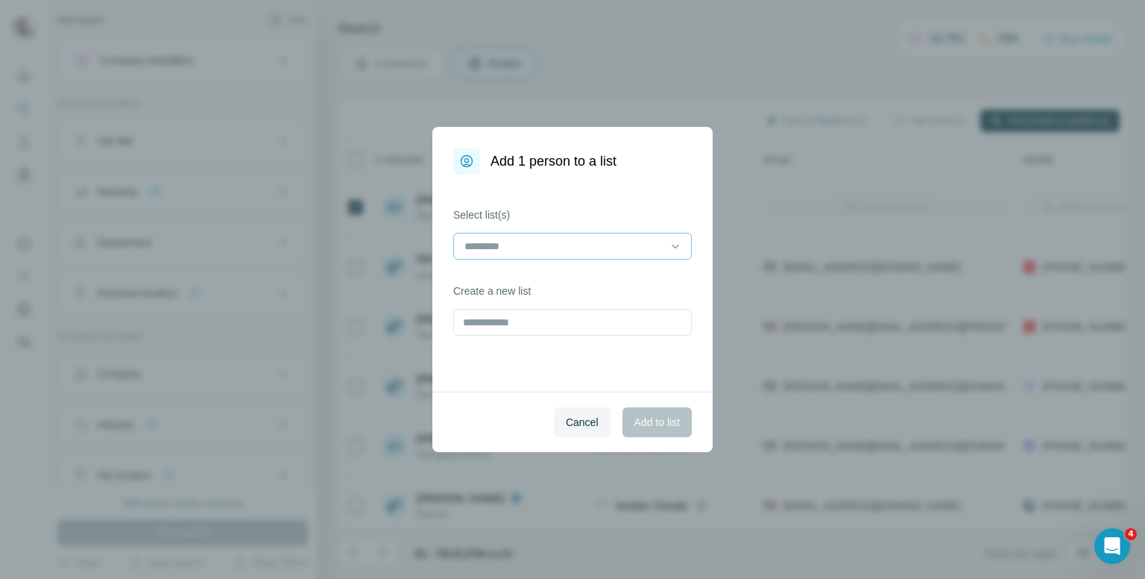
click at [562, 246] on input at bounding box center [563, 246] width 201 height 16
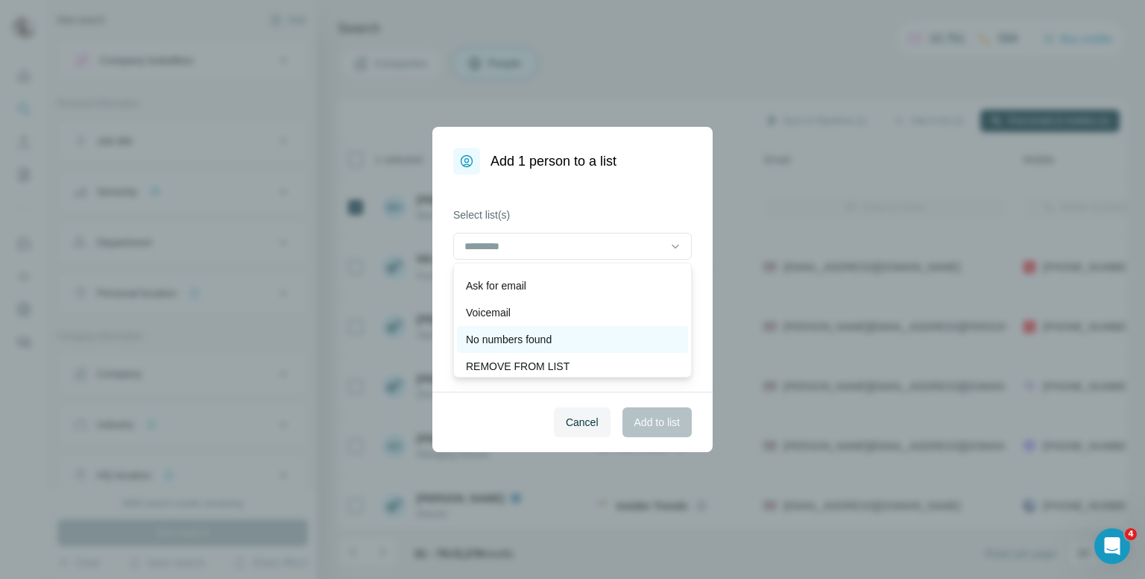
click at [517, 335] on p "No numbers found" at bounding box center [509, 339] width 86 height 15
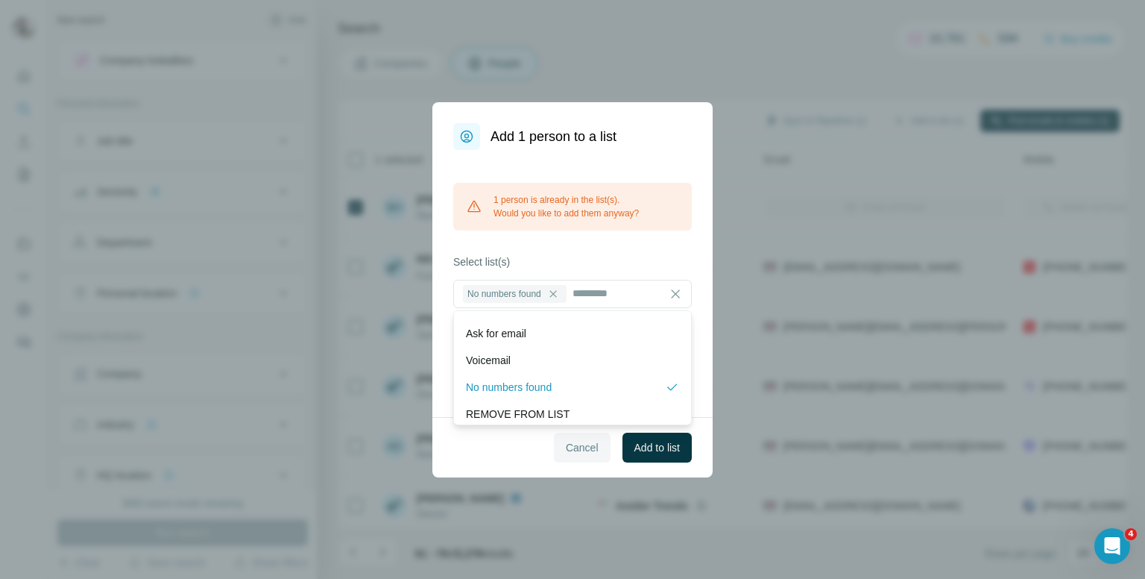
click at [579, 440] on span "Cancel" at bounding box center [582, 447] width 33 height 15
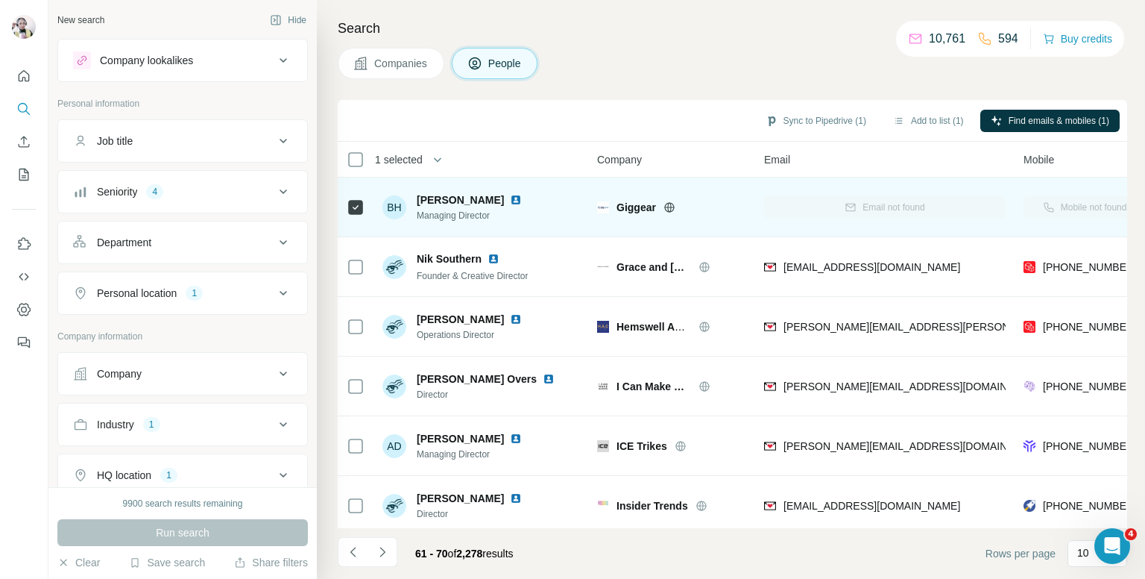
click at [363, 210] on icon at bounding box center [356, 207] width 18 height 18
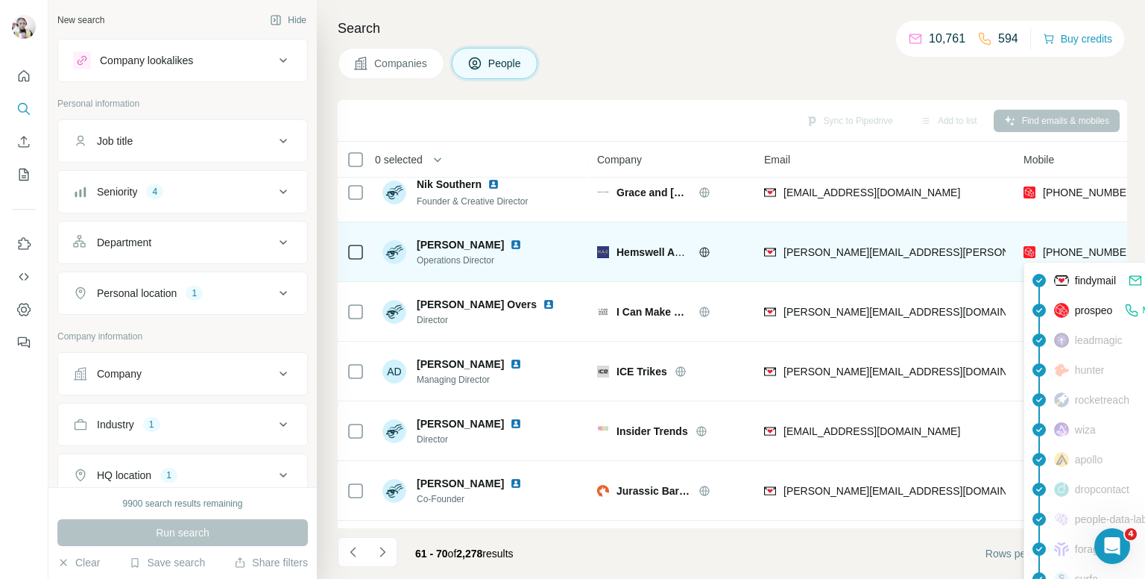
click at [1059, 248] on span "+447487220636" at bounding box center [1090, 252] width 94 height 12
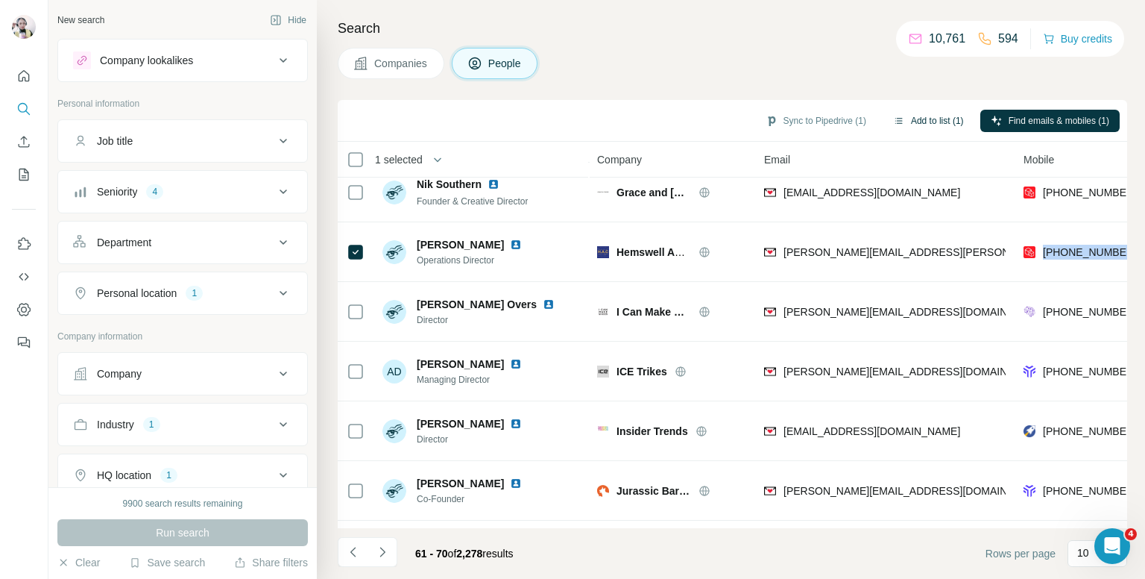
click at [922, 117] on button "Add to list (1)" at bounding box center [929, 121] width 92 height 22
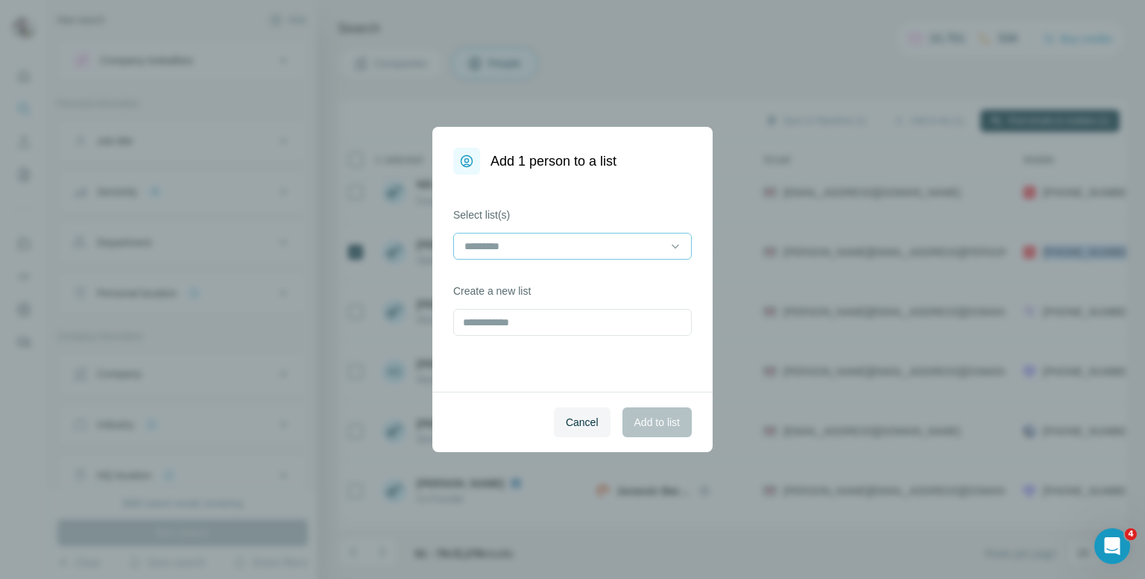
click at [599, 254] on div at bounding box center [563, 245] width 201 height 25
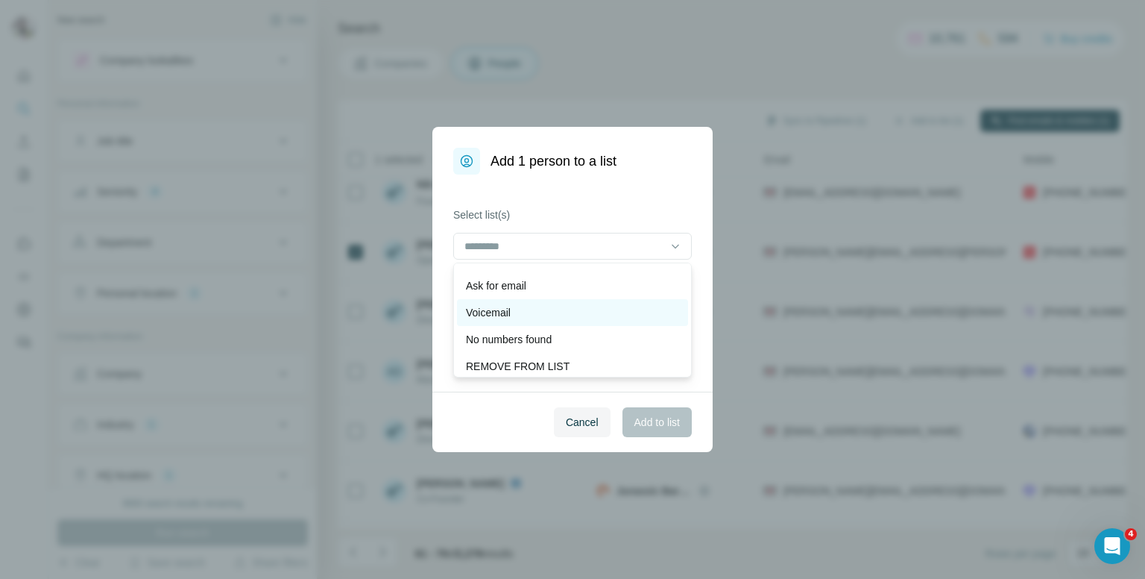
click at [517, 311] on div "Voicemail" at bounding box center [572, 312] width 213 height 15
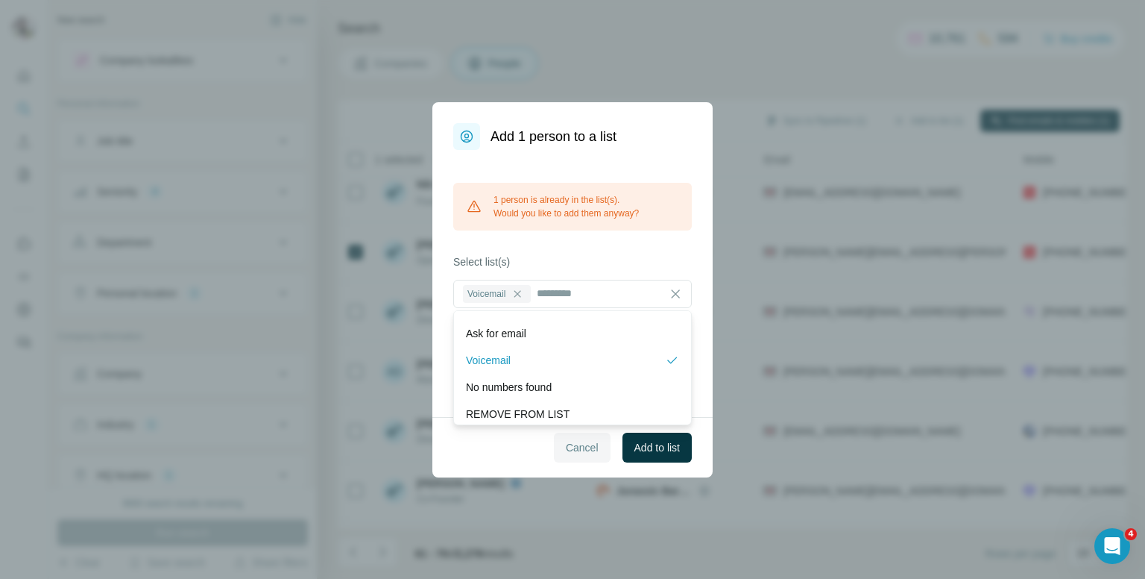
click at [582, 448] on span "Cancel" at bounding box center [582, 447] width 33 height 15
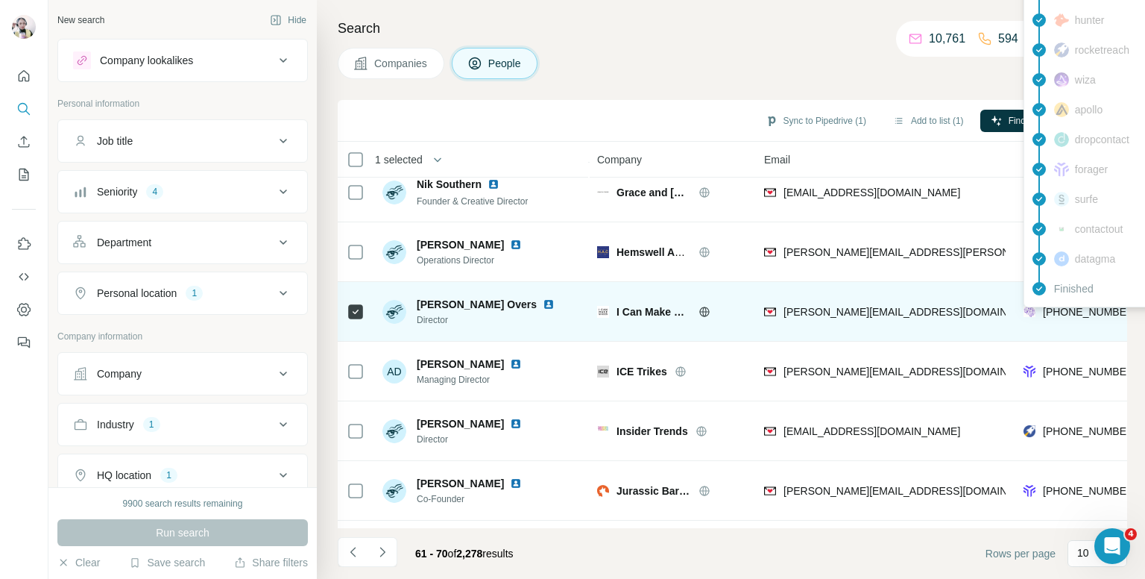
click at [1073, 314] on span "+447954252287" at bounding box center [1090, 312] width 94 height 12
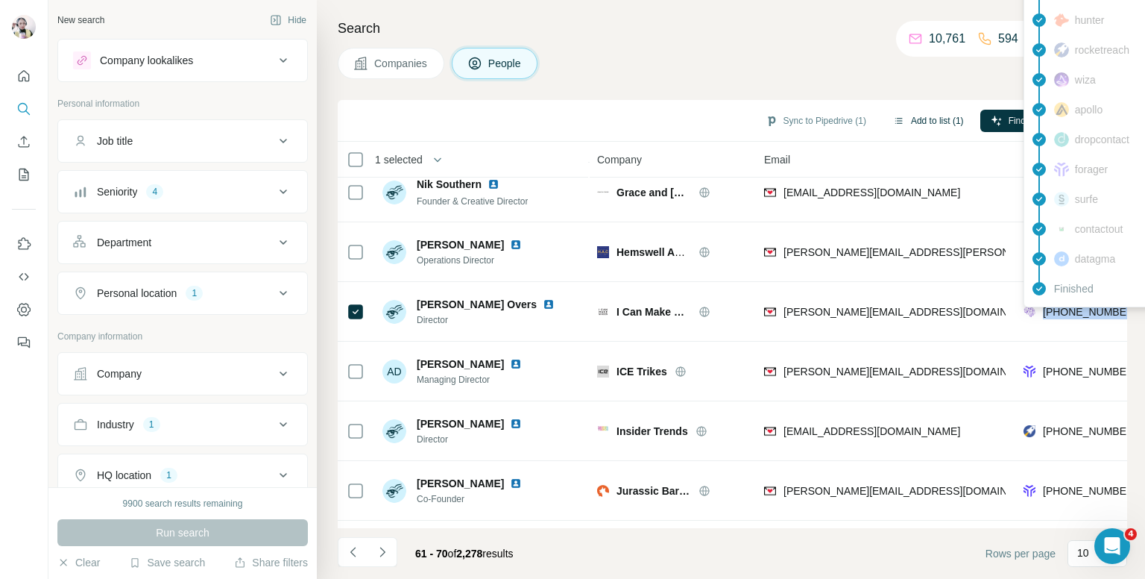
click at [908, 114] on button "Add to list (1)" at bounding box center [929, 121] width 92 height 22
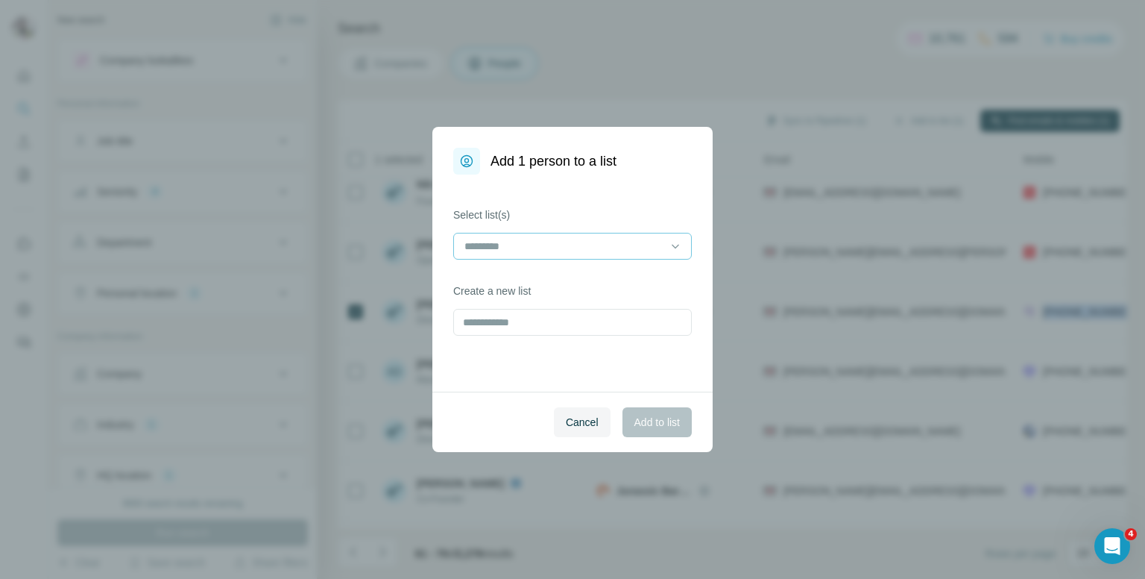
click at [573, 239] on input at bounding box center [563, 246] width 201 height 16
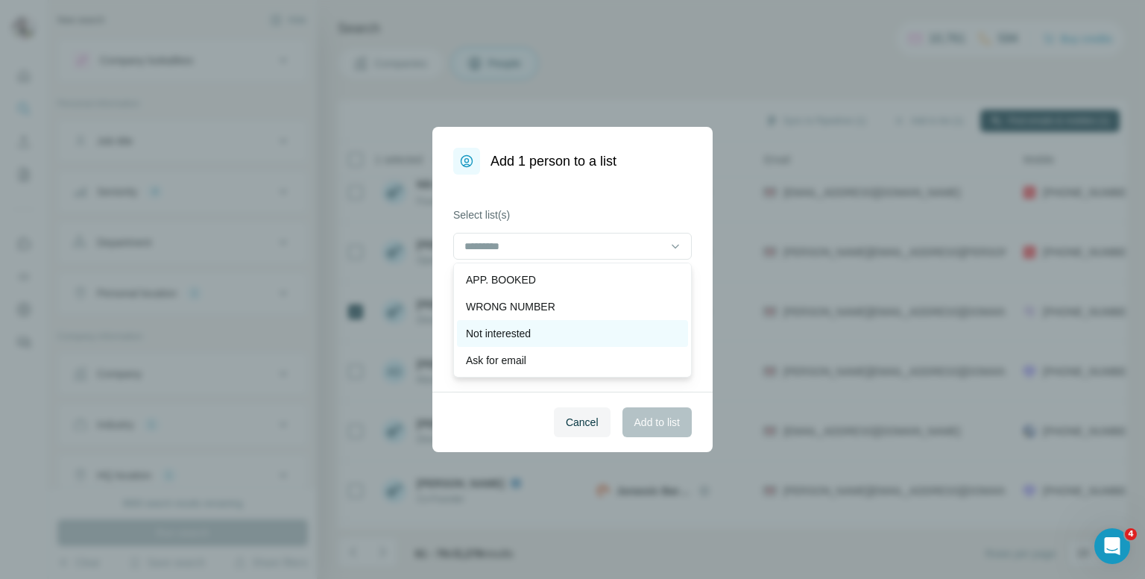
click at [529, 334] on p "Not interested" at bounding box center [498, 333] width 65 height 15
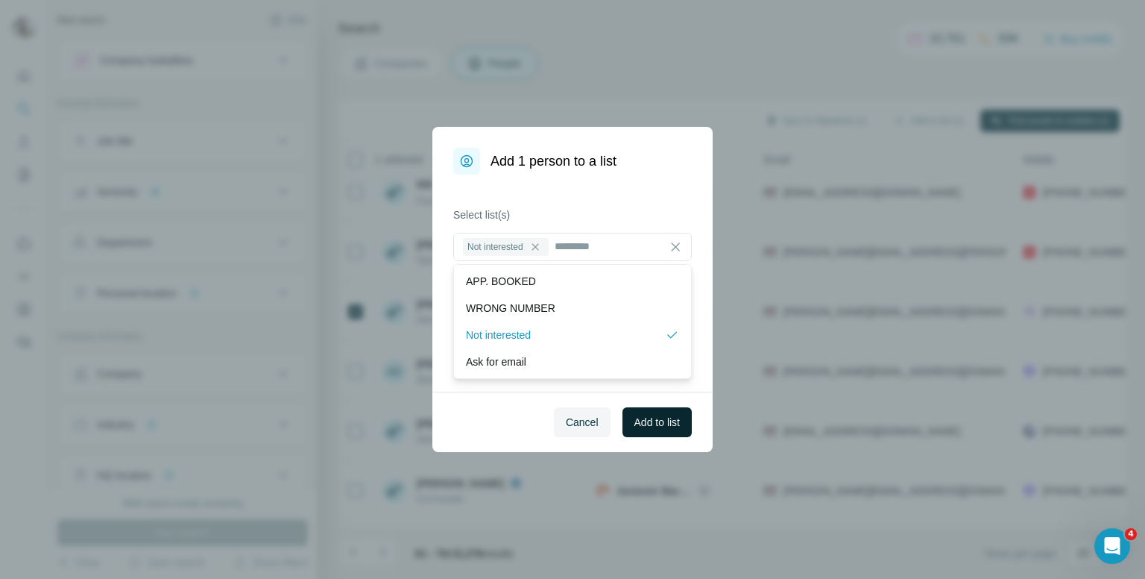
click at [648, 419] on span "Add to list" at bounding box center [657, 422] width 45 height 15
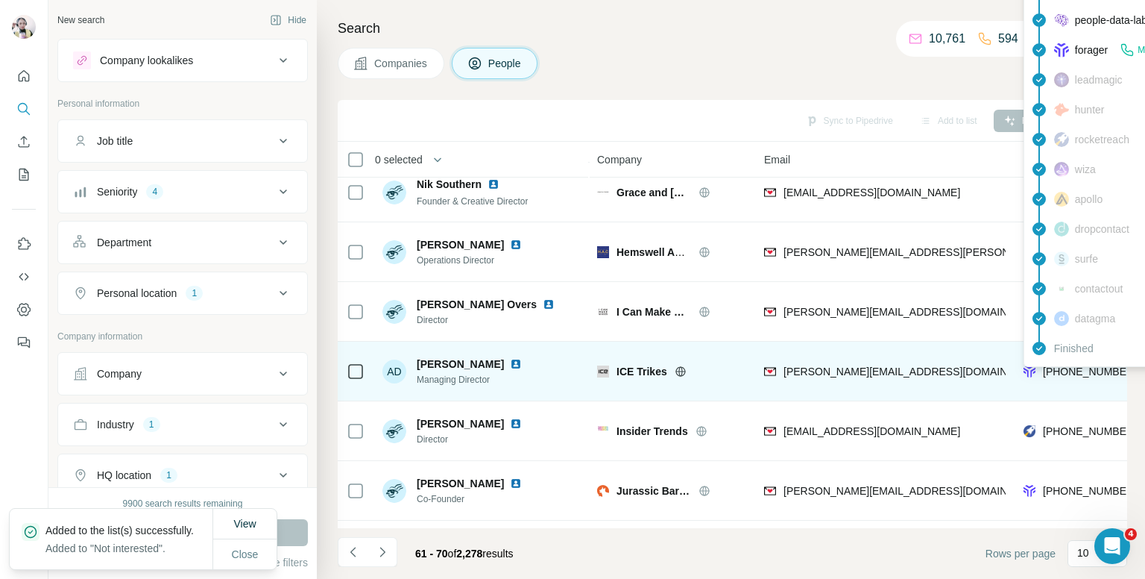
click at [1088, 371] on span "+447513371057" at bounding box center [1090, 371] width 94 height 12
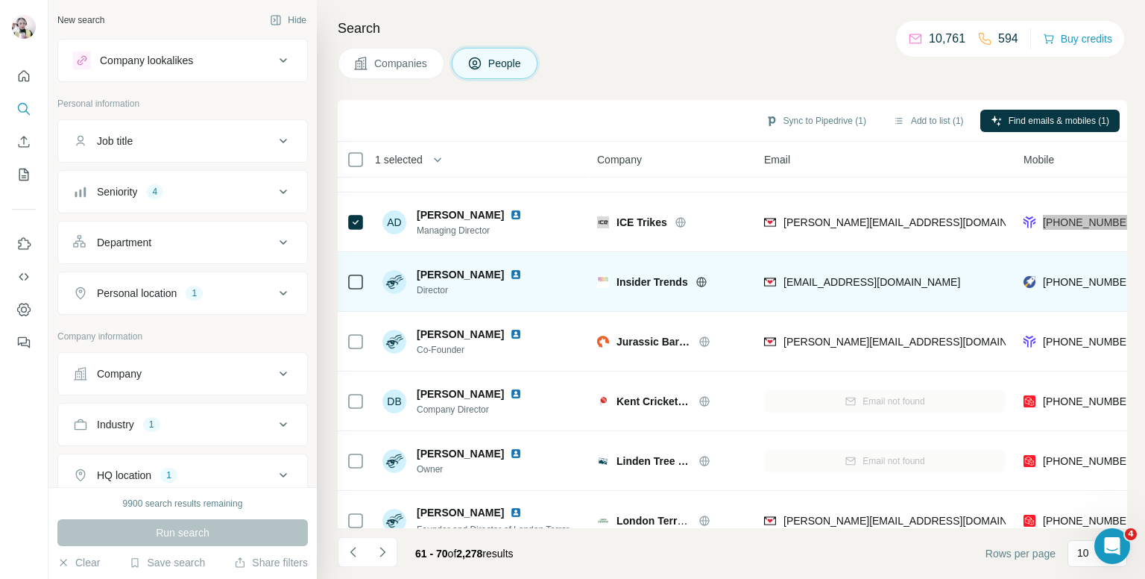
scroll to position [254, 0]
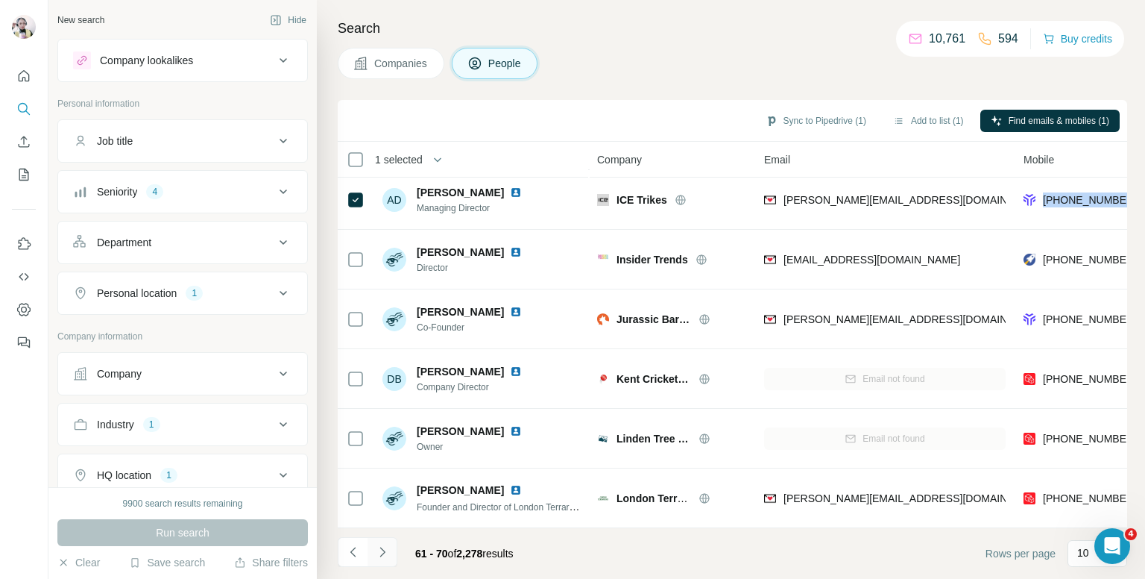
click at [380, 550] on icon "Navigate to next page" at bounding box center [382, 551] width 15 height 15
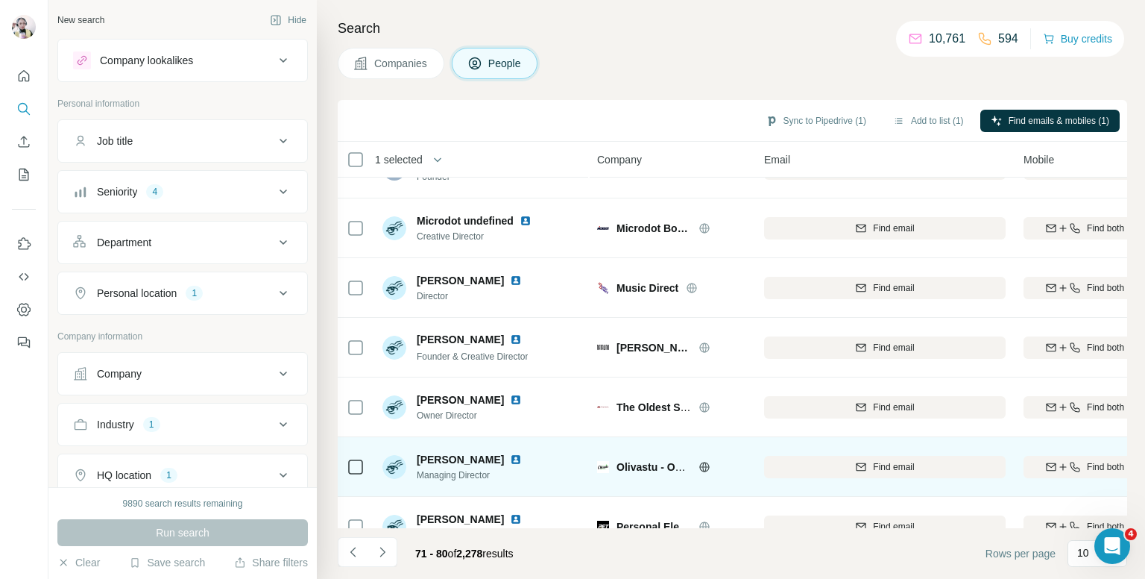
scroll to position [0, 0]
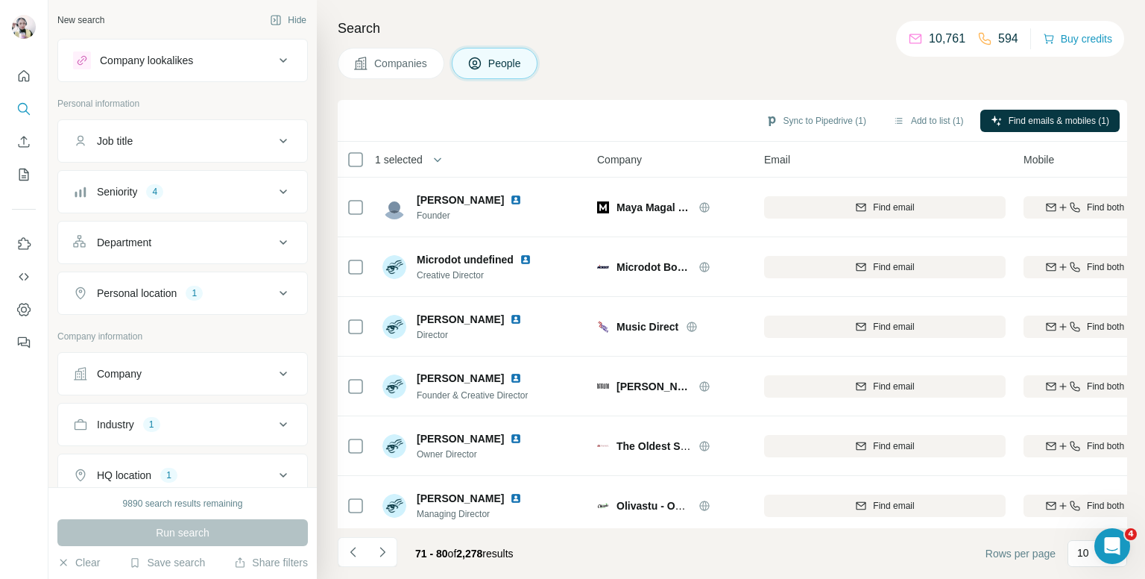
click at [391, 154] on span "1 selected" at bounding box center [399, 159] width 48 height 15
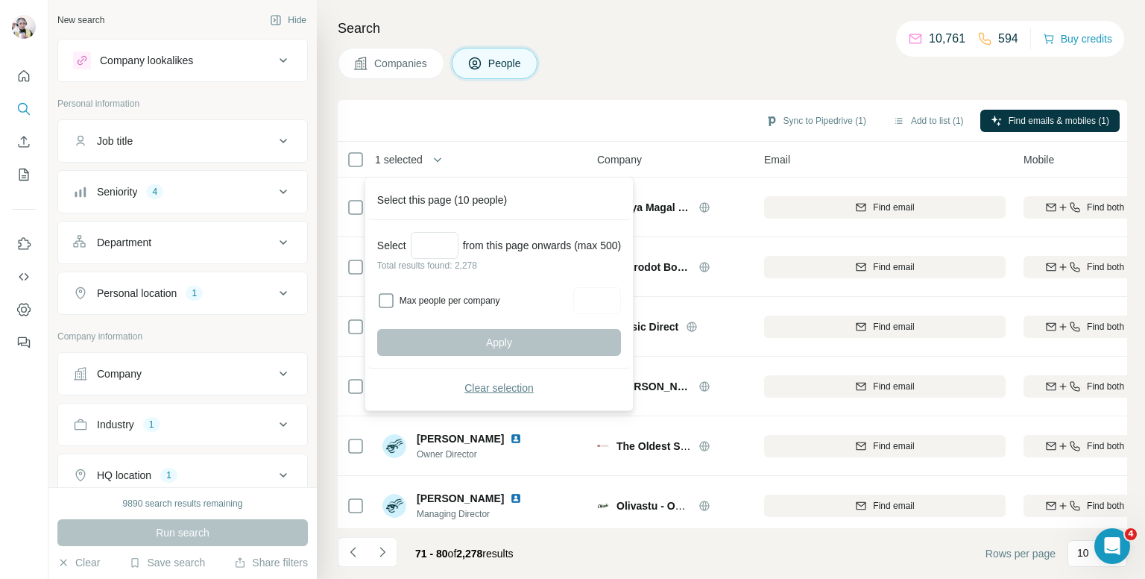
click at [473, 385] on span "Clear selection" at bounding box center [499, 387] width 69 height 15
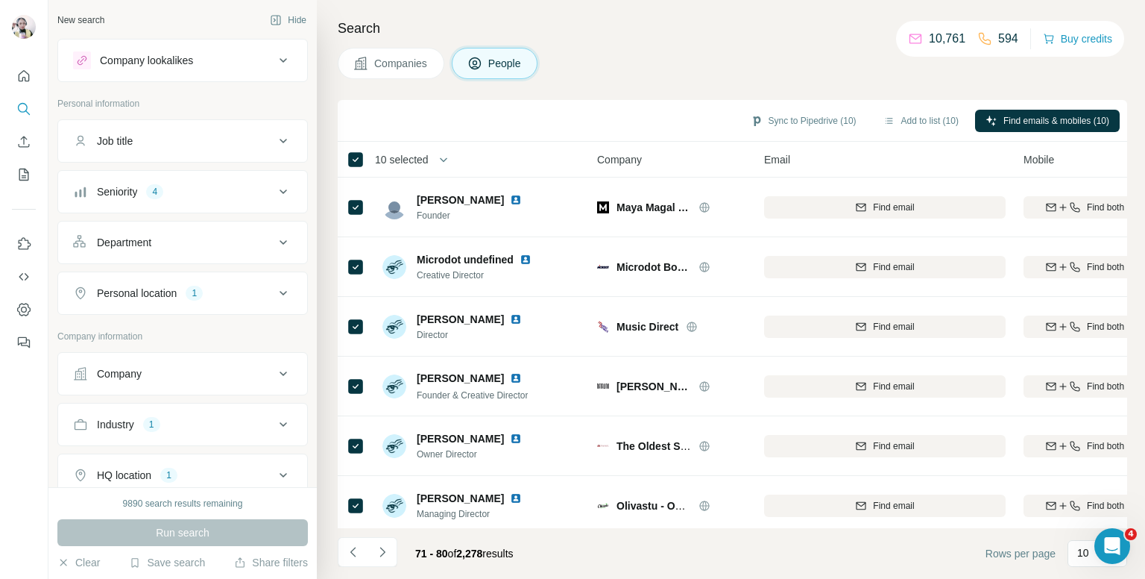
click at [1014, 103] on div "Sync to Pipedrive (10) Add to list (10) Find emails & mobiles (10)" at bounding box center [733, 121] width 790 height 42
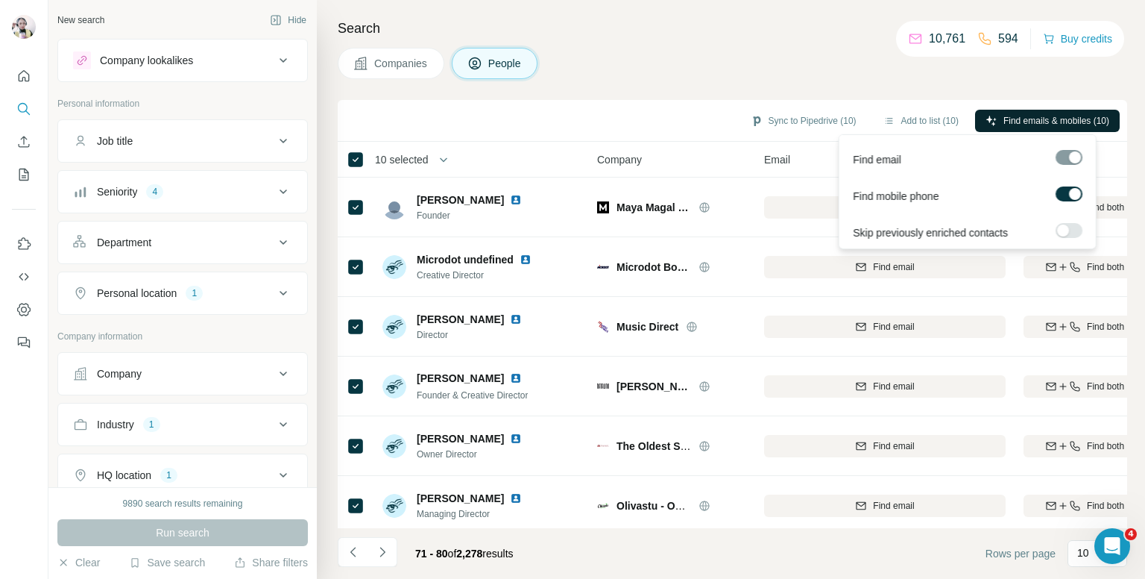
click at [1013, 116] on span "Find emails & mobiles (10)" at bounding box center [1057, 120] width 106 height 13
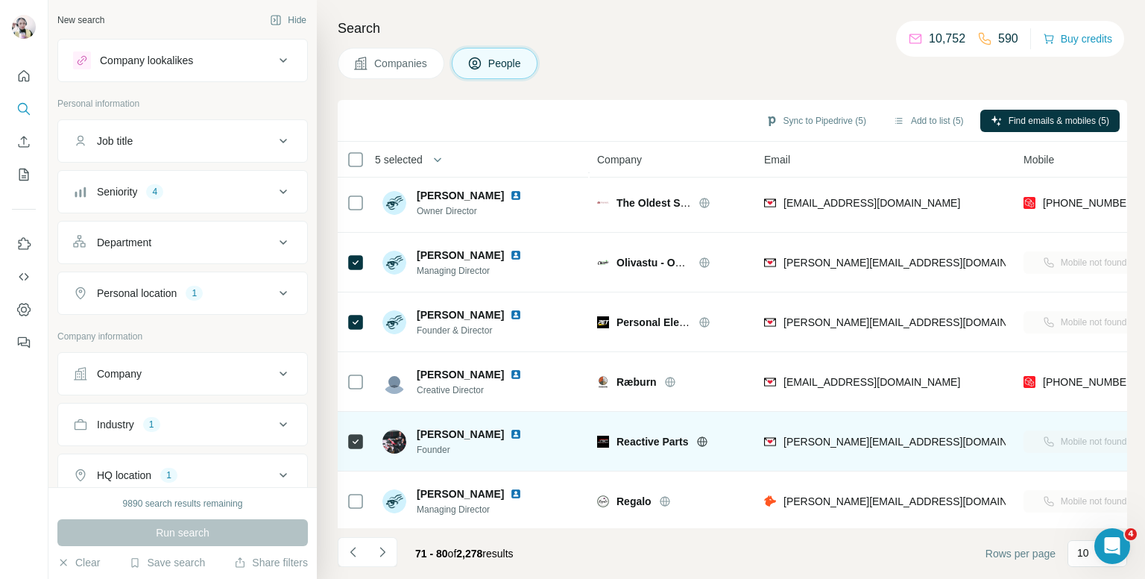
scroll to position [254, 0]
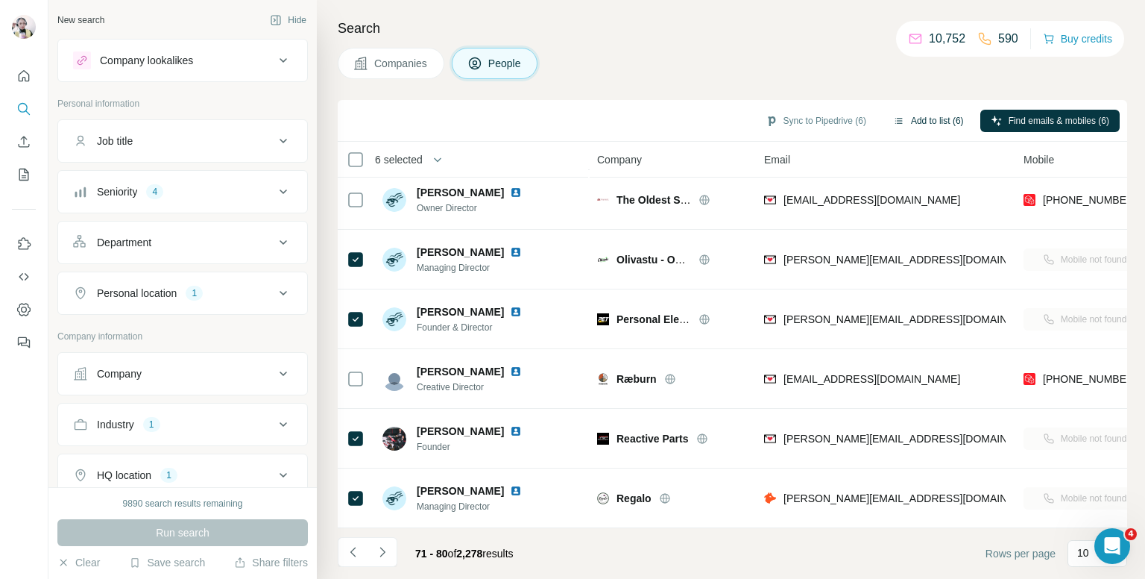
click at [923, 118] on button "Add to list (6)" at bounding box center [929, 121] width 92 height 22
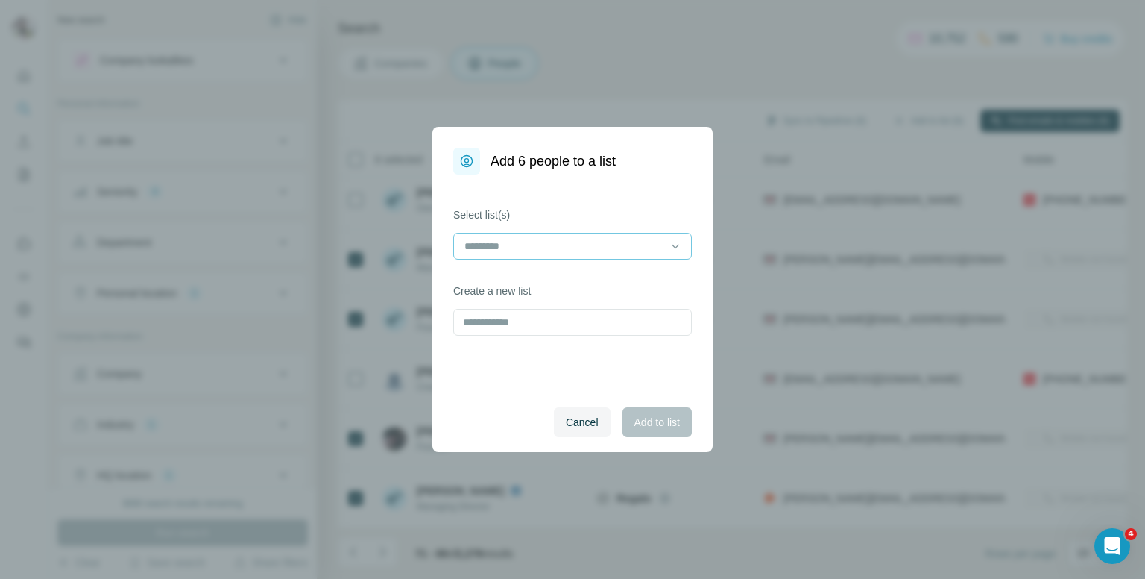
click at [582, 239] on input at bounding box center [563, 246] width 201 height 16
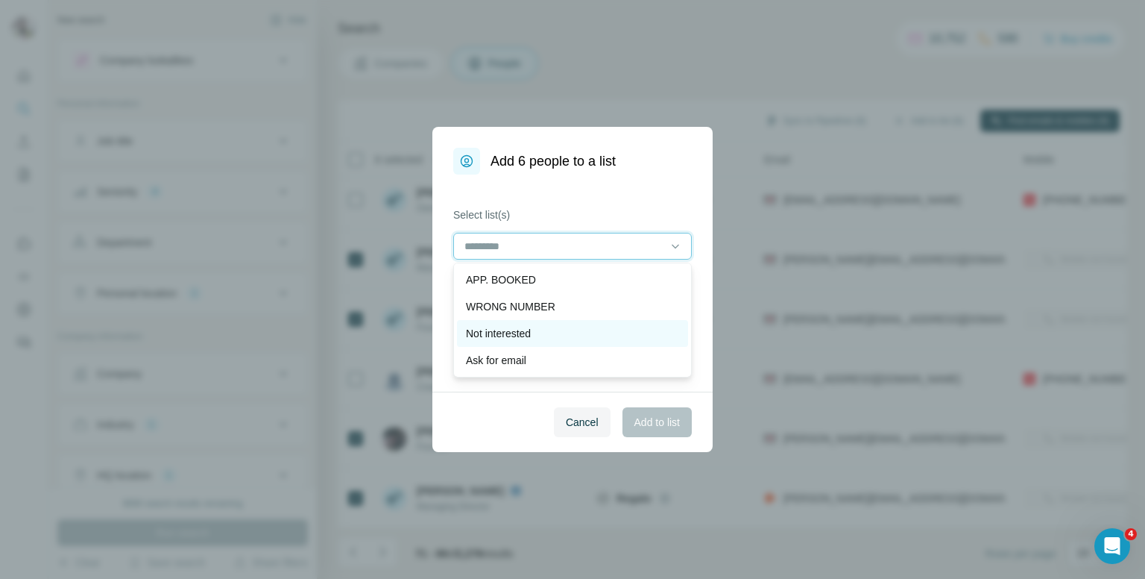
scroll to position [75, 0]
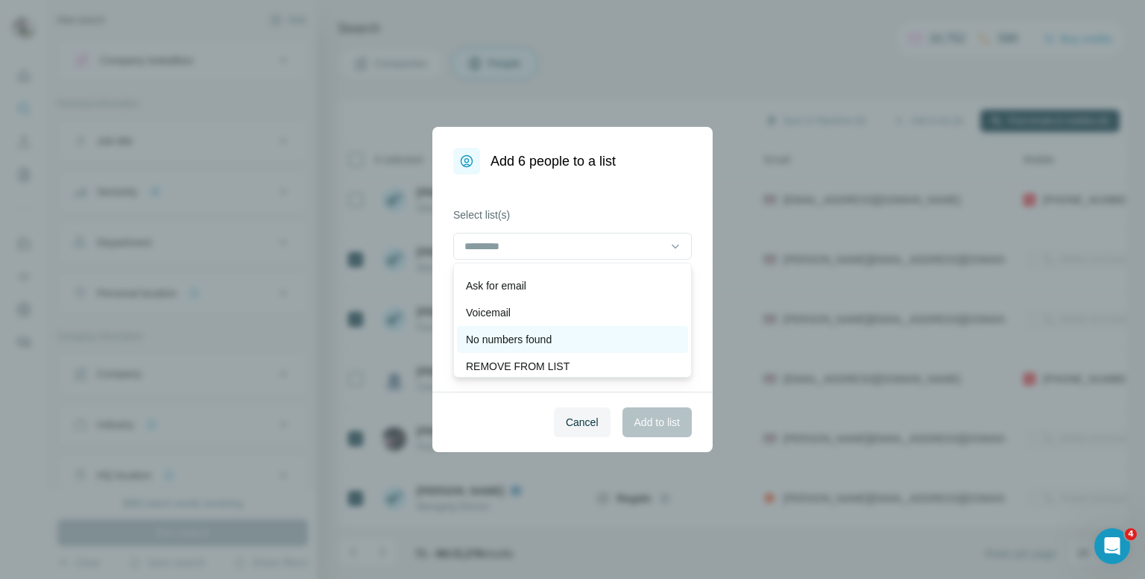
click at [513, 338] on p "No numbers found" at bounding box center [509, 339] width 86 height 15
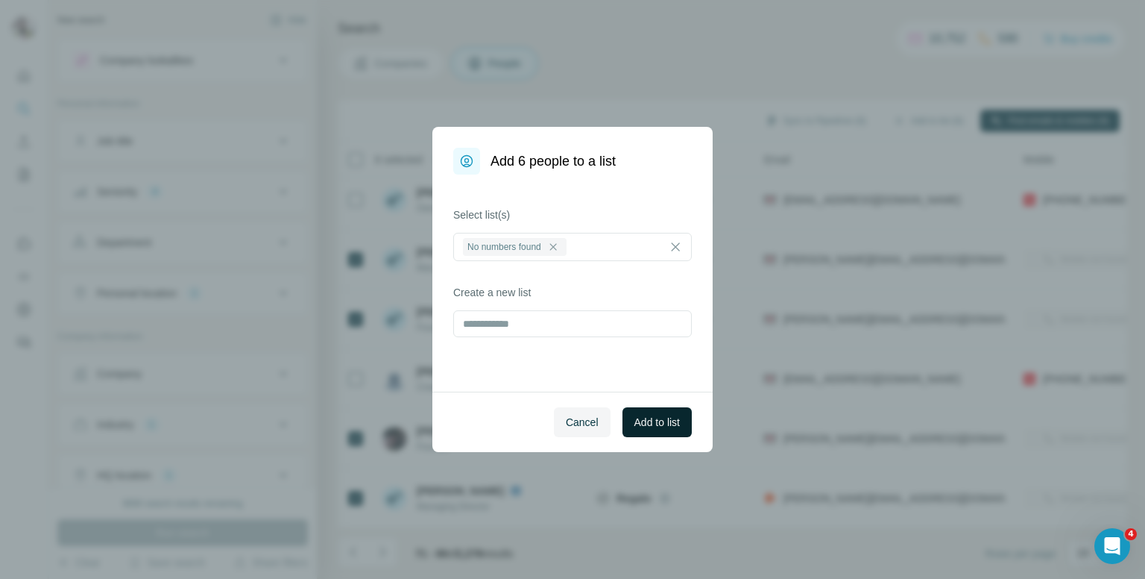
click at [649, 421] on span "Add to list" at bounding box center [657, 422] width 45 height 15
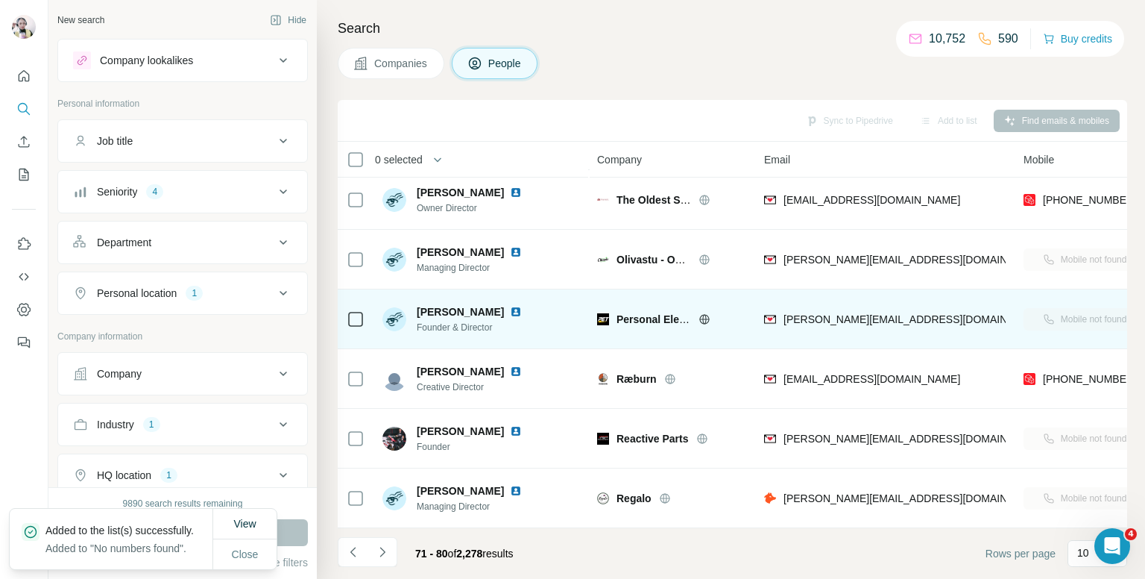
scroll to position [0, 0]
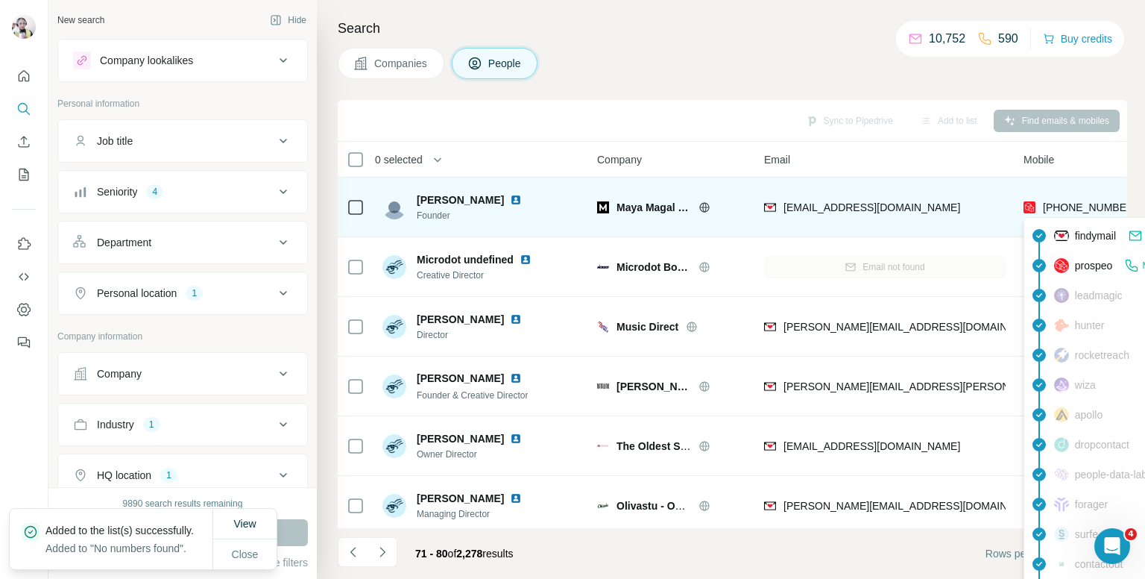
click at [1063, 210] on span "+447917509030" at bounding box center [1090, 207] width 94 height 12
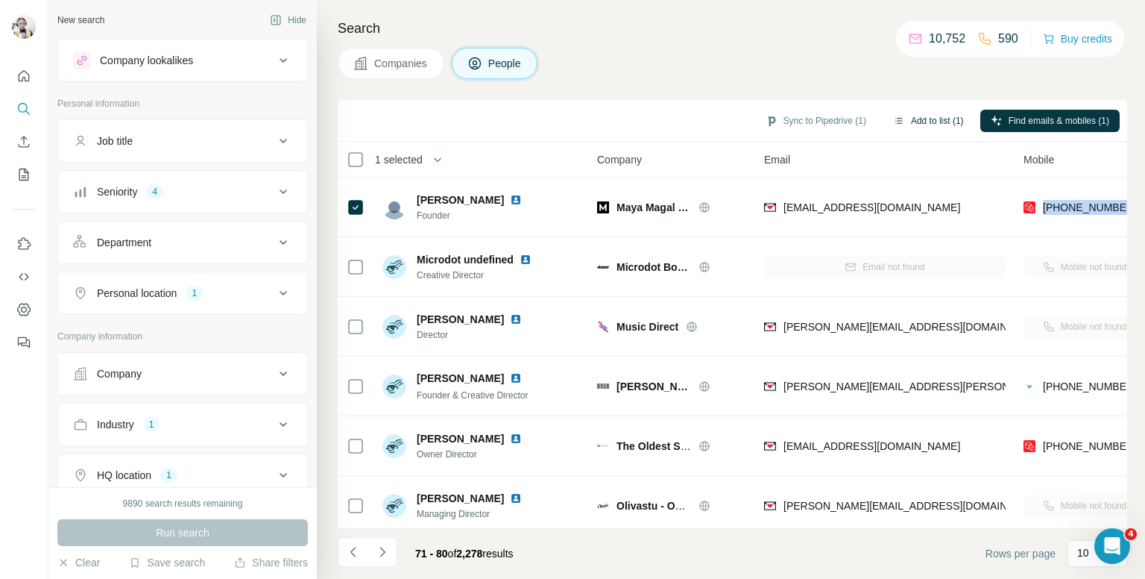
click at [923, 116] on button "Add to list (1)" at bounding box center [929, 121] width 92 height 22
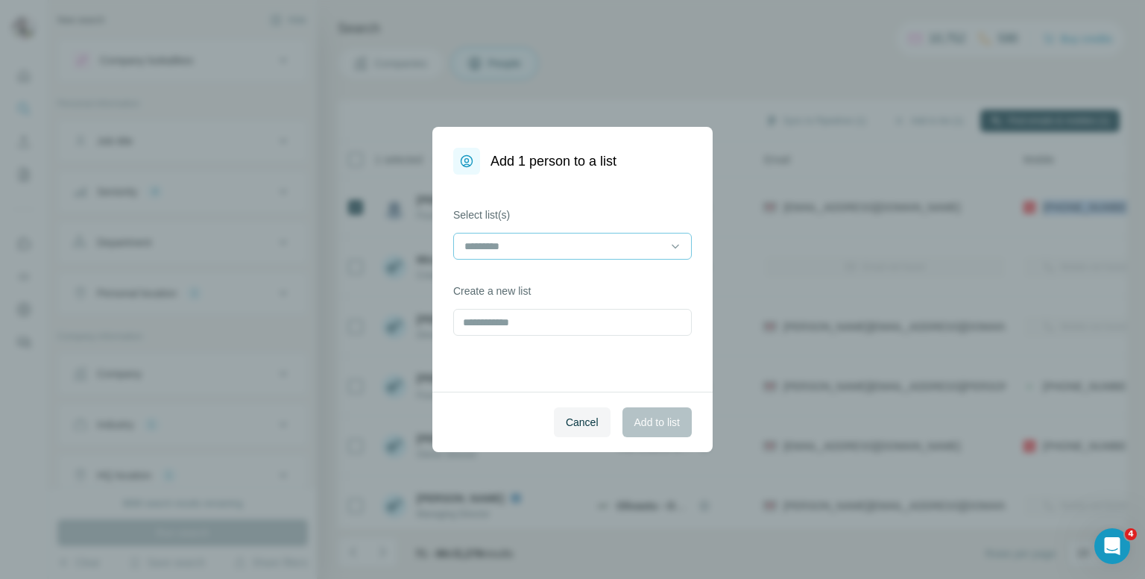
click at [644, 245] on input at bounding box center [563, 246] width 201 height 16
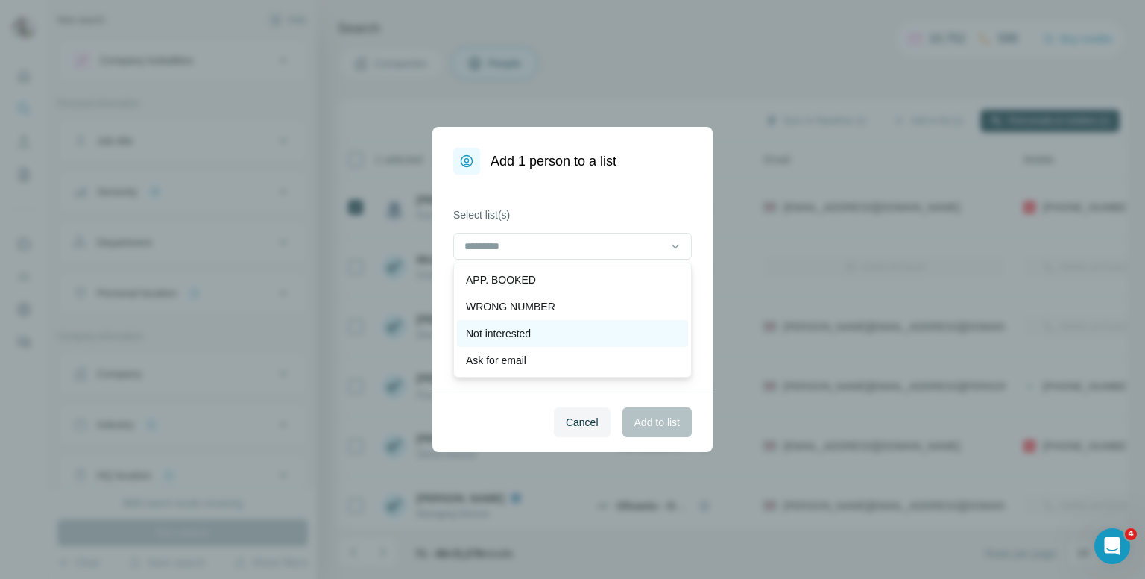
click at [569, 335] on div "Not interested" at bounding box center [572, 333] width 213 height 15
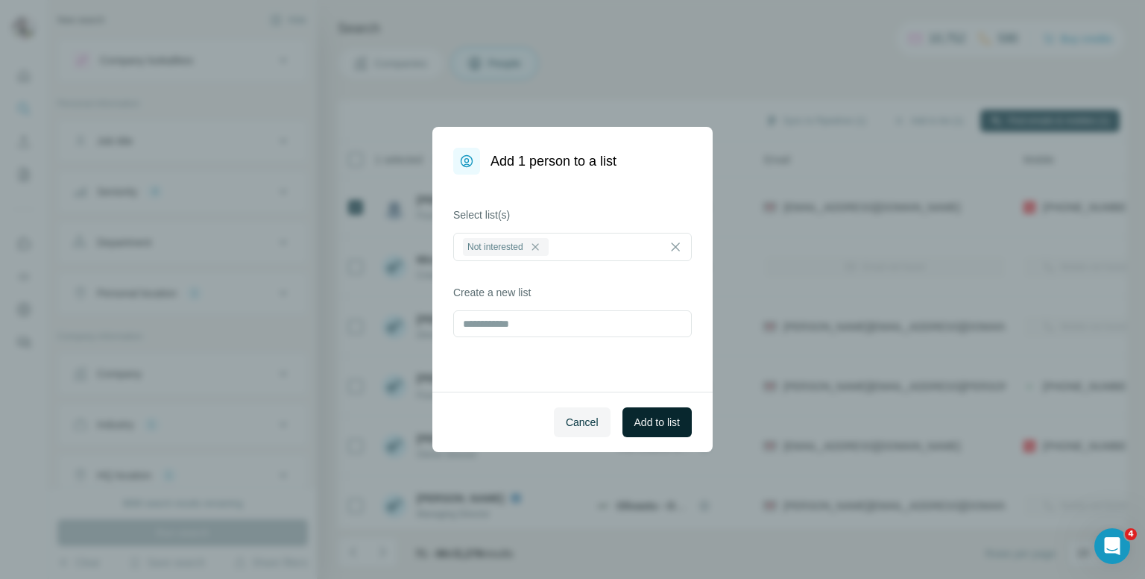
click at [674, 424] on span "Add to list" at bounding box center [657, 422] width 45 height 15
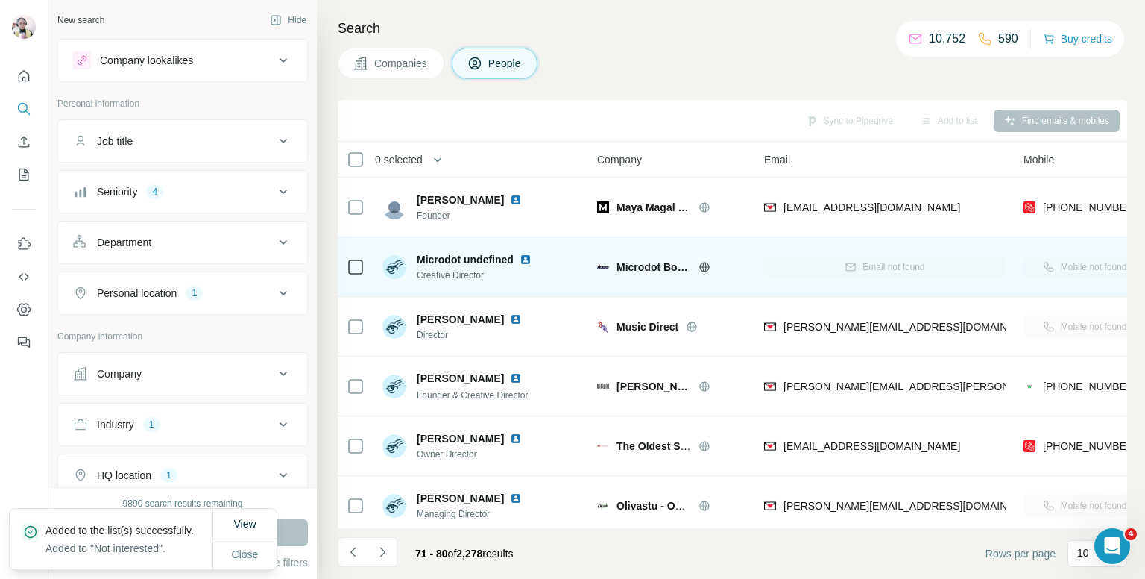
scroll to position [75, 0]
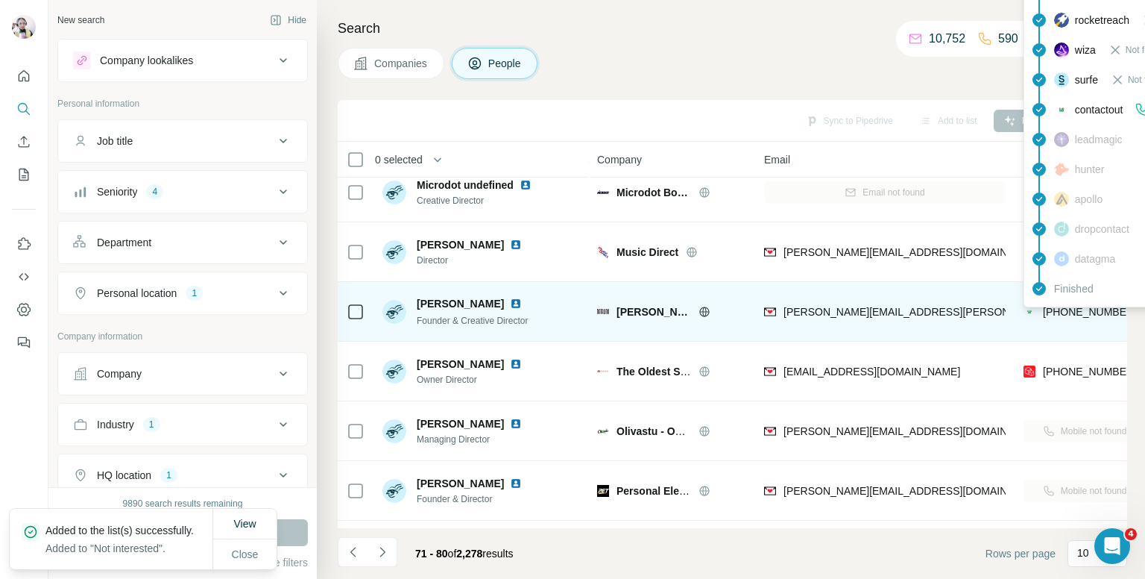
click at [1075, 310] on span "+447747780664" at bounding box center [1090, 312] width 94 height 12
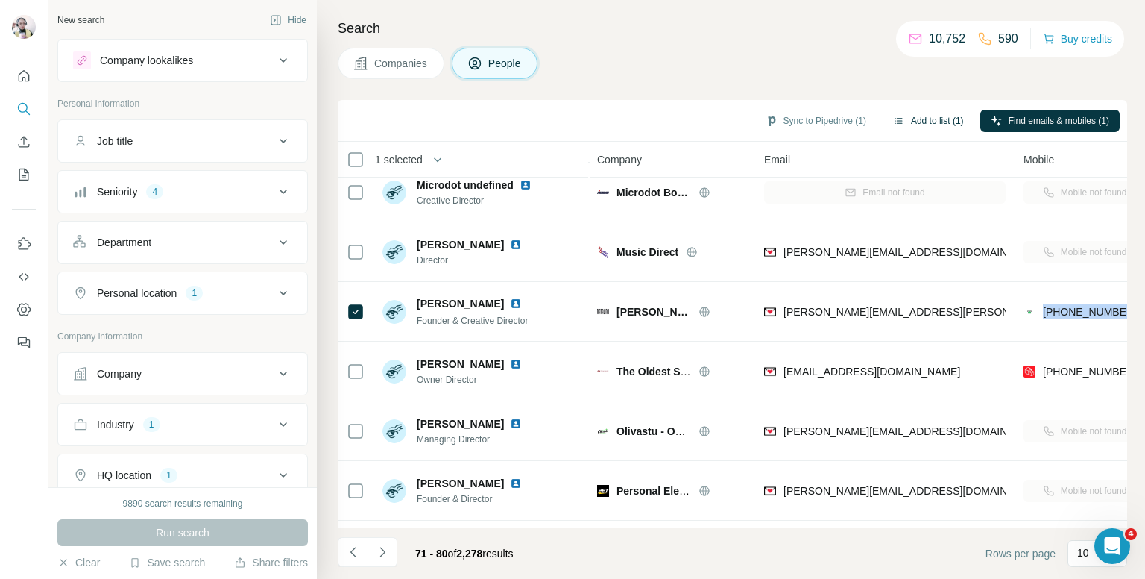
click at [925, 117] on button "Add to list (1)" at bounding box center [929, 121] width 92 height 22
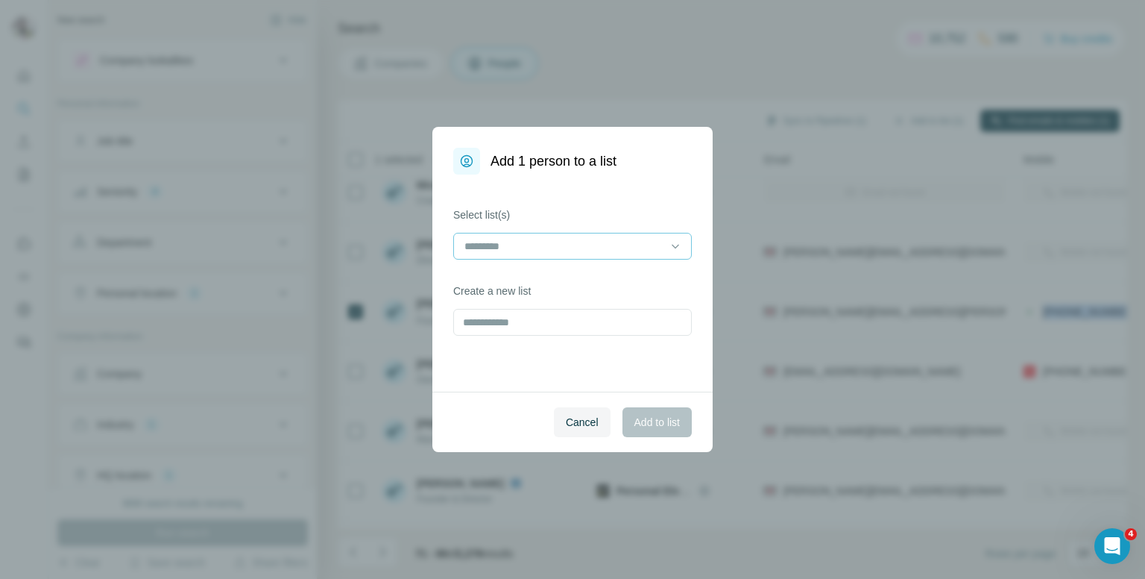
click at [575, 248] on input at bounding box center [563, 246] width 201 height 16
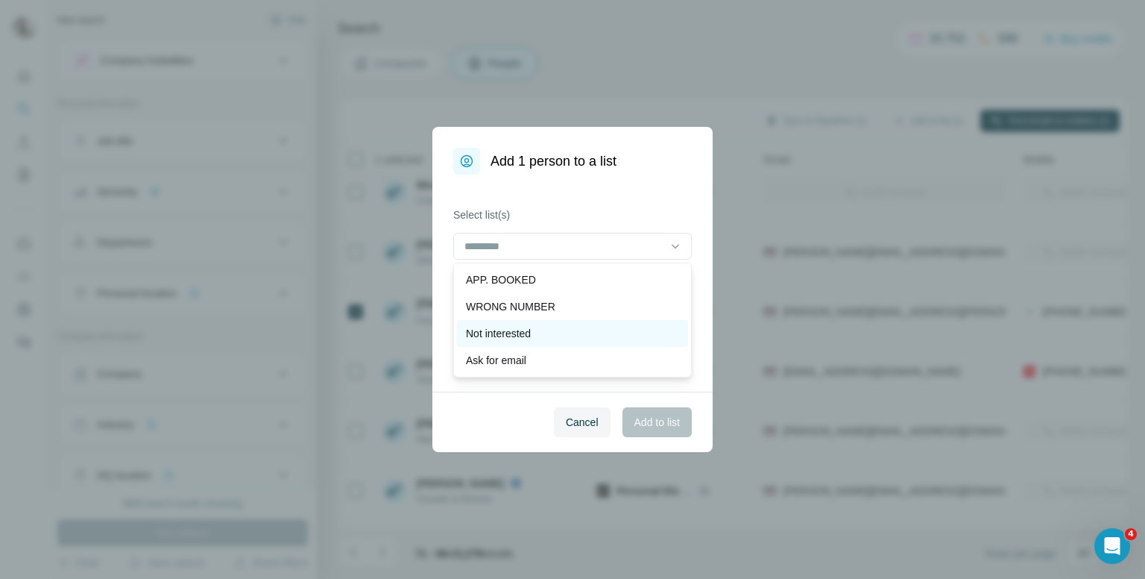
click at [524, 331] on p "Not interested" at bounding box center [498, 333] width 65 height 15
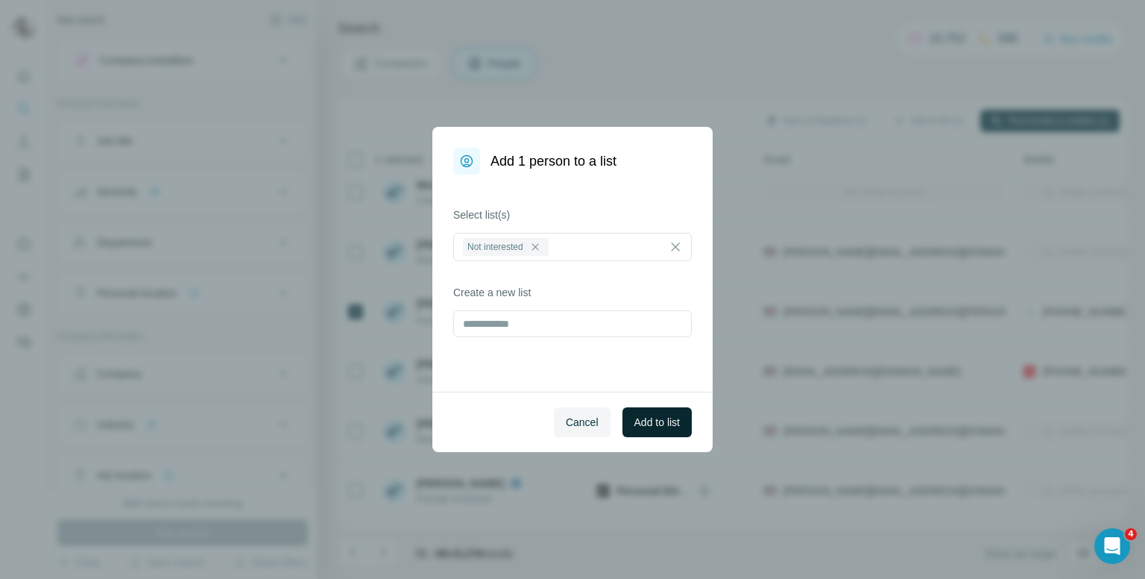
click at [670, 418] on span "Add to list" at bounding box center [657, 422] width 45 height 15
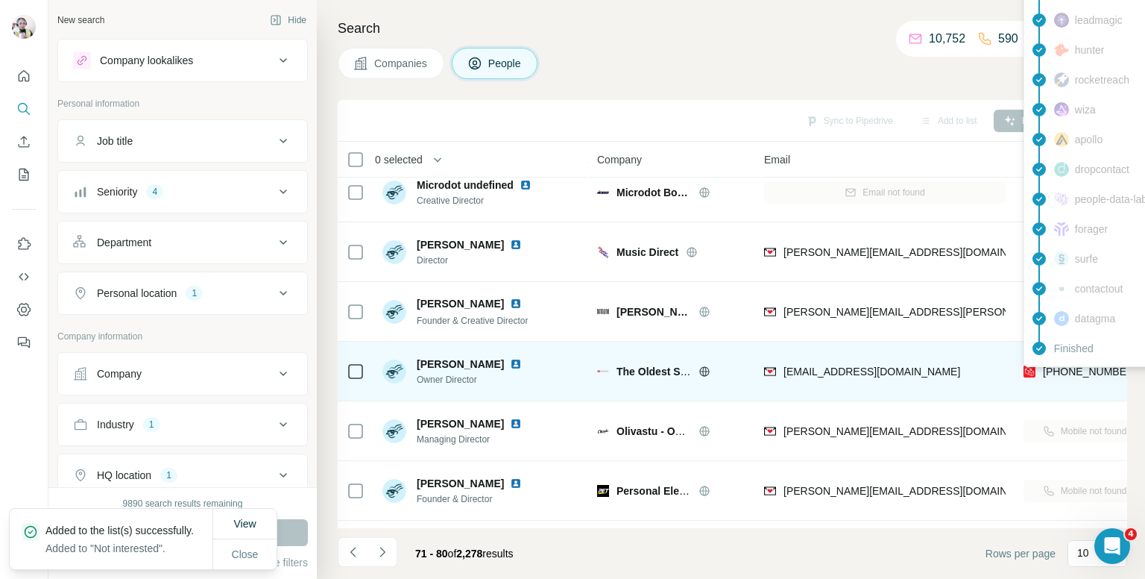
click at [1067, 368] on span "+447778177812" at bounding box center [1090, 371] width 94 height 12
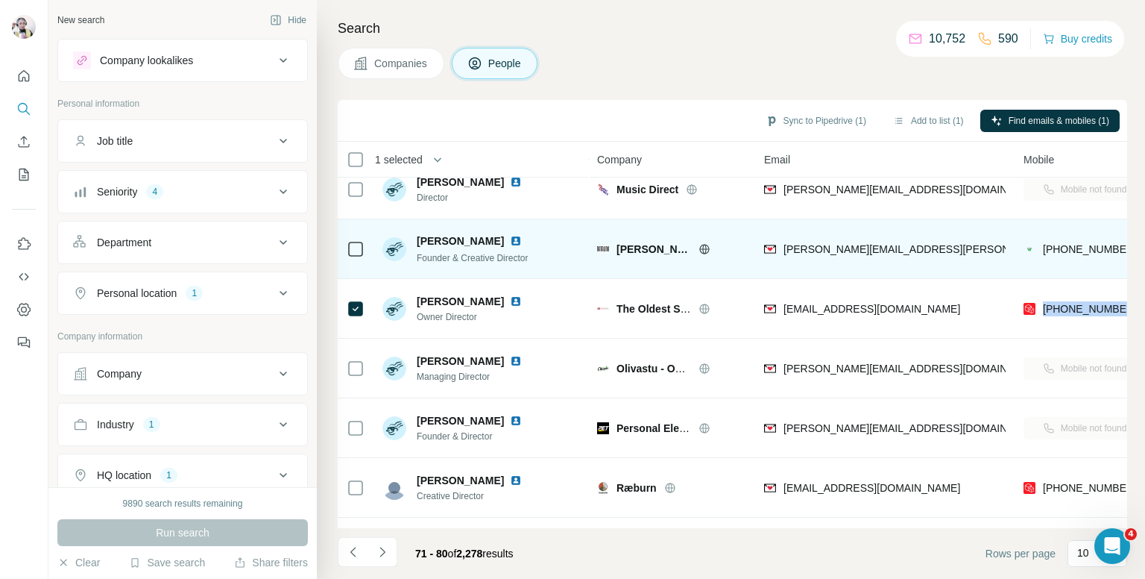
scroll to position [224, 0]
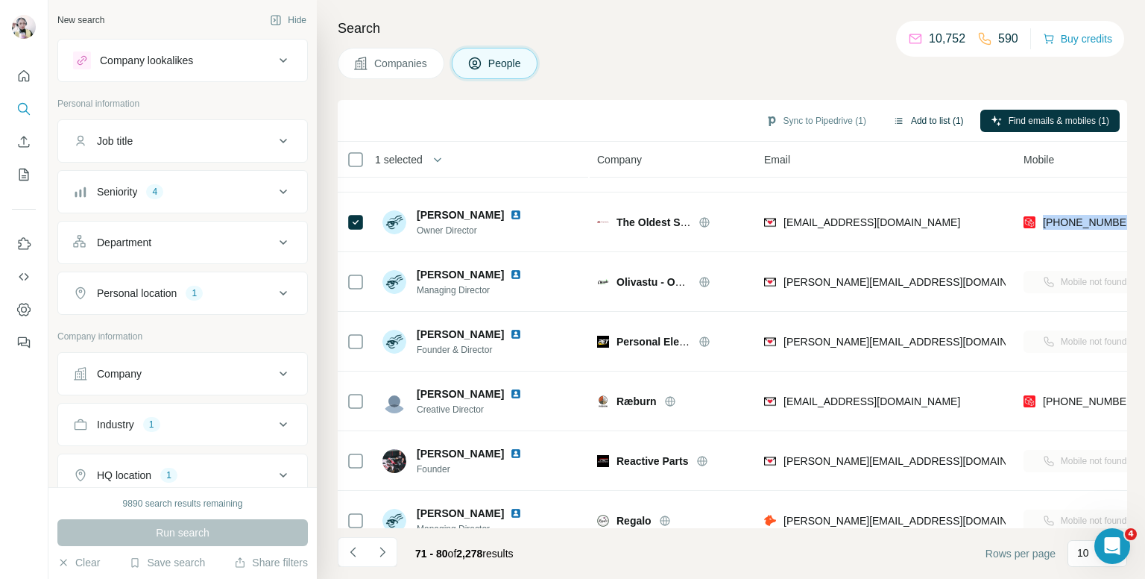
click at [918, 114] on button "Add to list (1)" at bounding box center [929, 121] width 92 height 22
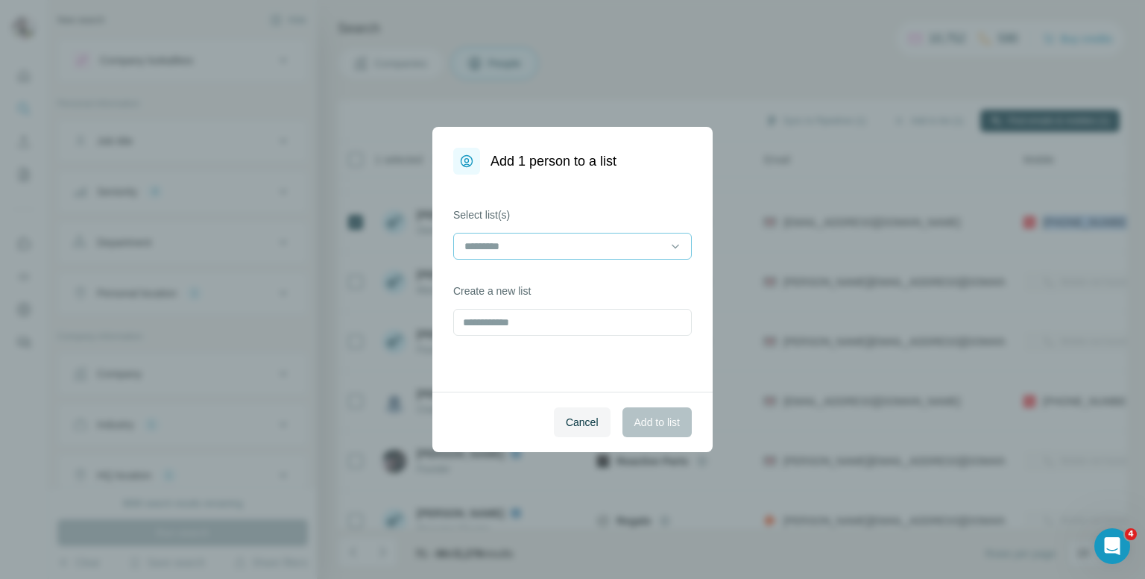
click at [635, 238] on input at bounding box center [563, 246] width 201 height 16
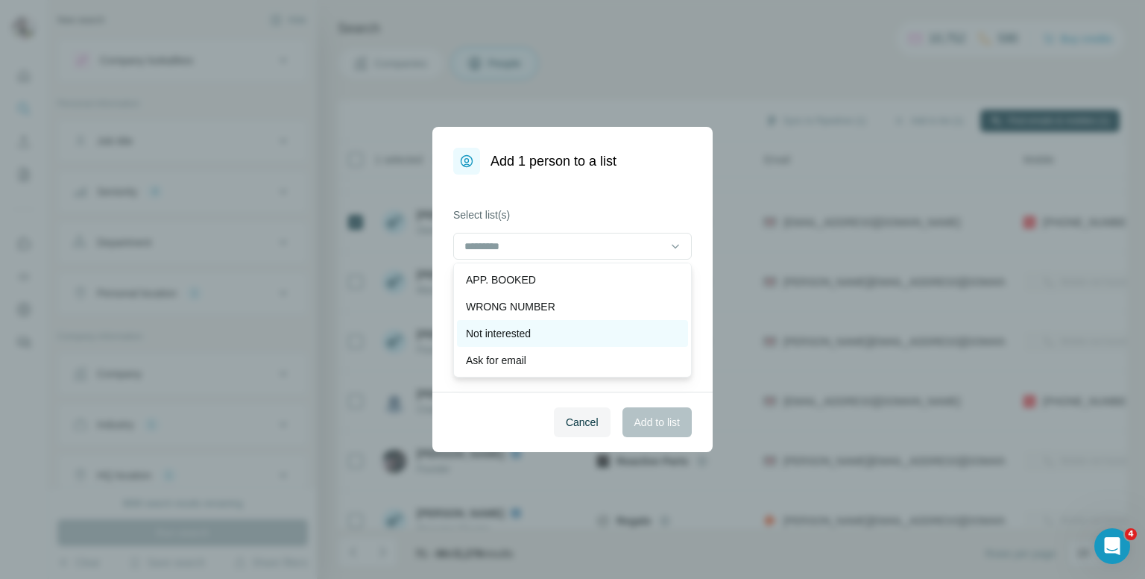
click at [522, 331] on p "Not interested" at bounding box center [498, 333] width 65 height 15
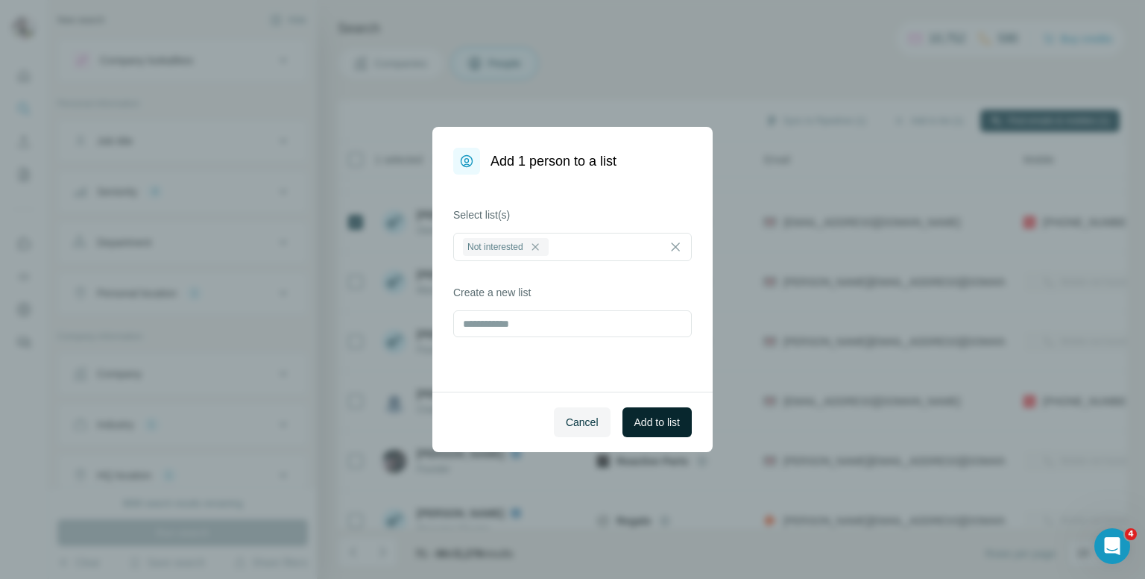
click at [647, 421] on span "Add to list" at bounding box center [657, 422] width 45 height 15
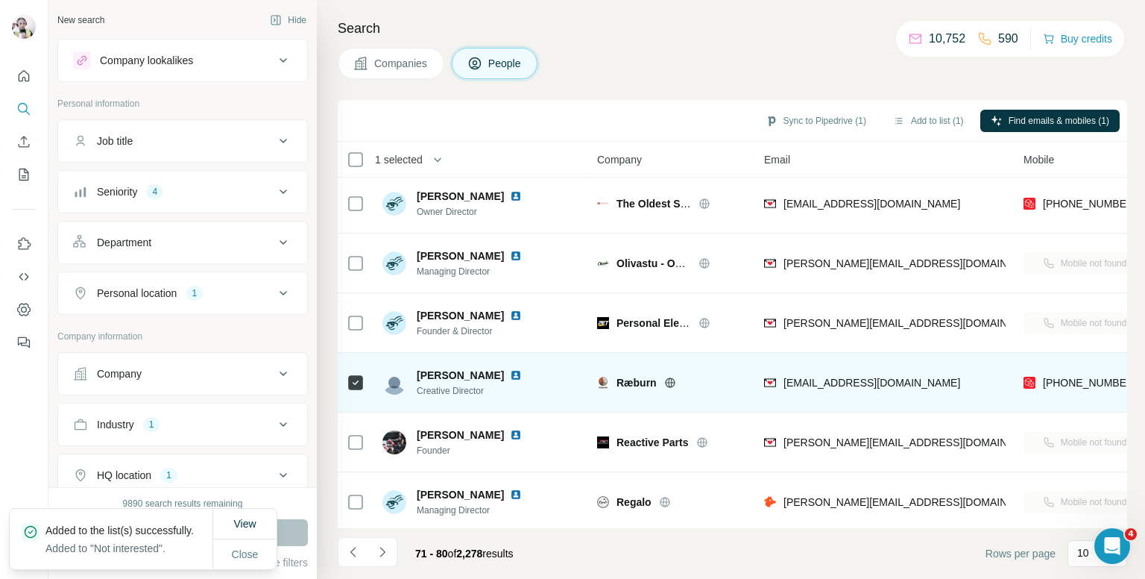
scroll to position [254, 0]
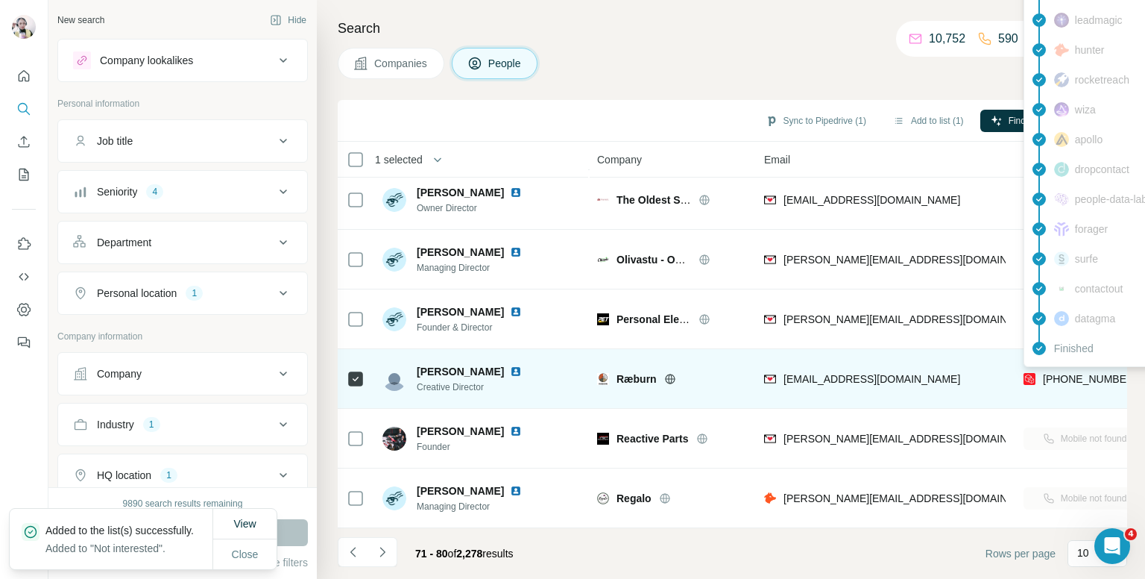
click at [1065, 373] on span "+447884284560" at bounding box center [1090, 379] width 94 height 12
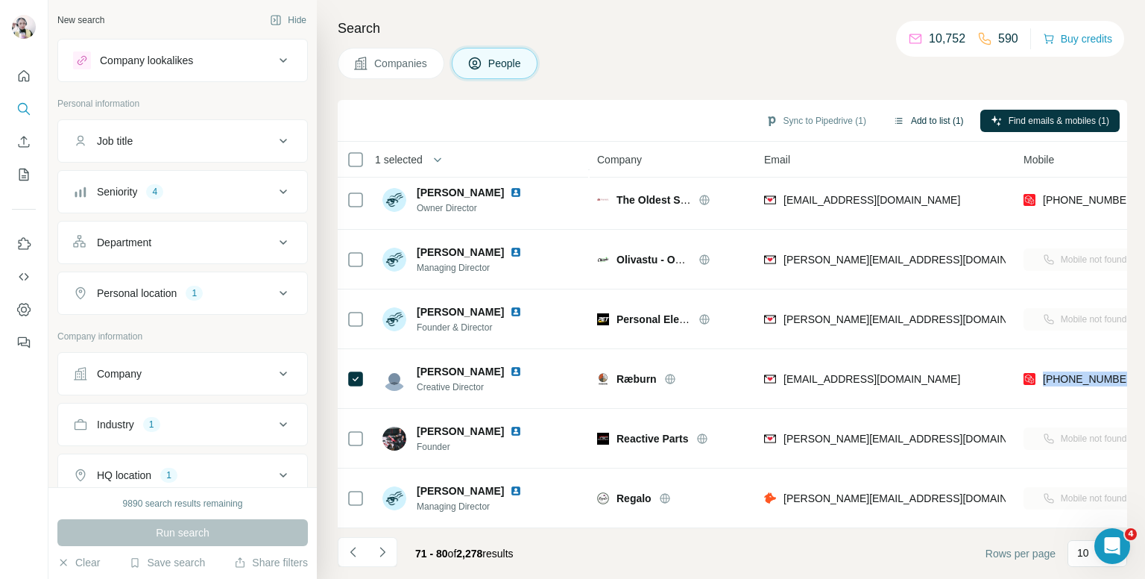
click at [917, 117] on button "Add to list (1)" at bounding box center [929, 121] width 92 height 22
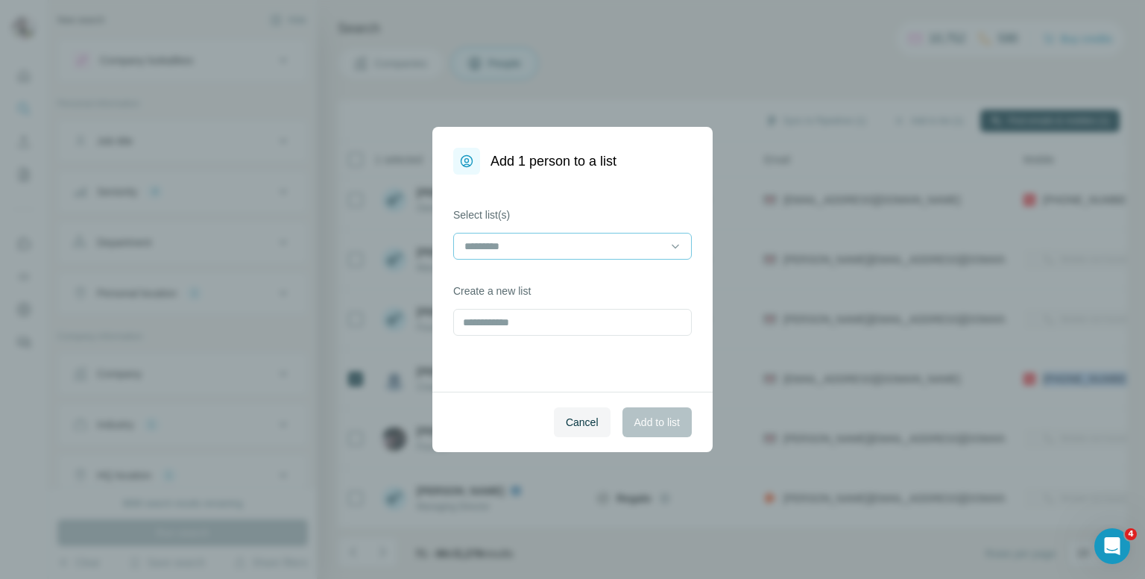
click at [528, 239] on input at bounding box center [563, 246] width 201 height 16
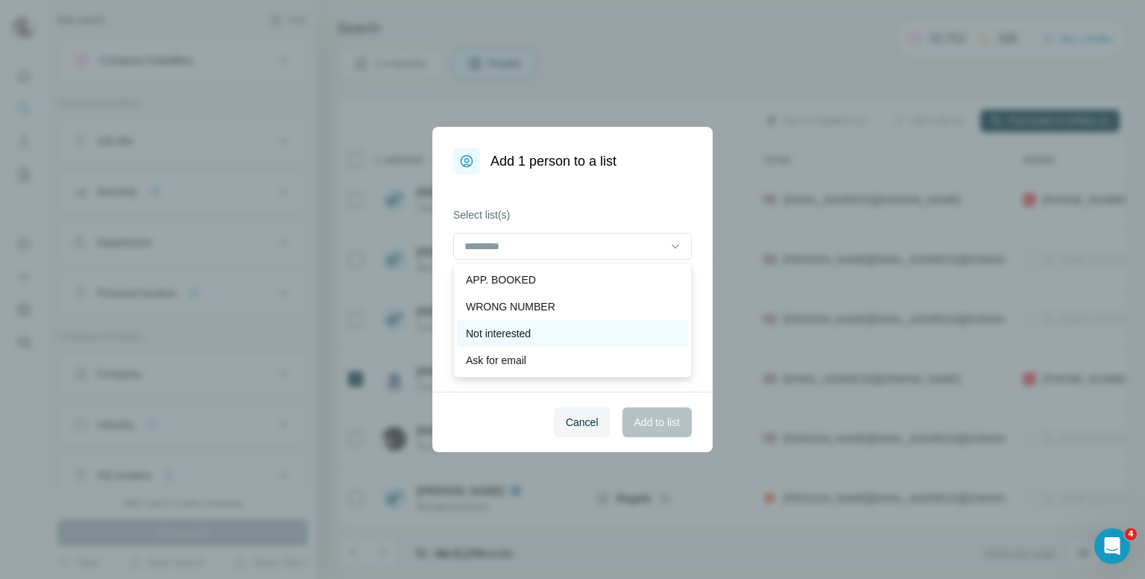
click at [500, 335] on p "Not interested" at bounding box center [498, 333] width 65 height 15
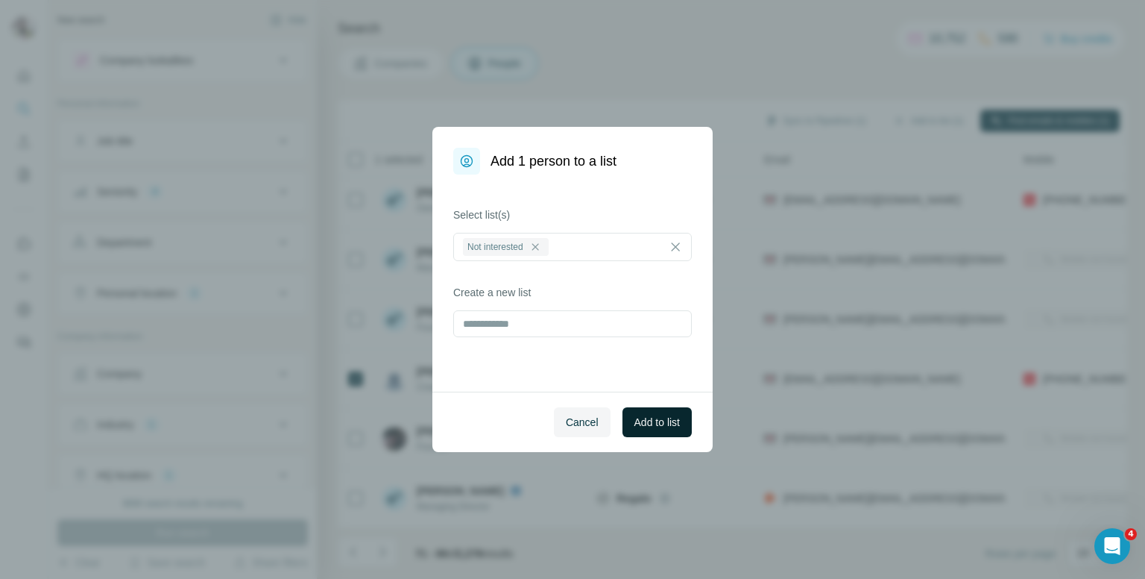
click at [674, 426] on span "Add to list" at bounding box center [657, 422] width 45 height 15
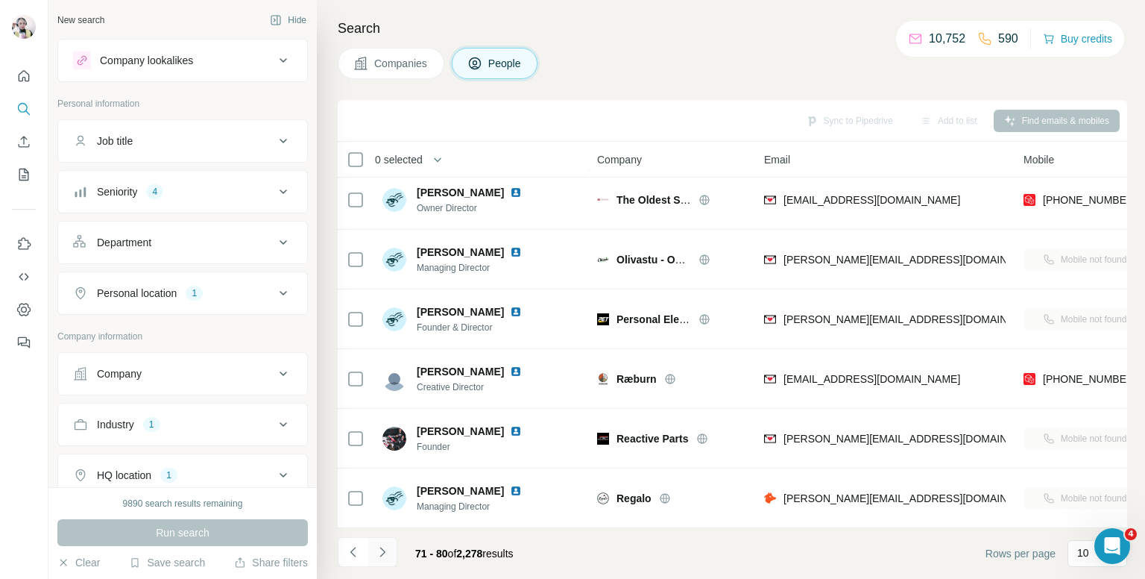
click at [380, 553] on icon "Navigate to next page" at bounding box center [382, 551] width 15 height 15
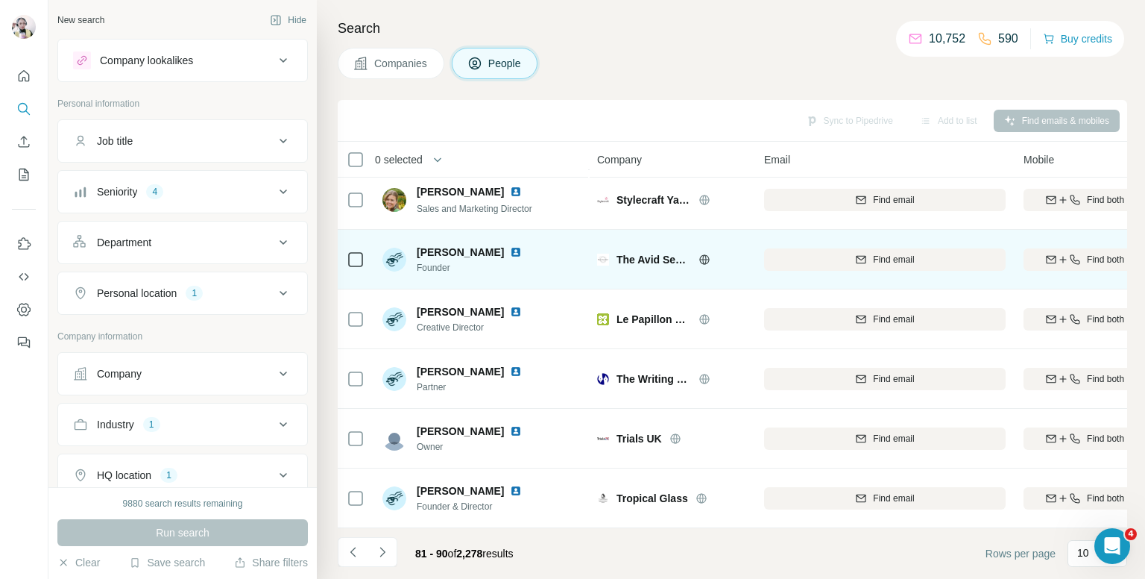
scroll to position [0, 0]
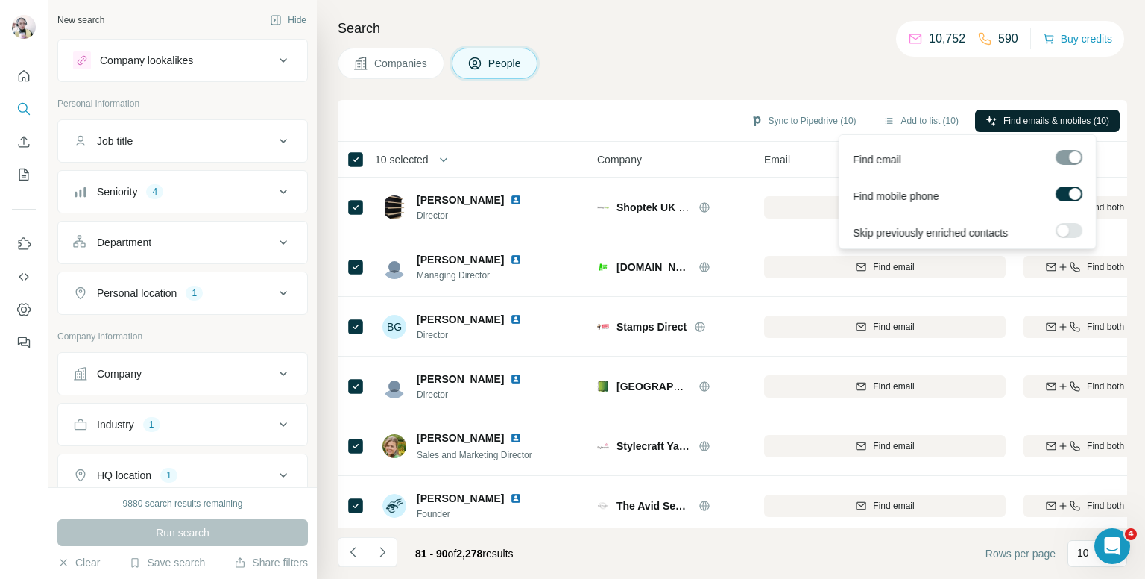
click at [1004, 117] on span "Find emails & mobiles (10)" at bounding box center [1057, 120] width 106 height 13
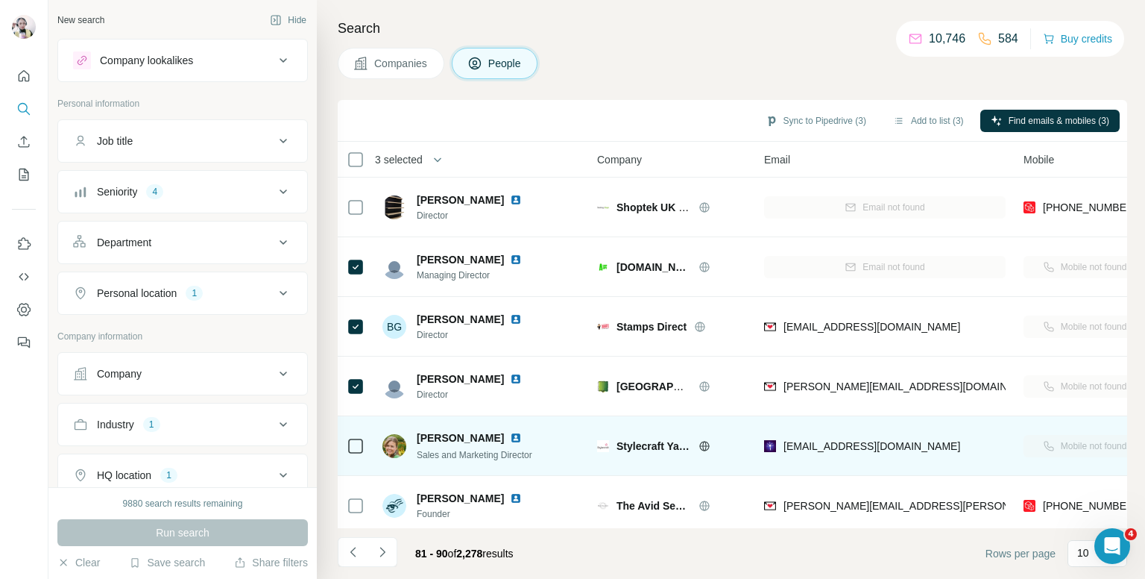
click at [347, 444] on icon at bounding box center [356, 446] width 18 height 18
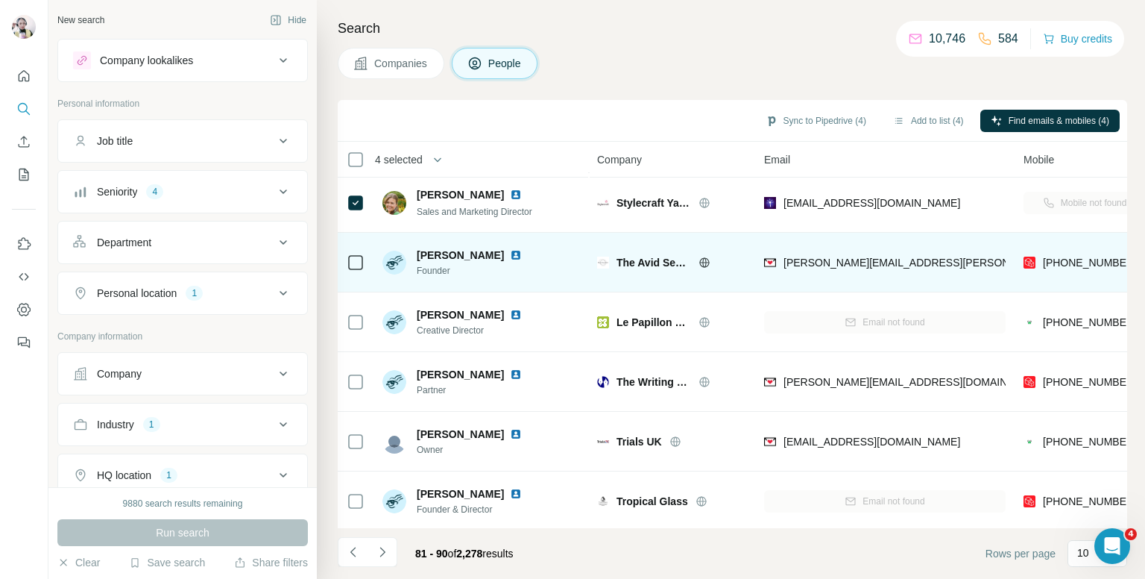
scroll to position [254, 0]
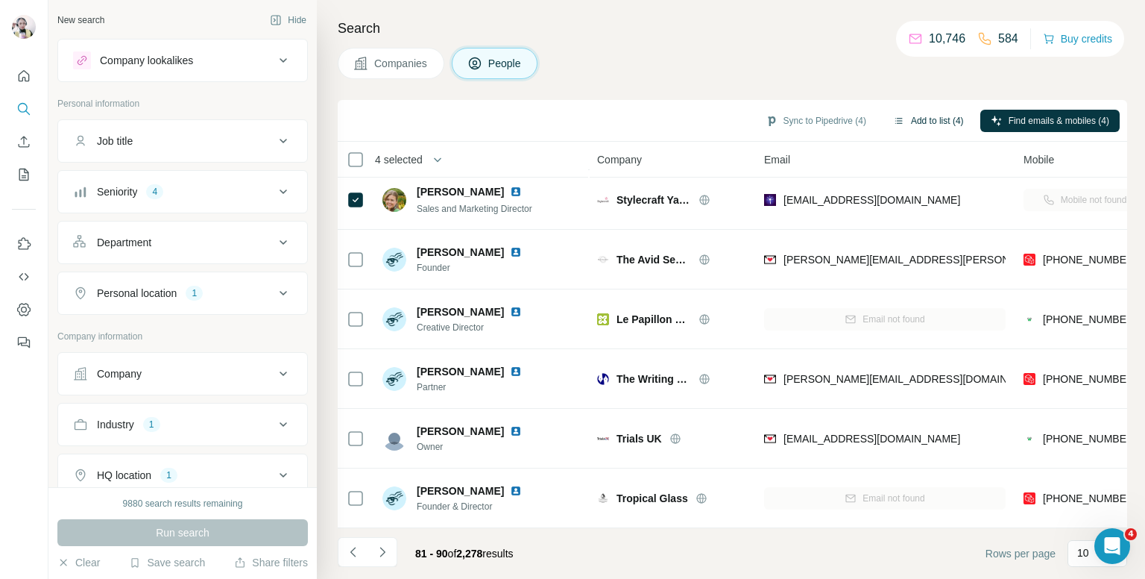
click at [907, 118] on button "Add to list (4)" at bounding box center [929, 121] width 92 height 22
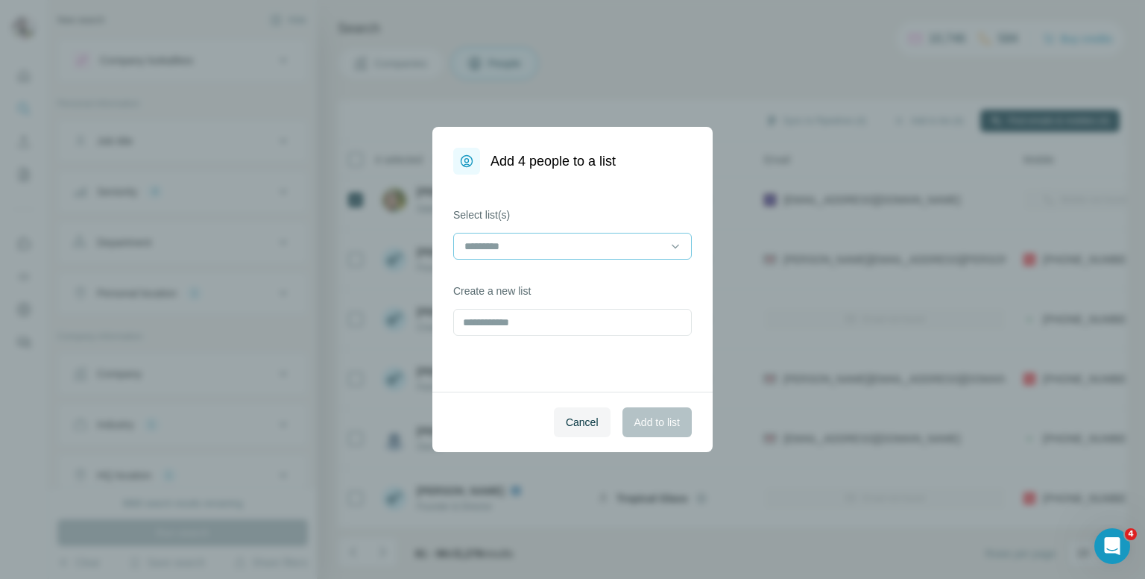
click at [625, 248] on input at bounding box center [563, 246] width 201 height 16
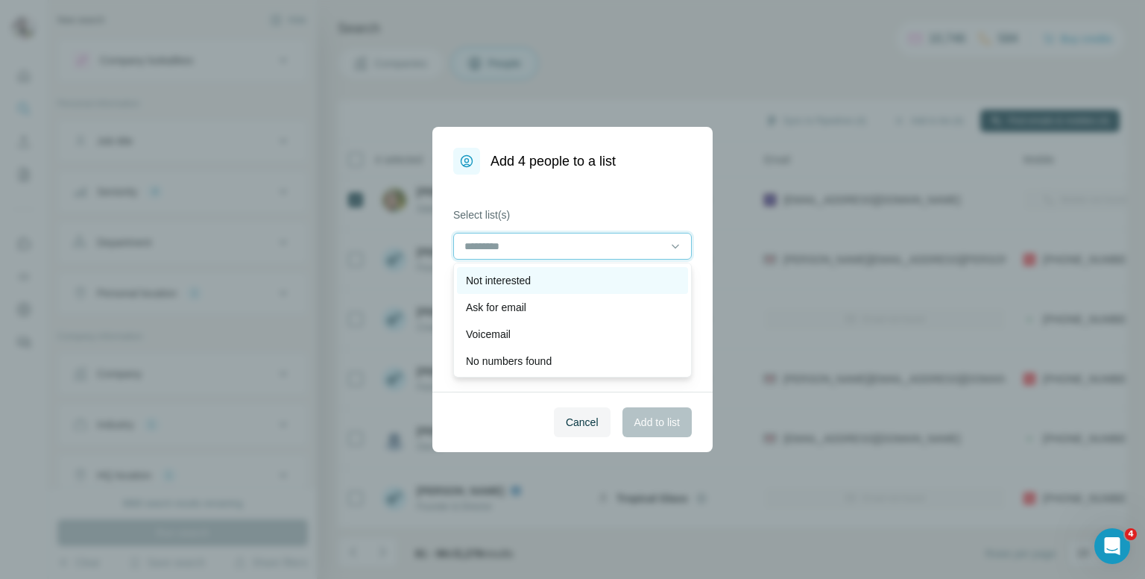
scroll to position [75, 0]
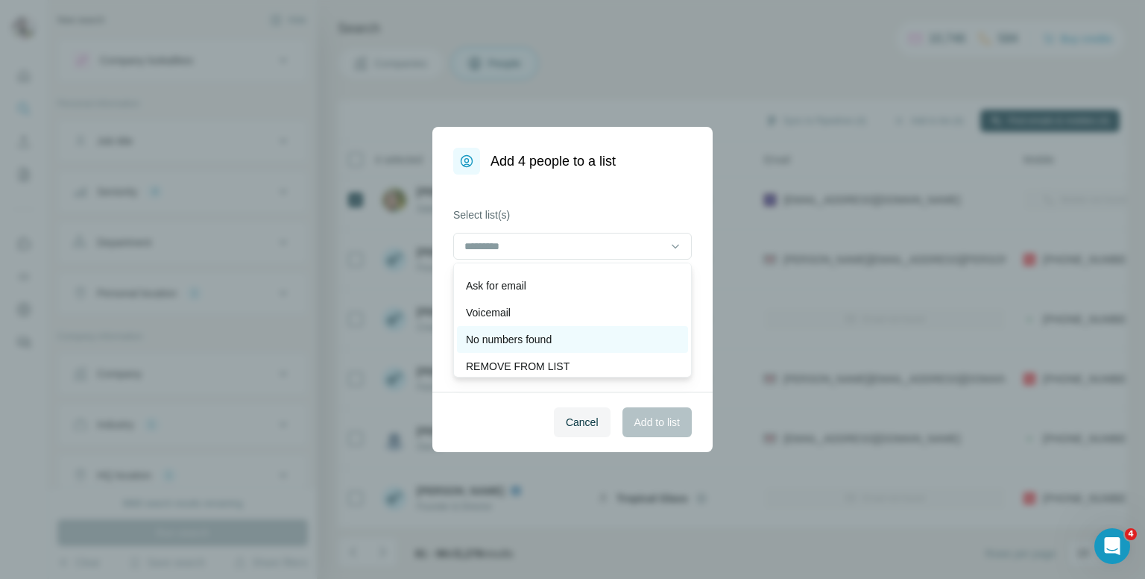
click at [497, 339] on p "No numbers found" at bounding box center [509, 339] width 86 height 15
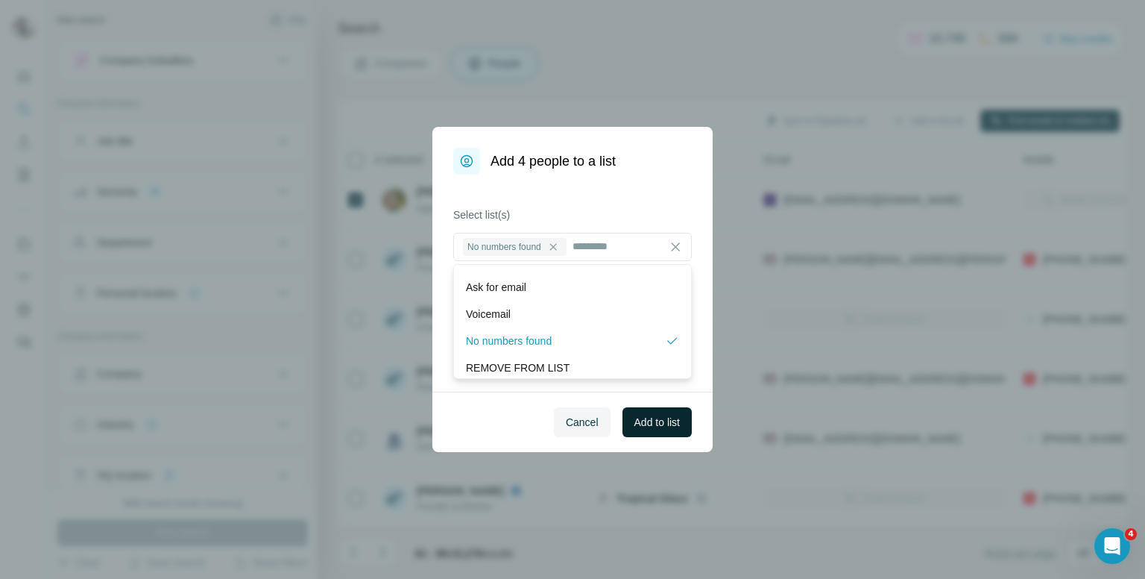
click at [664, 415] on span "Add to list" at bounding box center [657, 422] width 45 height 15
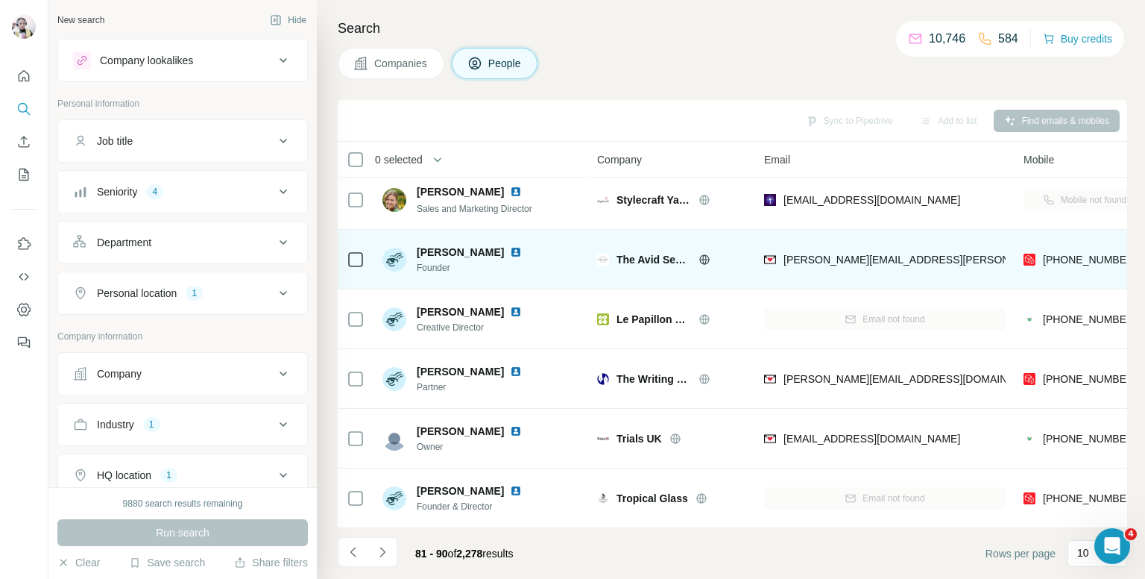
scroll to position [0, 0]
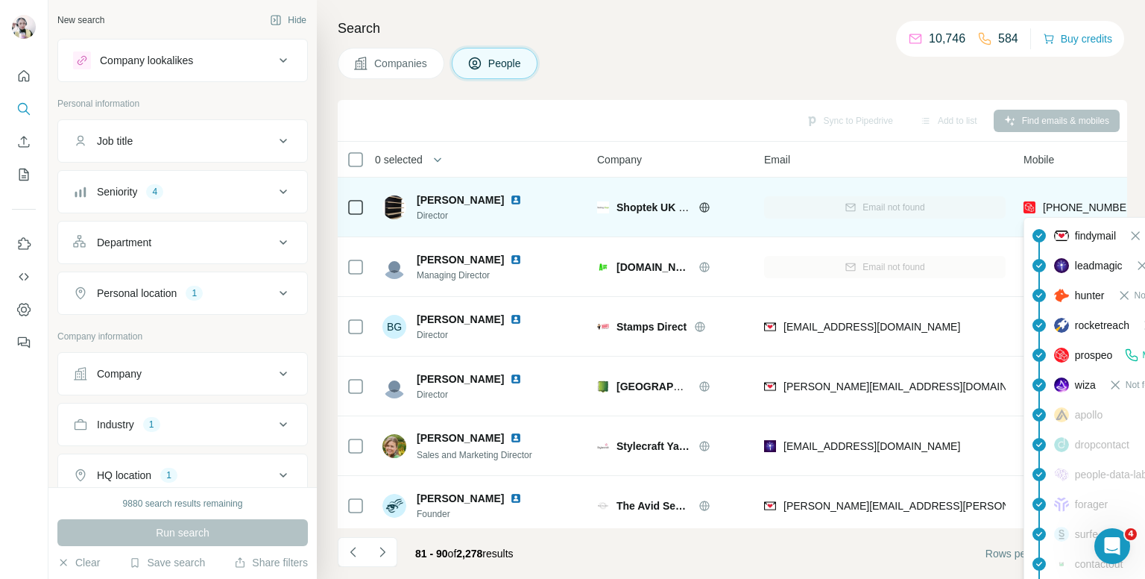
click at [1060, 204] on span "+447891558588" at bounding box center [1090, 207] width 94 height 12
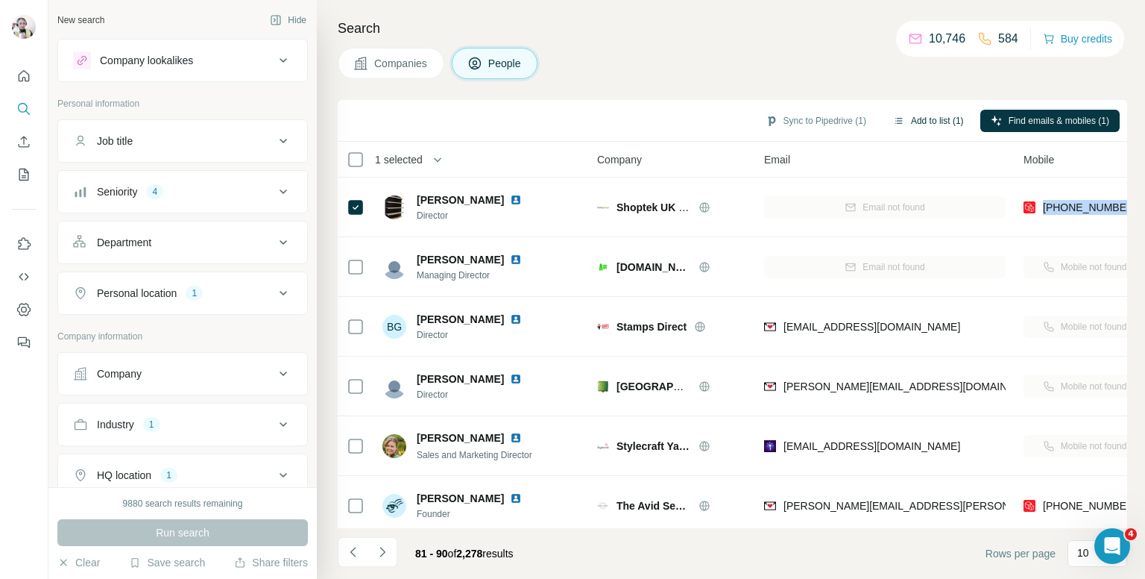
click at [914, 113] on button "Add to list (1)" at bounding box center [929, 121] width 92 height 22
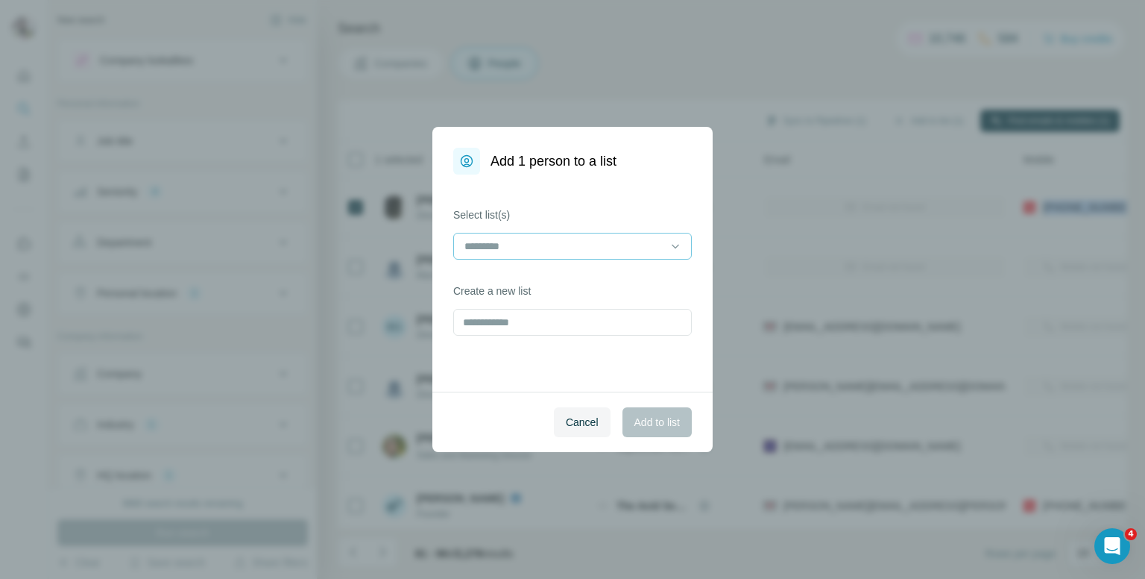
click at [588, 248] on input at bounding box center [563, 246] width 201 height 16
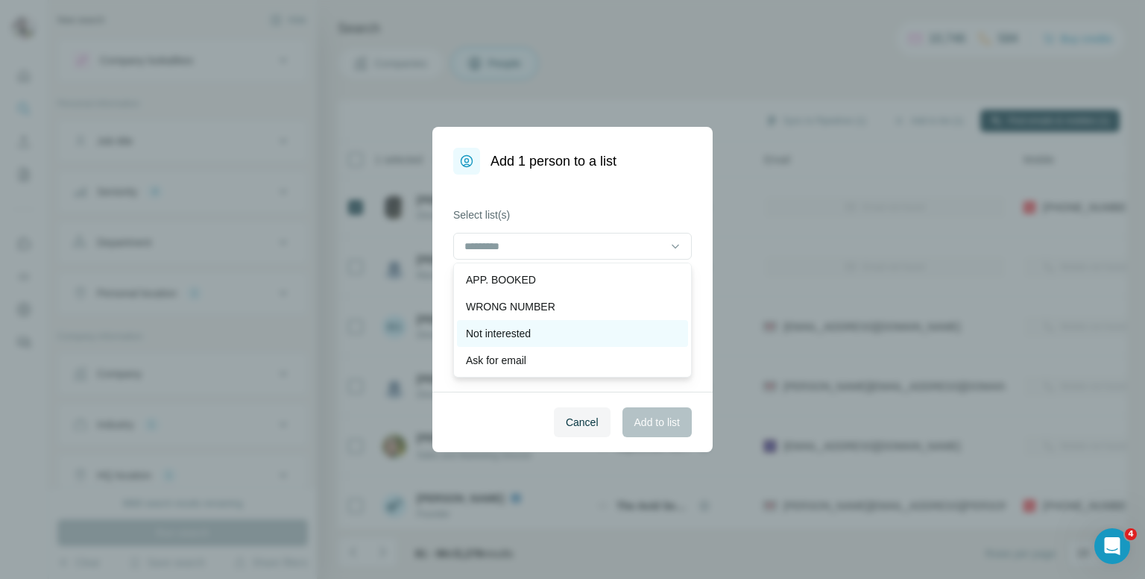
click at [514, 334] on p "Not interested" at bounding box center [498, 333] width 65 height 15
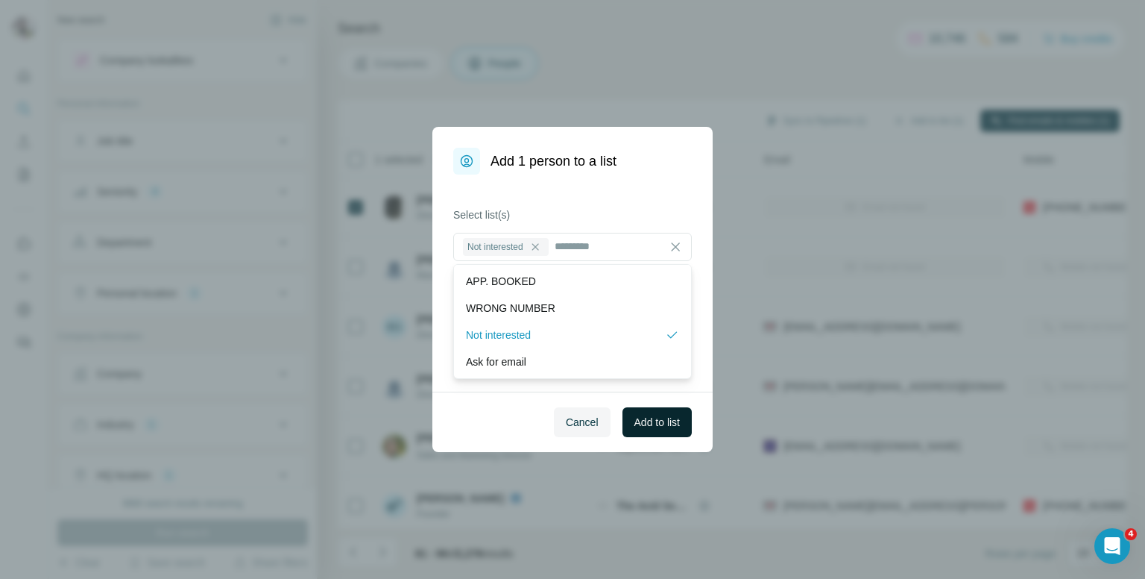
click at [652, 415] on span "Add to list" at bounding box center [657, 422] width 45 height 15
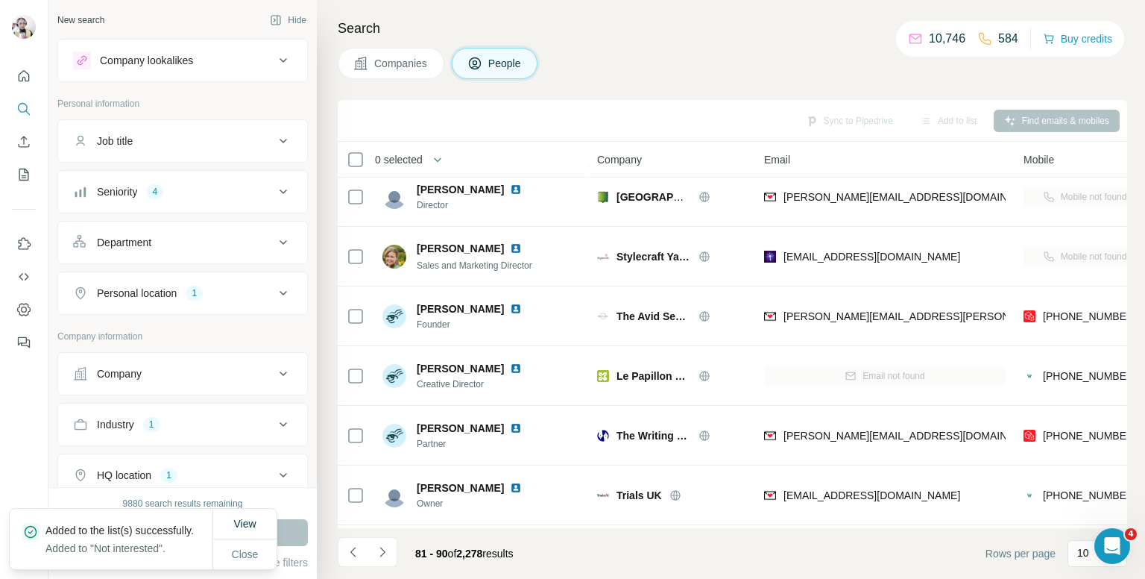
scroll to position [224, 0]
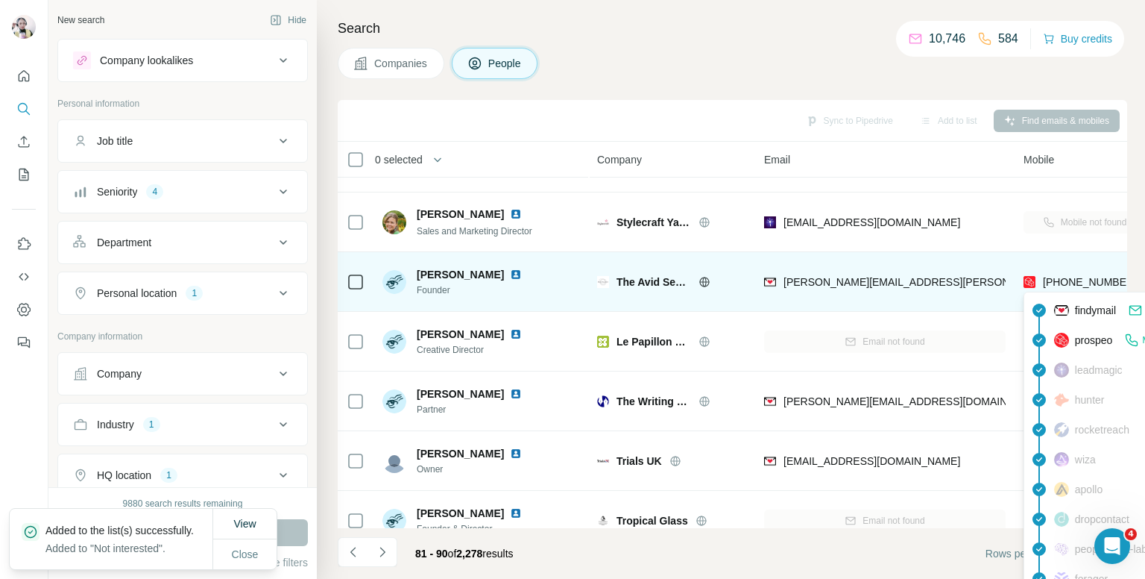
click at [1076, 279] on span "+447983413929" at bounding box center [1090, 282] width 94 height 12
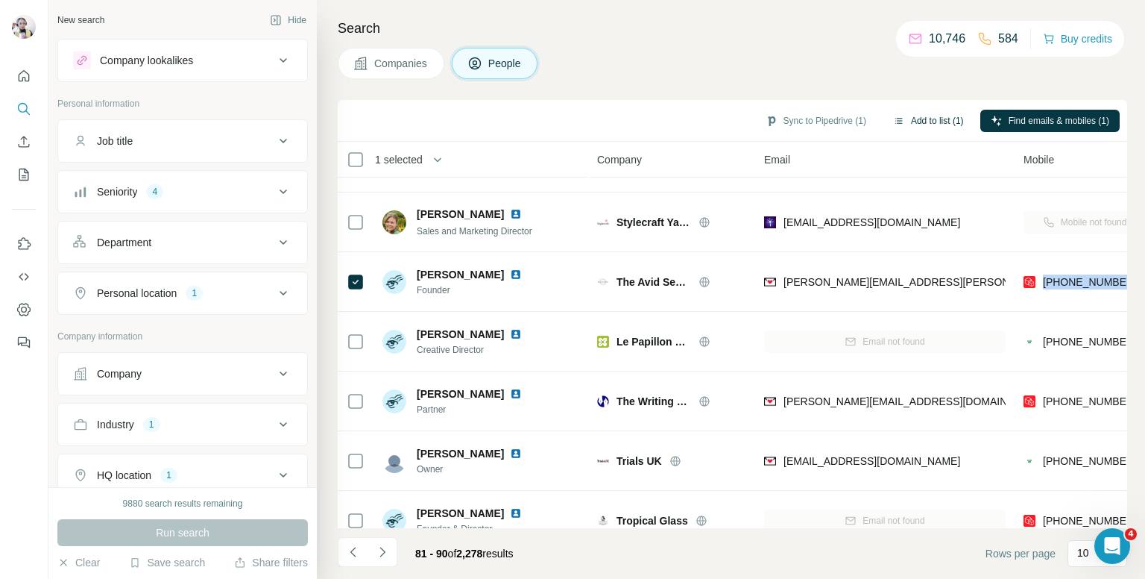
click at [918, 117] on button "Add to list (1)" at bounding box center [929, 121] width 92 height 22
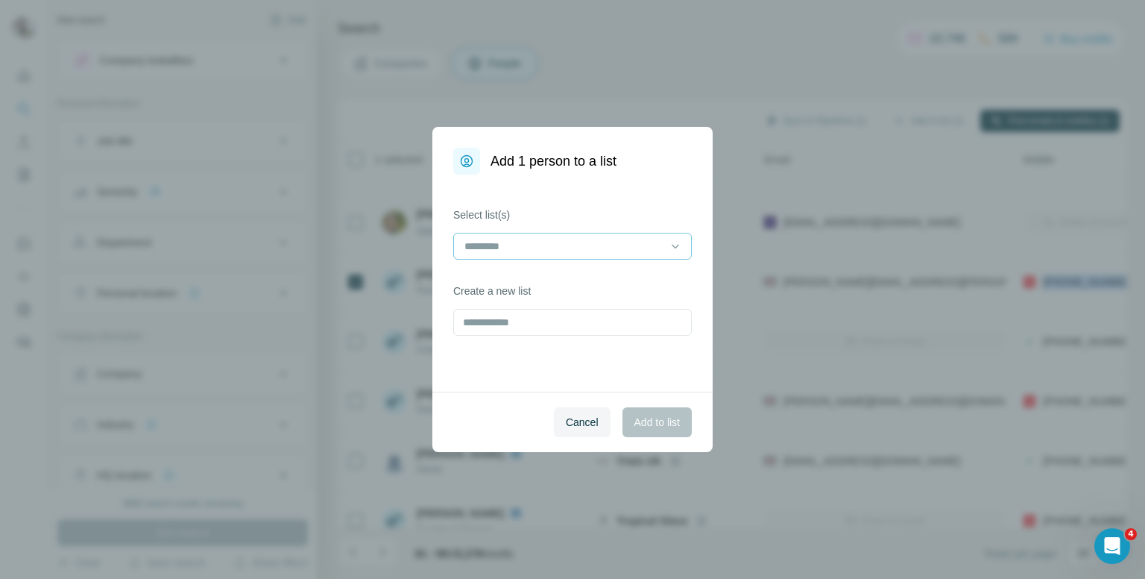
click at [555, 245] on input at bounding box center [563, 246] width 201 height 16
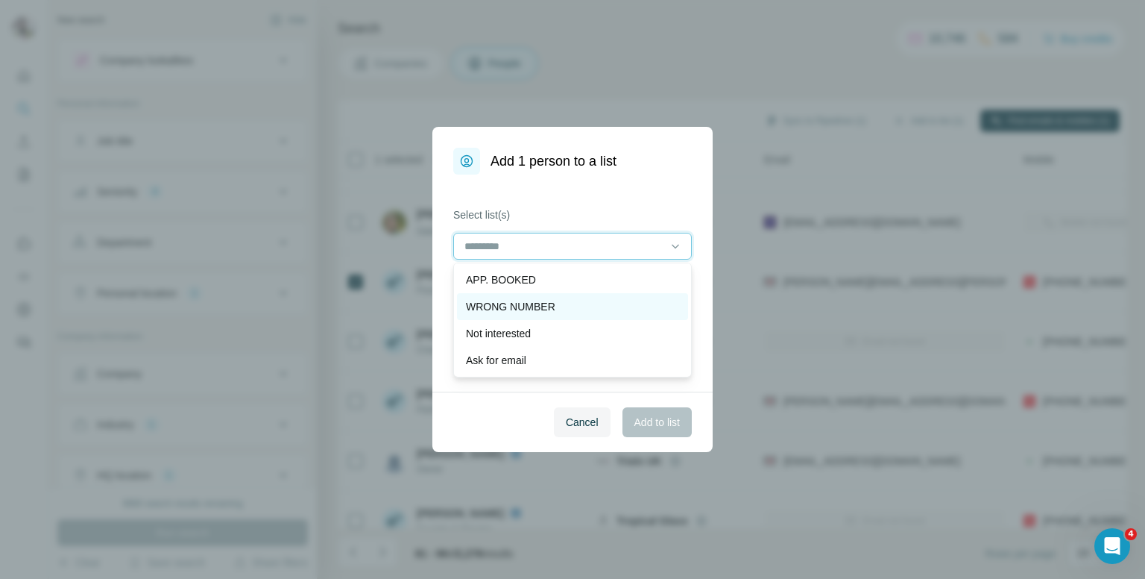
scroll to position [75, 0]
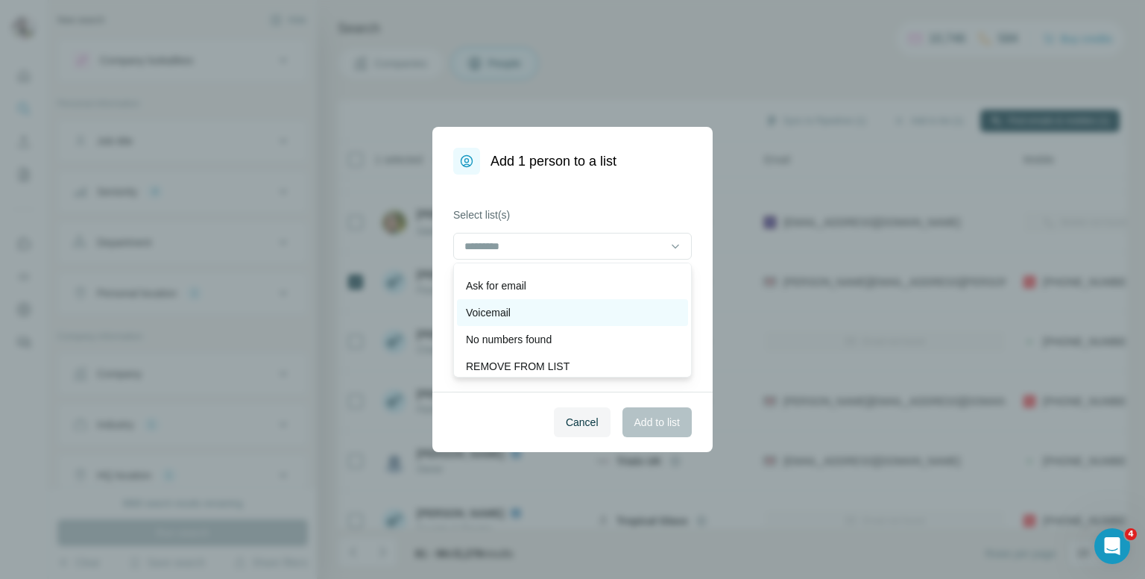
click at [510, 314] on p "Voicemail" at bounding box center [488, 312] width 45 height 15
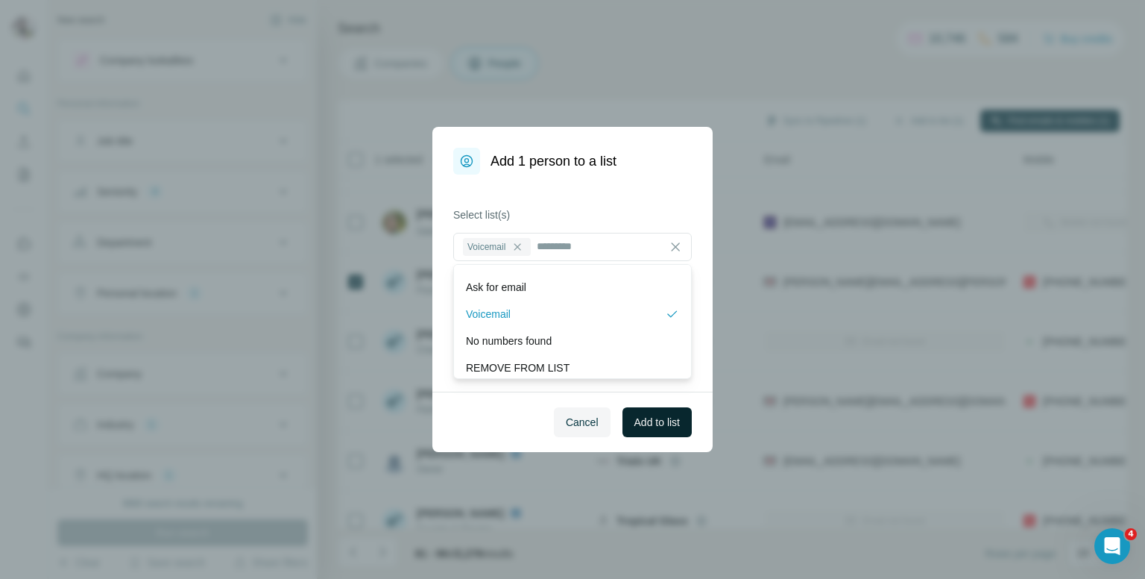
click at [653, 412] on button "Add to list" at bounding box center [657, 422] width 69 height 30
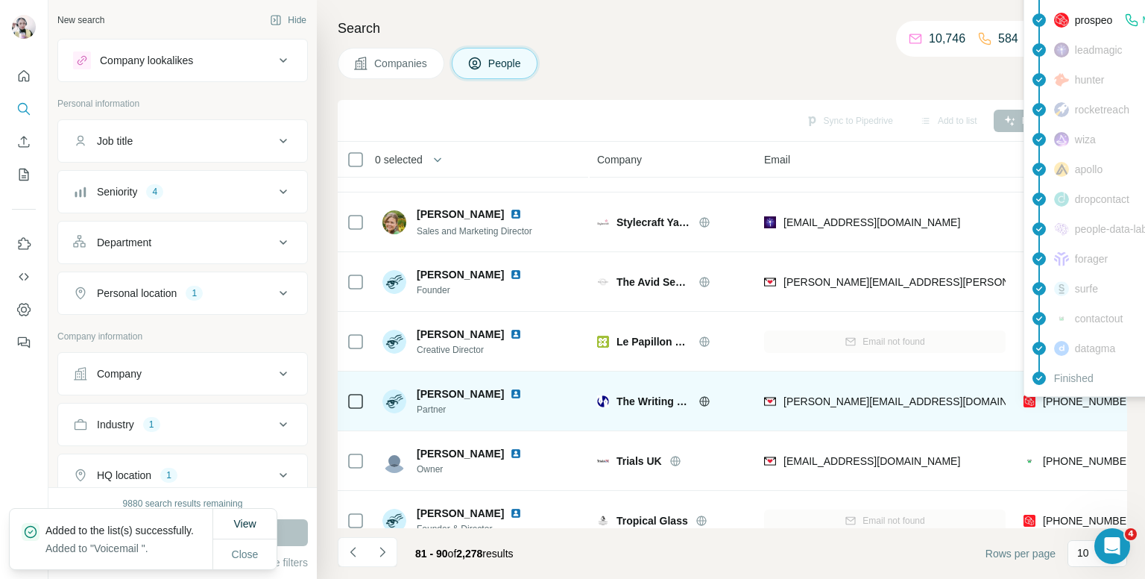
click at [1077, 404] on span "+447760257353" at bounding box center [1090, 401] width 94 height 12
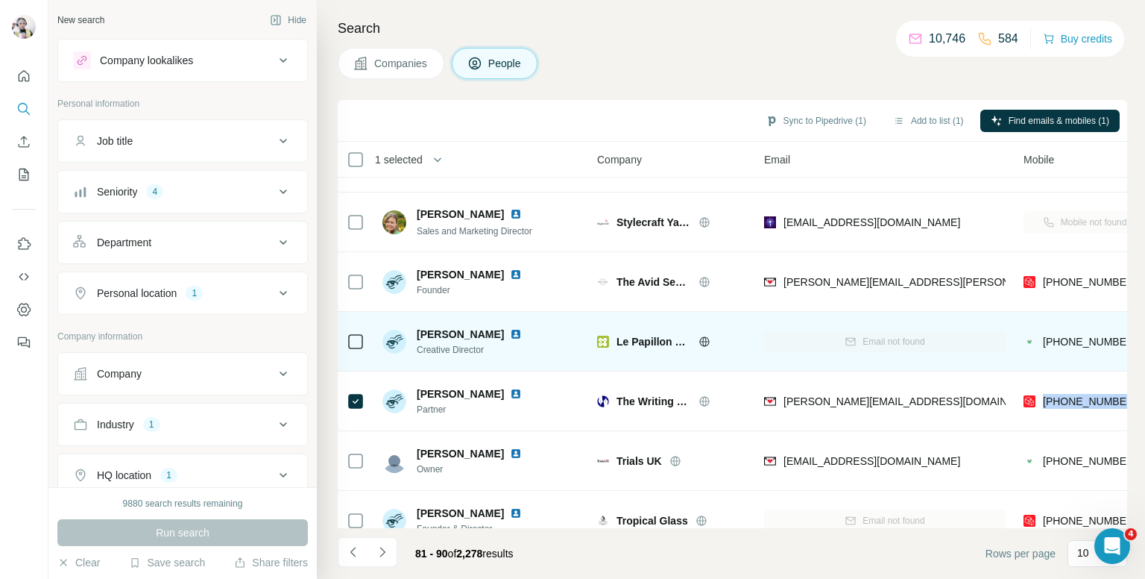
scroll to position [254, 0]
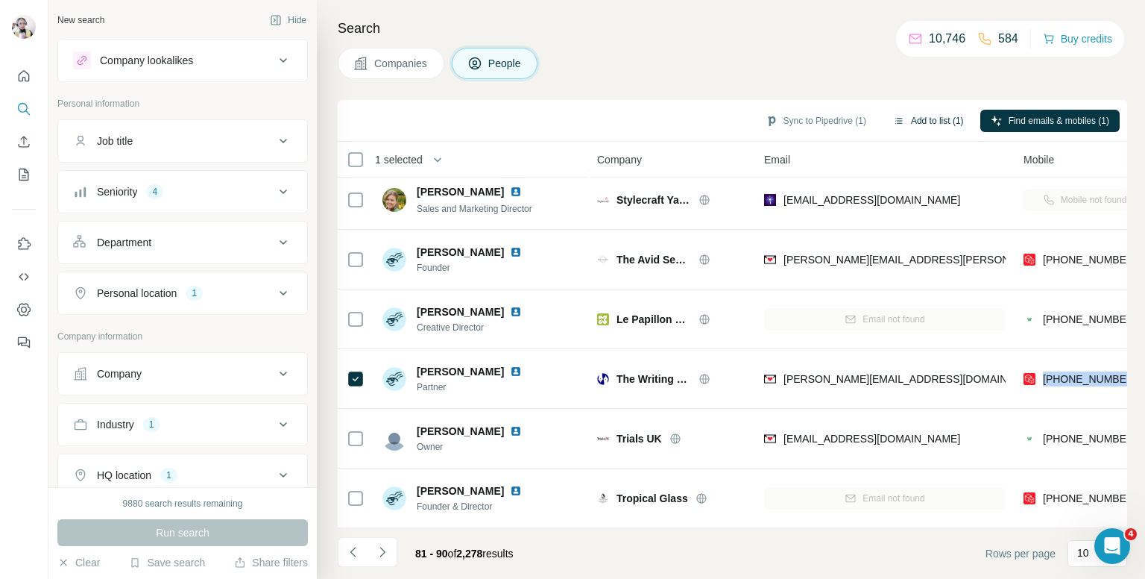
click at [917, 122] on button "Add to list (1)" at bounding box center [929, 121] width 92 height 22
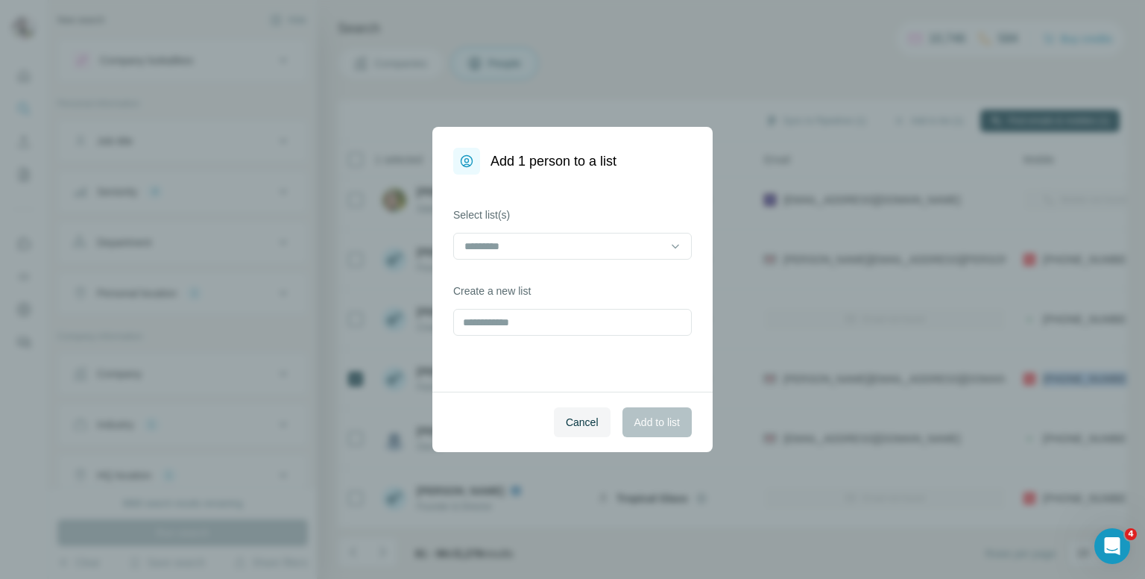
click at [568, 260] on div at bounding box center [572, 248] width 239 height 30
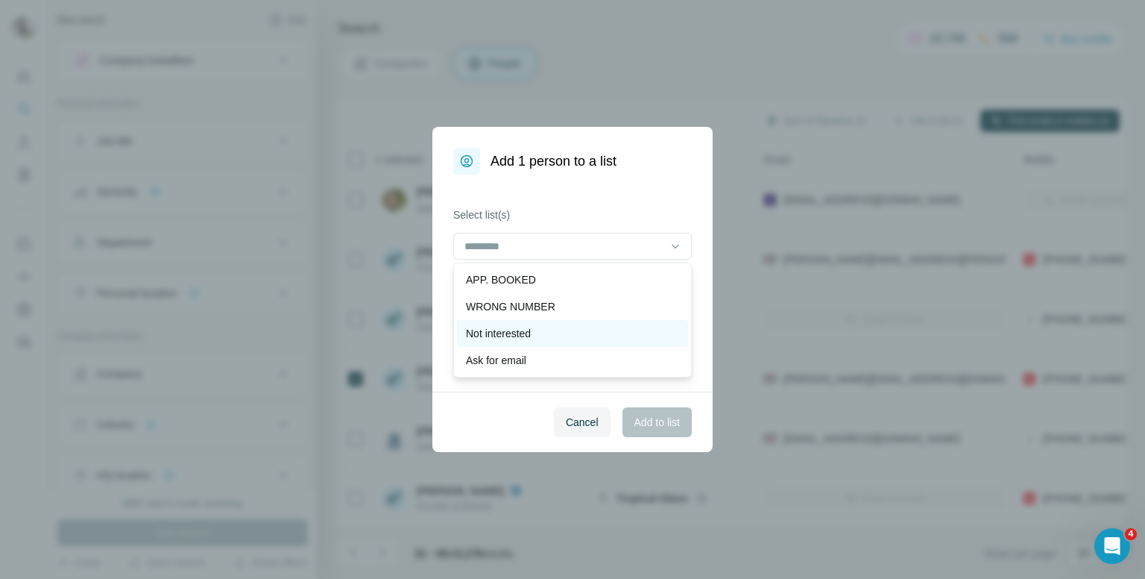
click at [547, 334] on div "Not interested" at bounding box center [572, 333] width 213 height 15
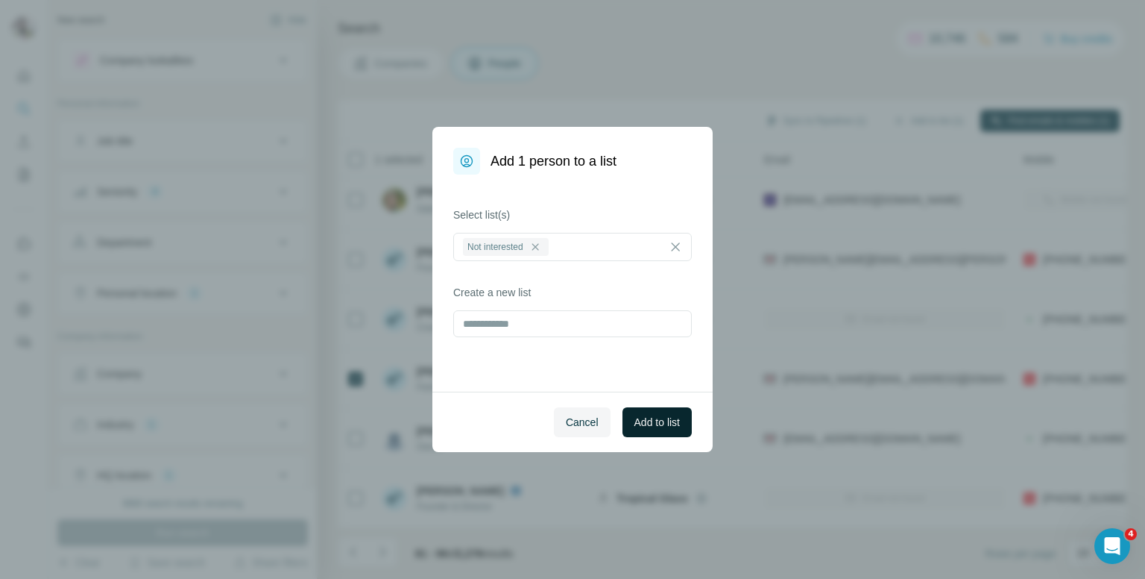
click at [643, 412] on button "Add to list" at bounding box center [657, 422] width 69 height 30
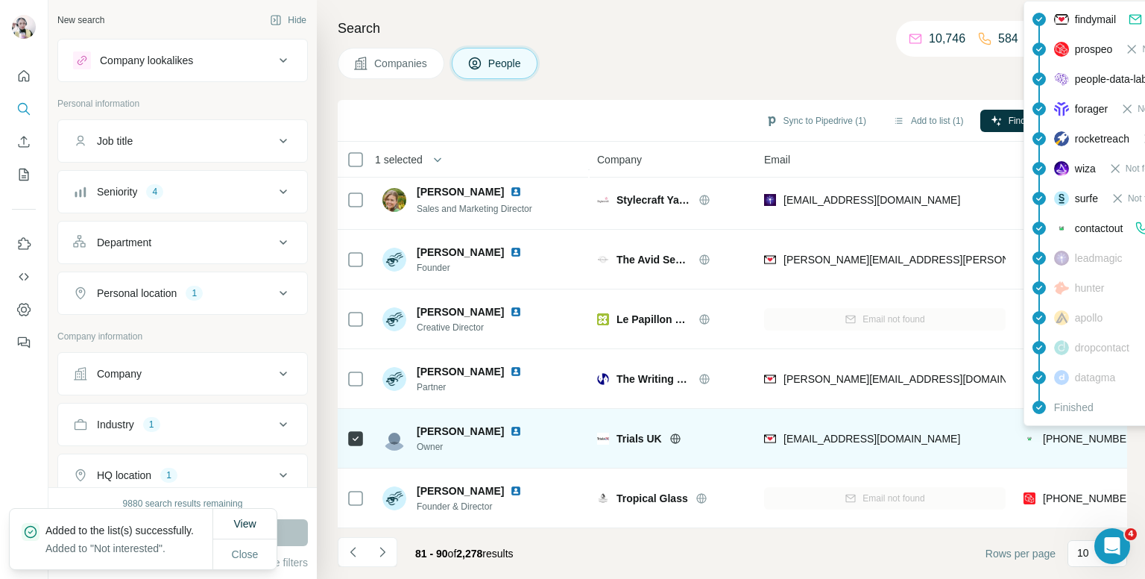
click at [1072, 432] on span "+441132818242" at bounding box center [1090, 438] width 94 height 12
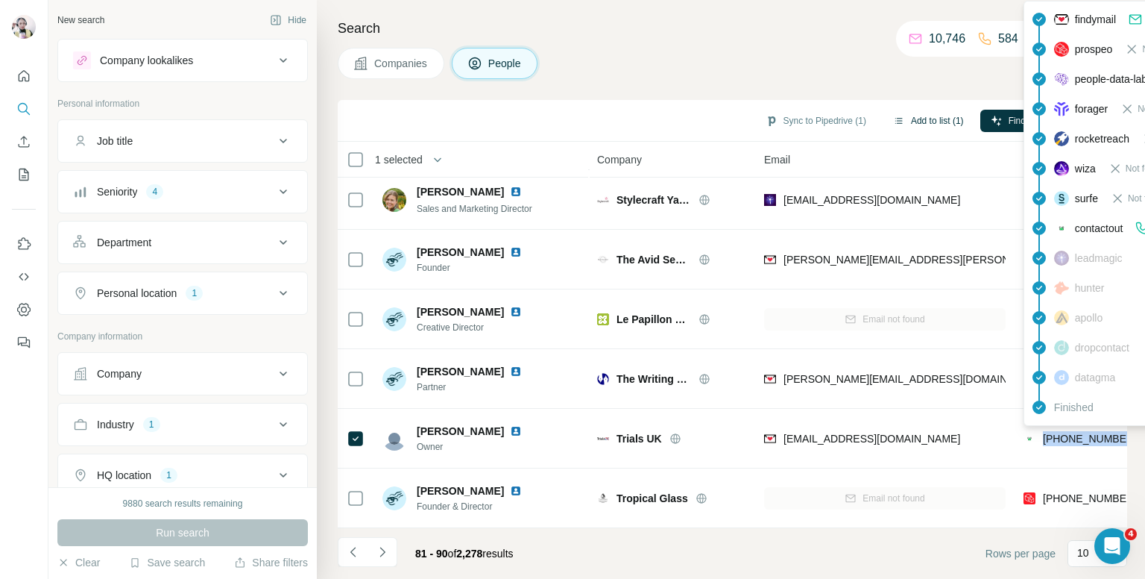
click at [922, 120] on button "Add to list (1)" at bounding box center [929, 121] width 92 height 22
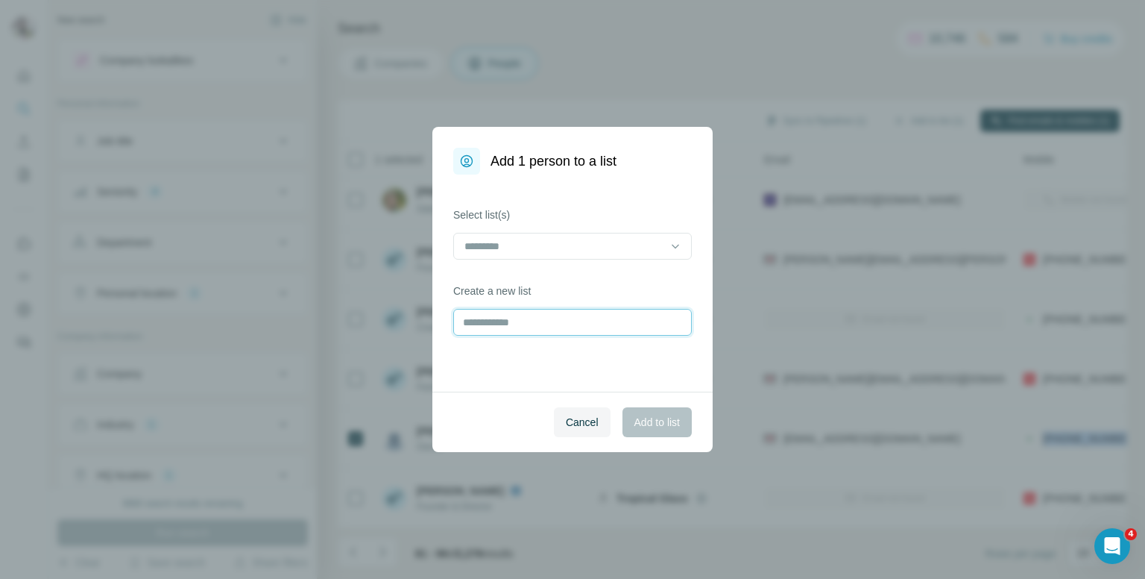
click at [569, 324] on input "text" at bounding box center [572, 322] width 239 height 27
click at [556, 234] on div at bounding box center [563, 245] width 201 height 25
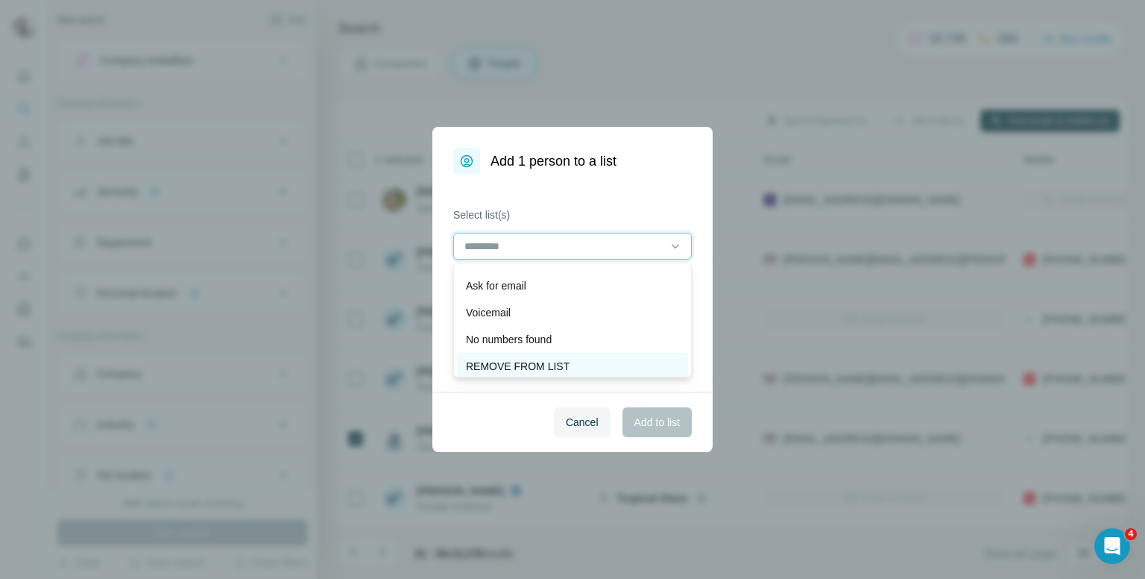
scroll to position [75, 0]
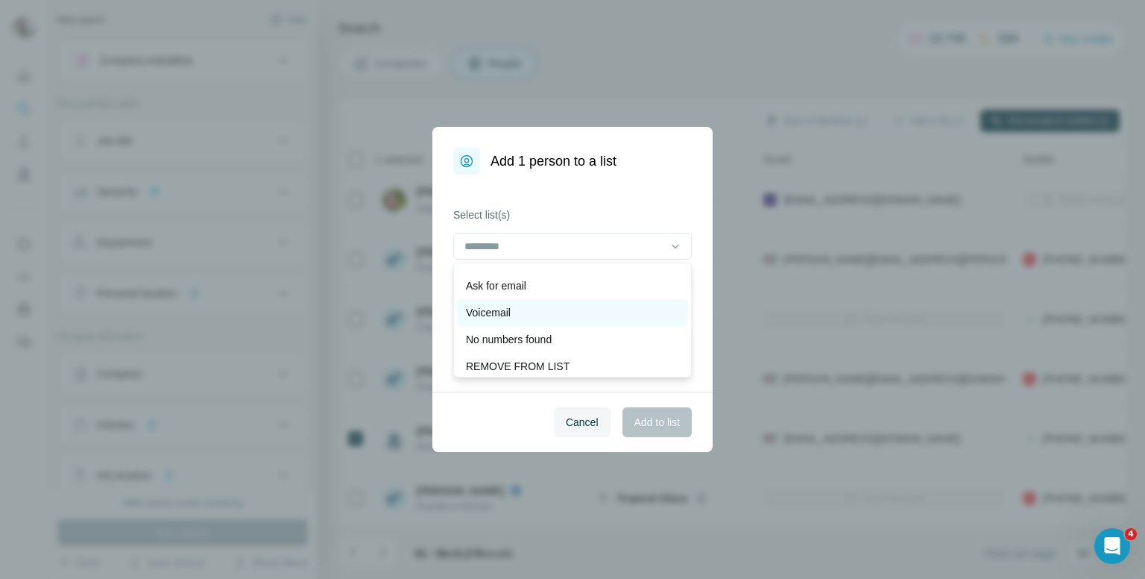
click at [483, 312] on p "Voicemail" at bounding box center [488, 312] width 45 height 15
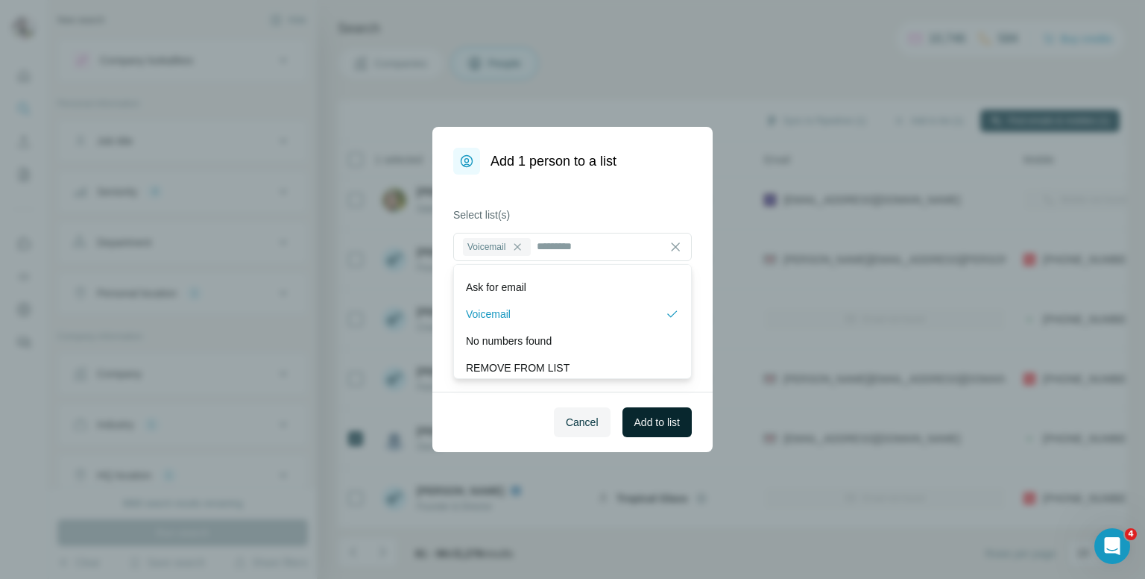
click at [652, 418] on span "Add to list" at bounding box center [657, 422] width 45 height 15
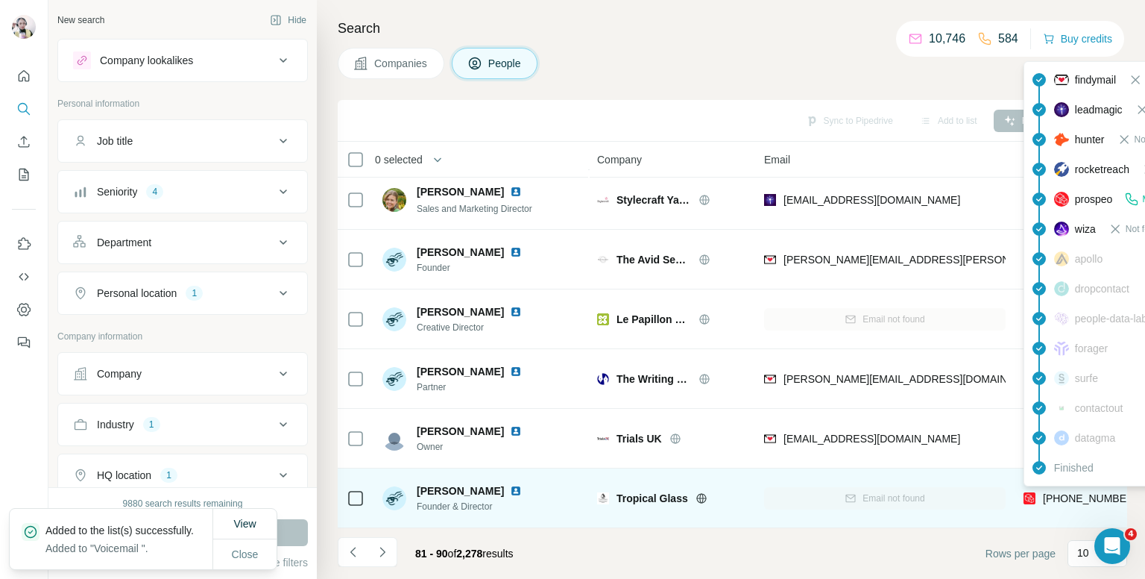
click at [1074, 484] on div "findymail Not found leadmagic Not found hunter Not found rocketreach Not found …" at bounding box center [1158, 273] width 268 height 425
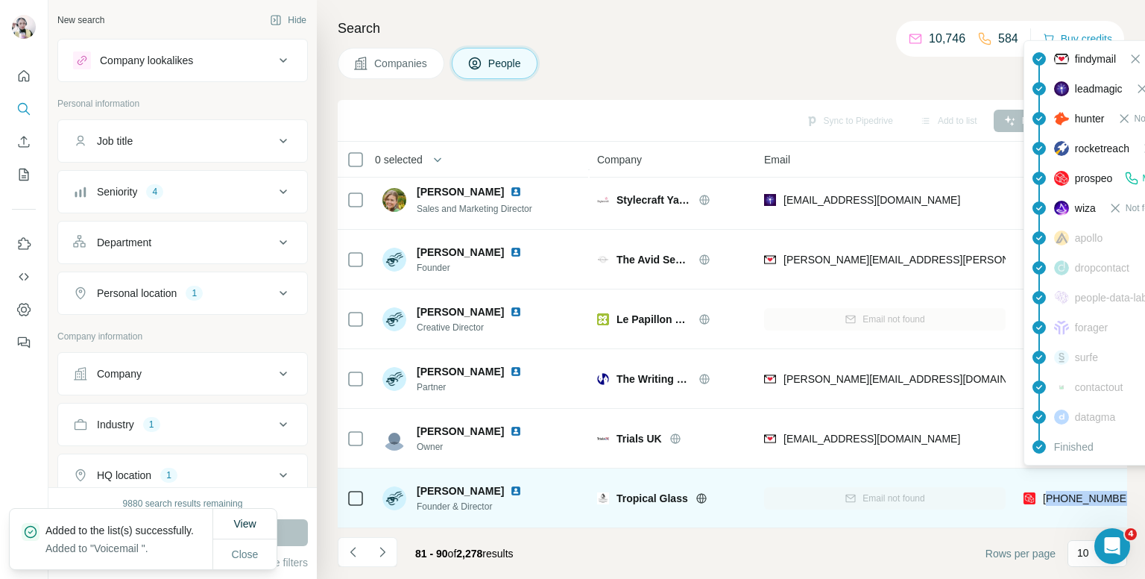
click at [1074, 492] on span "+447582035035" at bounding box center [1090, 498] width 94 height 12
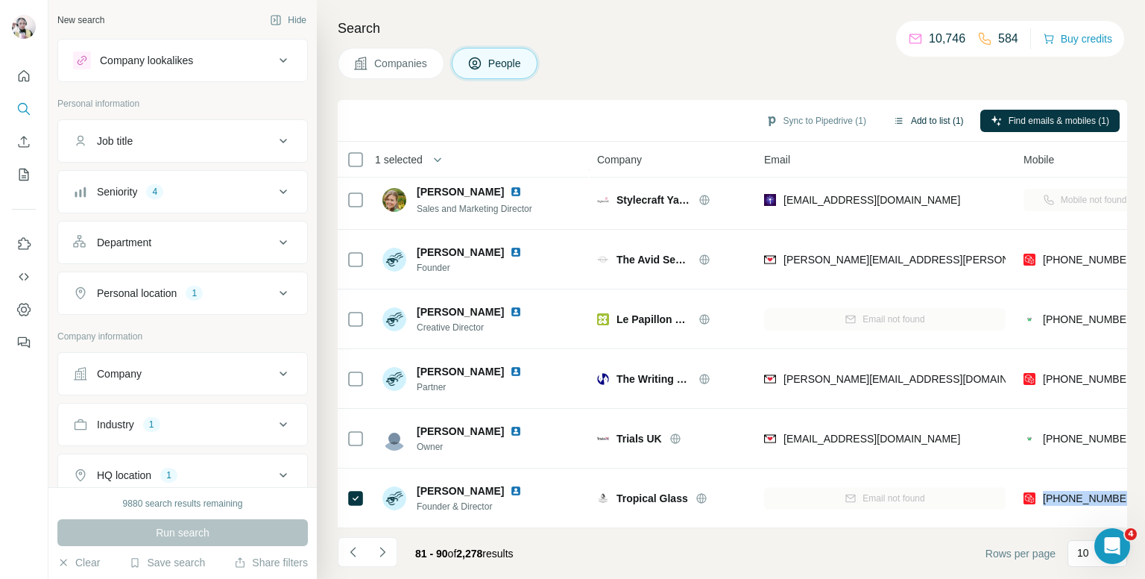
click at [937, 110] on button "Add to list (1)" at bounding box center [929, 121] width 92 height 22
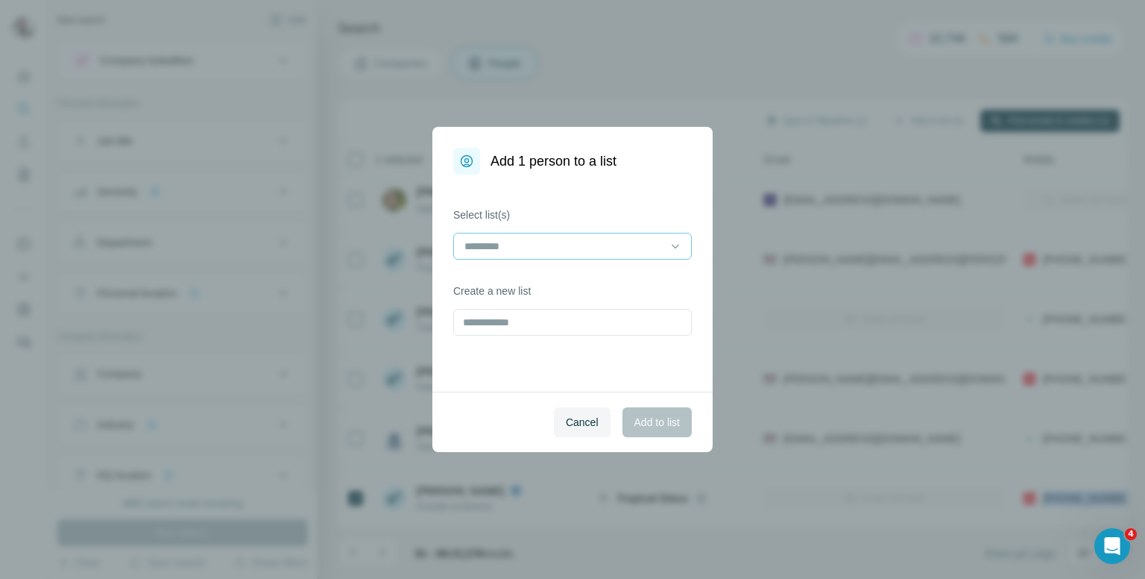
click at [572, 245] on input at bounding box center [563, 246] width 201 height 16
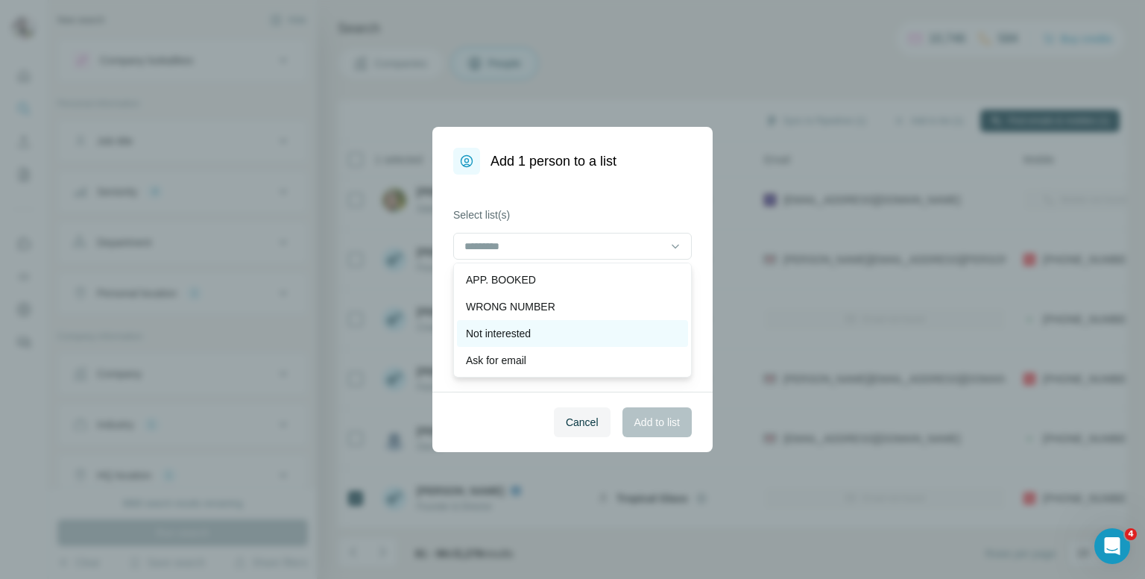
click at [517, 332] on p "Not interested" at bounding box center [498, 333] width 65 height 15
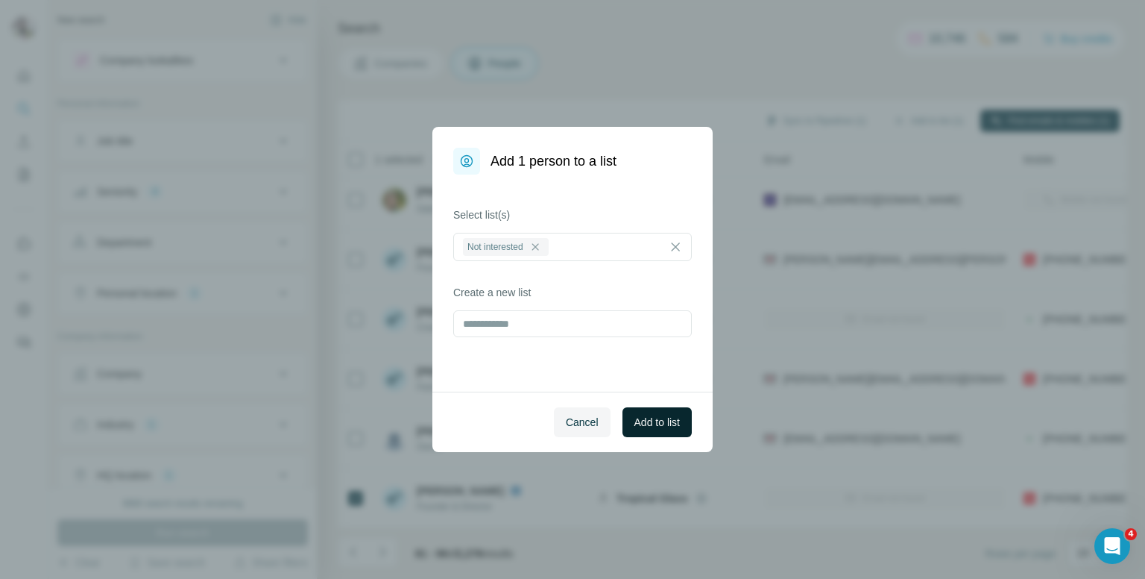
click at [640, 413] on button "Add to list" at bounding box center [657, 422] width 69 height 30
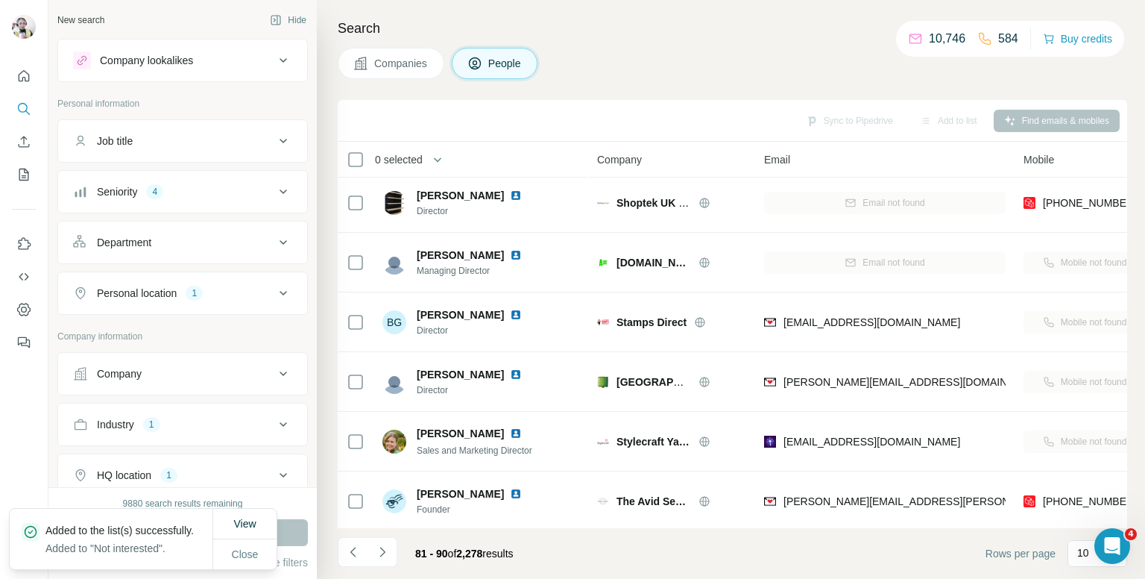
scroll to position [0, 0]
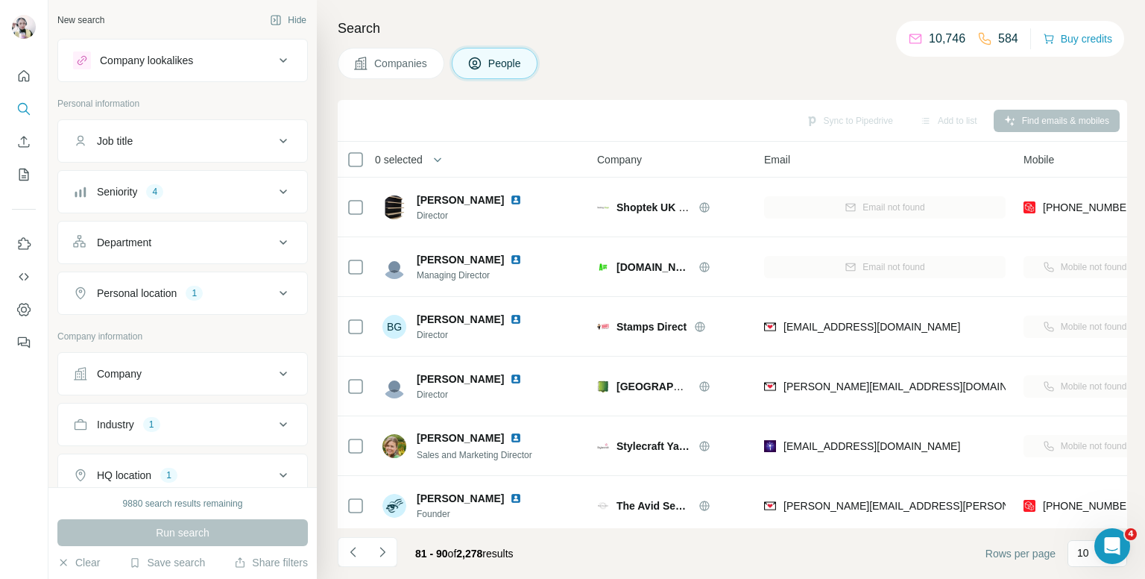
click at [378, 547] on icon "Navigate to next page" at bounding box center [382, 551] width 15 height 15
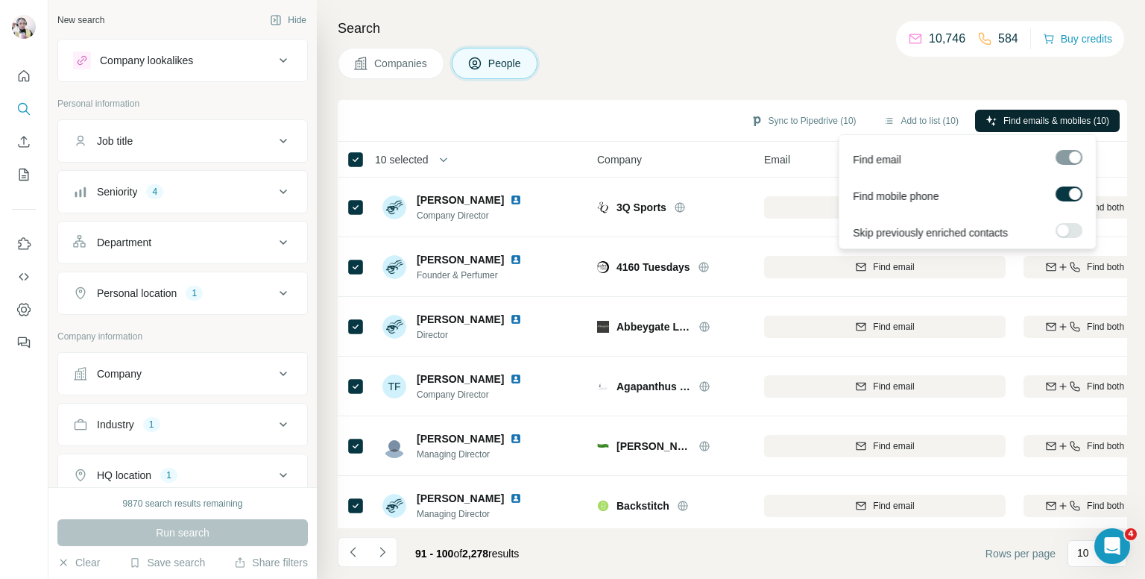
click at [1033, 112] on button "Find emails & mobiles (10)" at bounding box center [1047, 121] width 145 height 22
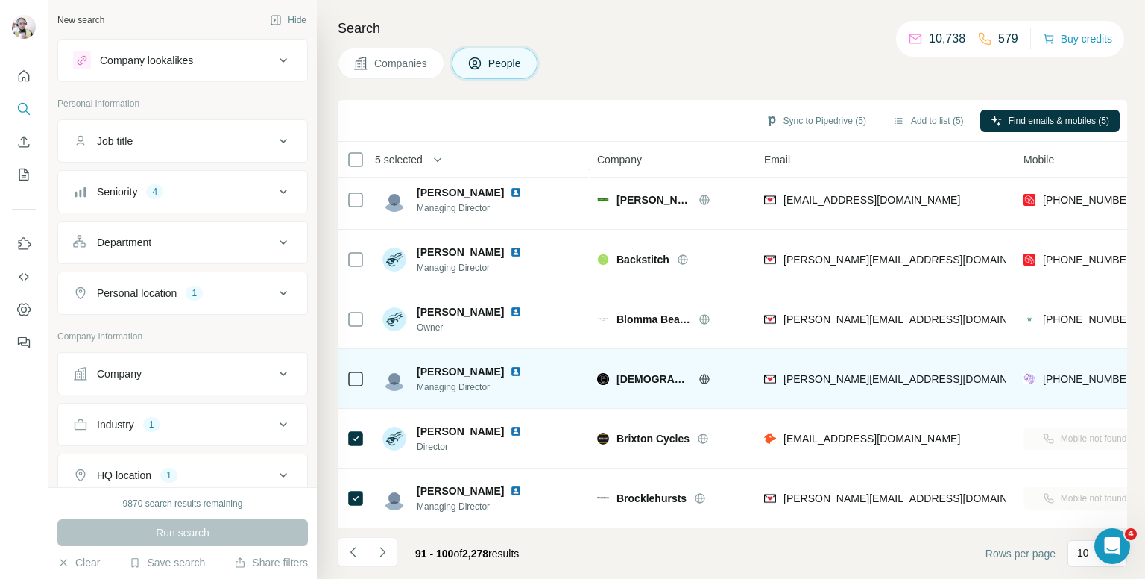
scroll to position [254, 0]
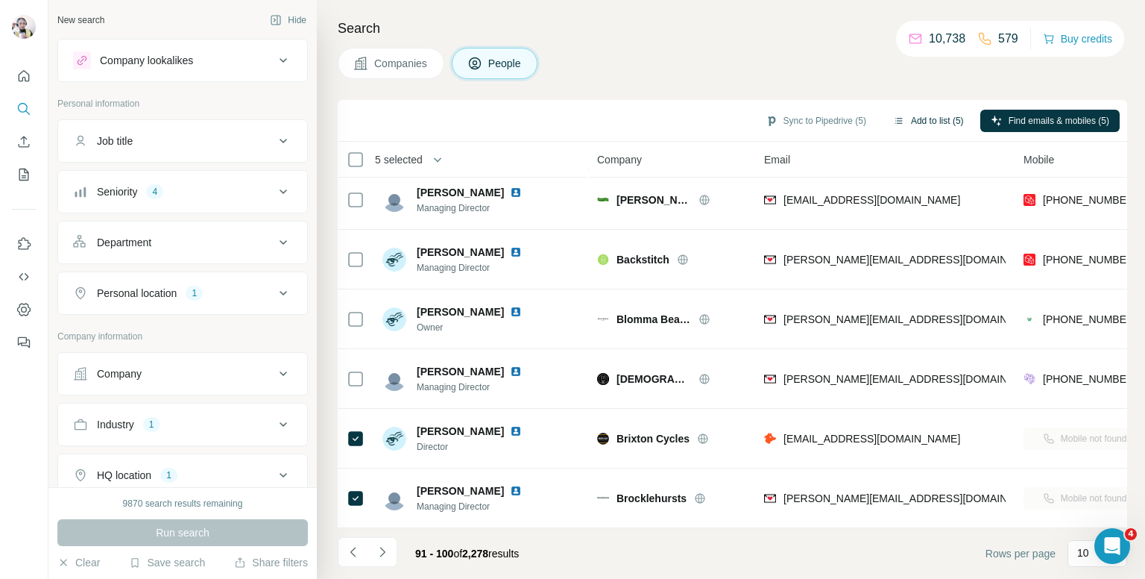
click at [919, 119] on button "Add to list (5)" at bounding box center [929, 121] width 92 height 22
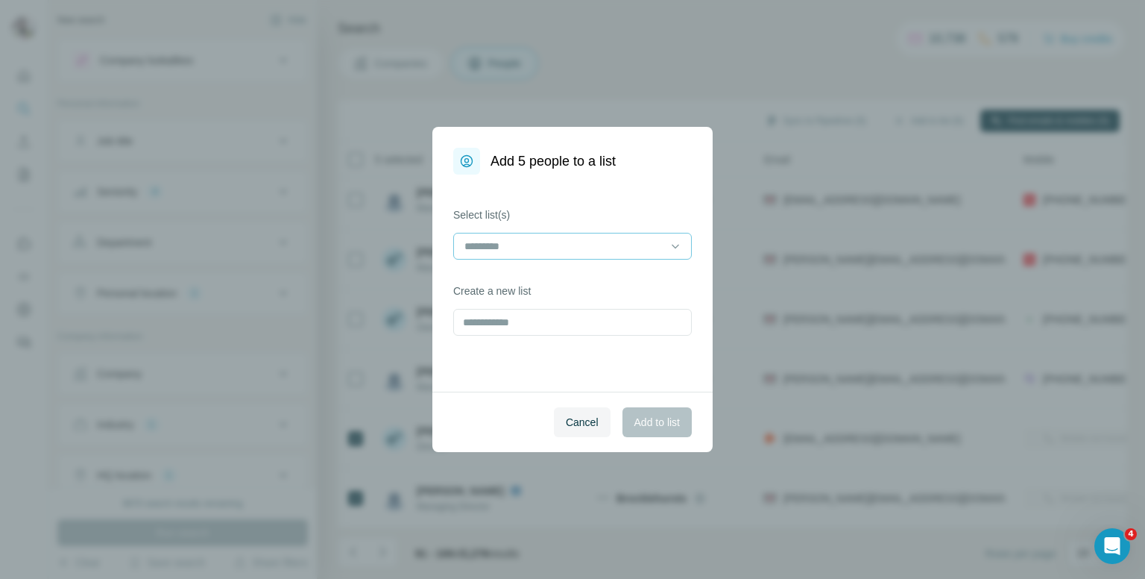
click at [617, 239] on input at bounding box center [563, 246] width 201 height 16
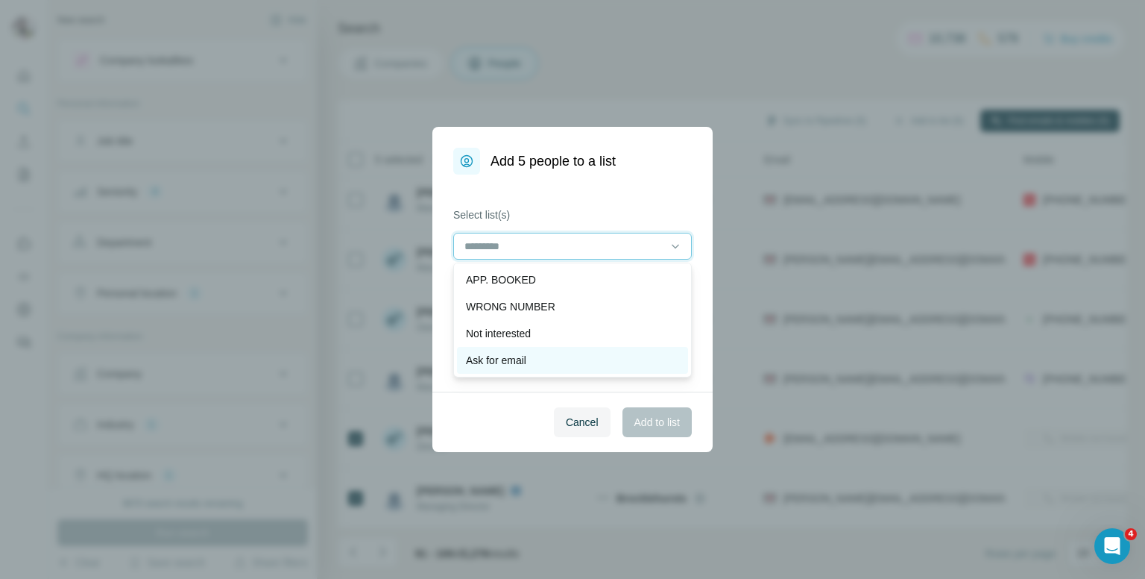
scroll to position [75, 0]
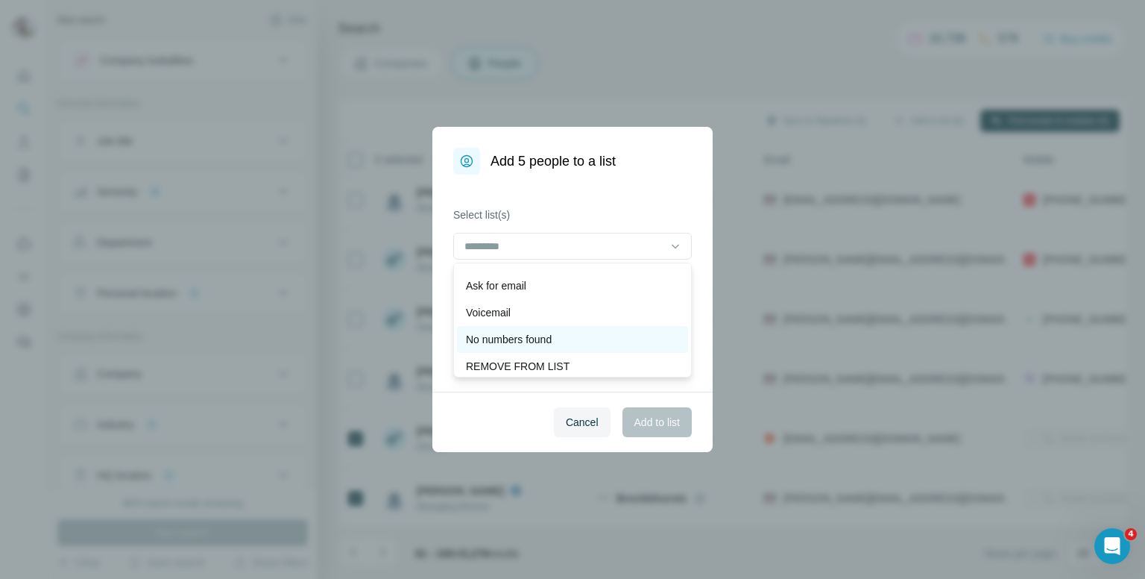
click at [514, 343] on p "No numbers found" at bounding box center [509, 339] width 86 height 15
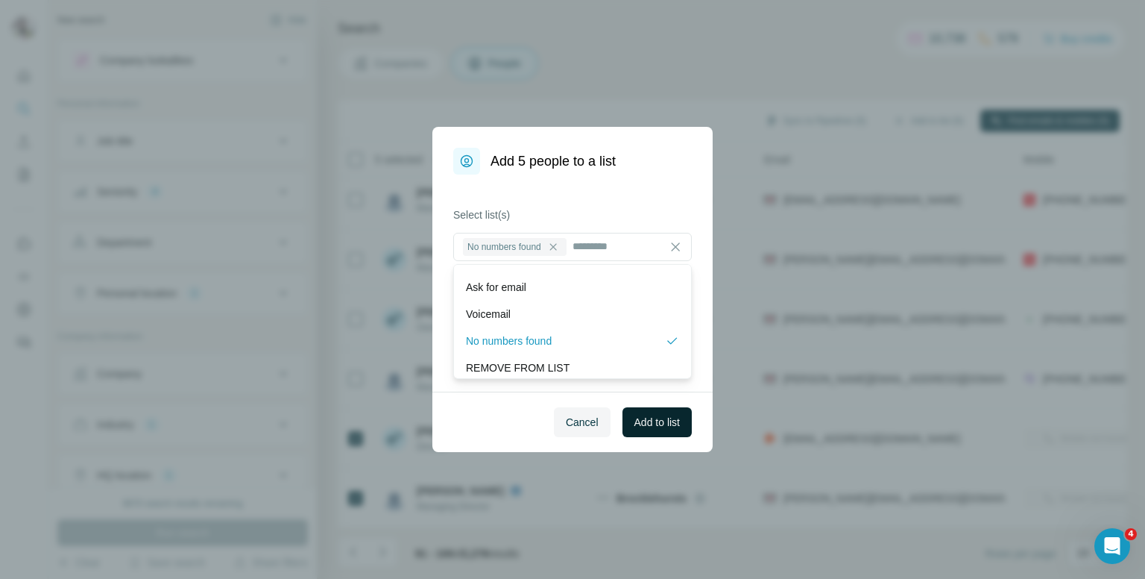
click at [643, 419] on span "Add to list" at bounding box center [657, 422] width 45 height 15
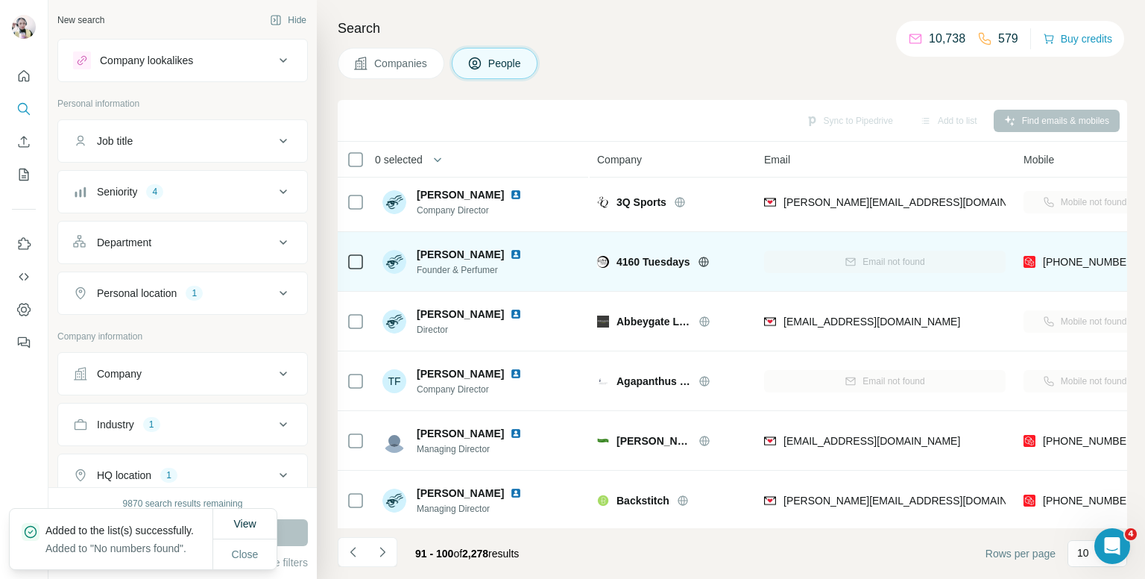
scroll to position [0, 0]
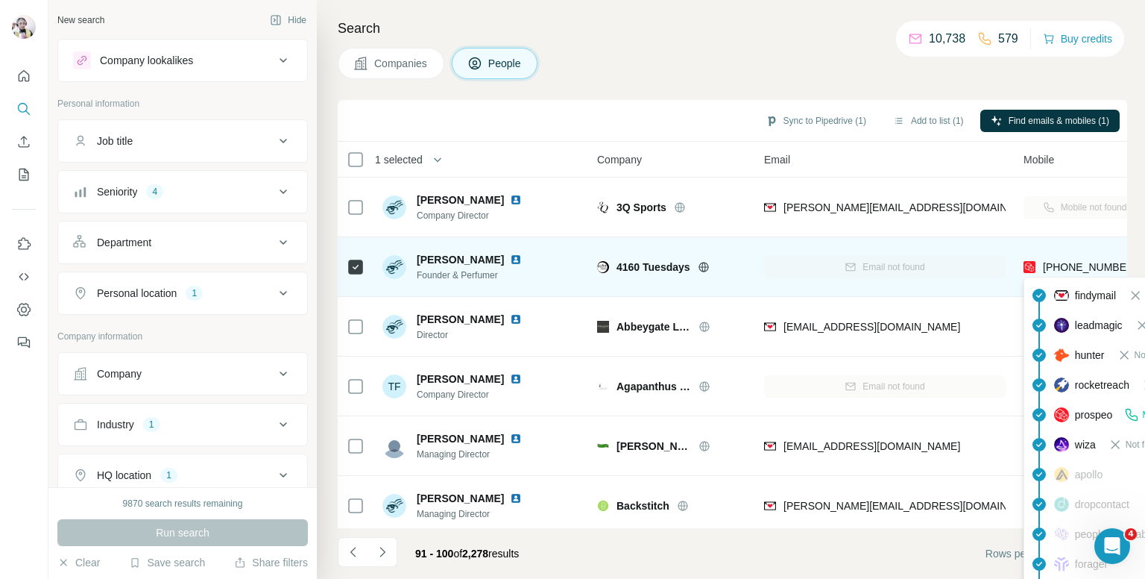
click at [1057, 261] on span "+447850671512" at bounding box center [1090, 267] width 94 height 12
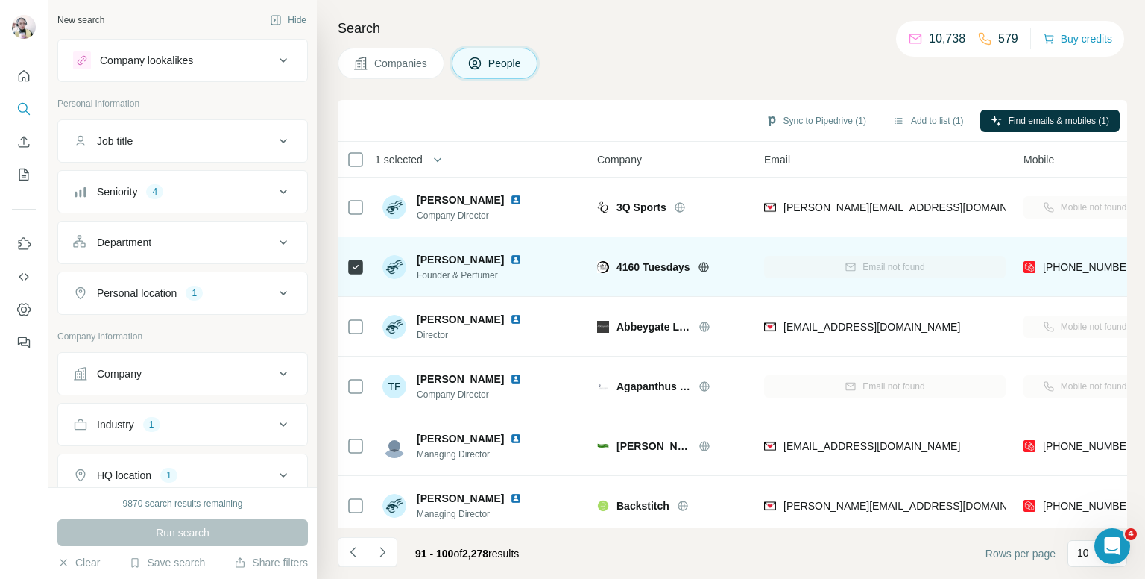
click at [761, 254] on td "Email not found" at bounding box center [884, 267] width 259 height 60
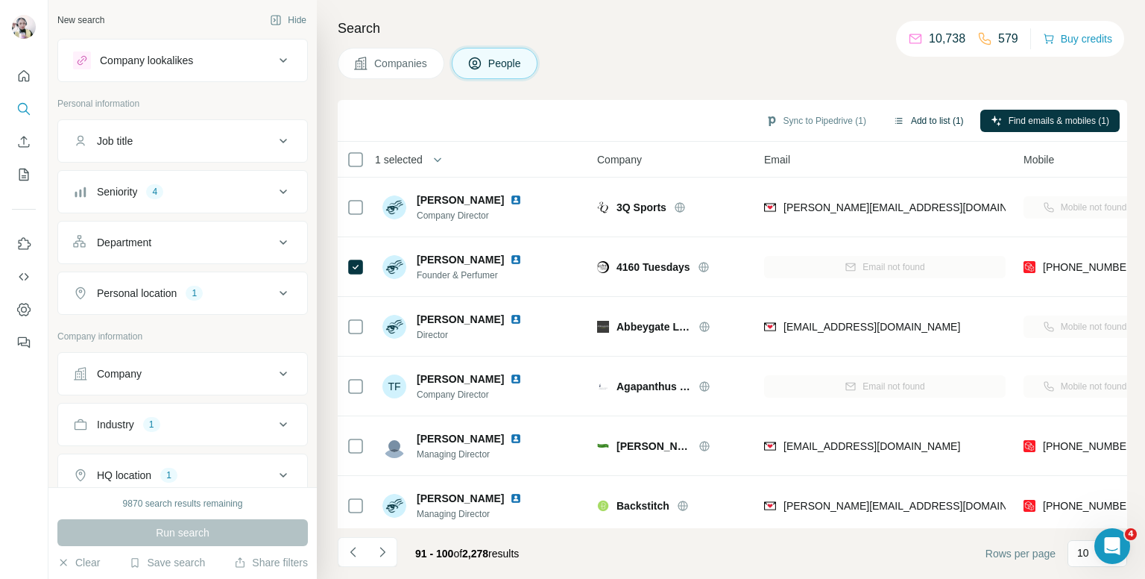
click at [931, 116] on button "Add to list (1)" at bounding box center [929, 121] width 92 height 22
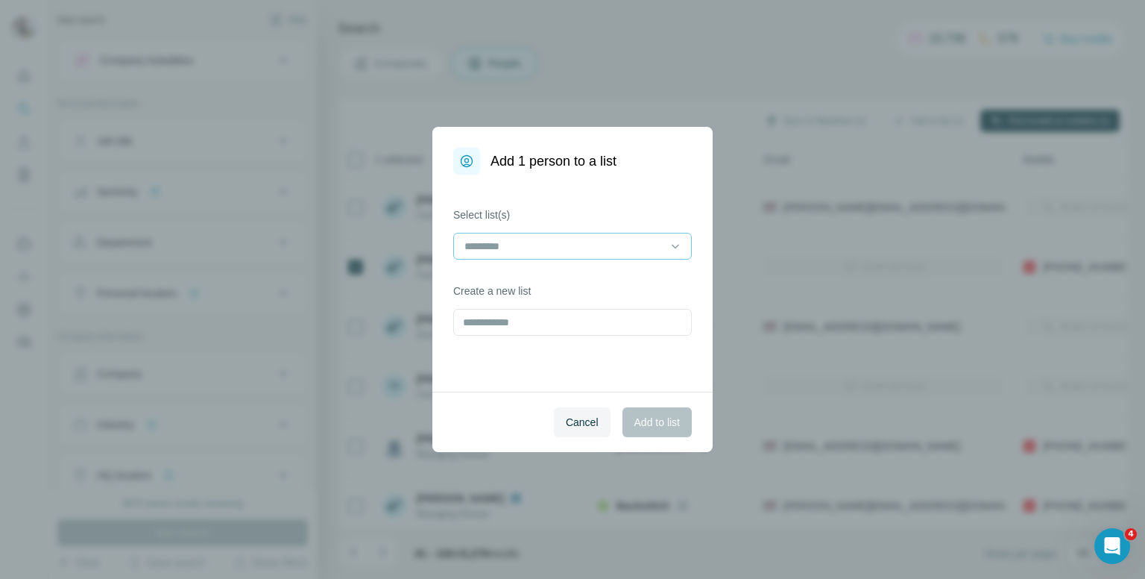
click at [649, 239] on input at bounding box center [563, 246] width 201 height 16
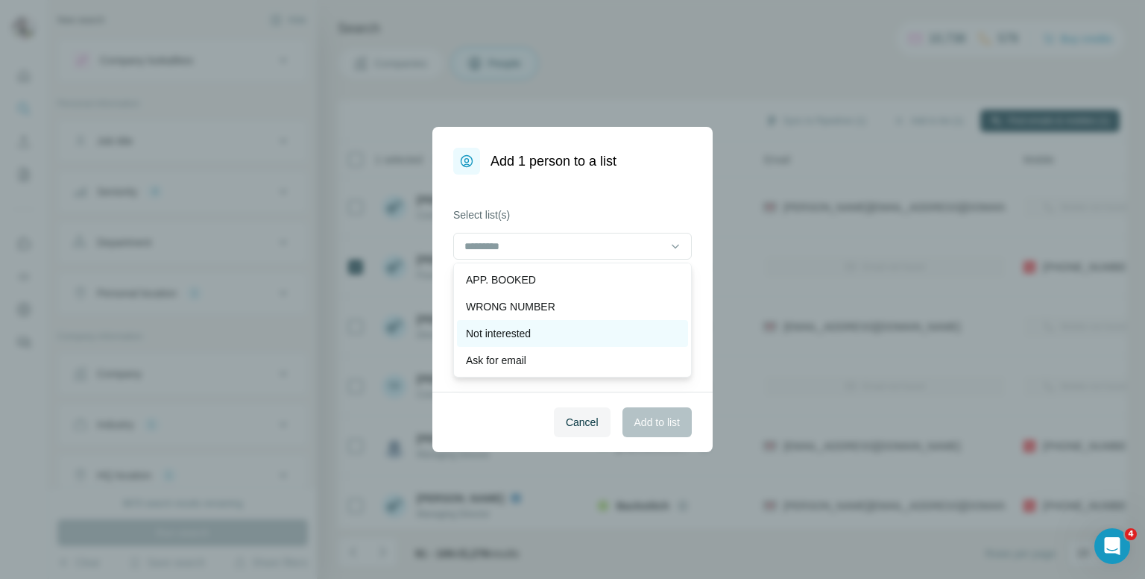
click at [497, 333] on p "Not interested" at bounding box center [498, 333] width 65 height 15
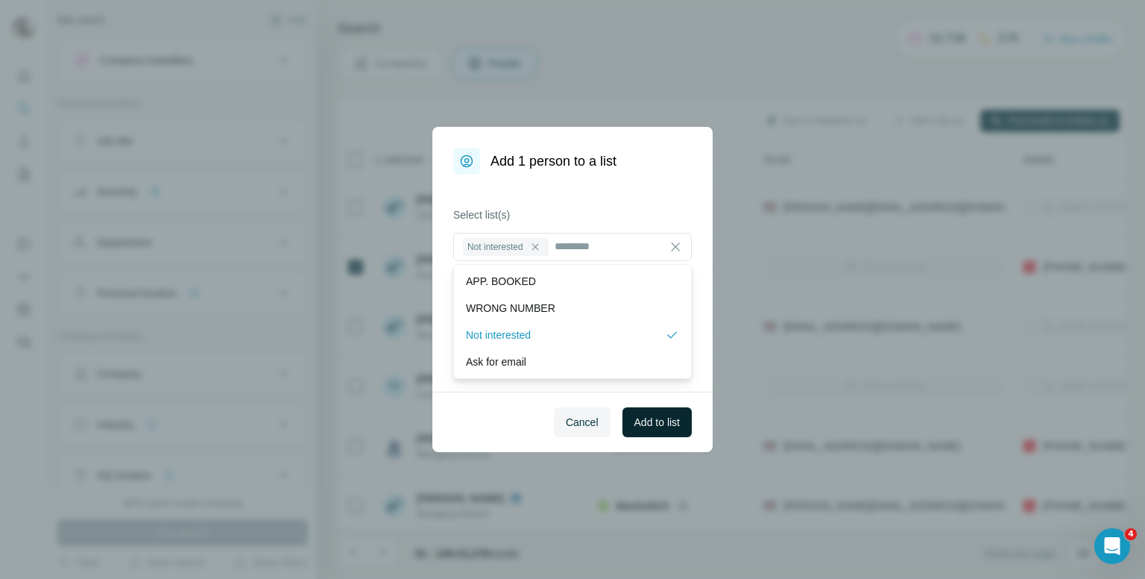
click at [636, 419] on span "Add to list" at bounding box center [657, 422] width 45 height 15
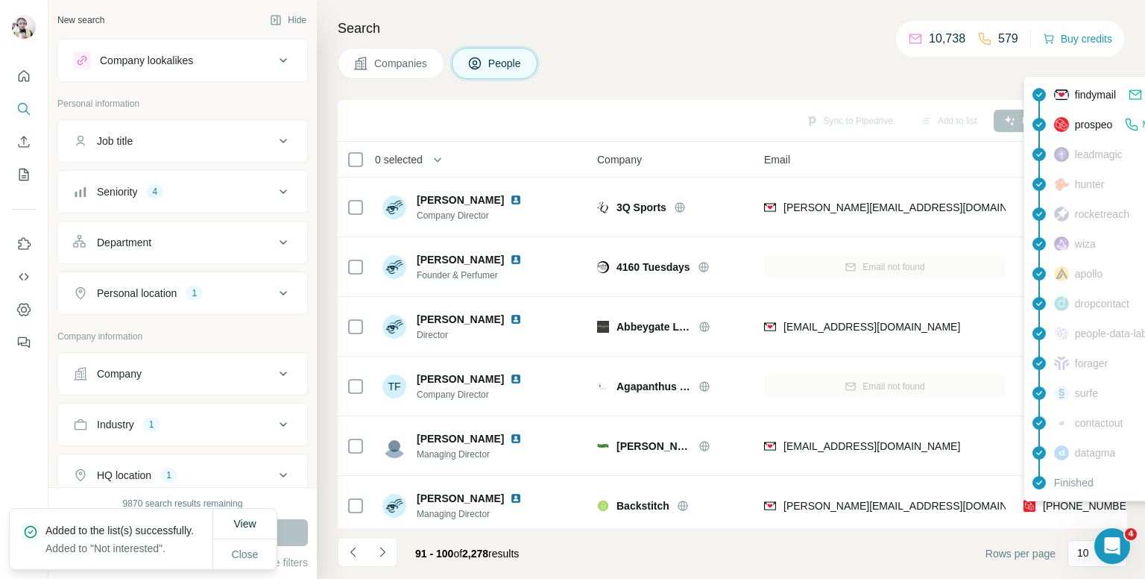
click at [1077, 499] on div "findymail Email found prospeo Mobile found leadmagic hunter rocketreach [PERSON…" at bounding box center [1158, 288] width 268 height 425
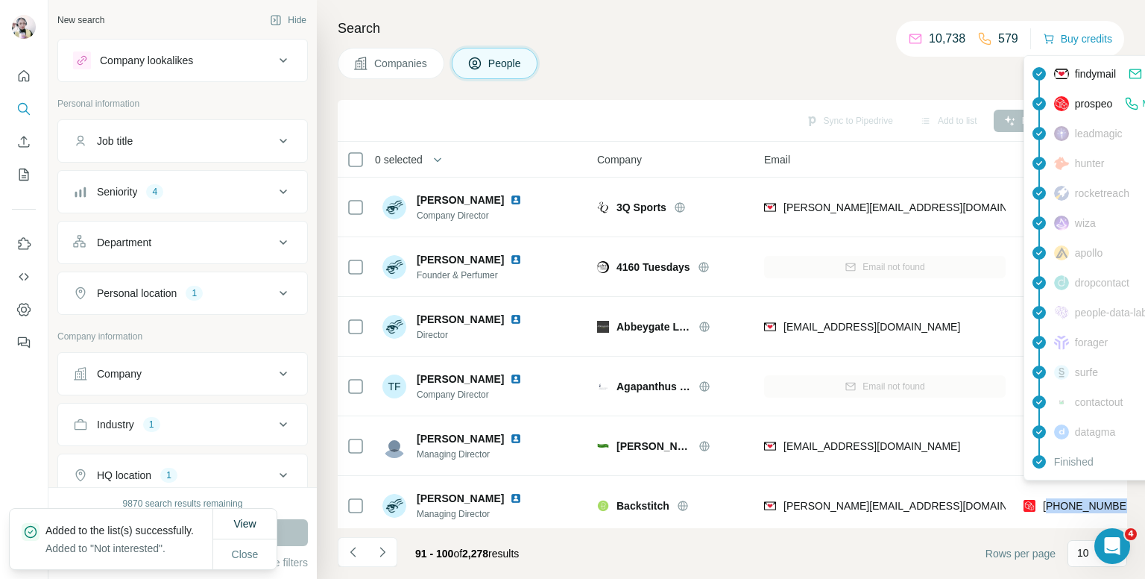
click at [1077, 500] on span "+447977579076" at bounding box center [1090, 506] width 94 height 12
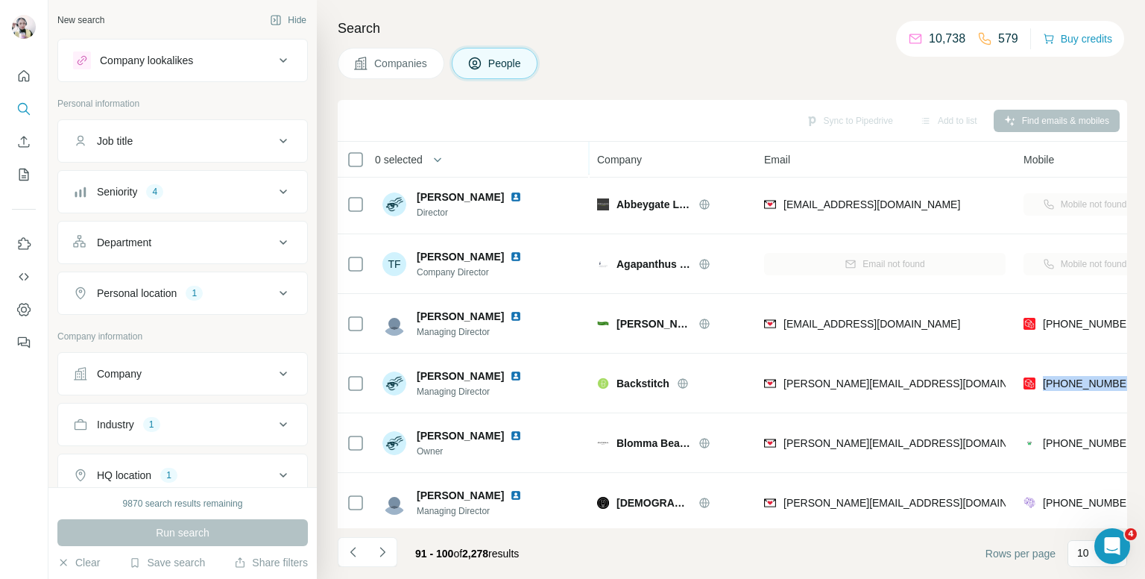
scroll to position [149, 0]
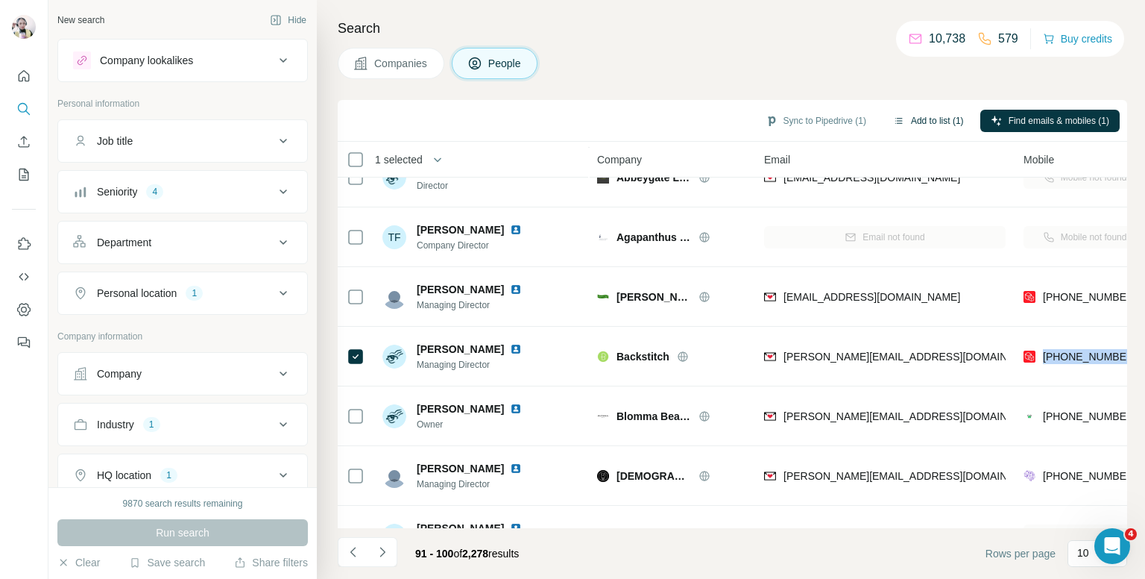
click at [912, 111] on button "Add to list (1)" at bounding box center [929, 121] width 92 height 22
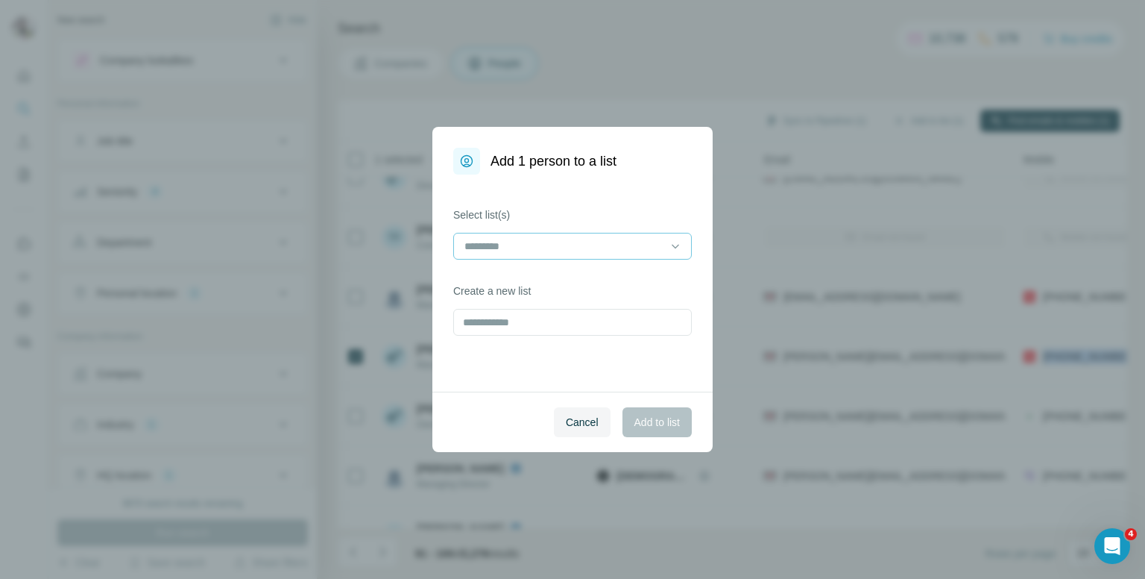
click at [542, 248] on input at bounding box center [563, 246] width 201 height 16
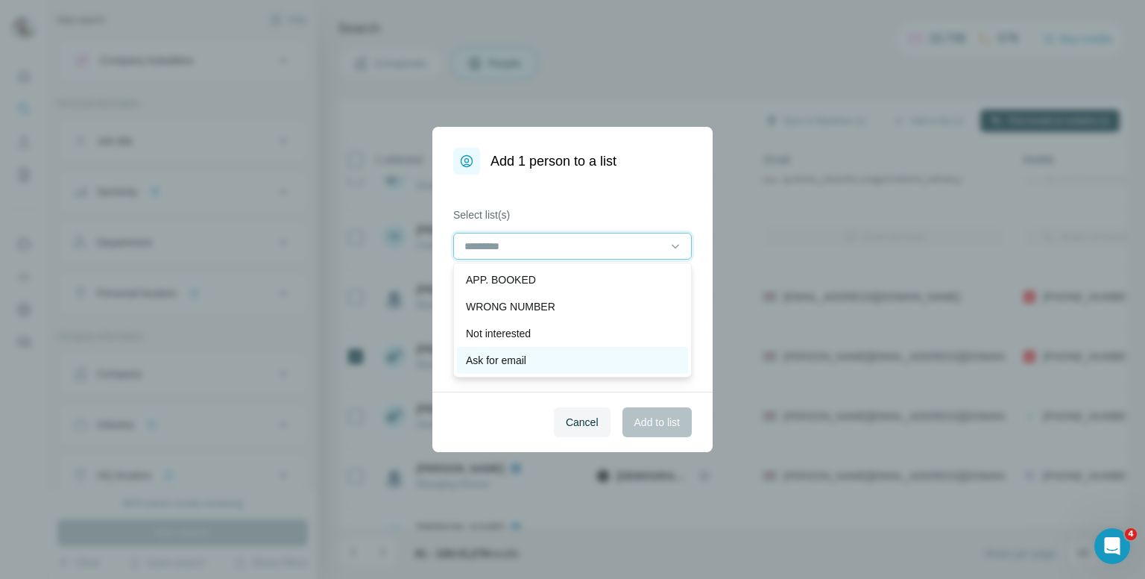
scroll to position [75, 0]
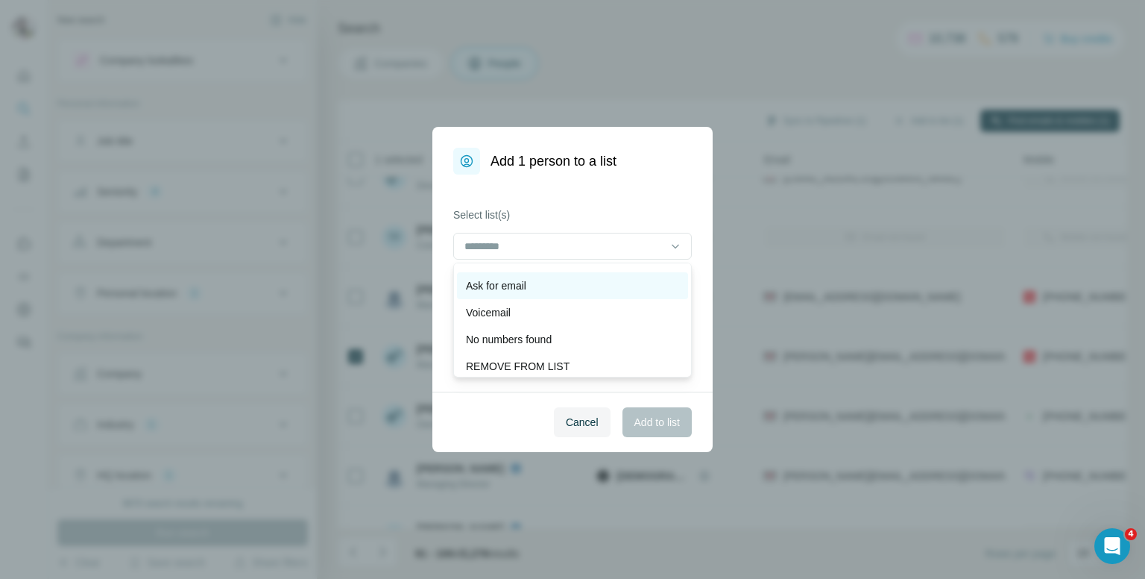
click at [517, 360] on p "REMOVE FROM LIST" at bounding box center [518, 366] width 104 height 15
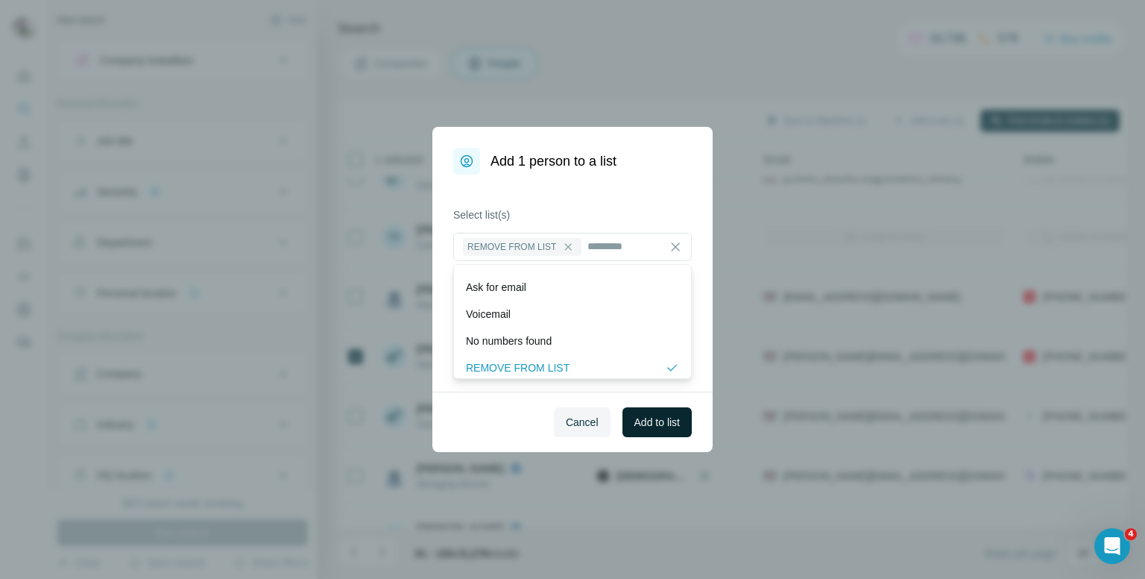
click at [644, 424] on span "Add to list" at bounding box center [657, 422] width 45 height 15
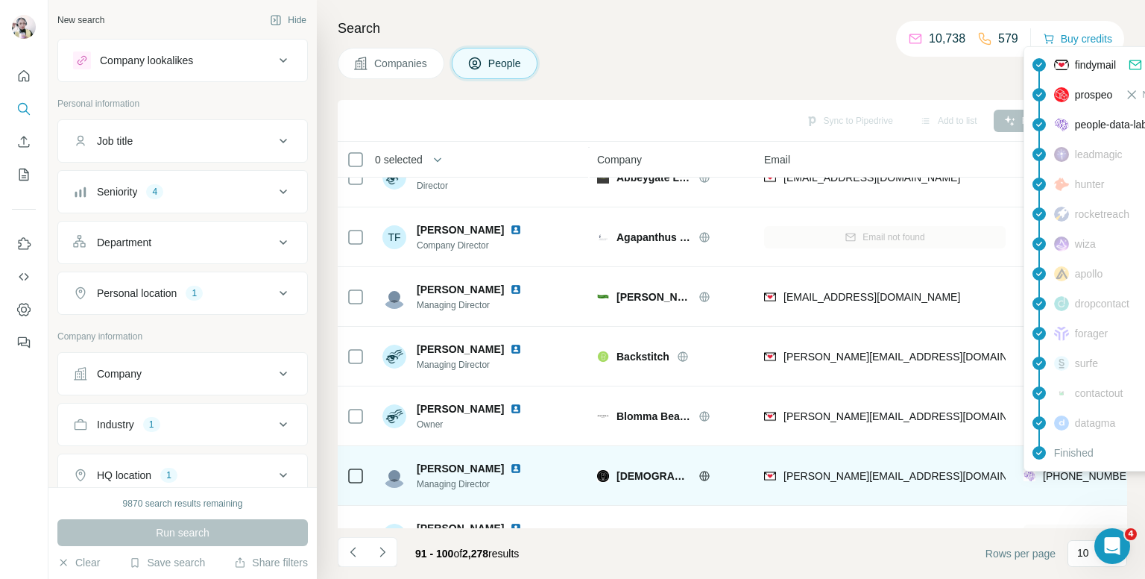
click at [1075, 475] on span "+447900210593" at bounding box center [1090, 476] width 94 height 12
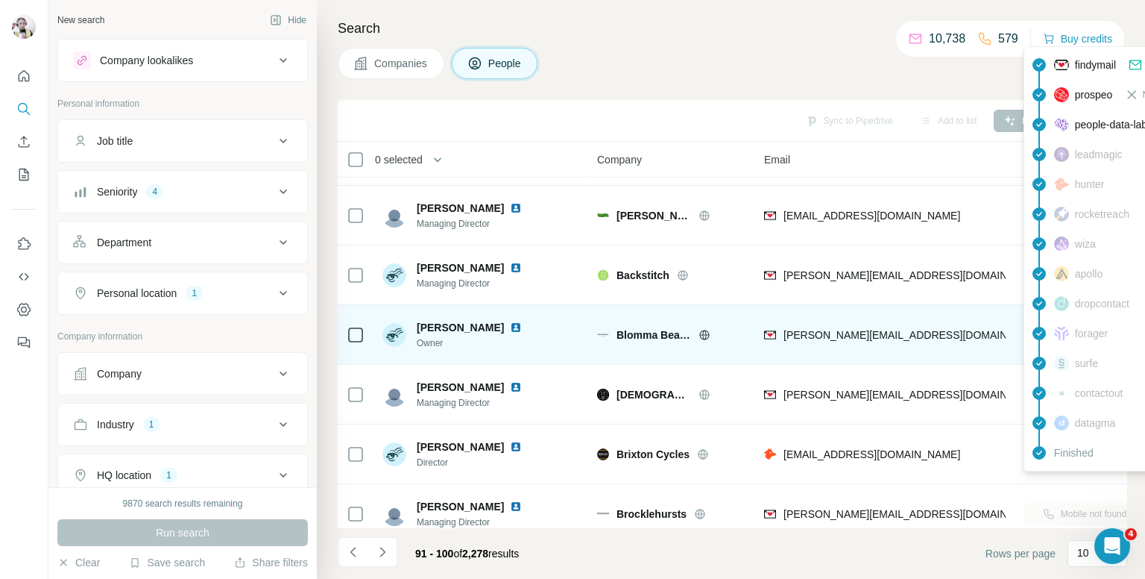
scroll to position [254, 0]
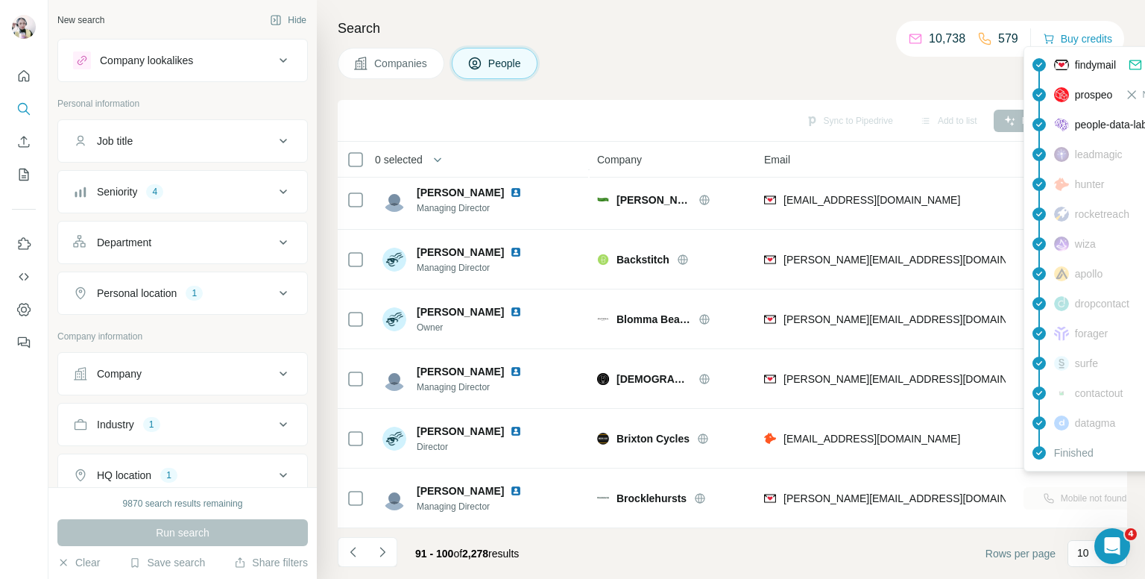
click at [617, 62] on div "Companies People" at bounding box center [733, 63] width 790 height 31
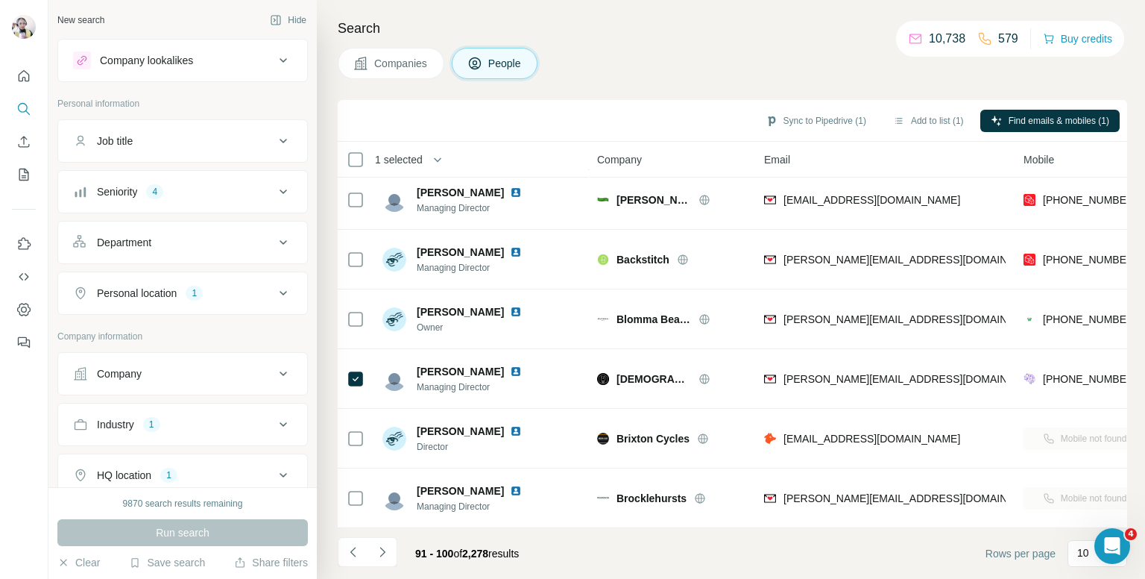
click at [928, 110] on button "Add to list (1)" at bounding box center [929, 121] width 92 height 22
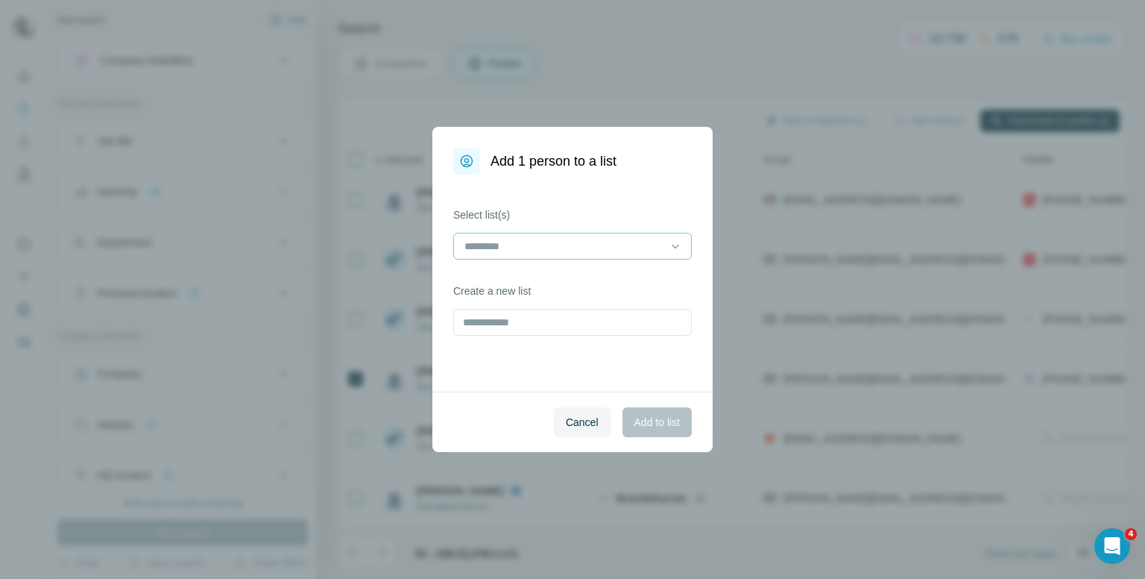
click at [538, 242] on input at bounding box center [563, 246] width 201 height 16
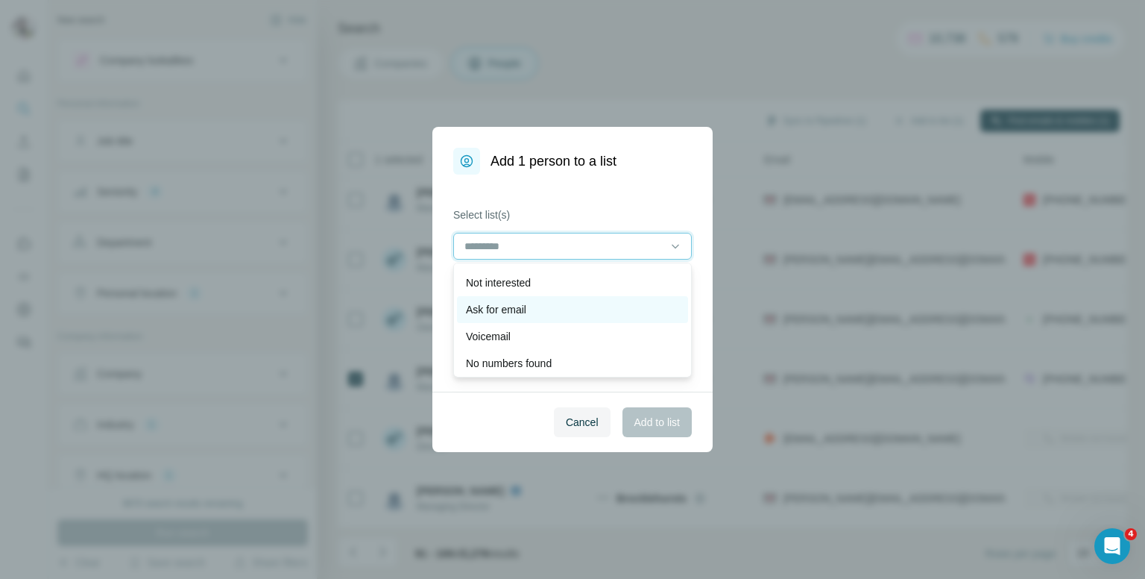
scroll to position [75, 0]
click at [499, 306] on p "Voicemail" at bounding box center [488, 312] width 45 height 15
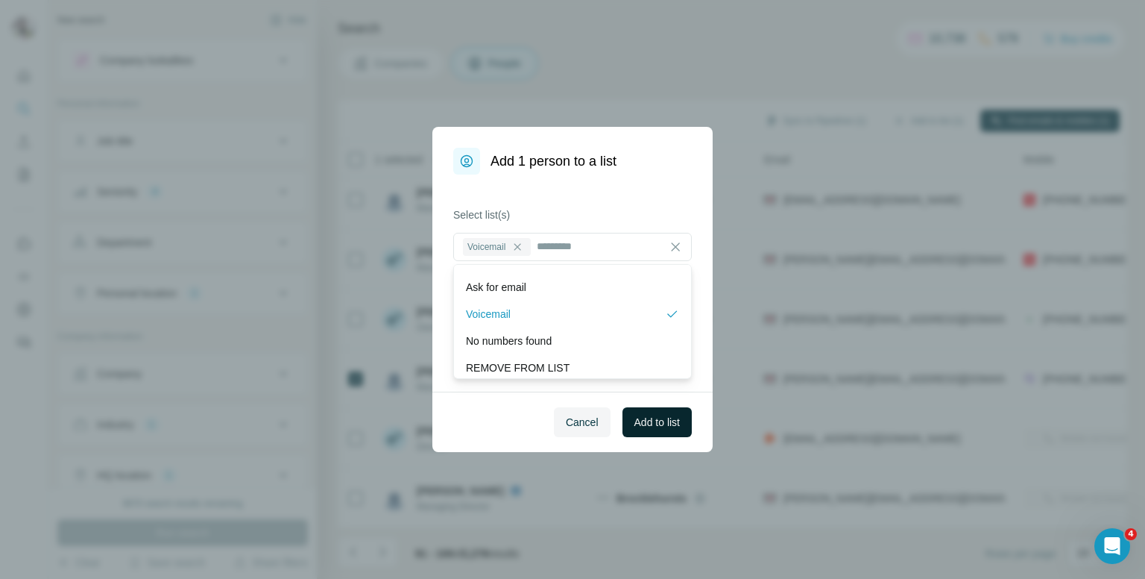
drag, startPoint x: 649, startPoint y: 424, endPoint x: 674, endPoint y: 425, distance: 24.6
click at [658, 427] on span "Add to list" at bounding box center [657, 422] width 45 height 15
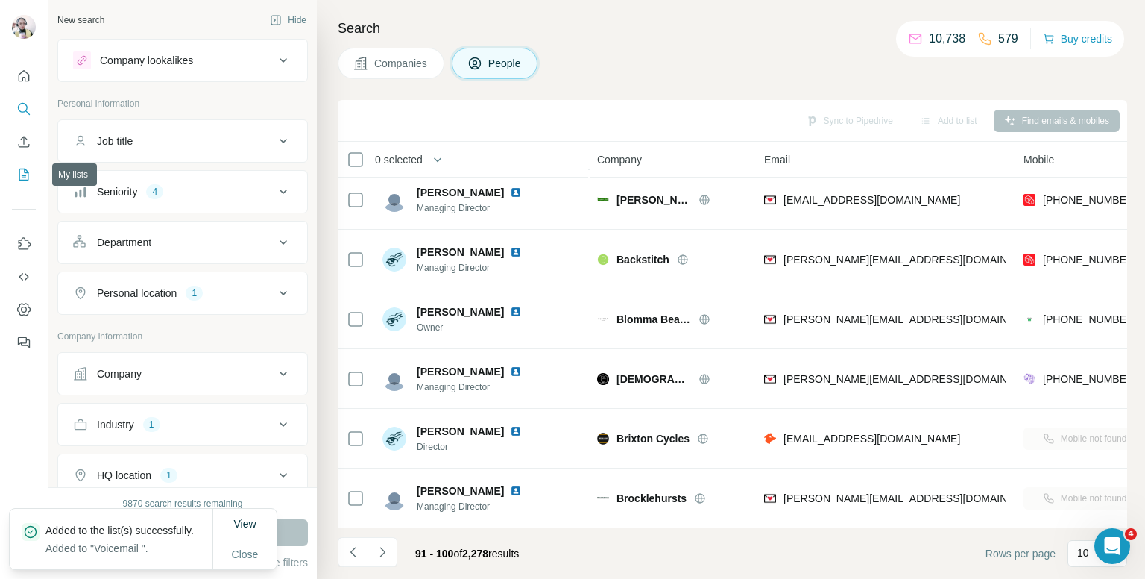
click at [19, 169] on icon "My lists" at bounding box center [24, 175] width 10 height 12
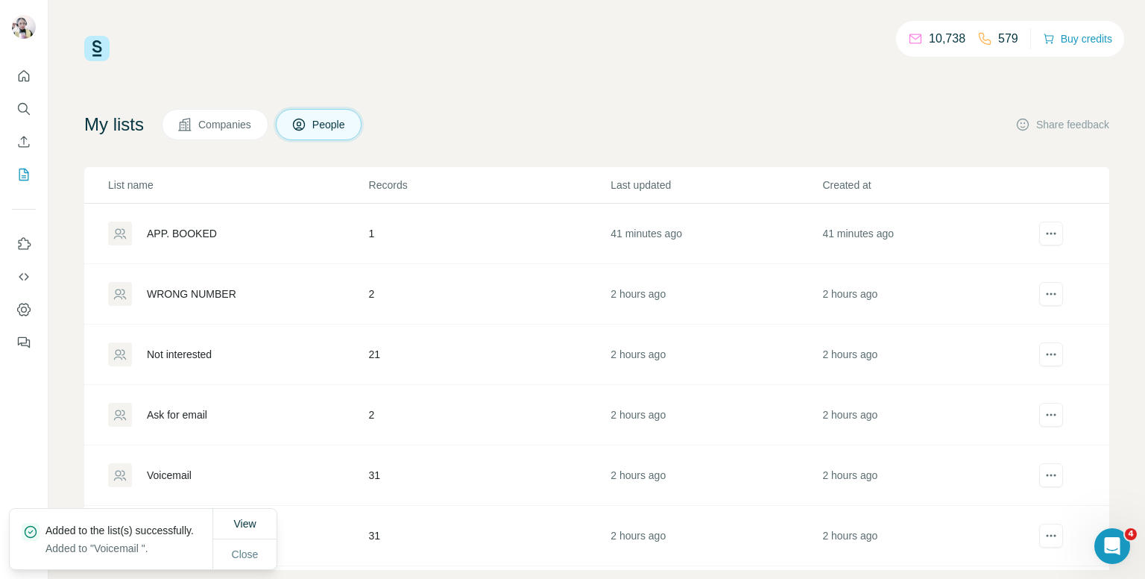
click at [268, 419] on div "Ask for email" at bounding box center [237, 415] width 259 height 24
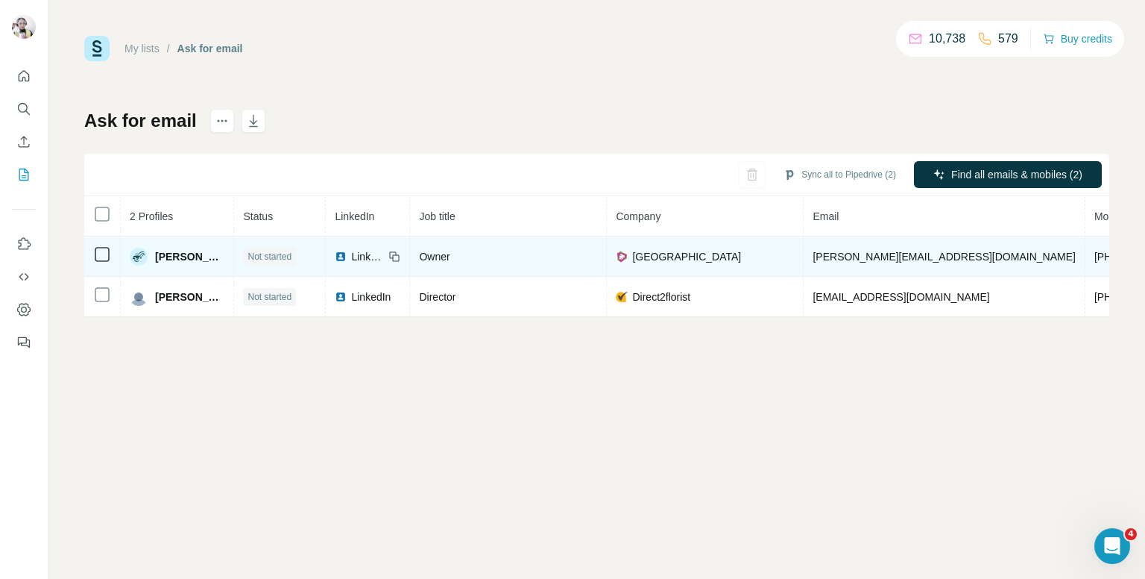
click at [1095, 256] on span "[PHONE_NUMBER]" at bounding box center [1142, 257] width 94 height 12
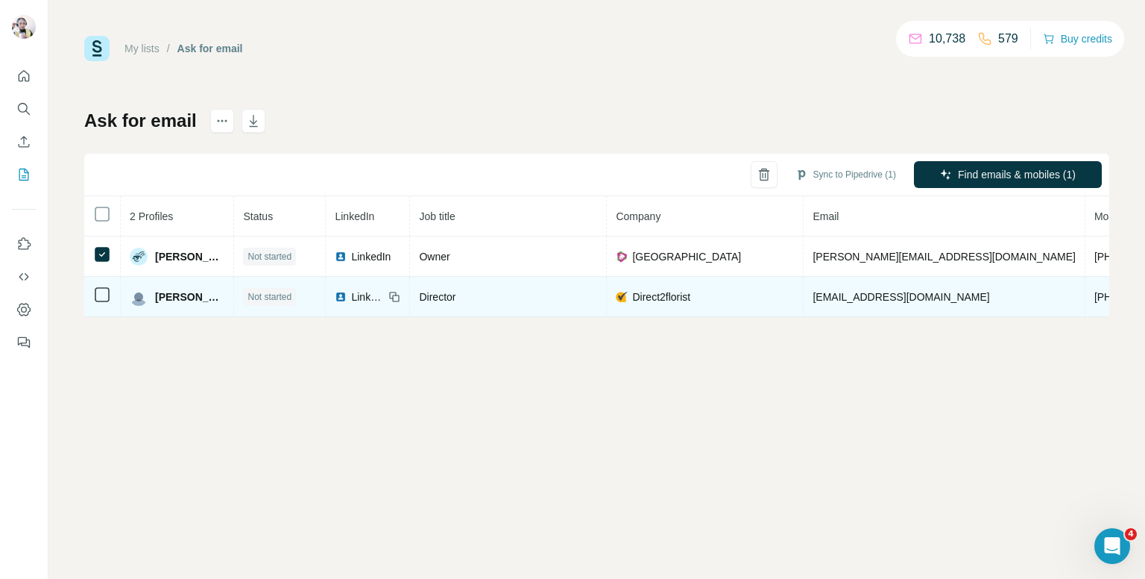
click at [103, 293] on td at bounding box center [102, 297] width 37 height 40
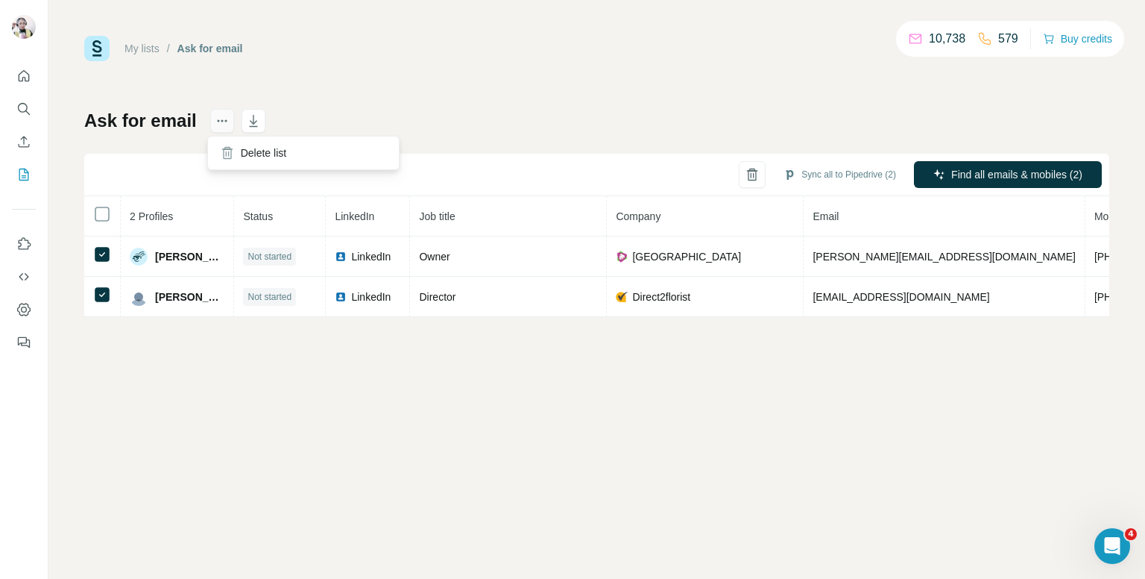
click at [215, 122] on icon "actions" at bounding box center [222, 120] width 15 height 15
drag, startPoint x: 221, startPoint y: 121, endPoint x: 241, endPoint y: 154, distance: 38.5
click at [221, 123] on icon "actions" at bounding box center [222, 120] width 15 height 15
click at [253, 153] on div "Delete list" at bounding box center [303, 152] width 185 height 27
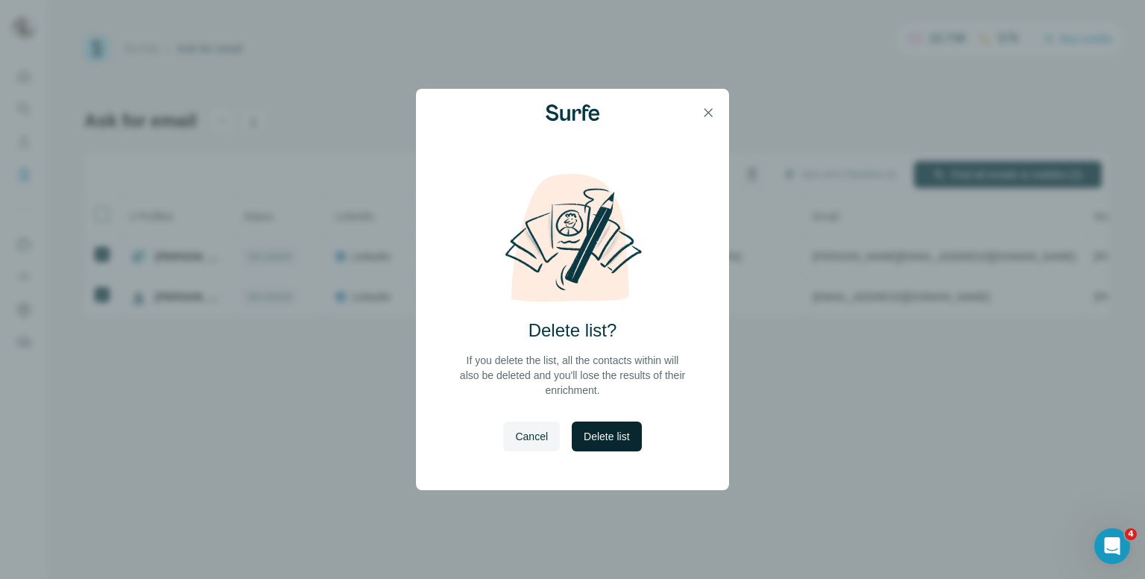
click at [608, 431] on span "Delete list" at bounding box center [606, 436] width 45 height 15
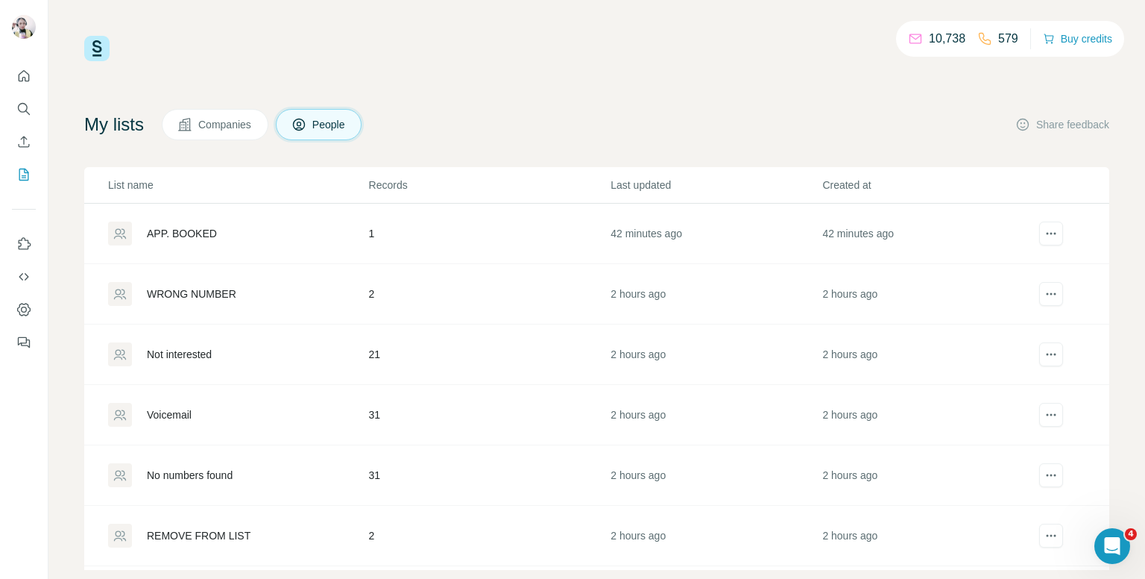
click at [342, 290] on div "WRONG NUMBER" at bounding box center [237, 294] width 259 height 24
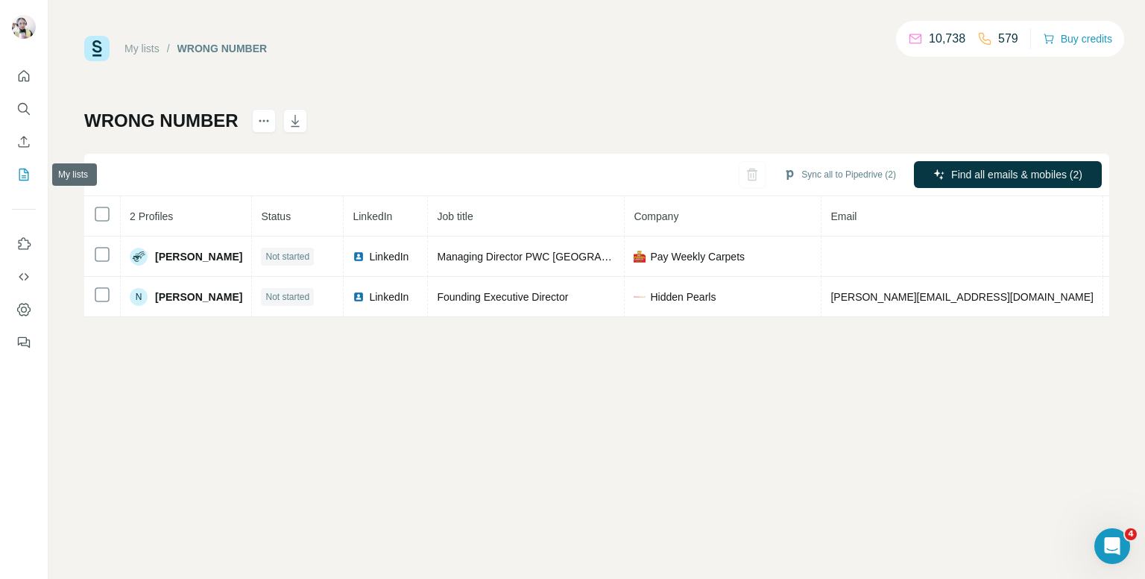
click at [15, 172] on button "My lists" at bounding box center [24, 174] width 24 height 27
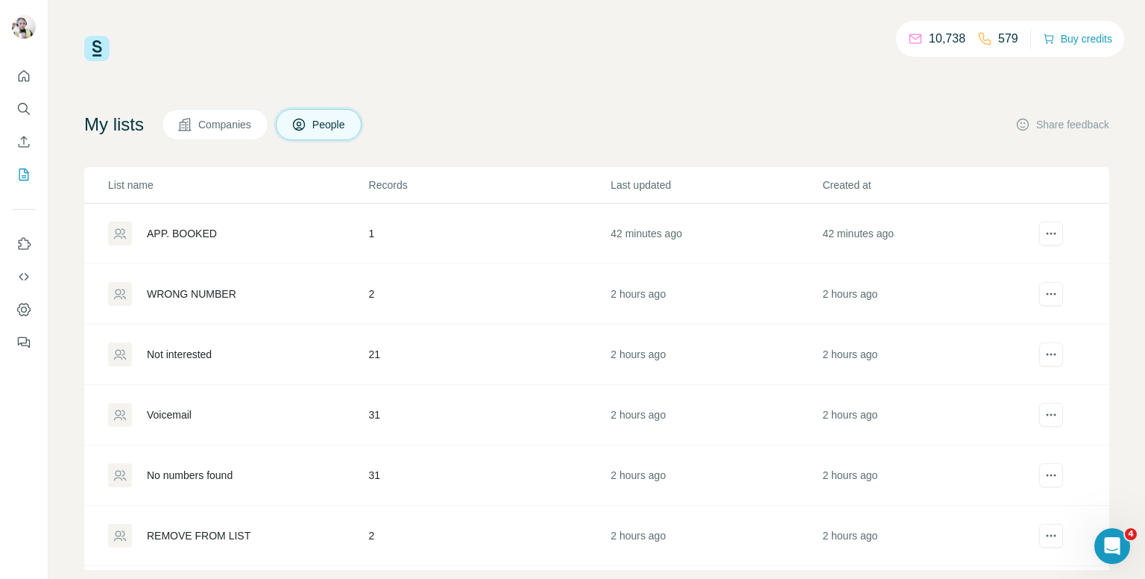
click at [298, 370] on td "Not interested" at bounding box center [226, 354] width 284 height 60
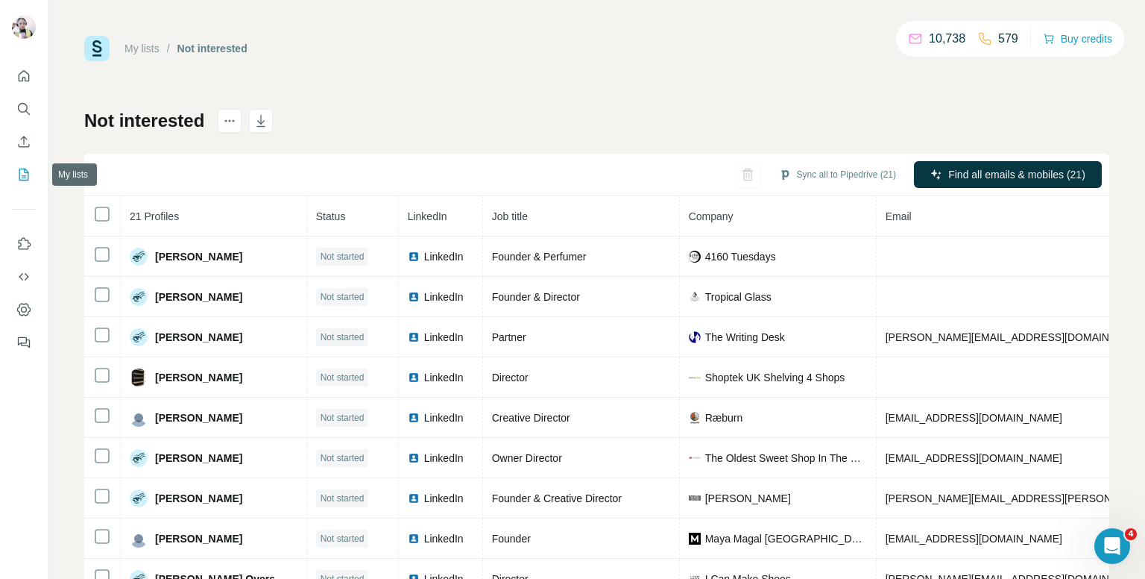
click at [16, 171] on icon "My lists" at bounding box center [23, 174] width 15 height 15
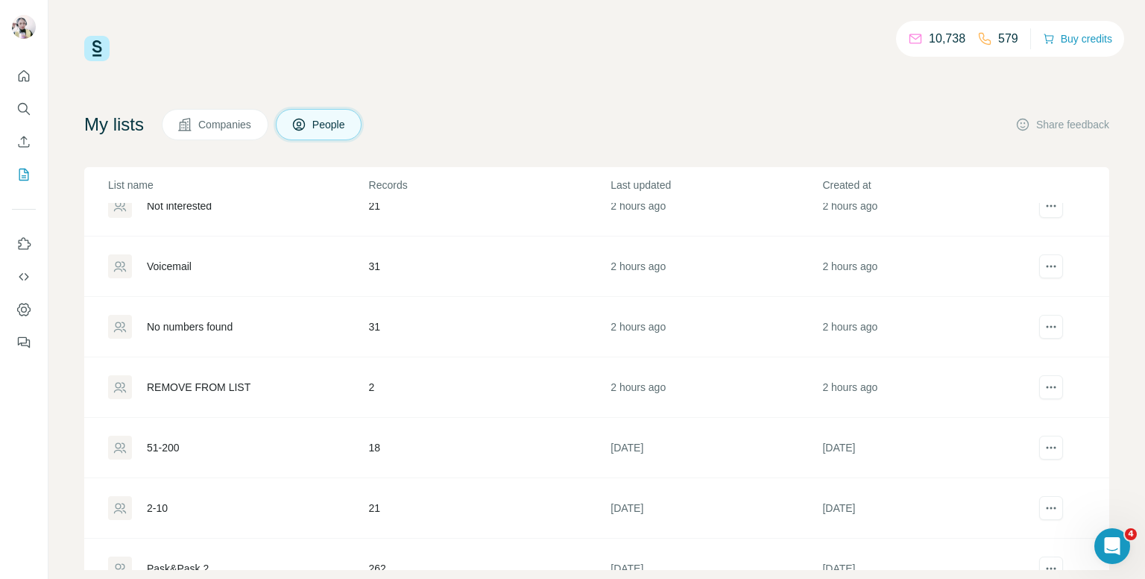
scroll to position [75, 0]
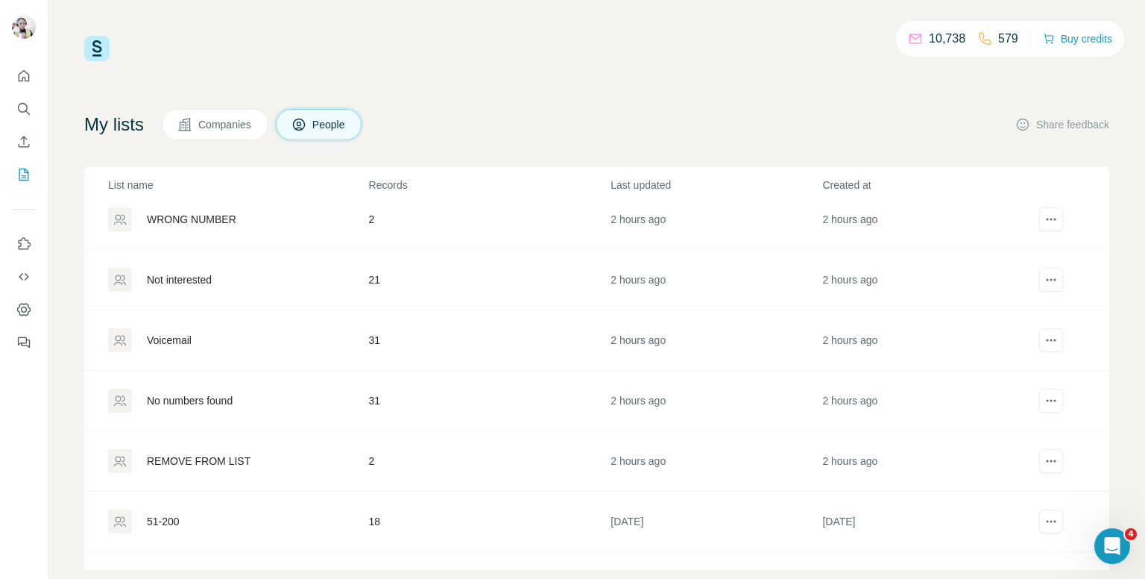
click at [292, 344] on div "Voicemail" at bounding box center [237, 340] width 259 height 24
click at [293, 342] on div "Voicemail" at bounding box center [237, 340] width 259 height 24
